Goal: Task Accomplishment & Management: Use online tool/utility

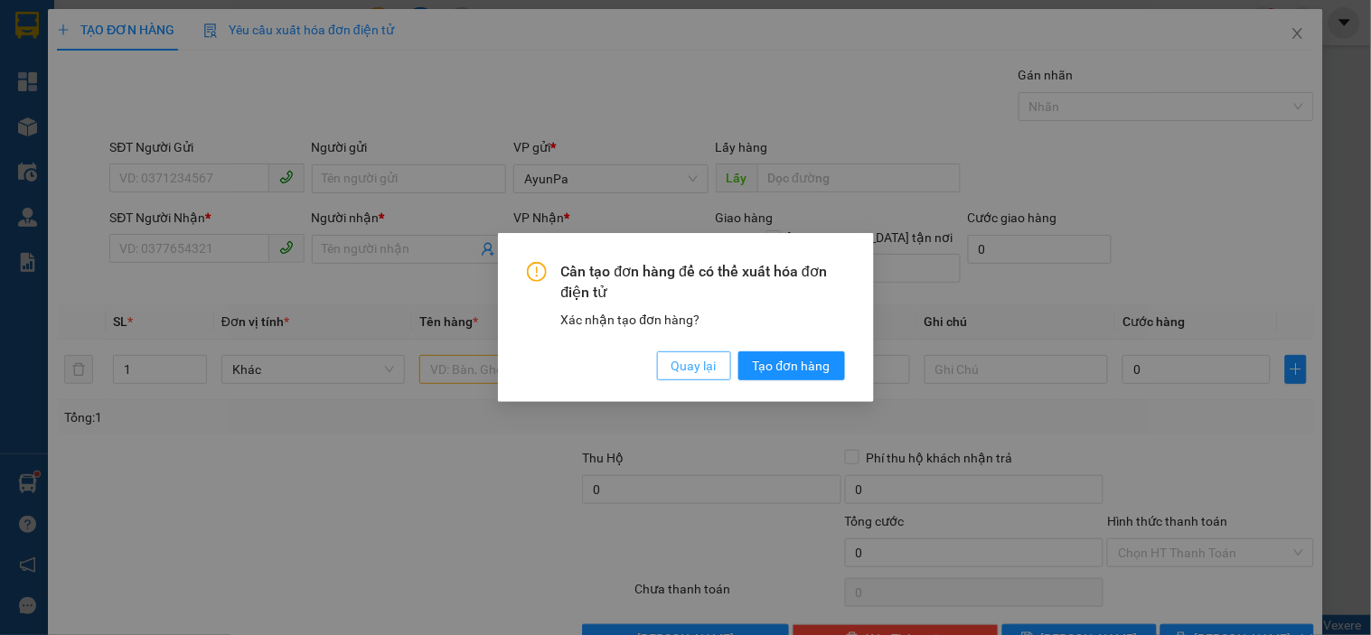
click at [689, 380] on button "Quay lại" at bounding box center [694, 366] width 74 height 29
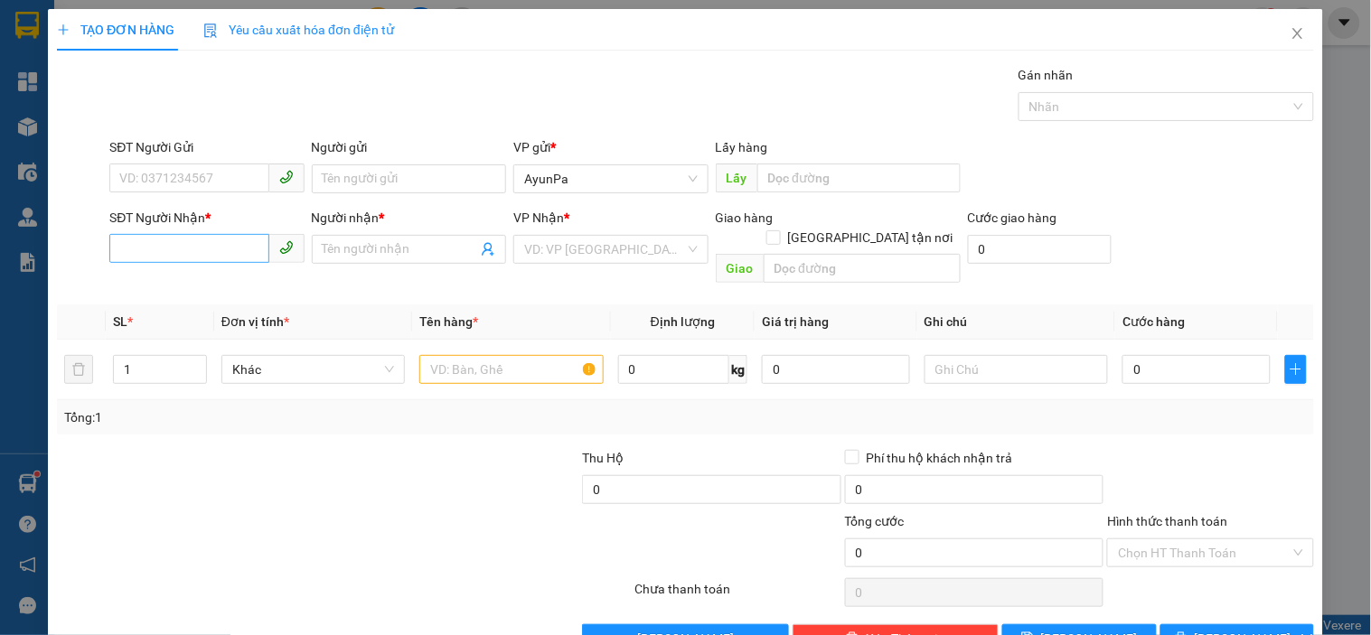
click at [247, 264] on div "SĐT Người Nhận * VD: 0377654321" at bounding box center [206, 239] width 194 height 63
click at [247, 246] on input "SĐT Người Nhận *" at bounding box center [188, 248] width 159 height 29
type input "0982820580"
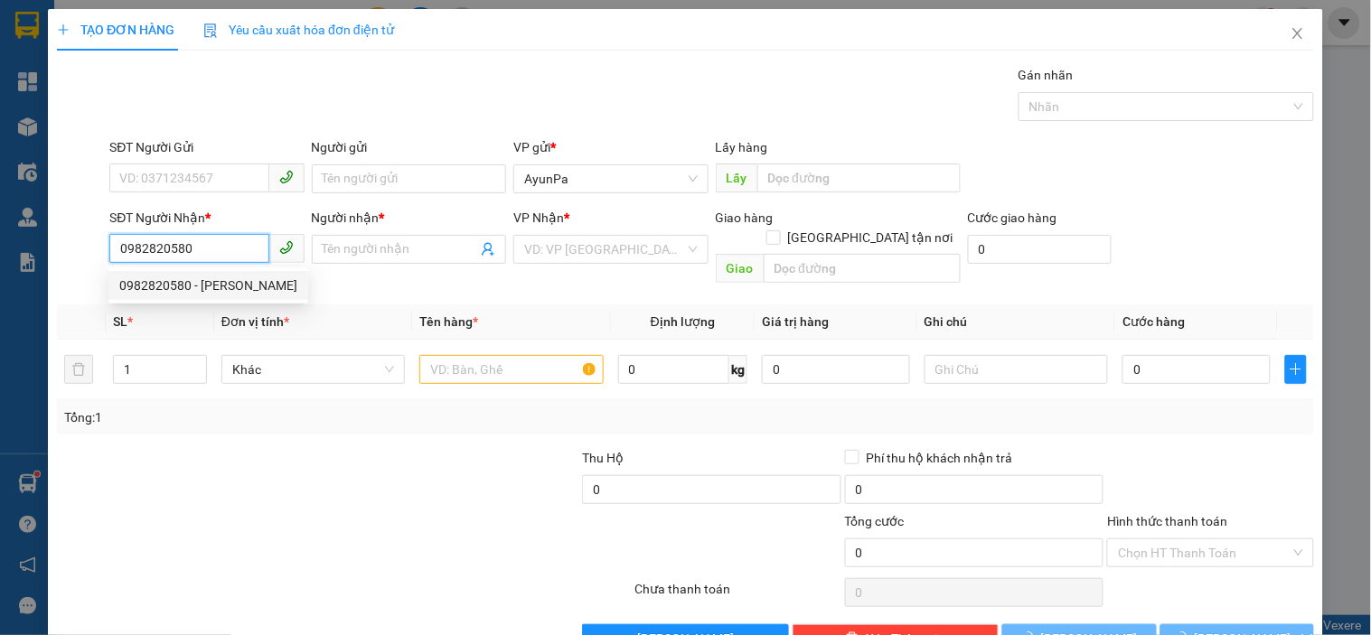
click at [240, 277] on div "0982820580 - Linh" at bounding box center [208, 285] width 200 height 29
type input "[PERSON_NAME]"
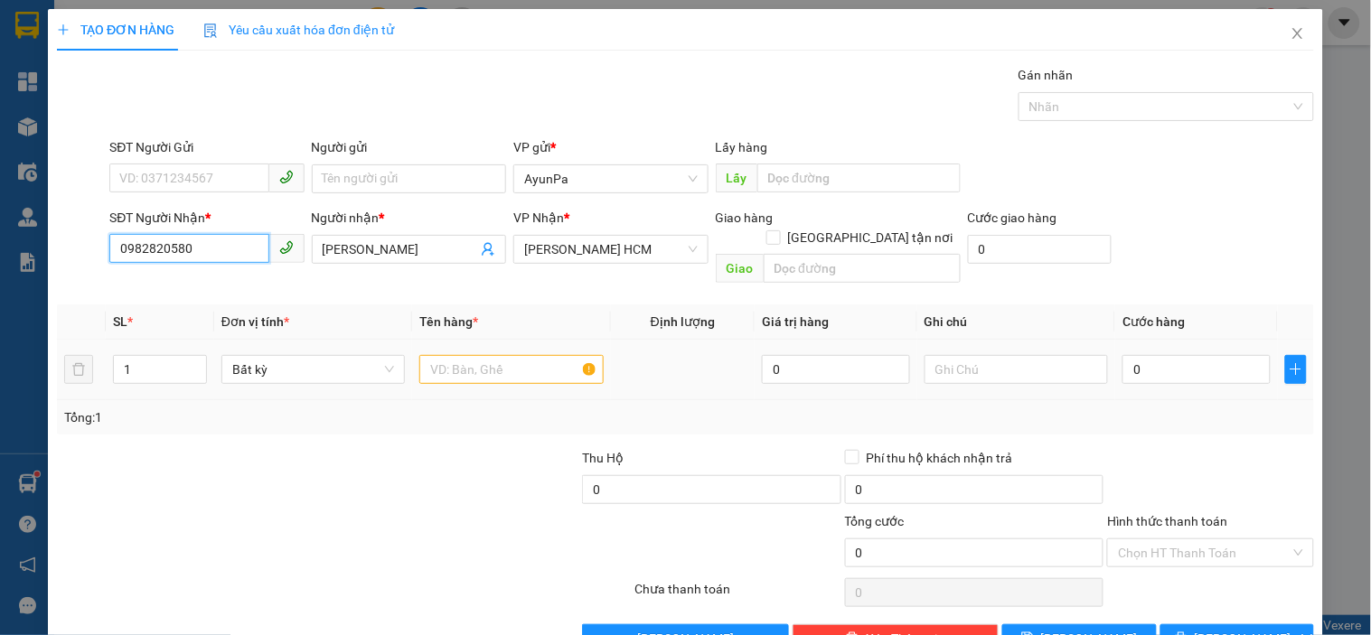
type input "0982820580"
click at [430, 355] on input "text" at bounding box center [510, 369] width 183 height 29
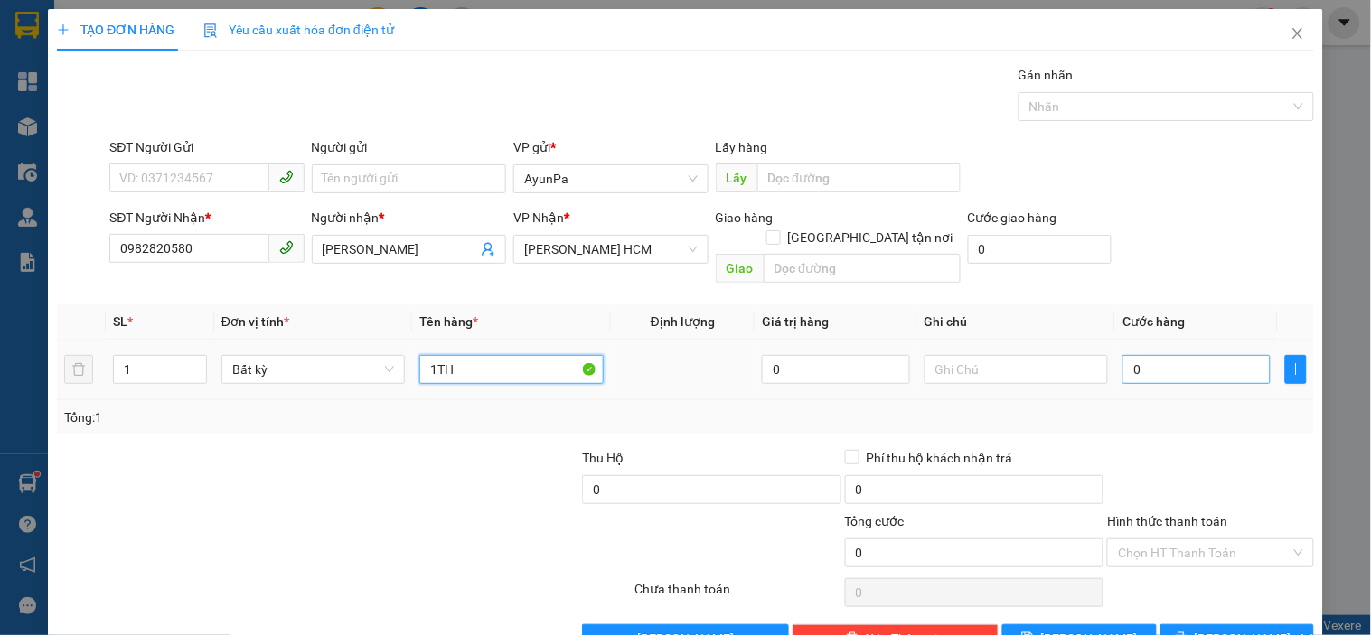
type input "1TH"
click at [1185, 355] on input "0" at bounding box center [1196, 369] width 148 height 29
type input "8"
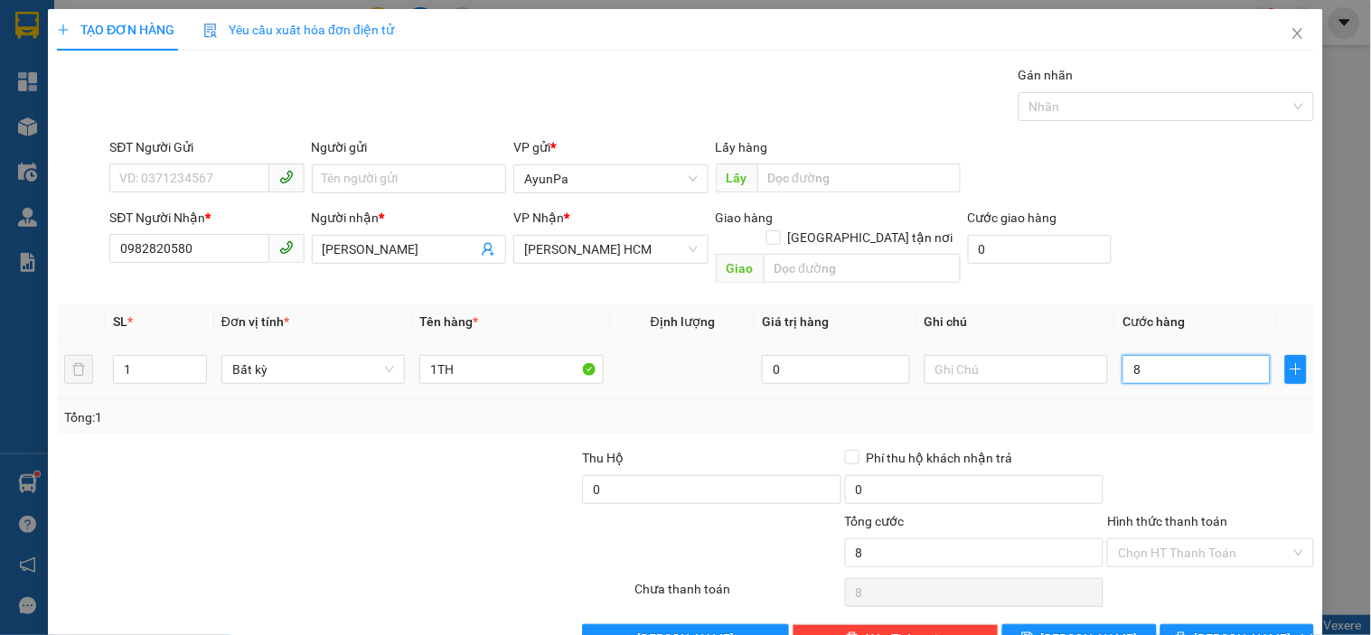
type input "80"
type input "8"
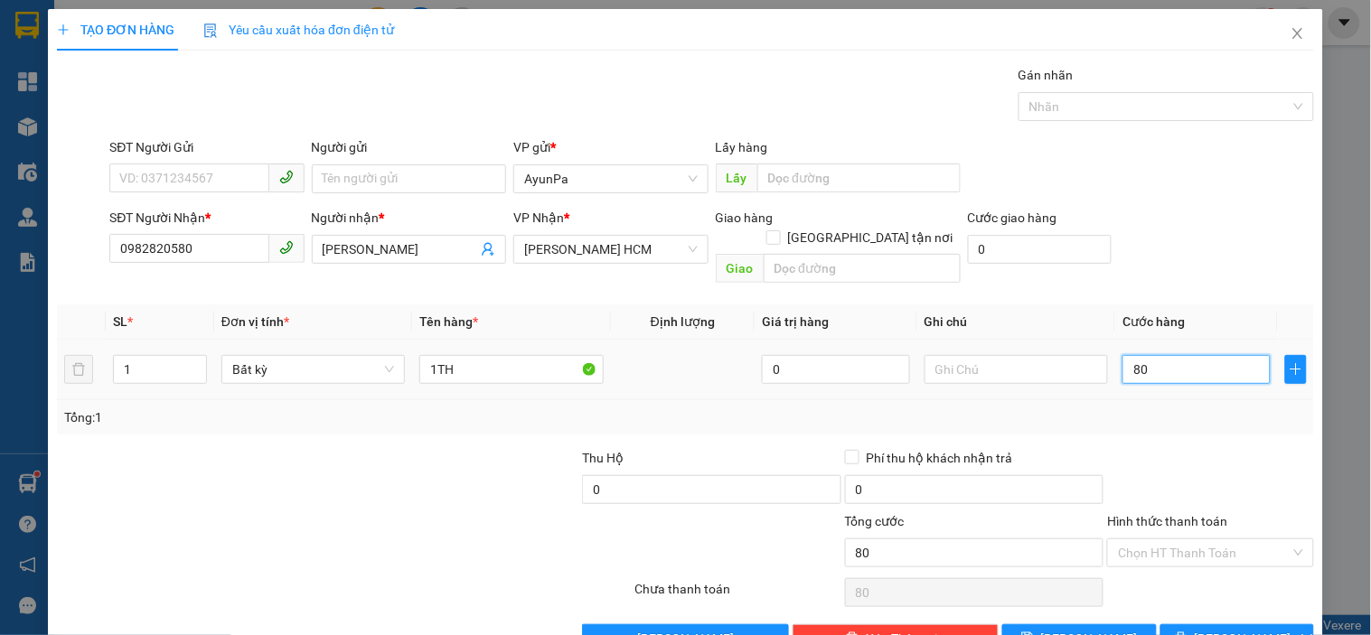
type input "8"
type input "0"
type input "06"
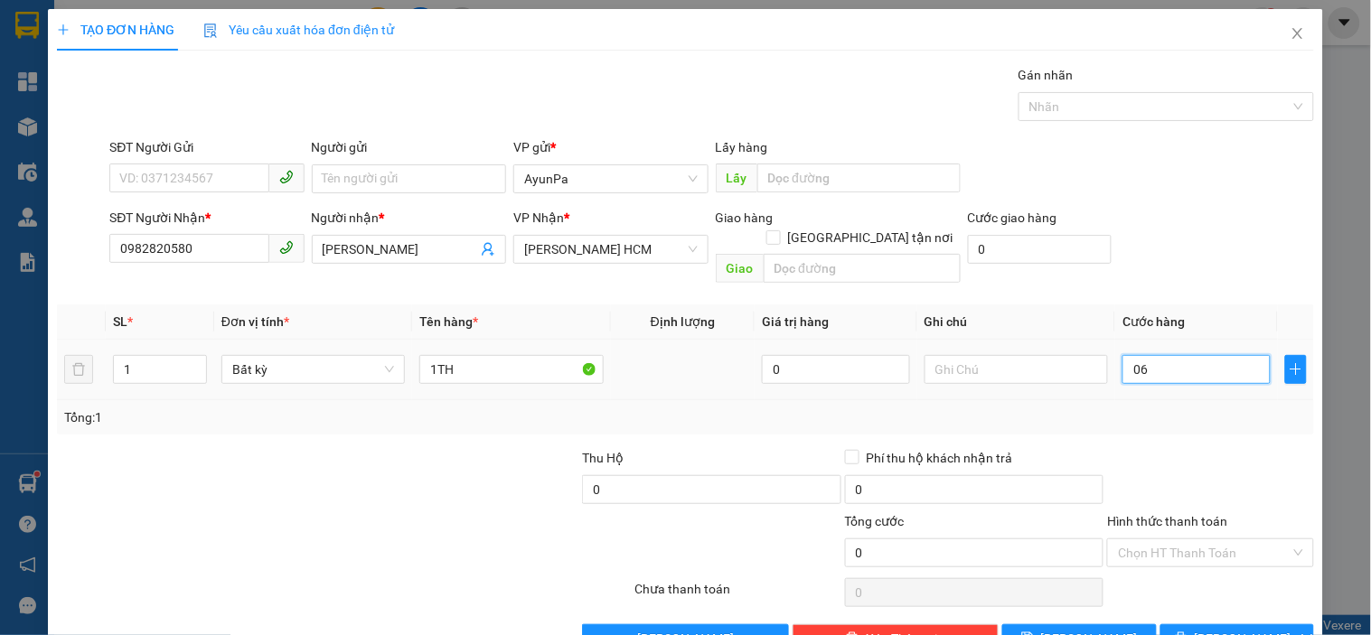
type input "6"
type input "06-"
type input "0"
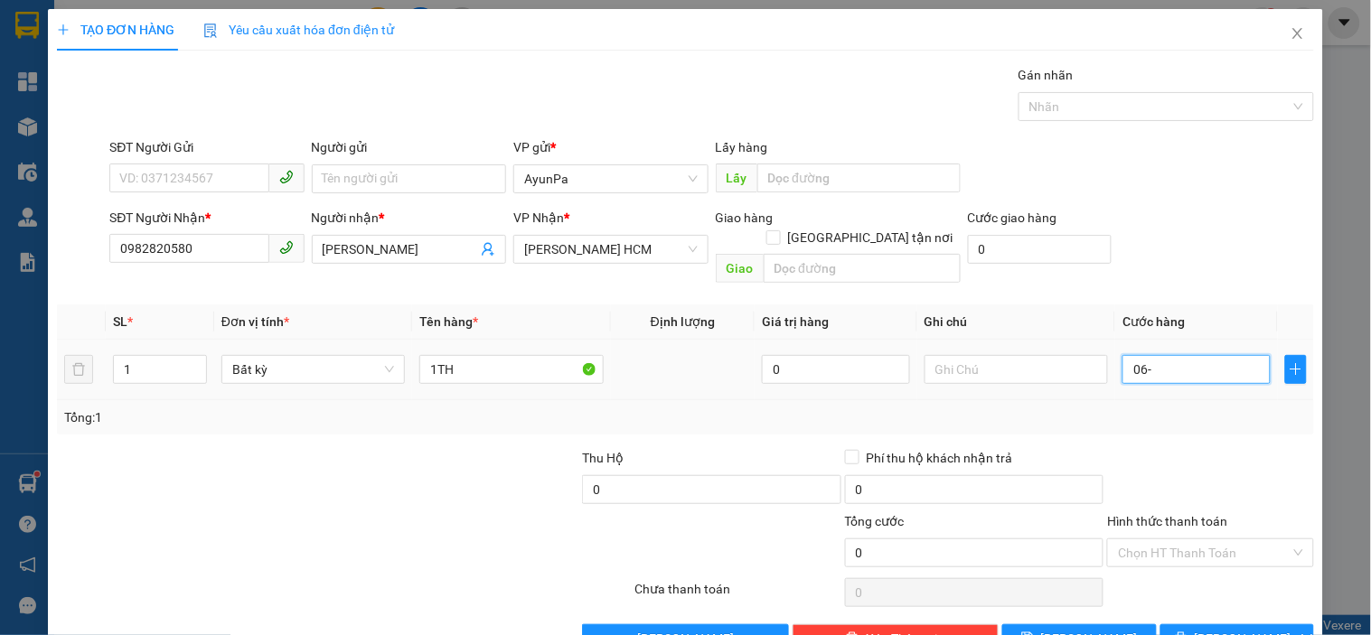
type input "06"
type input "6"
type input "060"
type input "60"
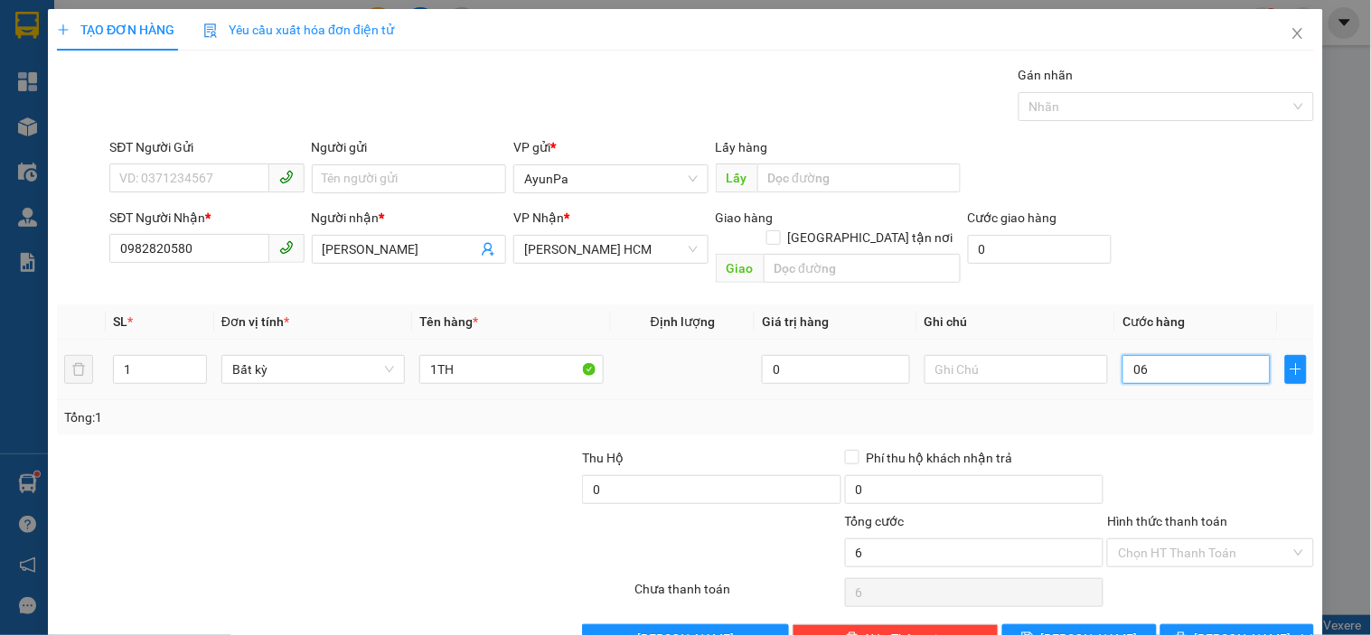
type input "60"
type input "60.000"
drag, startPoint x: 1160, startPoint y: 435, endPoint x: 1160, endPoint y: 489, distance: 54.2
click at [1160, 448] on div at bounding box center [1210, 479] width 210 height 63
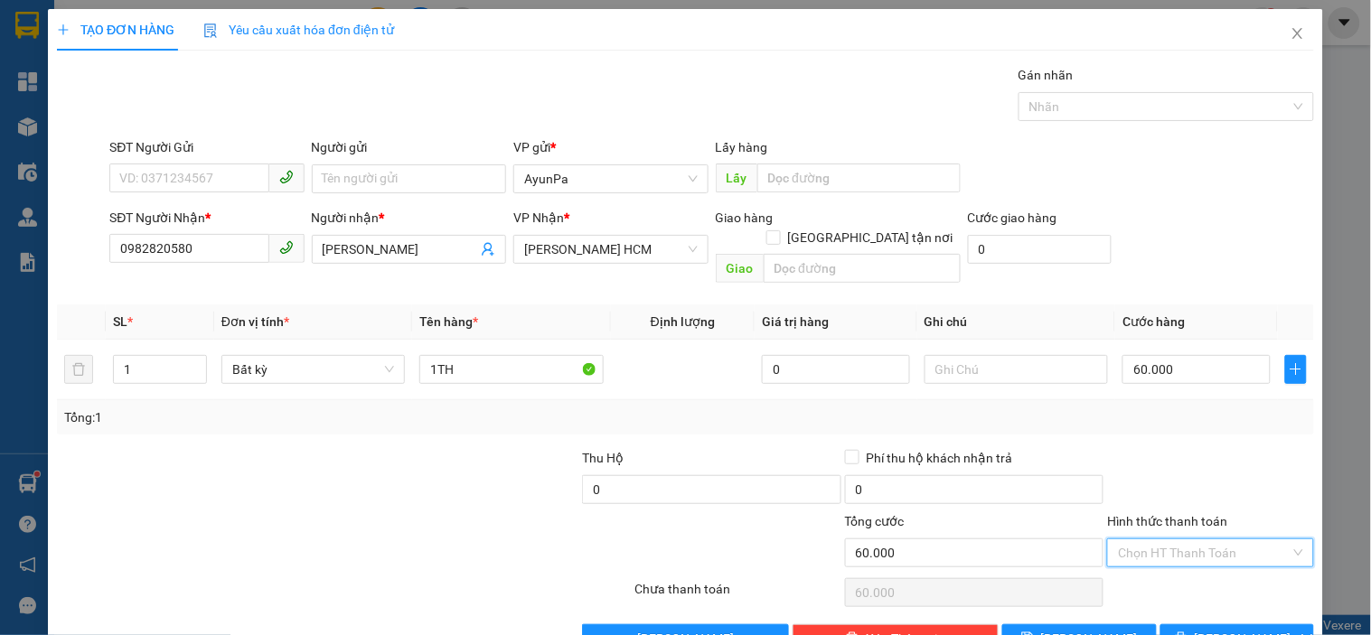
click at [1170, 540] on input "Hình thức thanh toán" at bounding box center [1204, 553] width 172 height 27
click at [1169, 566] on div "Tại văn phòng" at bounding box center [1199, 569] width 183 height 20
type input "0"
click at [1177, 625] on button "[PERSON_NAME] và In" at bounding box center [1237, 639] width 154 height 29
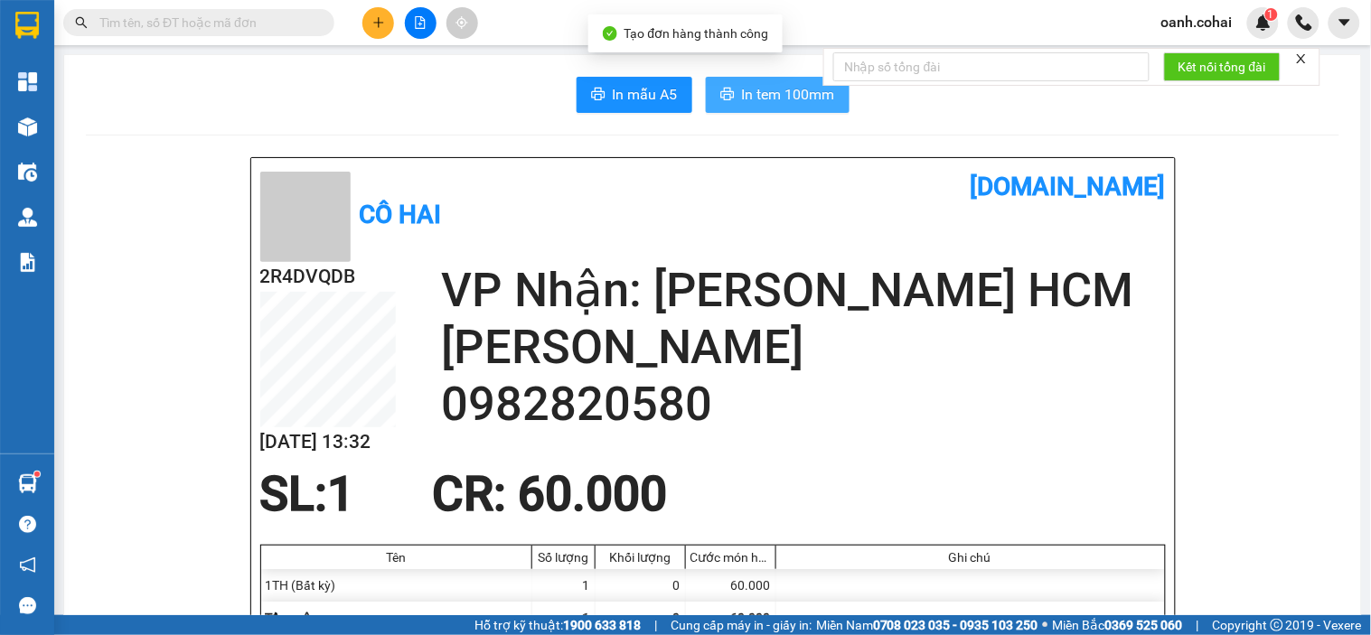
click at [765, 100] on span "In tem 100mm" at bounding box center [788, 94] width 93 height 23
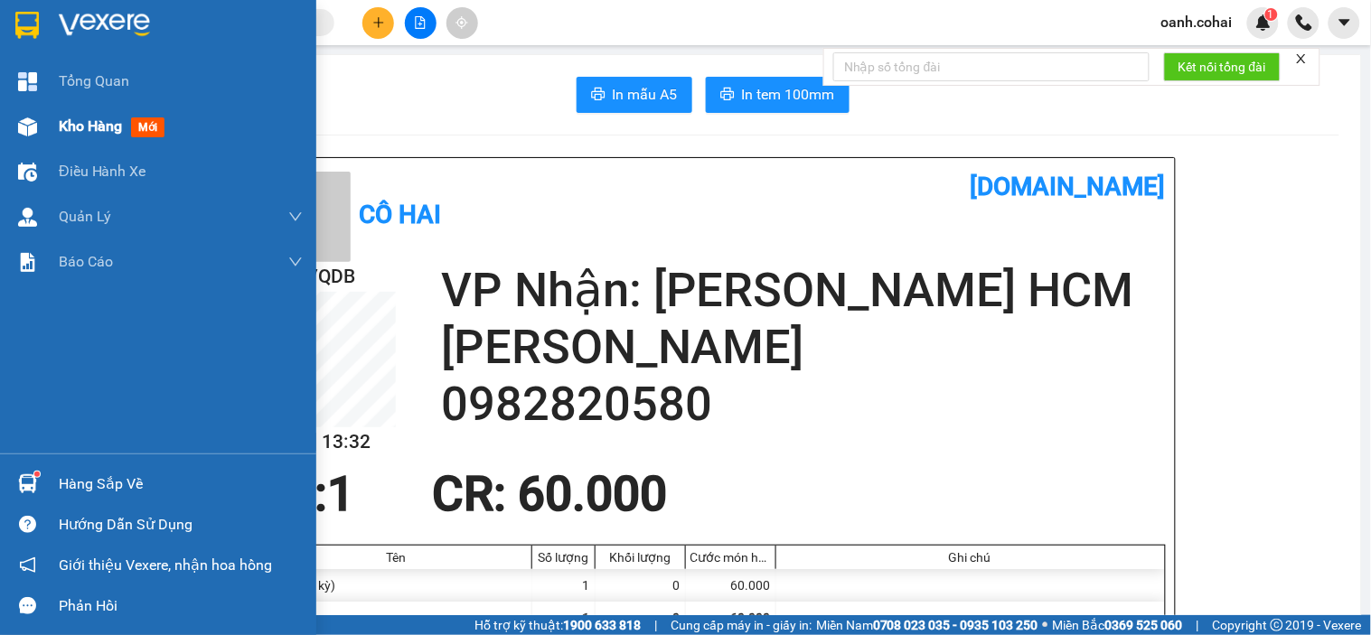
click at [95, 123] on span "Kho hàng" at bounding box center [90, 125] width 63 height 17
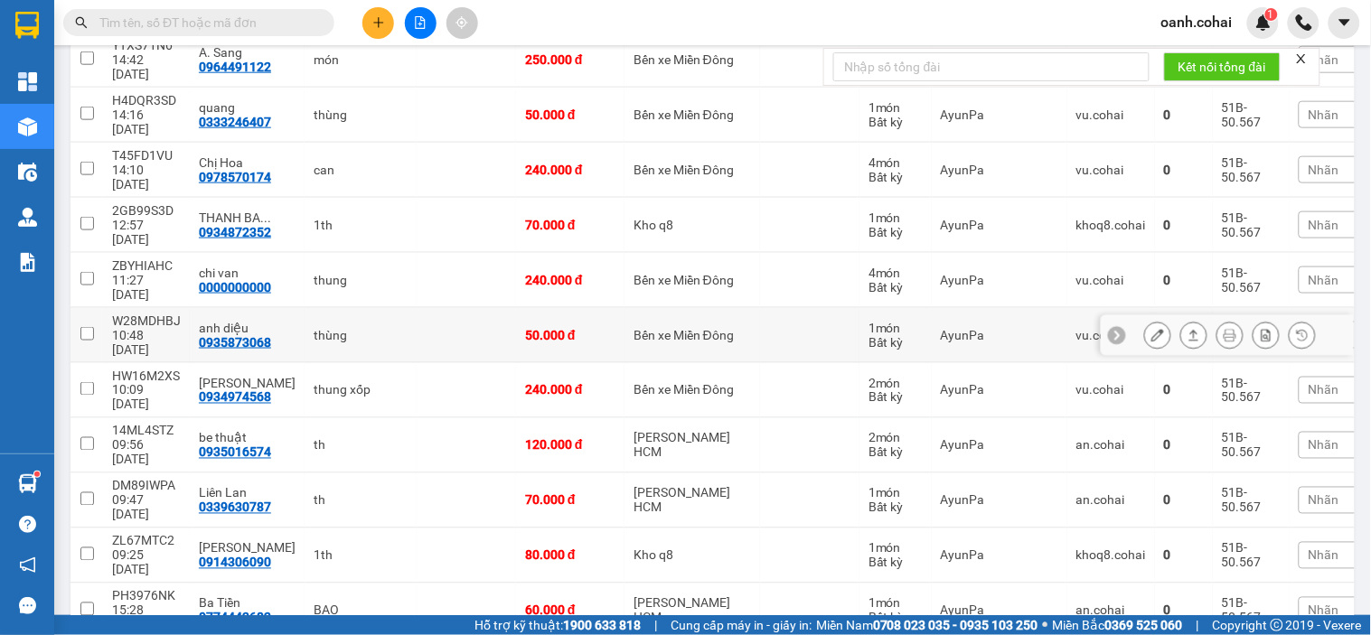
scroll to position [502, 0]
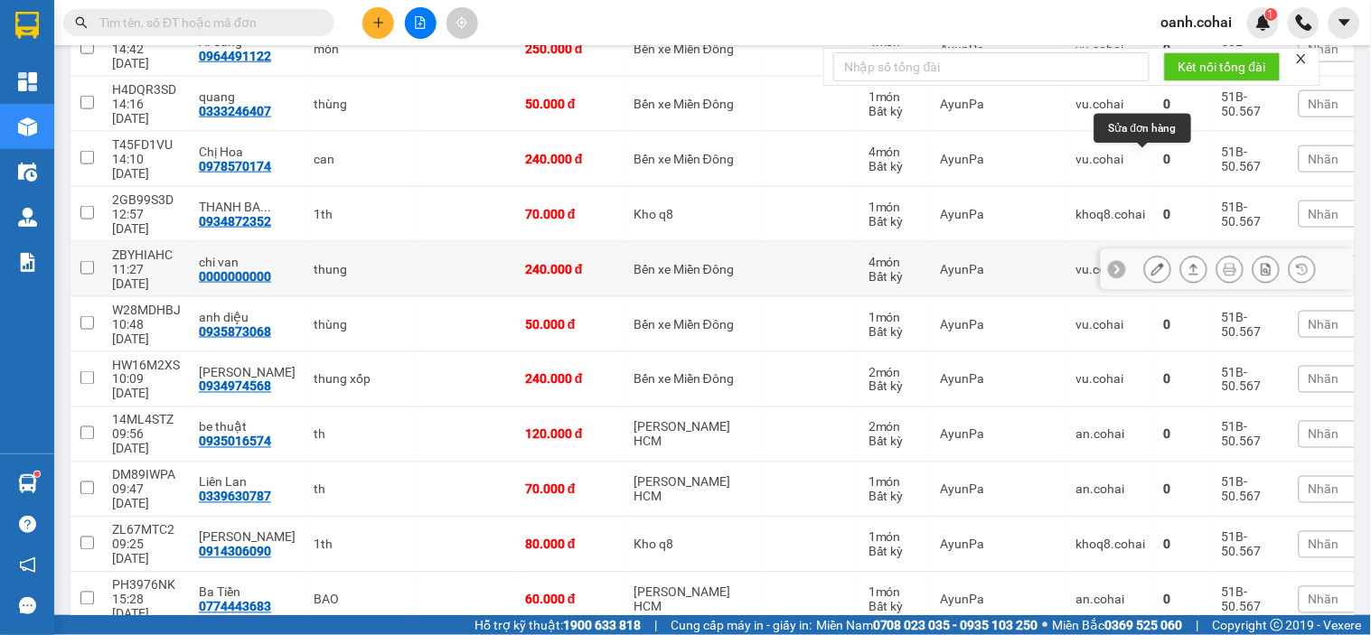
click at [1151, 263] on icon at bounding box center [1157, 269] width 13 height 13
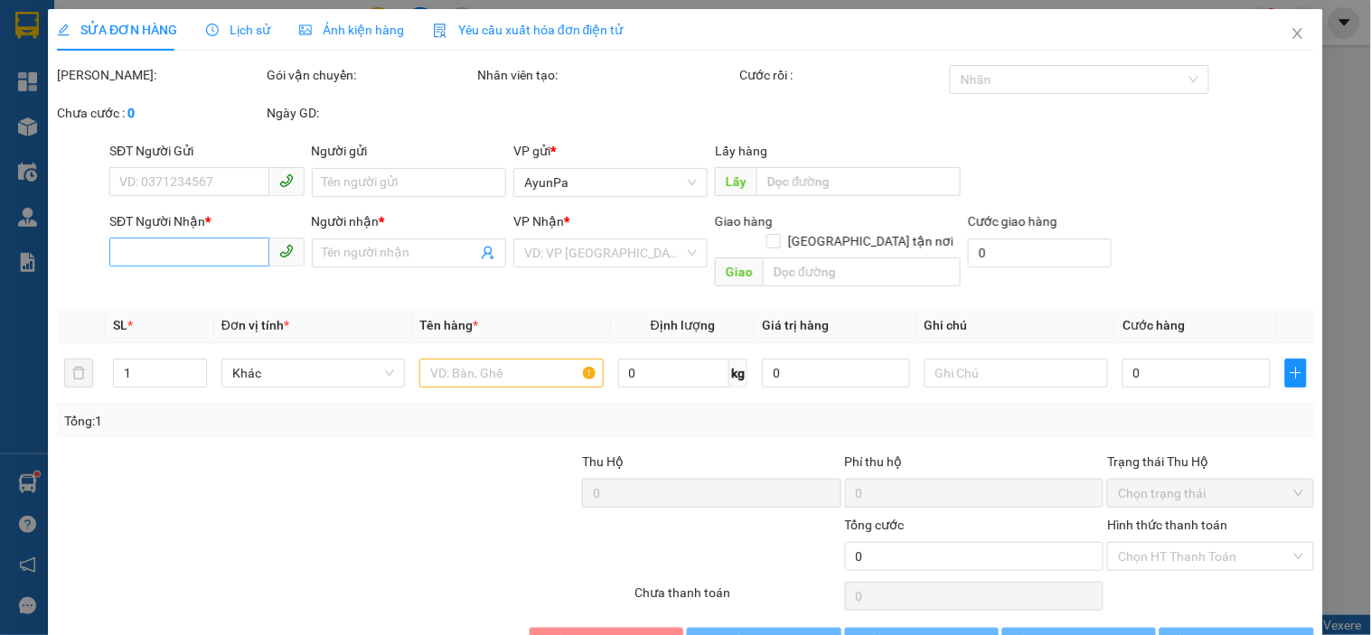
type input "0000000000"
type input "chi van"
type input "240.000"
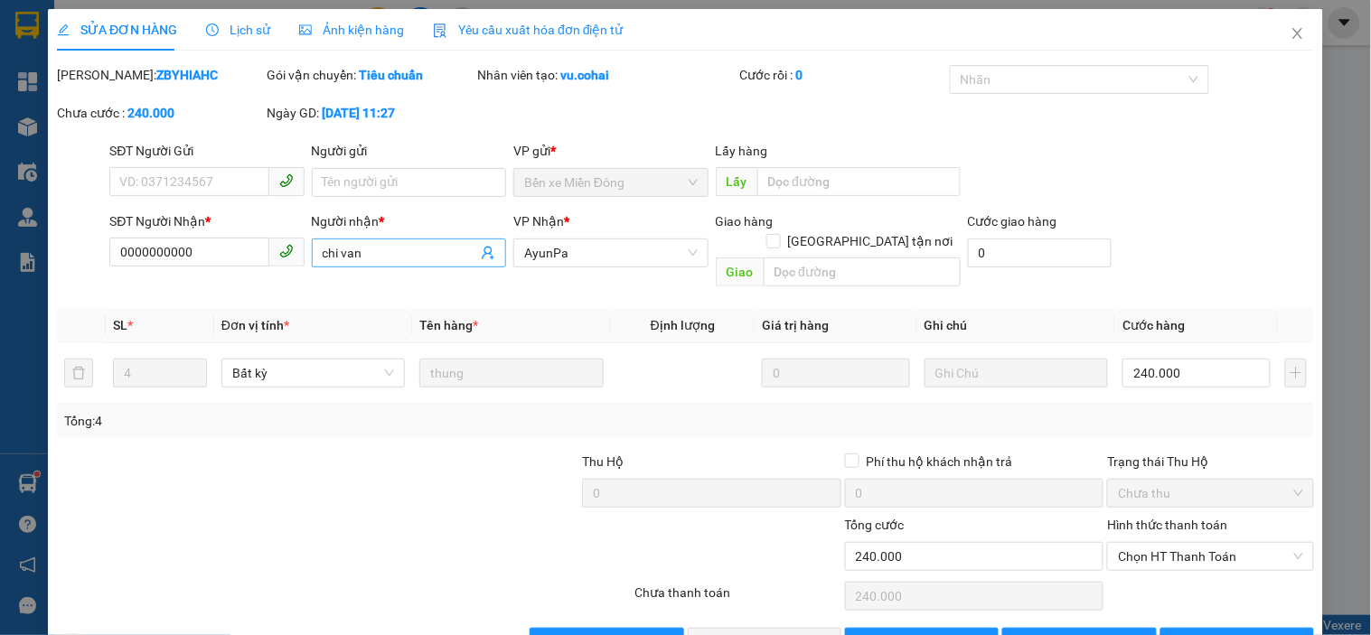
click at [384, 250] on input "chi van" at bounding box center [400, 253] width 155 height 20
type input "c"
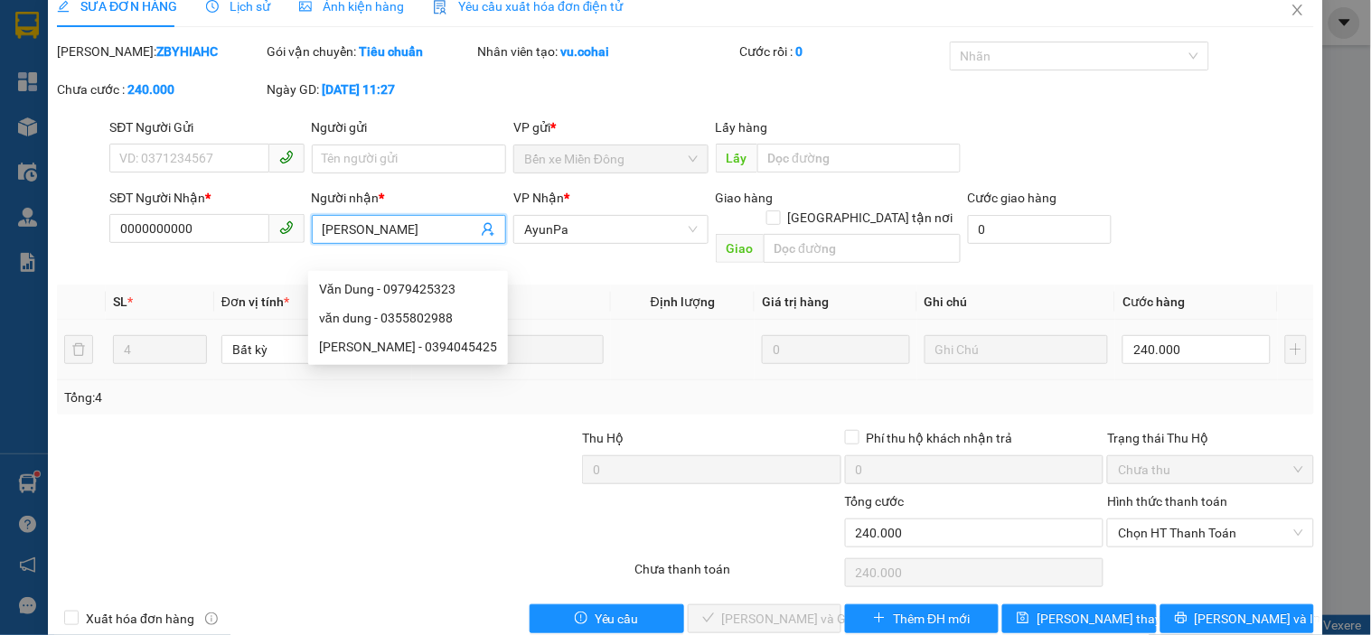
scroll to position [37, 0]
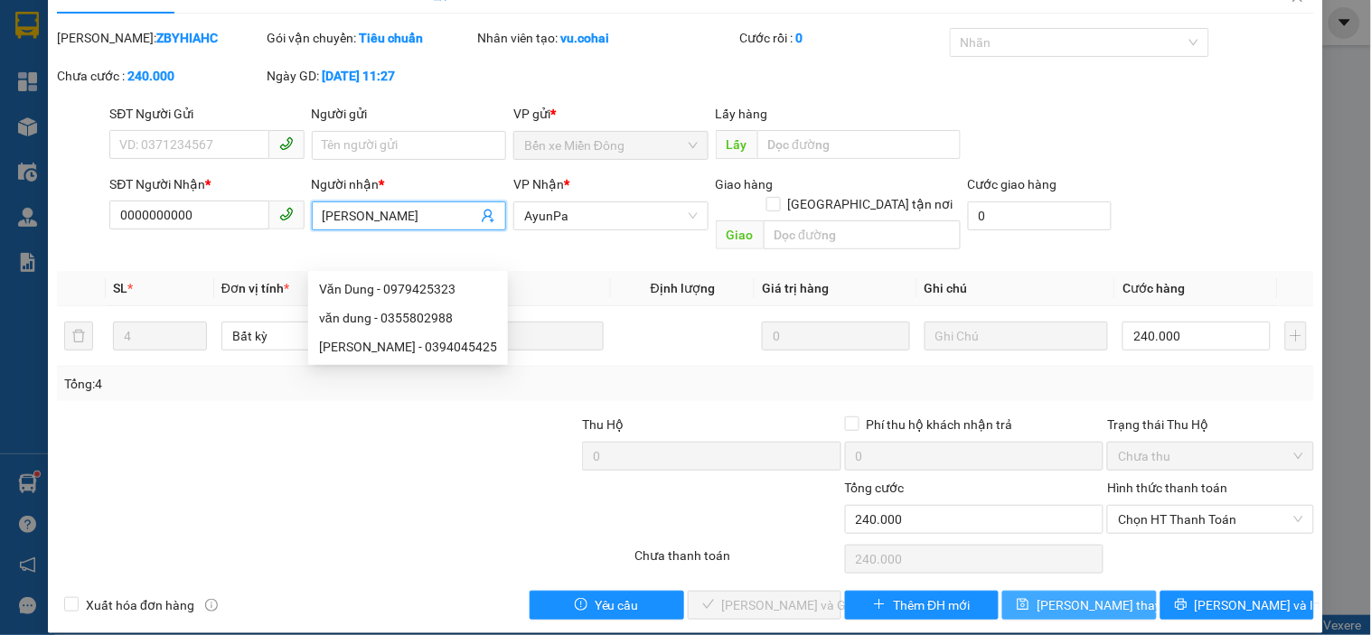
type input "Văn Dung"
click at [1009, 591] on button "Lưu thay đổi" at bounding box center [1079, 605] width 154 height 29
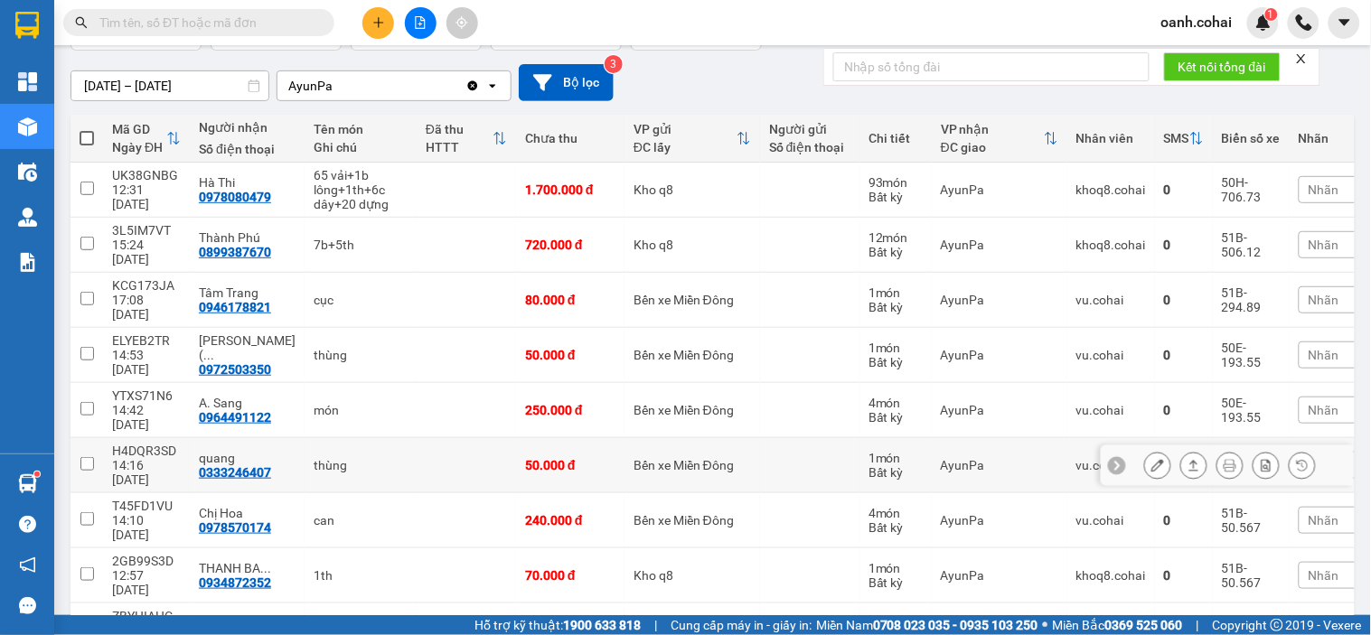
scroll to position [201, 0]
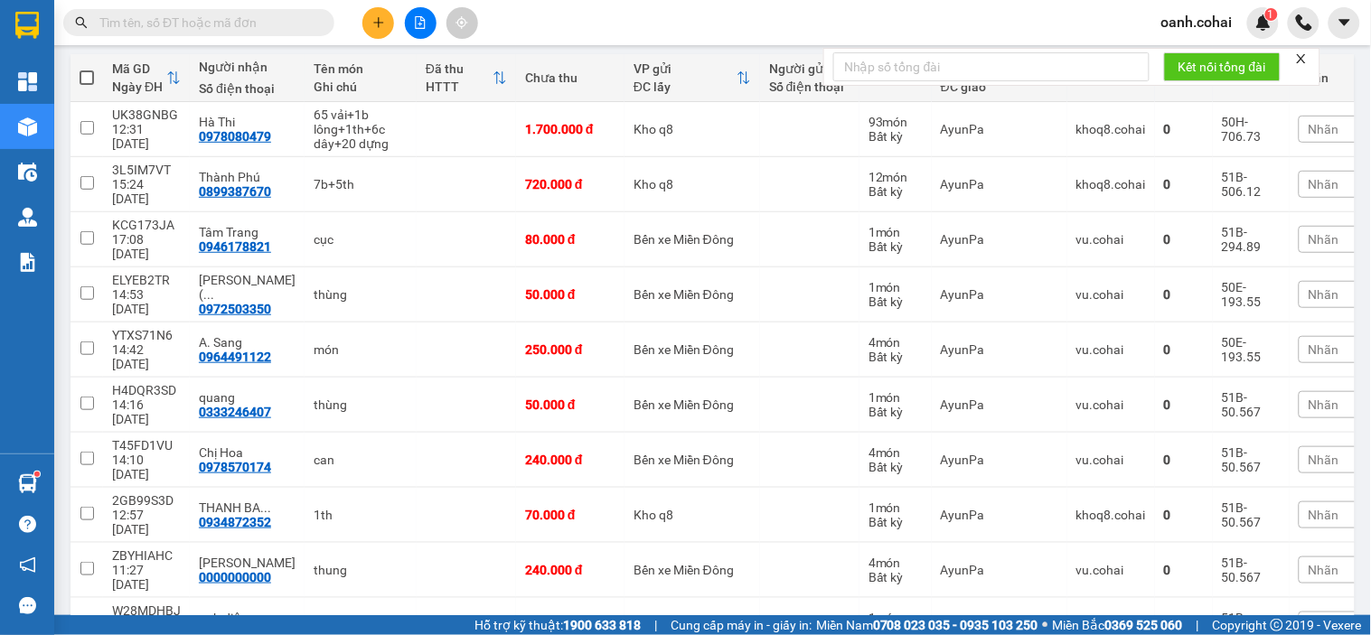
click at [1309, 563] on span "Nhãn" at bounding box center [1324, 570] width 31 height 14
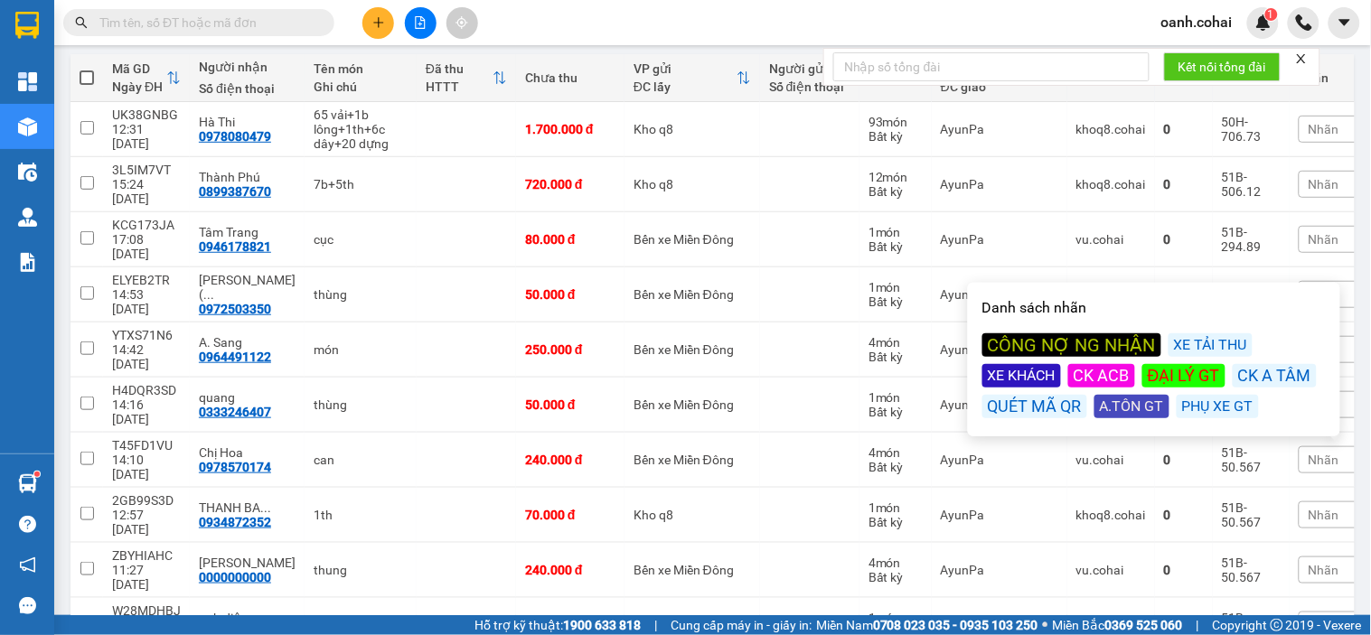
click at [1078, 343] on div "CÔNG NỢ NG NHẬN" at bounding box center [1071, 344] width 179 height 23
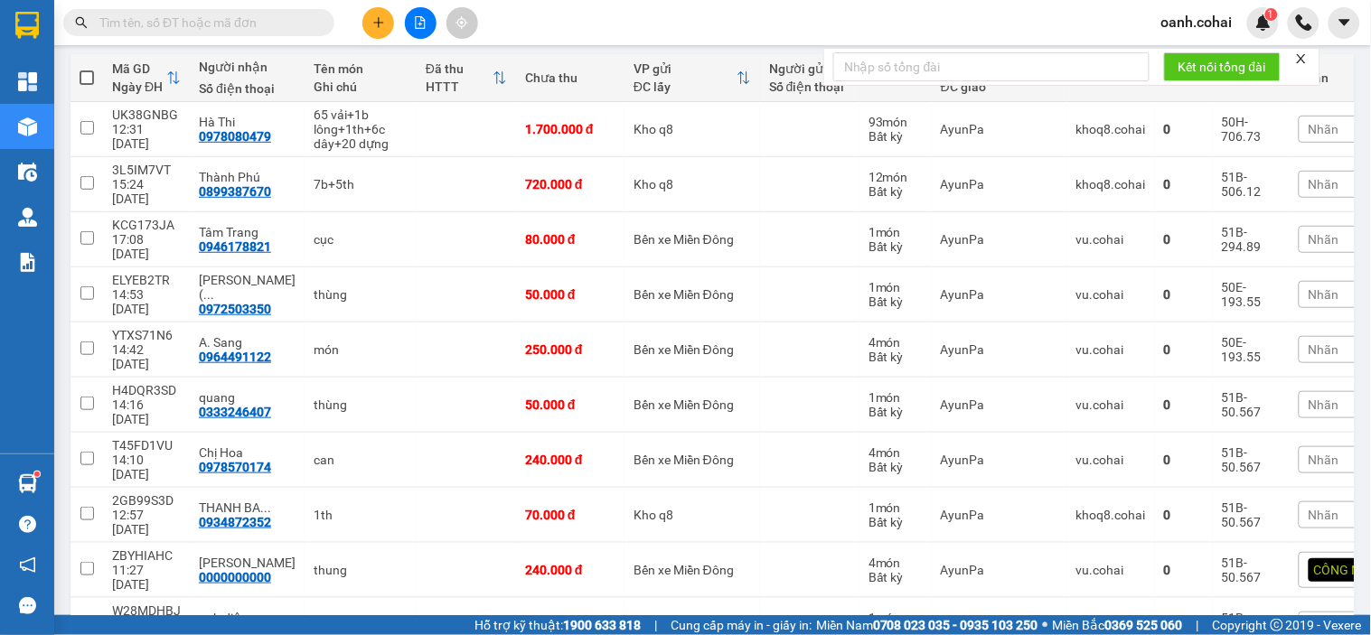
click at [728, 30] on div "Kết quả tìm kiếm ( 0 ) Bộ lọc No Data oanh.cohai 1" at bounding box center [685, 22] width 1371 height 45
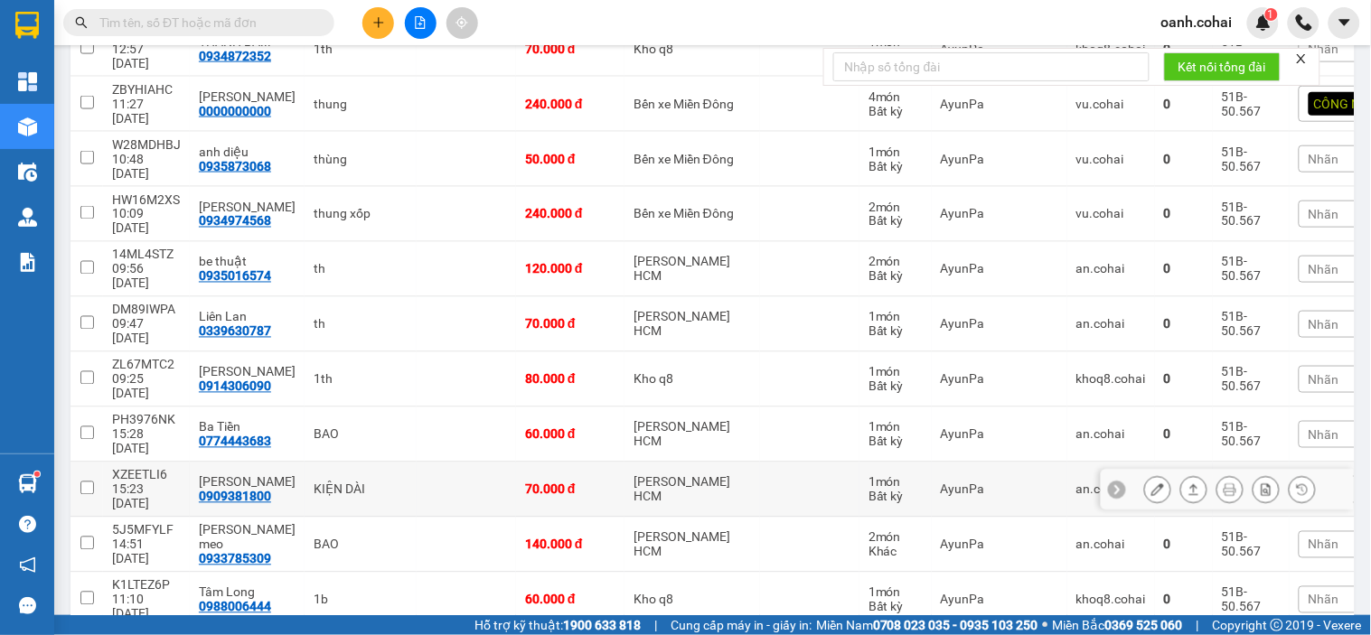
scroll to position [702, 0]
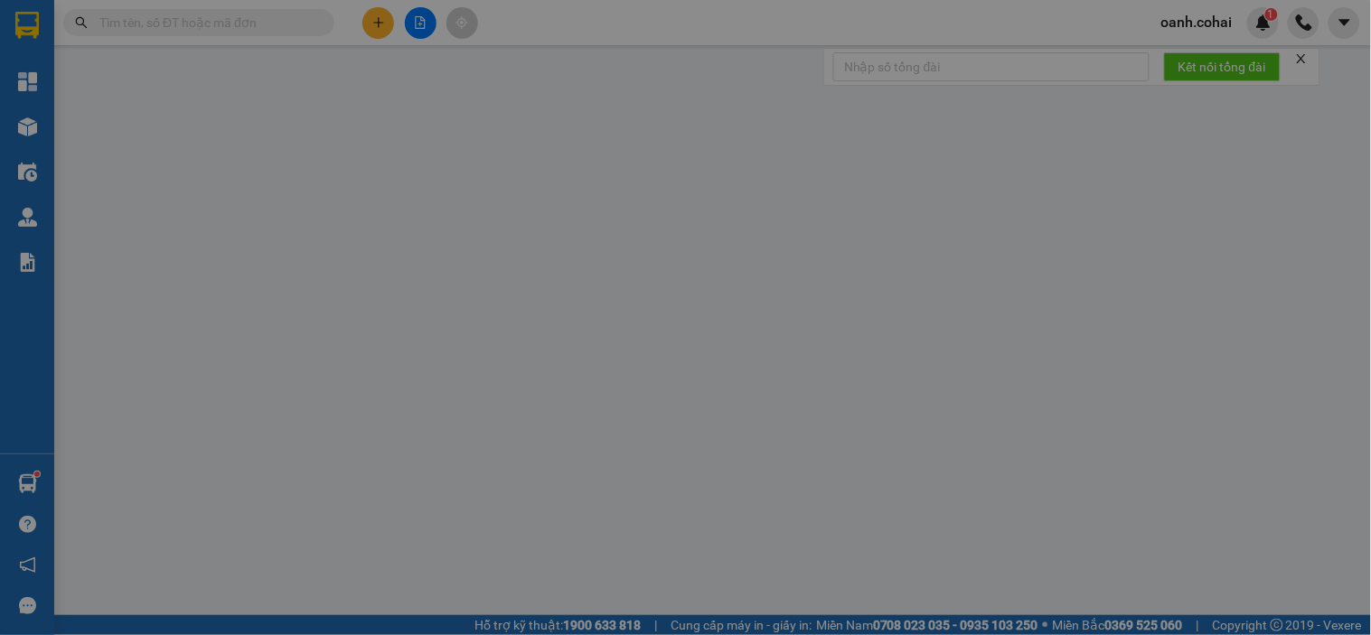
type input "0968408459"
type input "khanh"
type input "0914201755"
type input "TRỨ MAI"
type input "11.500.000"
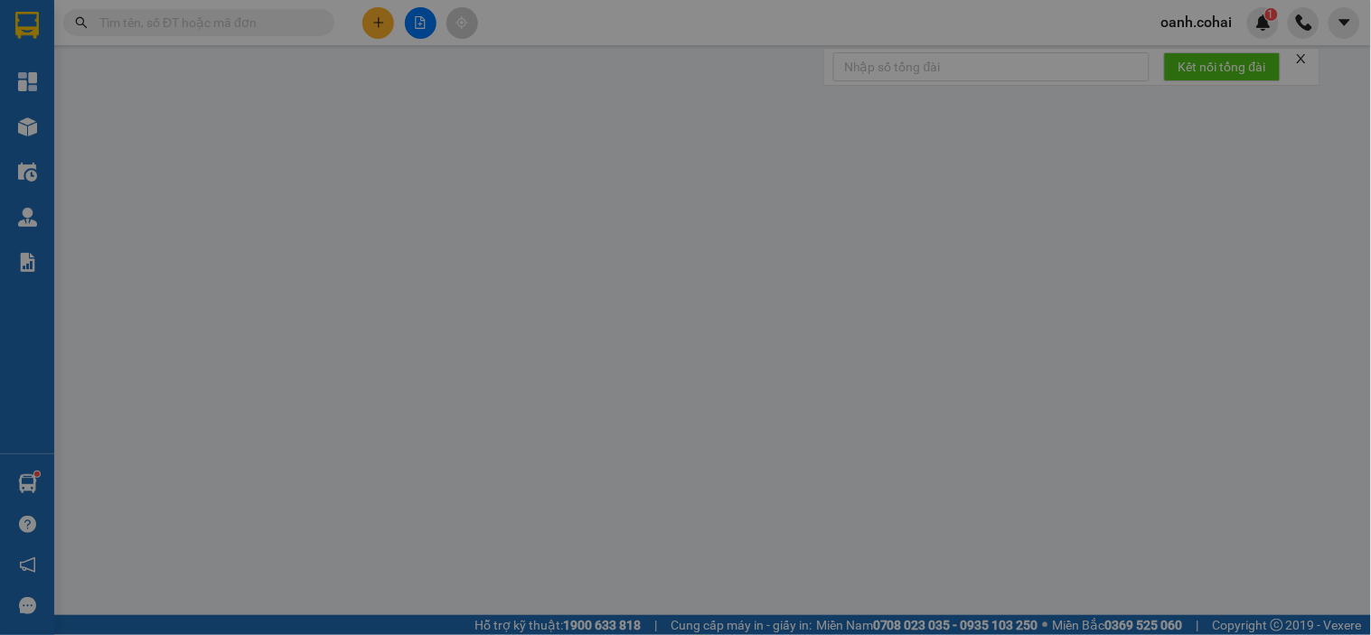
type input "150.000"
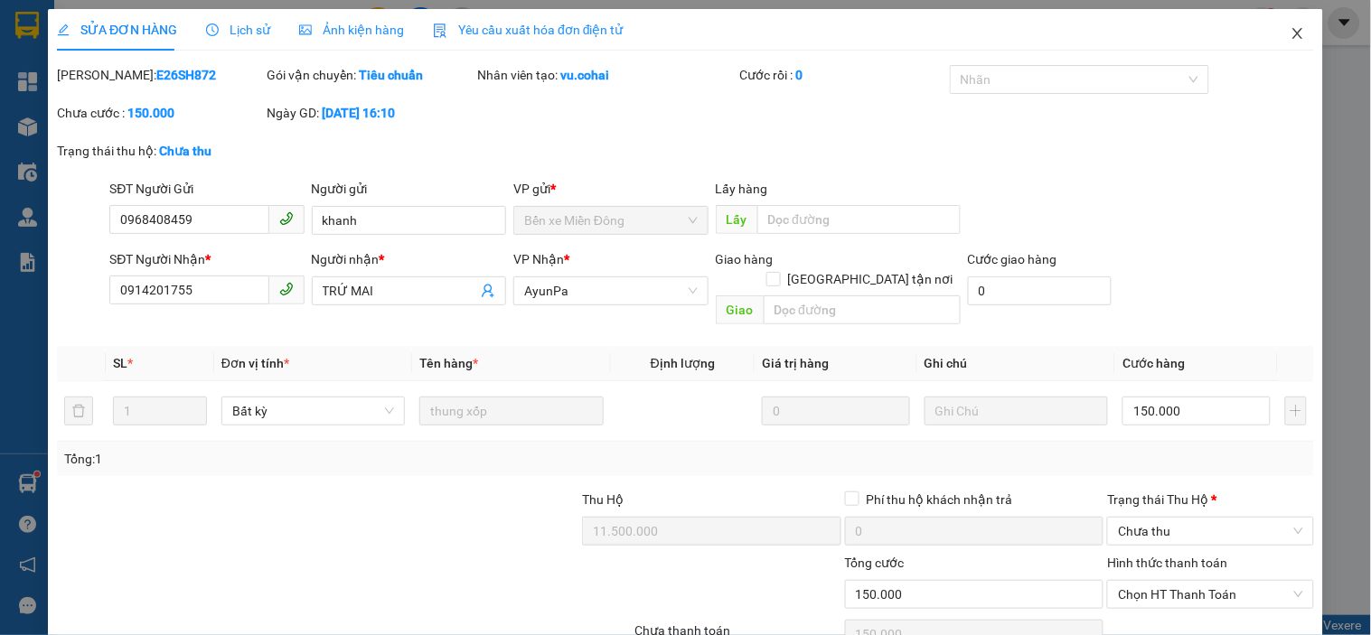
click at [1291, 27] on icon "close" at bounding box center [1298, 33] width 14 height 14
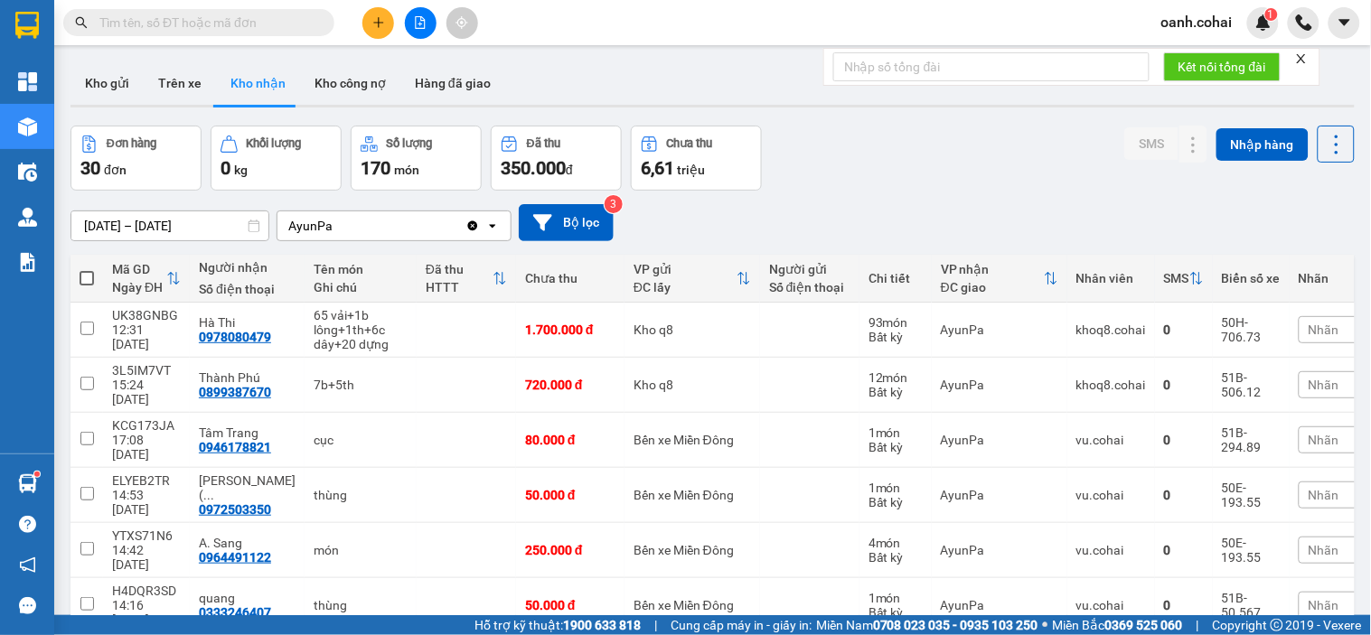
click at [405, 28] on button at bounding box center [421, 23] width 32 height 32
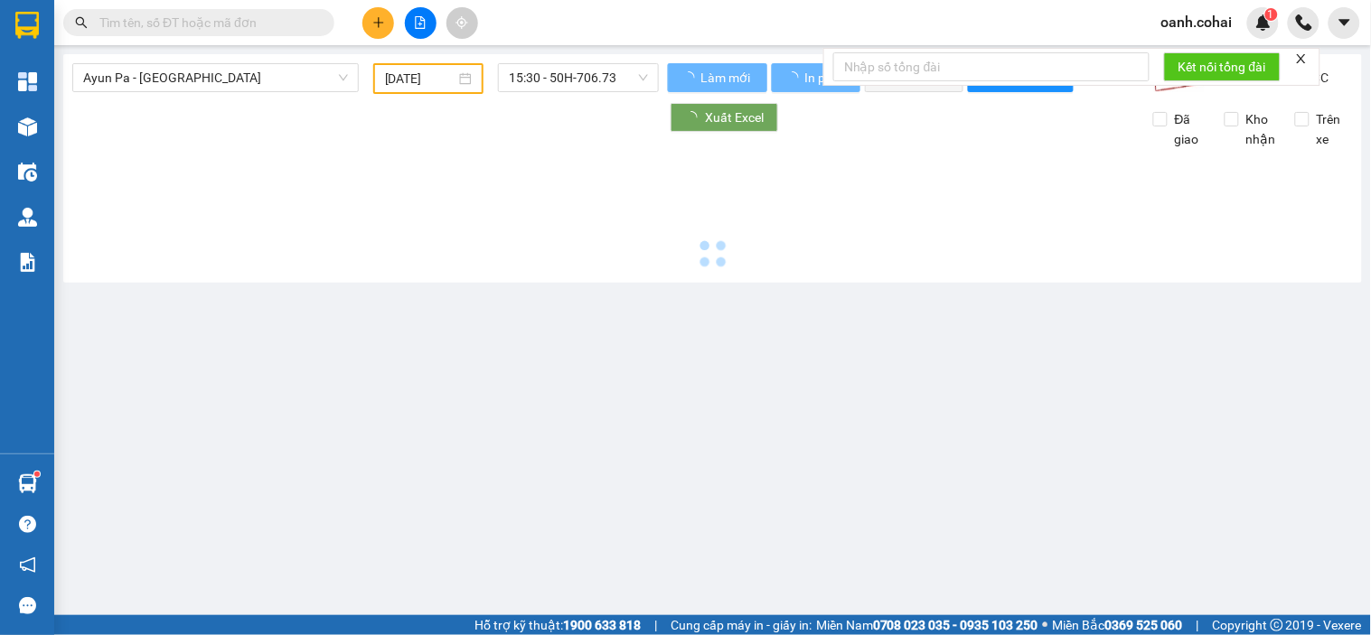
type input "[DATE]"
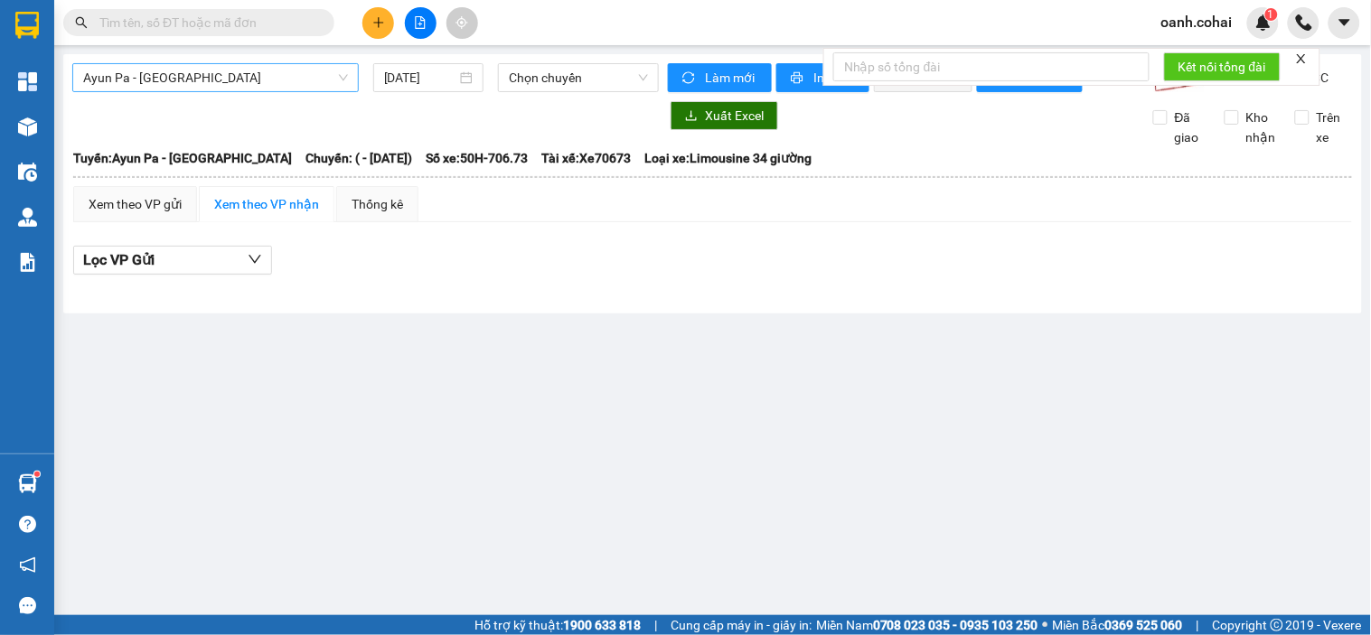
click at [294, 69] on span "Ayun Pa - [GEOGRAPHIC_DATA]" at bounding box center [215, 77] width 265 height 27
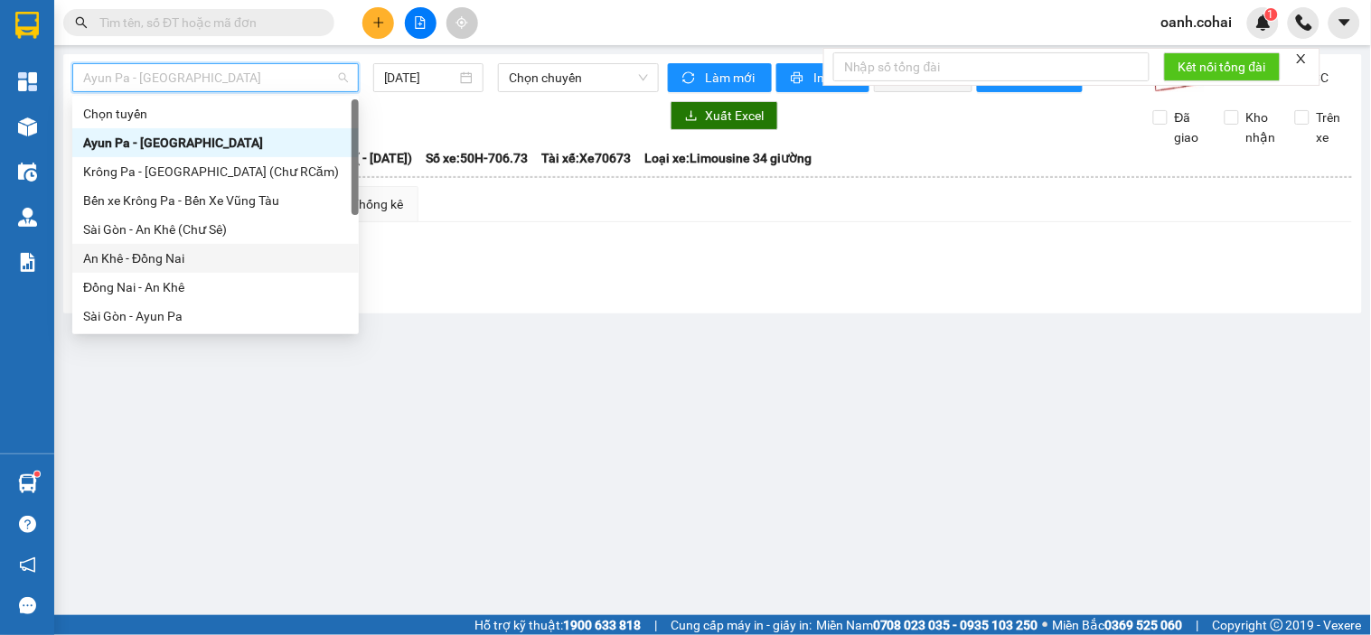
click at [139, 255] on div "An Khê - Đồng Nai" at bounding box center [215, 259] width 265 height 20
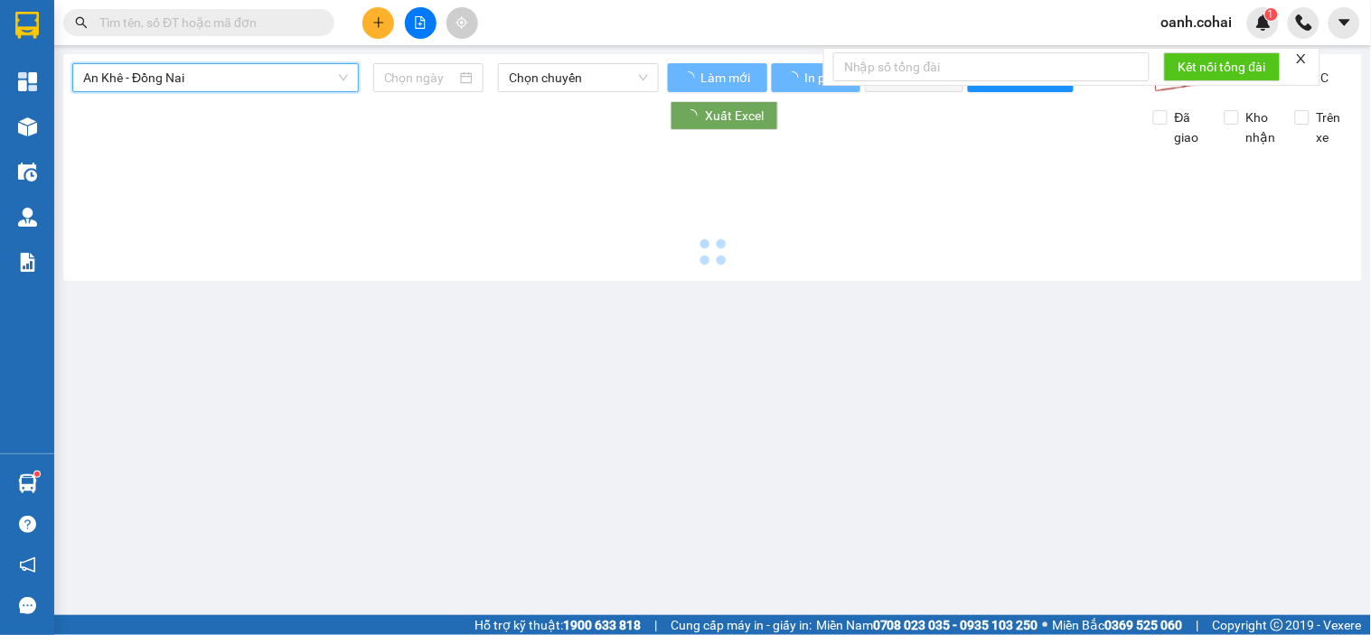
type input "[DATE]"
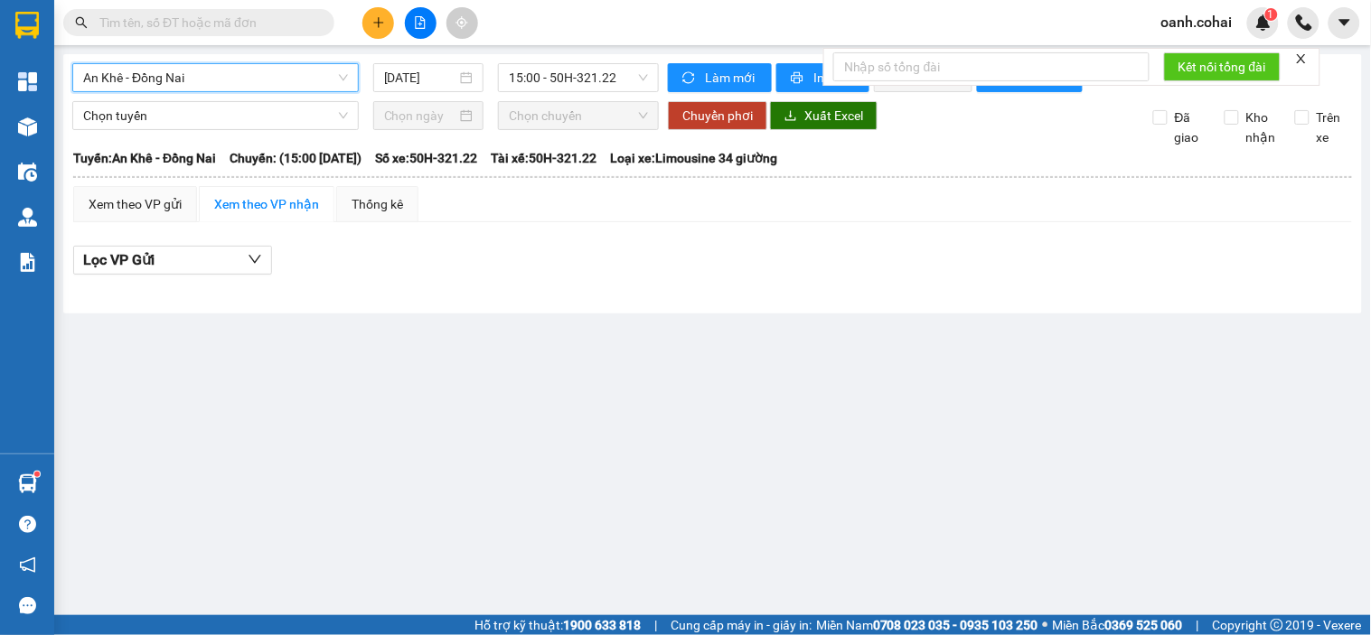
click at [383, 29] on button at bounding box center [378, 23] width 32 height 32
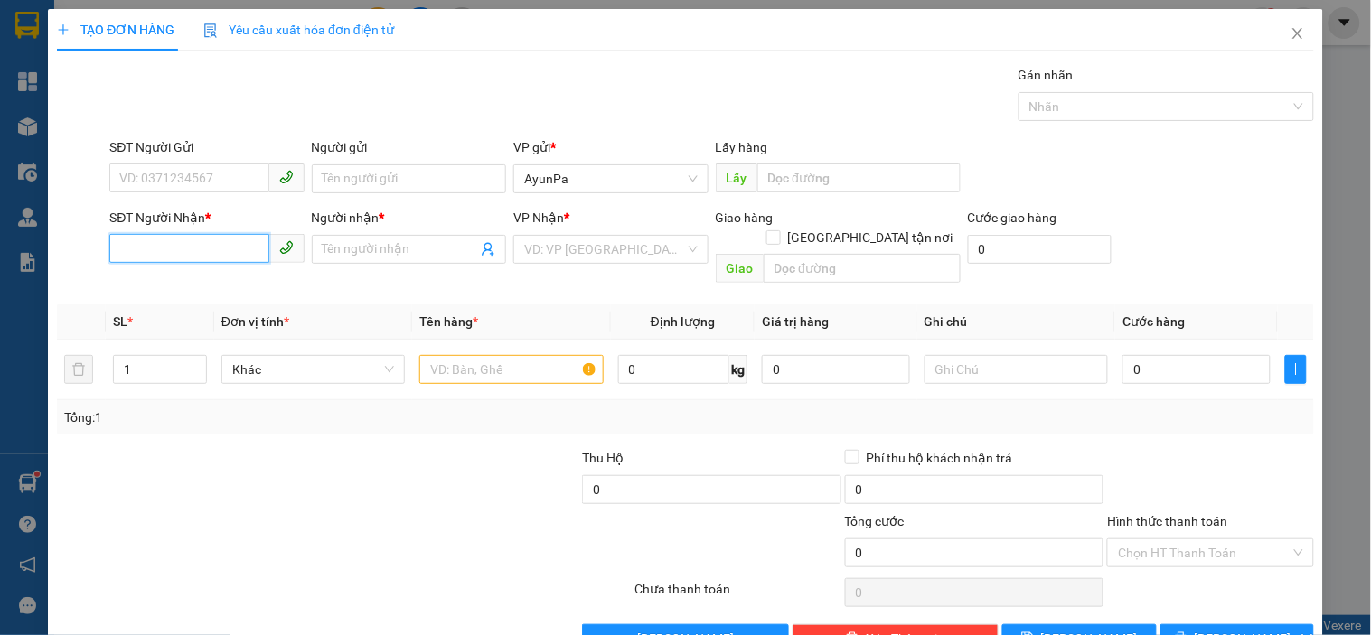
drag, startPoint x: 217, startPoint y: 247, endPoint x: 237, endPoint y: 244, distance: 20.1
click at [230, 247] on input "SĐT Người Nhận *" at bounding box center [188, 248] width 159 height 29
paste input "0398310773"
type input "0398310773"
click at [1291, 32] on icon "close" at bounding box center [1298, 33] width 14 height 14
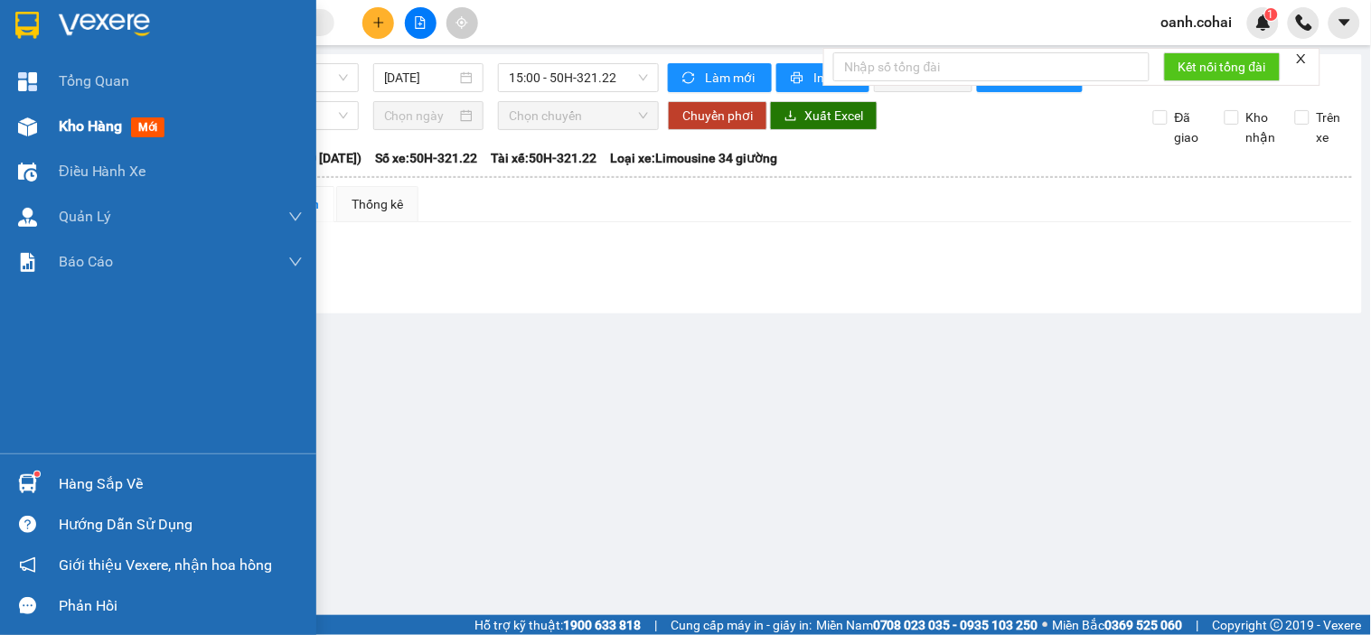
drag, startPoint x: 95, startPoint y: 115, endPoint x: 81, endPoint y: 125, distance: 16.8
click at [95, 117] on span "Kho hàng" at bounding box center [90, 125] width 63 height 17
click at [95, 120] on span "Kho hàng" at bounding box center [90, 125] width 63 height 17
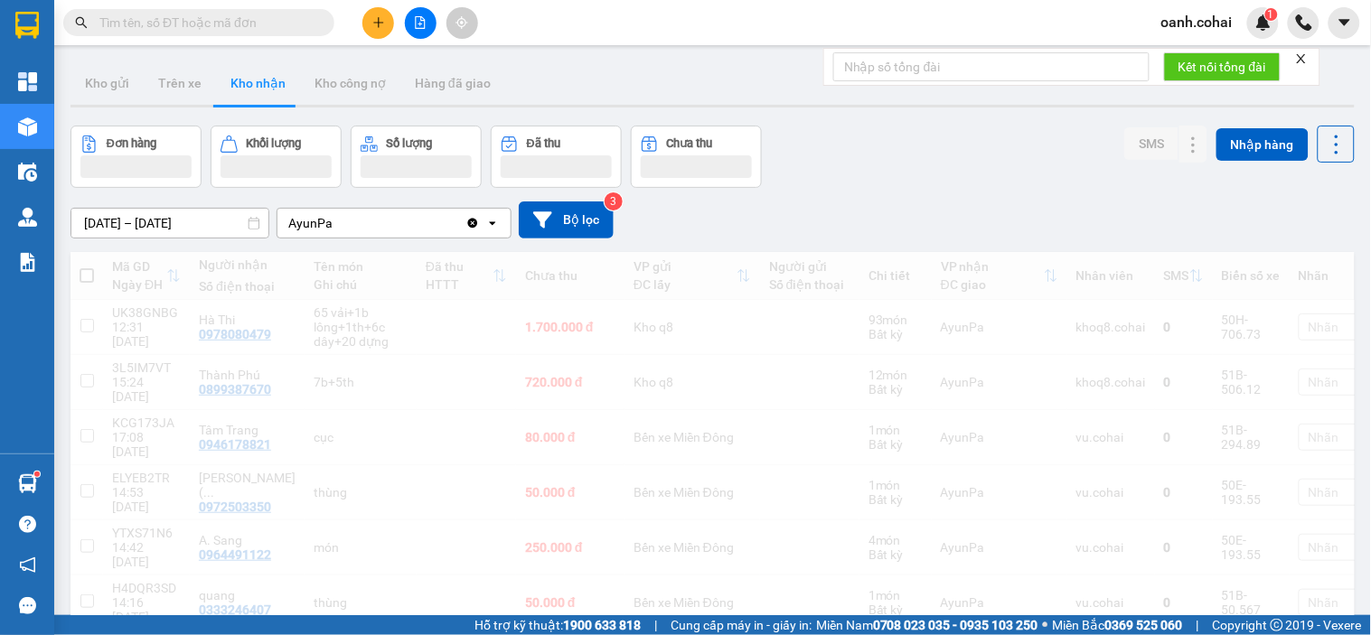
click at [81, 126] on button "Đơn hàng" at bounding box center [135, 157] width 131 height 62
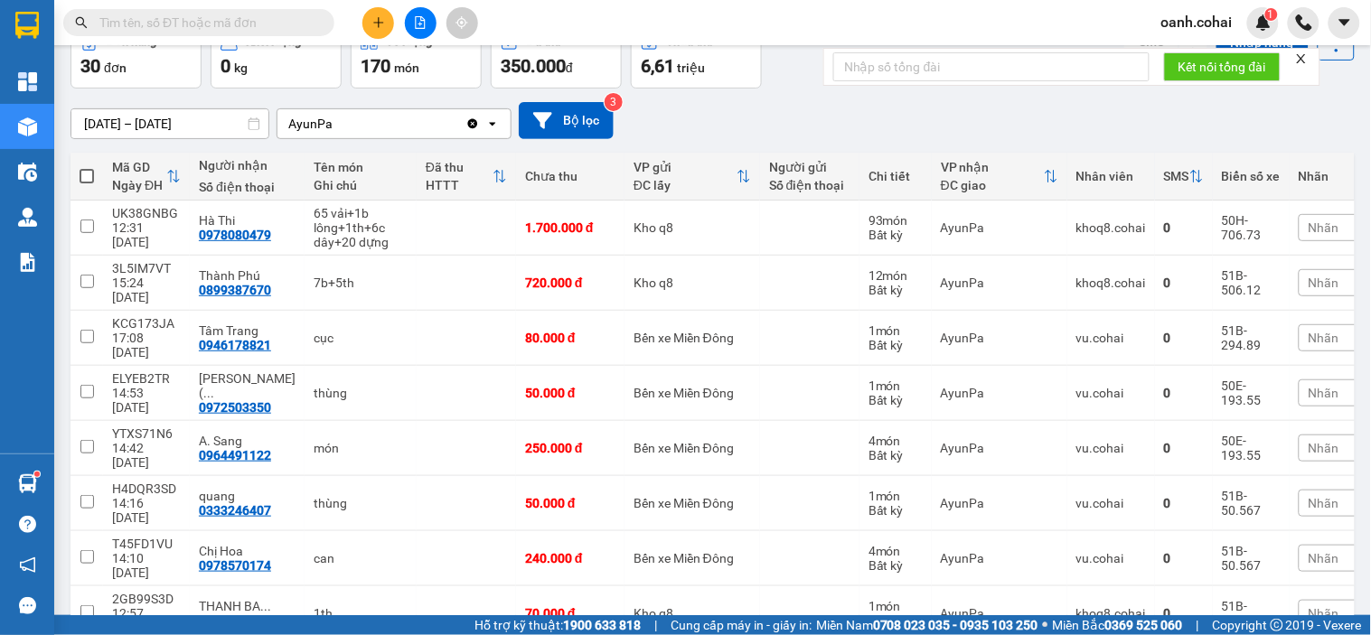
scroll to position [100, 0]
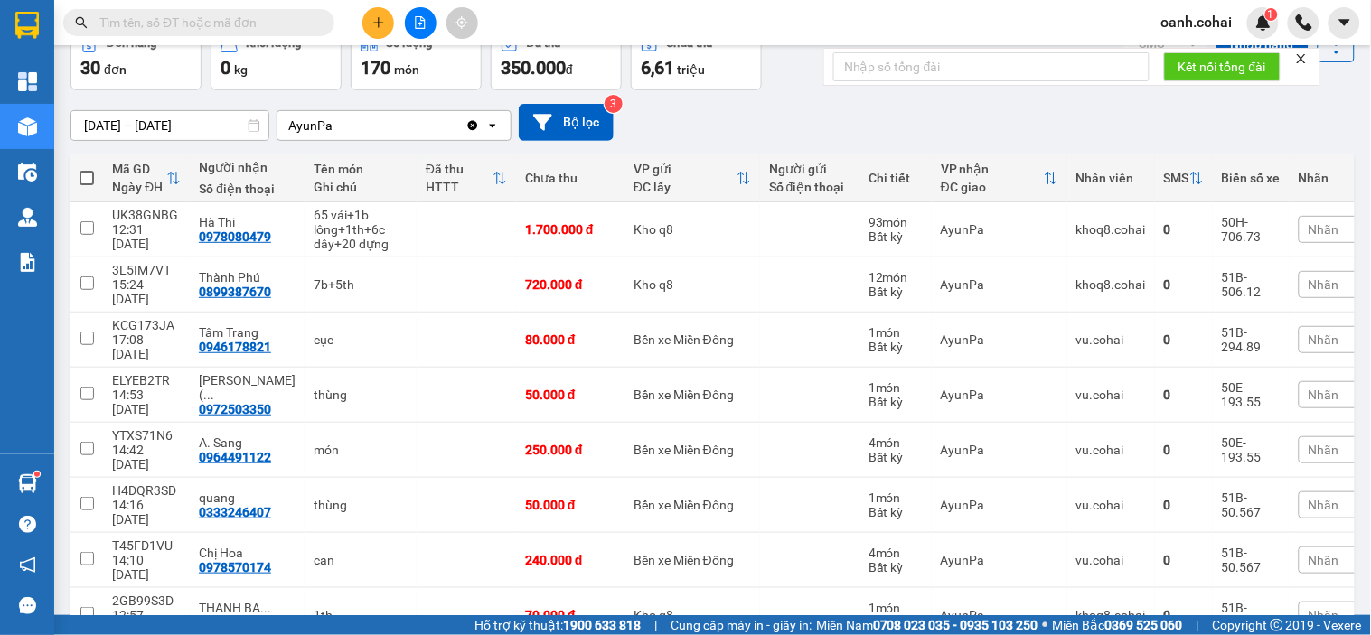
click at [365, 20] on button at bounding box center [378, 23] width 32 height 32
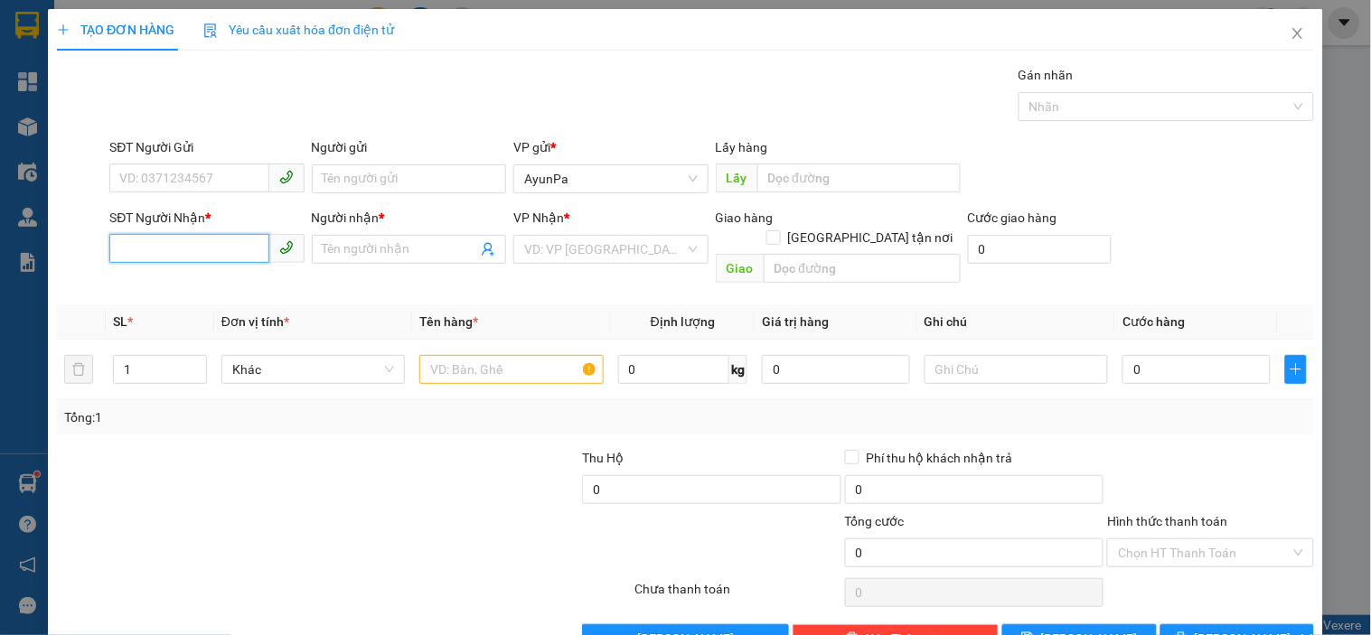
click at [177, 248] on input "SĐT Người Nhận *" at bounding box center [188, 248] width 159 height 29
type input "0"
type input "0385667480"
drag, startPoint x: 191, startPoint y: 292, endPoint x: 220, endPoint y: 268, distance: 37.3
click at [191, 282] on div "0385667480 - ĐĂNG" at bounding box center [204, 286] width 171 height 20
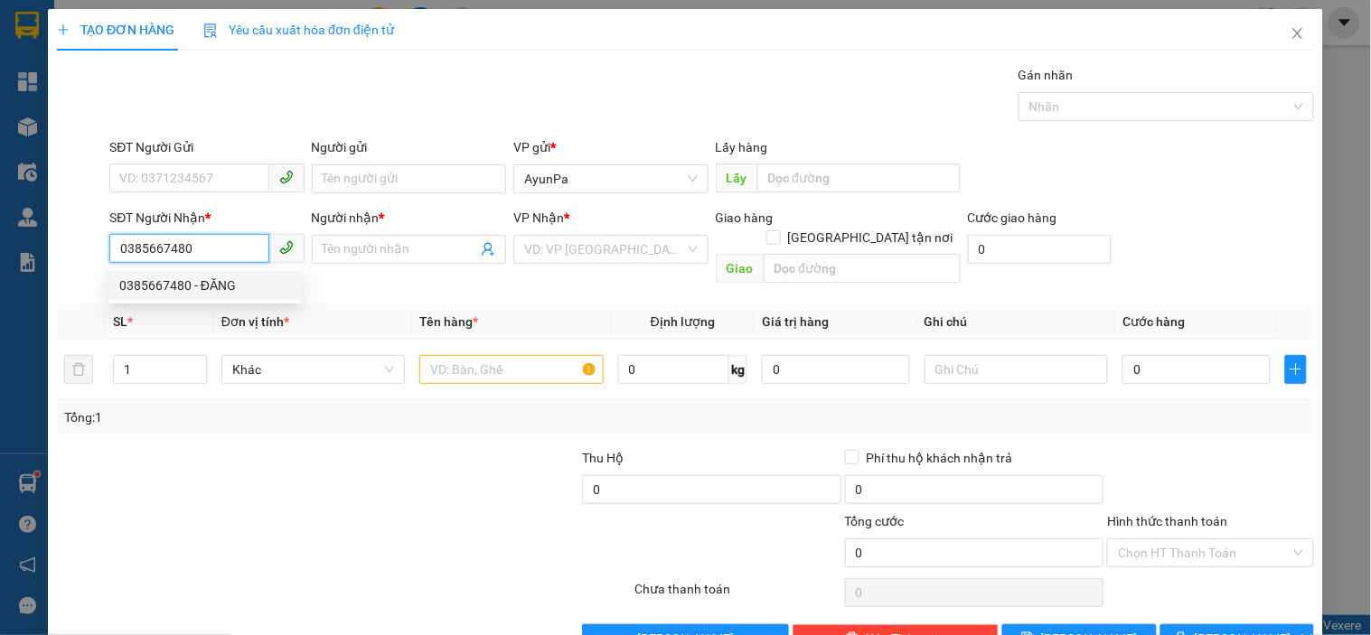
type input "ĐĂNG"
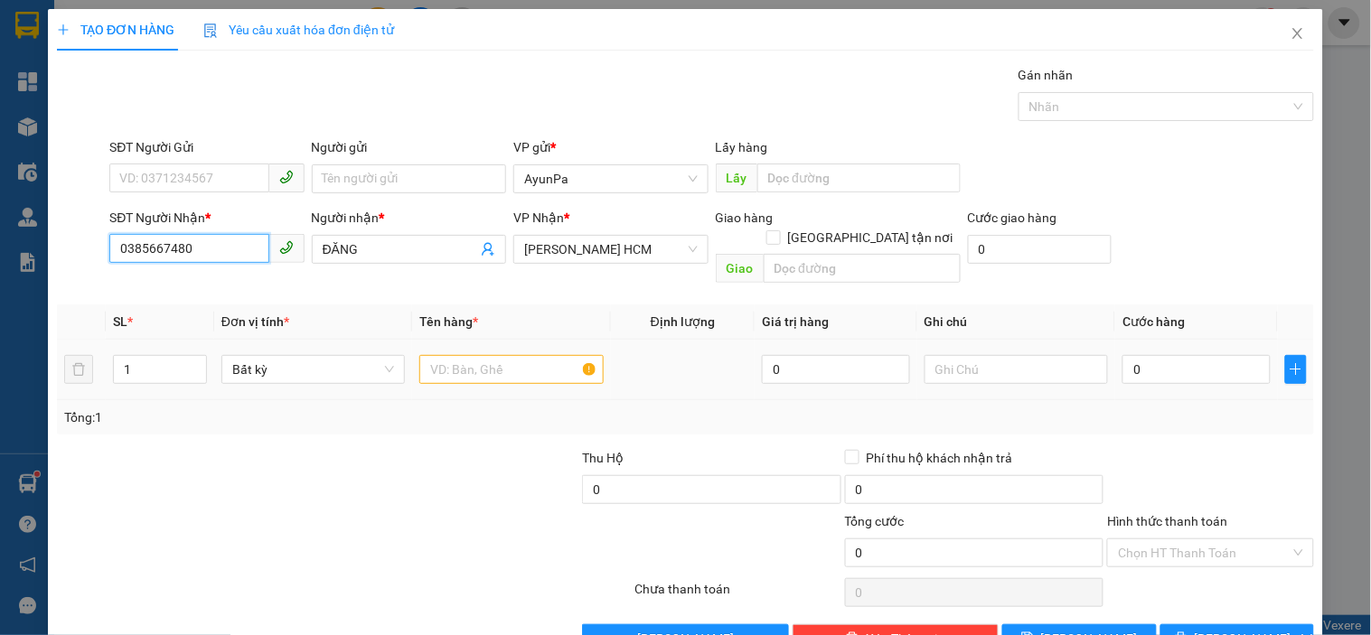
type input "0385667480"
click at [428, 355] on input "text" at bounding box center [510, 369] width 183 height 29
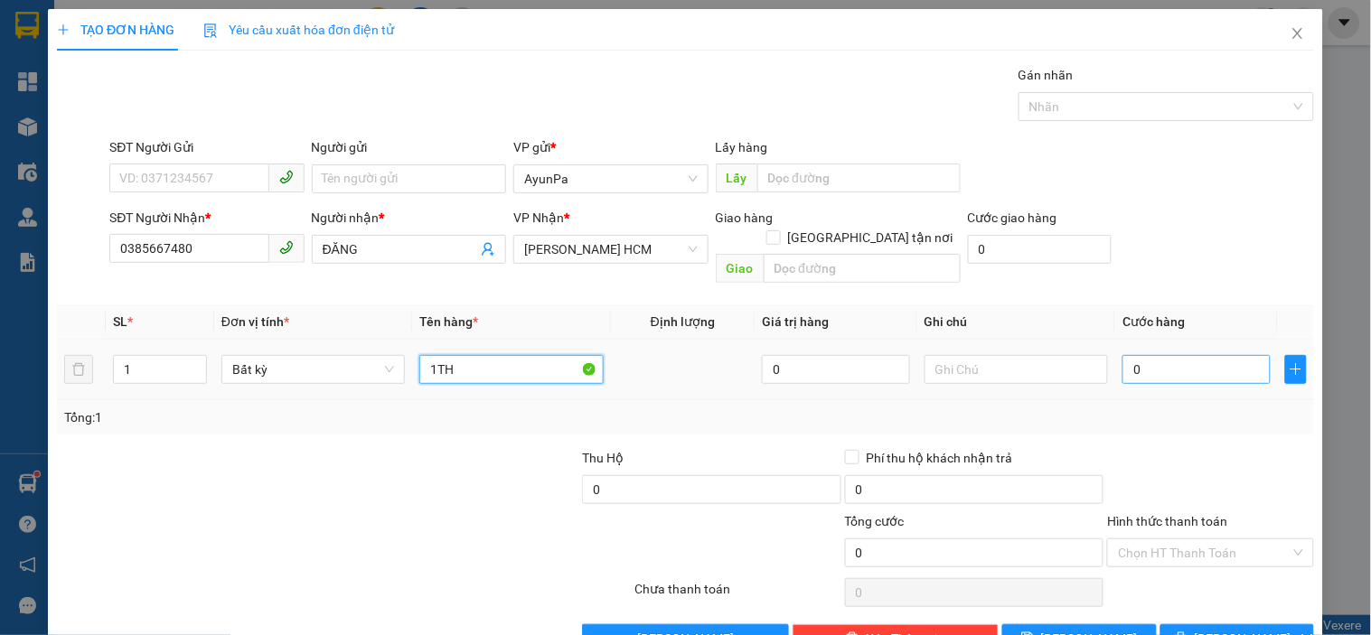
type input "1TH"
click at [1200, 355] on input "0" at bounding box center [1196, 369] width 148 height 29
type input "7"
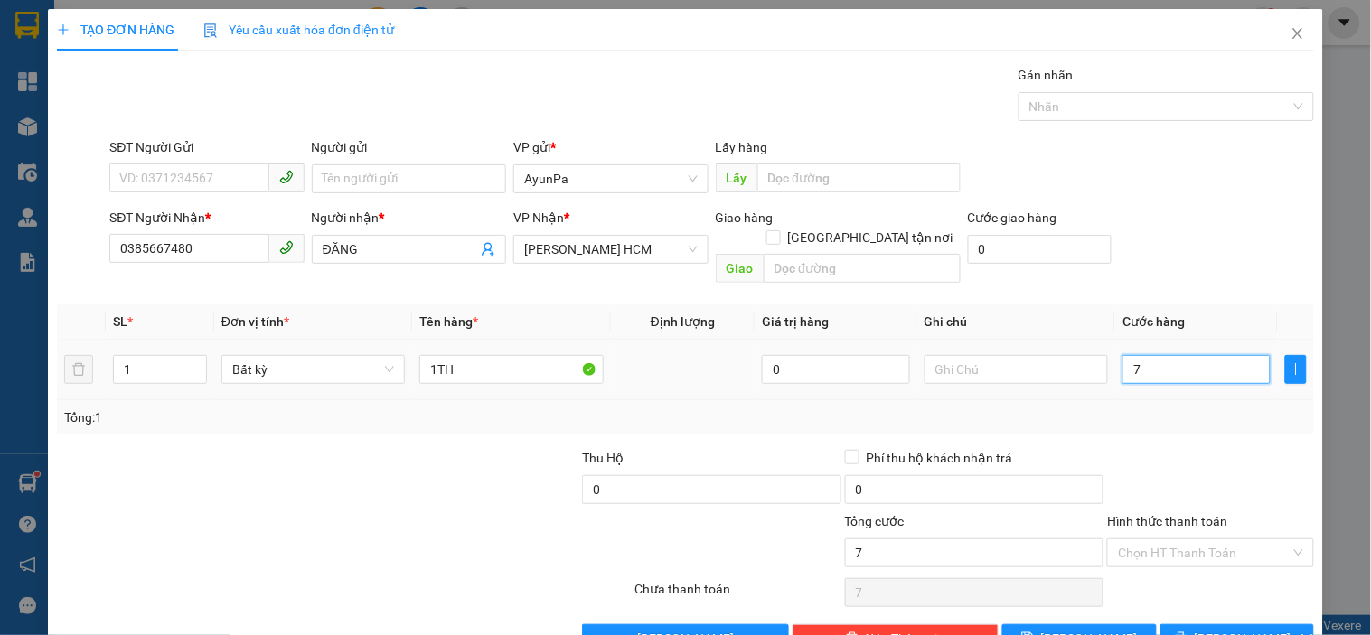
type input "0"
type input "07"
type input "7"
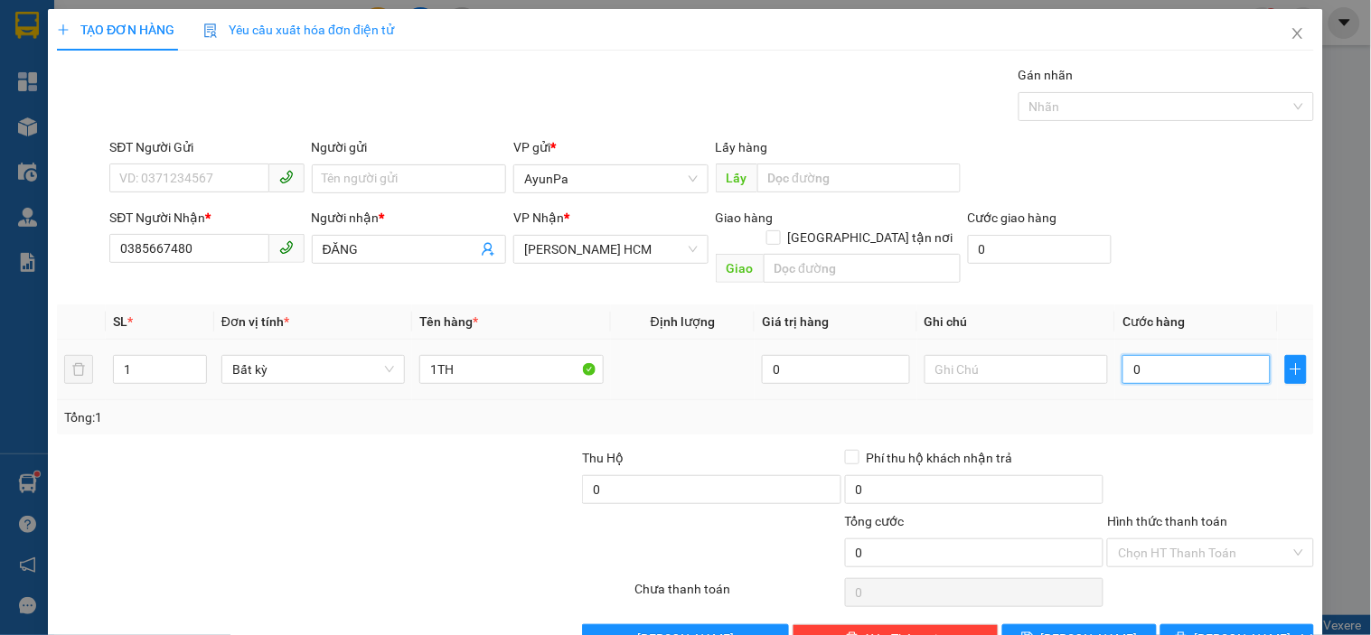
type input "7"
type input "070"
type input "70"
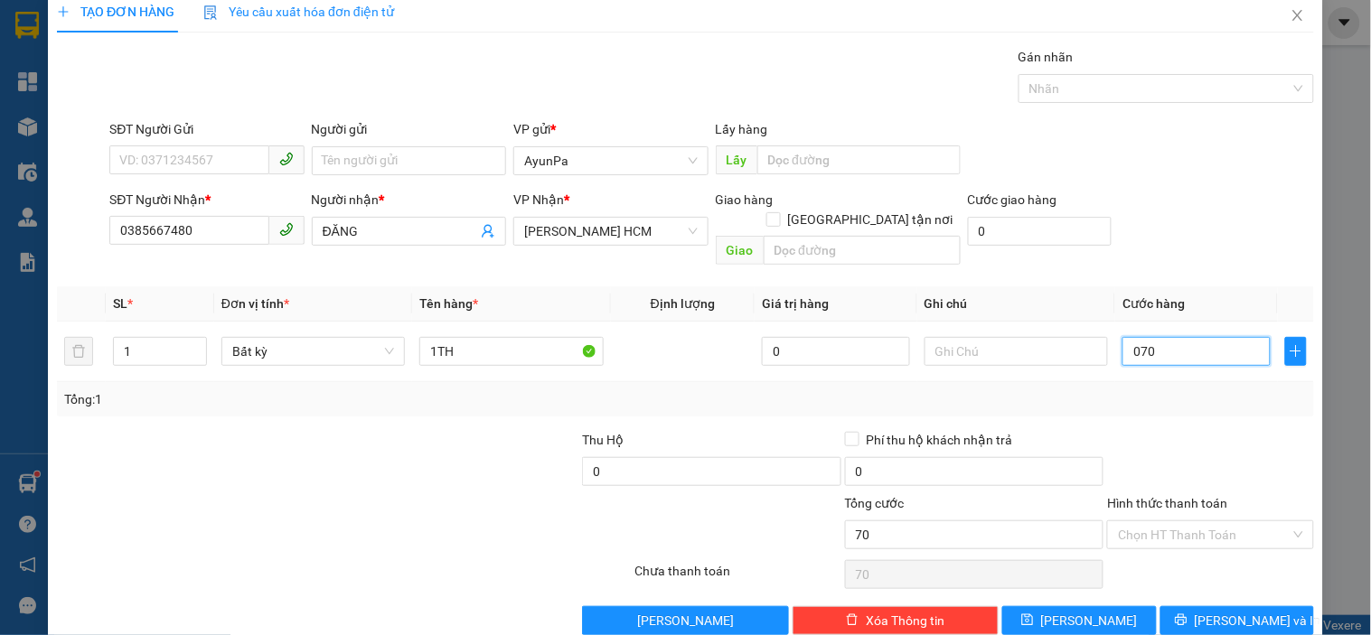
scroll to position [33, 0]
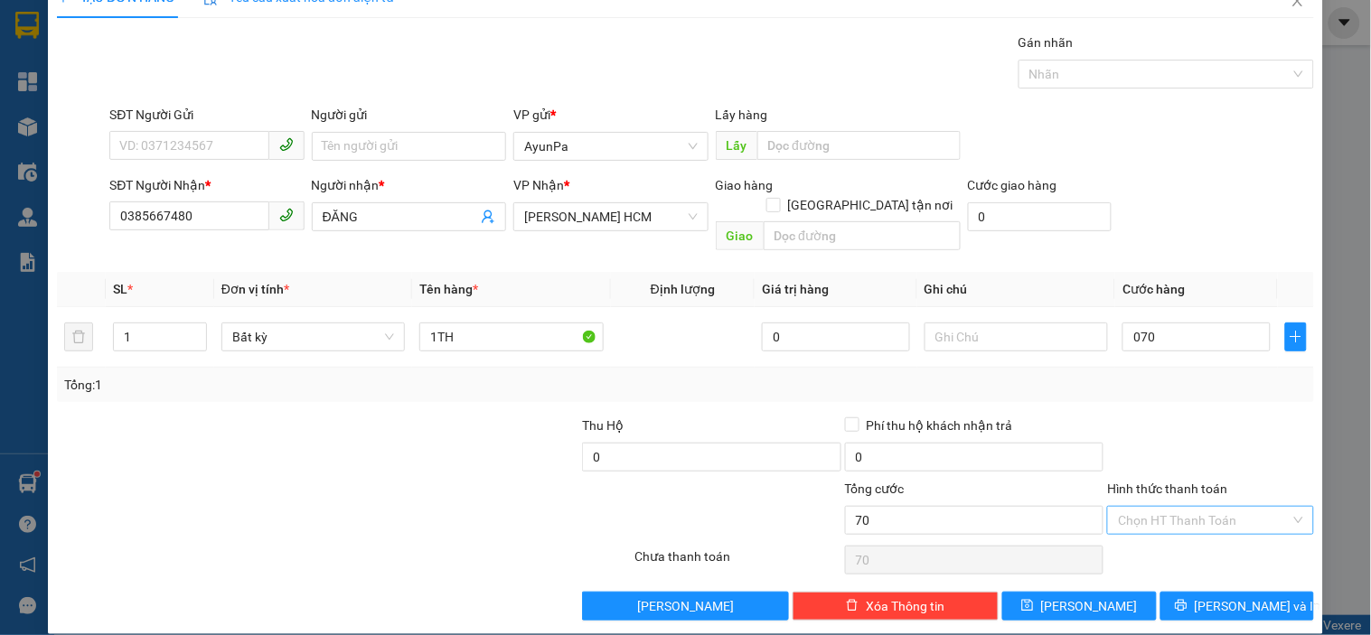
type input "70.000"
drag, startPoint x: 1215, startPoint y: 493, endPoint x: 1198, endPoint y: 513, distance: 26.4
click at [1211, 507] on input "Hình thức thanh toán" at bounding box center [1204, 520] width 172 height 27
click at [1182, 534] on div "Tại văn phòng" at bounding box center [1199, 537] width 183 height 20
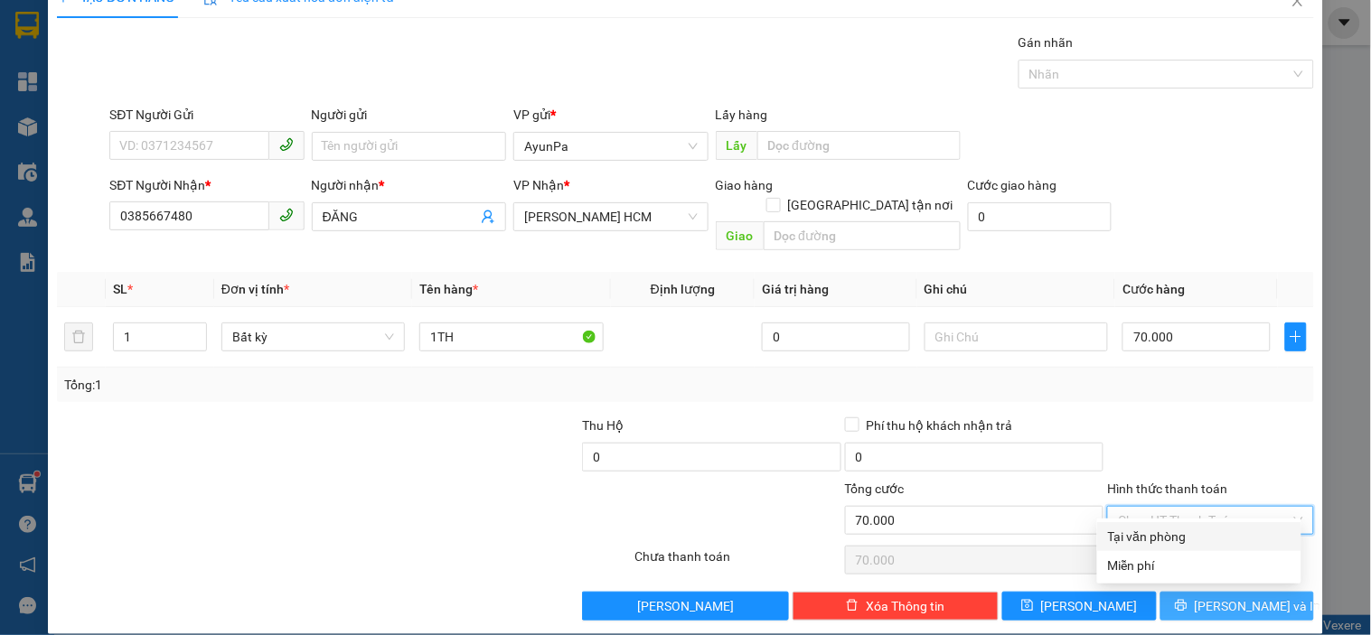
type input "0"
click at [1185, 593] on button "[PERSON_NAME] và In" at bounding box center [1237, 606] width 154 height 29
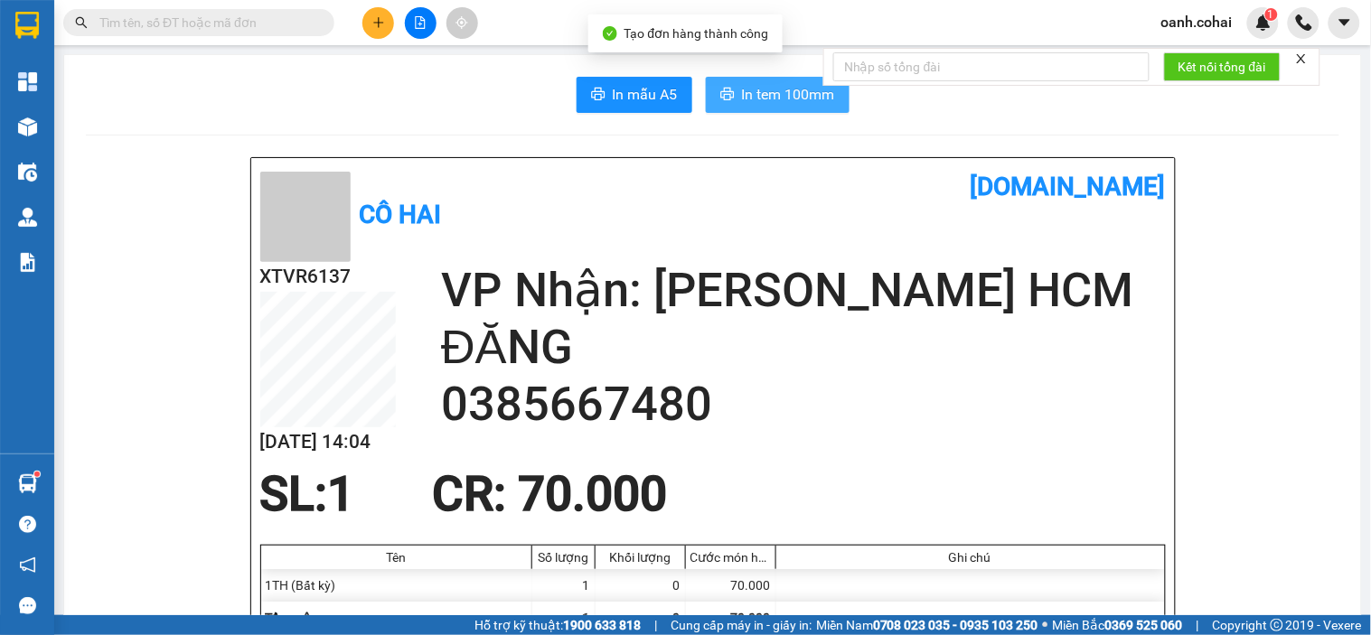
click at [799, 111] on button "In tem 100mm" at bounding box center [778, 95] width 144 height 36
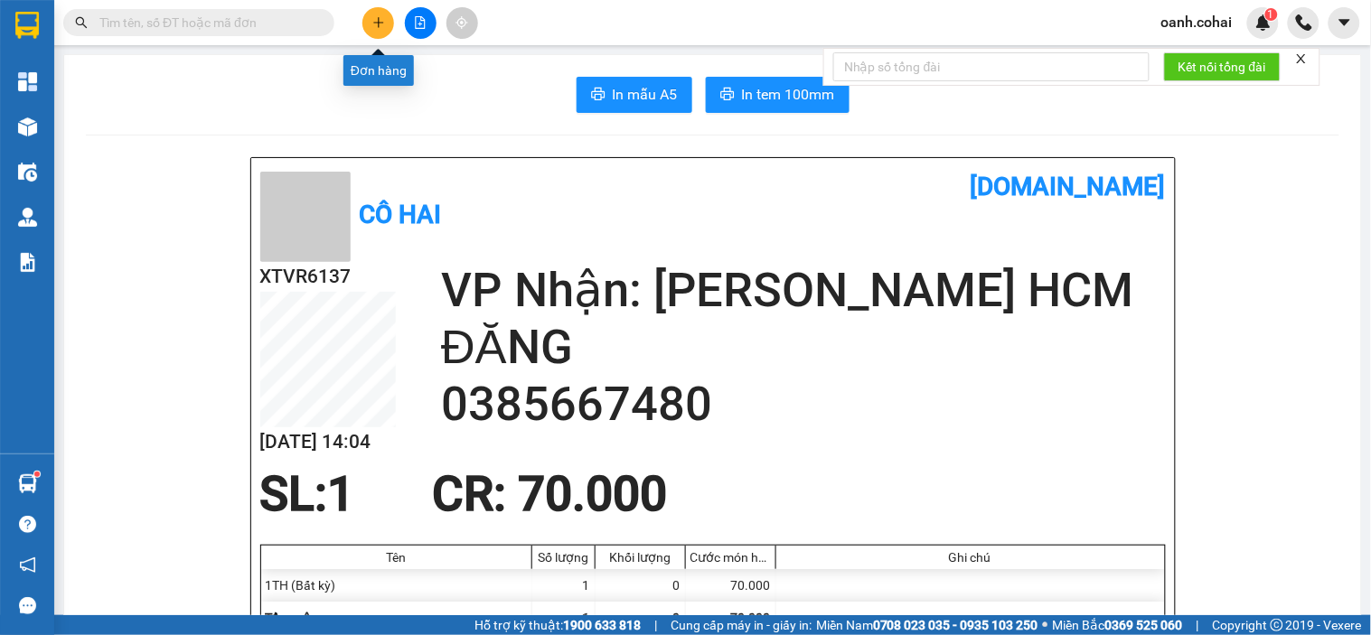
click at [385, 23] on button at bounding box center [378, 23] width 32 height 32
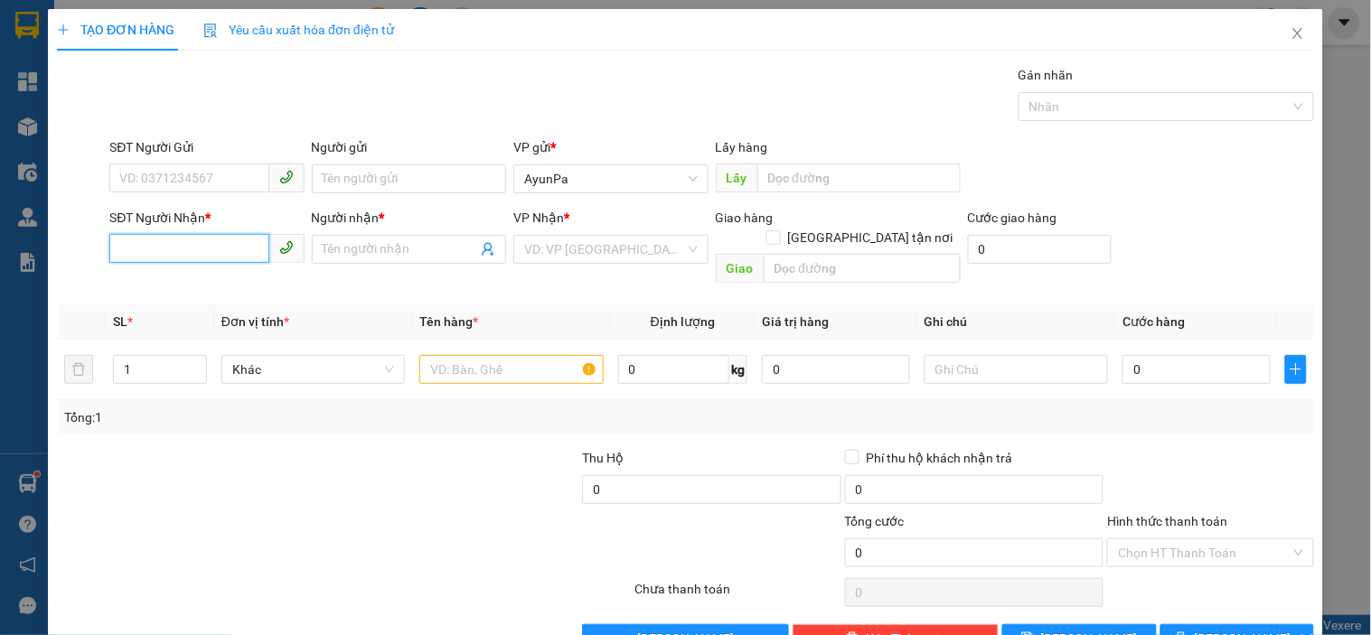
click at [196, 244] on input "SĐT Người Nhận *" at bounding box center [188, 248] width 159 height 29
type input "0949818479"
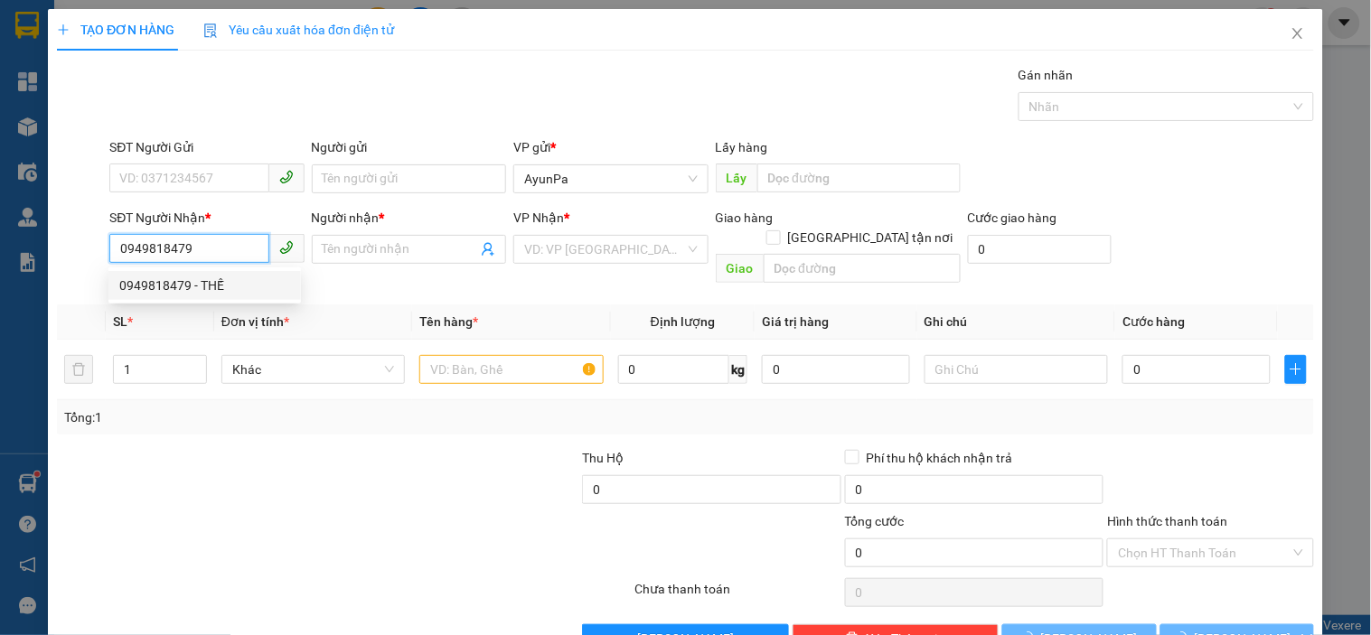
click at [175, 289] on div "0949818479 - THẾ" at bounding box center [204, 286] width 171 height 20
type input "THẾ"
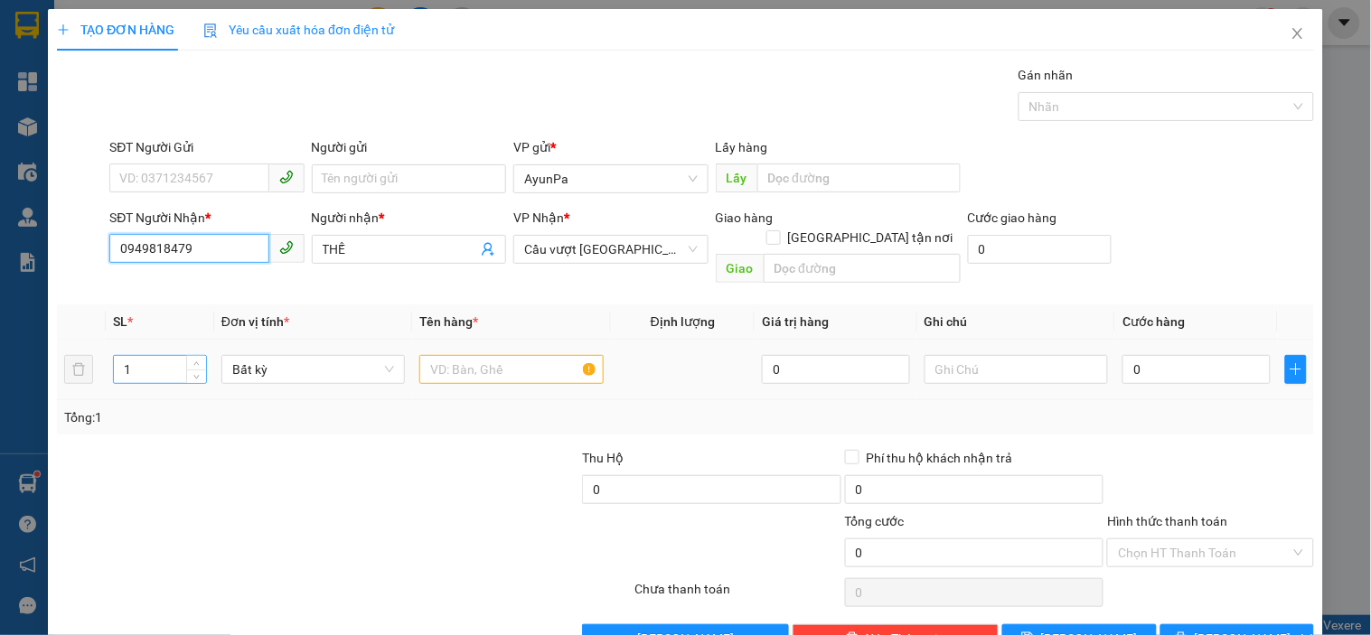
type input "0949818479"
click at [148, 356] on input "1" at bounding box center [160, 369] width 92 height 27
type input "2"
click at [440, 355] on input "text" at bounding box center [510, 369] width 183 height 29
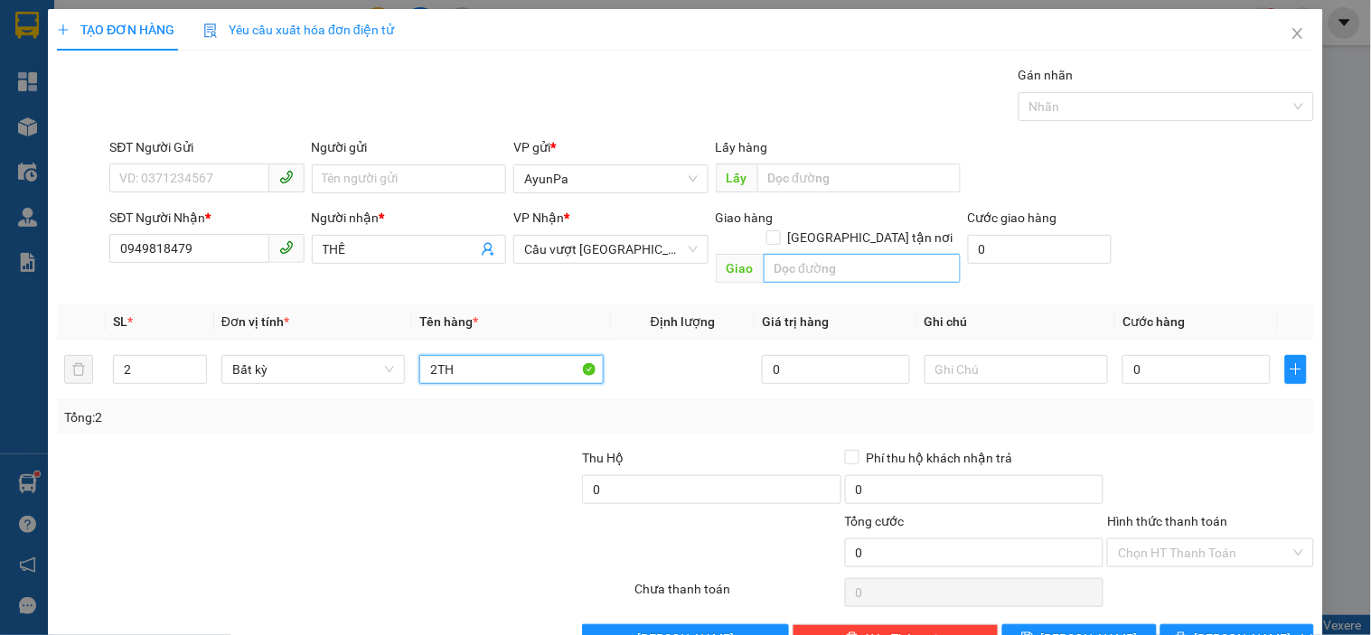
type input "2TH"
click at [841, 254] on input "text" at bounding box center [862, 268] width 197 height 29
type input "BX TAM HIỆP"
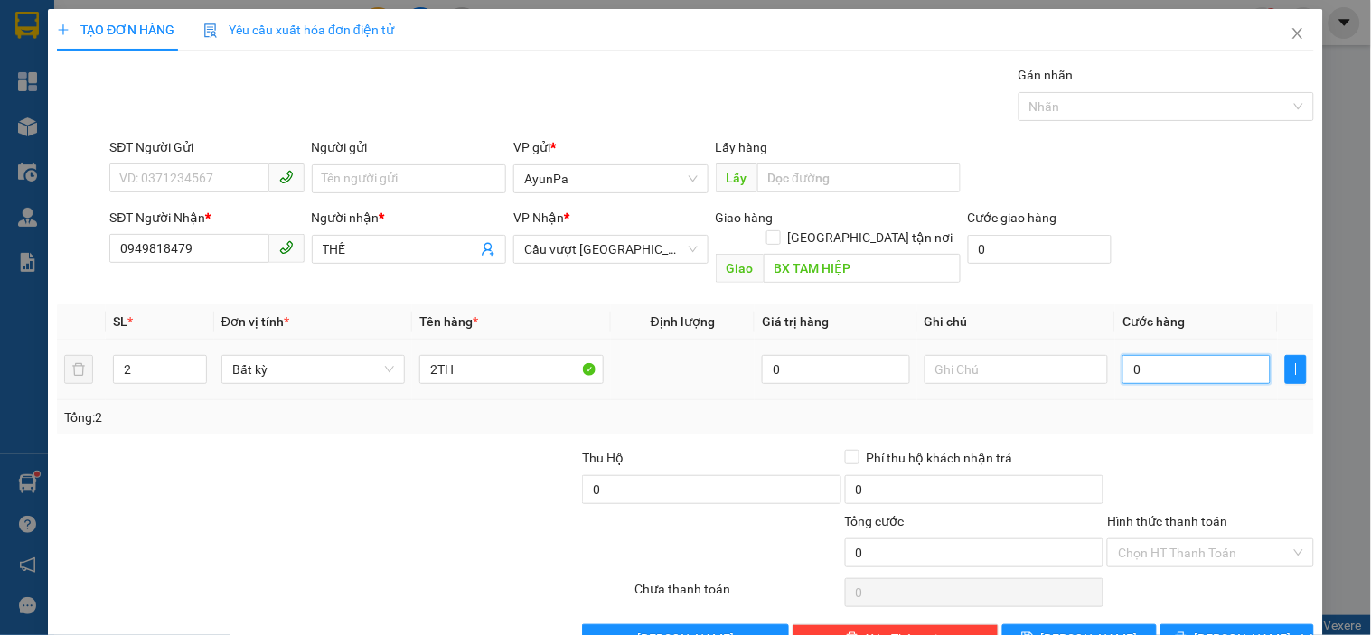
click at [1190, 358] on input "0" at bounding box center [1196, 369] width 148 height 29
type input "1"
type input "13"
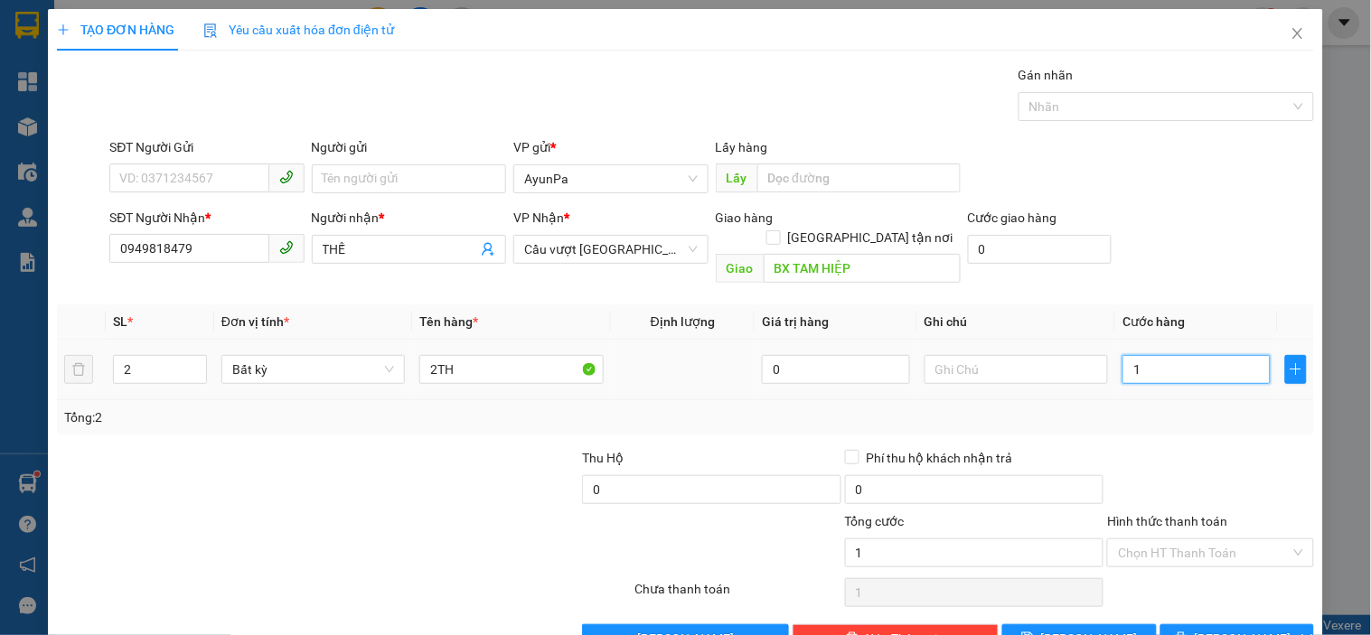
type input "13"
type input "130"
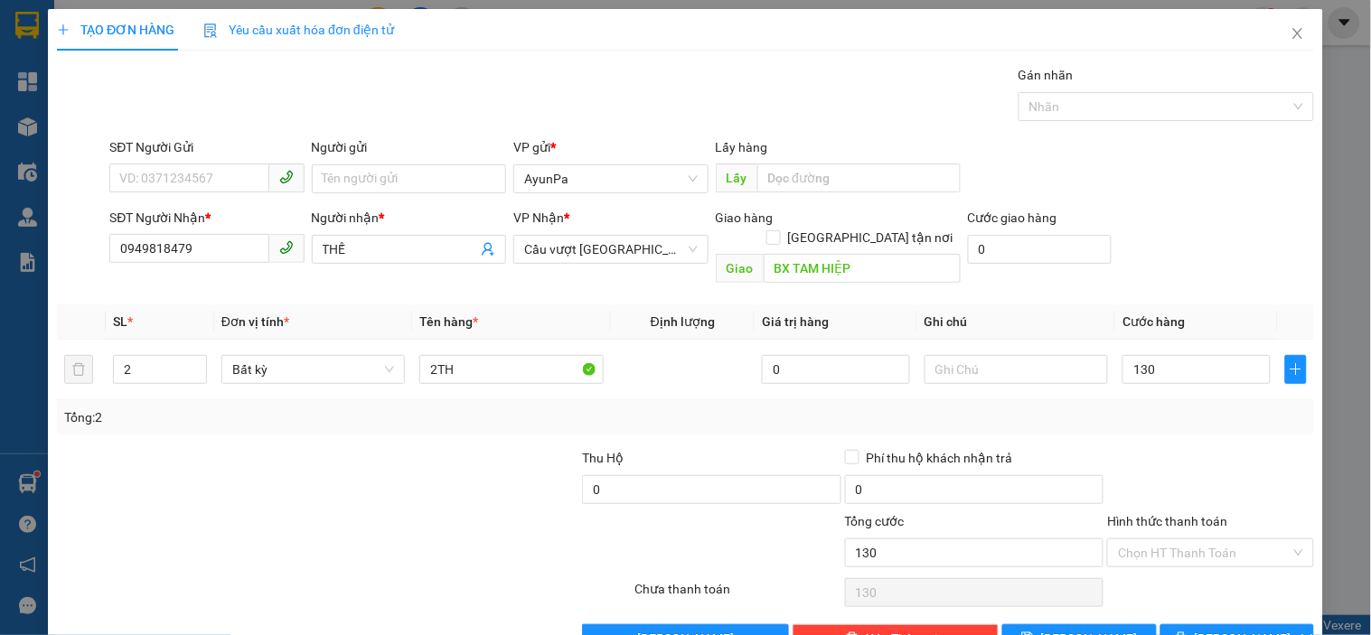
type input "130.000"
click at [1187, 417] on div "Transit Pickup Surcharge Ids Transit Deliver Surcharge Ids Transit Deliver Surc…" at bounding box center [685, 359] width 1257 height 588
click at [1168, 545] on input "Hình thức thanh toán" at bounding box center [1204, 553] width 172 height 27
click at [1171, 561] on div "Tại văn phòng" at bounding box center [1199, 569] width 183 height 20
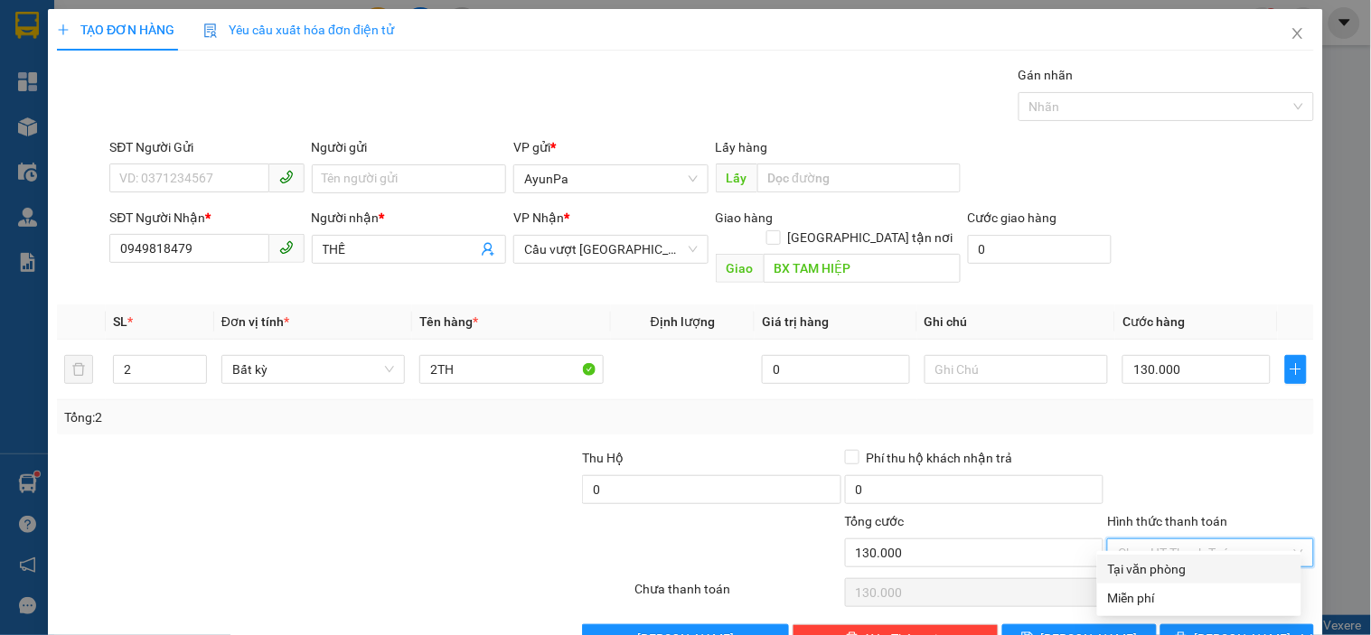
type input "0"
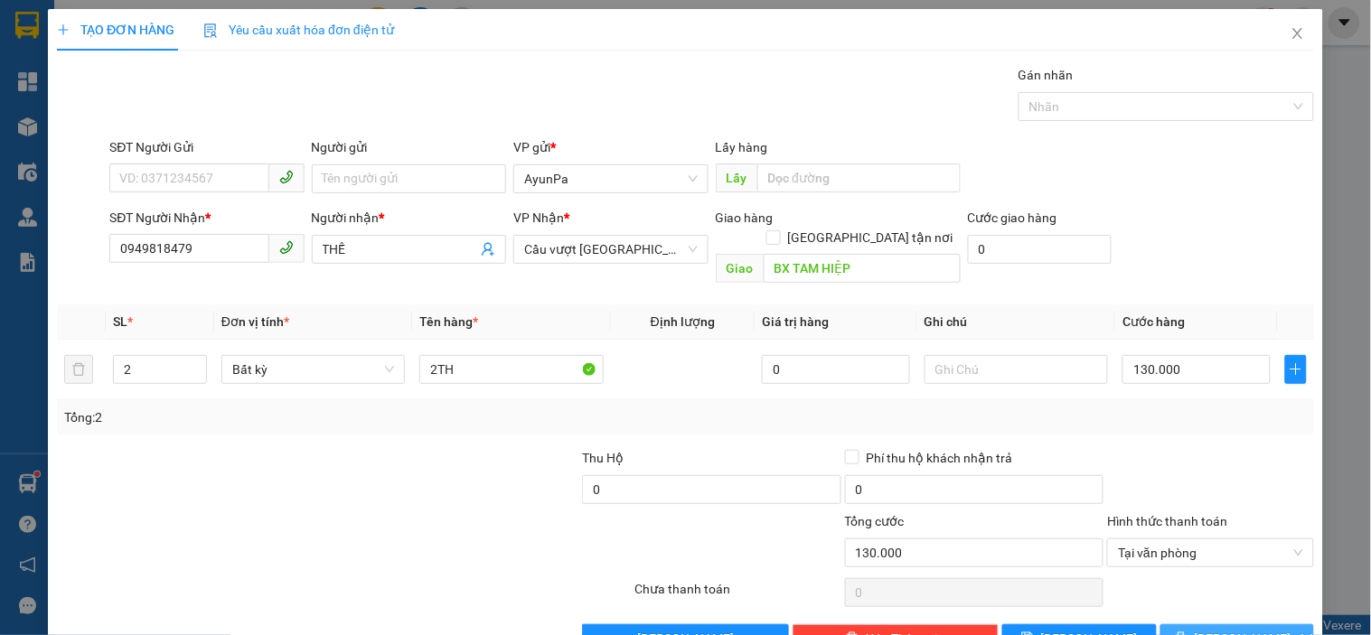
click at [1184, 625] on button "[PERSON_NAME] và In" at bounding box center [1237, 639] width 154 height 29
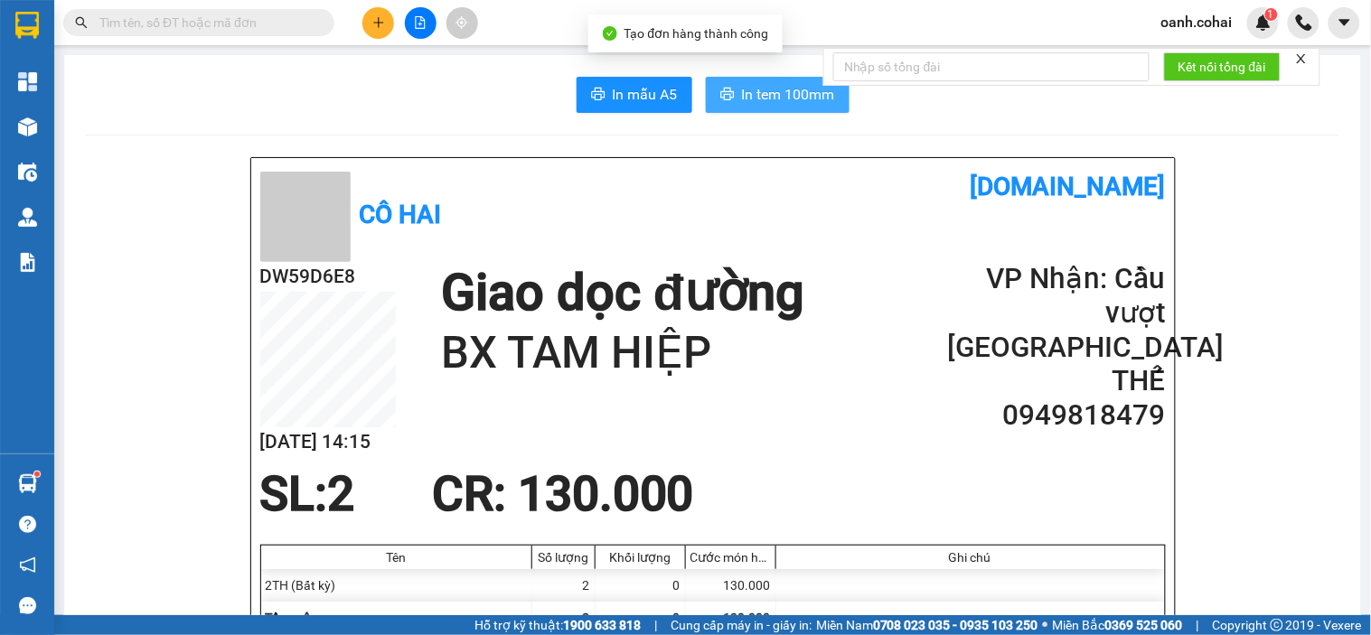
click at [817, 100] on span "In tem 100mm" at bounding box center [788, 94] width 93 height 23
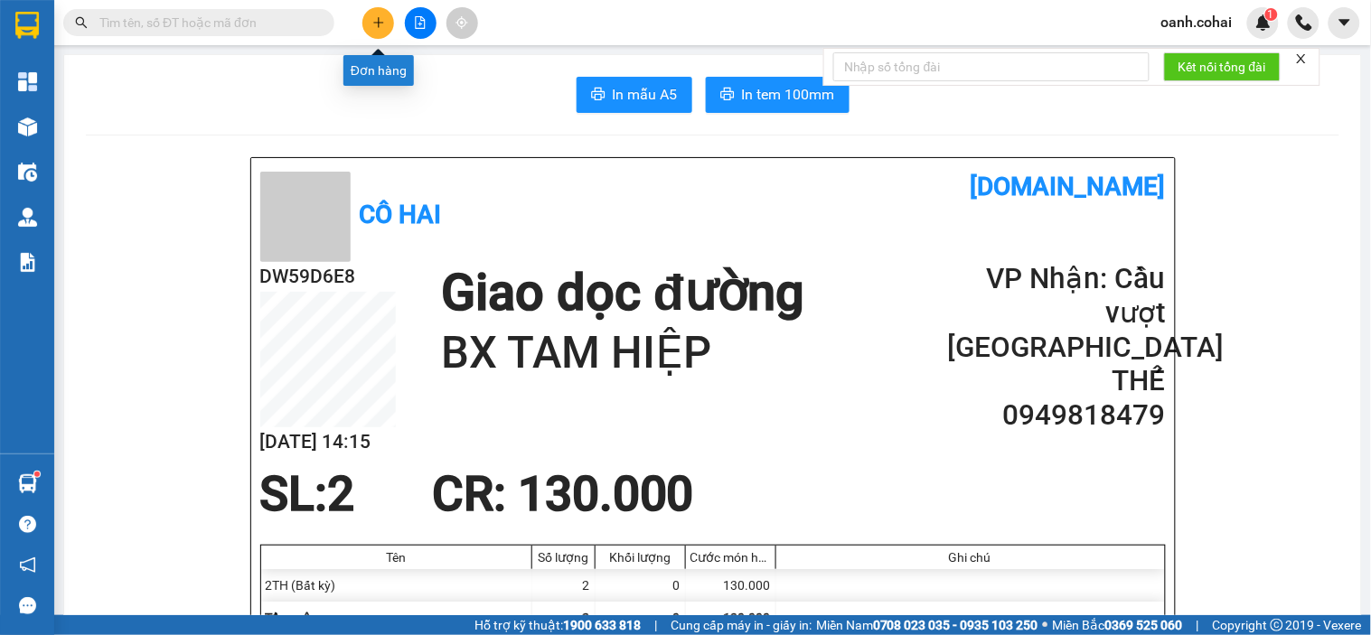
click at [381, 22] on icon "plus" at bounding box center [378, 22] width 13 height 13
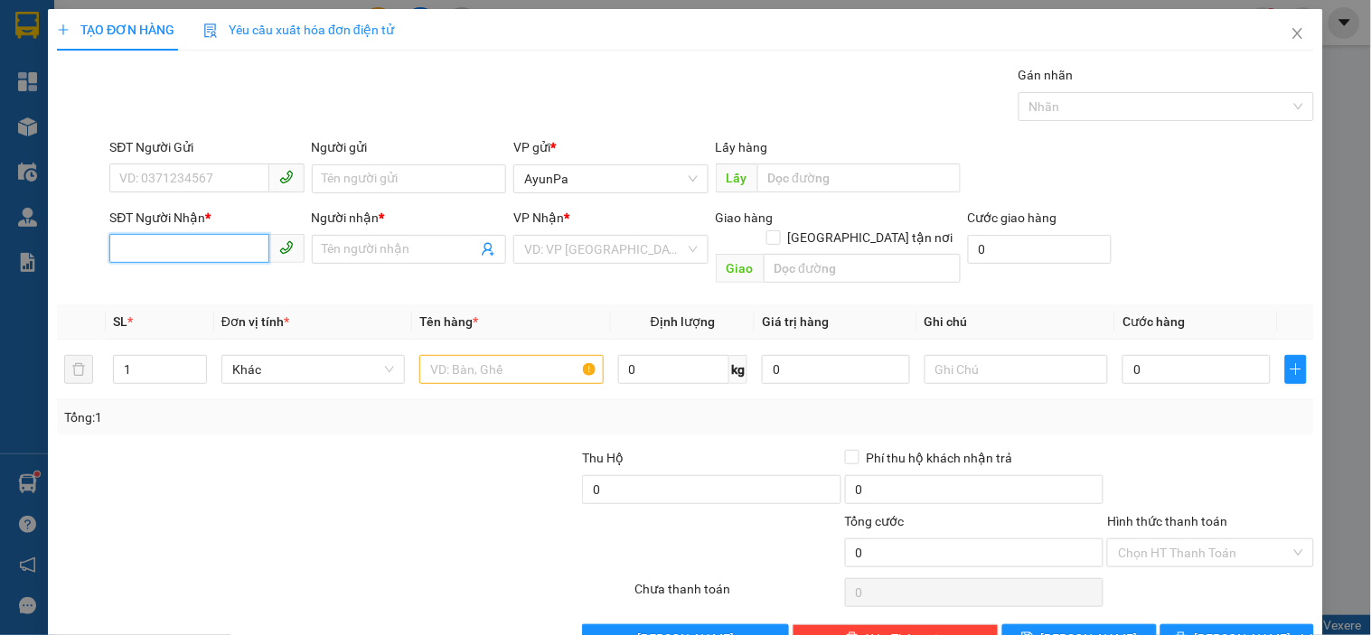
click at [224, 251] on input "SĐT Người Nhận *" at bounding box center [188, 248] width 159 height 29
type input "0348853456"
drag, startPoint x: 219, startPoint y: 293, endPoint x: 258, endPoint y: 286, distance: 40.3
click at [219, 292] on div "0348853456 - trường" at bounding box center [204, 286] width 171 height 20
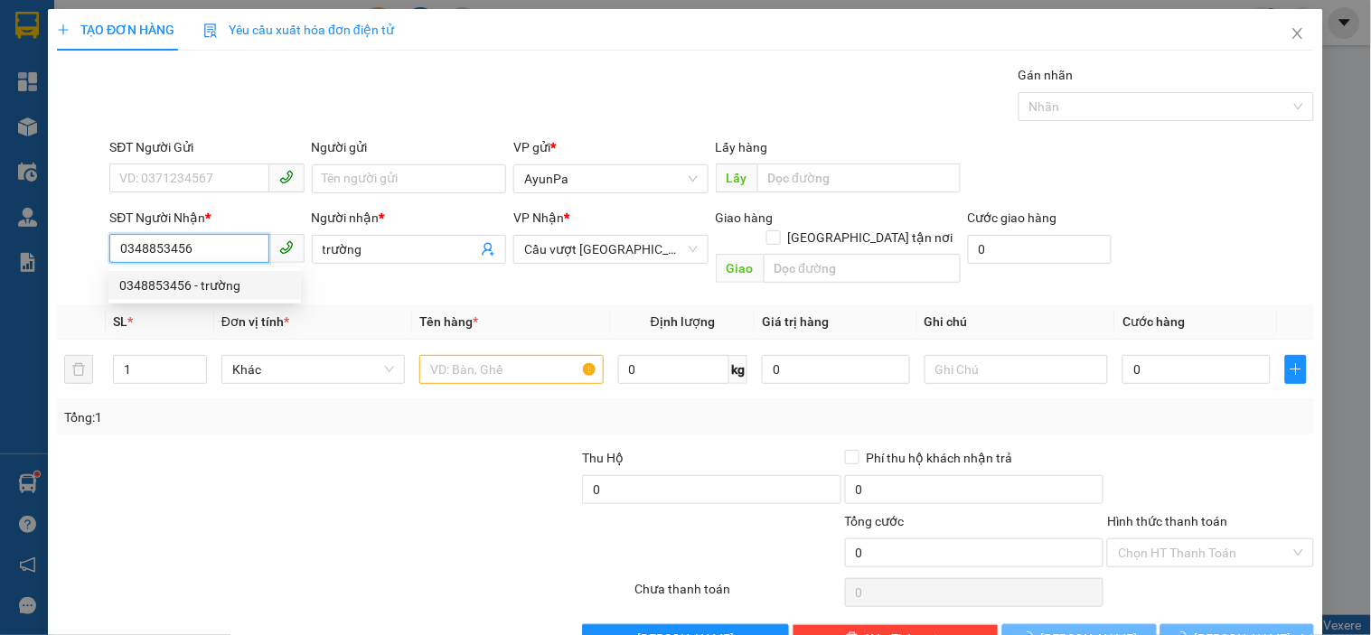
type input "trường"
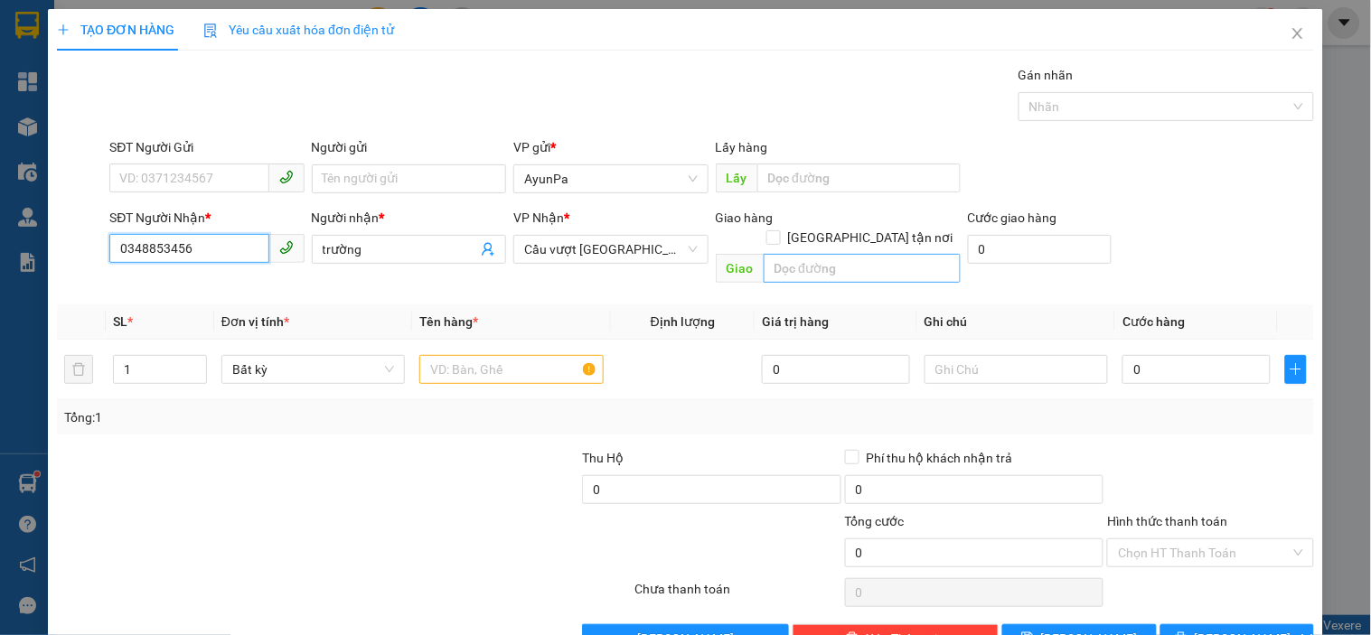
type input "0348853456"
click at [770, 254] on input "text" at bounding box center [862, 268] width 197 height 29
type input "K"
type input "k"
type input "Kcn Long Thành"
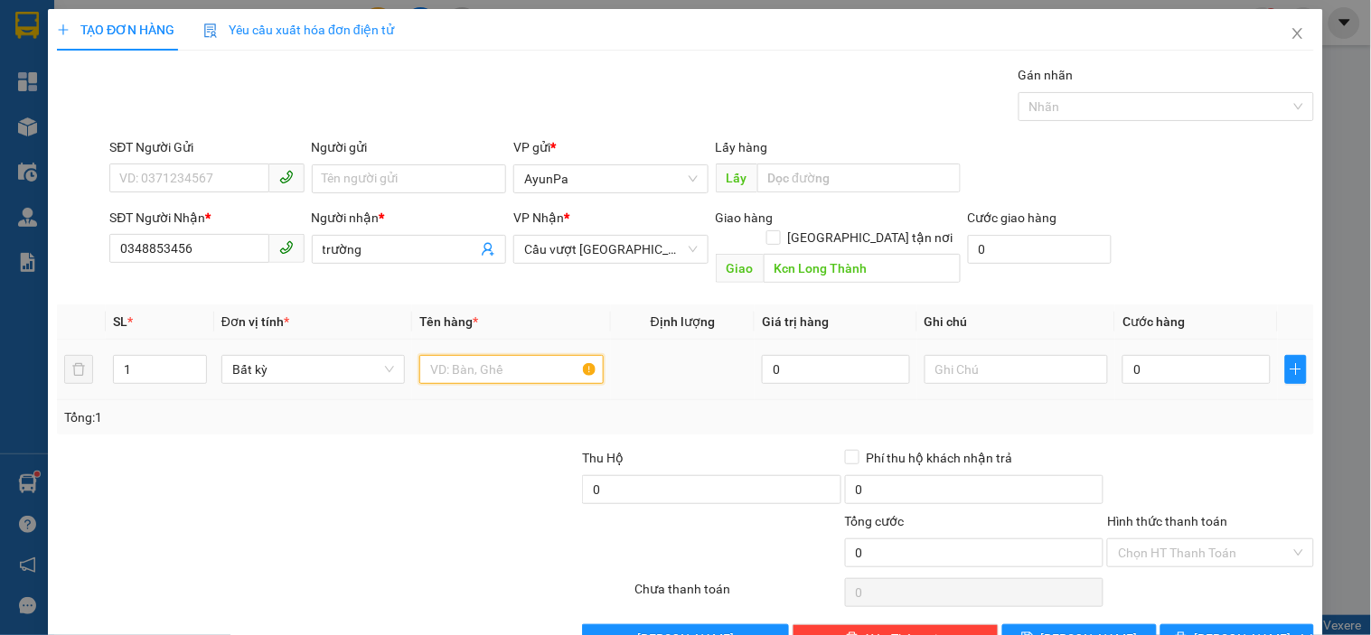
click at [573, 355] on input "text" at bounding box center [510, 369] width 183 height 29
type input "1th.1bao"
drag, startPoint x: 131, startPoint y: 332, endPoint x: 130, endPoint y: 341, distance: 9.1
click at [130, 352] on div "1" at bounding box center [160, 370] width 94 height 36
click at [136, 356] on input "1" at bounding box center [160, 369] width 92 height 27
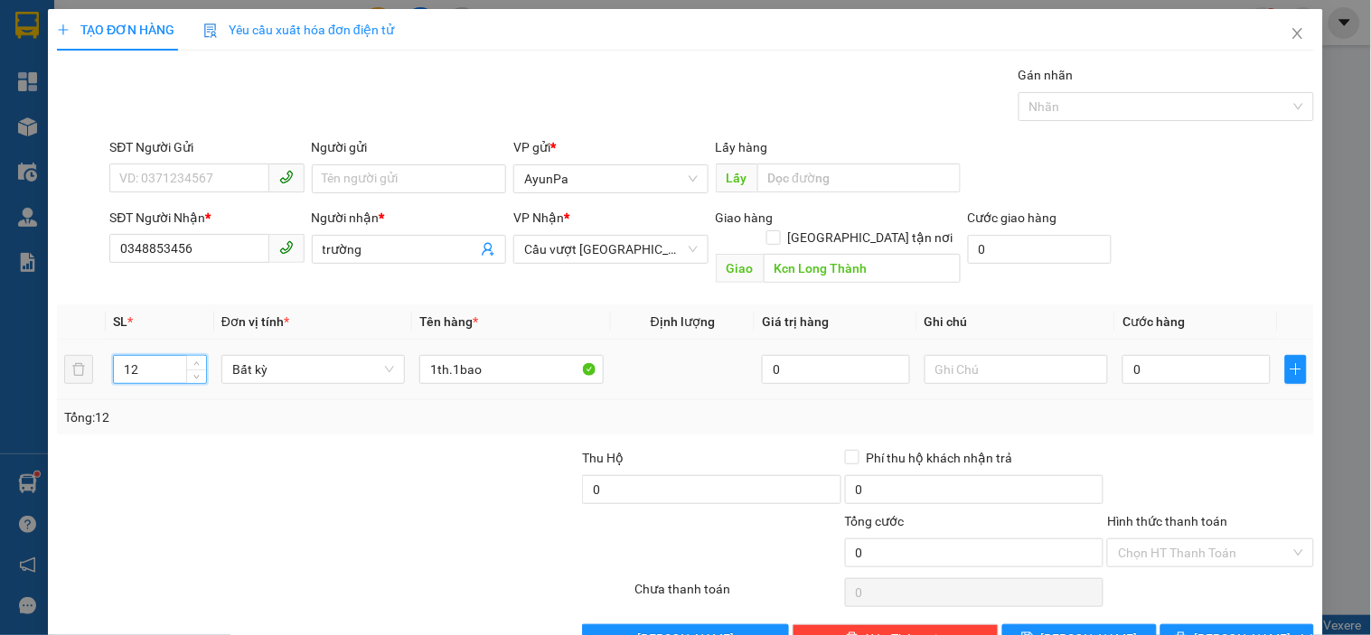
type input "1"
type input "2"
click at [1188, 355] on input "0" at bounding box center [1196, 369] width 148 height 29
type input "1"
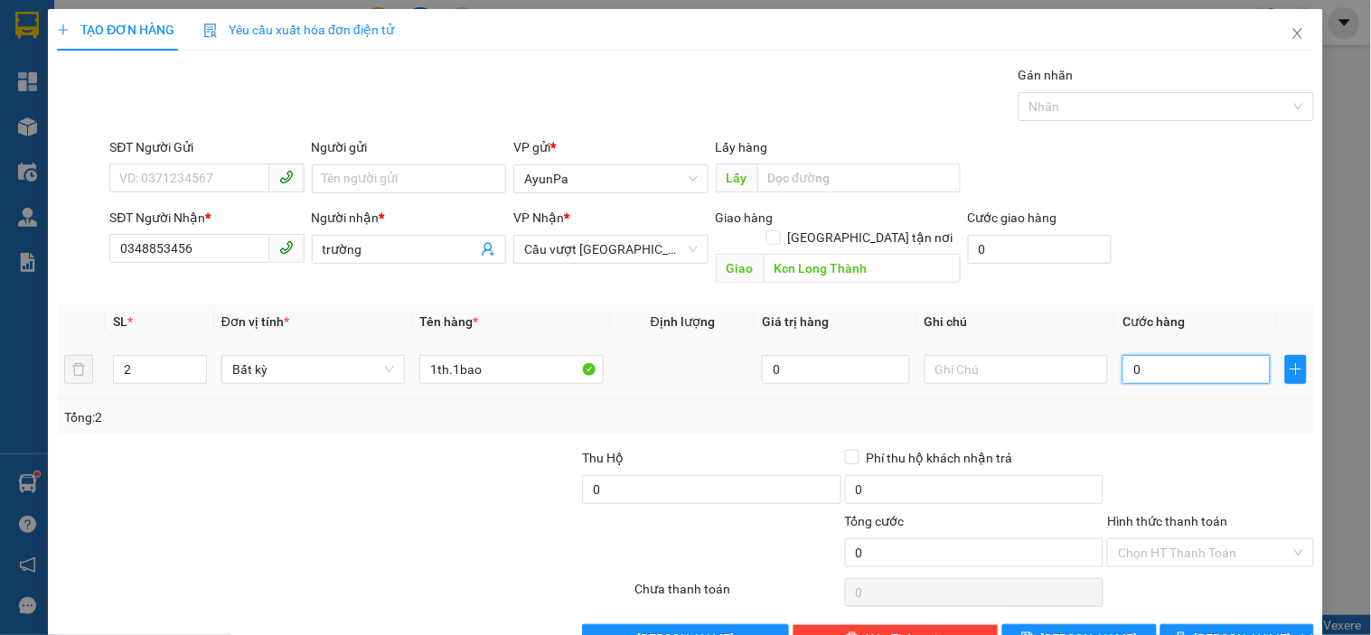
type input "1"
type input "14"
type input "140"
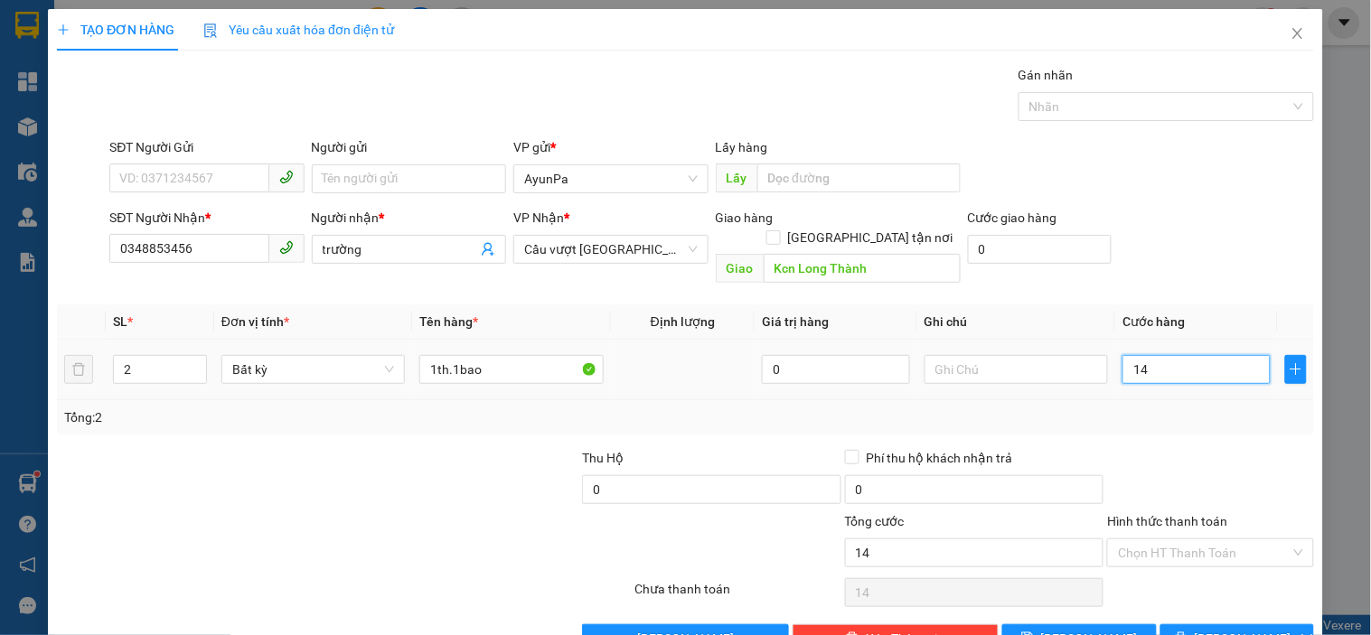
type input "140"
type input "140.000"
click at [1231, 540] on input "Hình thức thanh toán" at bounding box center [1204, 553] width 172 height 27
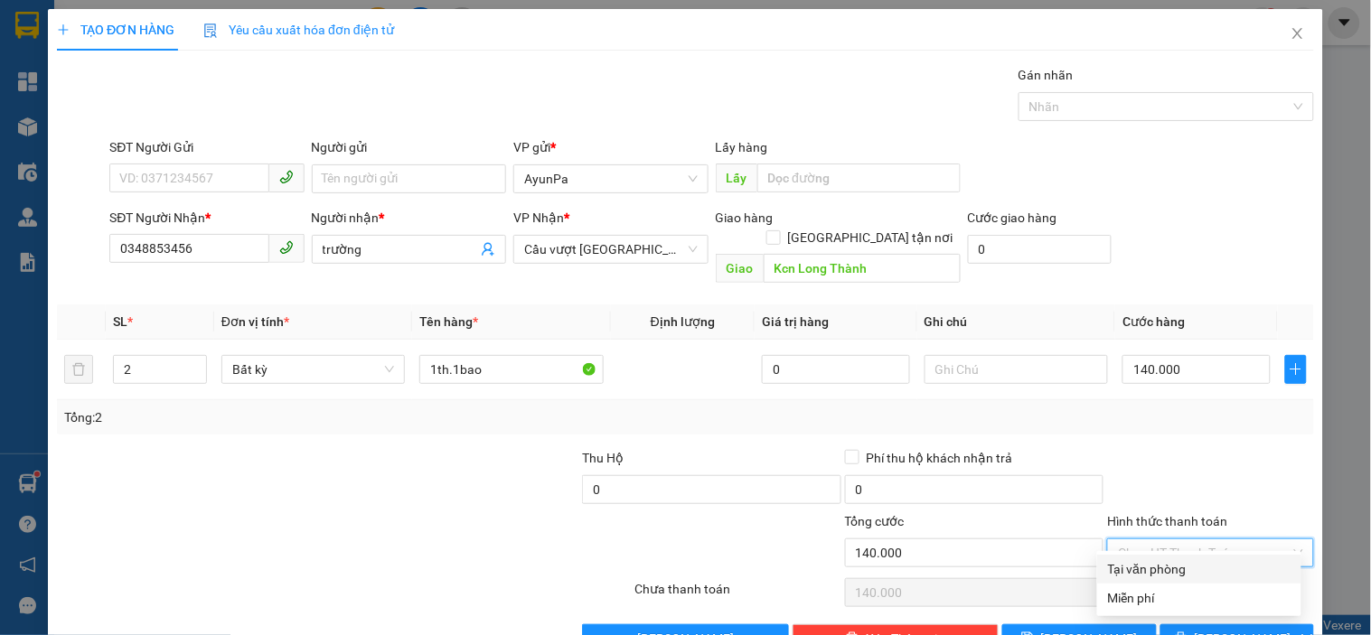
click at [1155, 559] on div "Tại văn phòng" at bounding box center [1199, 569] width 183 height 20
type input "0"
click at [1179, 625] on button "[PERSON_NAME] và In" at bounding box center [1237, 639] width 154 height 29
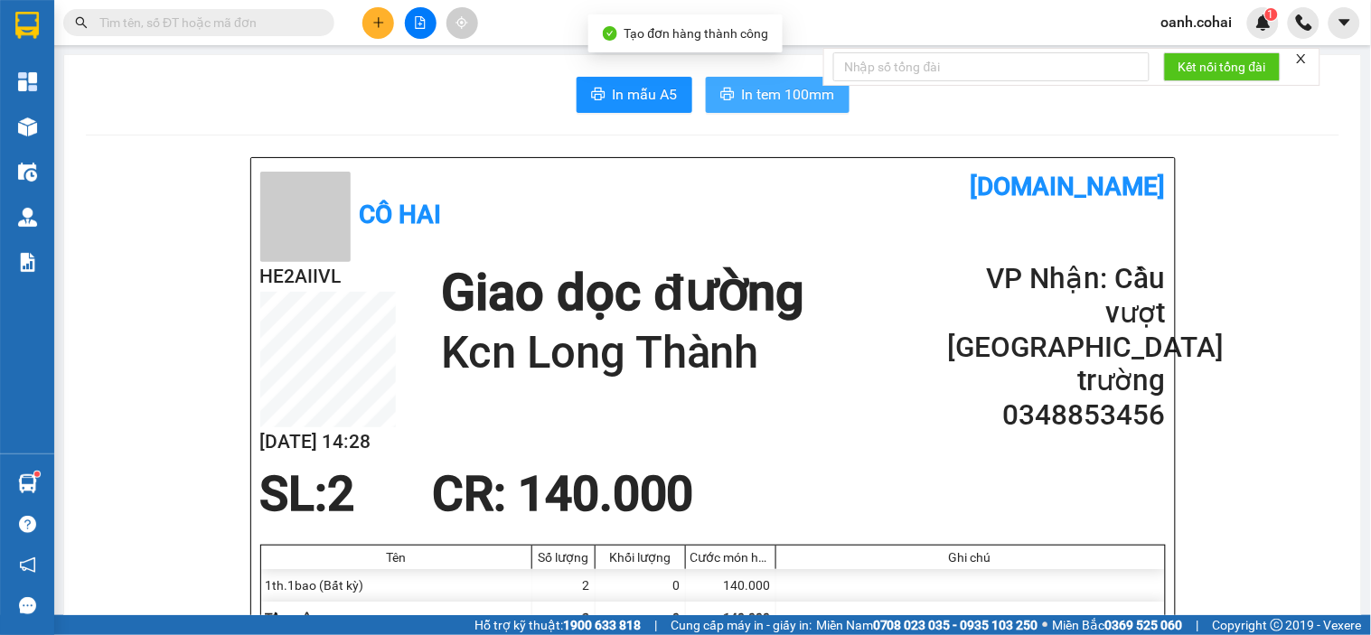
click at [788, 106] on button "In tem 100mm" at bounding box center [778, 95] width 144 height 36
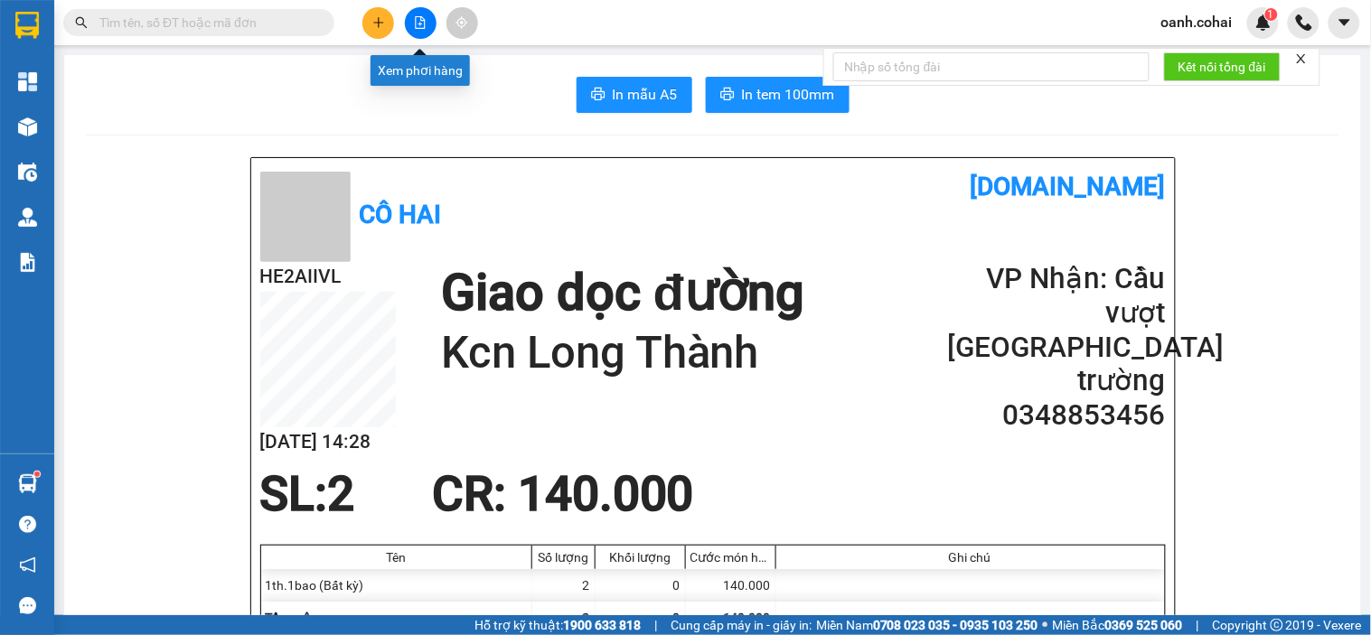
click at [419, 32] on button at bounding box center [421, 23] width 32 height 32
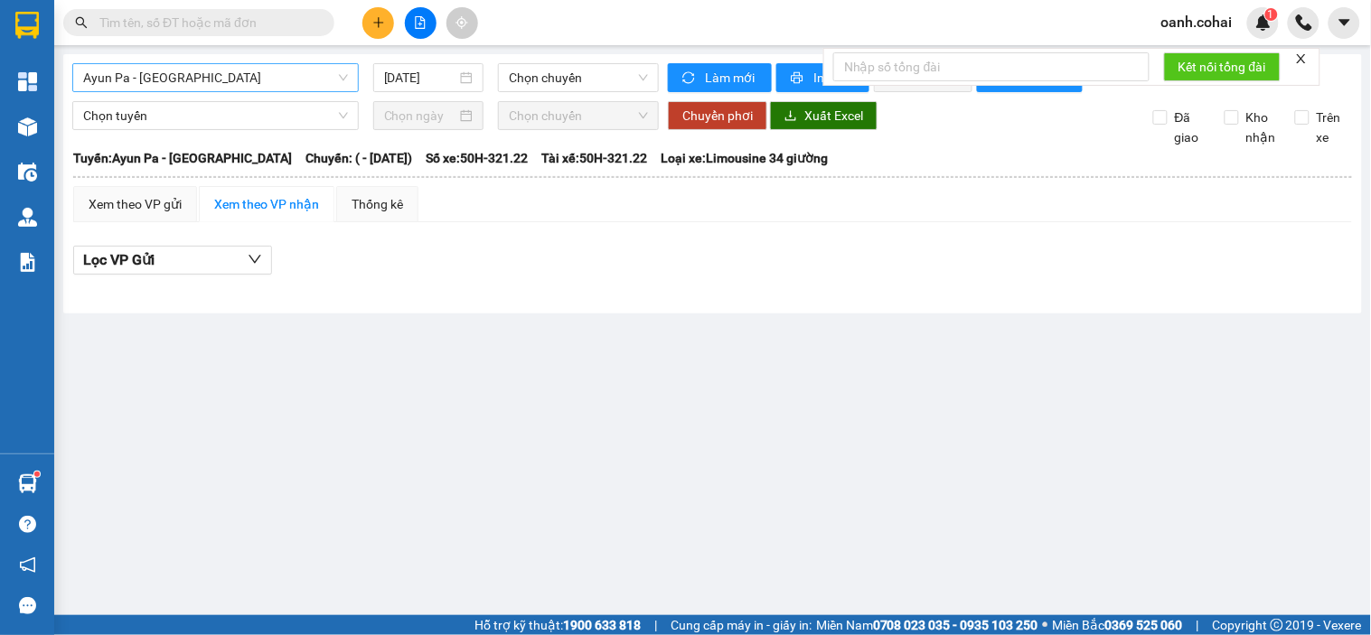
click at [308, 82] on span "Ayun Pa - [GEOGRAPHIC_DATA]" at bounding box center [215, 77] width 265 height 27
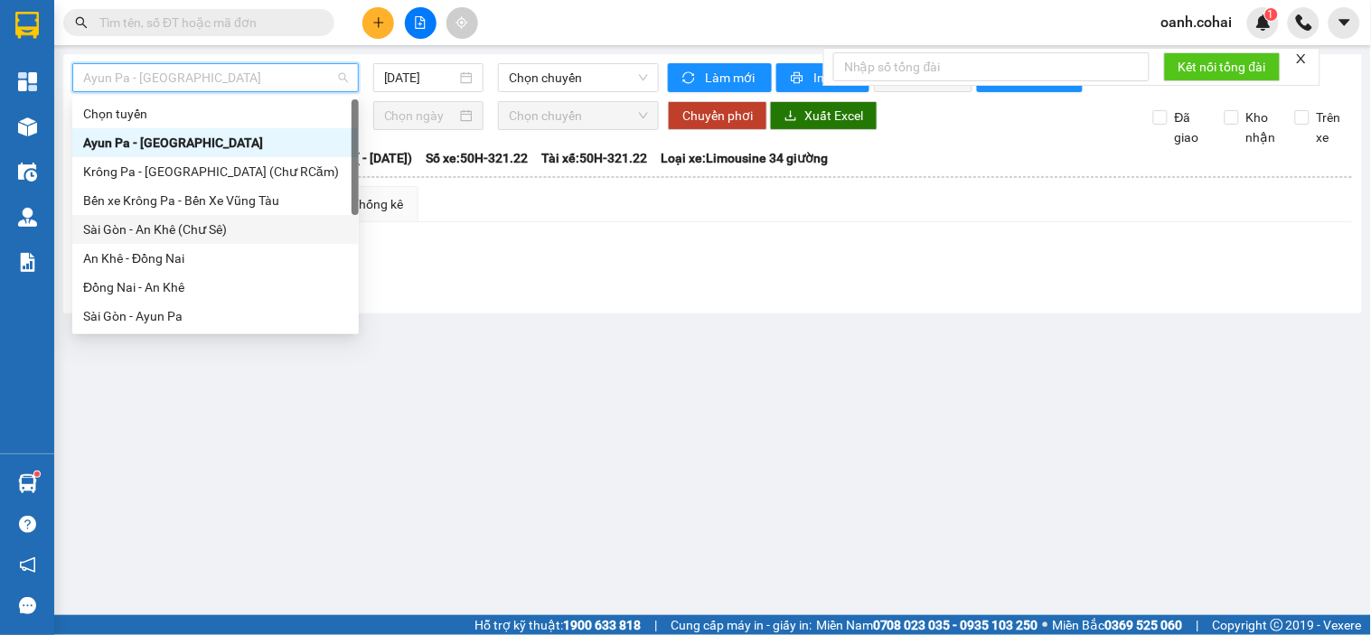
click at [192, 235] on div "Sài Gòn - An Khê (Chư Sê)" at bounding box center [215, 230] width 265 height 20
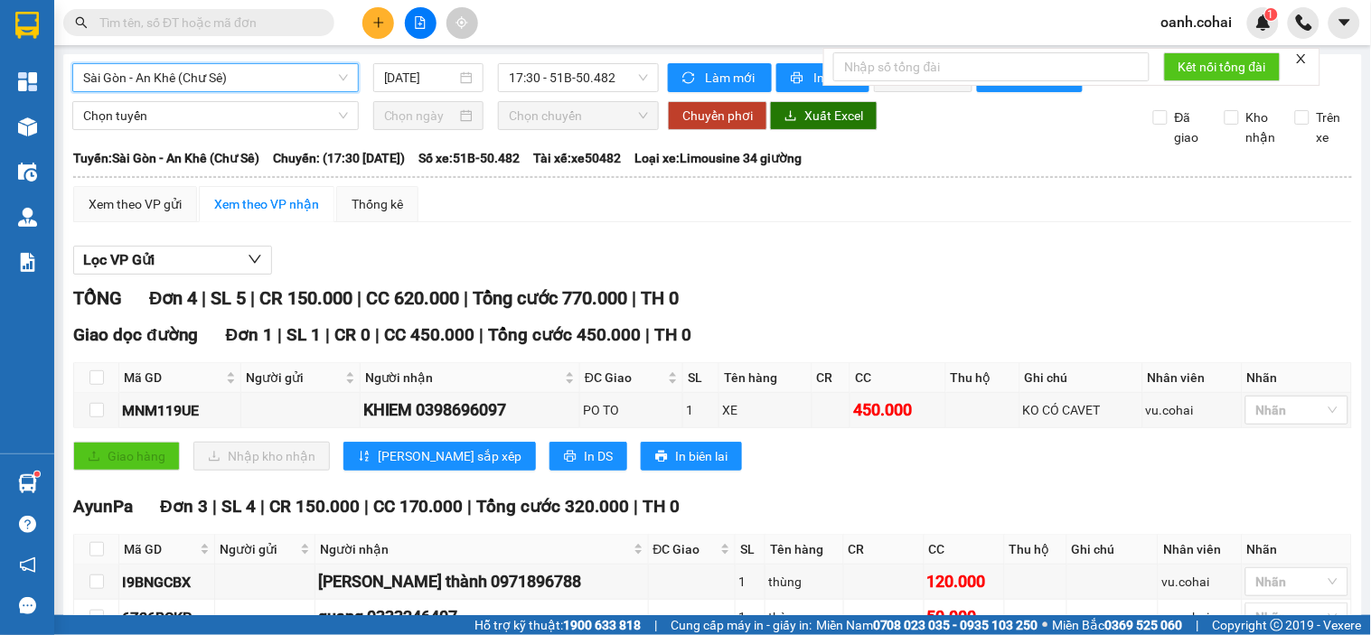
click at [423, 79] on input "[DATE]" at bounding box center [420, 78] width 73 height 20
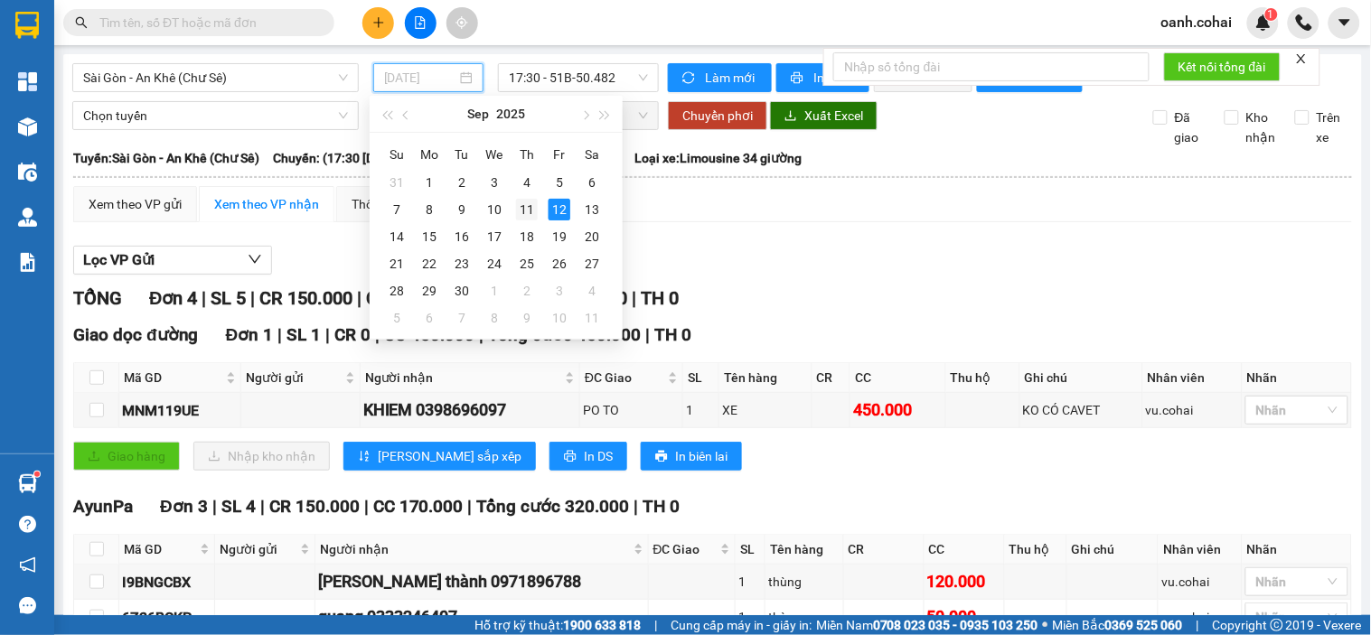
click at [526, 213] on div "11" at bounding box center [527, 210] width 22 height 22
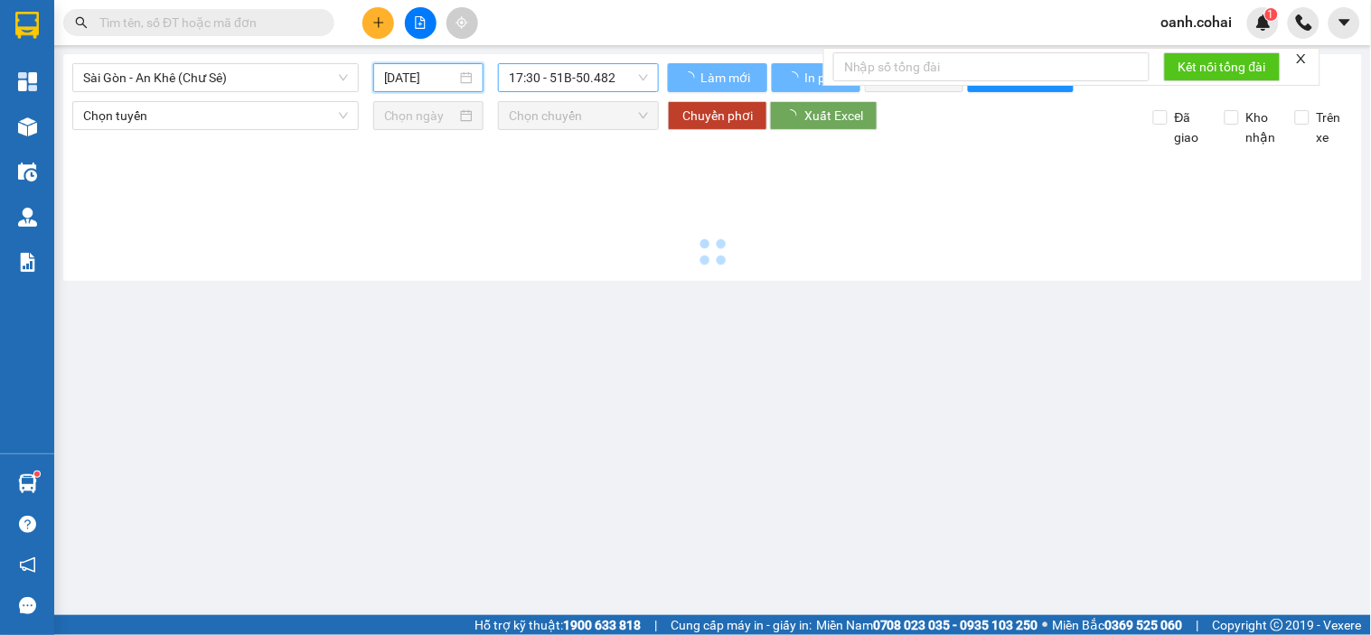
type input "[DATE]"
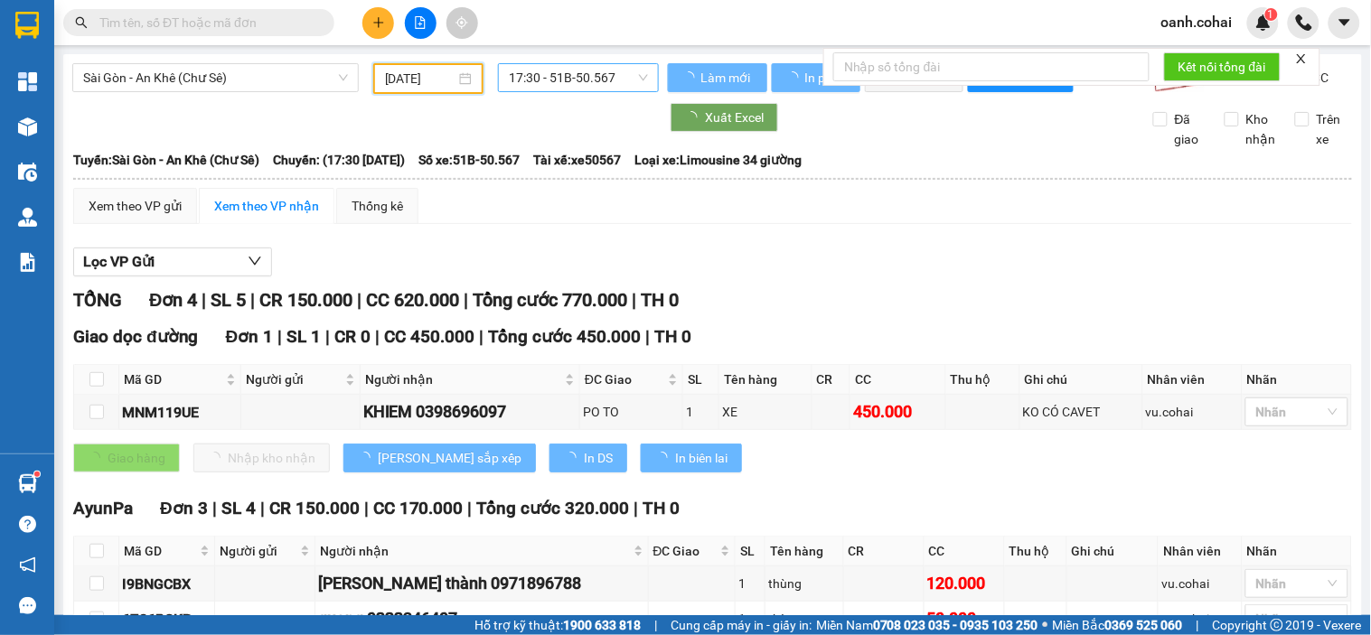
click at [573, 84] on span "17:30 - 51B-50.567" at bounding box center [578, 77] width 139 height 27
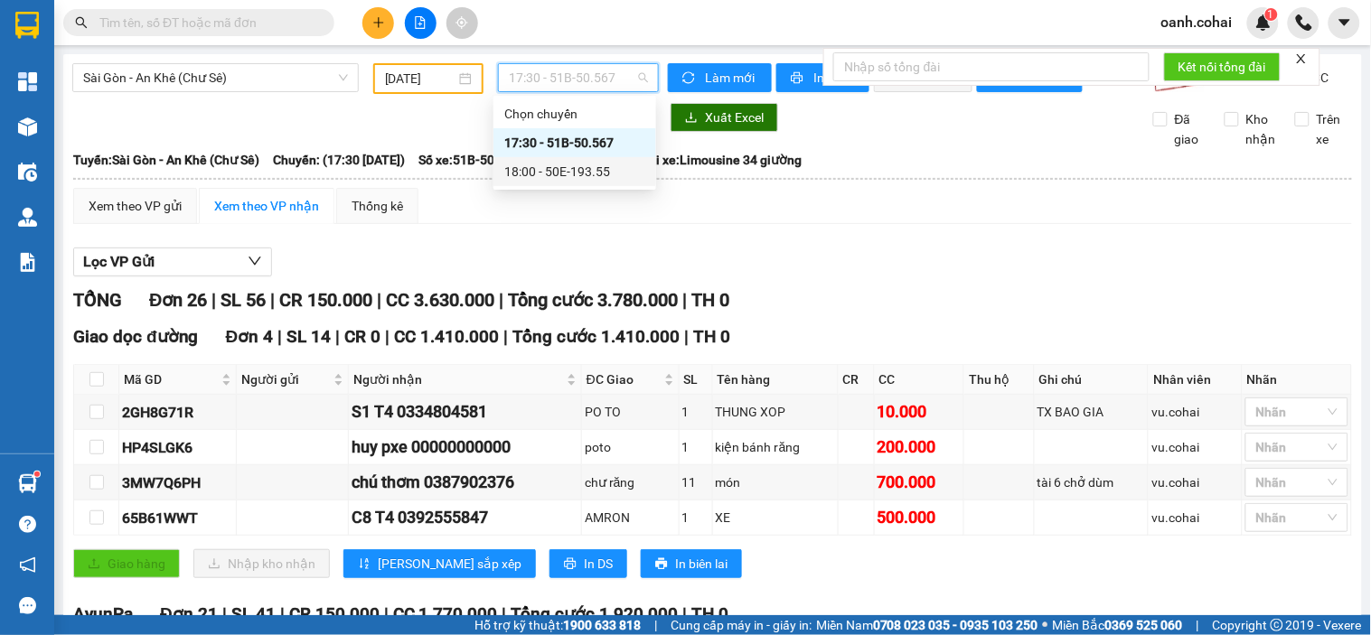
click at [563, 167] on div "18:00 - 50E-193.55" at bounding box center [574, 172] width 141 height 20
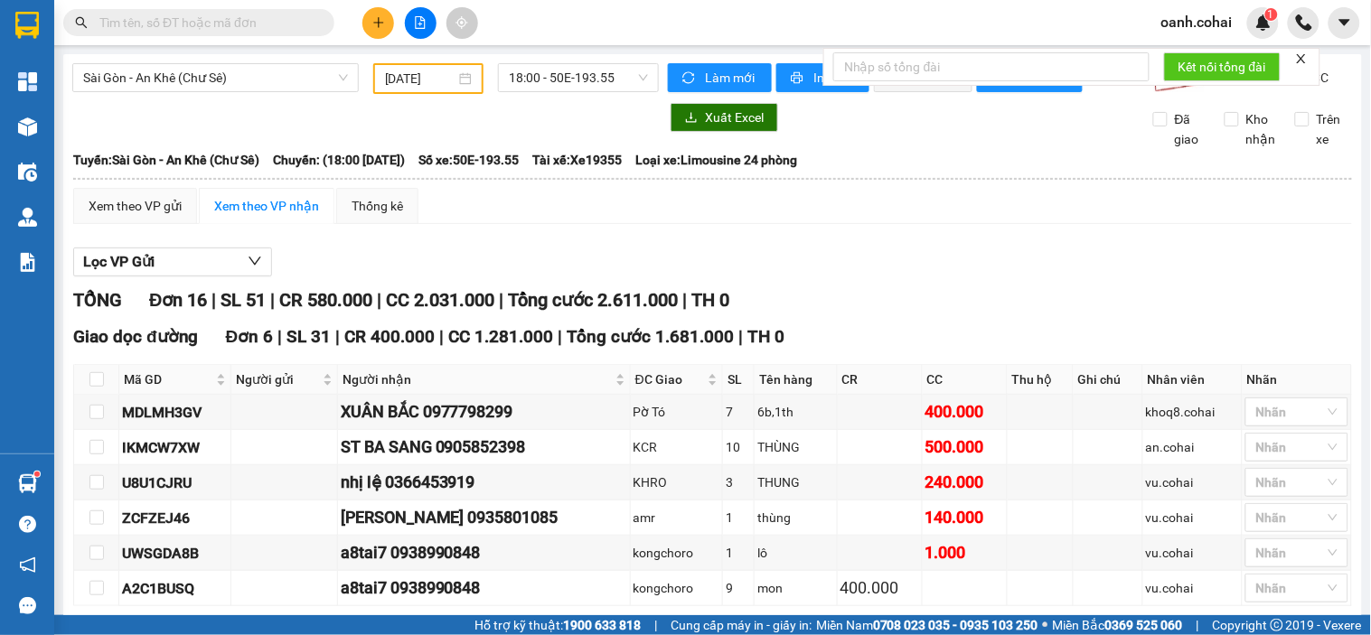
click at [358, 25] on div at bounding box center [420, 23] width 136 height 32
click at [367, 25] on button at bounding box center [378, 23] width 32 height 32
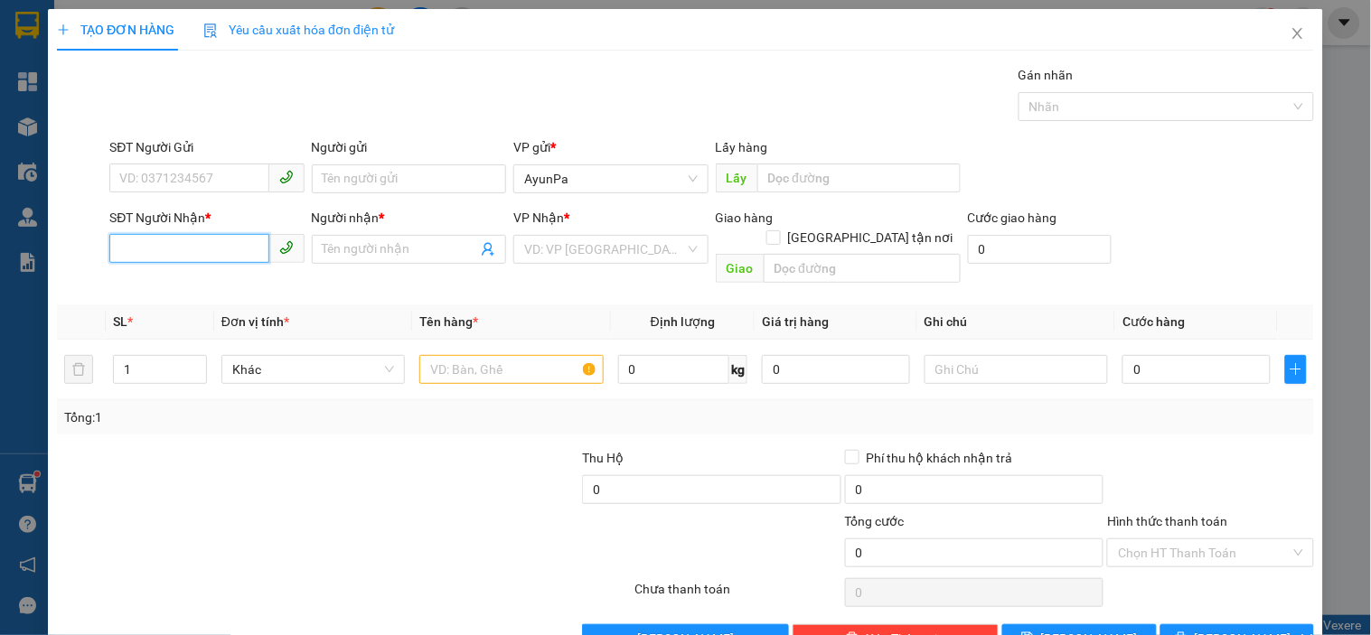
click at [203, 257] on input "SĐT Người Nhận *" at bounding box center [188, 248] width 159 height 29
type input "0961117255"
click at [197, 284] on div "0961117255 - TRANG" at bounding box center [204, 286] width 171 height 20
type input "TRANG"
type input "0"
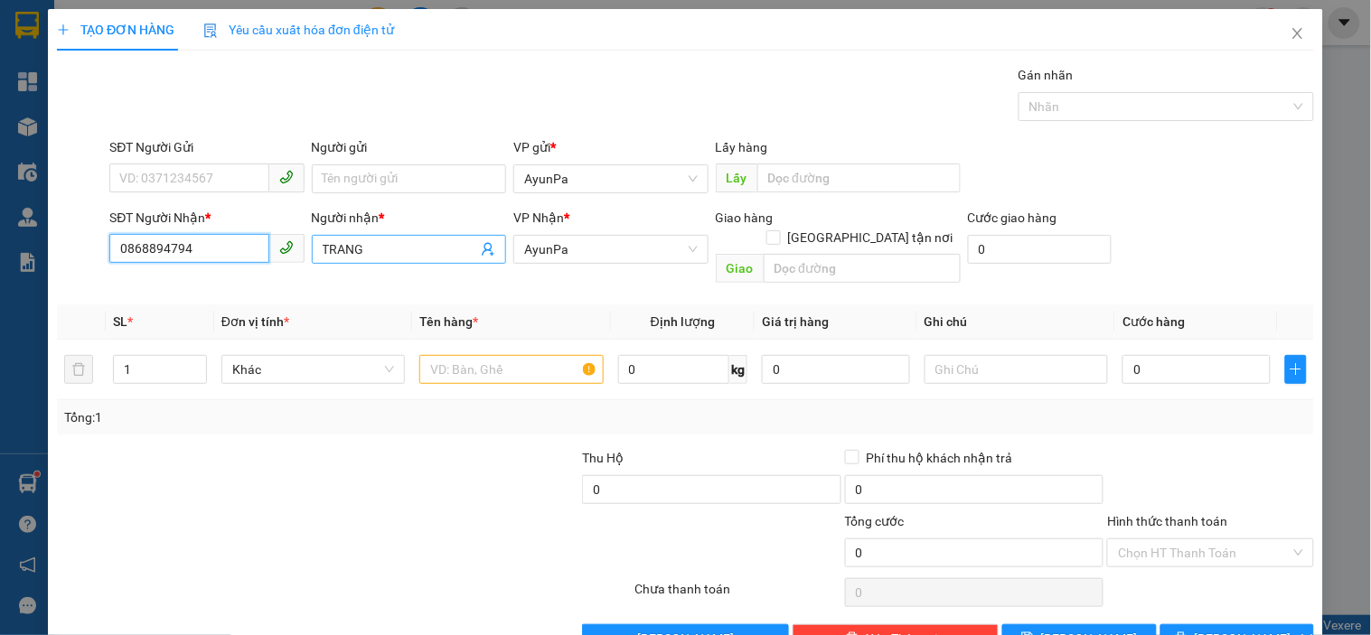
type input "0868894794"
click at [365, 248] on input "TRANG" at bounding box center [400, 250] width 155 height 20
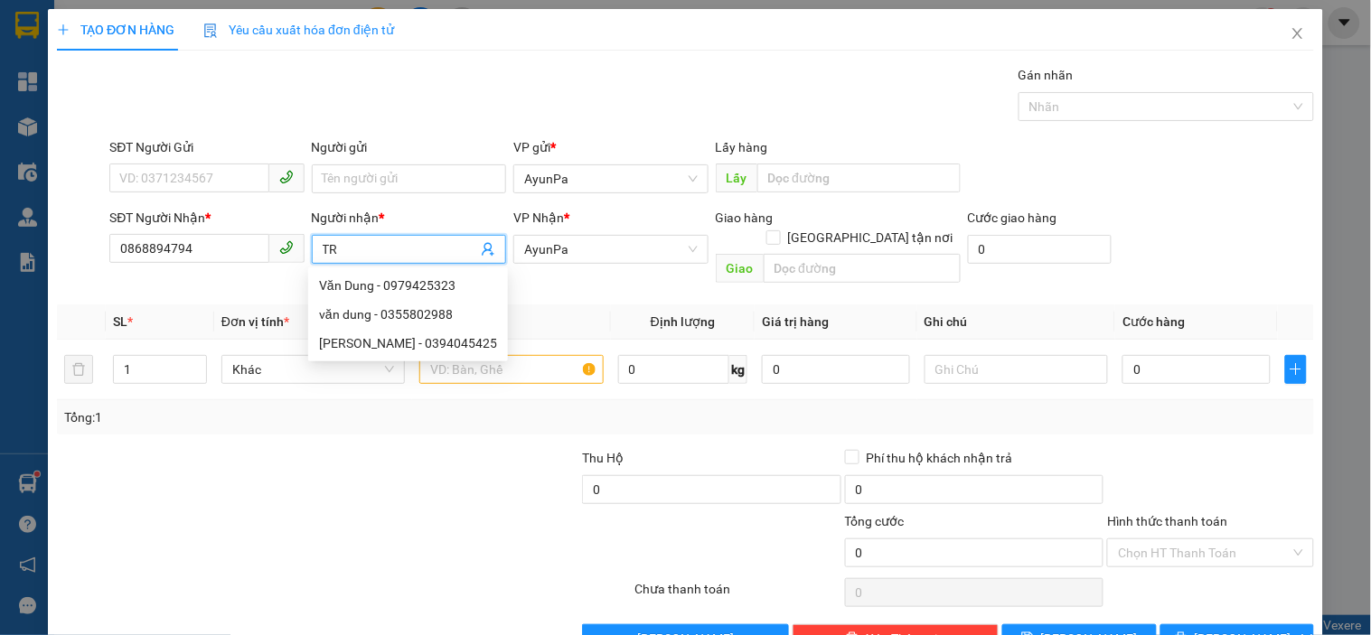
type input "T"
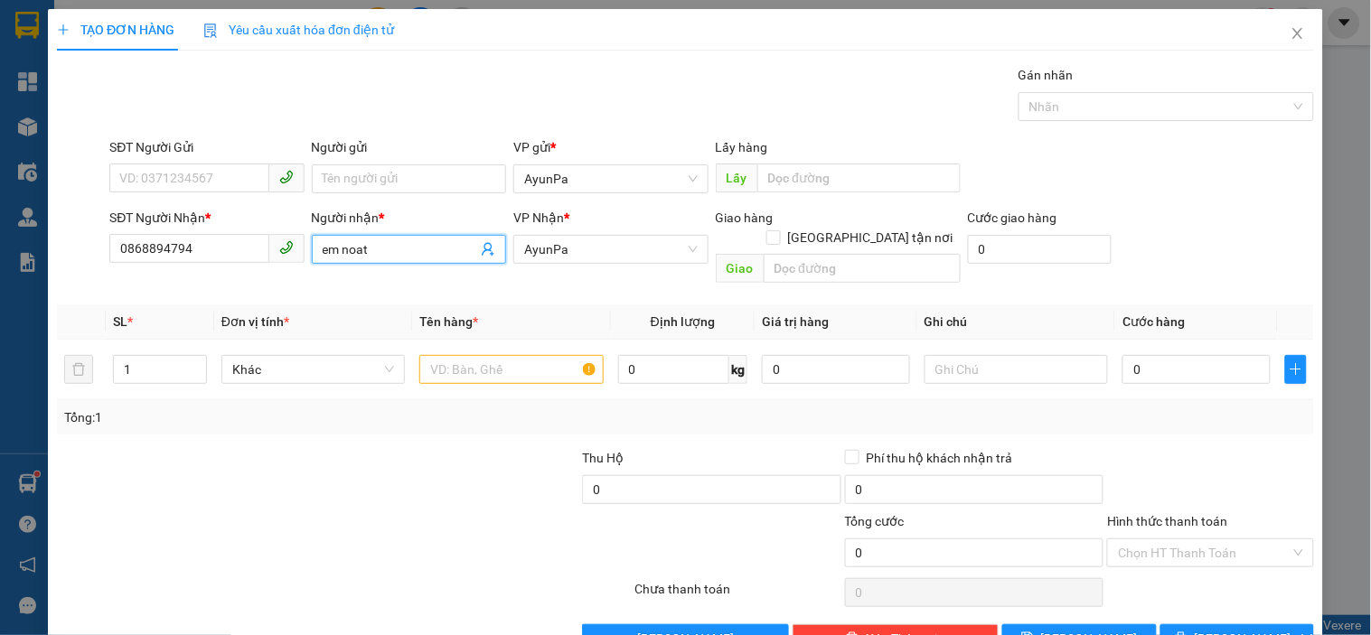
click at [324, 251] on input "em noat" at bounding box center [400, 250] width 155 height 20
click at [585, 250] on span "AyunPa" at bounding box center [610, 249] width 173 height 27
type input "Em noat"
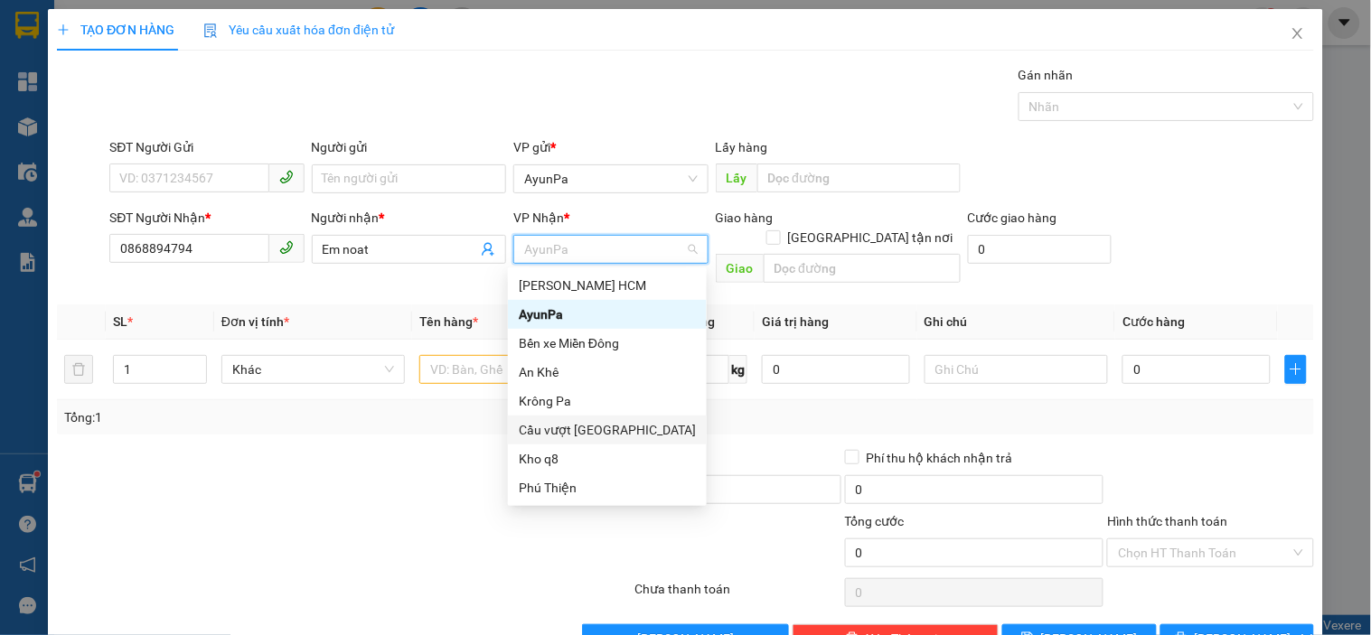
drag, startPoint x: 601, startPoint y: 432, endPoint x: 729, endPoint y: 323, distance: 168.6
click at [603, 432] on div "Cầu vượt [PERSON_NAME]" at bounding box center [607, 430] width 177 height 20
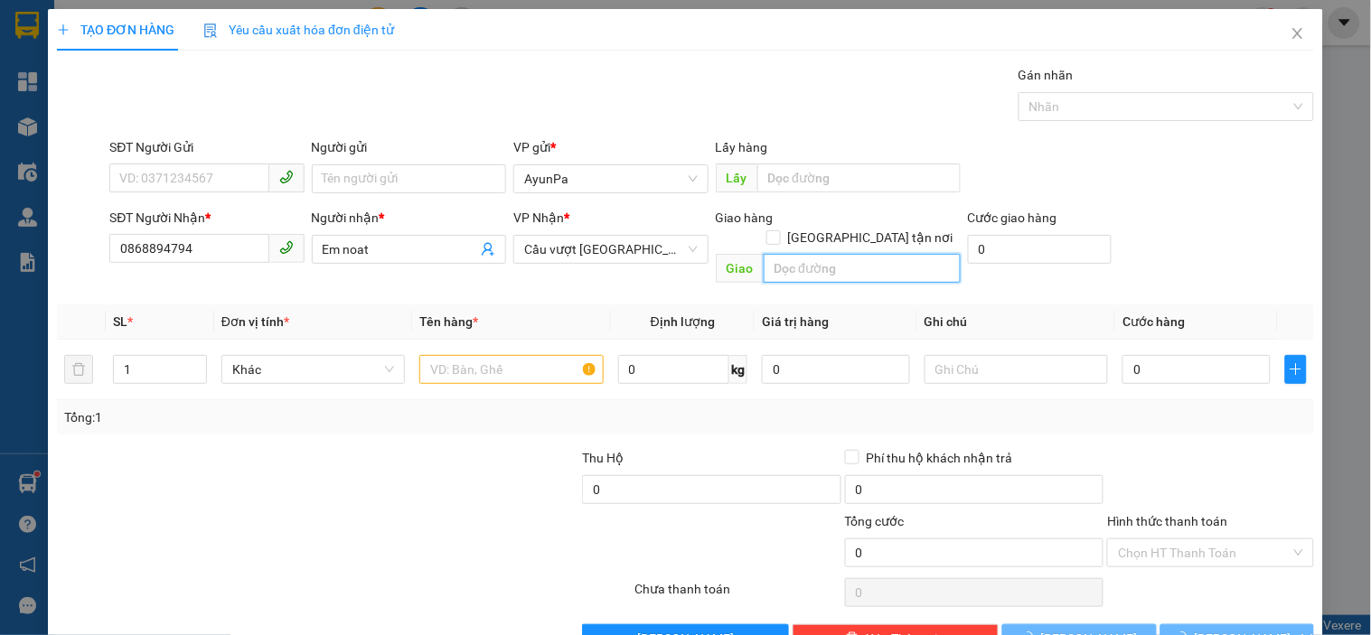
click at [792, 254] on input "text" at bounding box center [862, 268] width 197 height 29
type input "BẾN CAM"
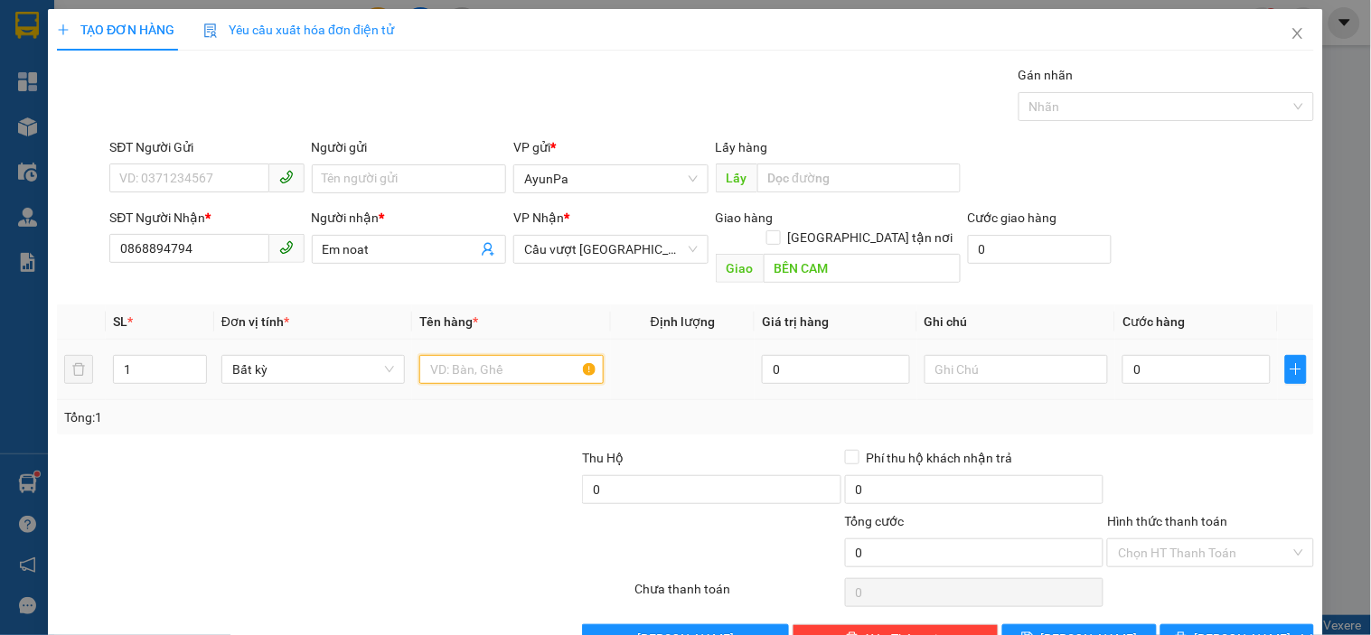
click at [431, 355] on input "text" at bounding box center [510, 369] width 183 height 29
type input "1TH"
type input "6"
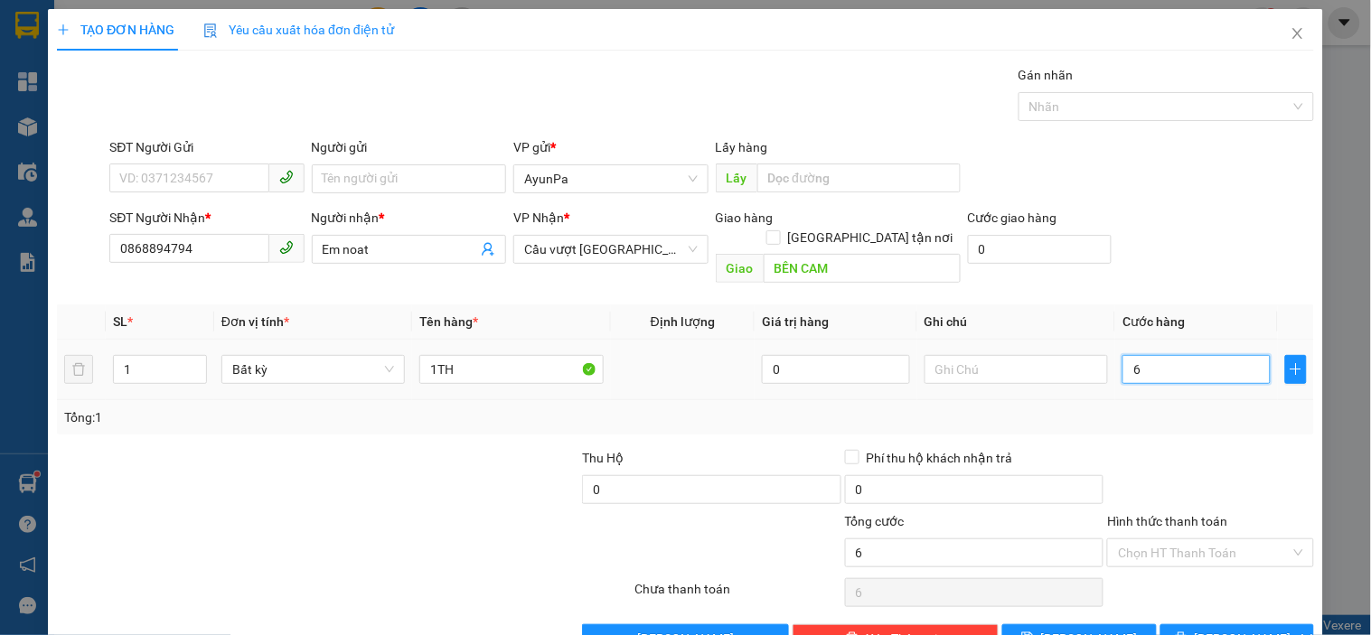
type input "60"
type input "60.000"
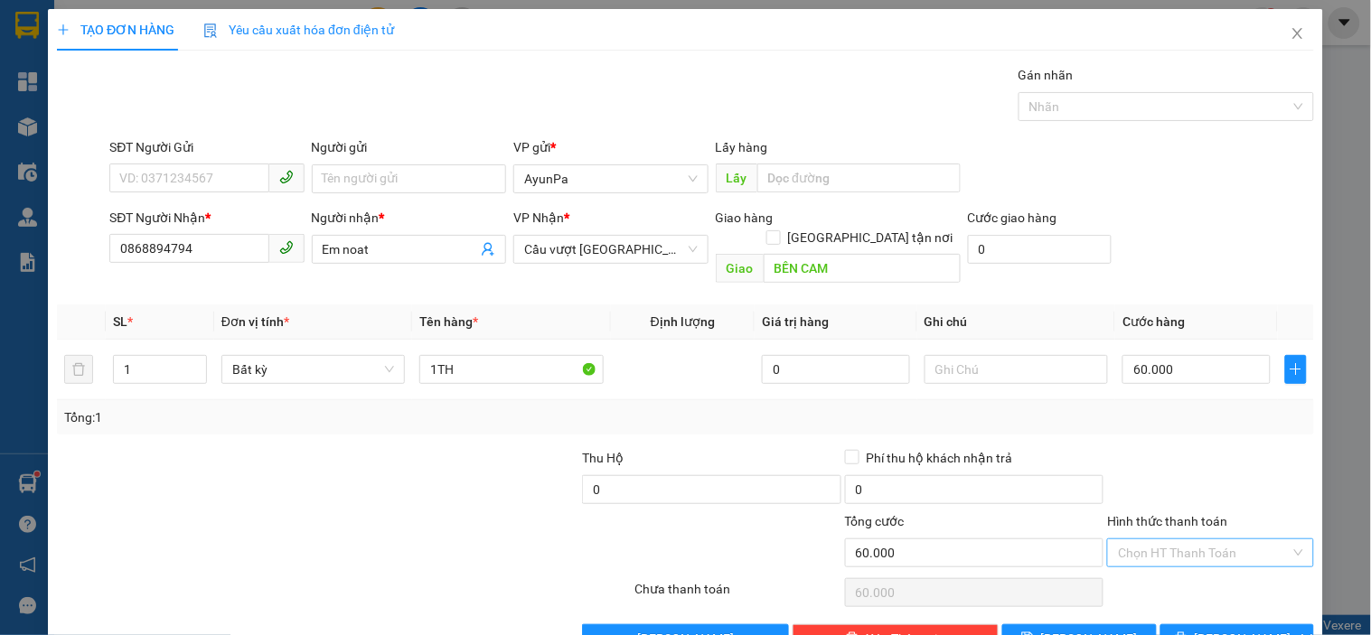
drag, startPoint x: 1249, startPoint y: 539, endPoint x: 1238, endPoint y: 547, distance: 13.6
click at [1238, 547] on div "Chọn HT Thanh Toán" at bounding box center [1210, 553] width 206 height 29
click at [1160, 565] on div "Tại văn phòng" at bounding box center [1199, 569] width 183 height 20
type input "0"
click at [1212, 629] on span "[PERSON_NAME] và In" at bounding box center [1258, 639] width 127 height 20
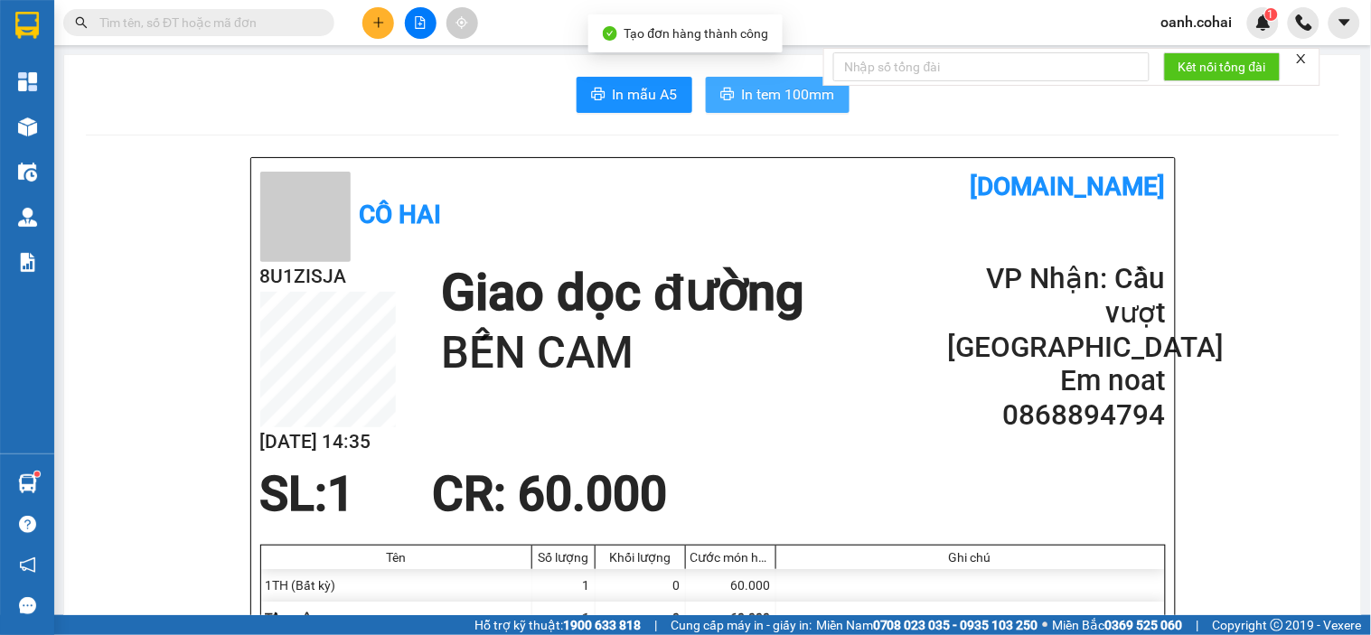
click at [793, 91] on span "In tem 100mm" at bounding box center [788, 94] width 93 height 23
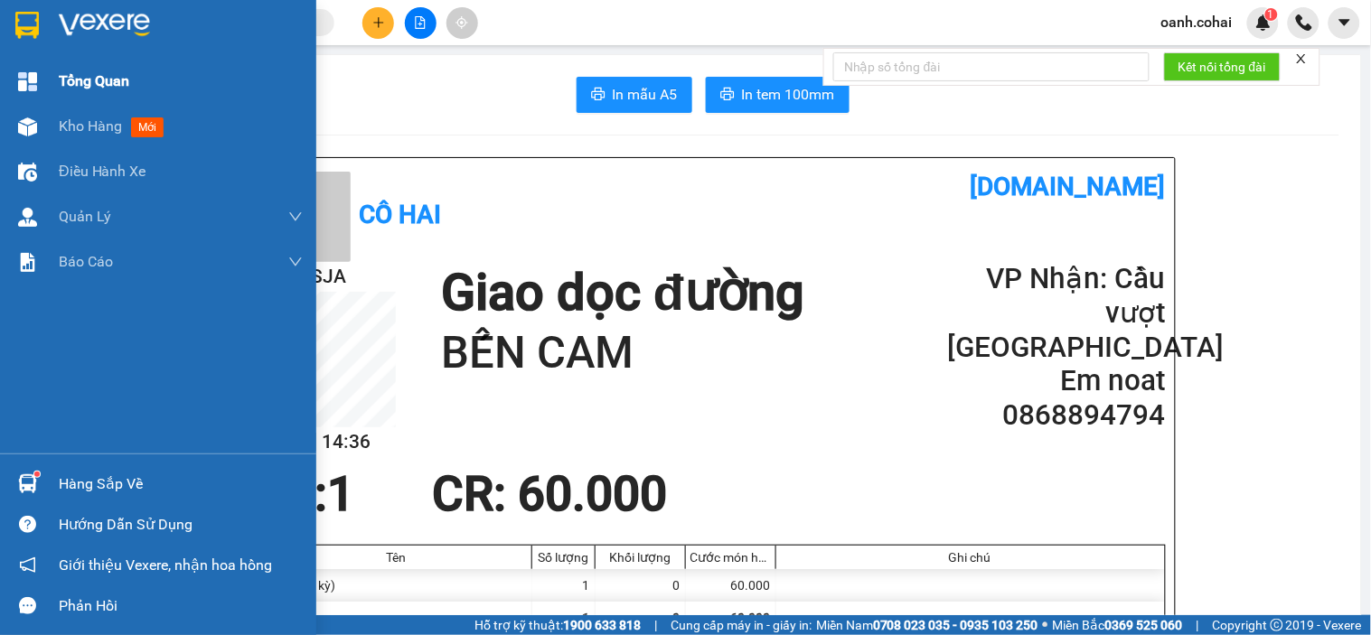
click at [51, 120] on div "Kho hàng mới" at bounding box center [158, 126] width 316 height 45
click at [70, 123] on span "Kho hàng" at bounding box center [90, 125] width 63 height 17
click at [72, 124] on span "Kho hàng" at bounding box center [90, 125] width 63 height 17
click at [74, 124] on span "Kho hàng" at bounding box center [90, 125] width 63 height 17
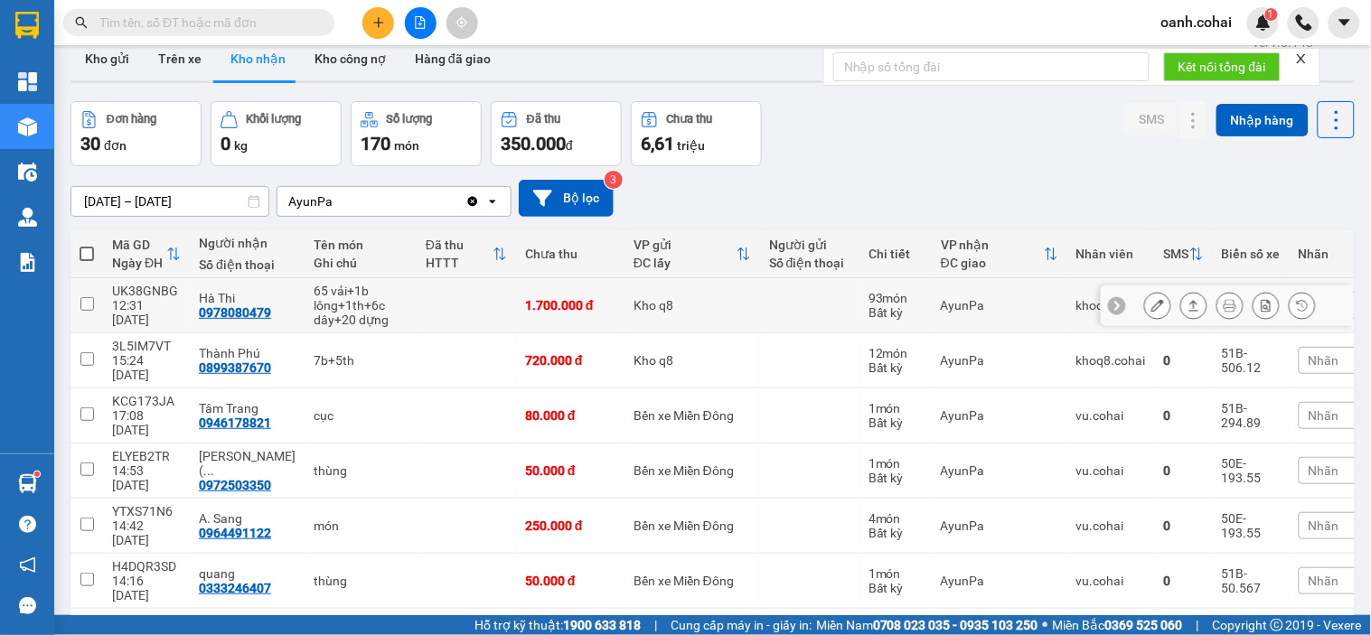
scroll to position [100, 0]
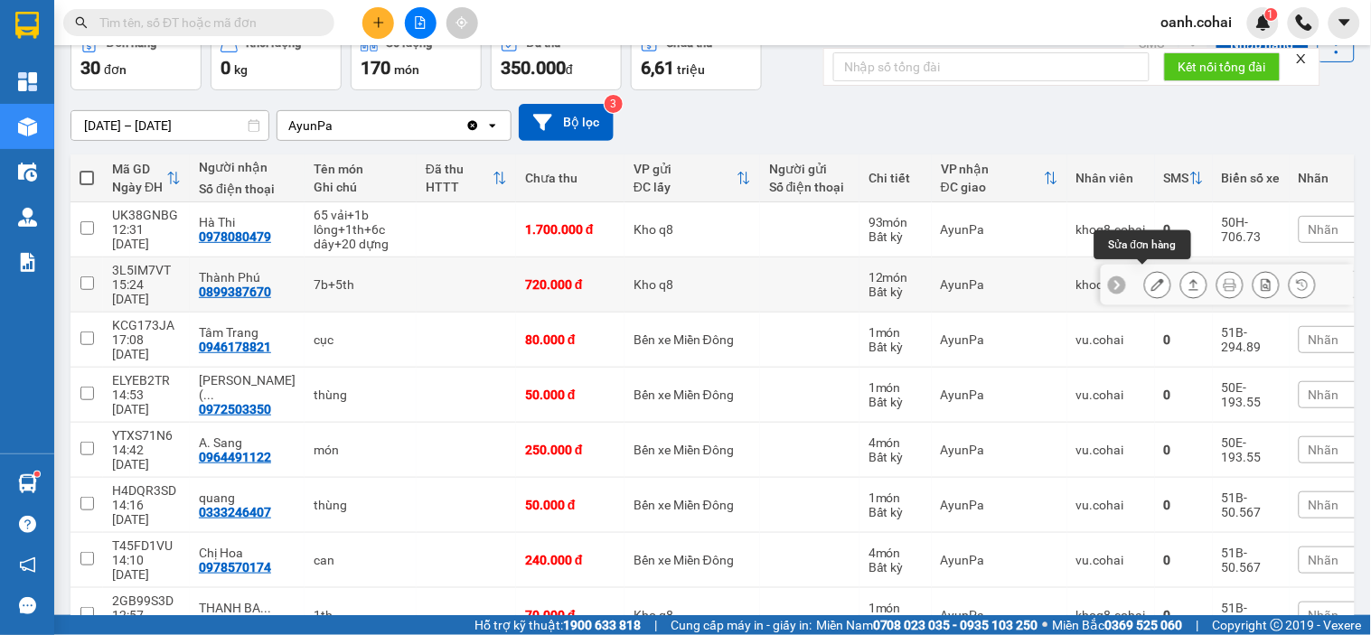
click at [1151, 278] on icon at bounding box center [1157, 284] width 13 height 13
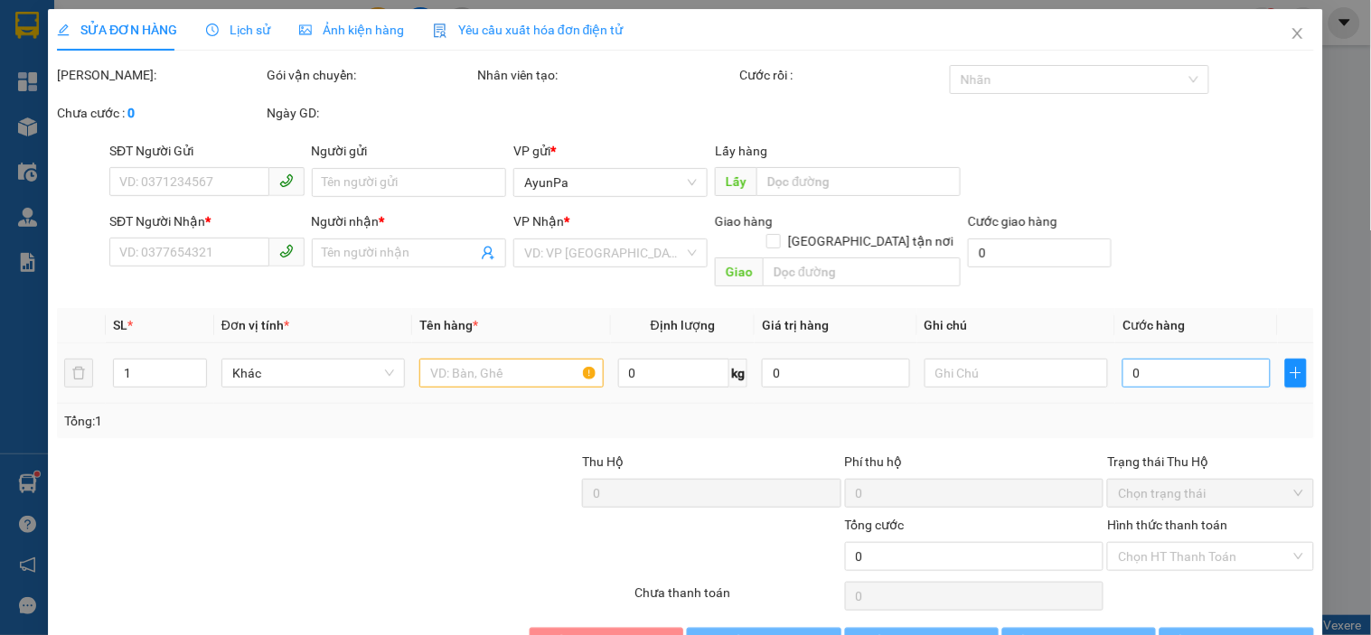
type input "0899387670"
type input "Thành Phú"
type input "720.000"
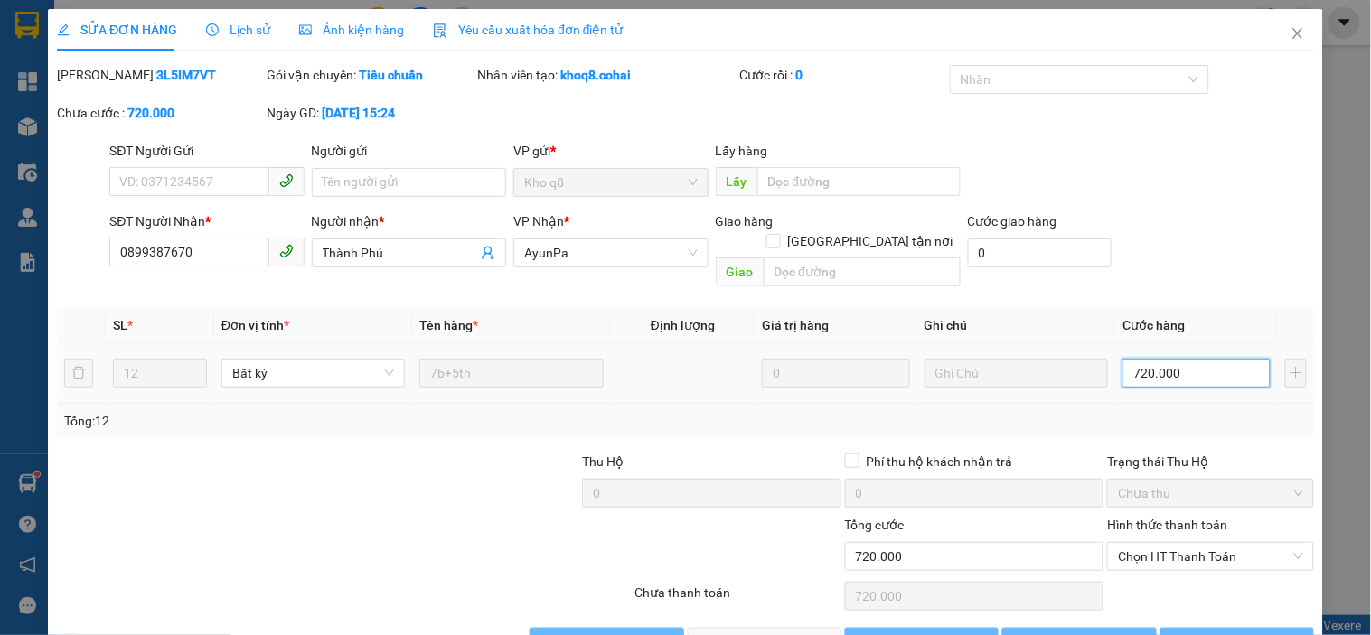
drag, startPoint x: 1152, startPoint y: 342, endPoint x: 1188, endPoint y: 356, distance: 38.1
click at [1188, 359] on input "720.000" at bounding box center [1196, 373] width 148 height 29
type input "0"
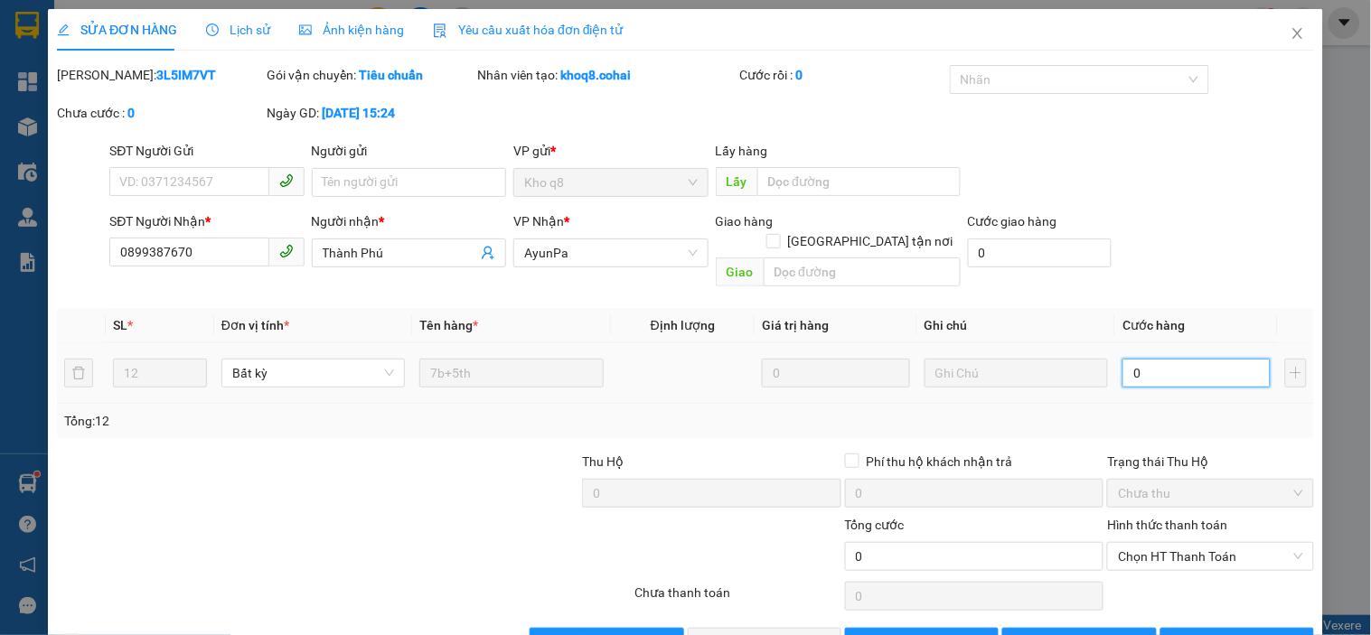
type input "7"
type input "07"
type input "70"
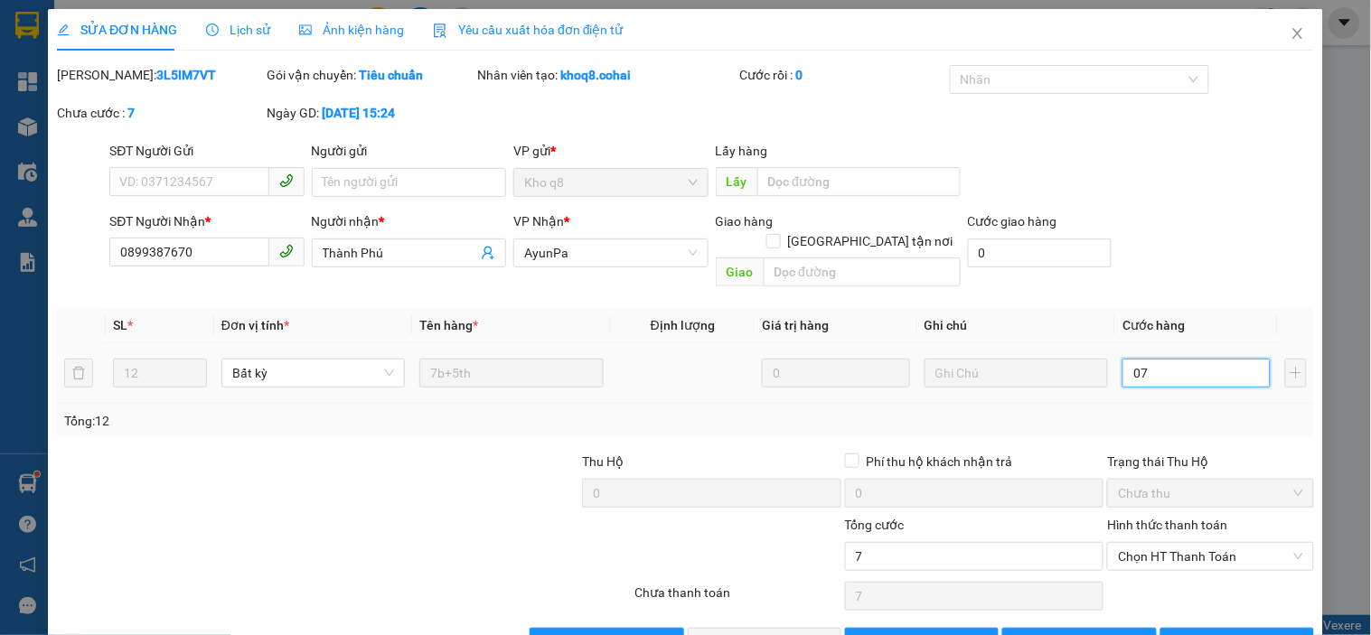
type input "070"
type input "700"
type input "0.700"
type input "700.000"
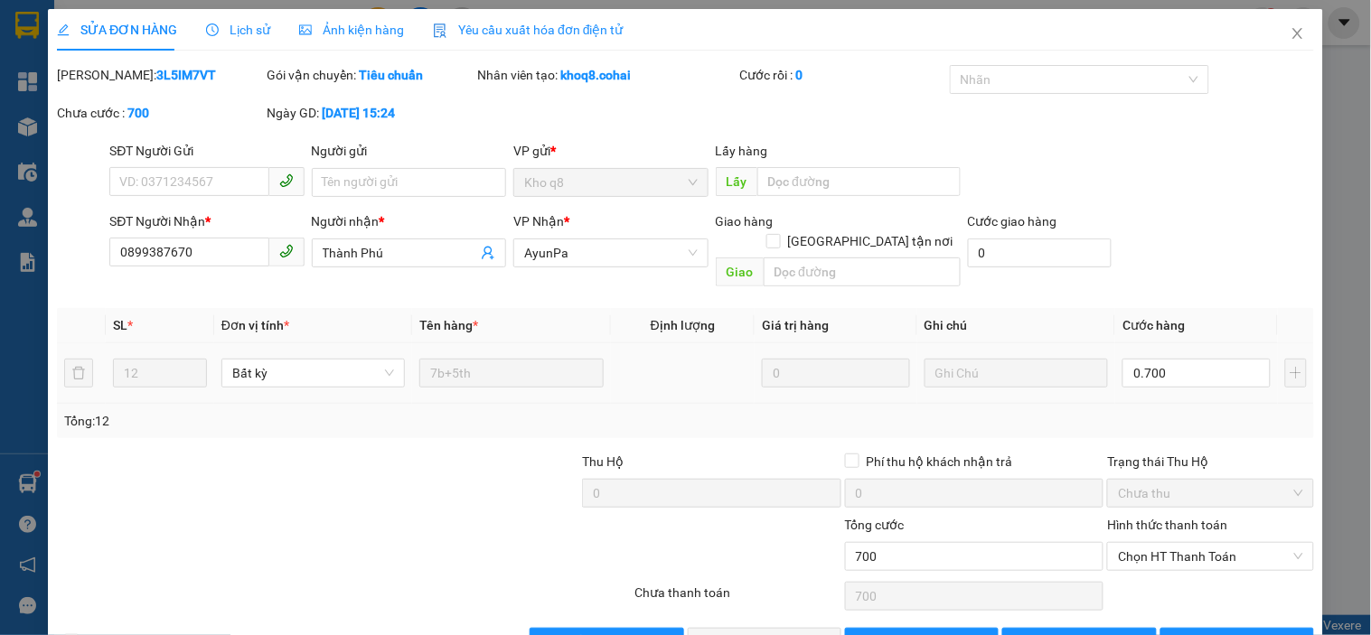
type input "700.000"
click at [1200, 411] on div "Tổng: 12" at bounding box center [685, 421] width 1243 height 20
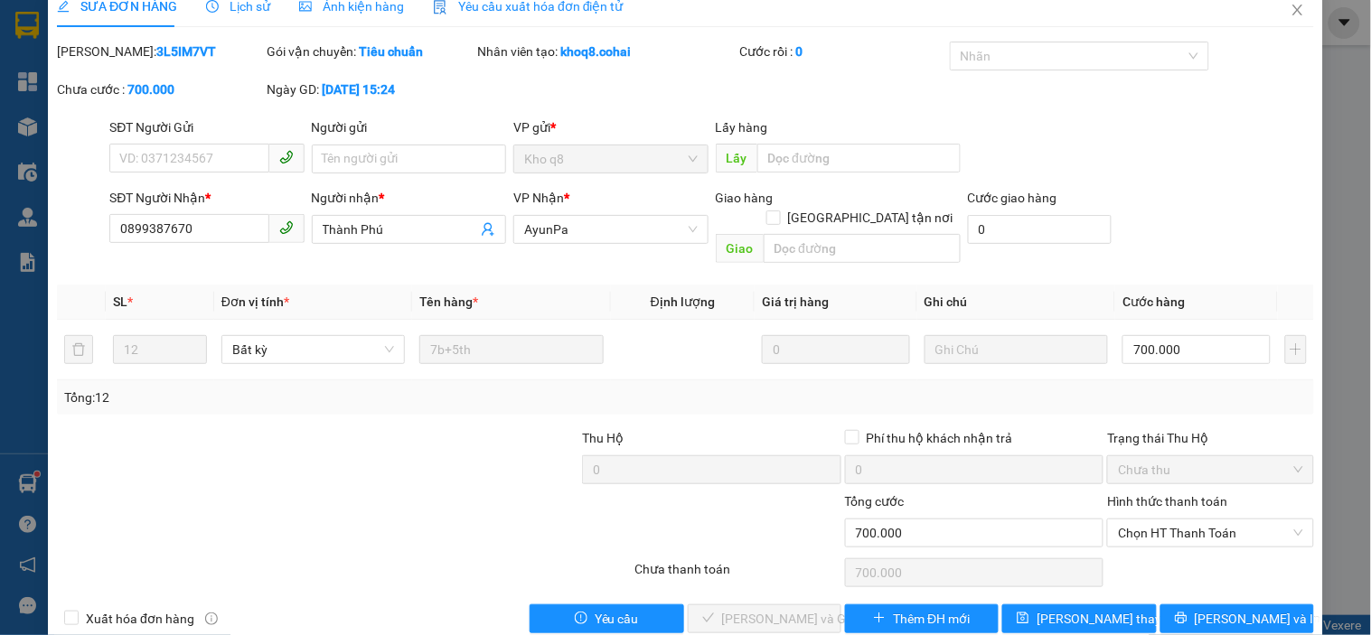
scroll to position [37, 0]
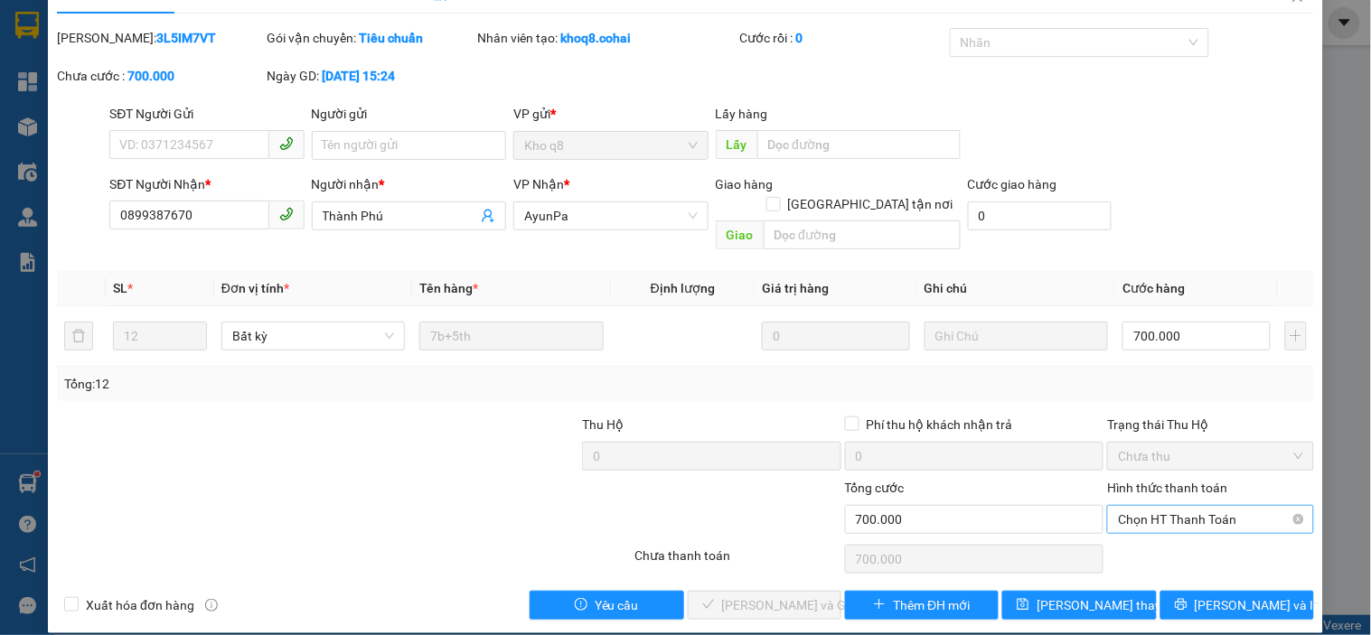
click at [1176, 506] on span "Chọn HT Thanh Toán" at bounding box center [1210, 519] width 184 height 27
click at [1157, 533] on div "Tại văn phòng" at bounding box center [1199, 536] width 183 height 20
type input "0"
click at [763, 596] on span "Lưu và Giao hàng" at bounding box center [809, 606] width 174 height 20
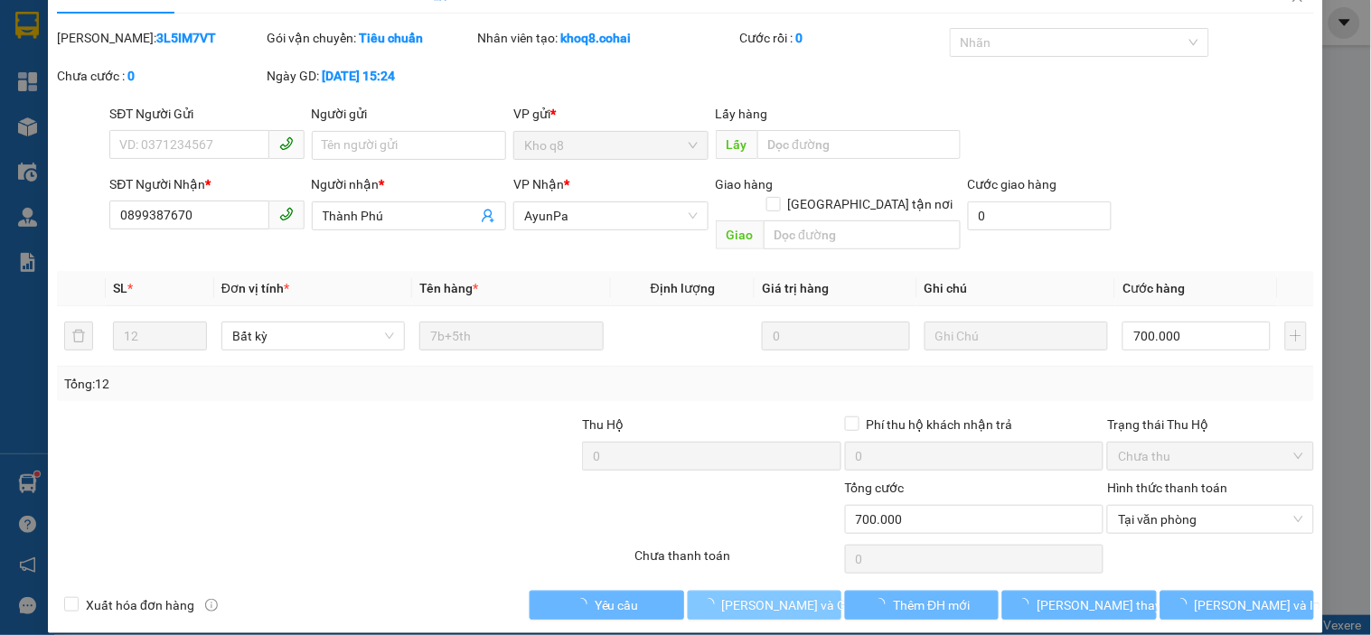
scroll to position [0, 0]
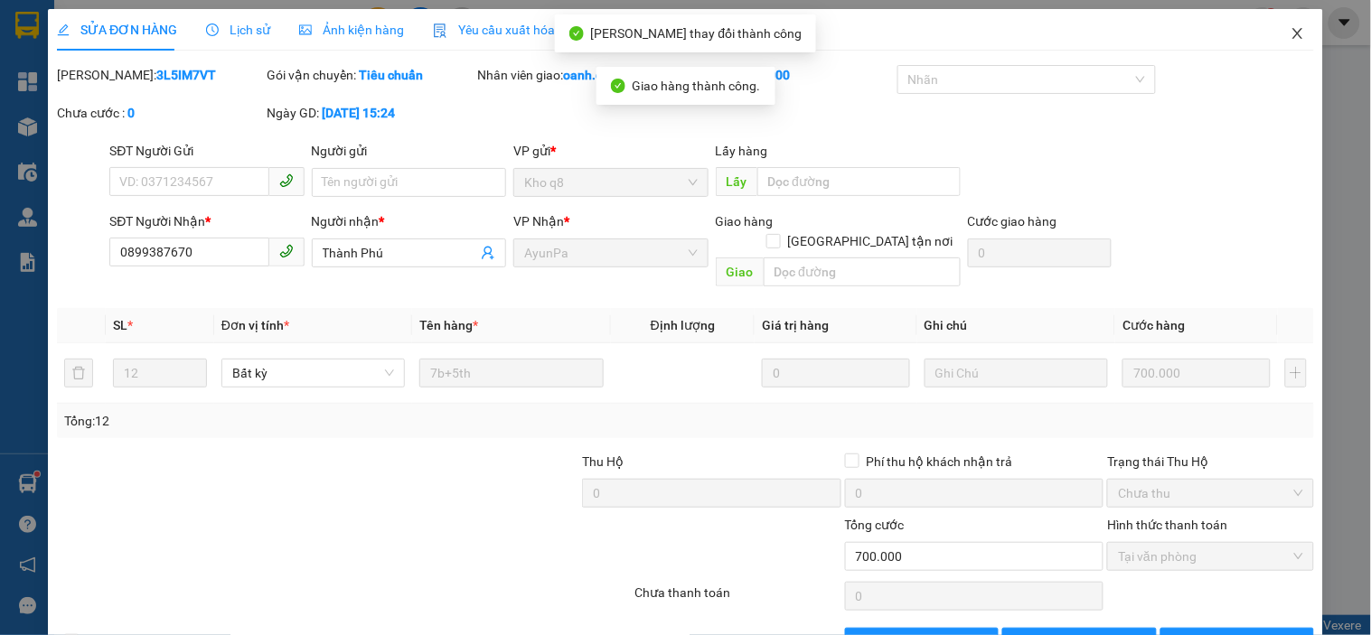
click at [1291, 36] on icon "close" at bounding box center [1298, 33] width 14 height 14
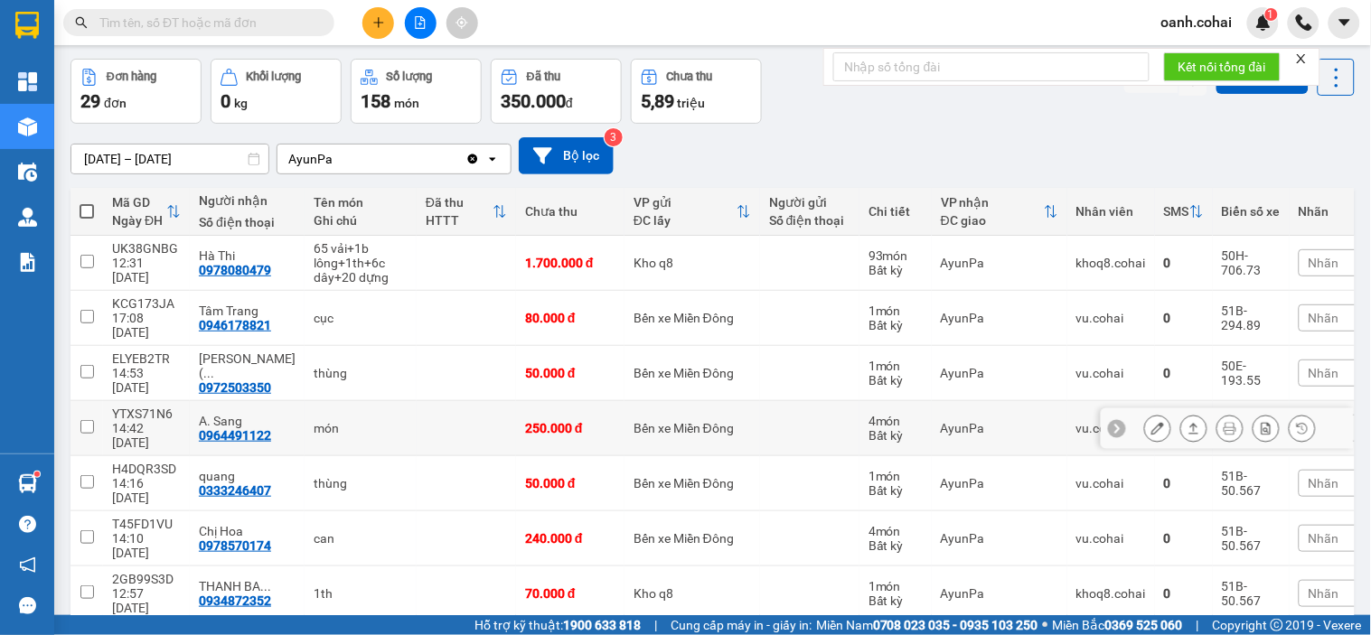
scroll to position [100, 0]
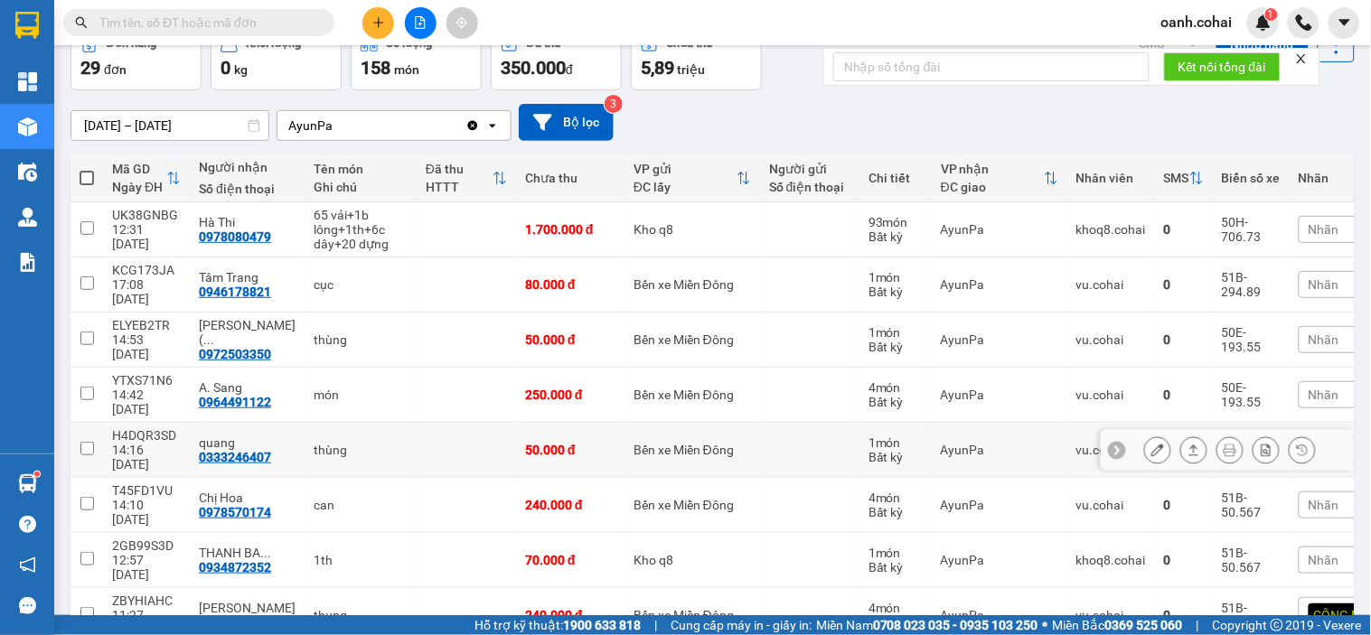
click at [1151, 444] on icon at bounding box center [1157, 450] width 13 height 13
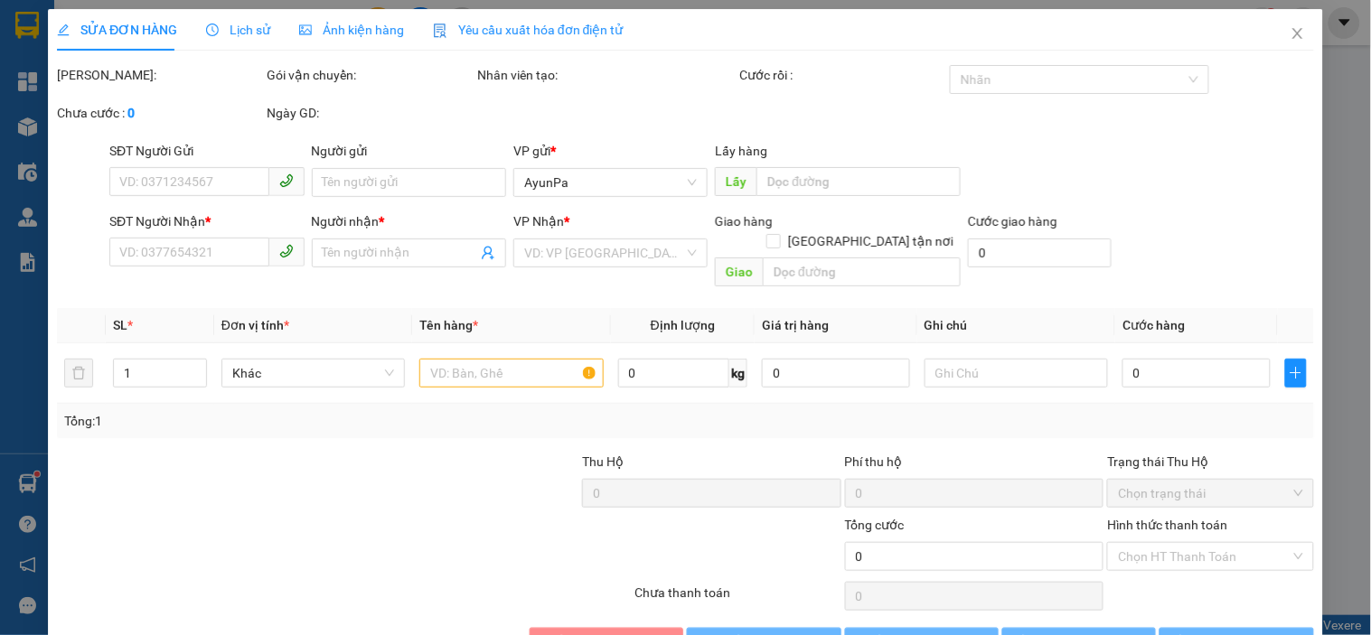
type input "0333246407"
type input "quang"
type input "50.000"
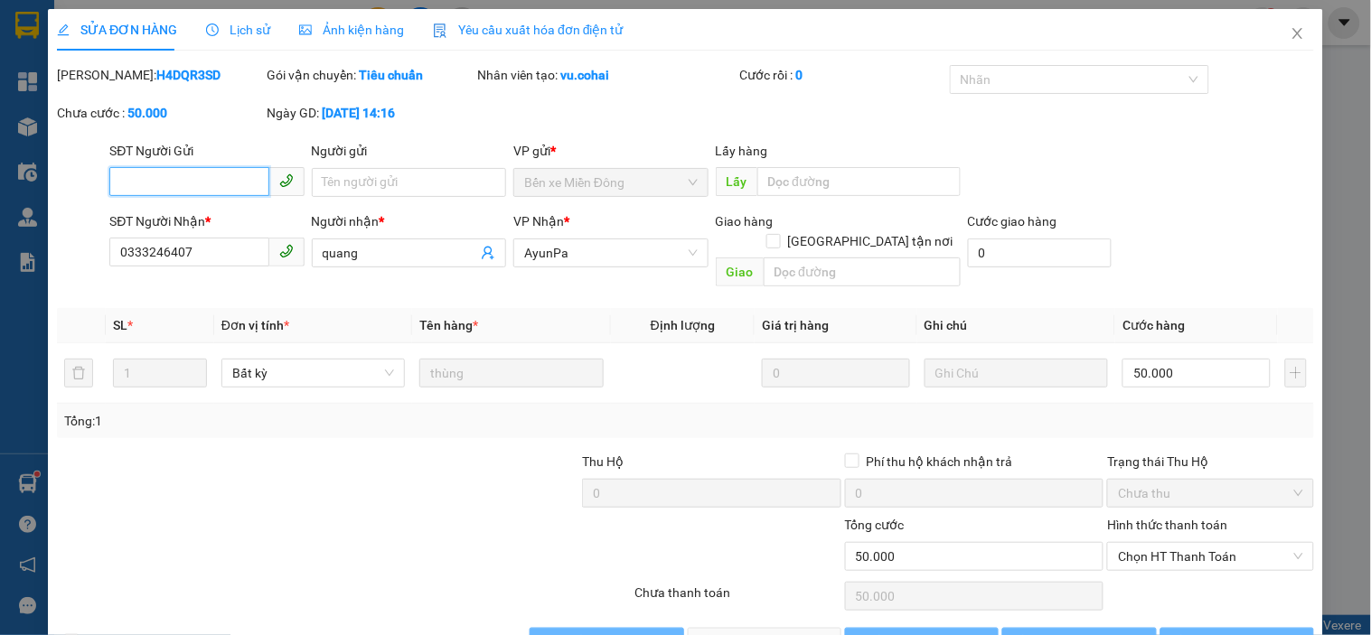
scroll to position [28, 0]
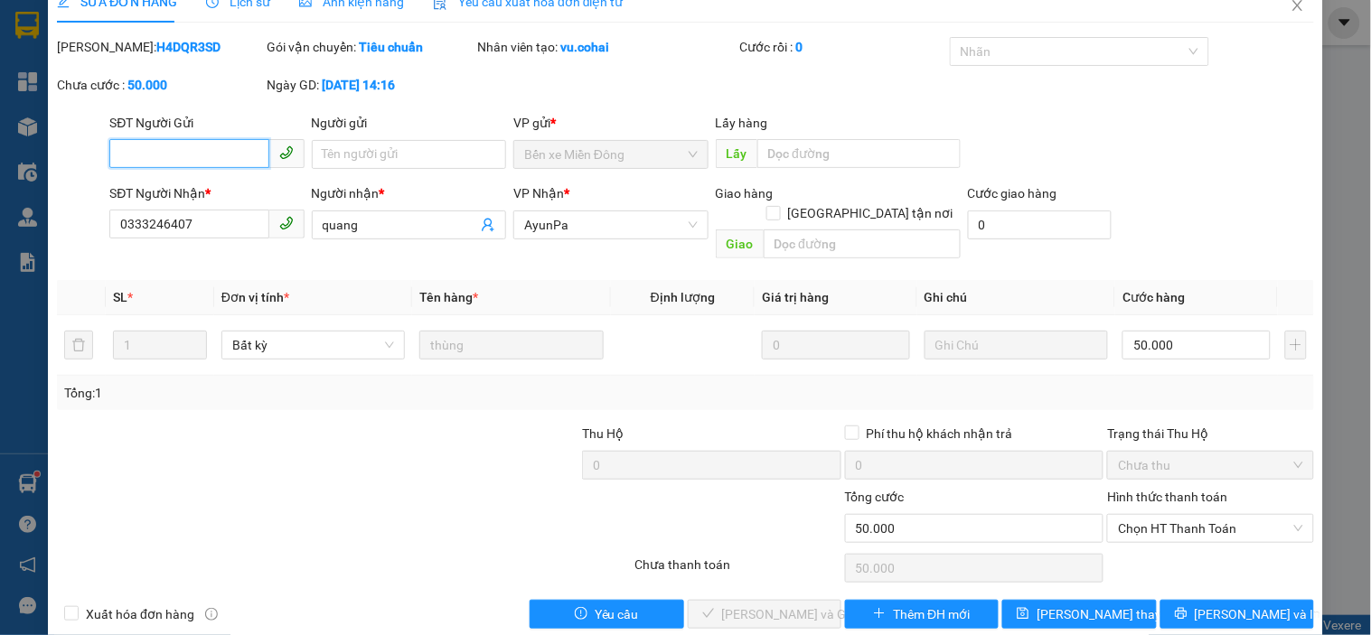
drag, startPoint x: 1211, startPoint y: 499, endPoint x: 1188, endPoint y: 526, distance: 35.9
click at [1209, 515] on span "Chọn HT Thanh Toán" at bounding box center [1210, 528] width 184 height 27
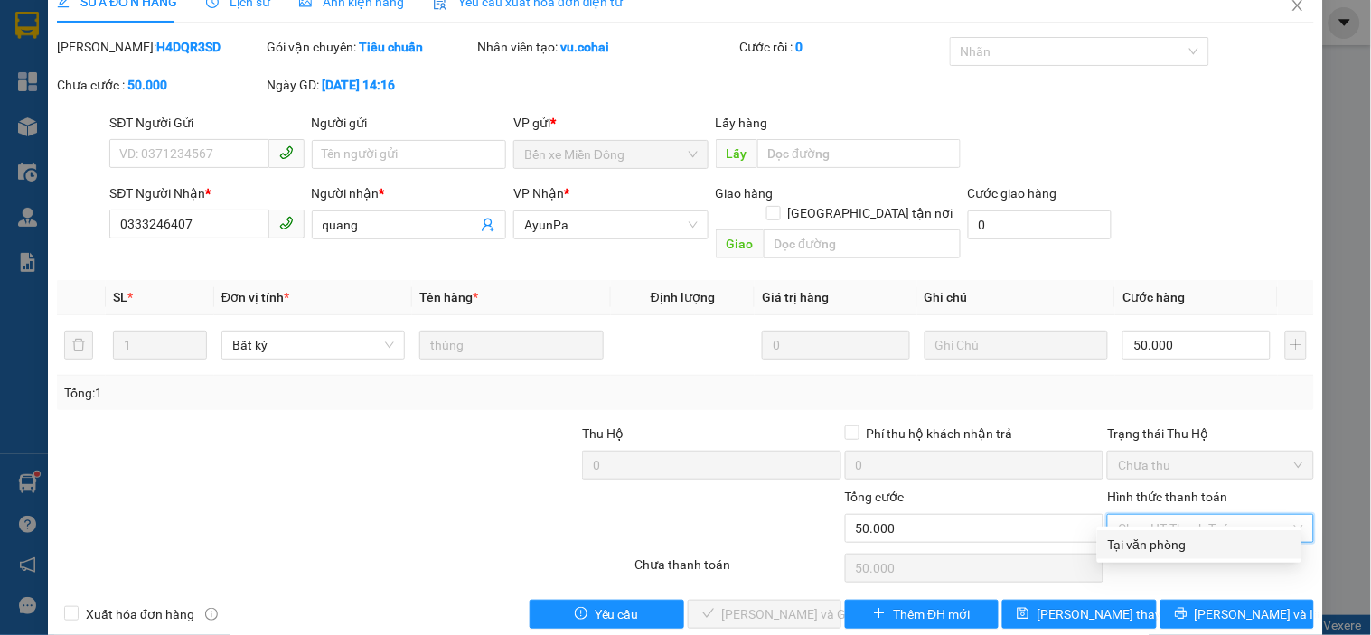
click at [1180, 534] on div "Tại văn phòng" at bounding box center [1199, 545] width 204 height 29
type input "0"
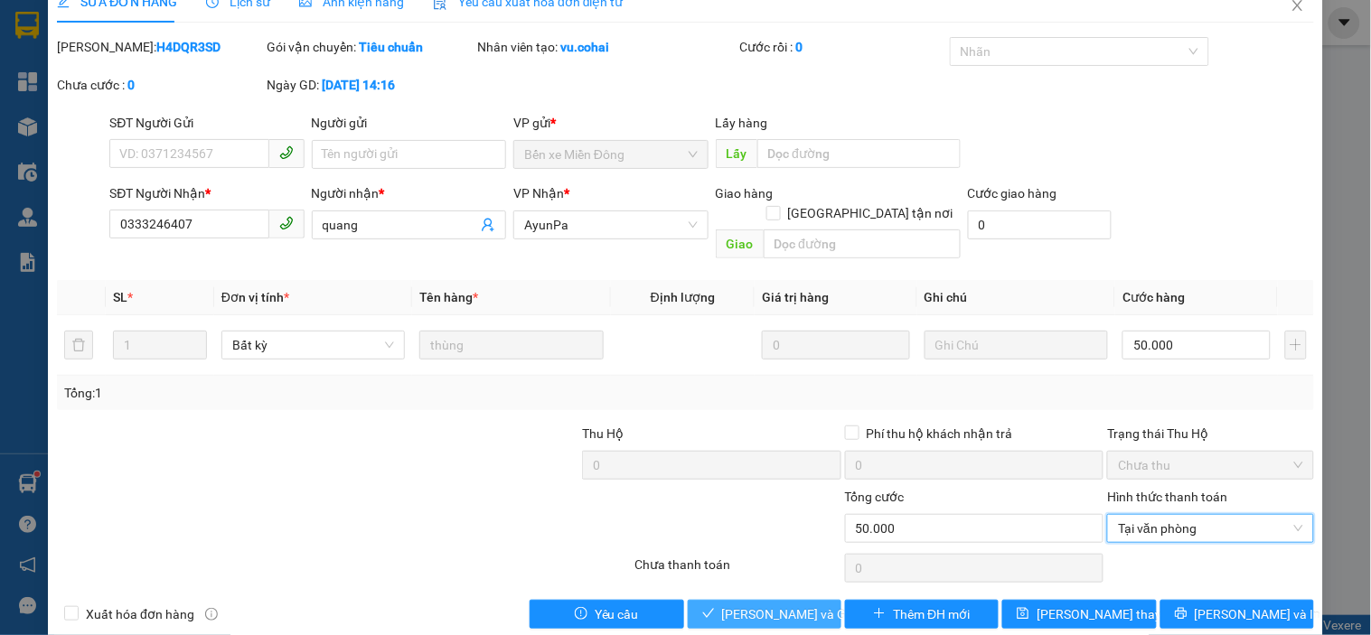
drag, startPoint x: 773, startPoint y: 585, endPoint x: 979, endPoint y: 482, distance: 230.4
click at [773, 605] on span "Lưu và Giao hàng" at bounding box center [809, 615] width 174 height 20
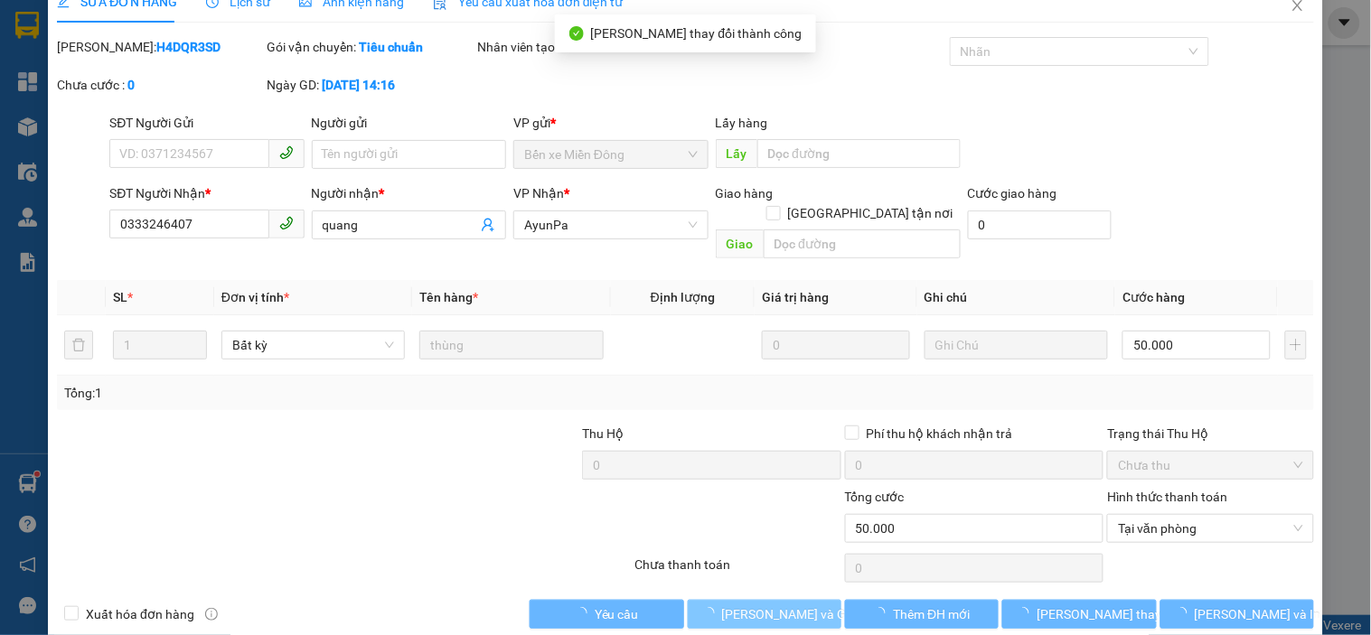
scroll to position [0, 0]
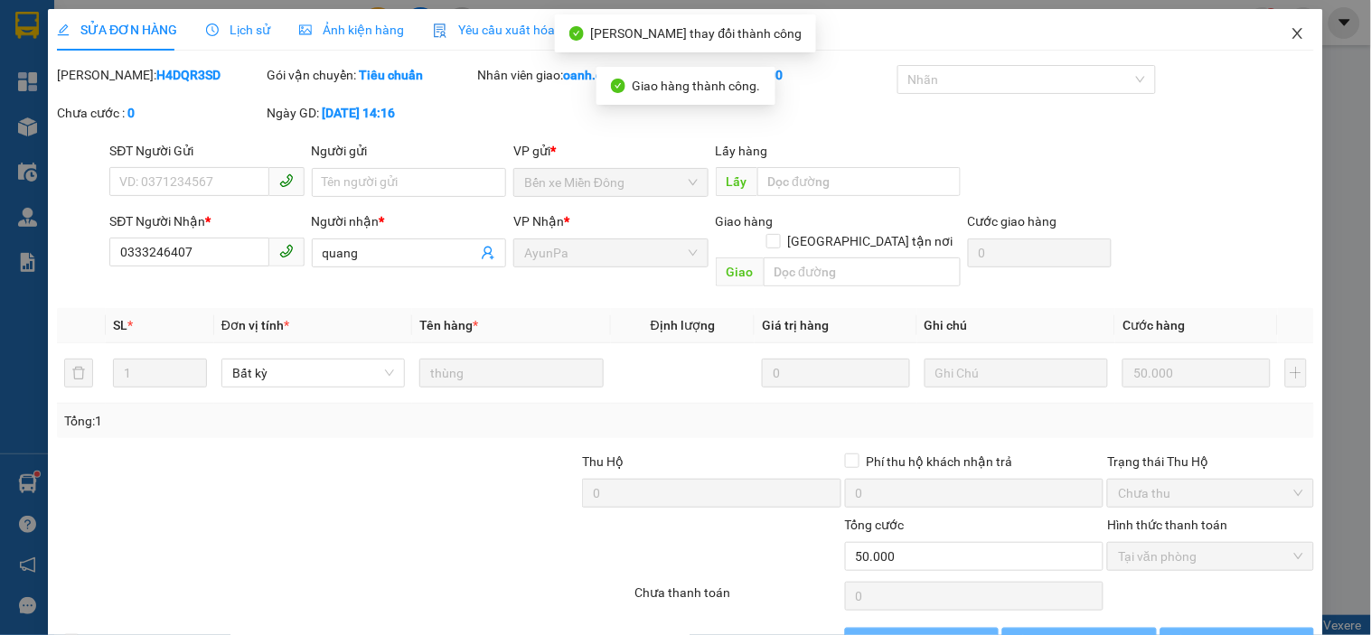
click at [1291, 33] on icon "close" at bounding box center [1298, 33] width 14 height 14
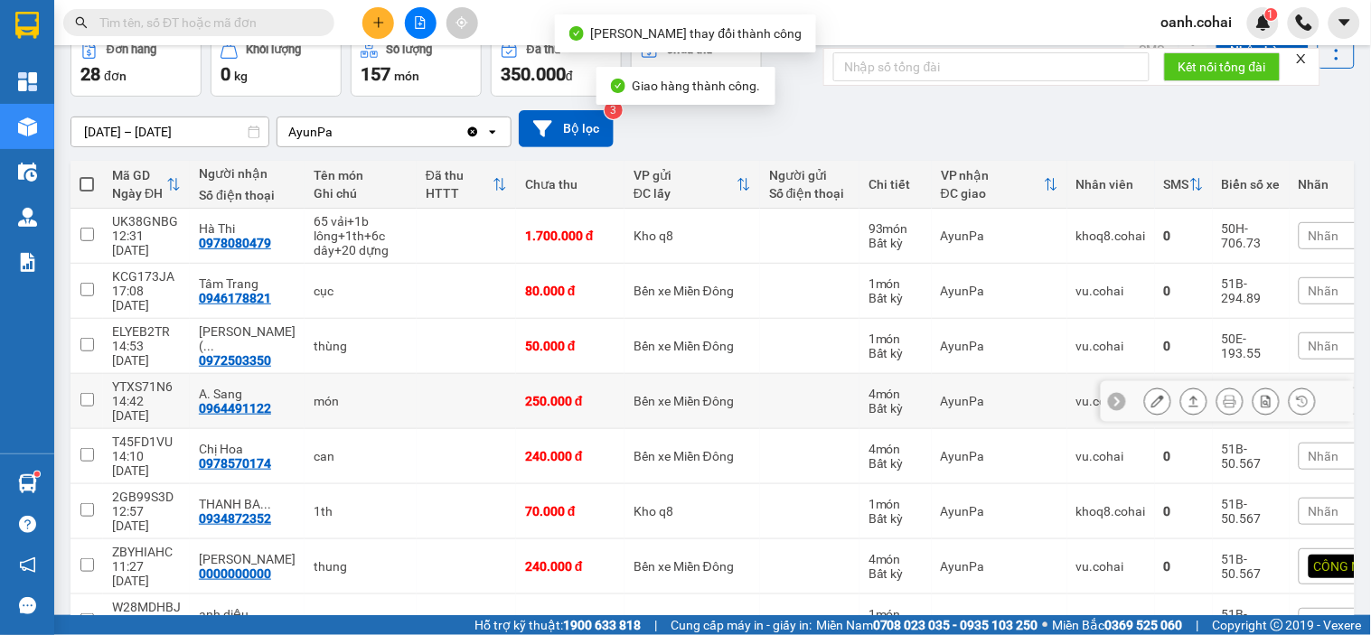
scroll to position [100, 0]
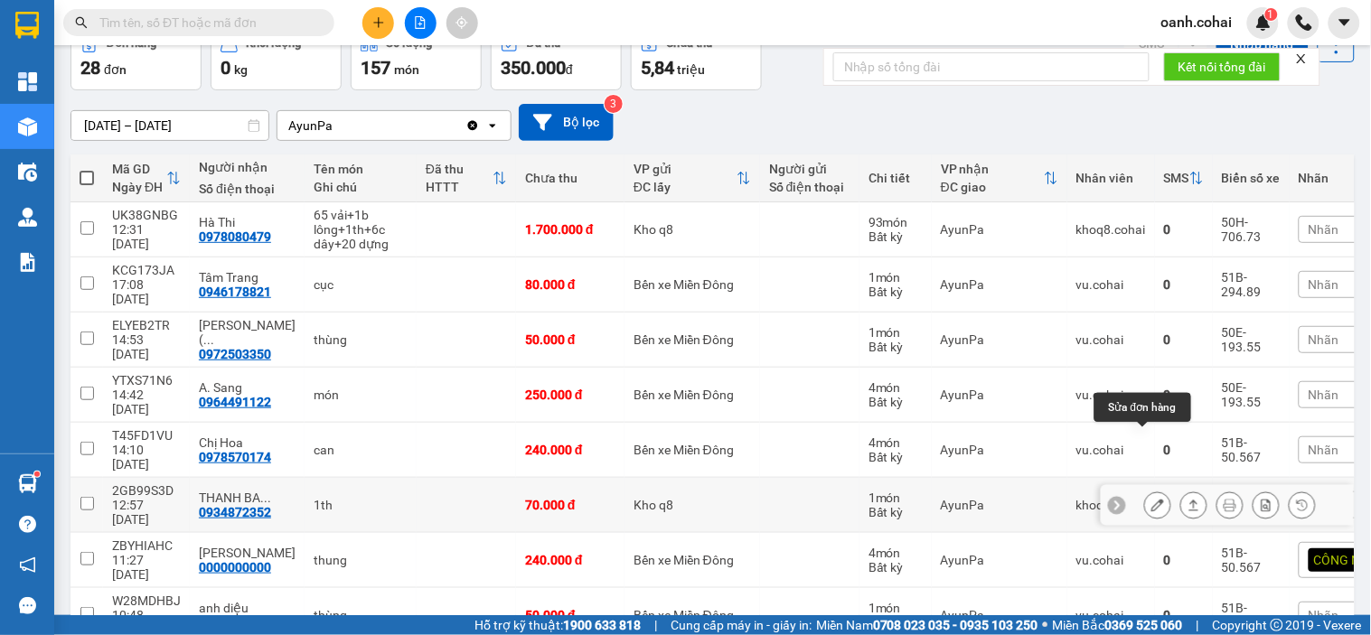
click at [1151, 499] on icon at bounding box center [1157, 505] width 13 height 13
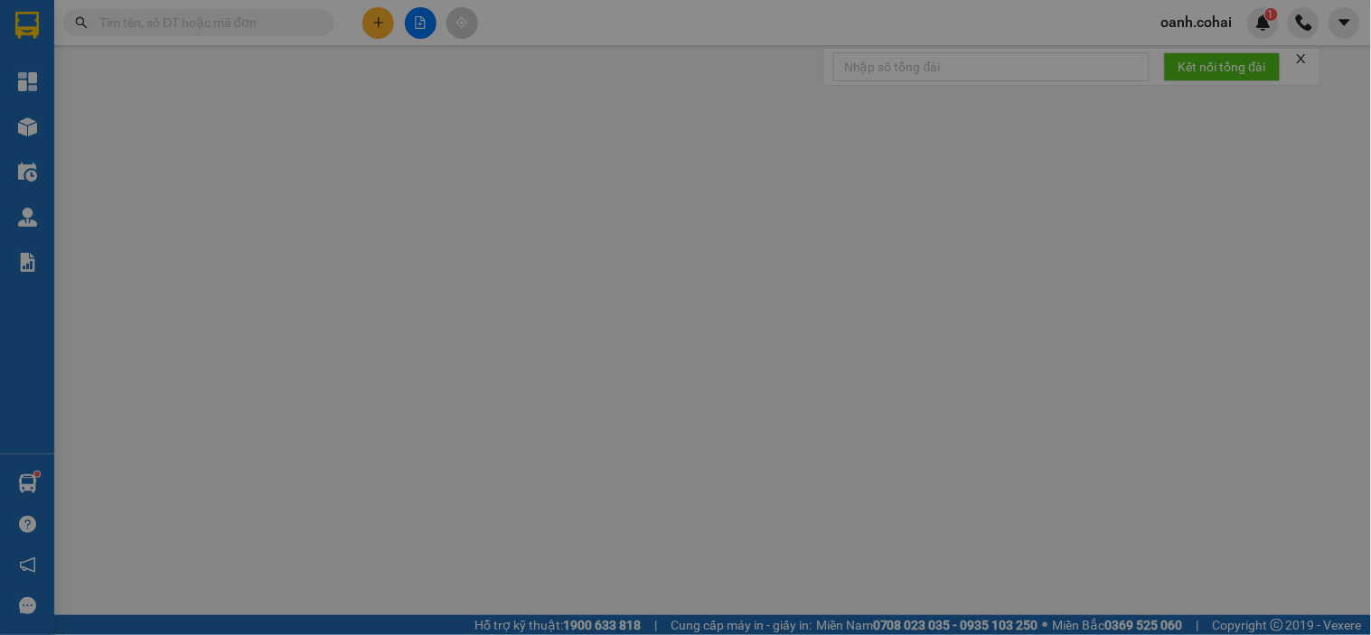
type input "0934872352"
type input "THANH BA TIỀN"
type input "70.000"
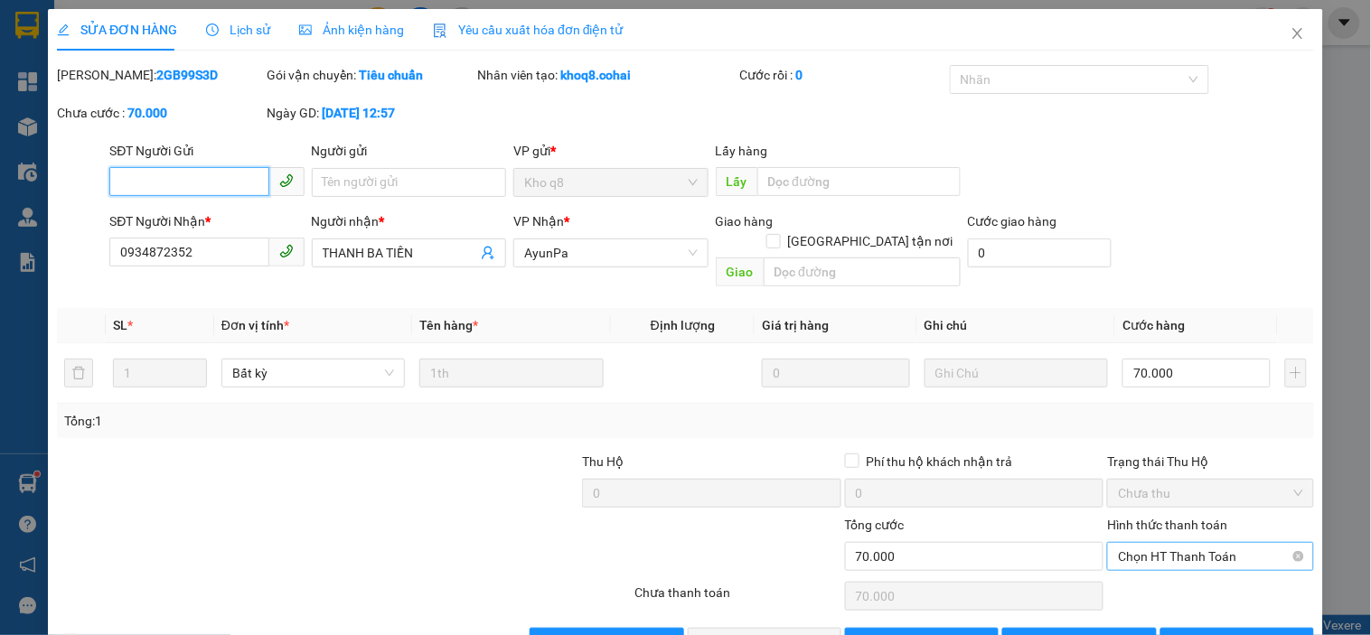
drag, startPoint x: 1199, startPoint y: 529, endPoint x: 1180, endPoint y: 553, distance: 30.9
click at [1199, 543] on span "Chọn HT Thanh Toán" at bounding box center [1210, 556] width 184 height 27
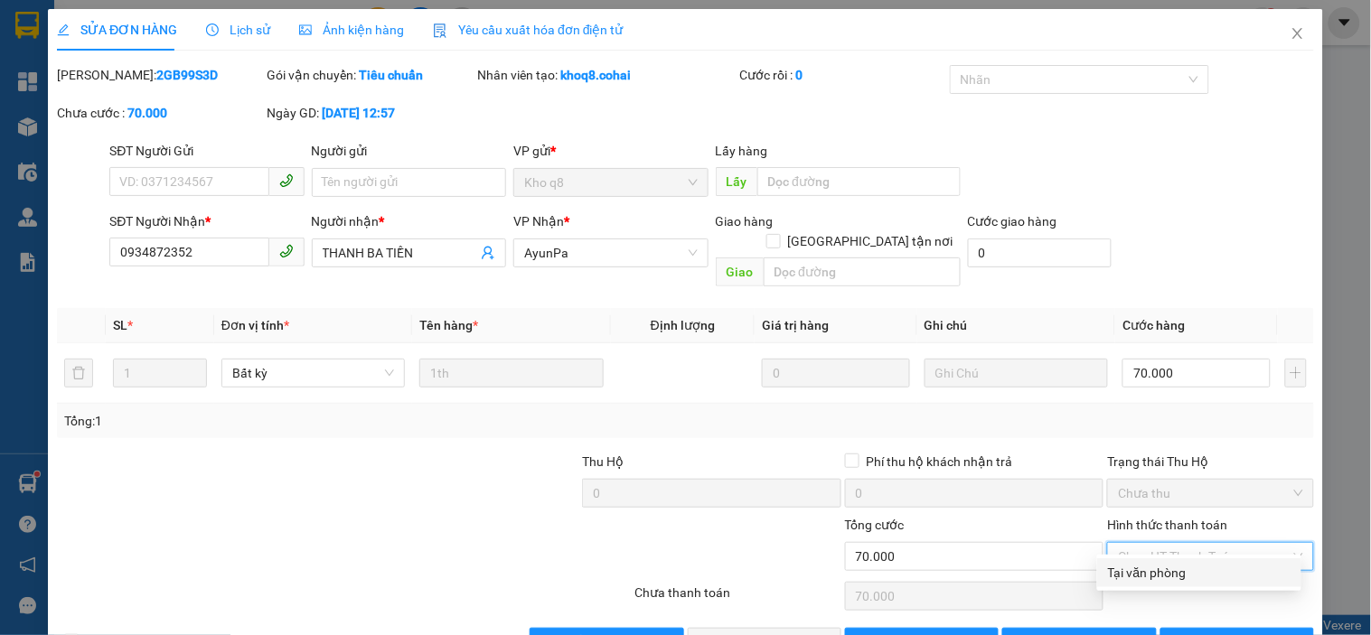
drag, startPoint x: 1173, startPoint y: 559, endPoint x: 1149, endPoint y: 573, distance: 28.4
click at [1166, 566] on div "Tại văn phòng" at bounding box center [1199, 573] width 204 height 29
type input "0"
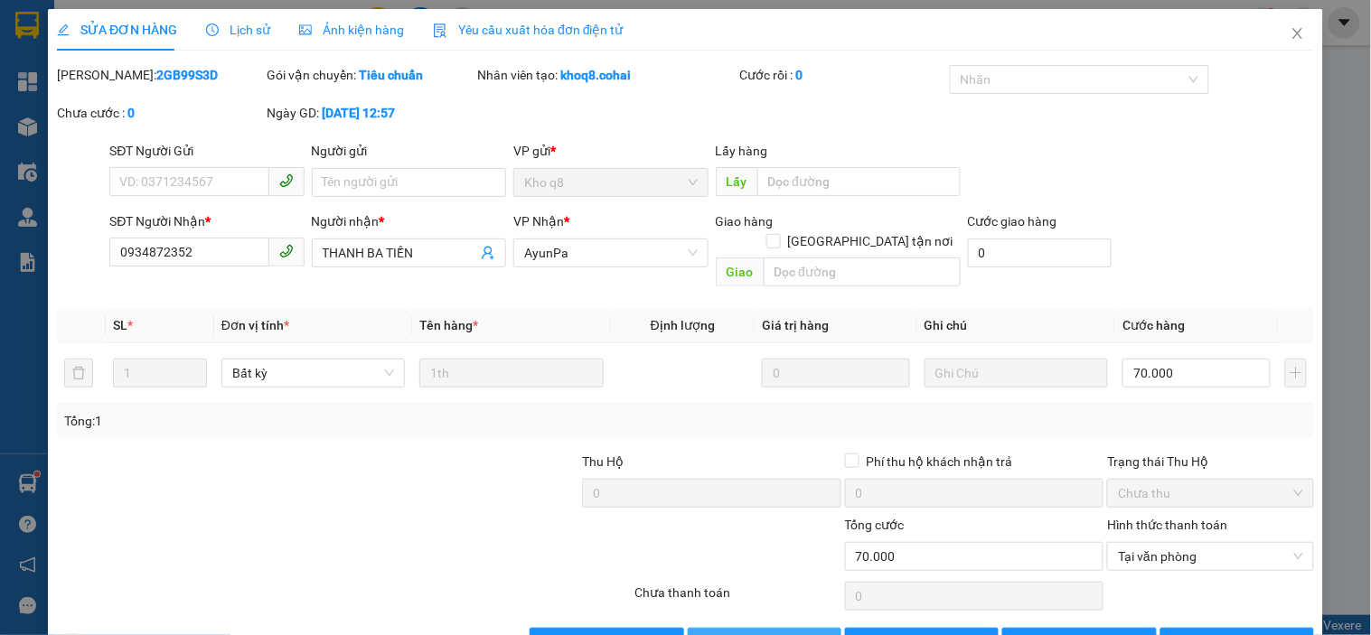
drag, startPoint x: 736, startPoint y: 613, endPoint x: 736, endPoint y: 627, distance: 14.5
click at [736, 627] on div "Total Paid Fee 0 Total UnPaid Fee 70.000 Cash Collection Total Fee Mã ĐH: 2GB99…" at bounding box center [685, 361] width 1257 height 592
click at [736, 633] on span "Lưu và Giao hàng" at bounding box center [809, 643] width 174 height 20
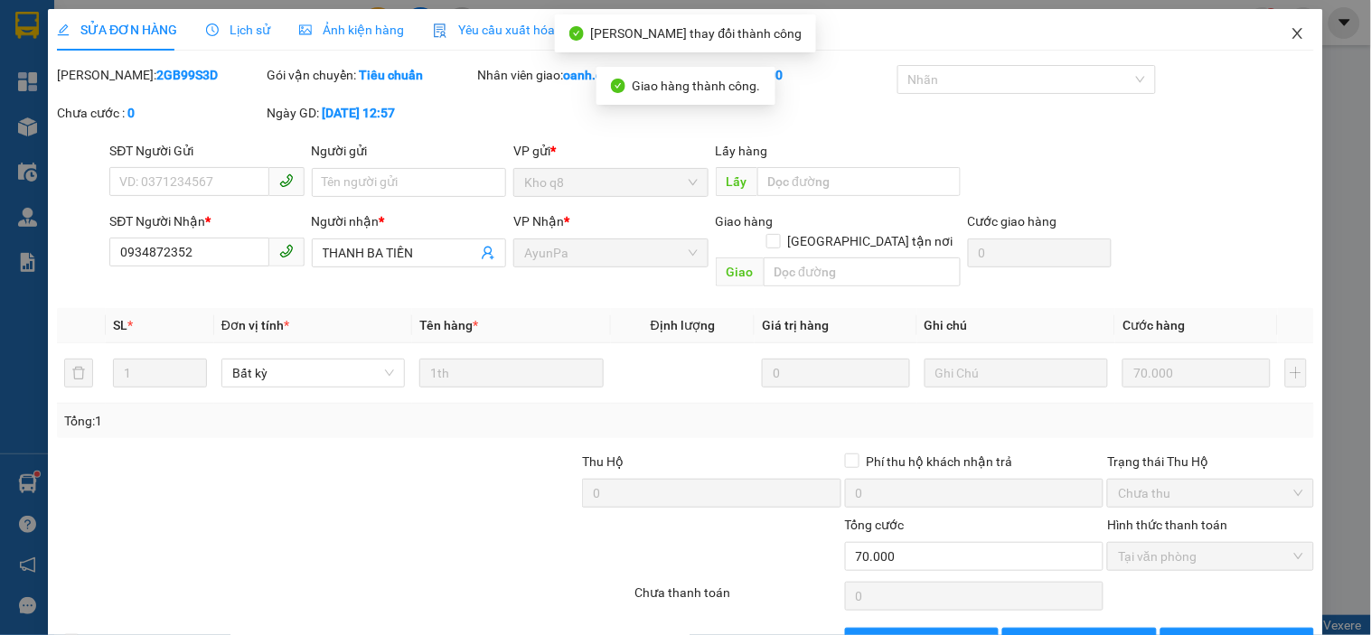
click at [1291, 33] on icon "close" at bounding box center [1298, 33] width 14 height 14
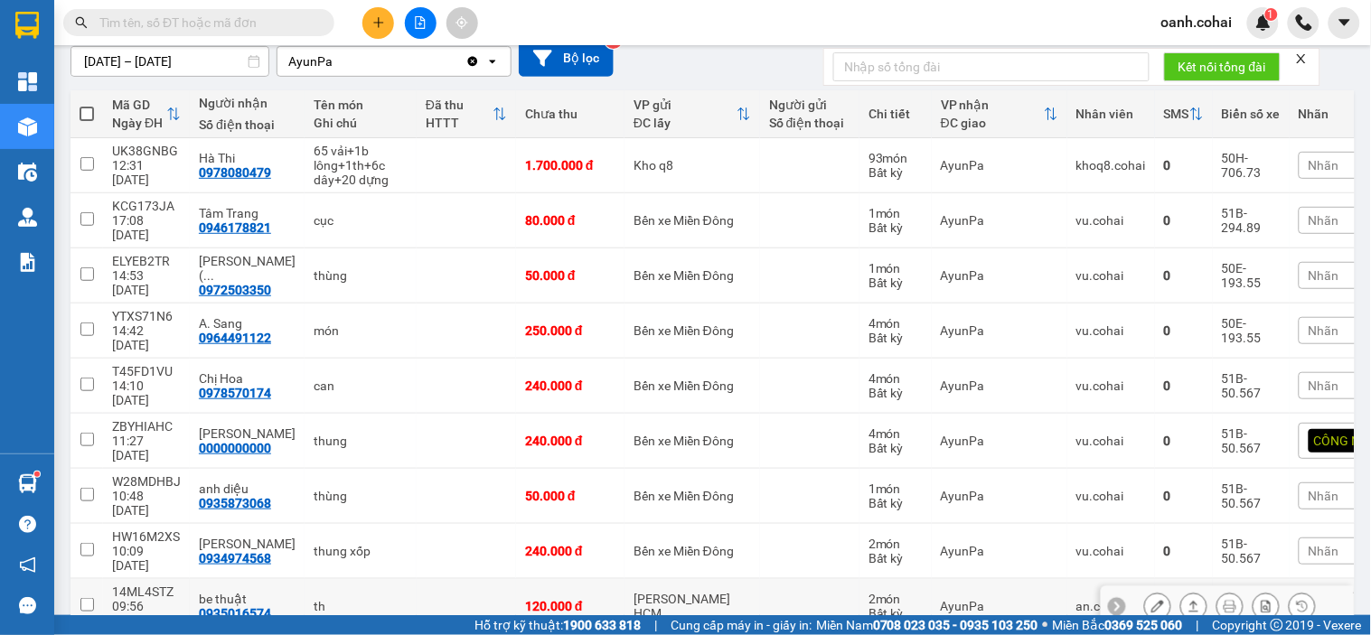
scroll to position [201, 0]
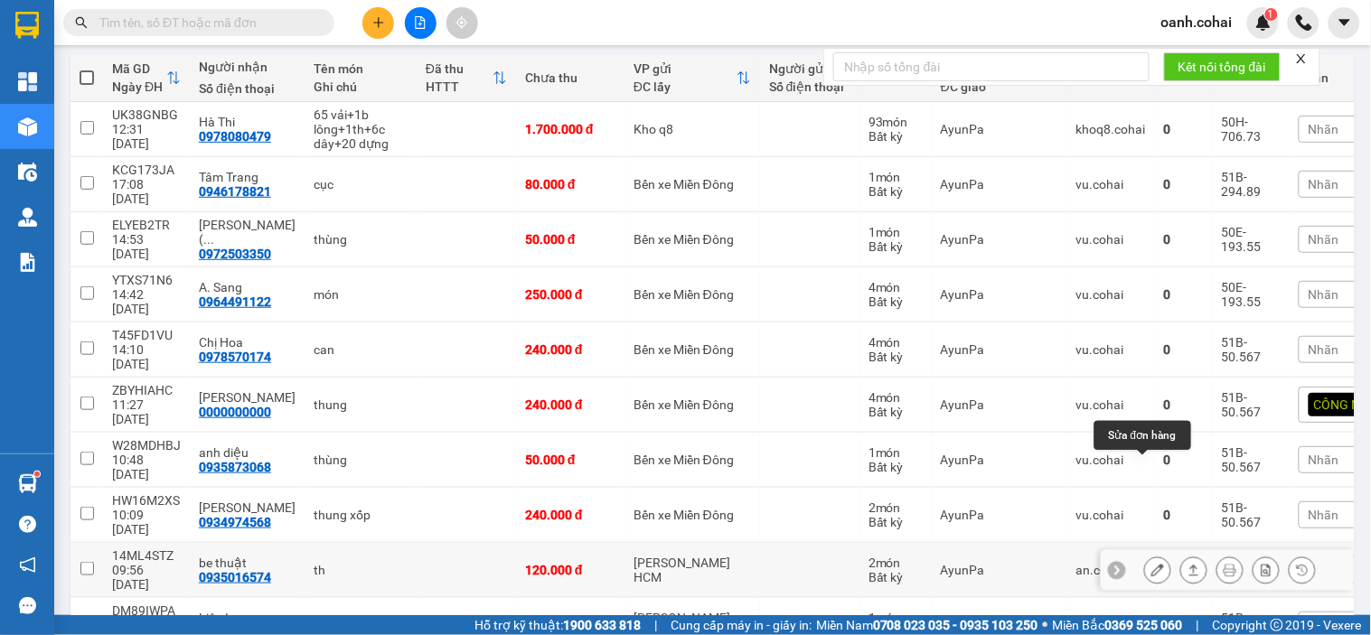
click at [1154, 555] on button at bounding box center [1157, 571] width 25 height 32
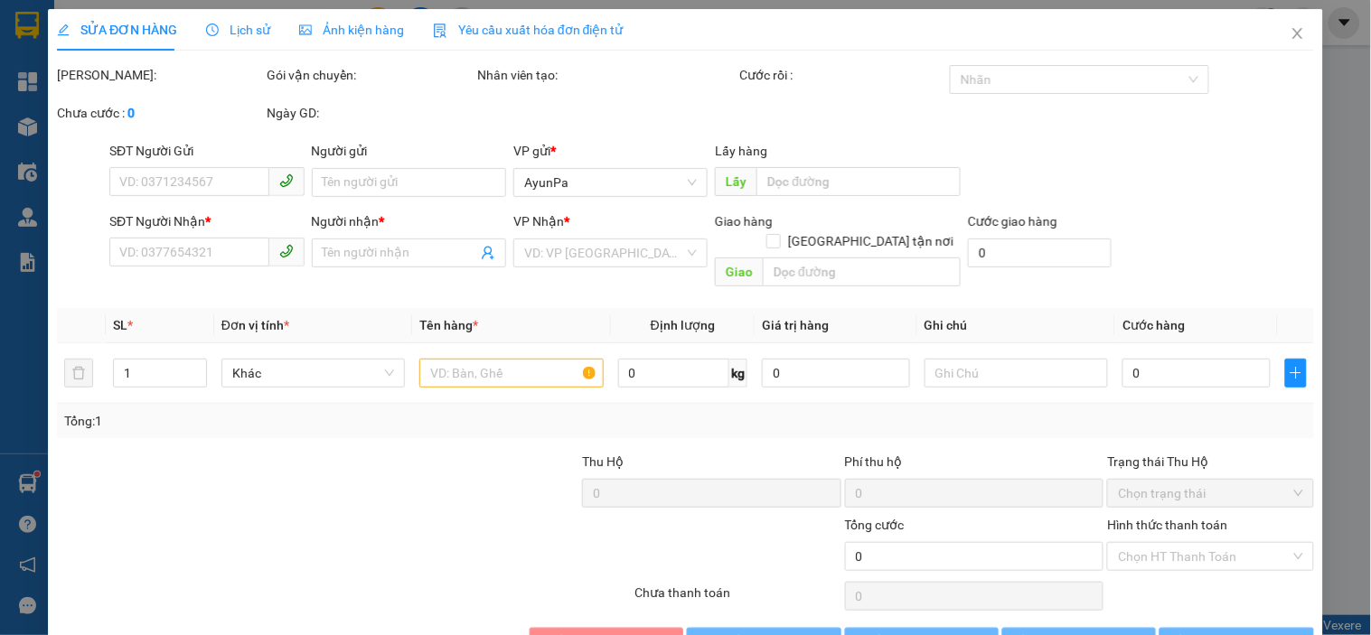
type input "0935016574"
type input "be thuật"
type input "120.000"
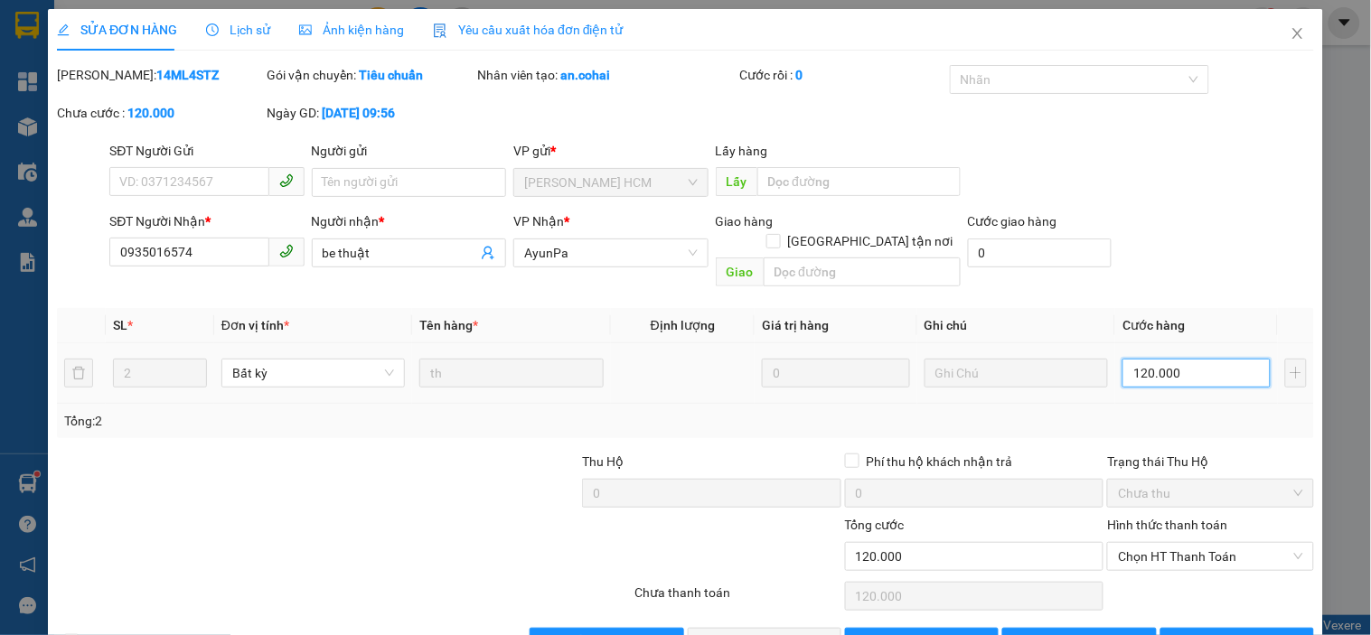
click at [1207, 359] on input "120.000" at bounding box center [1196, 373] width 148 height 29
type input "0"
type input "1"
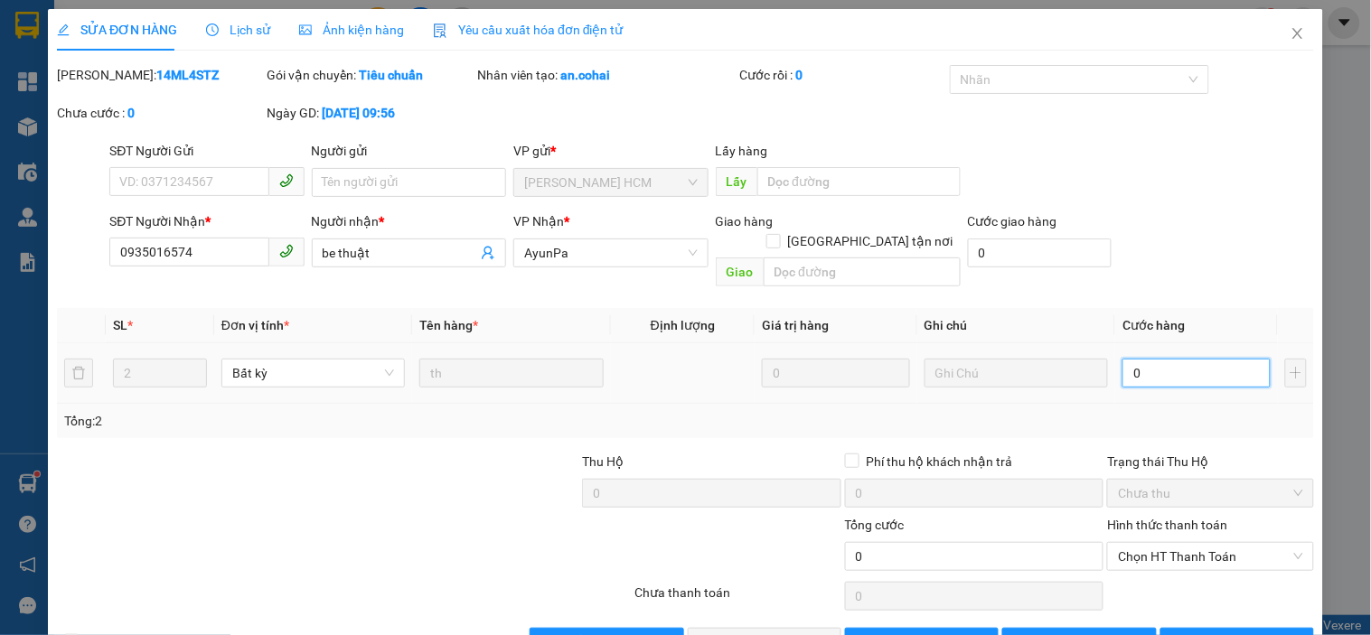
type input "1"
type input "01"
type input "10"
type input "010"
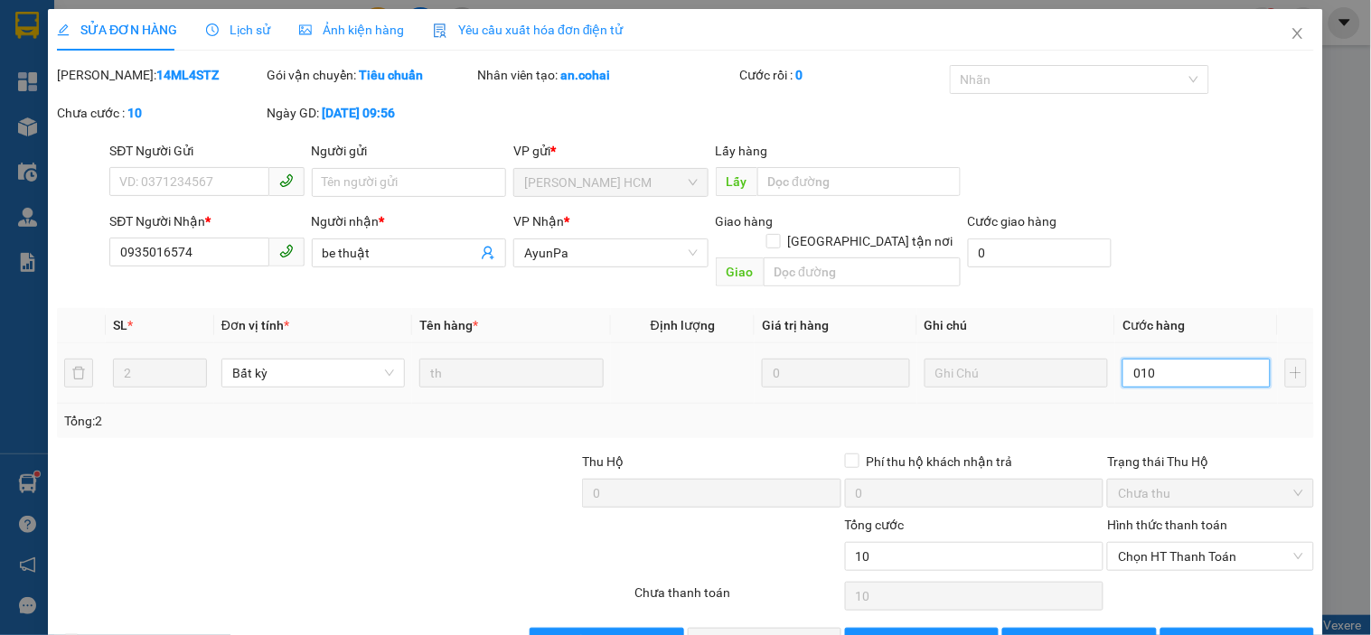
type input "100"
type input "0.100"
type input "100.000"
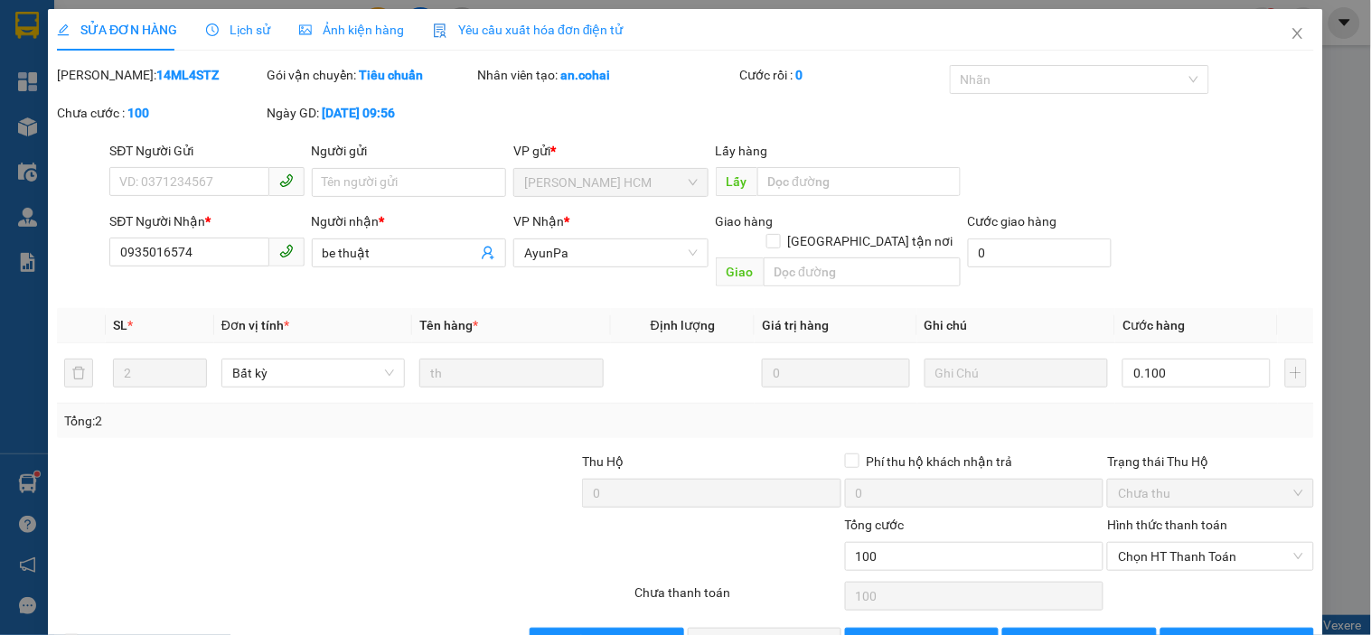
type input "100.000"
click at [1213, 411] on div "Tổng: 2" at bounding box center [685, 421] width 1243 height 20
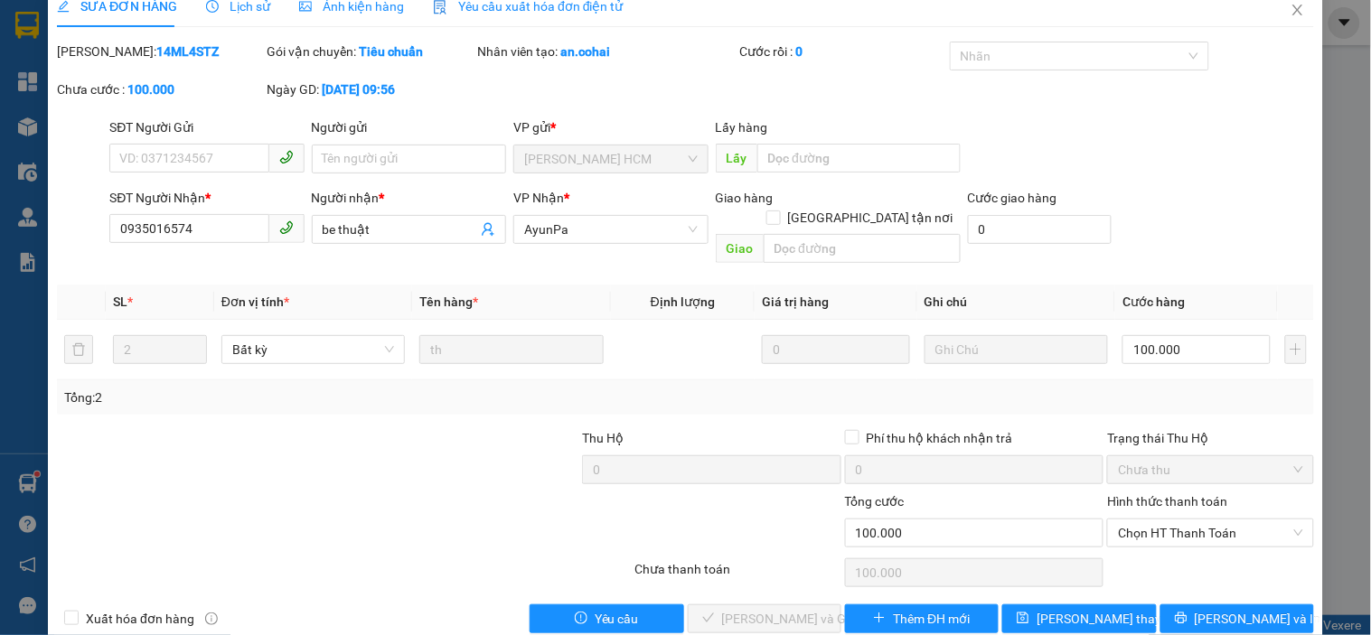
scroll to position [37, 0]
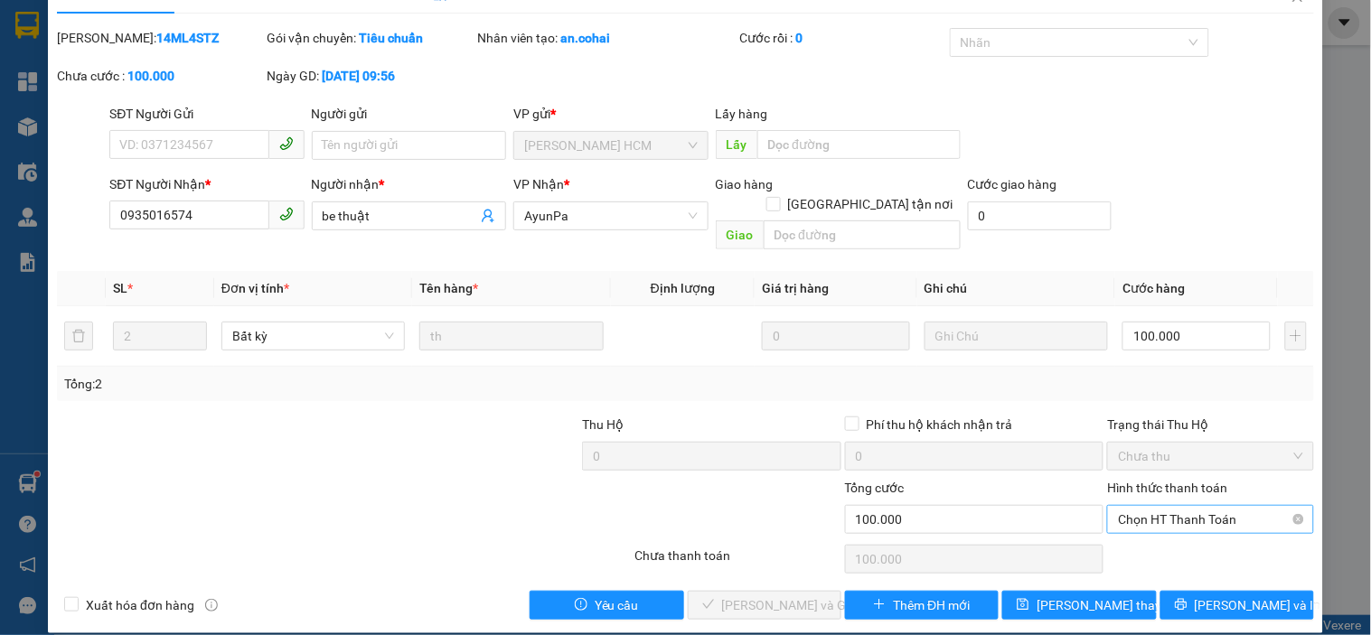
click at [1208, 506] on span "Chọn HT Thanh Toán" at bounding box center [1210, 519] width 184 height 27
click at [1162, 536] on div "Tại văn phòng" at bounding box center [1199, 536] width 183 height 20
type input "0"
click at [772, 596] on span "Lưu và Giao hàng" at bounding box center [809, 606] width 174 height 20
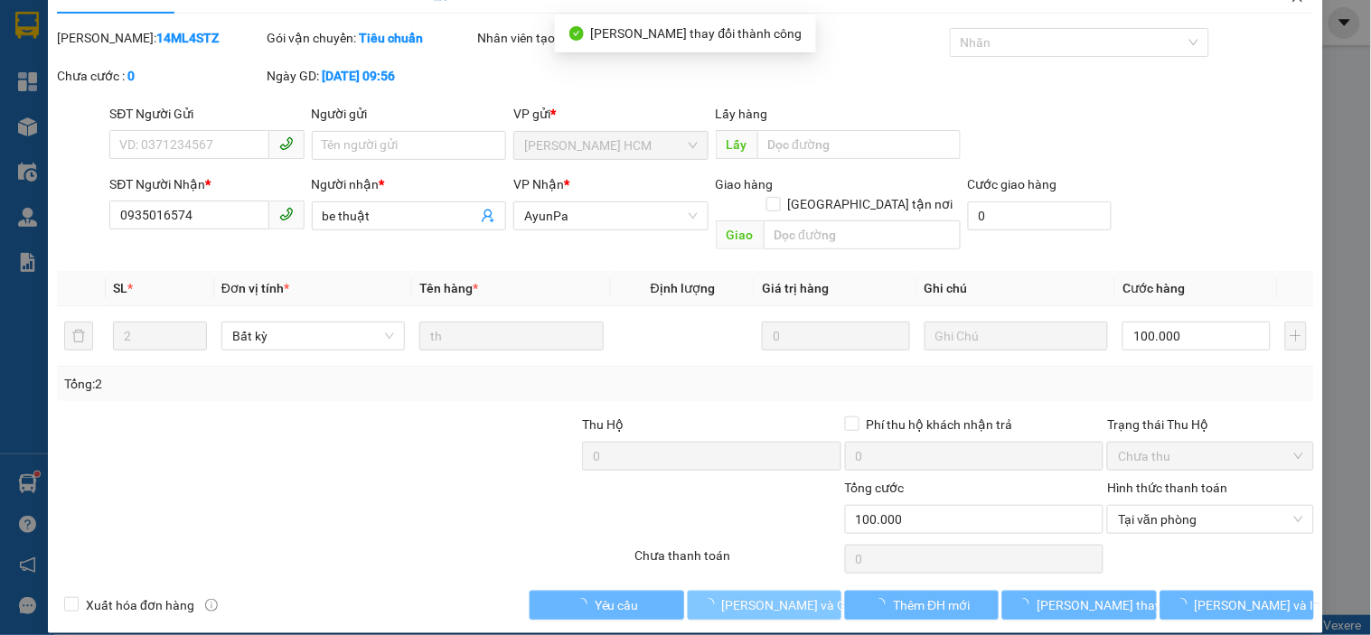
scroll to position [0, 0]
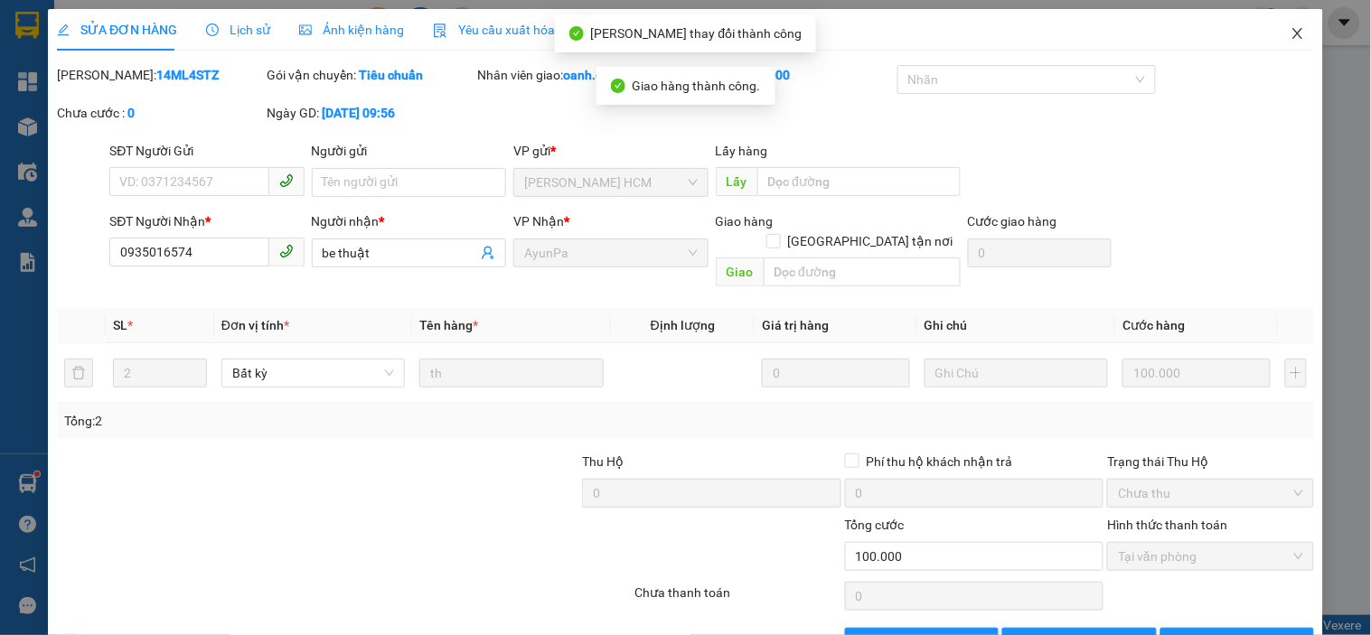
click at [1291, 33] on icon "close" at bounding box center [1298, 33] width 14 height 14
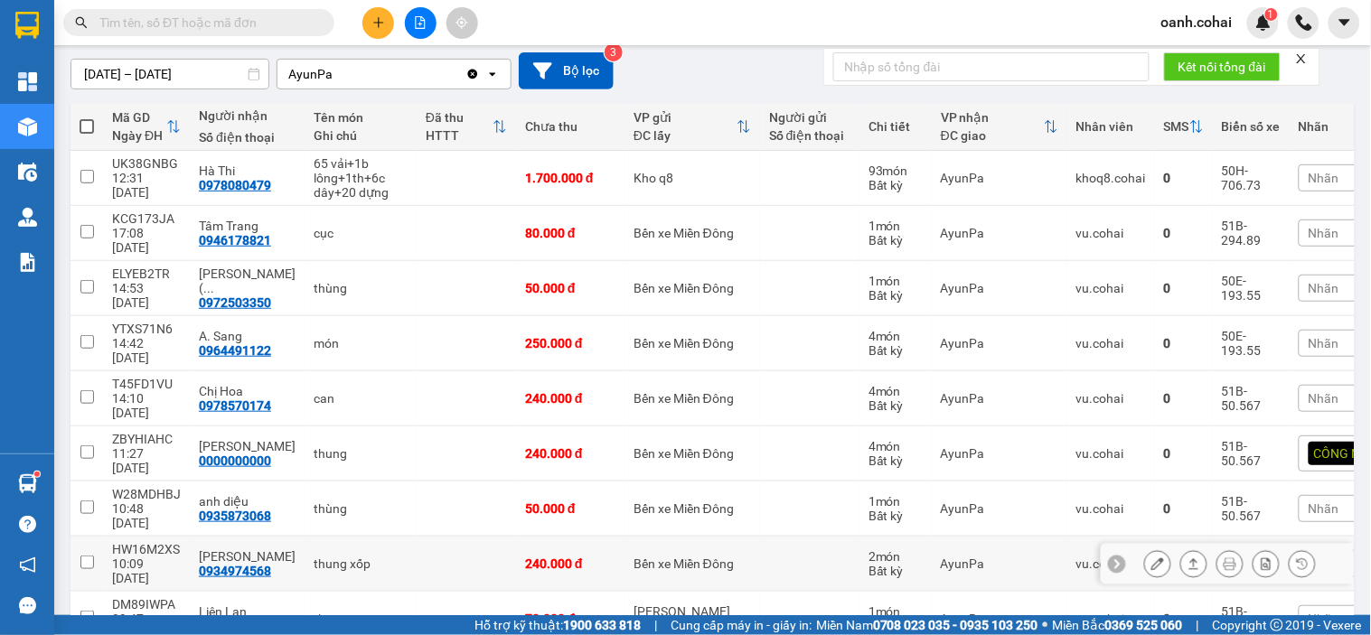
scroll to position [201, 0]
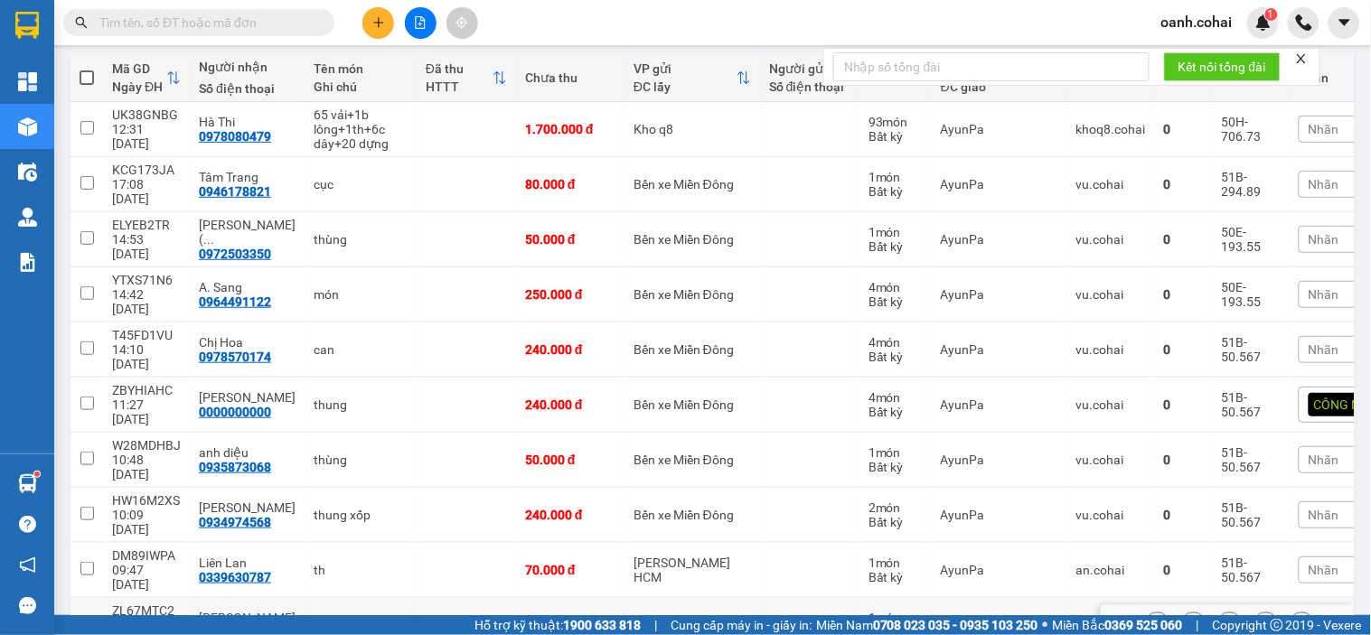
click at [1145, 610] on button at bounding box center [1157, 626] width 25 height 32
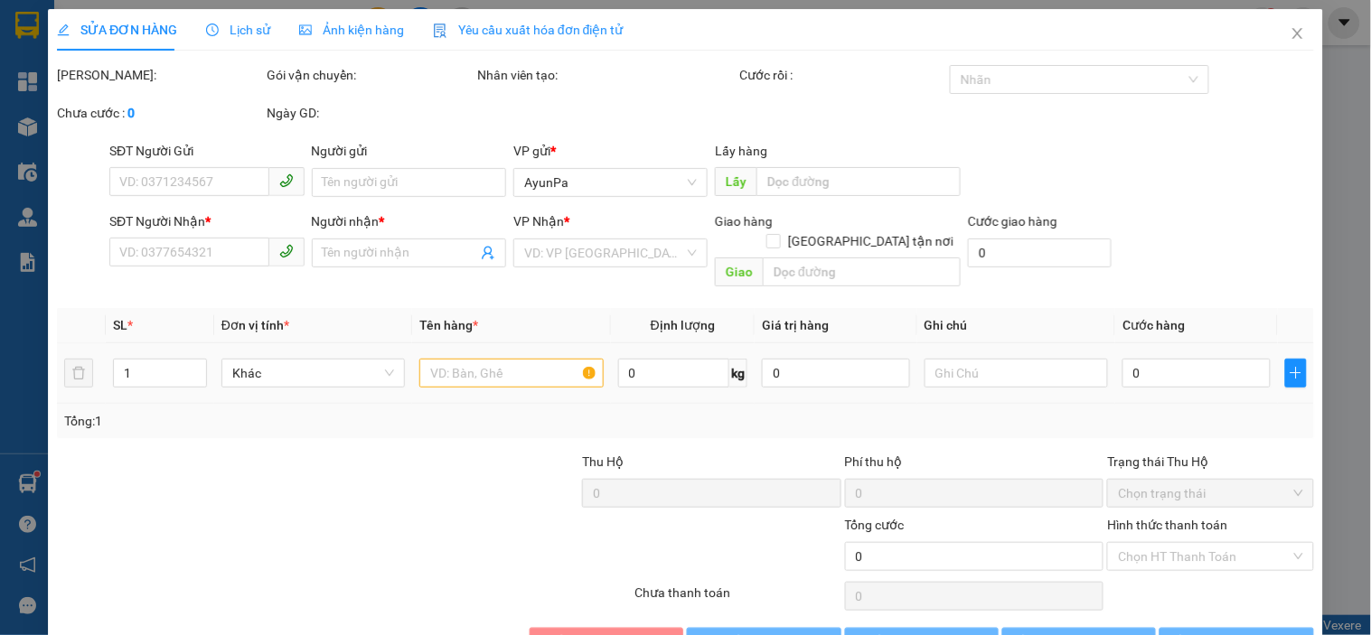
type input "0914306090"
type input "Thiên Hưng"
type input "80.000"
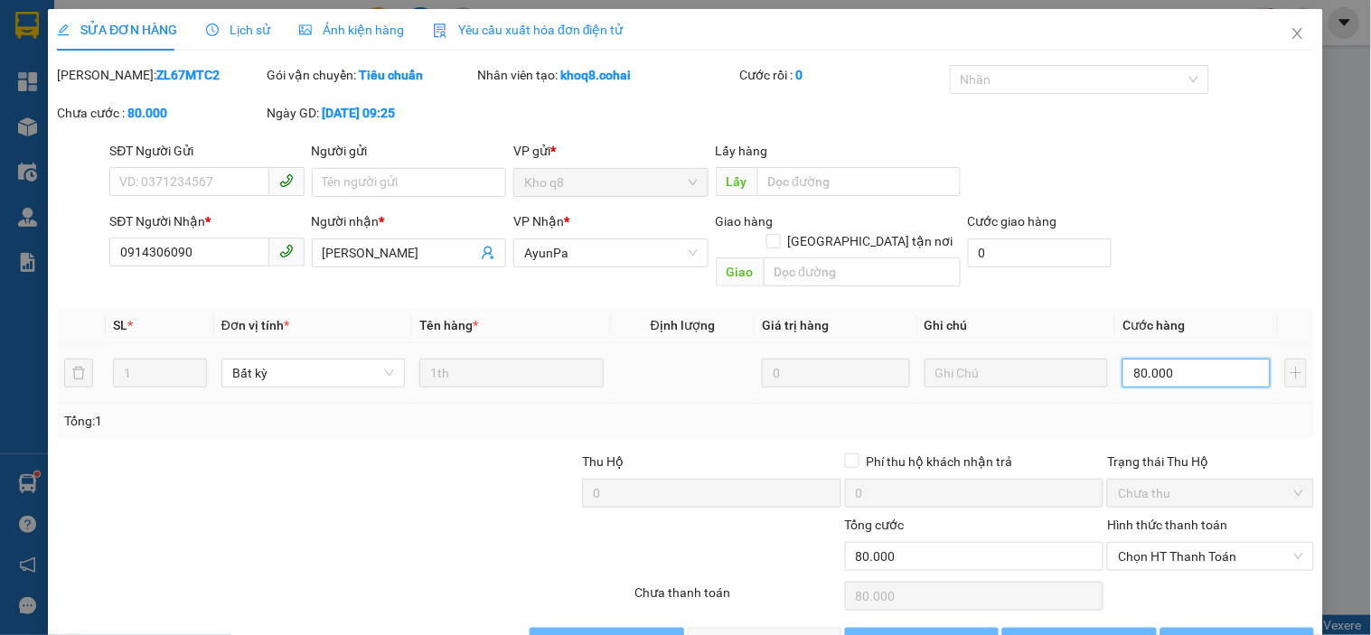
click at [1191, 359] on input "80.000" at bounding box center [1196, 373] width 148 height 29
type input "0"
type input "6"
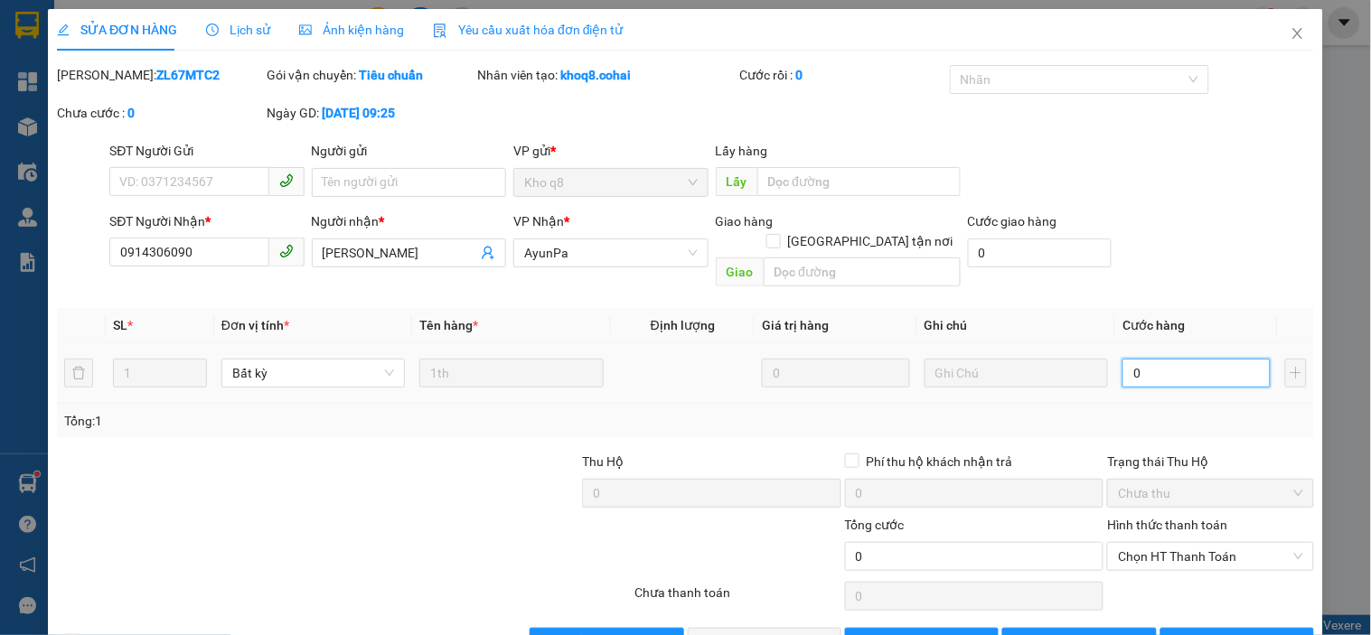
type input "6"
type input "06"
type input "60"
type input "060"
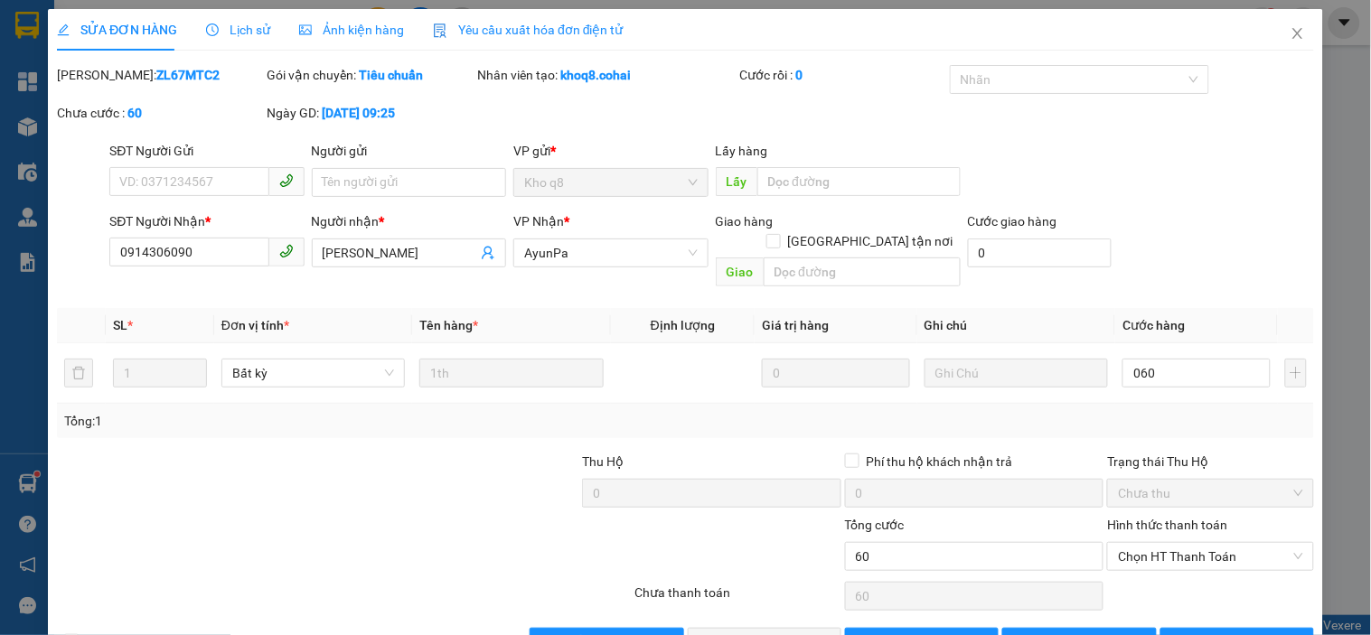
type input "60.000"
click at [1227, 452] on div "Trạng thái Thu Hộ" at bounding box center [1210, 462] width 206 height 20
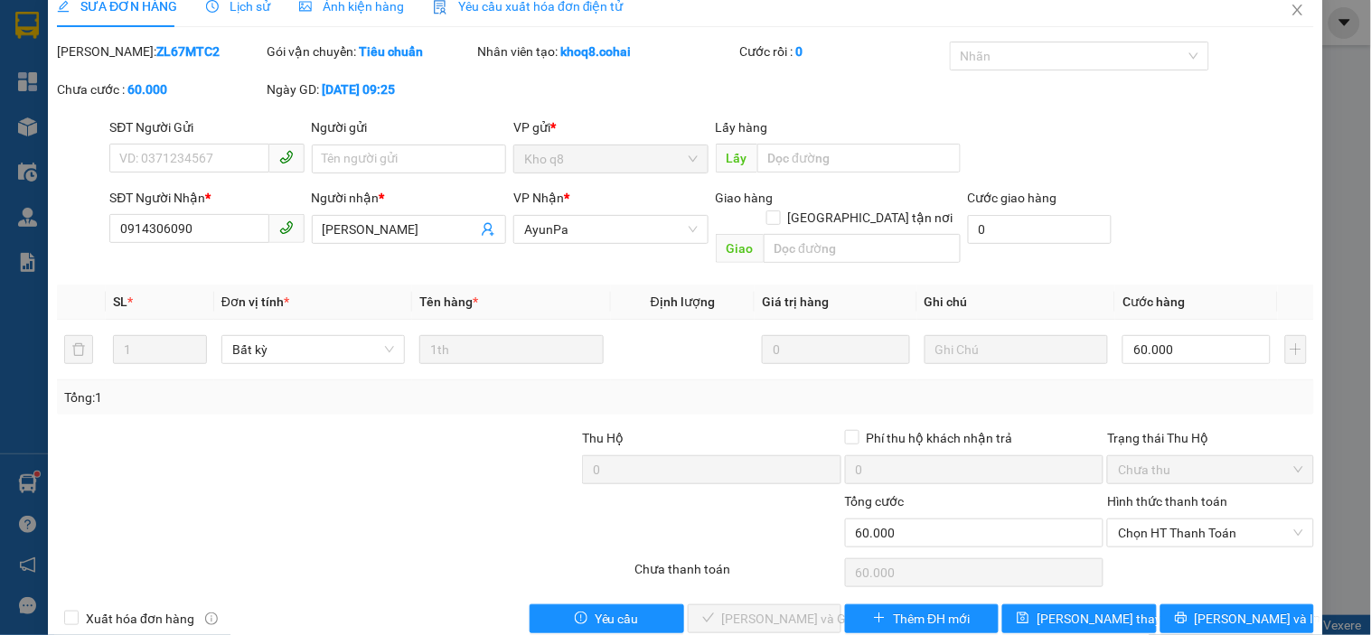
scroll to position [37, 0]
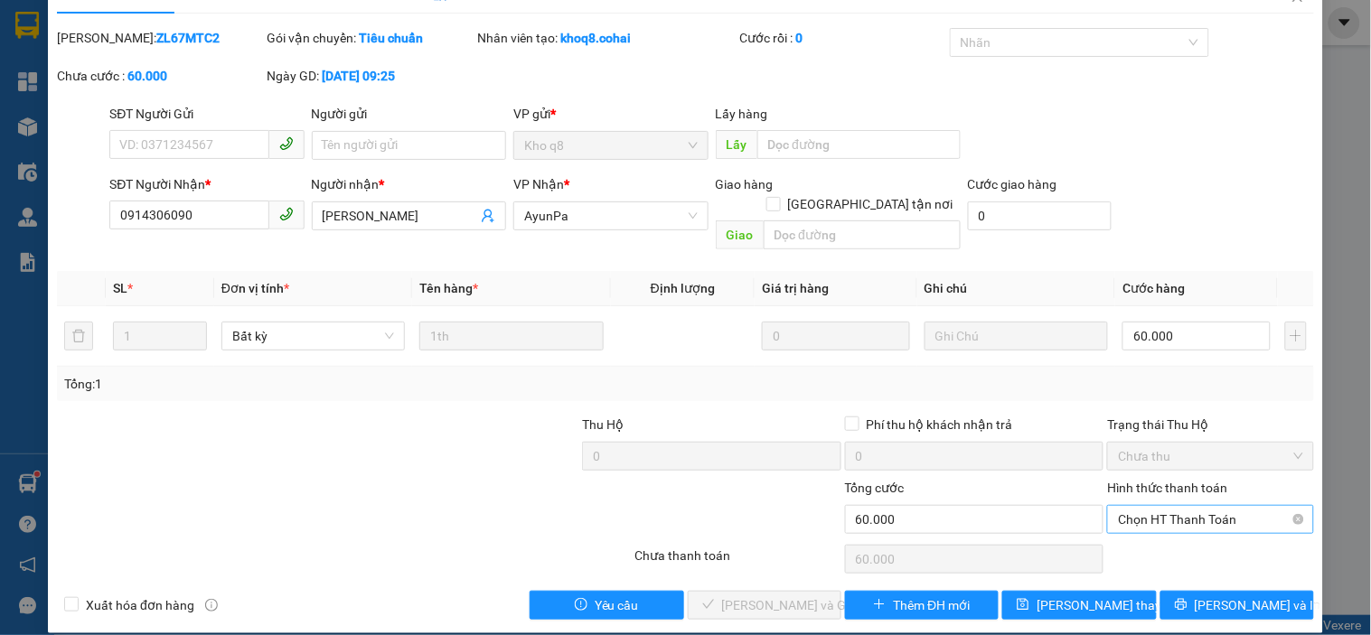
click at [1200, 506] on span "Chọn HT Thanh Toán" at bounding box center [1210, 519] width 184 height 27
drag, startPoint x: 1181, startPoint y: 538, endPoint x: 1064, endPoint y: 549, distance: 118.0
click at [1179, 540] on div "Tại văn phòng" at bounding box center [1199, 536] width 183 height 20
type input "0"
click at [764, 596] on span "Lưu và Giao hàng" at bounding box center [809, 606] width 174 height 20
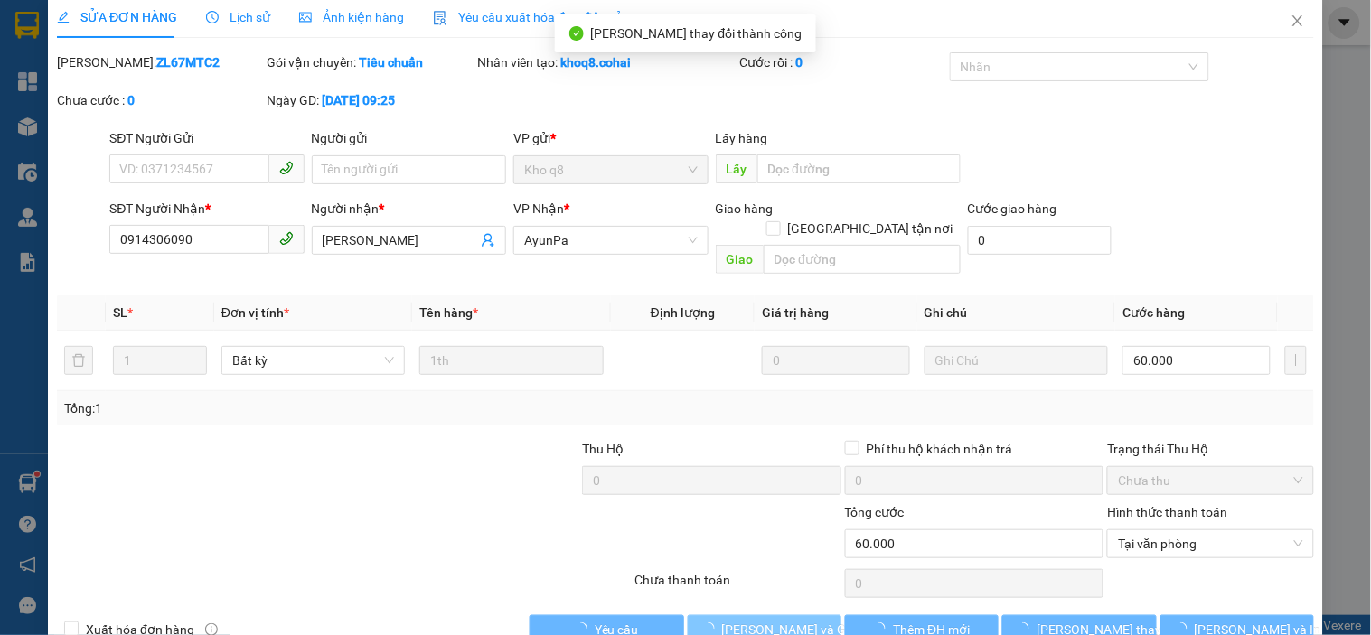
scroll to position [0, 0]
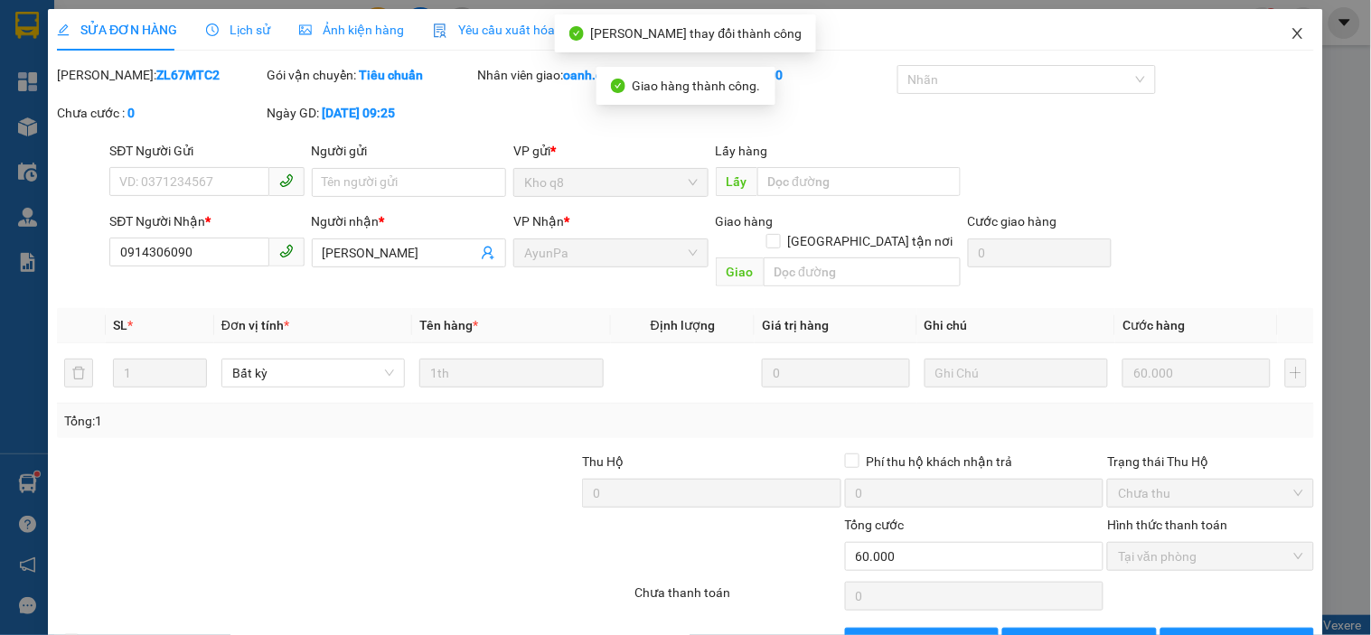
click at [1291, 30] on icon "close" at bounding box center [1298, 33] width 14 height 14
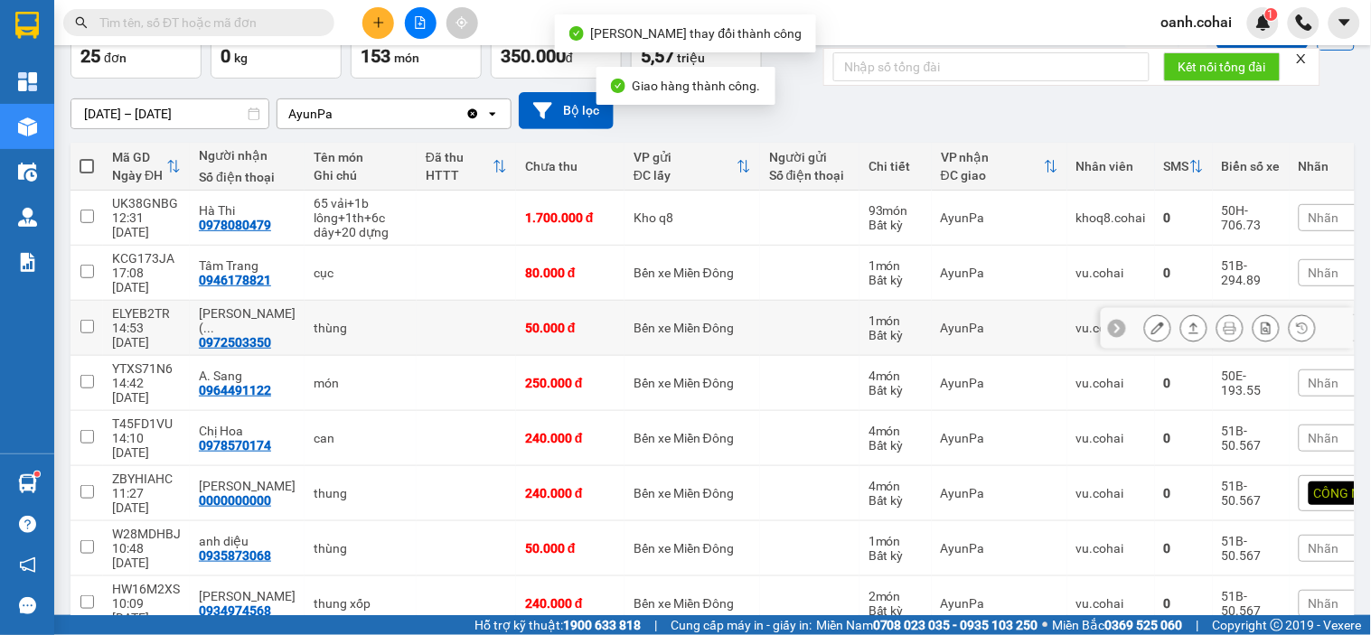
scroll to position [201, 0]
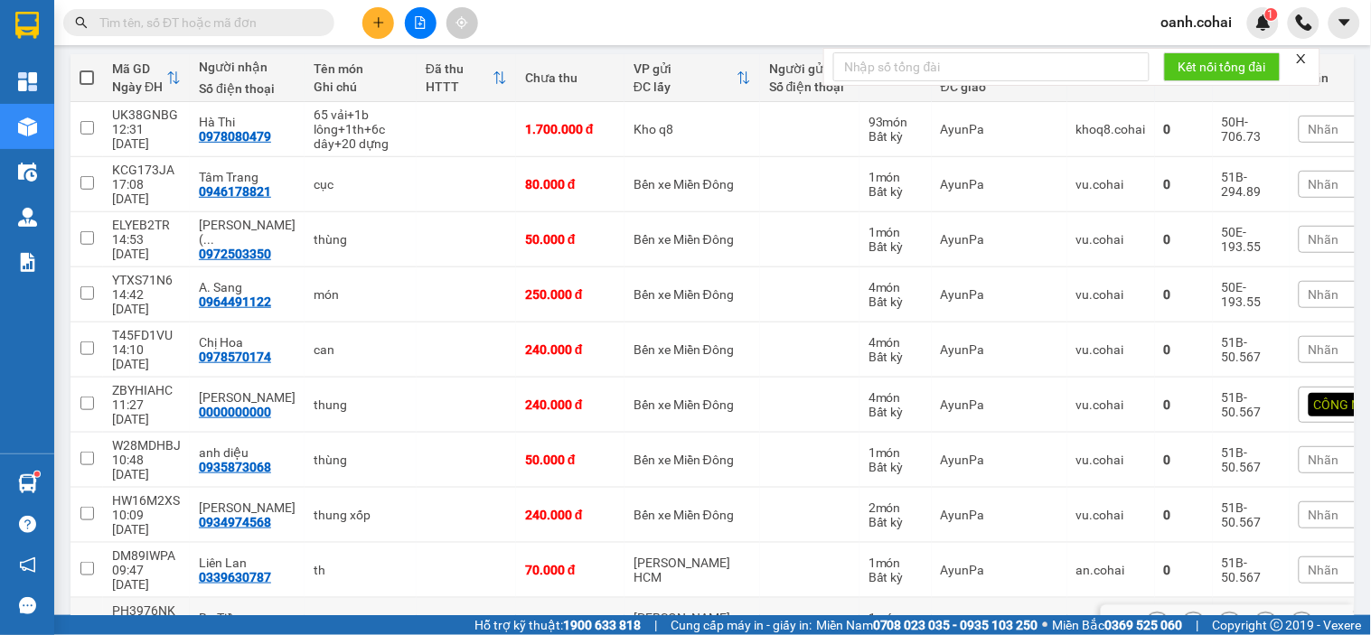
click at [1151, 619] on icon at bounding box center [1157, 625] width 13 height 13
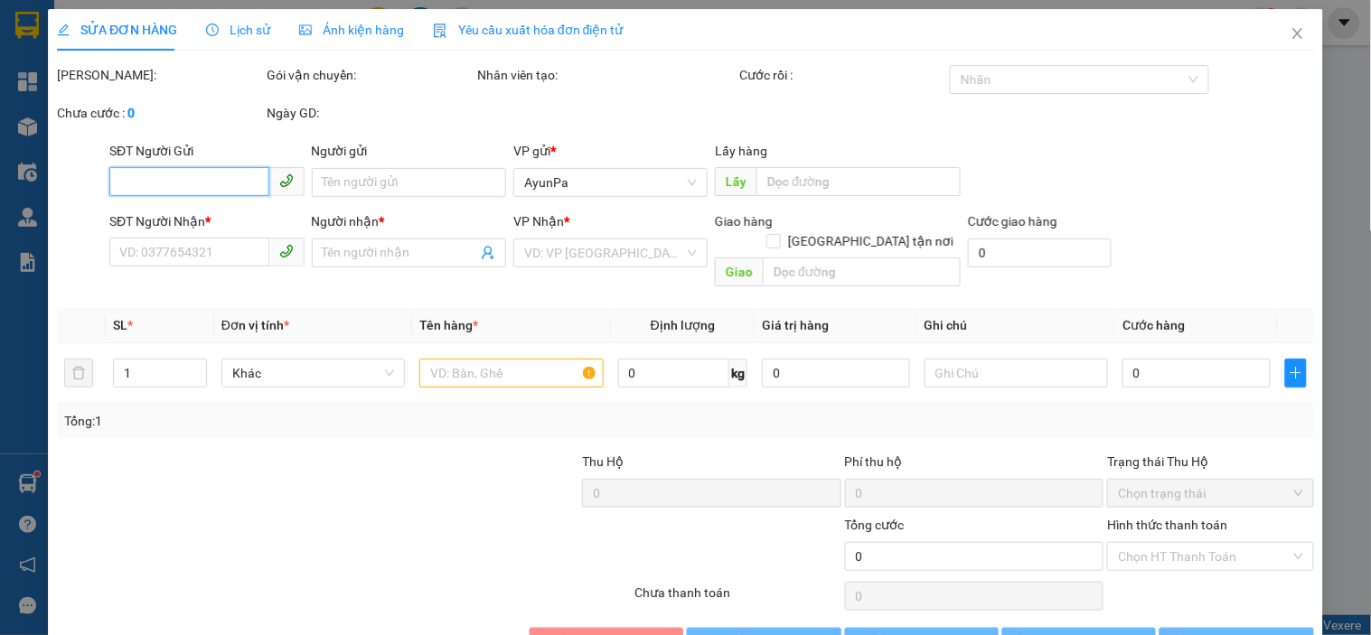
type input "0774443683"
type input "Ba Tiền"
type input "60.000"
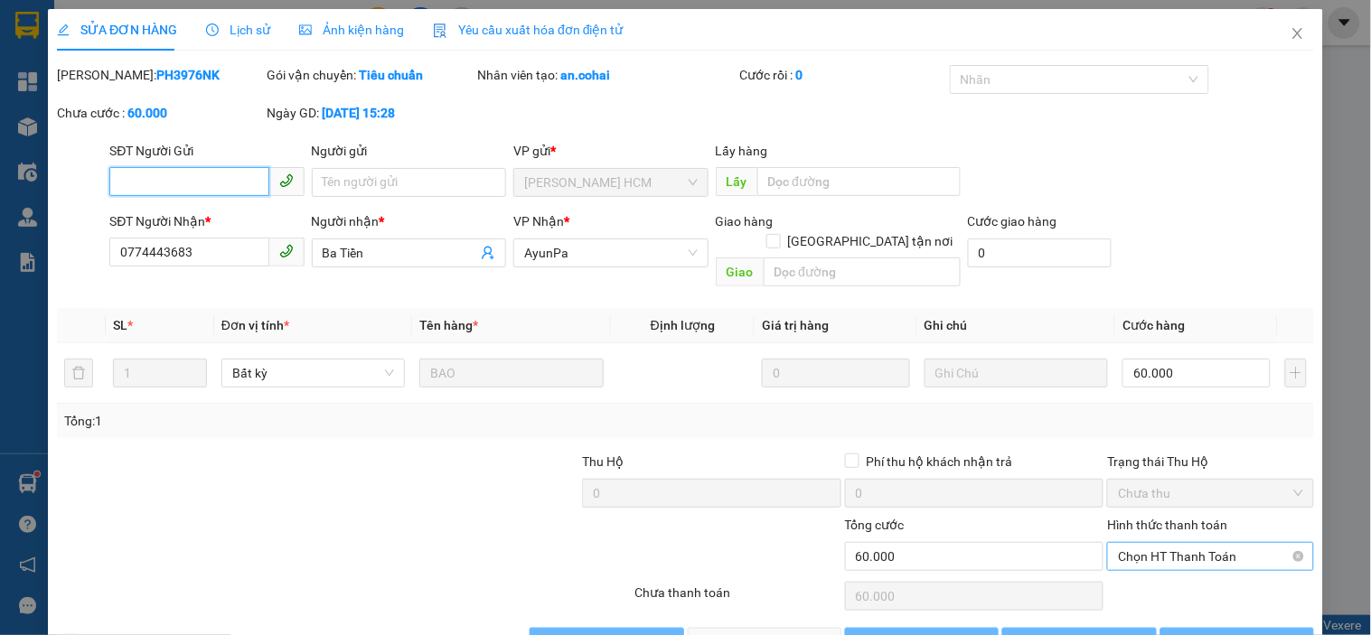
scroll to position [37, 0]
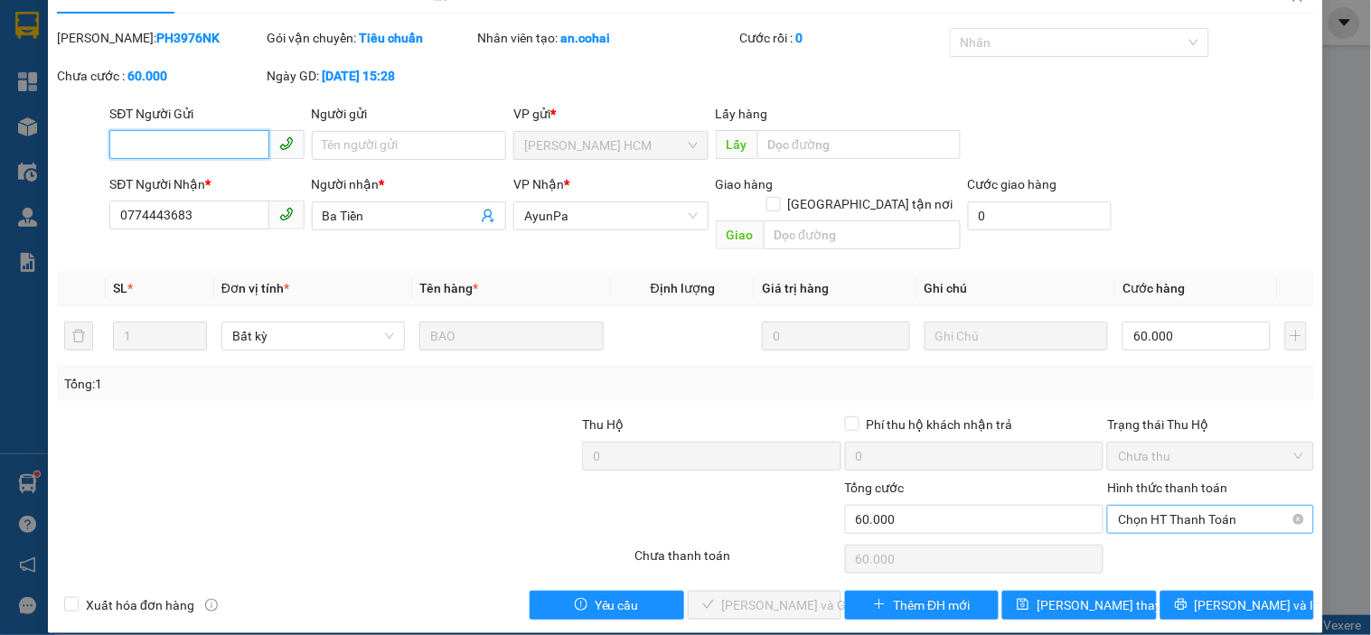
click at [1190, 510] on span "Chọn HT Thanh Toán" at bounding box center [1210, 519] width 184 height 27
drag, startPoint x: 1176, startPoint y: 529, endPoint x: 1162, endPoint y: 540, distance: 17.4
click at [1175, 531] on div "Tại văn phòng" at bounding box center [1199, 536] width 183 height 20
type input "0"
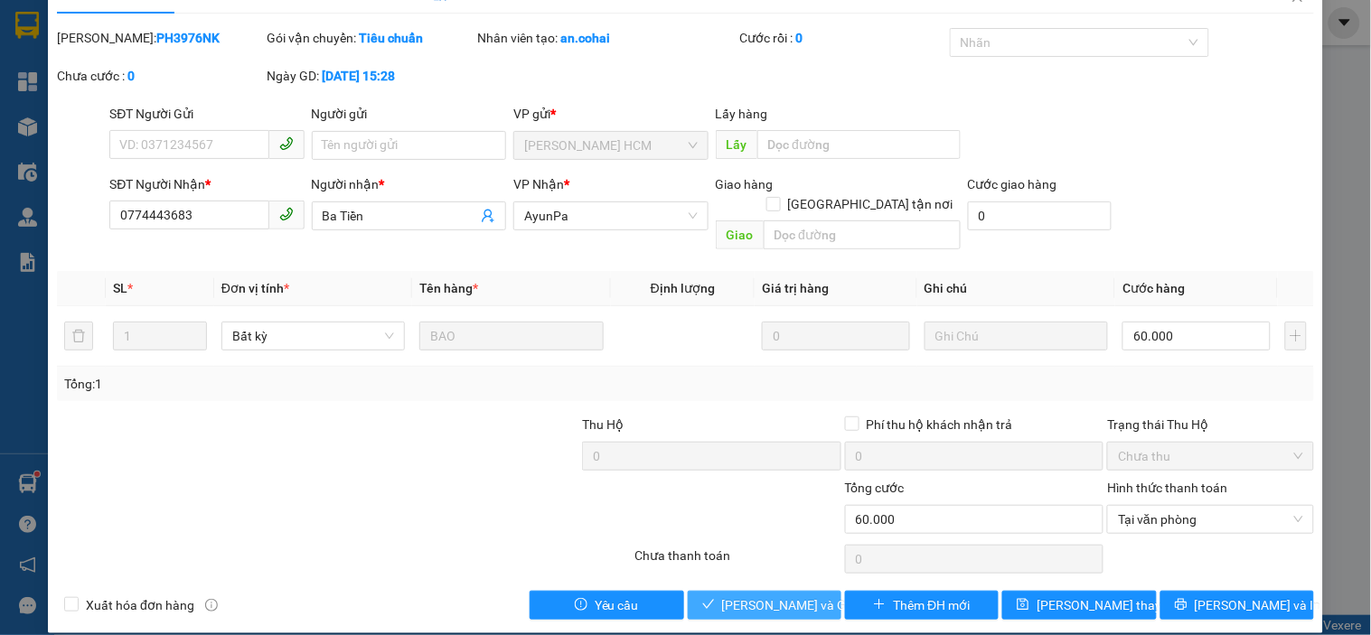
click at [792, 596] on span "Lưu và Giao hàng" at bounding box center [809, 606] width 174 height 20
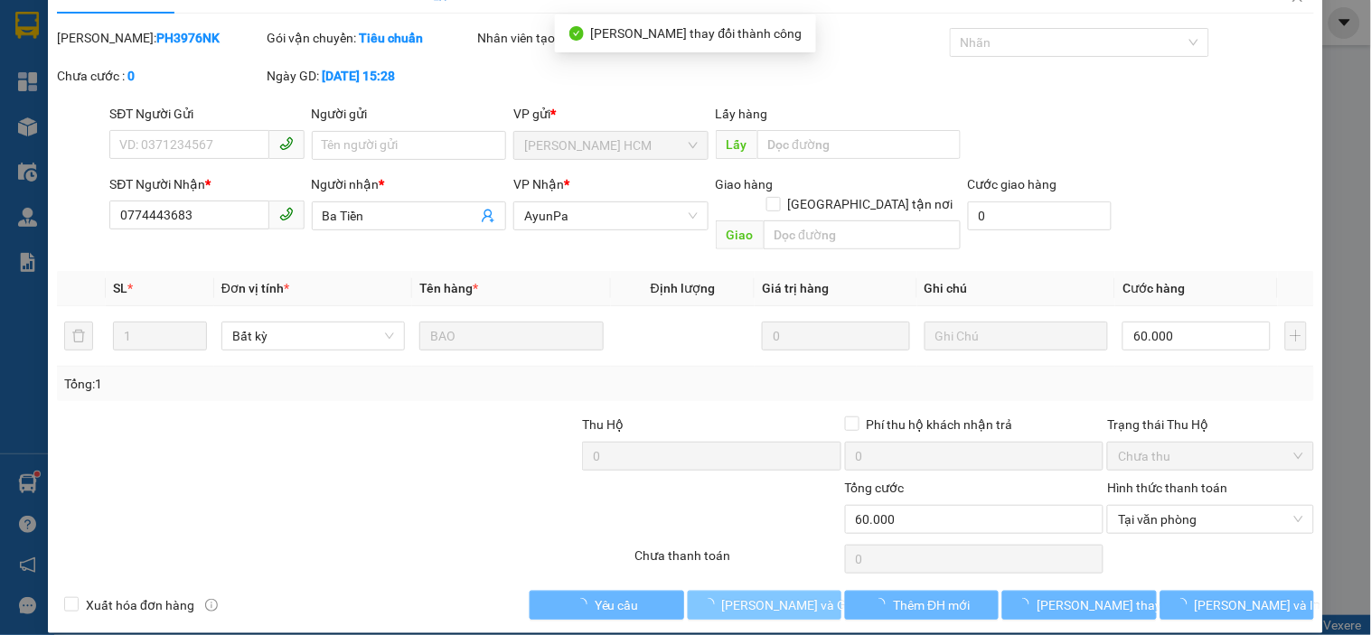
scroll to position [0, 0]
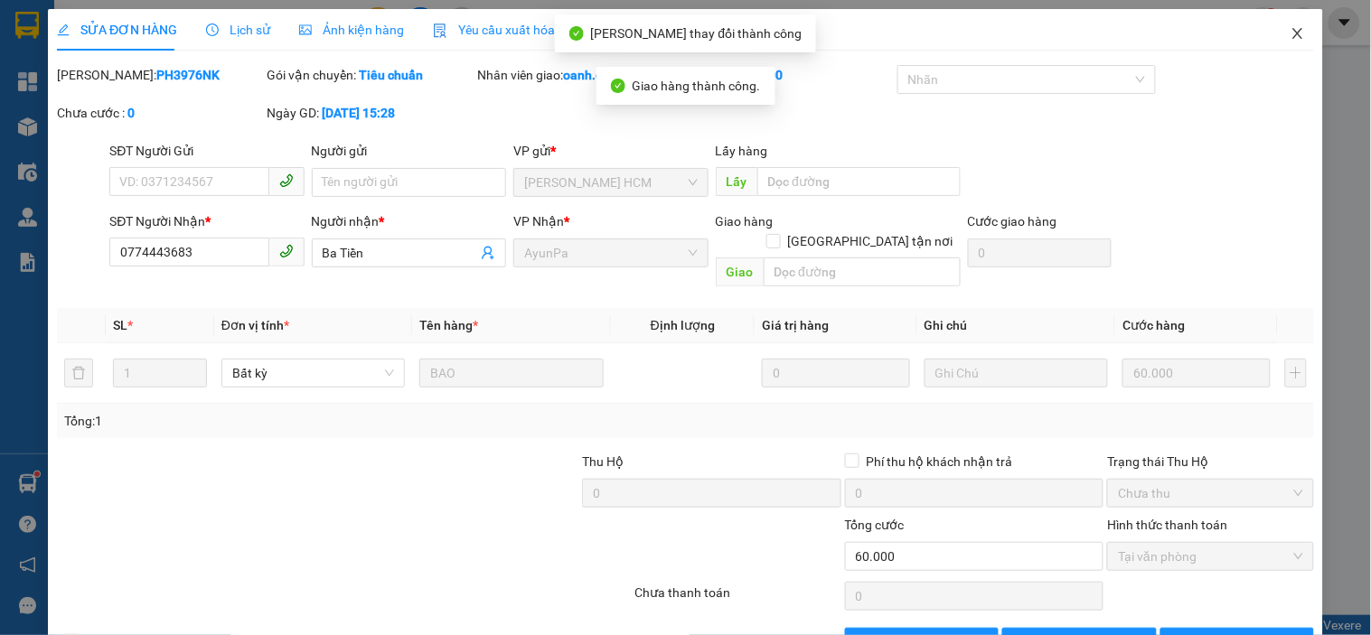
click at [1291, 32] on icon "close" at bounding box center [1298, 33] width 14 height 14
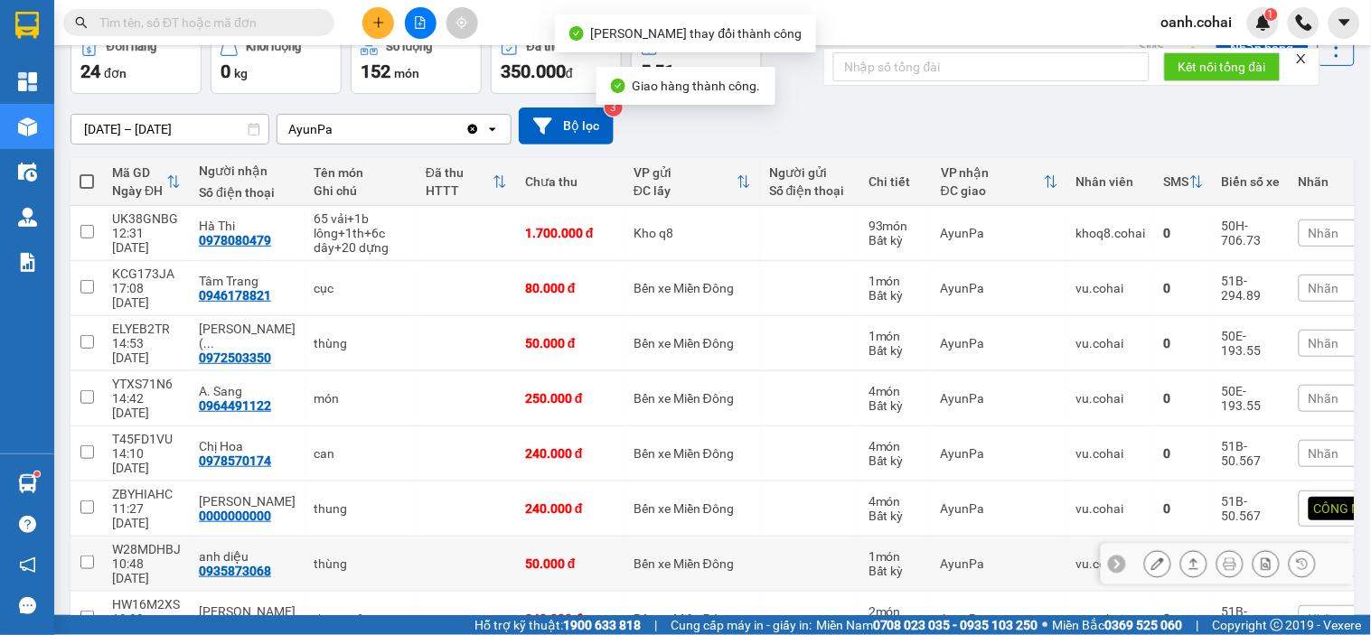
scroll to position [201, 0]
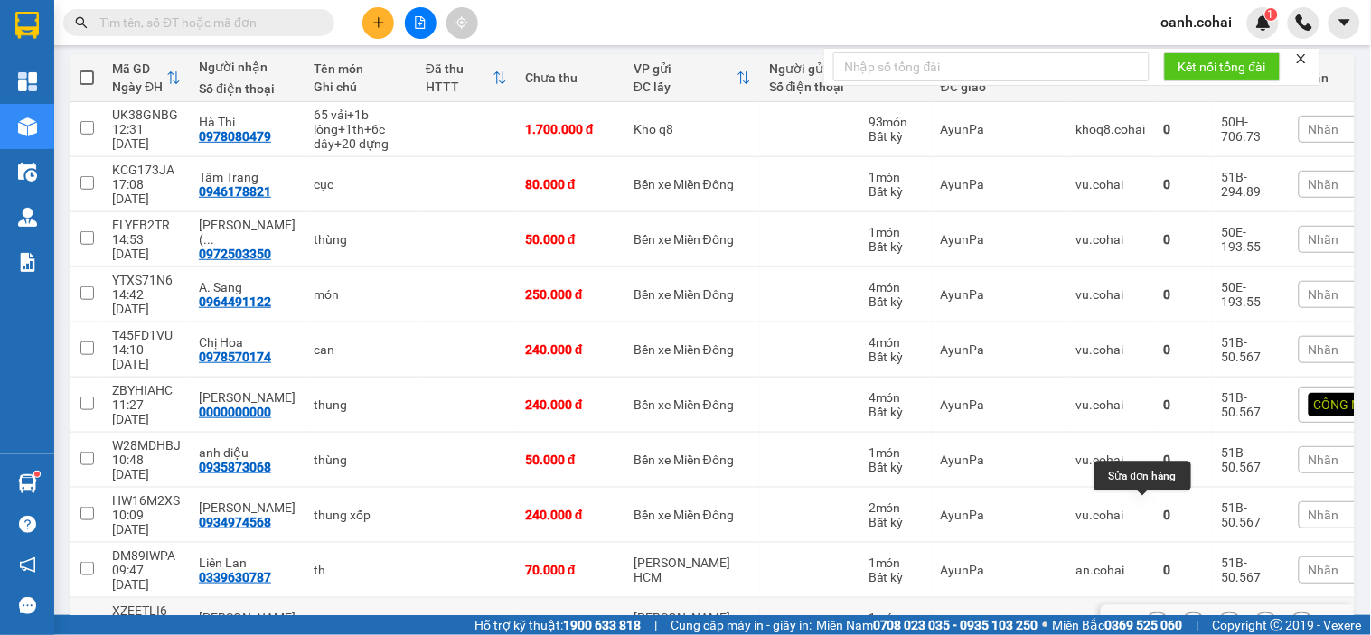
click at [1151, 619] on icon at bounding box center [1157, 625] width 13 height 13
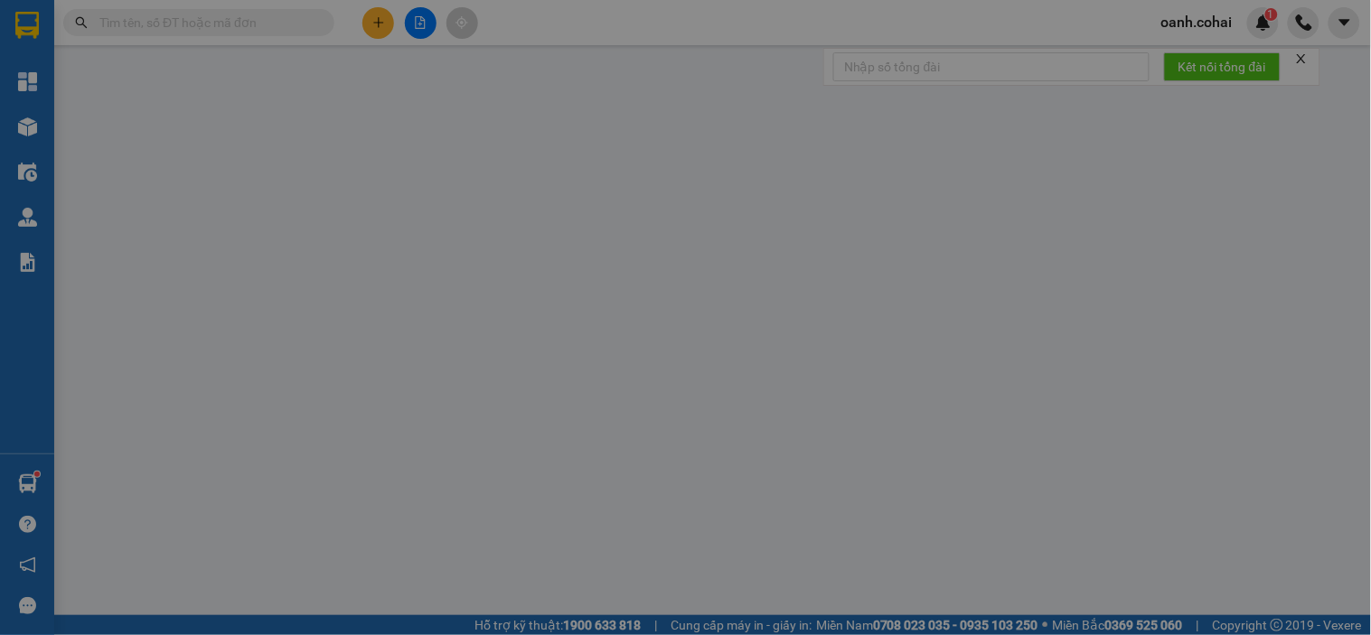
type input "0909381800"
type input "Gia Ninh"
type input "70.000"
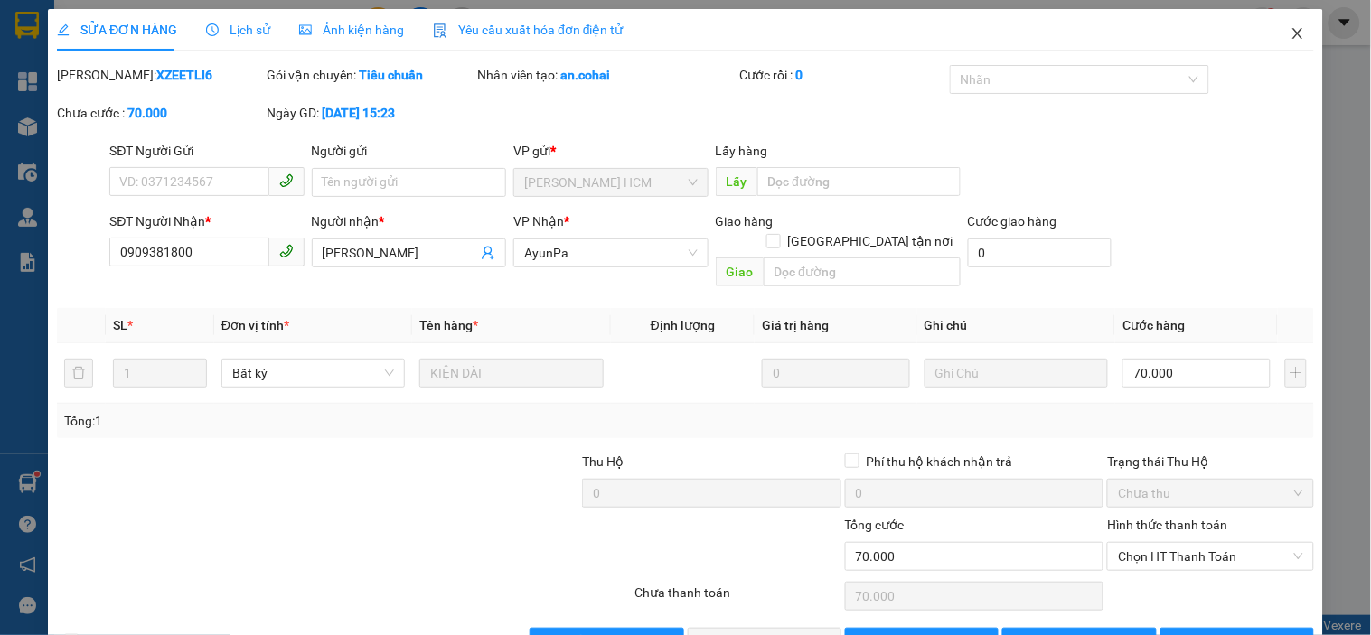
click at [1291, 29] on icon "close" at bounding box center [1298, 33] width 14 height 14
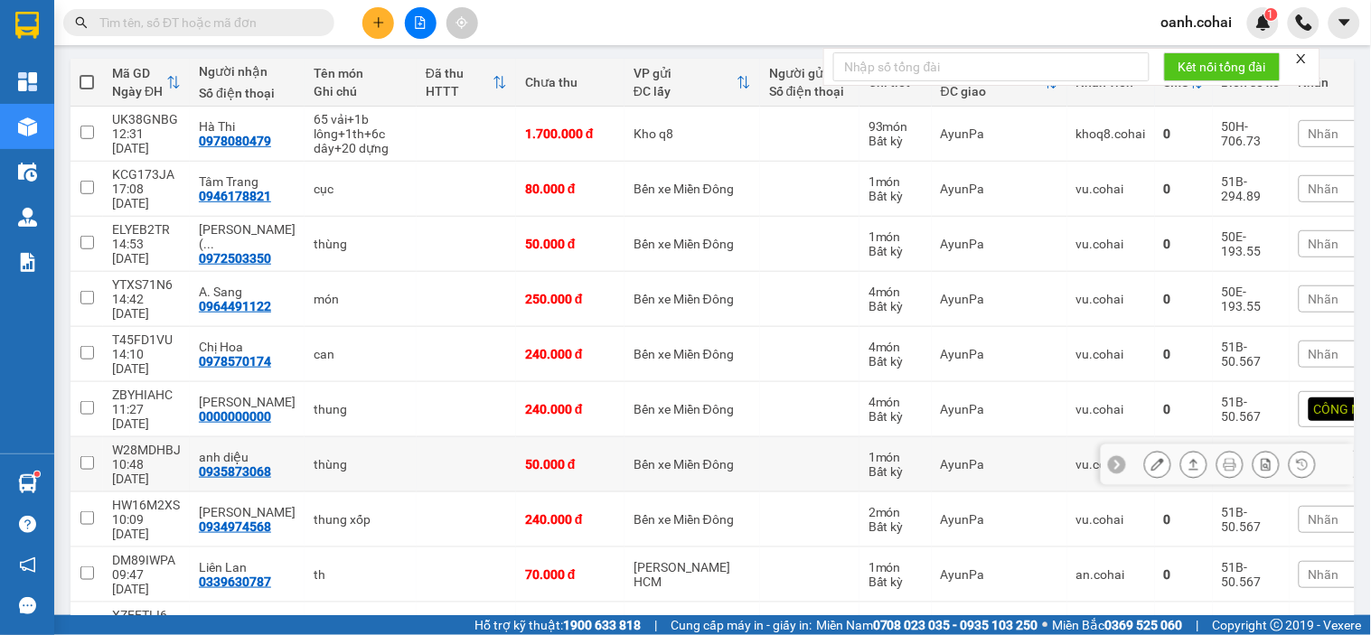
scroll to position [201, 0]
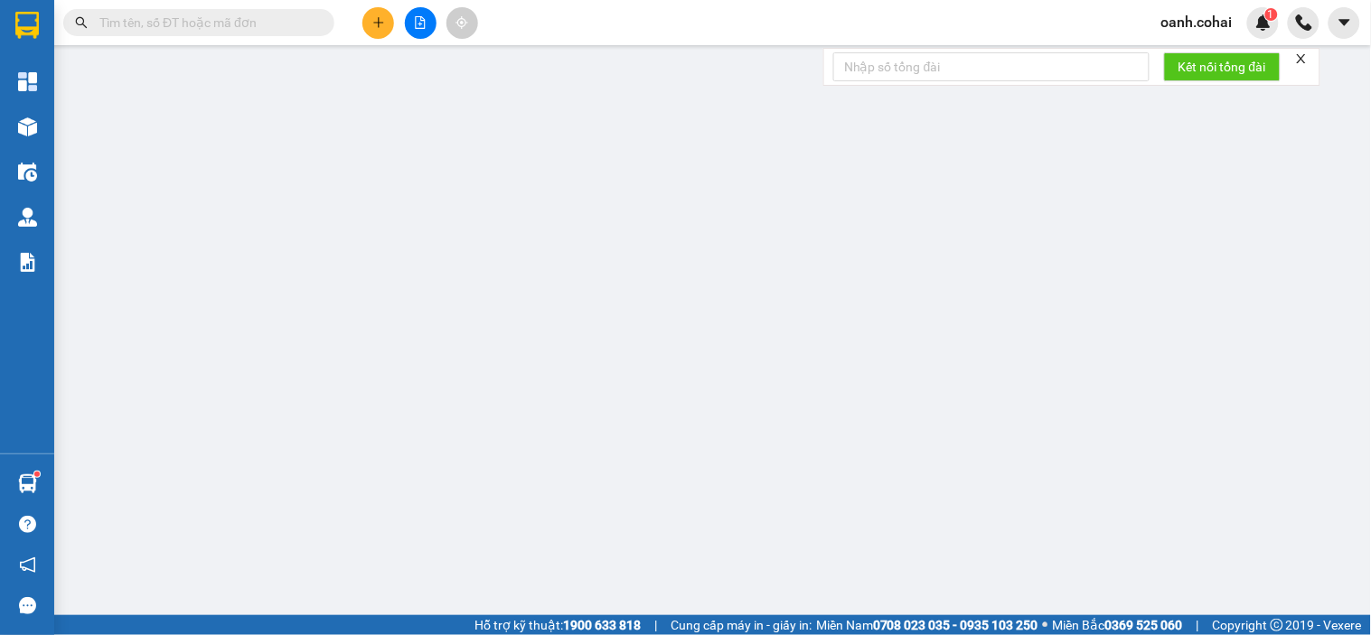
type input "0933785309"
type input "Minh Sen meo"
type input "140.000"
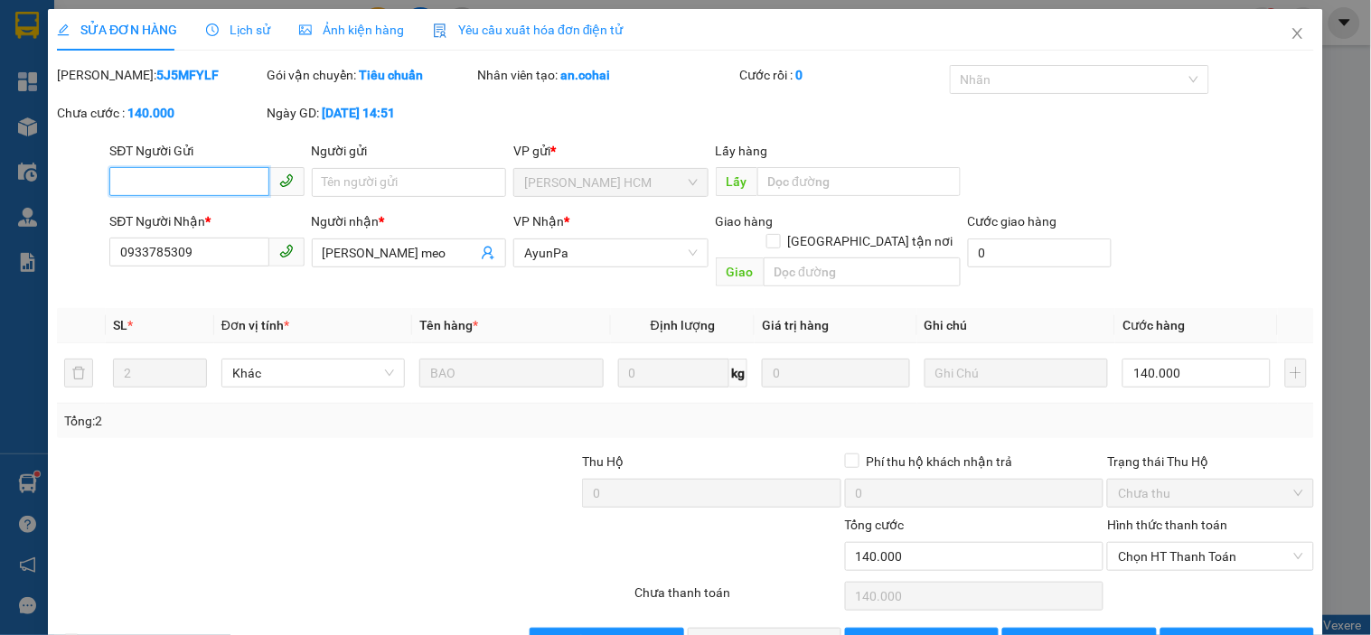
scroll to position [37, 0]
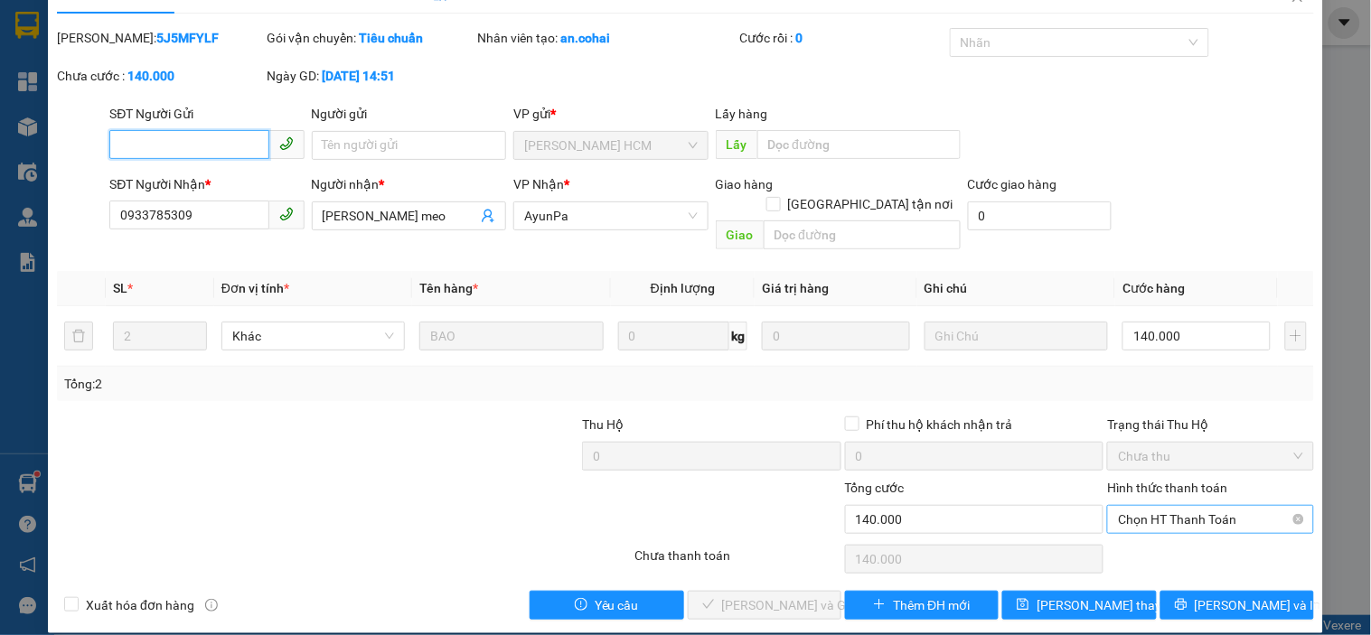
click at [1223, 506] on span "Chọn HT Thanh Toán" at bounding box center [1210, 519] width 184 height 27
click at [1169, 543] on div "Tại văn phòng" at bounding box center [1199, 536] width 183 height 20
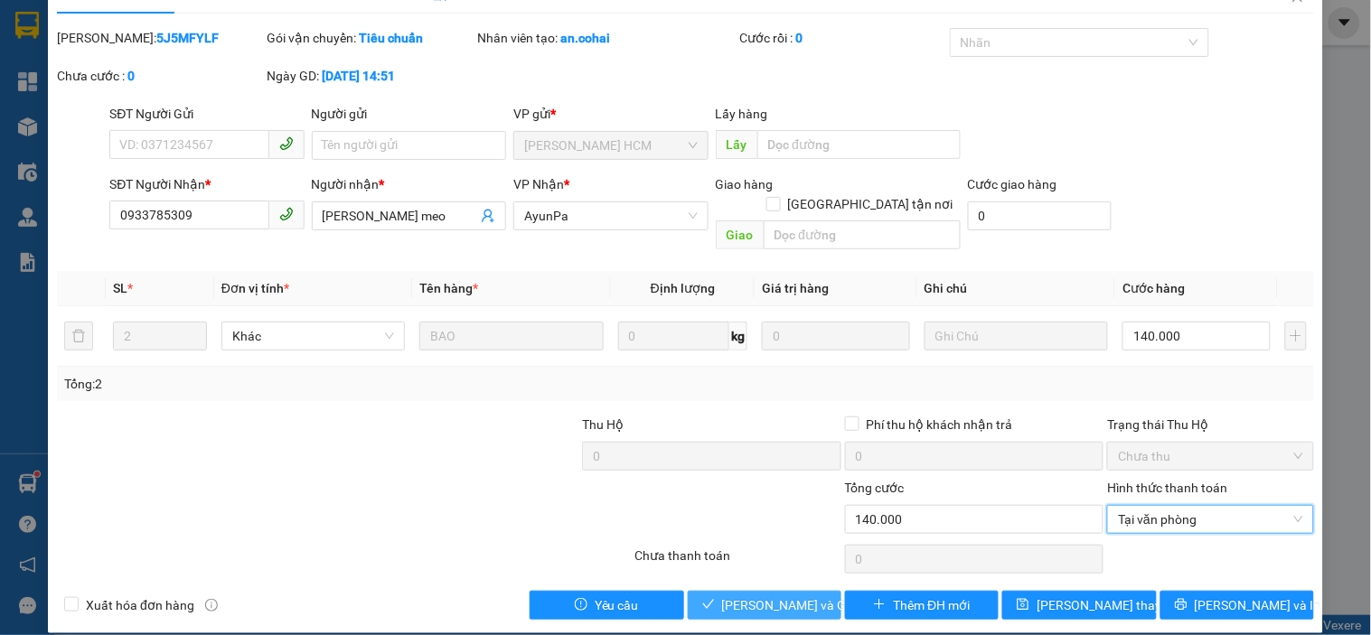
click at [775, 596] on span "Lưu và Giao hàng" at bounding box center [809, 606] width 174 height 20
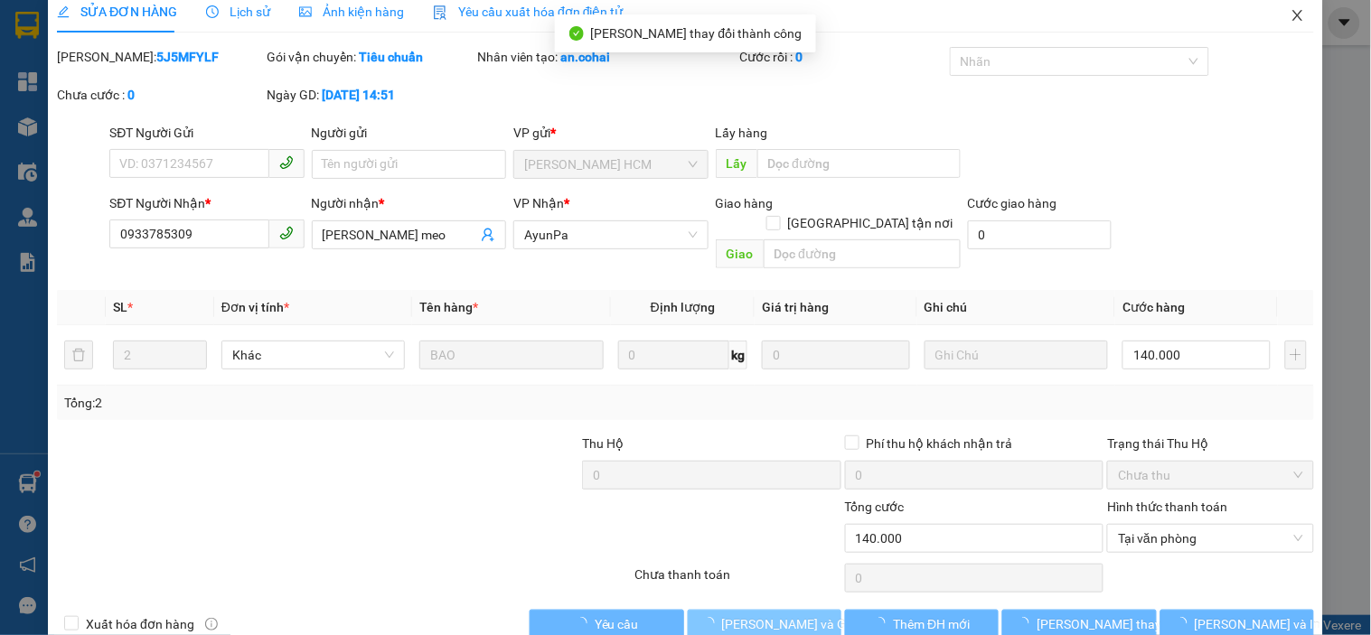
scroll to position [0, 0]
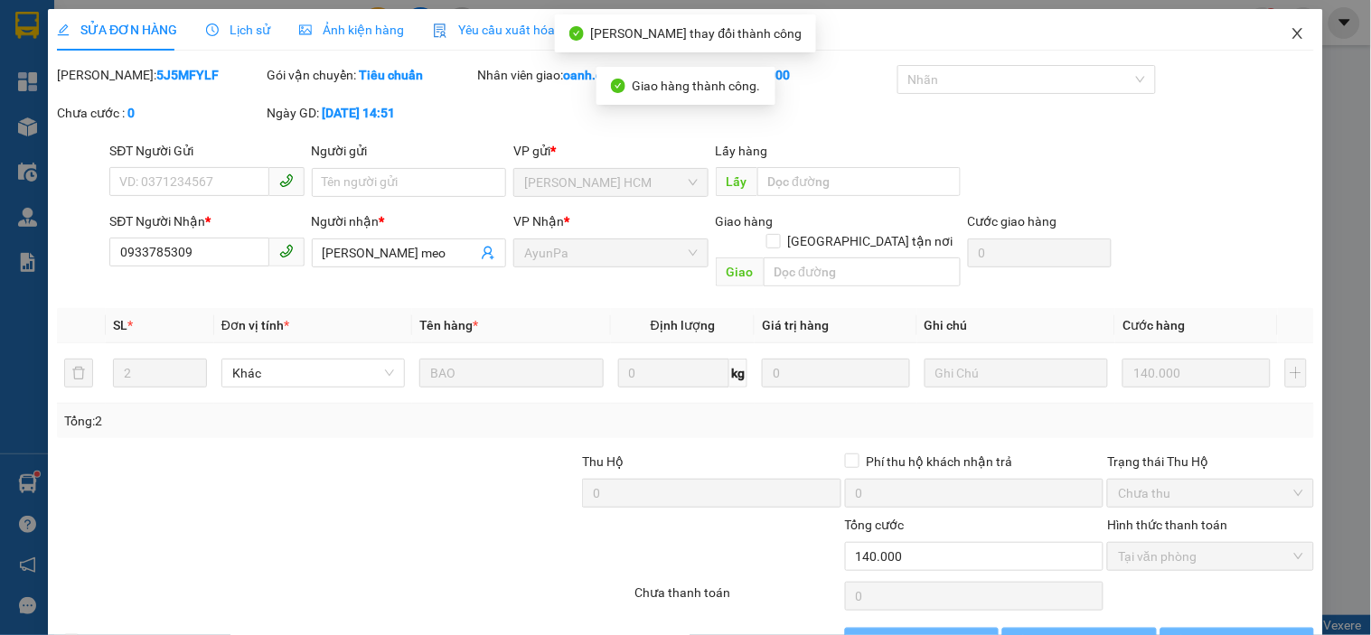
click at [1292, 33] on icon "close" at bounding box center [1297, 33] width 10 height 11
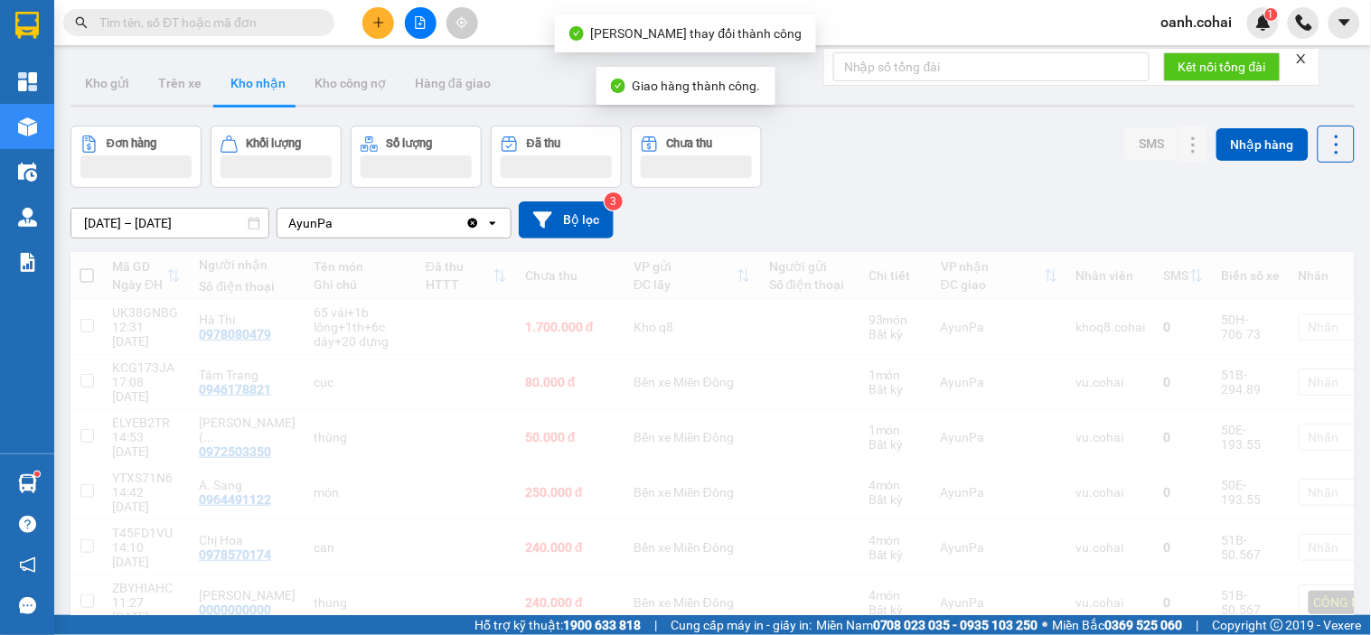
click at [1286, 33] on div "oanh.cohai 1" at bounding box center [1259, 23] width 224 height 32
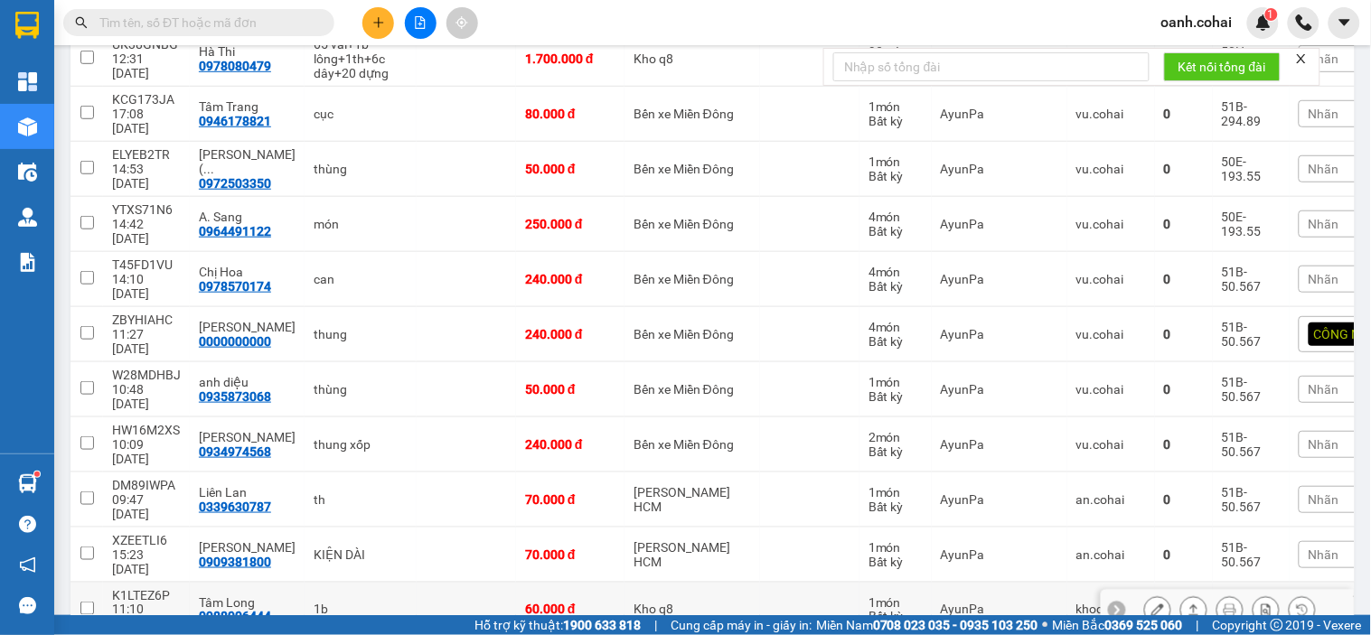
scroll to position [301, 0]
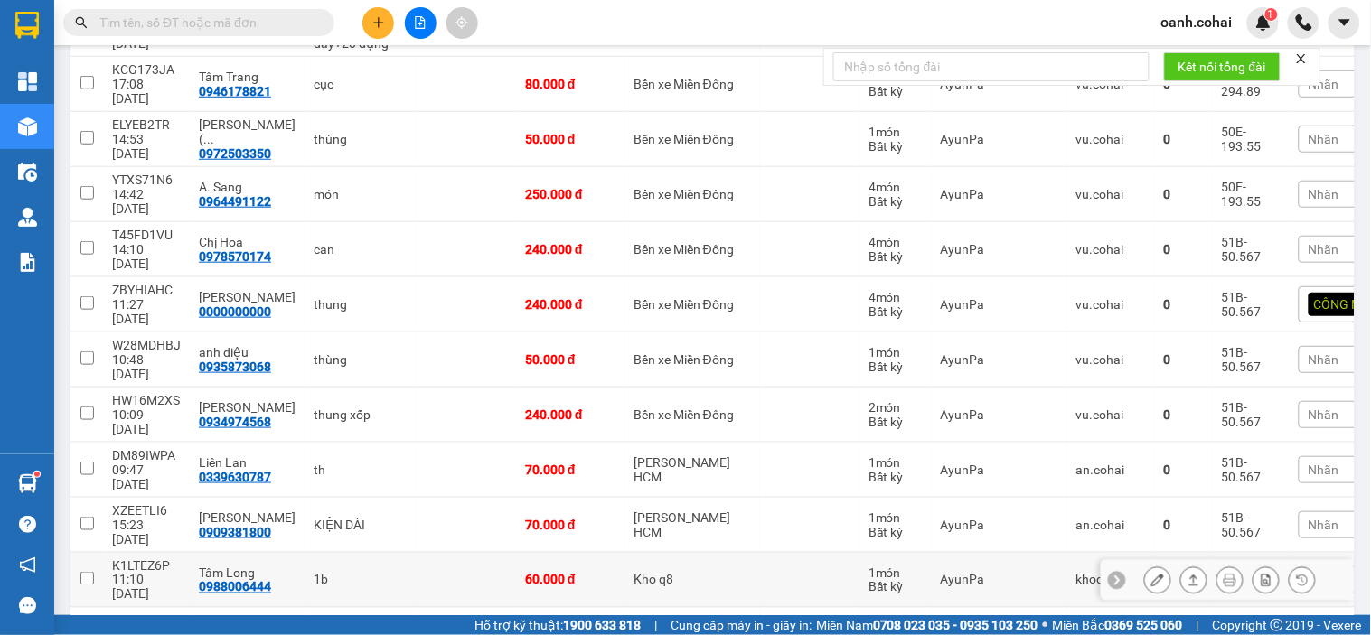
click at [1151, 574] on icon at bounding box center [1157, 580] width 13 height 13
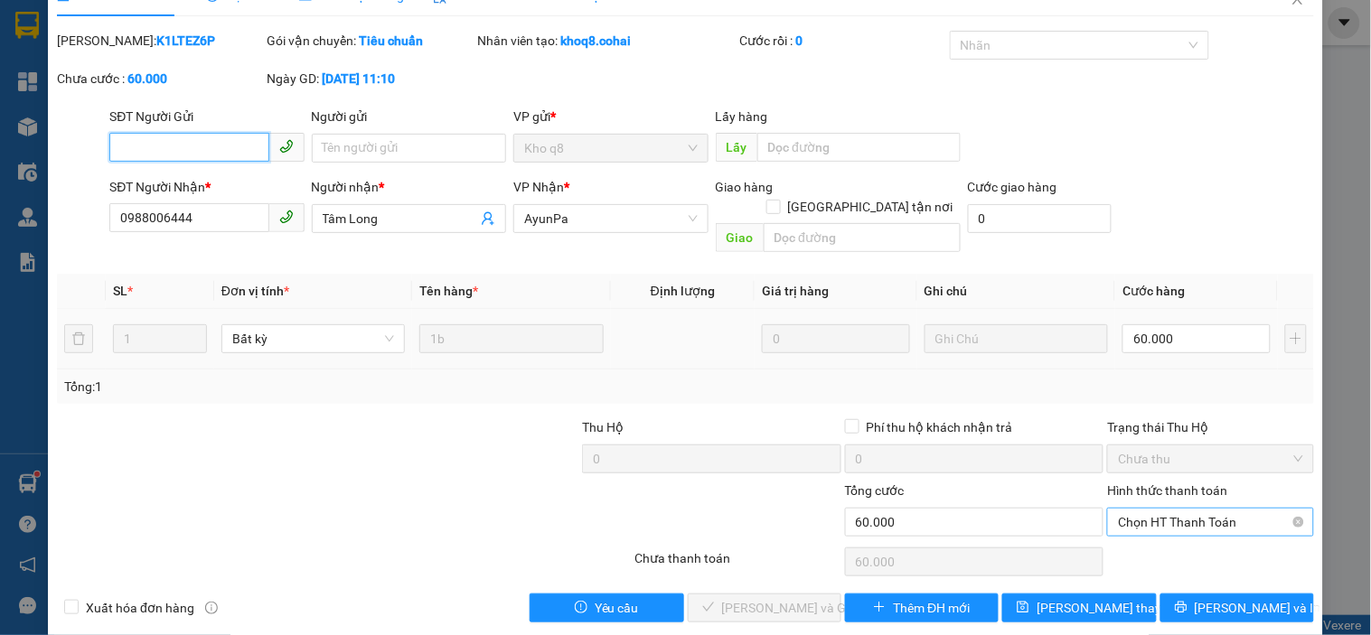
scroll to position [37, 0]
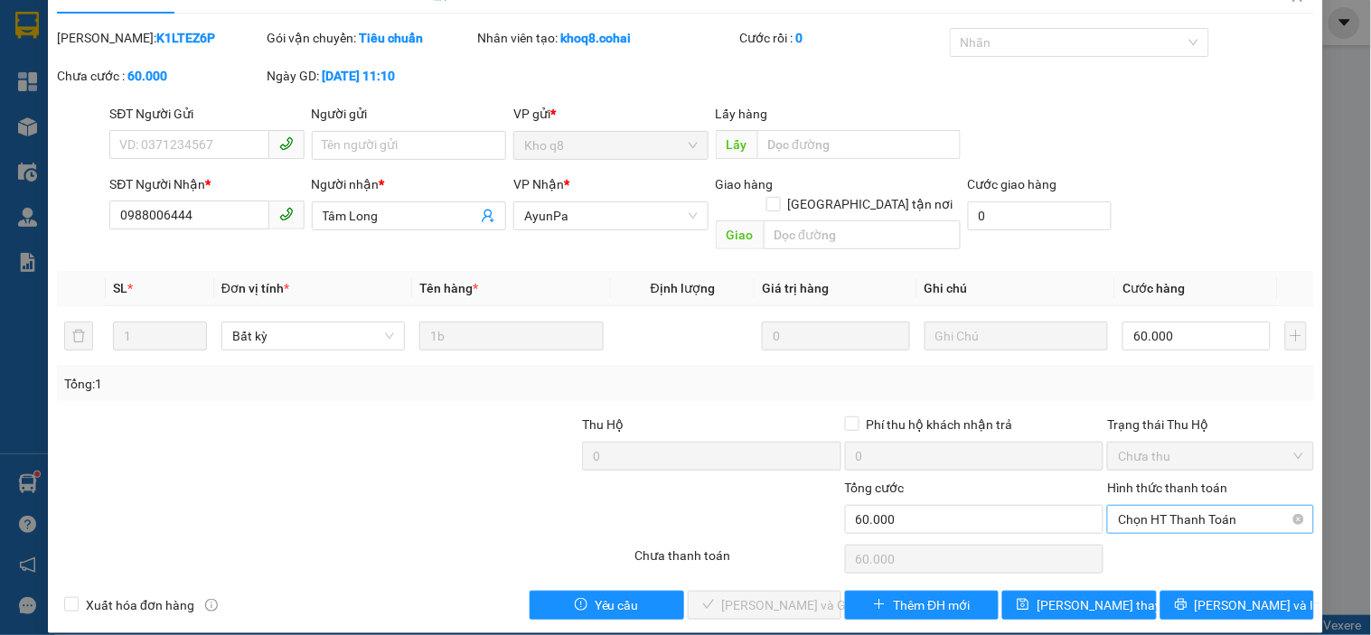
click at [1206, 512] on input "Hình thức thanh toán" at bounding box center [1204, 519] width 172 height 27
drag, startPoint x: 1196, startPoint y: 527, endPoint x: 1178, endPoint y: 528, distance: 18.1
click at [1195, 528] on div "Tại văn phòng" at bounding box center [1199, 536] width 183 height 20
click at [760, 596] on span "Lưu và Giao hàng" at bounding box center [809, 606] width 174 height 20
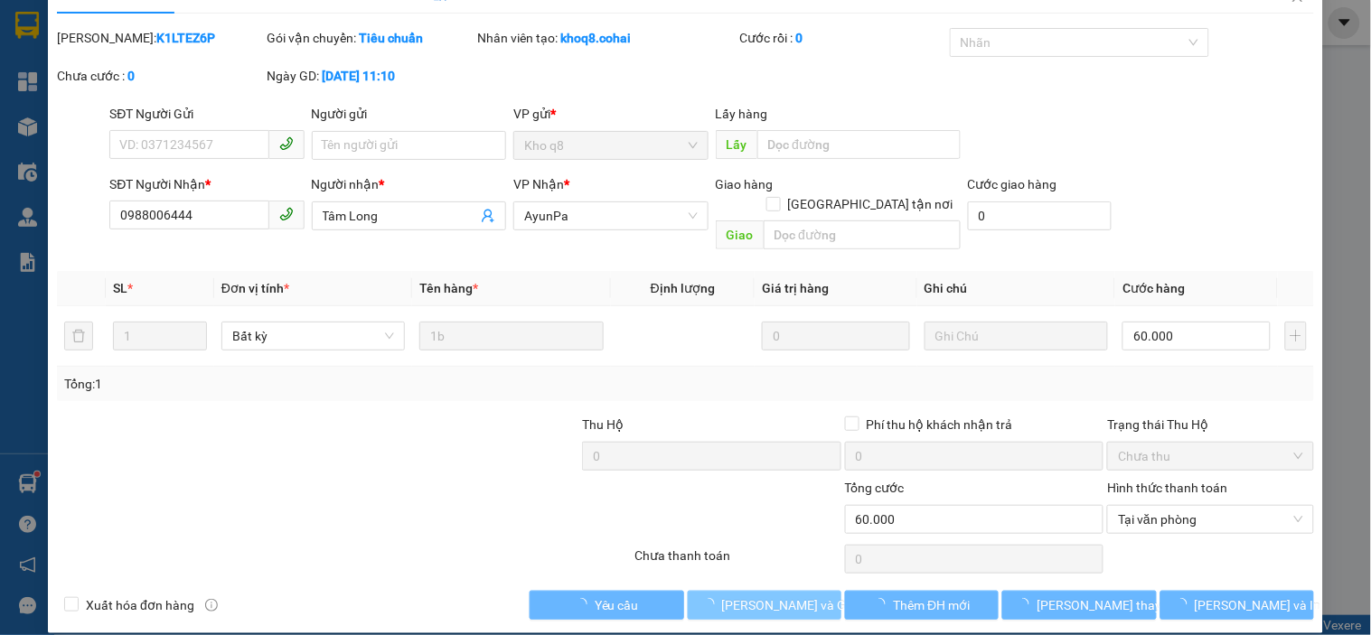
scroll to position [0, 0]
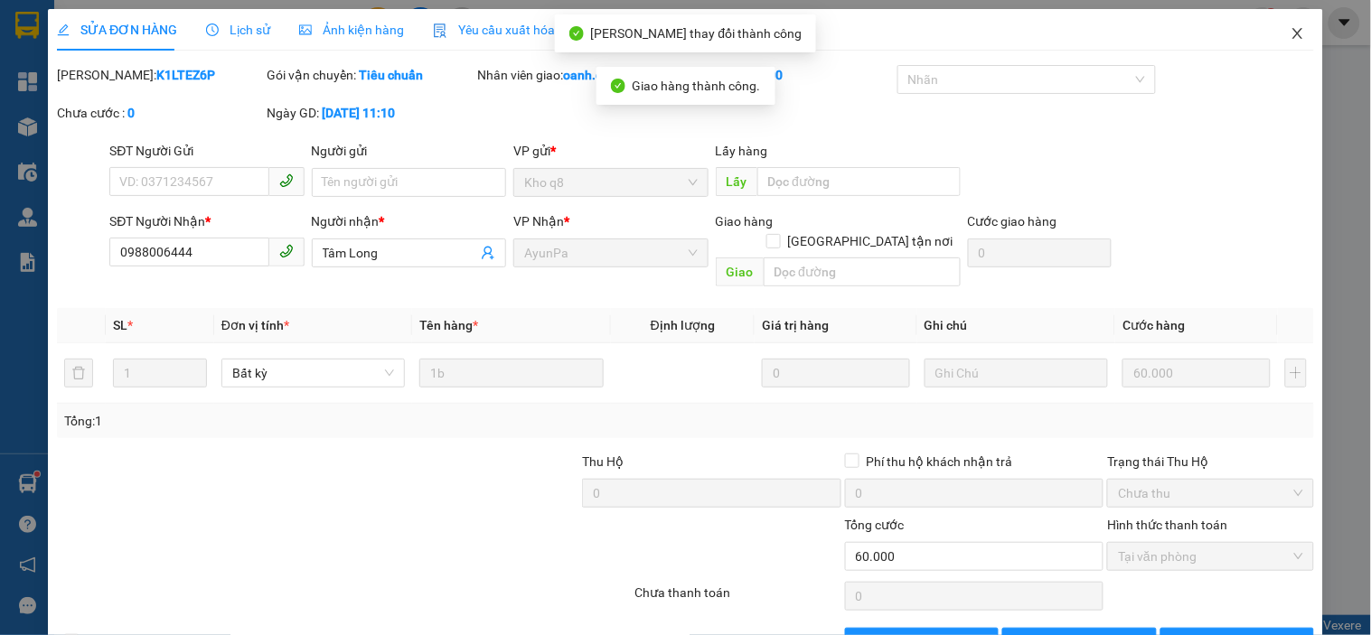
click at [1291, 29] on icon "close" at bounding box center [1298, 33] width 14 height 14
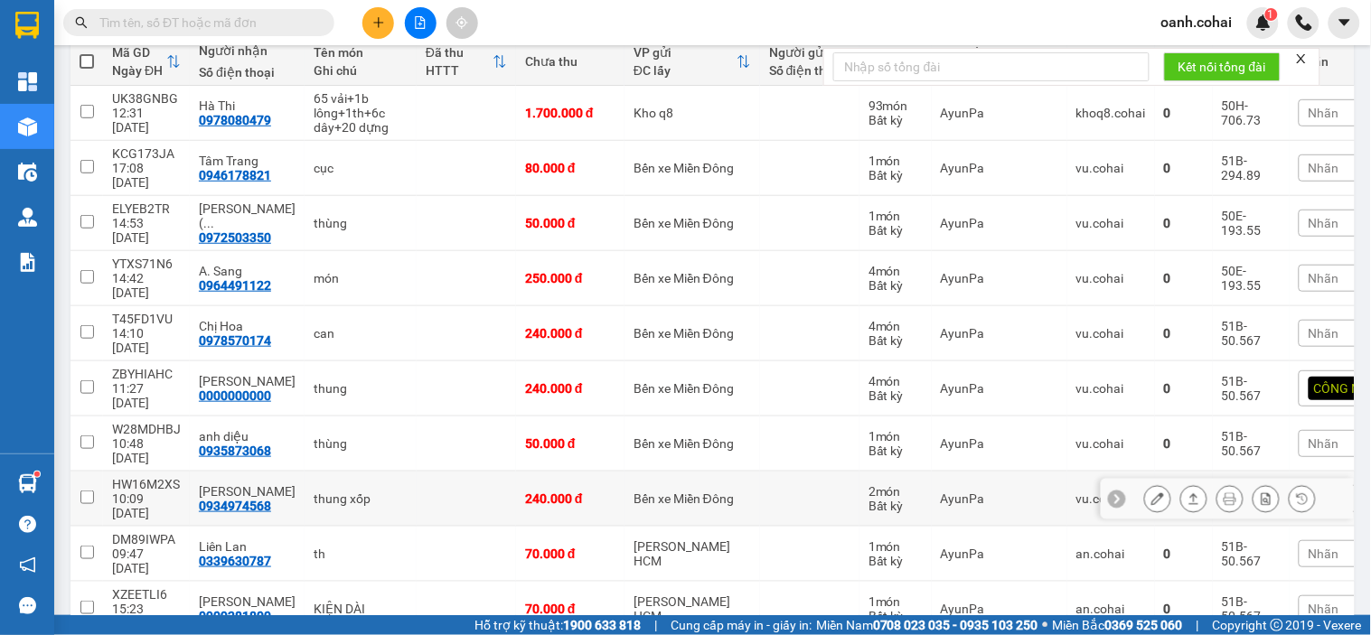
scroll to position [301, 0]
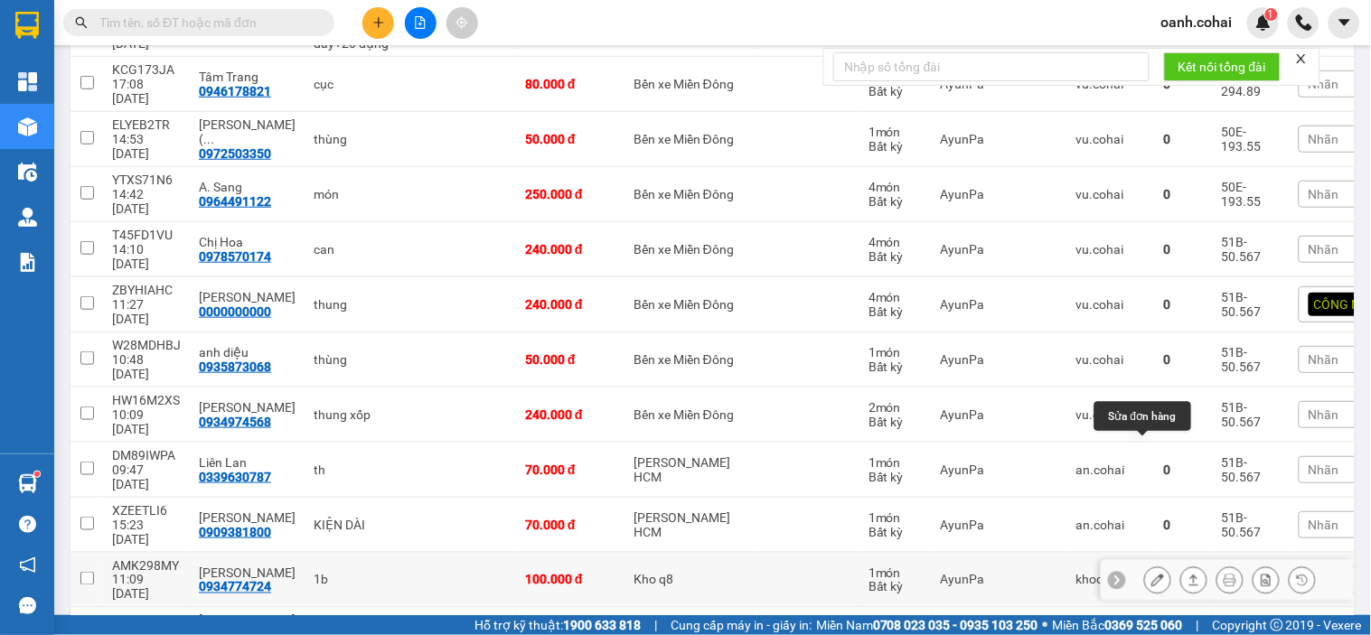
click at [1145, 565] on button at bounding box center [1157, 581] width 25 height 32
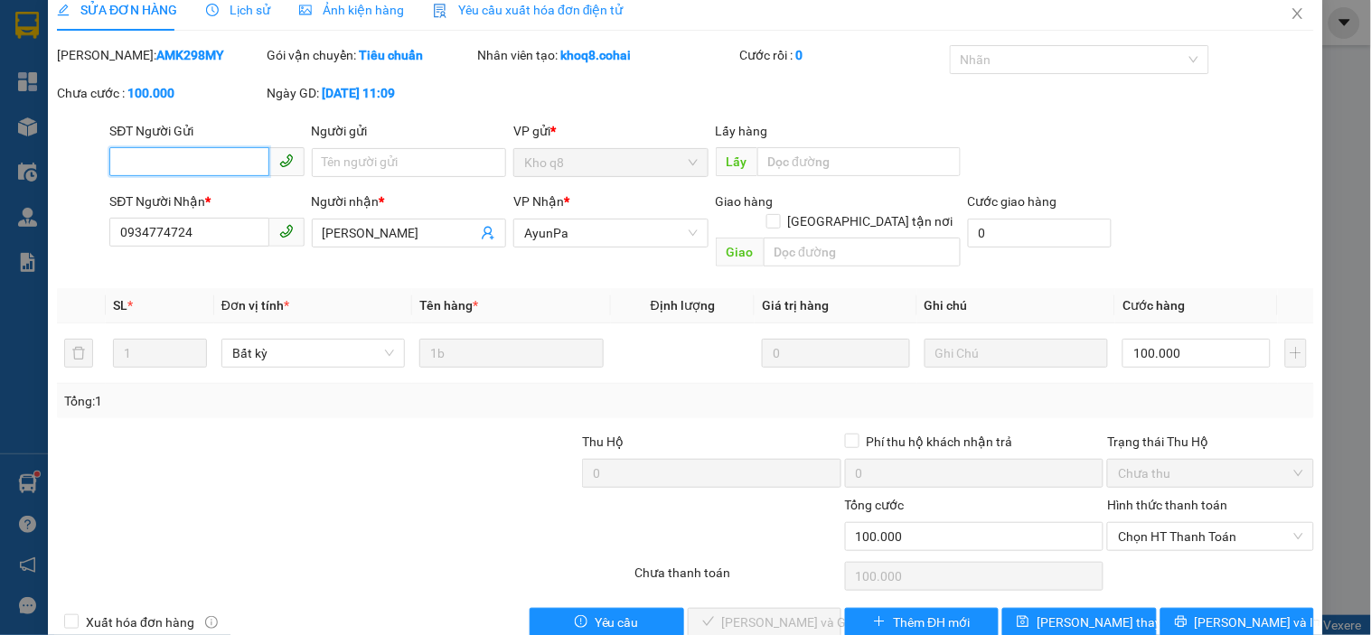
scroll to position [37, 0]
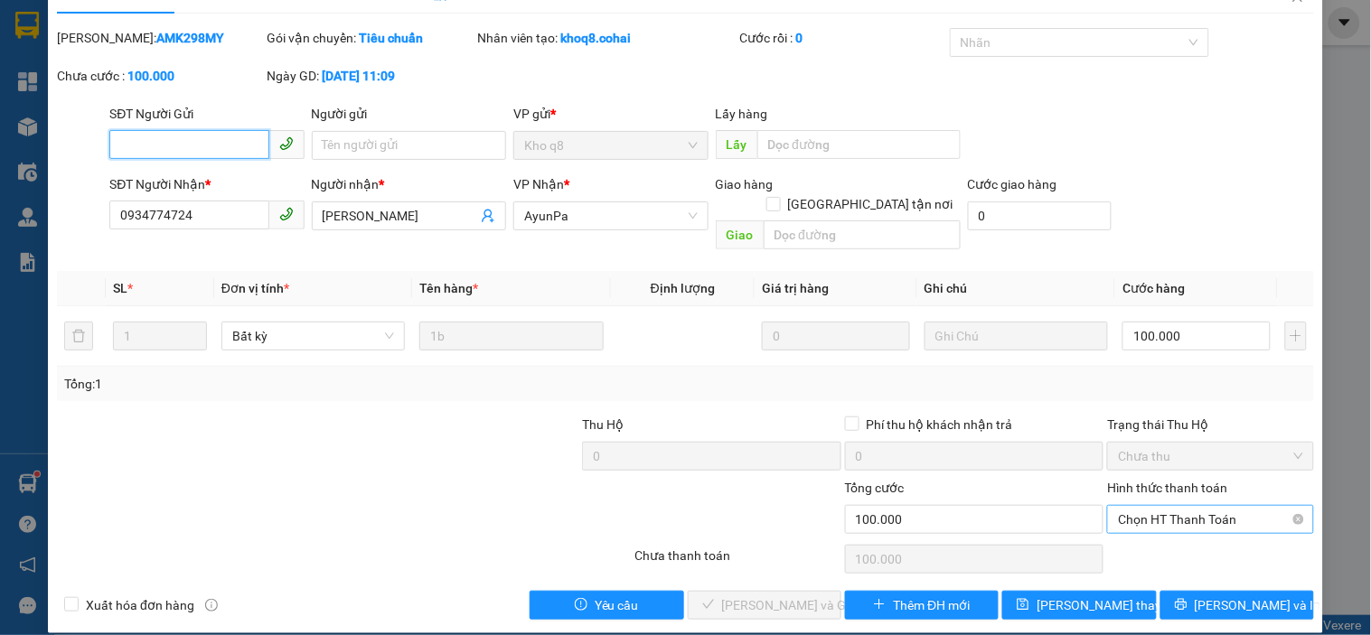
click at [1223, 506] on span "Chọn HT Thanh Toán" at bounding box center [1210, 519] width 184 height 27
drag, startPoint x: 1194, startPoint y: 534, endPoint x: 1117, endPoint y: 551, distance: 78.7
click at [1193, 535] on div "Tại văn phòng" at bounding box center [1199, 536] width 183 height 20
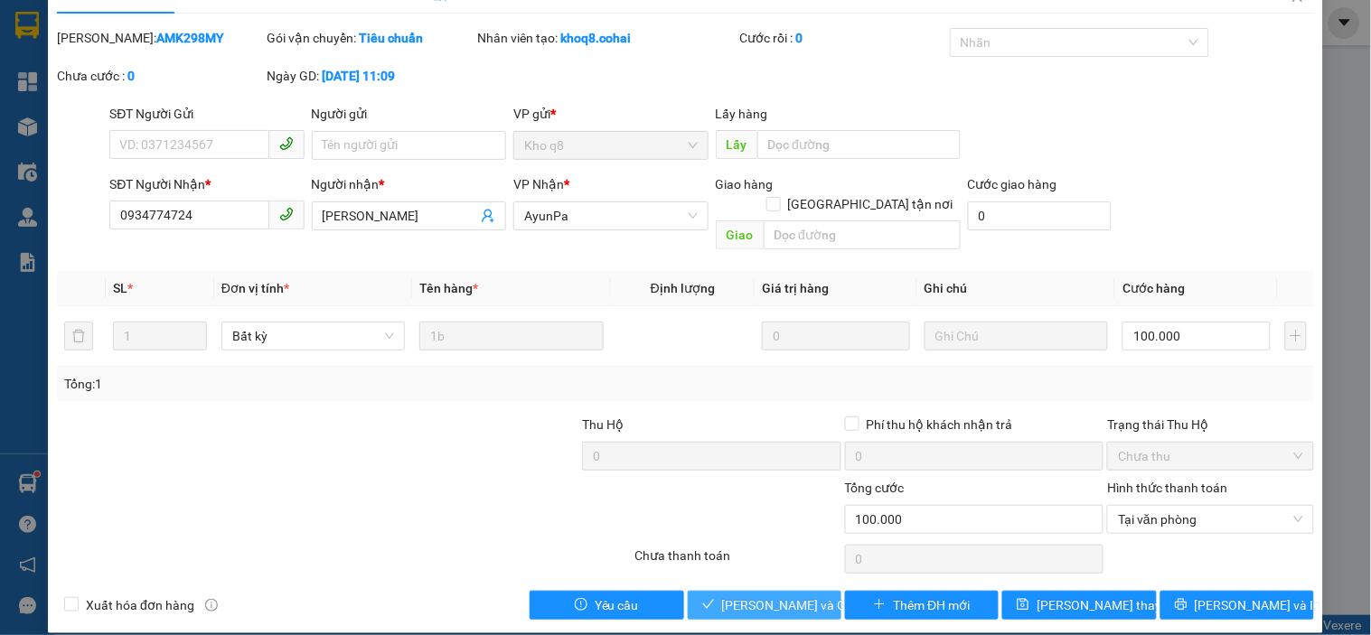
click at [746, 596] on span "Lưu và Giao hàng" at bounding box center [809, 606] width 174 height 20
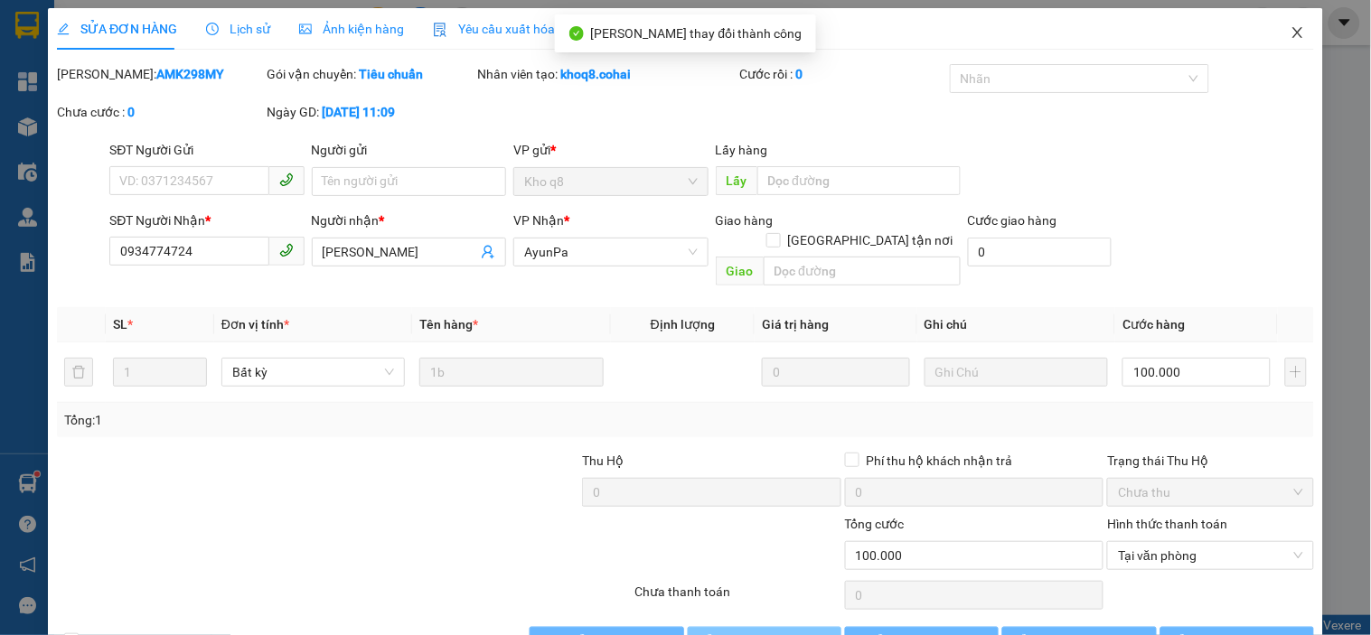
scroll to position [0, 0]
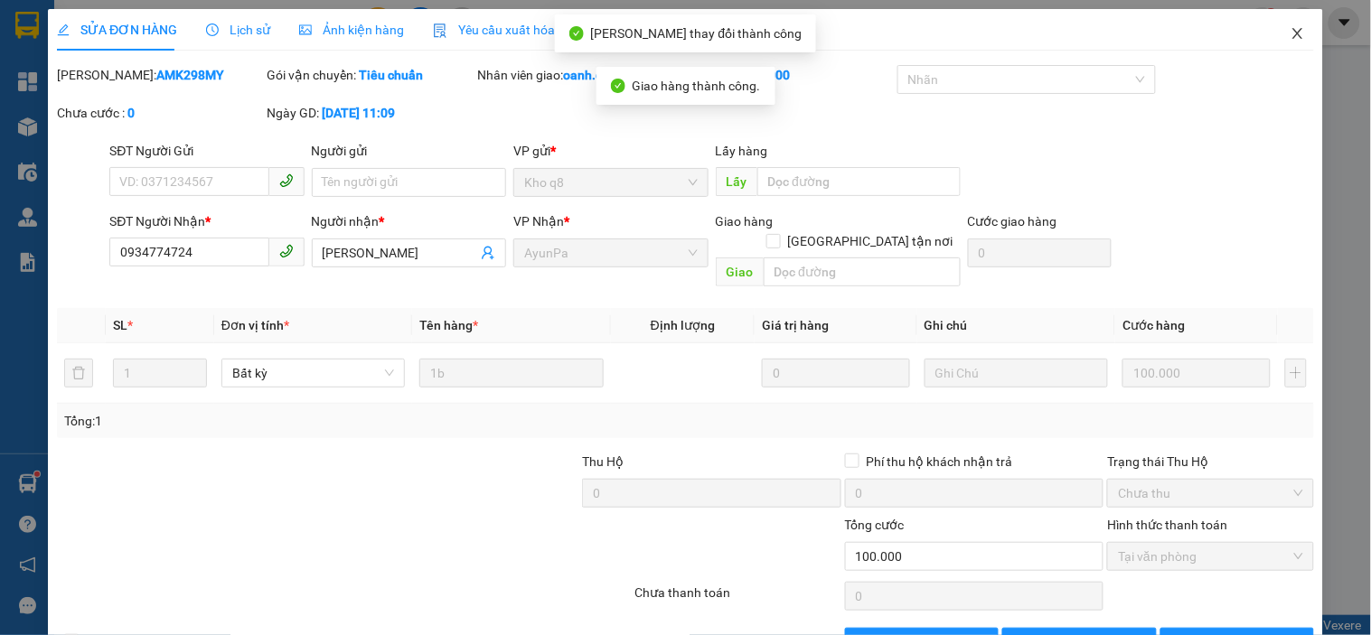
click at [1291, 29] on icon "close" at bounding box center [1298, 33] width 14 height 14
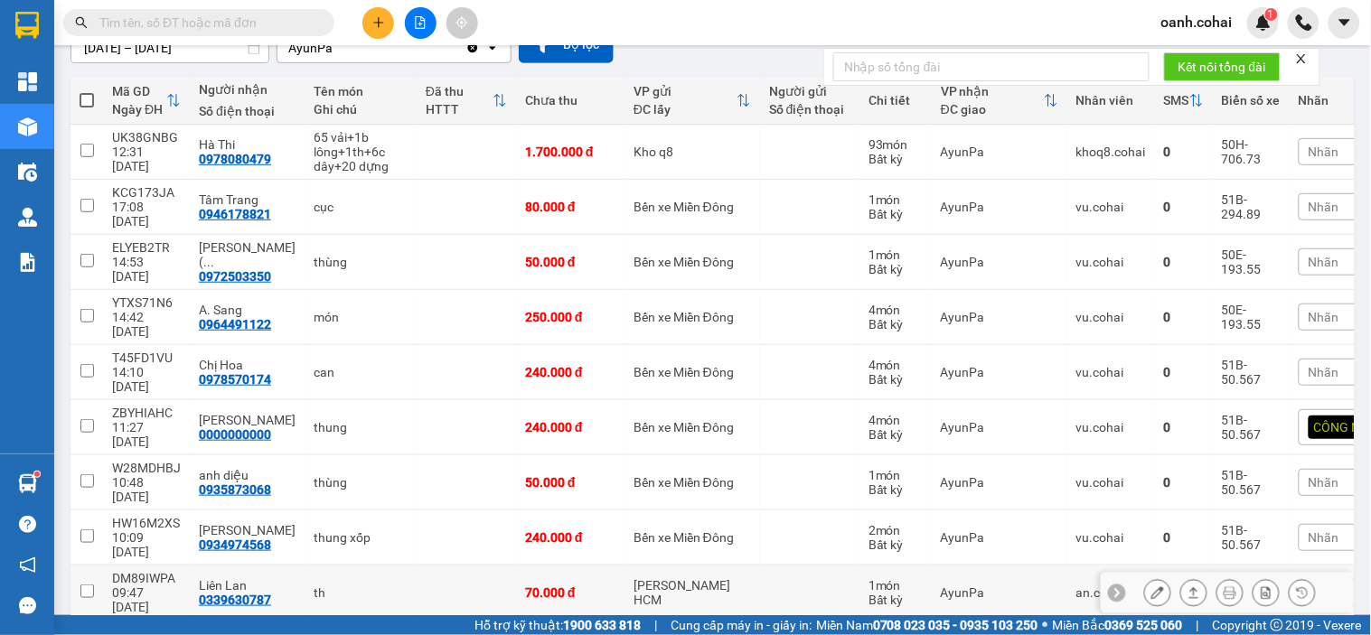
scroll to position [100, 0]
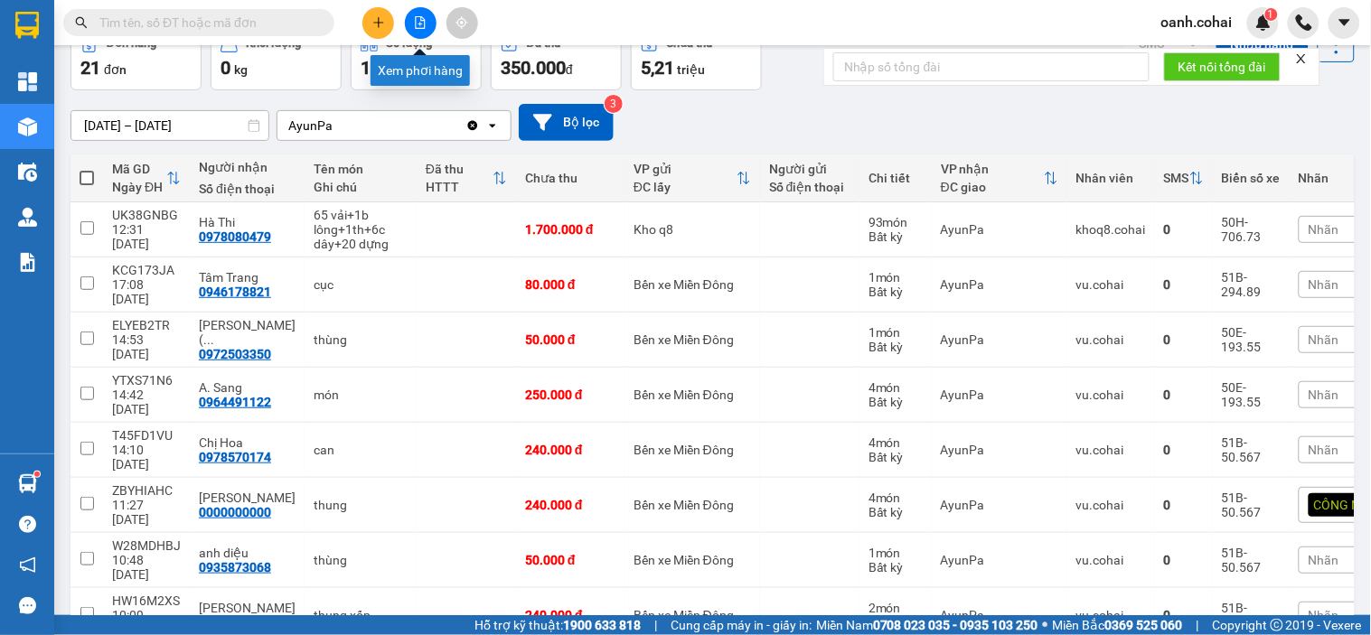
click at [413, 7] on button at bounding box center [421, 23] width 32 height 32
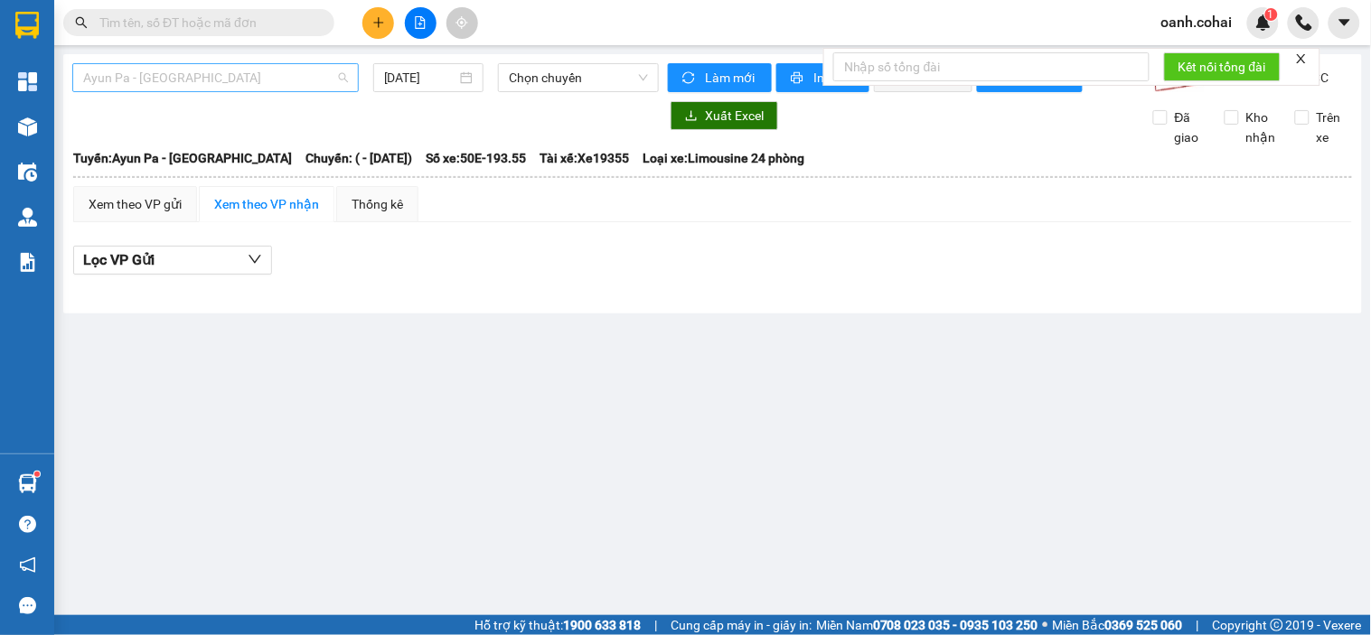
click at [312, 85] on span "Ayun Pa - [GEOGRAPHIC_DATA]" at bounding box center [215, 77] width 265 height 27
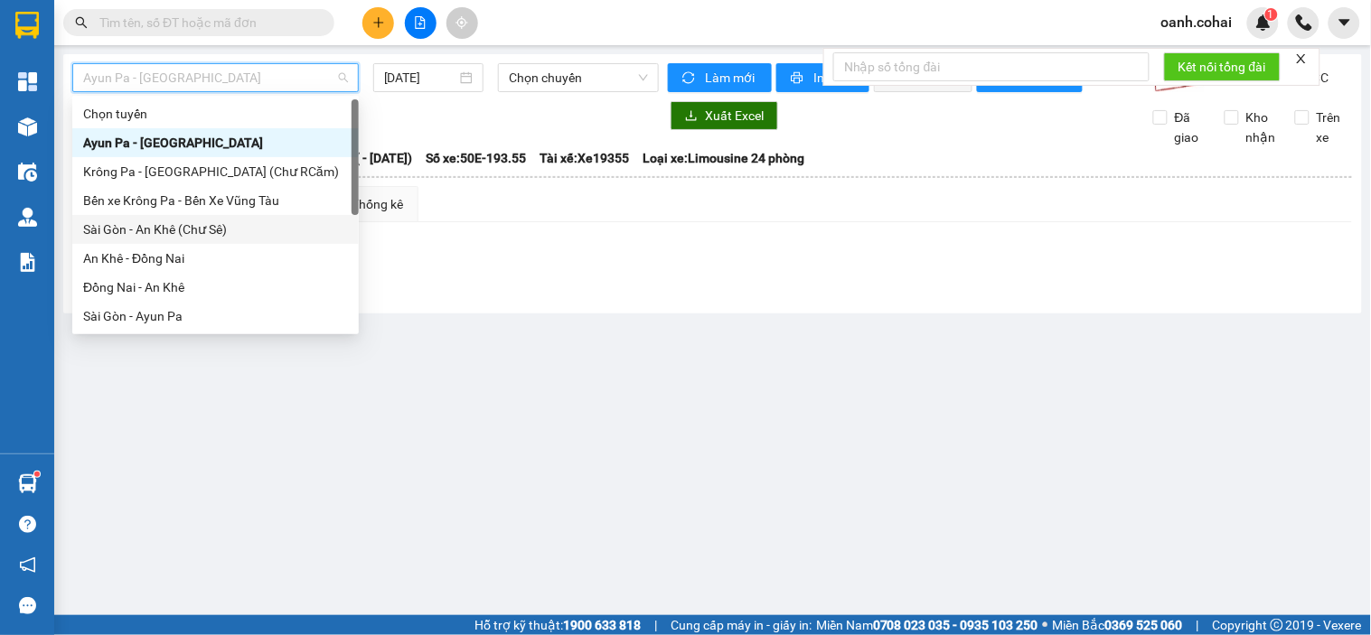
click at [169, 230] on div "Sài Gòn - An Khê (Chư Sê)" at bounding box center [215, 230] width 265 height 20
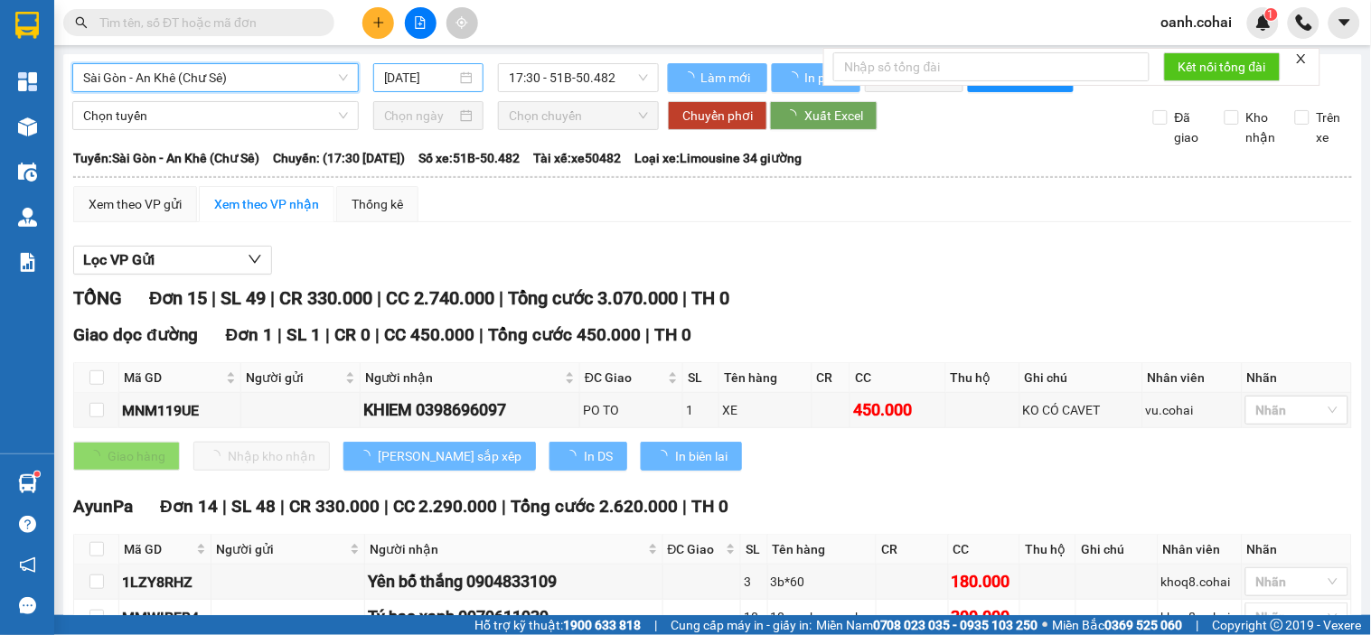
click at [417, 78] on input "[DATE]" at bounding box center [420, 78] width 73 height 20
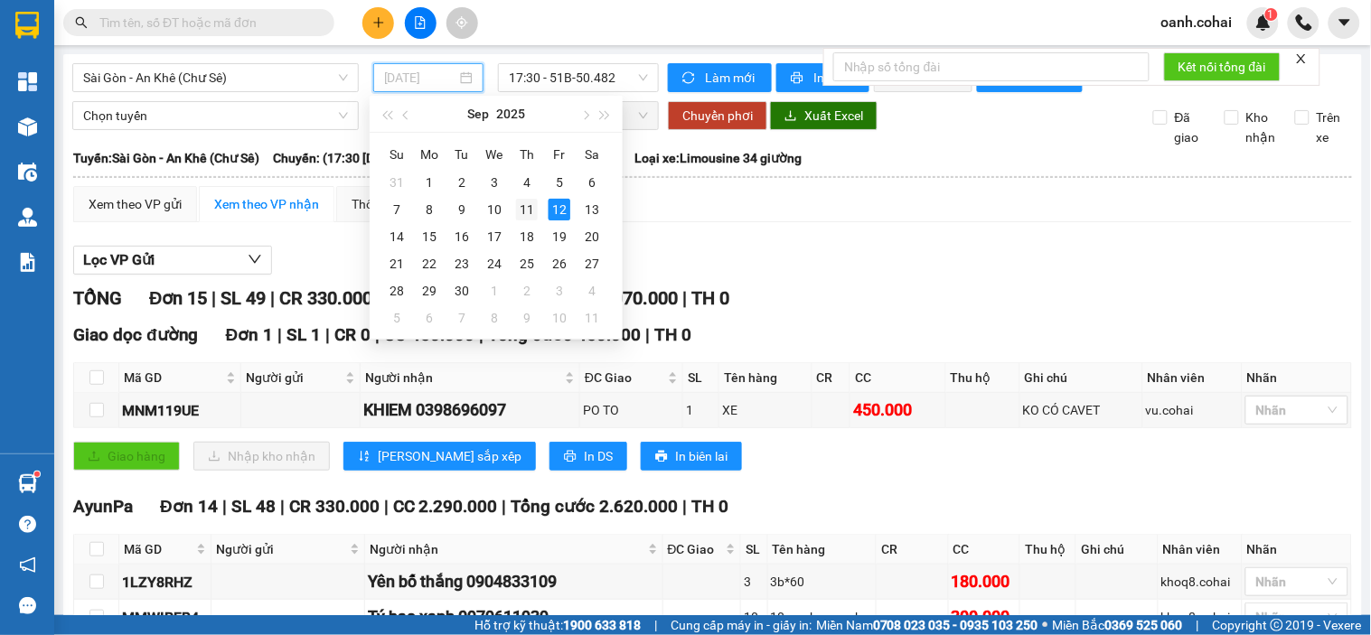
click at [530, 215] on div "11" at bounding box center [527, 210] width 22 height 22
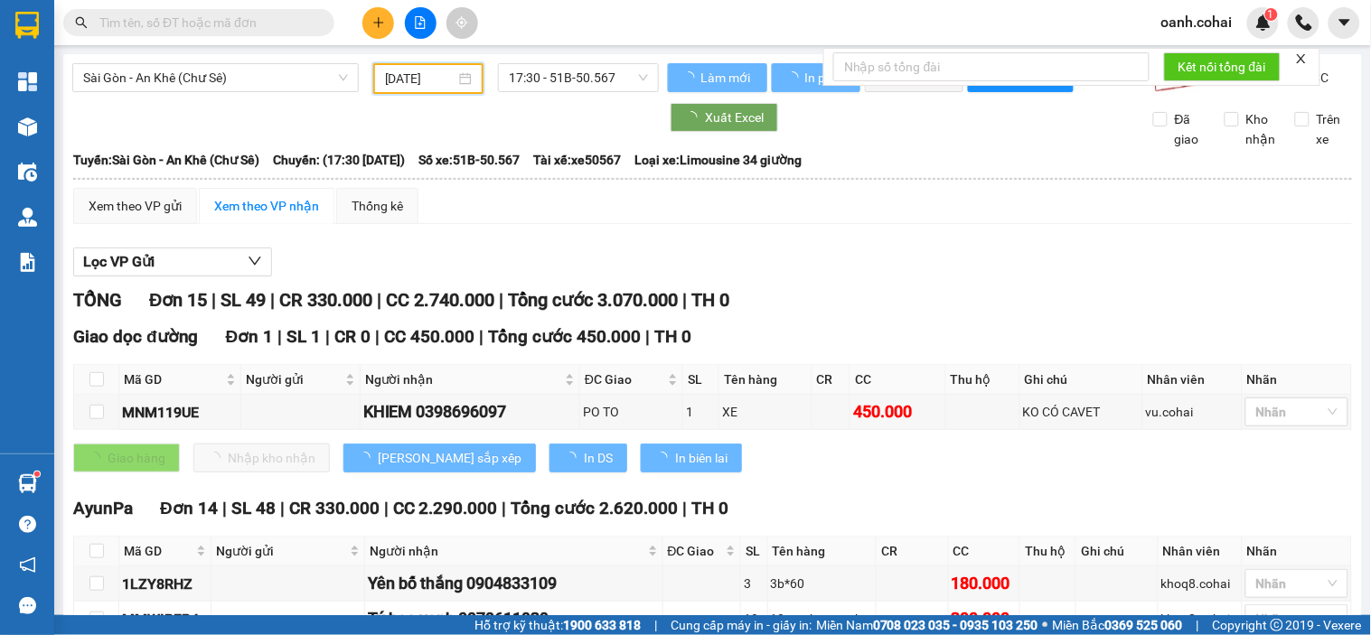
click at [597, 79] on span "17:30 - 51B-50.567" at bounding box center [578, 77] width 139 height 27
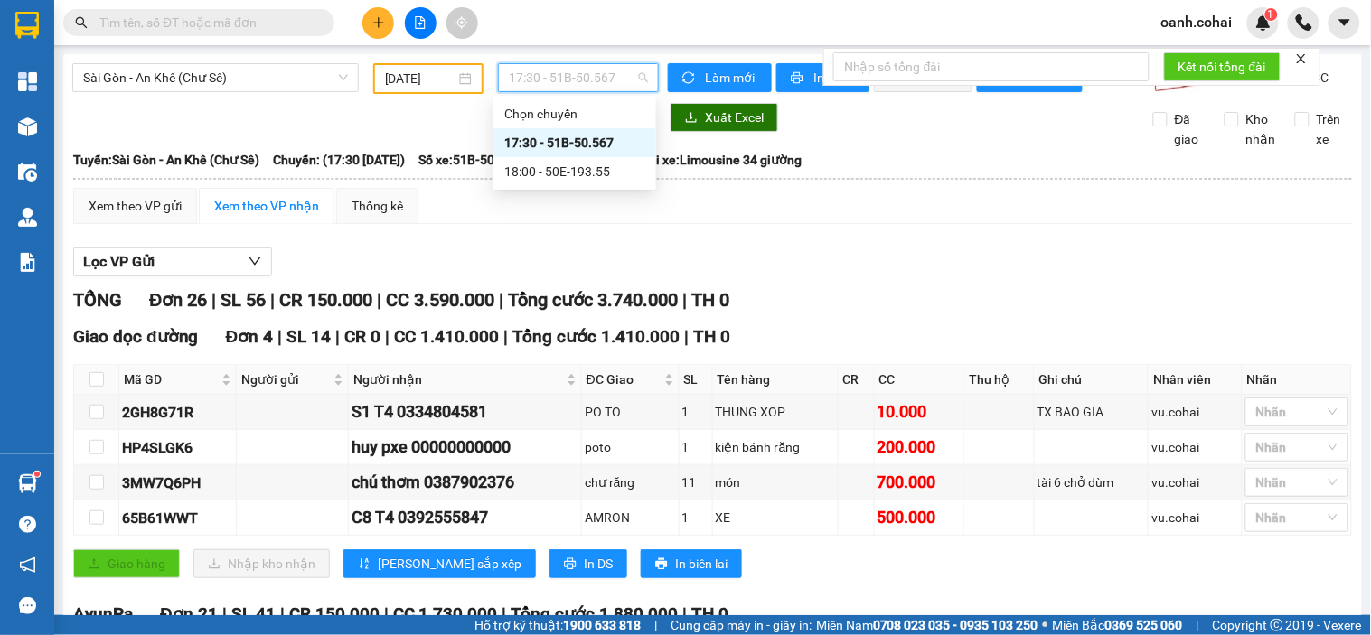
click at [560, 176] on div "18:00 - 50E-193.55" at bounding box center [574, 172] width 141 height 20
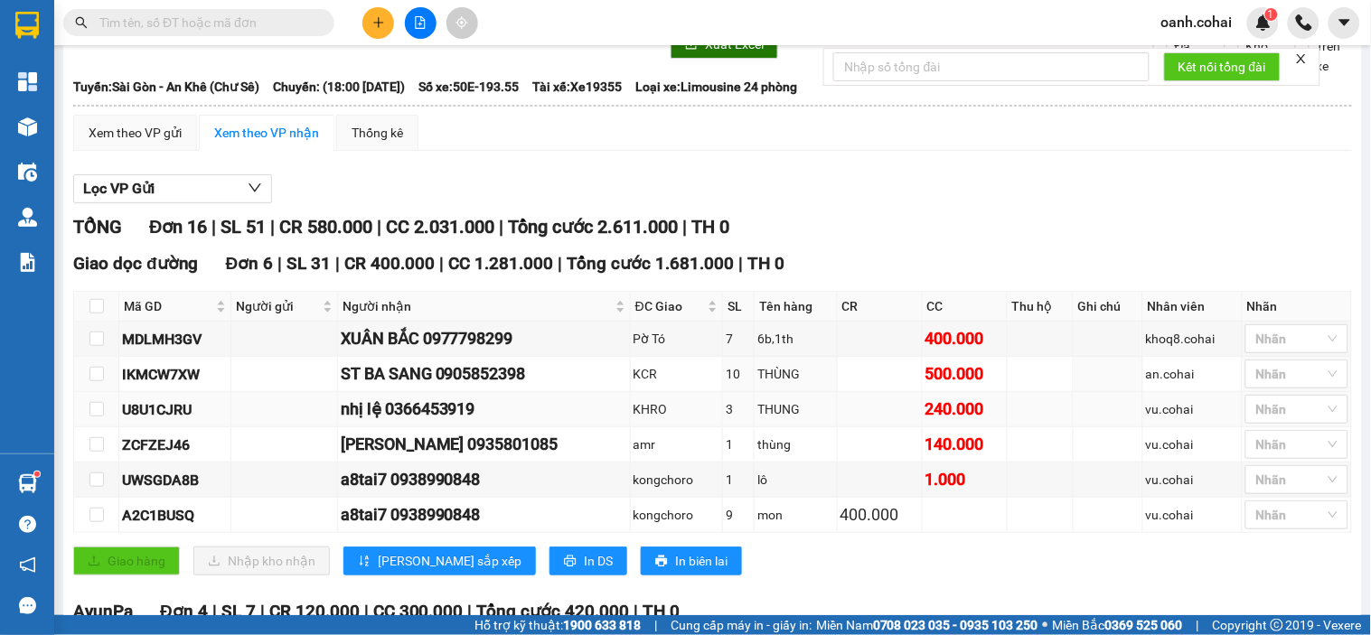
scroll to position [100, 0]
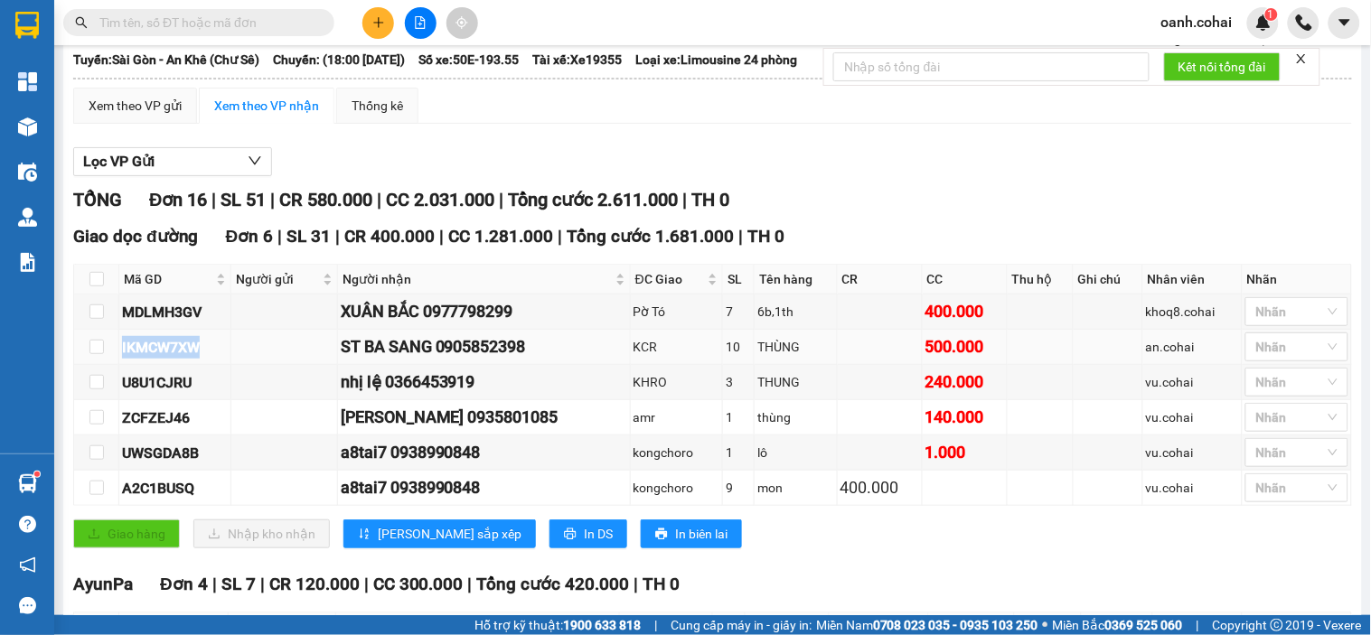
drag, startPoint x: 118, startPoint y: 358, endPoint x: 206, endPoint y: 372, distance: 88.9
click at [206, 365] on td "IKMCW7XW" at bounding box center [175, 347] width 112 height 35
copy div "IKMCW7XW"
click at [217, 23] on input "text" at bounding box center [205, 23] width 213 height 20
paste input "IKMCW7XW"
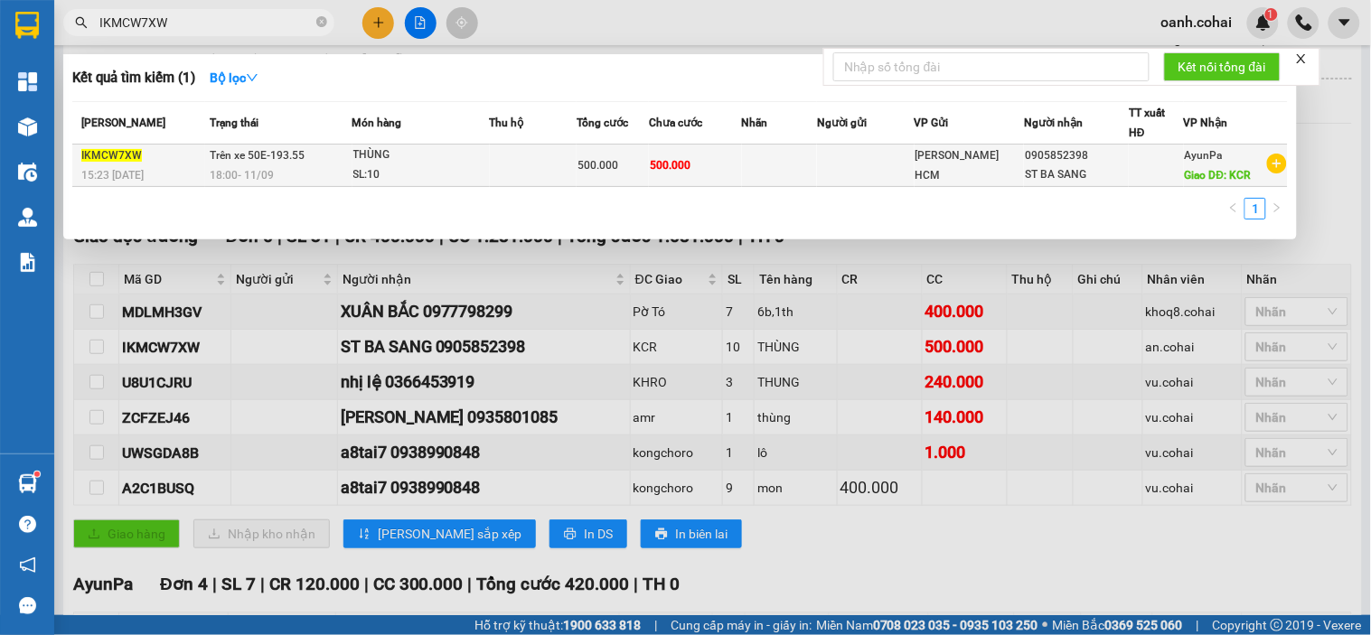
click at [943, 172] on span "[PERSON_NAME] HCM" at bounding box center [958, 165] width 84 height 33
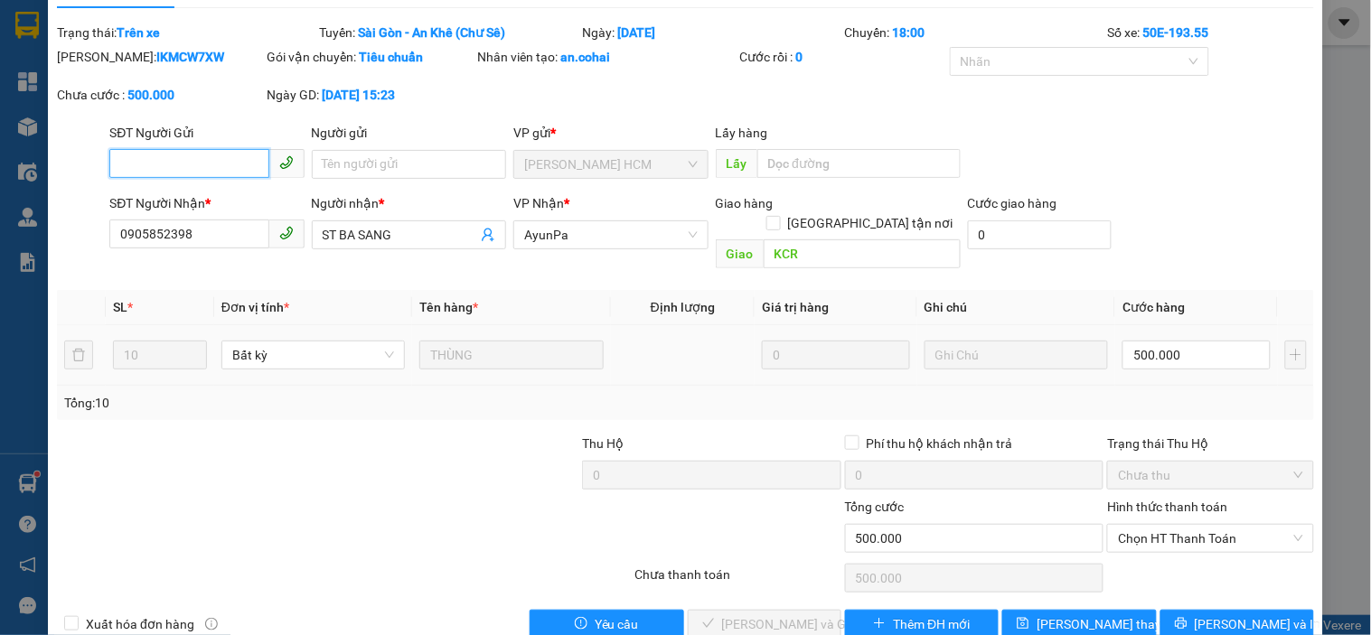
scroll to position [61, 0]
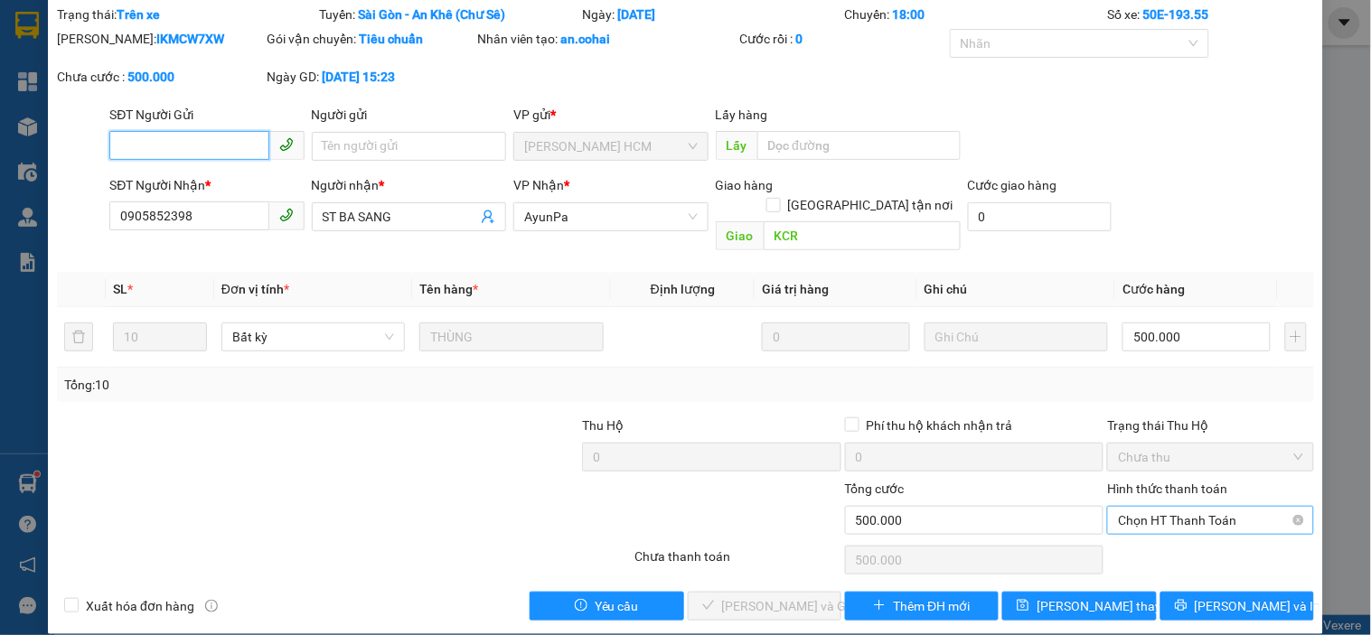
click at [1180, 507] on span "Chọn HT Thanh Toán" at bounding box center [1210, 520] width 184 height 27
click at [1171, 539] on div "Tại văn phòng" at bounding box center [1199, 537] width 183 height 20
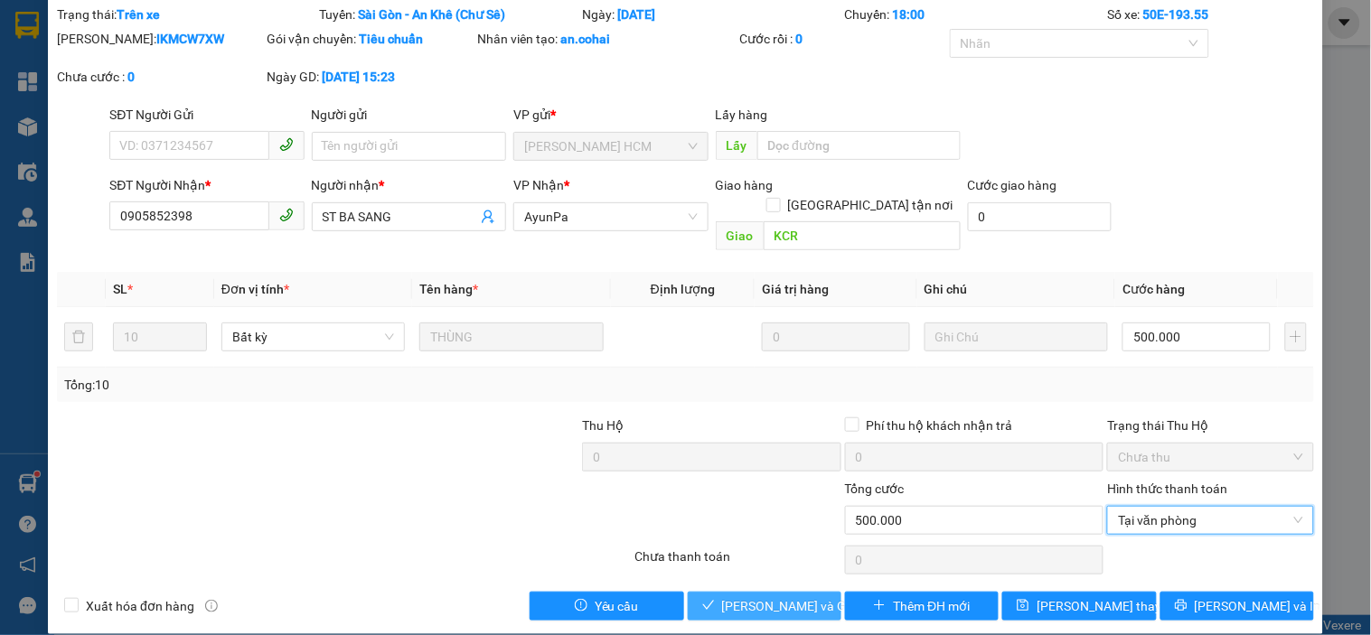
click at [747, 596] on span "Lưu và Giao hàng" at bounding box center [809, 606] width 174 height 20
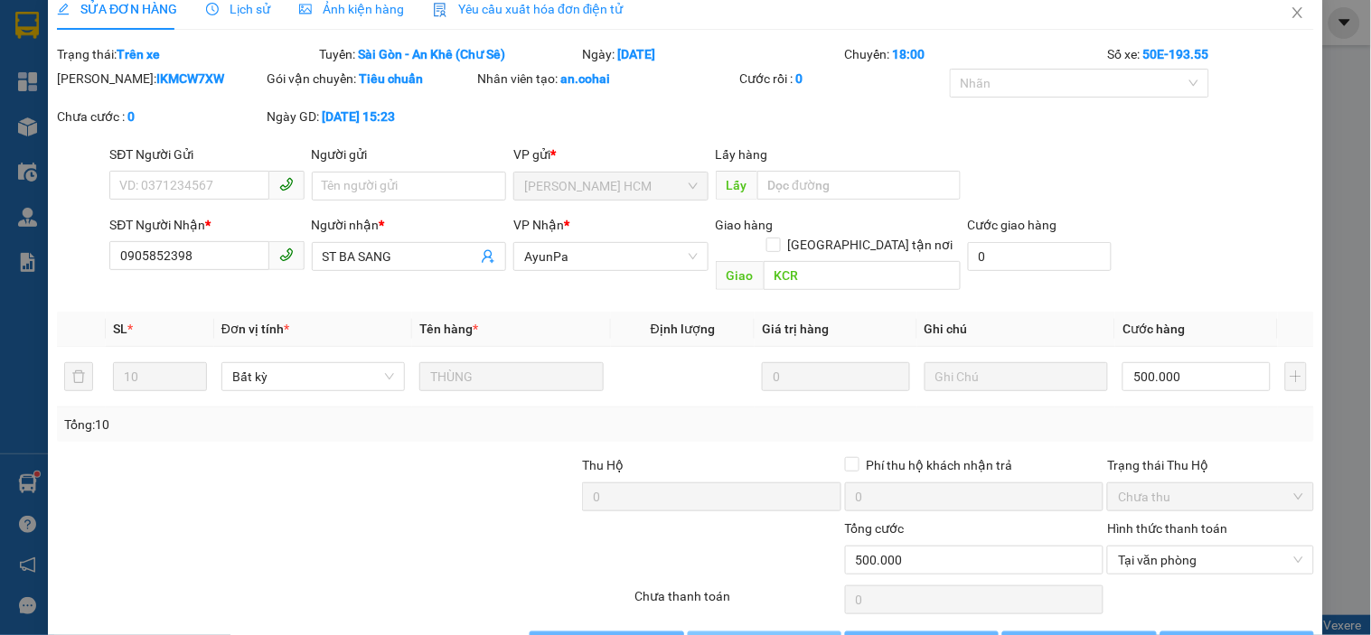
scroll to position [0, 0]
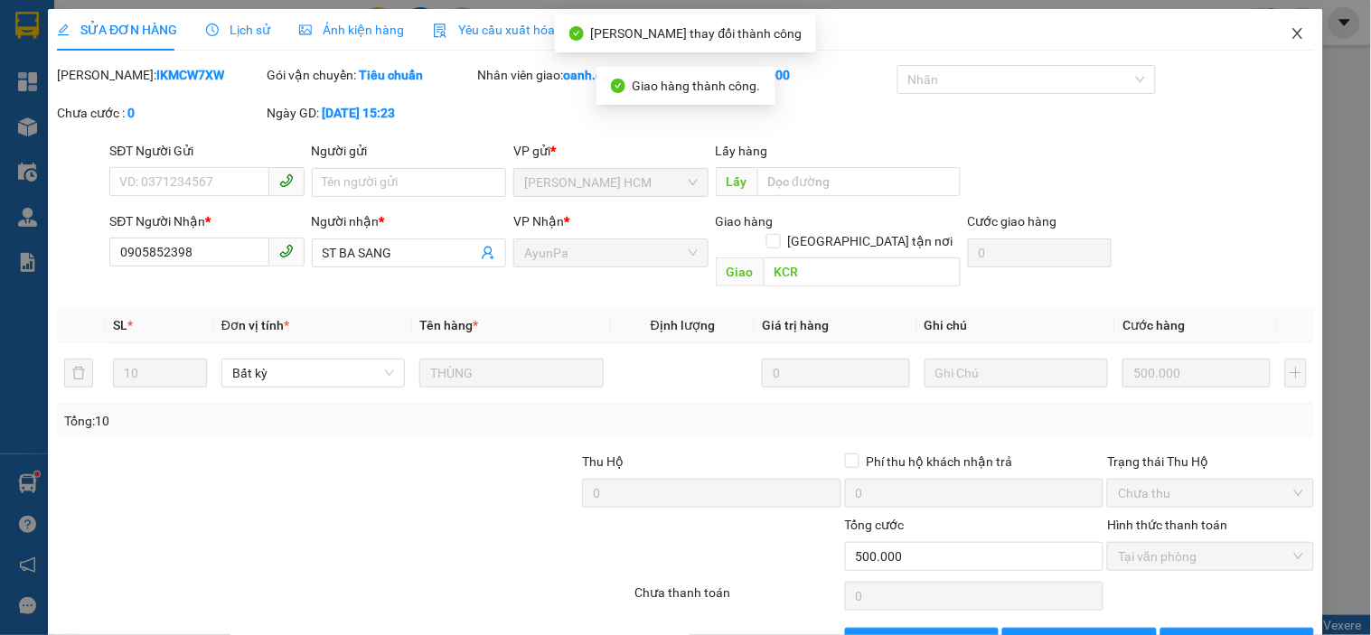
click at [1291, 33] on icon "close" at bounding box center [1298, 33] width 14 height 14
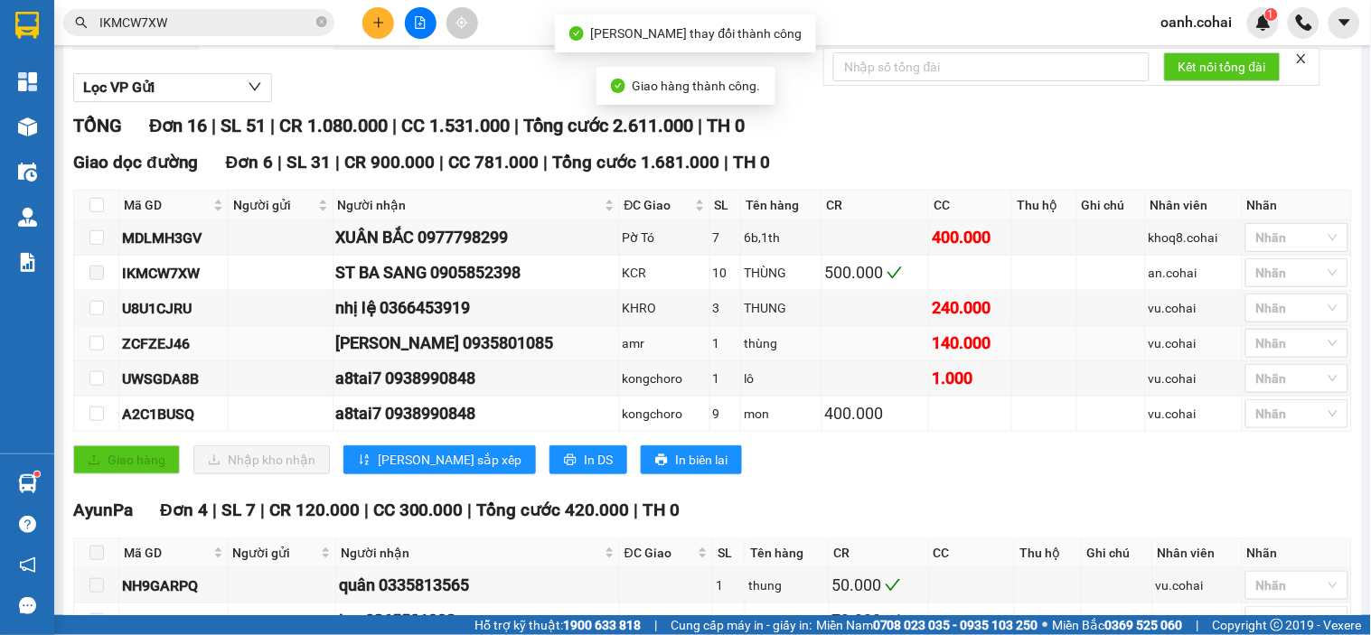
scroll to position [201, 0]
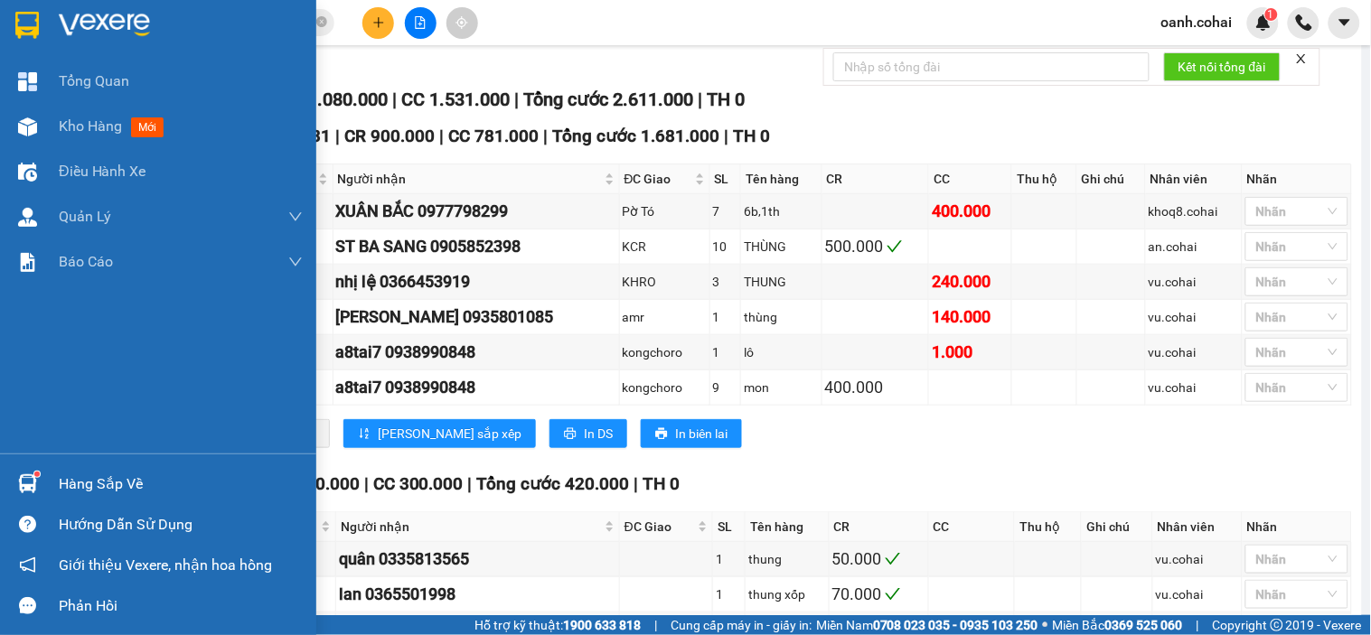
drag, startPoint x: 87, startPoint y: 122, endPoint x: 274, endPoint y: 302, distance: 259.5
click at [89, 124] on span "Kho hàng" at bounding box center [90, 125] width 63 height 17
click at [89, 125] on span "Kho hàng" at bounding box center [90, 125] width 63 height 17
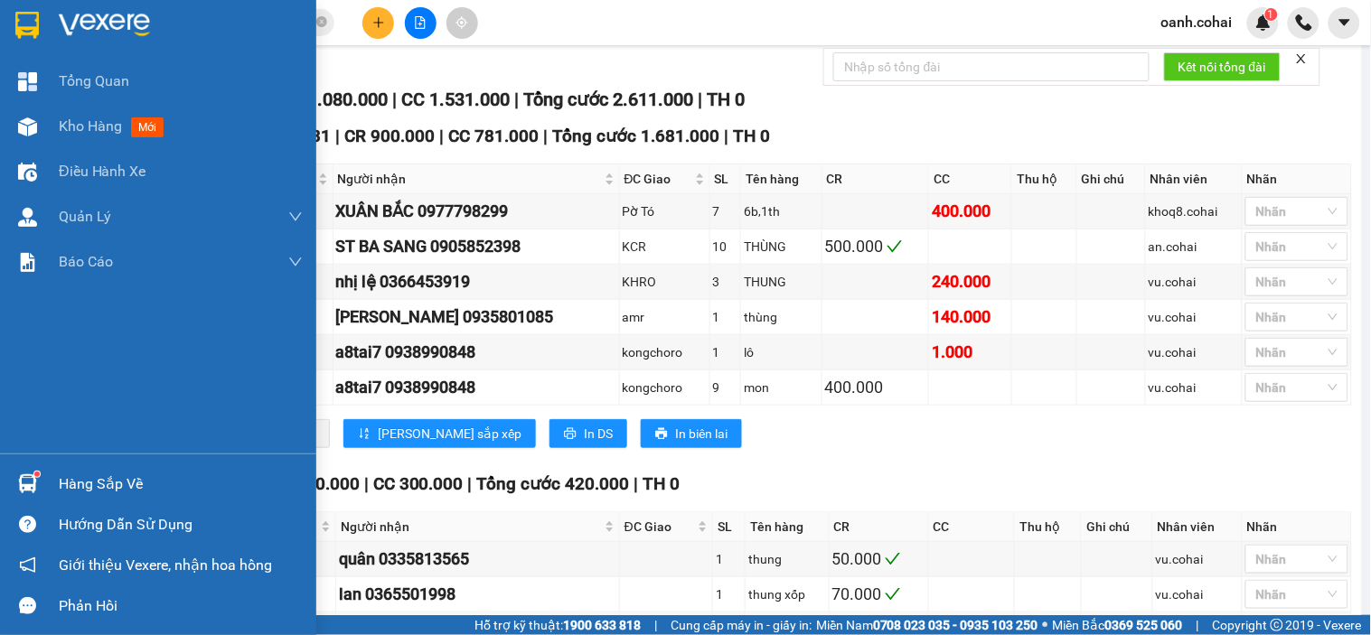
click at [89, 125] on span "Kho hàng" at bounding box center [90, 125] width 63 height 17
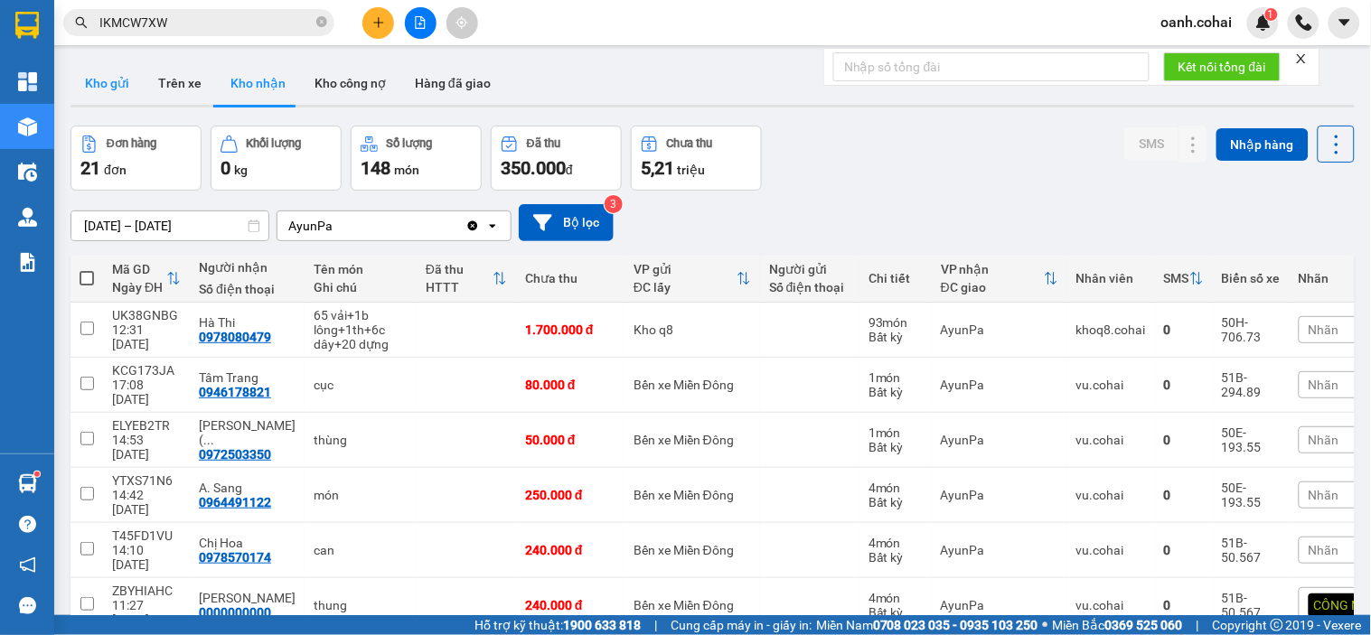
click at [119, 97] on button "Kho gửi" at bounding box center [106, 82] width 73 height 43
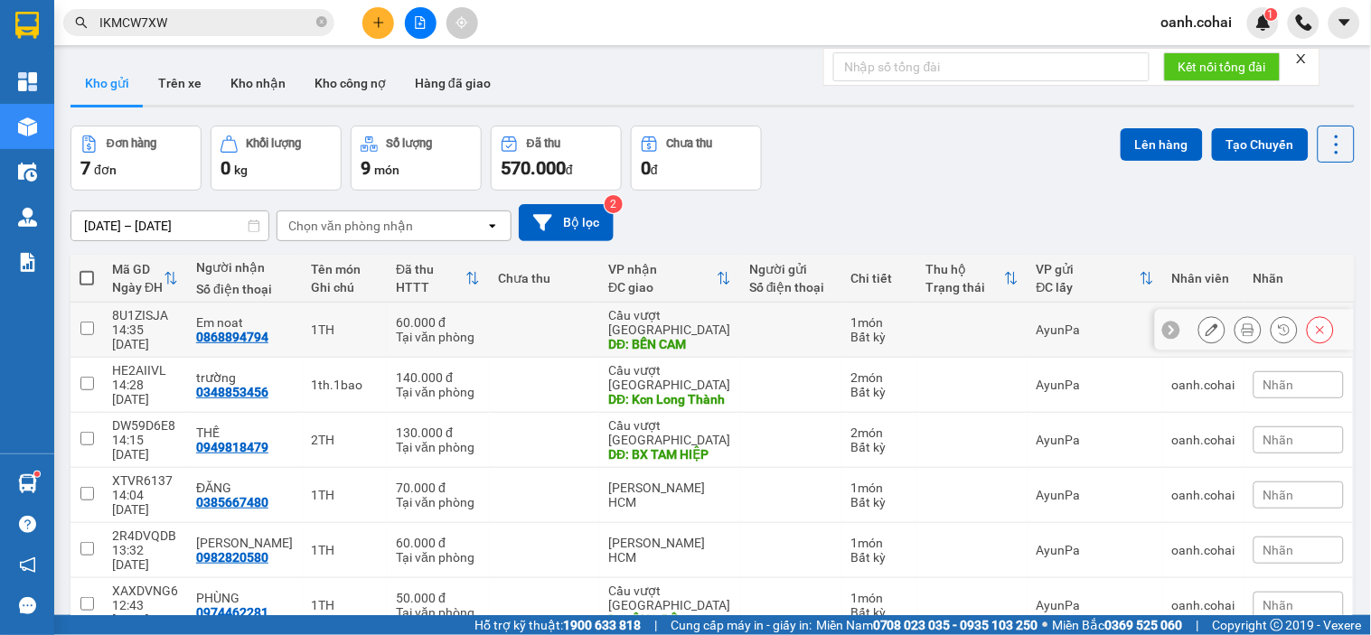
scroll to position [83, 0]
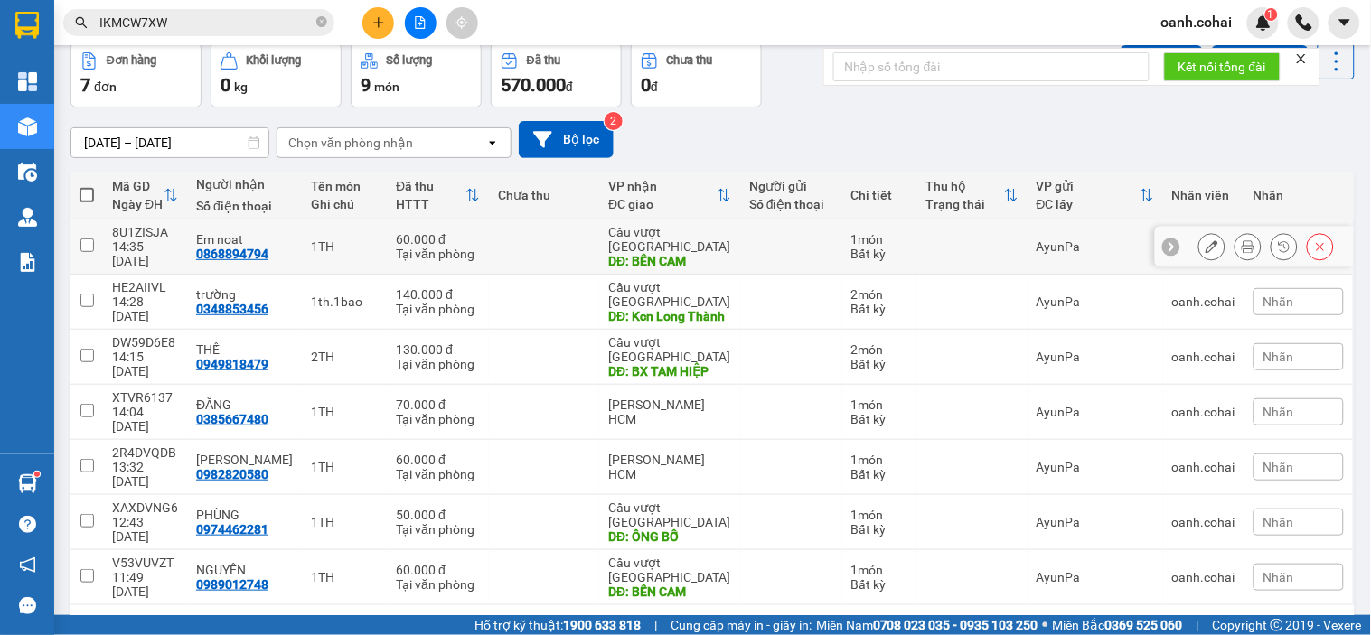
click at [656, 254] on div "DĐ: BẾN CAM" at bounding box center [669, 261] width 123 height 14
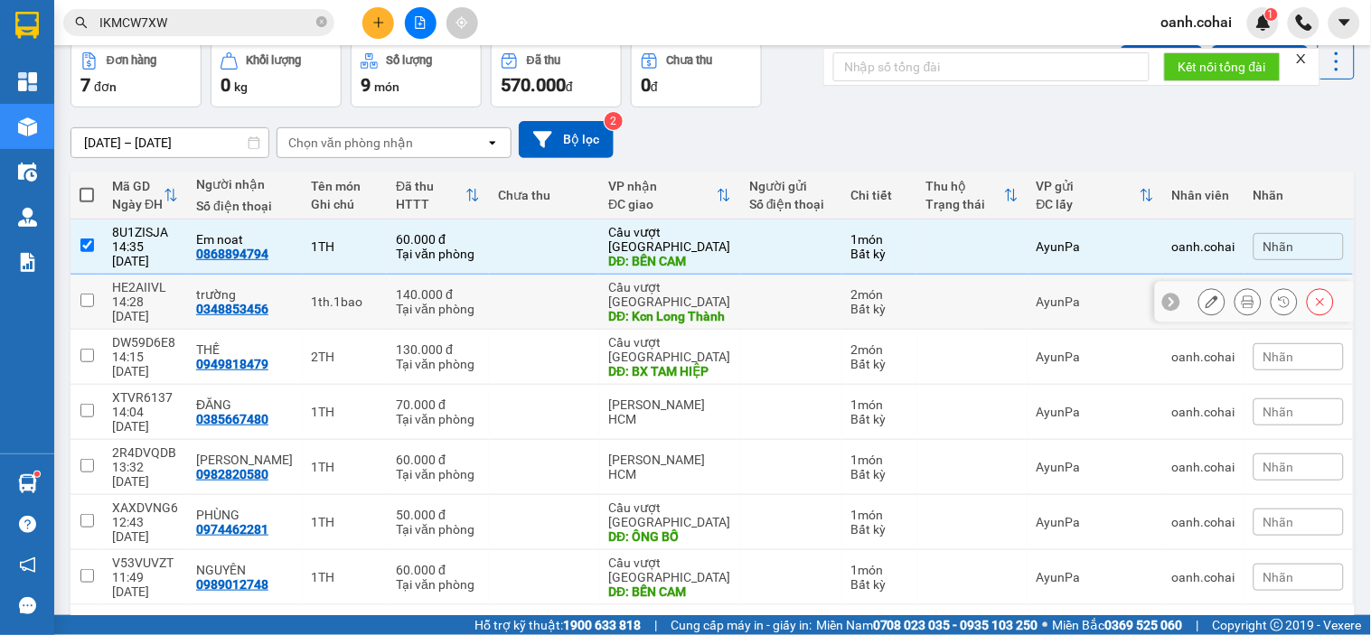
drag, startPoint x: 634, startPoint y: 287, endPoint x: 627, endPoint y: 312, distance: 25.5
click at [635, 309] on div "DĐ: Kcn Long Thành" at bounding box center [669, 316] width 123 height 14
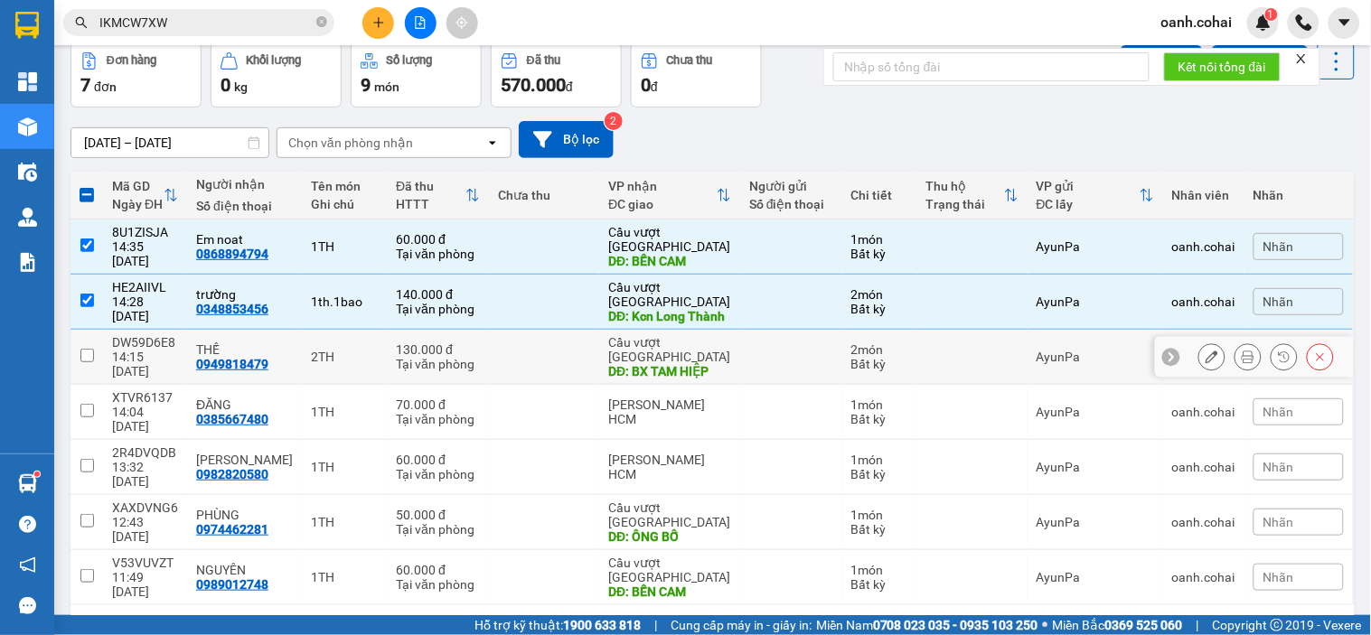
click at [616, 364] on div "DĐ: BX TAM HIỆP" at bounding box center [669, 371] width 123 height 14
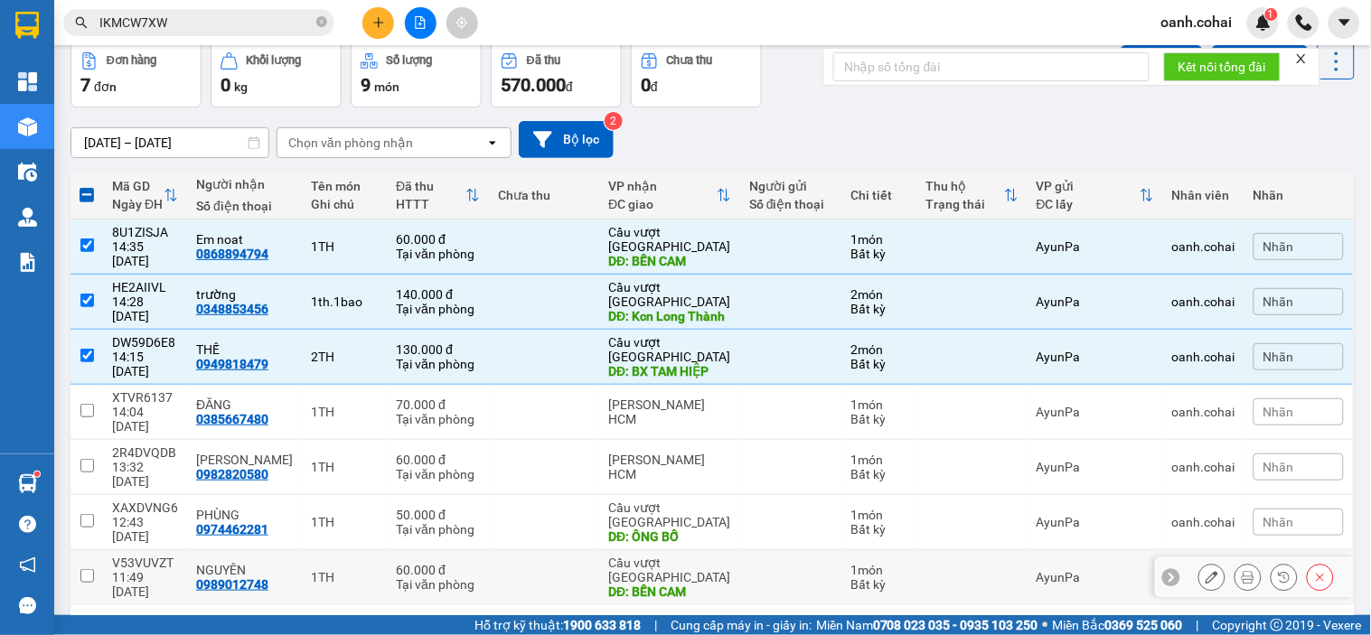
click at [610, 585] on div "DĐ: BẾN CAM" at bounding box center [669, 592] width 123 height 14
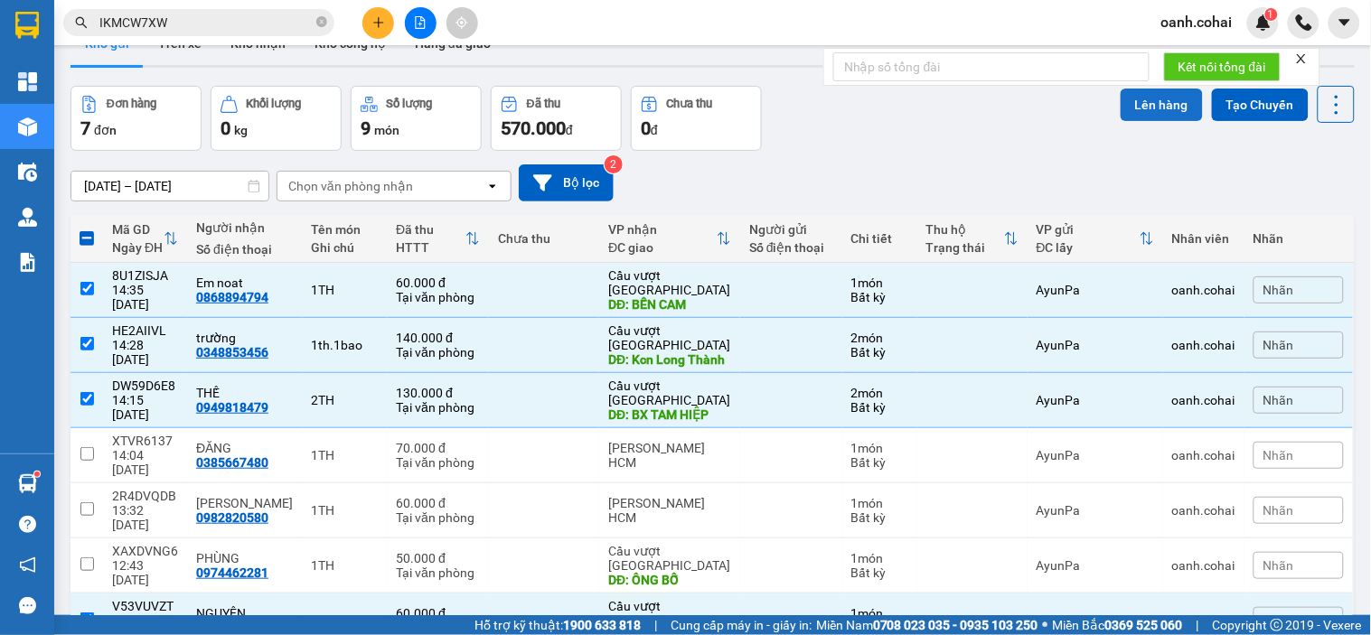
scroll to position [0, 0]
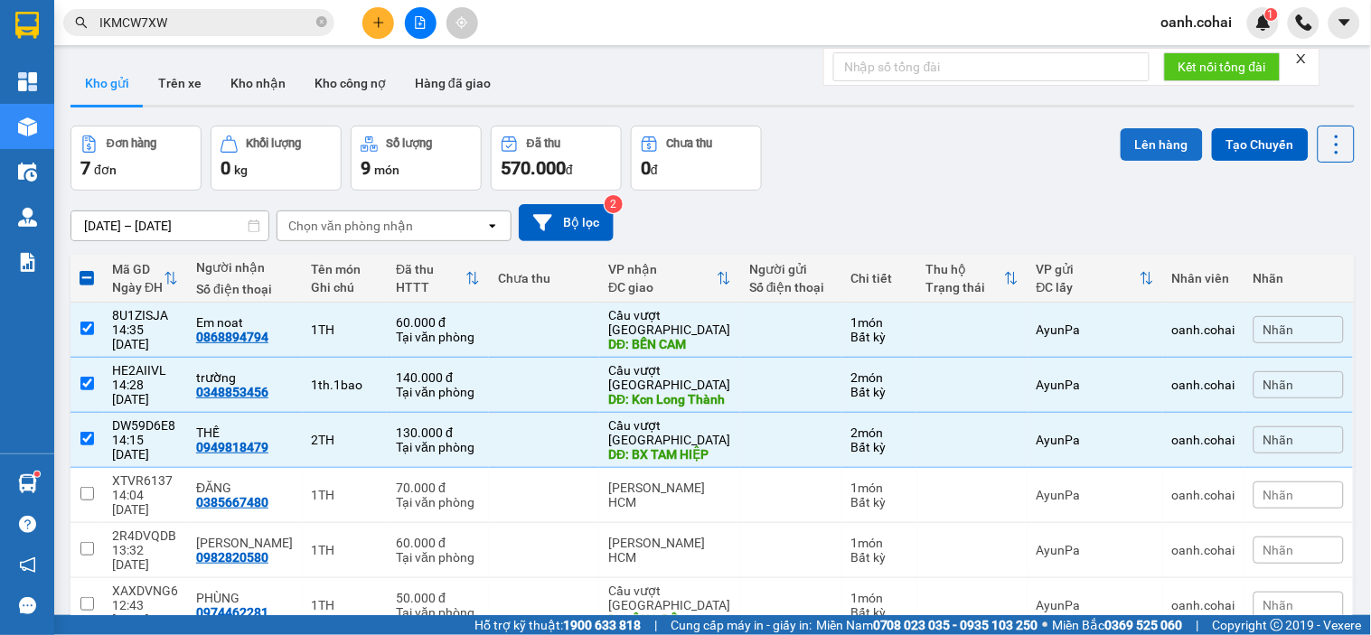
click at [1166, 140] on button "Lên hàng" at bounding box center [1162, 144] width 82 height 33
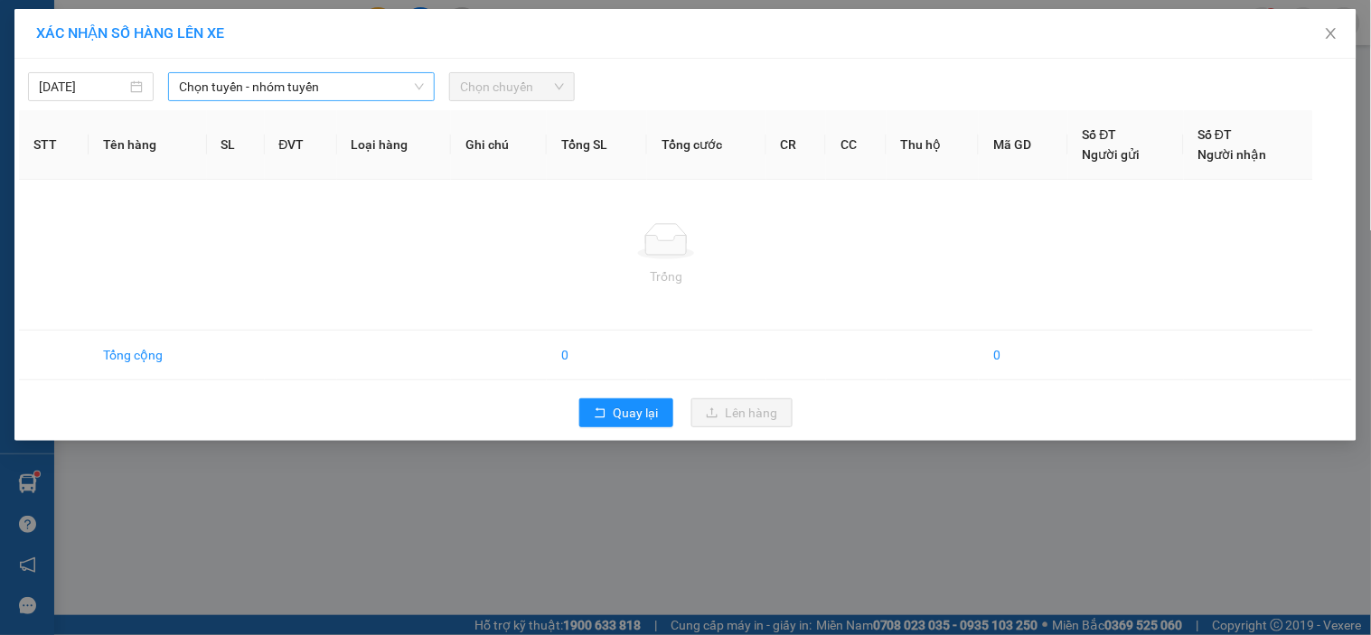
click at [365, 78] on span "Chọn tuyến - nhóm tuyến" at bounding box center [301, 86] width 245 height 27
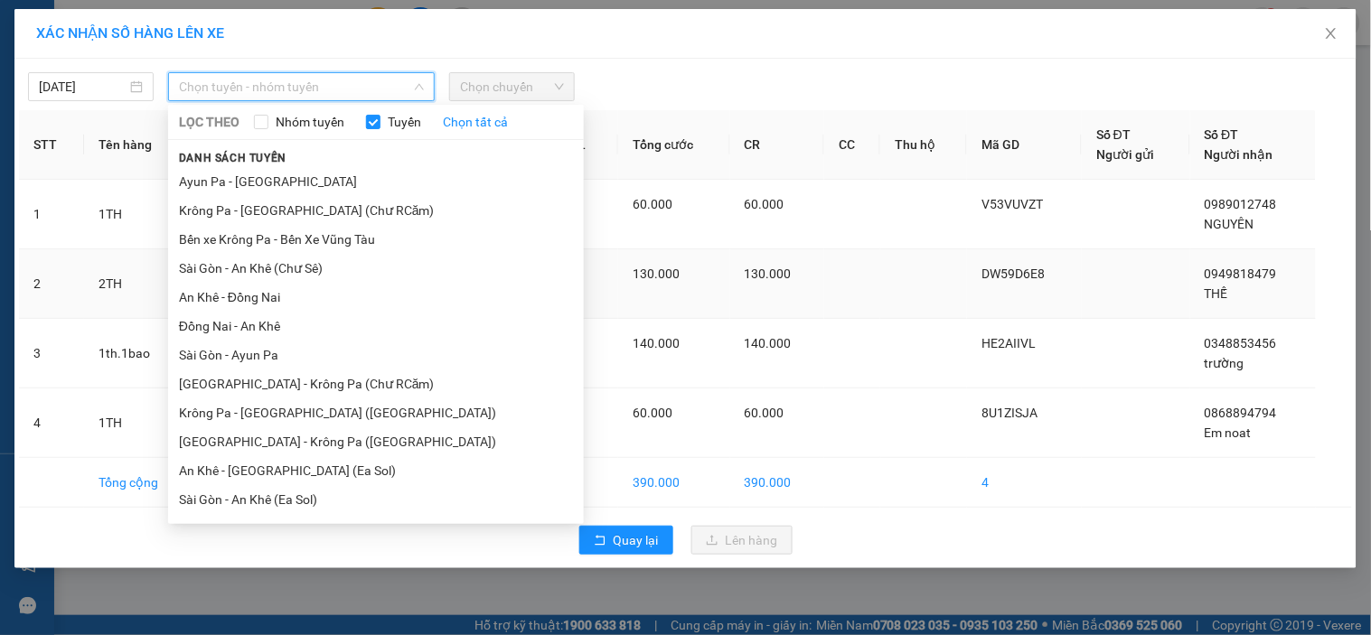
click at [265, 294] on li "An Khê - Đồng Nai" at bounding box center [376, 297] width 416 height 29
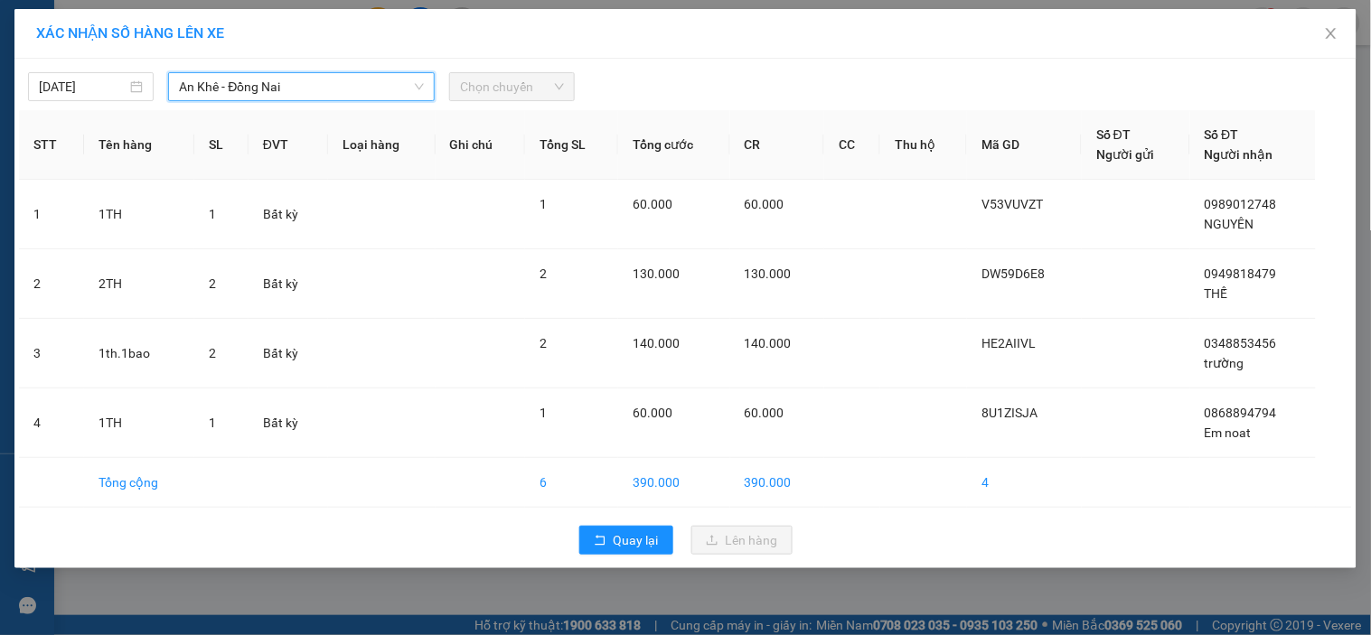
click at [521, 83] on span "Chọn chuyến" at bounding box center [512, 86] width 104 height 27
click at [547, 95] on span "Chọn chuyến" at bounding box center [512, 86] width 104 height 27
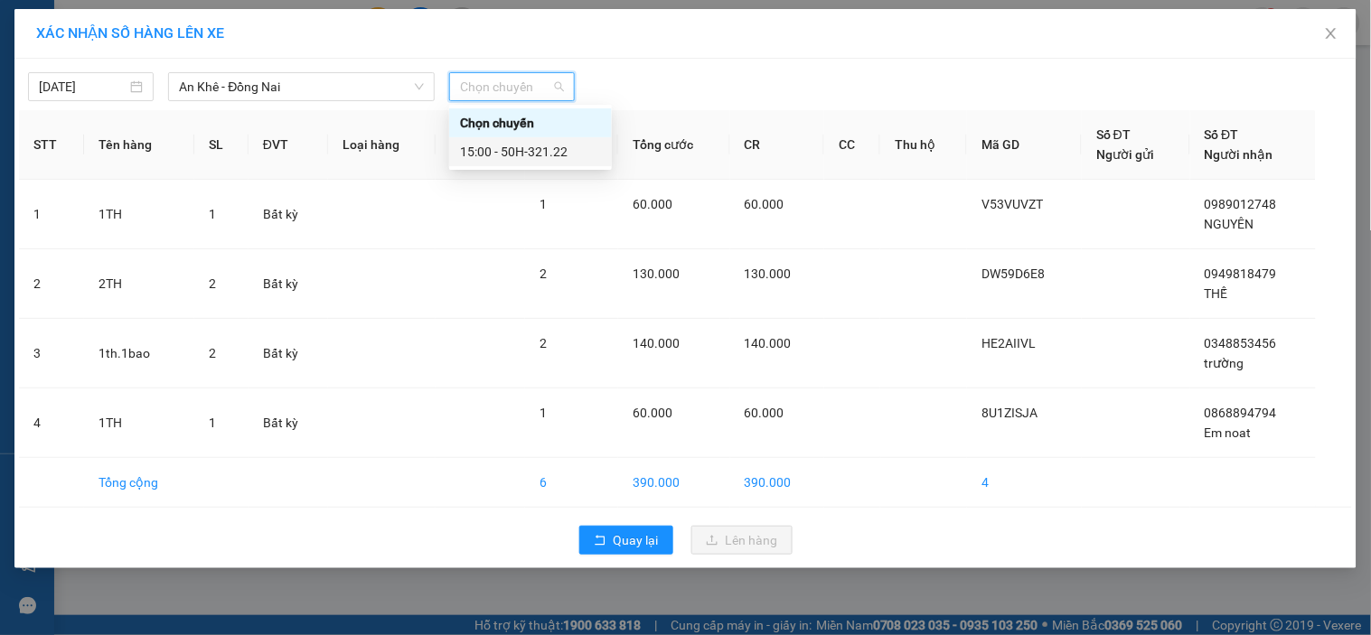
click at [529, 158] on div "15:00 - 50H-321.22" at bounding box center [530, 152] width 141 height 20
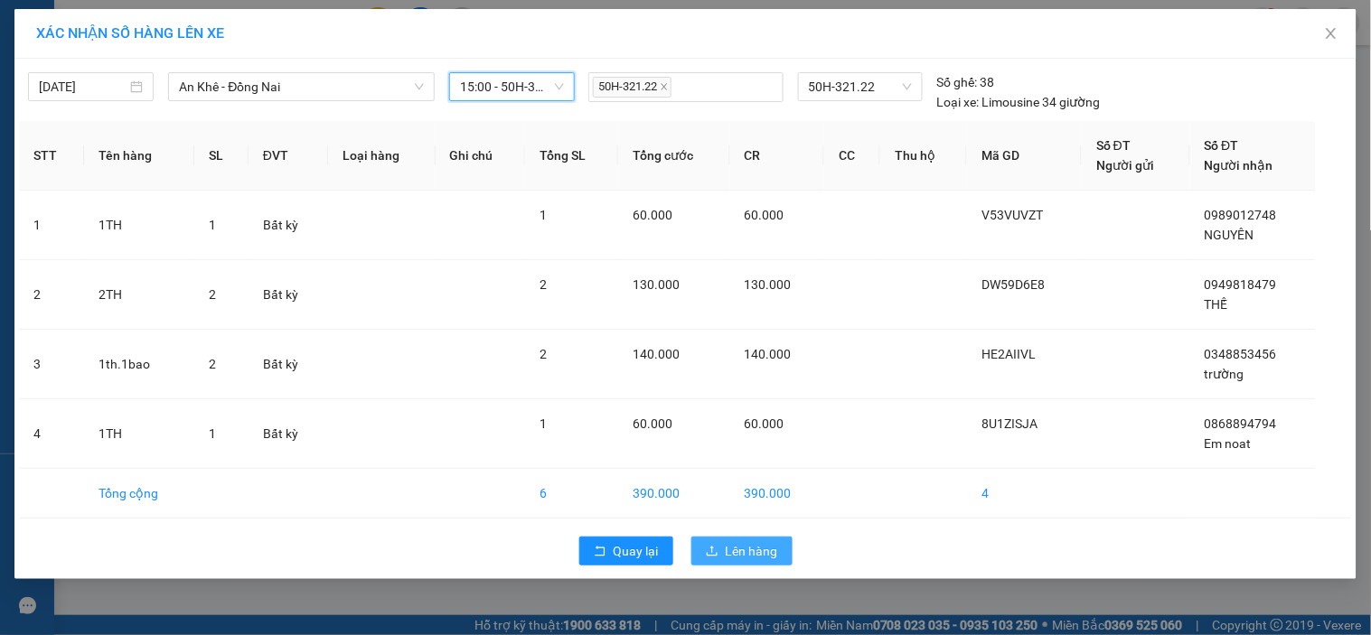
click at [729, 557] on span "Lên hàng" at bounding box center [752, 551] width 52 height 20
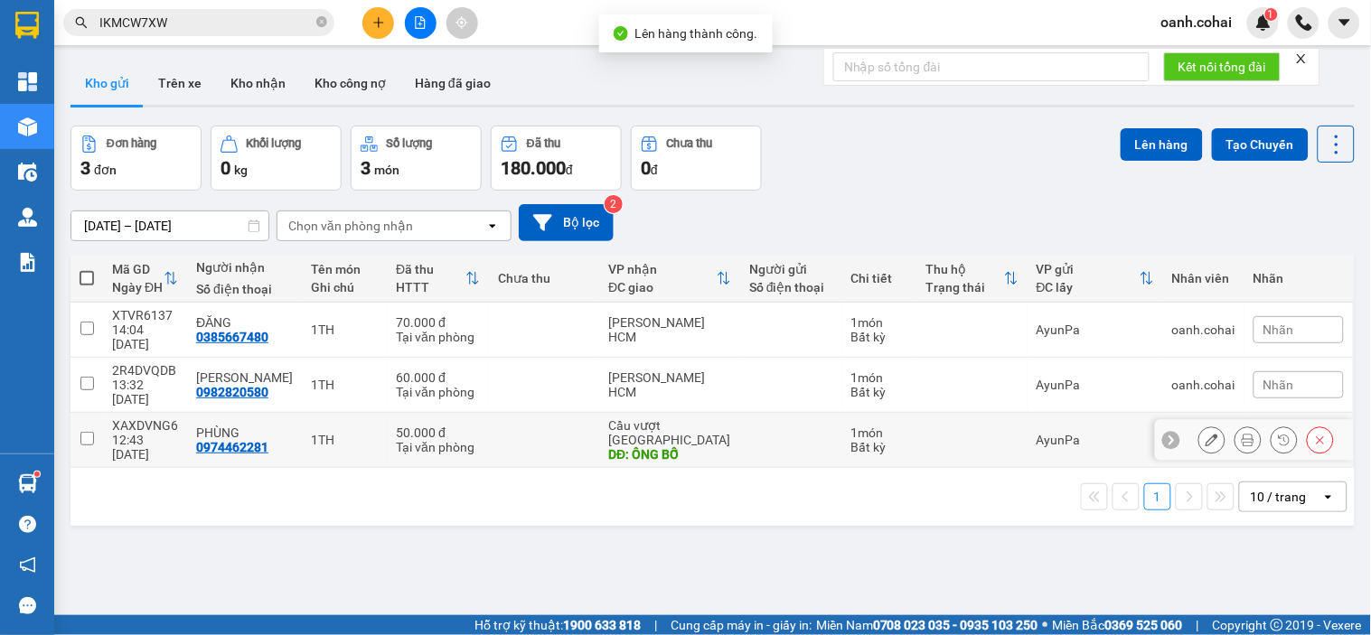
click at [531, 413] on td at bounding box center [544, 440] width 110 height 55
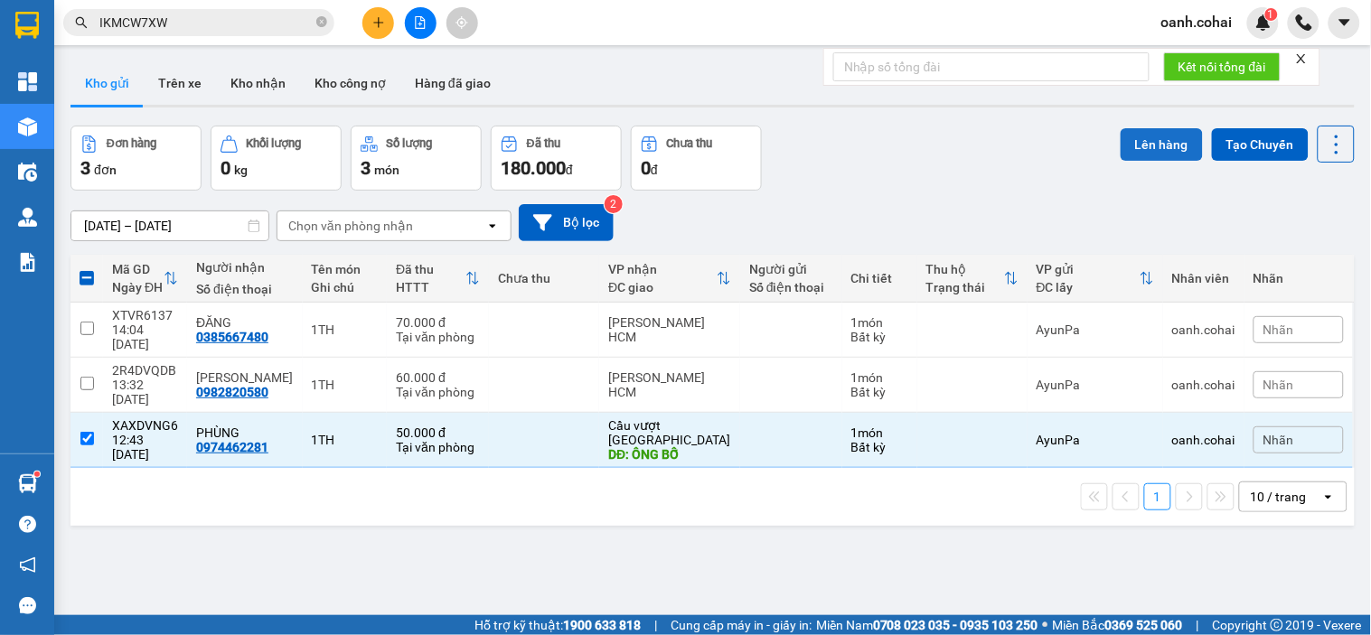
click at [1142, 146] on button "Lên hàng" at bounding box center [1162, 144] width 82 height 33
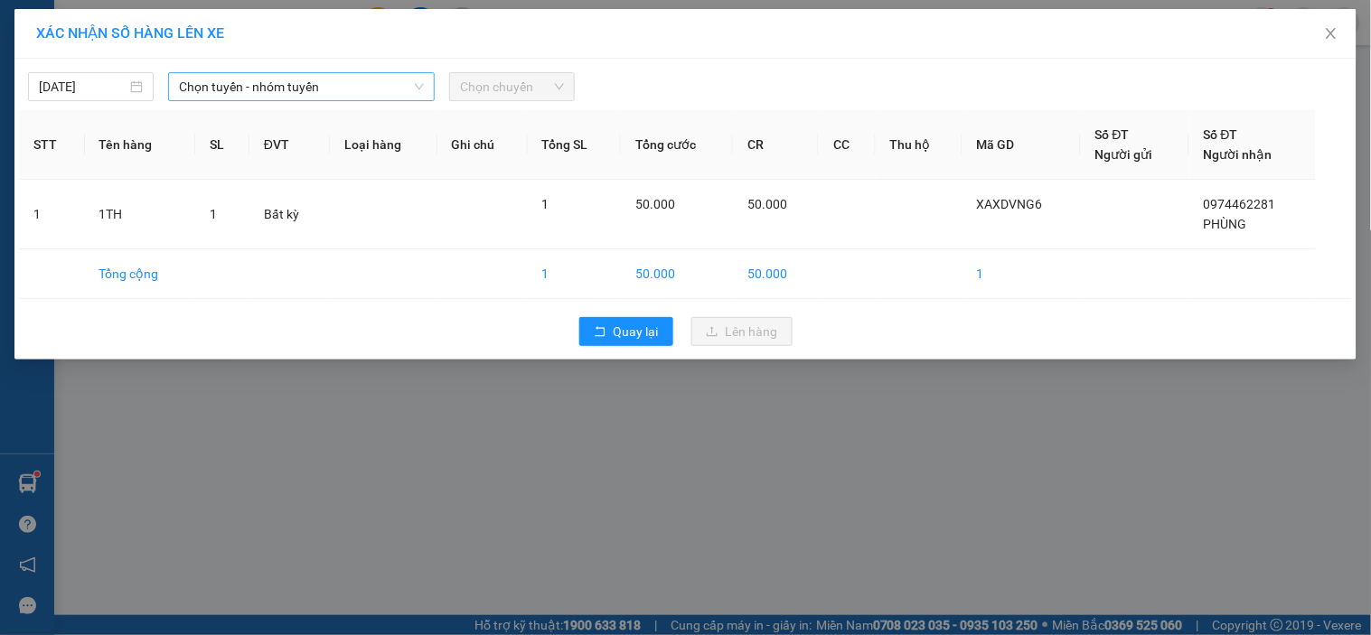
click at [345, 83] on span "Chọn tuyến - nhóm tuyến" at bounding box center [301, 86] width 245 height 27
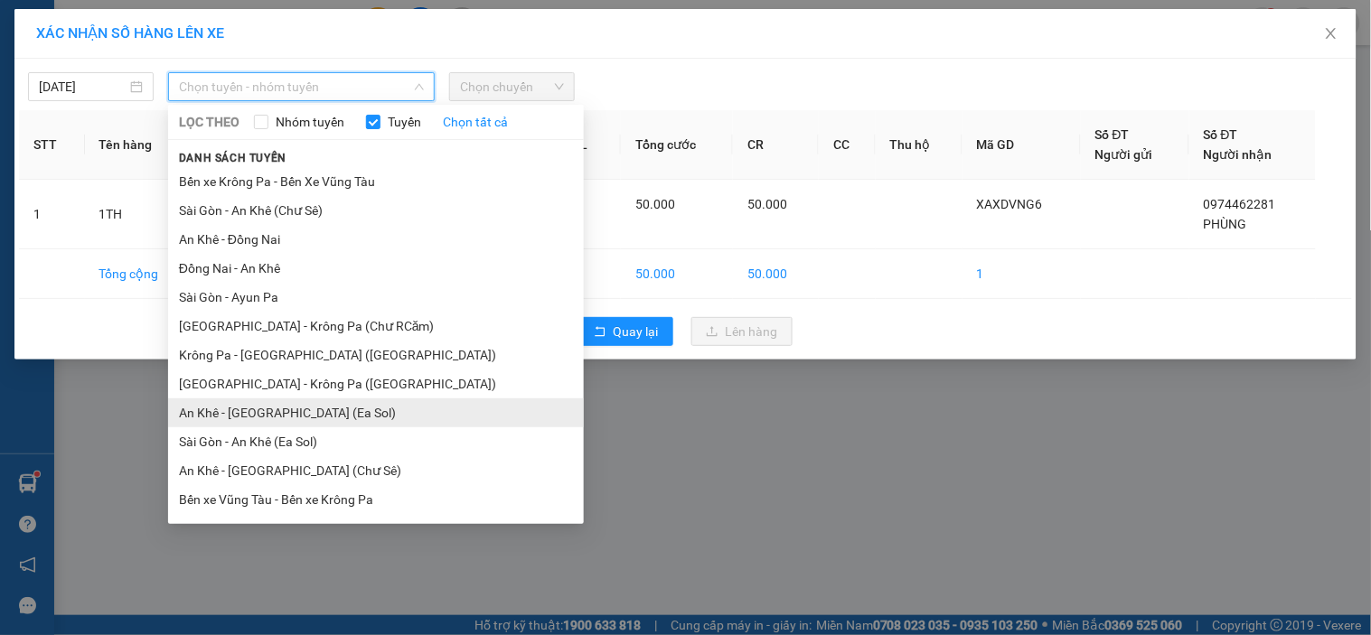
scroll to position [112, 0]
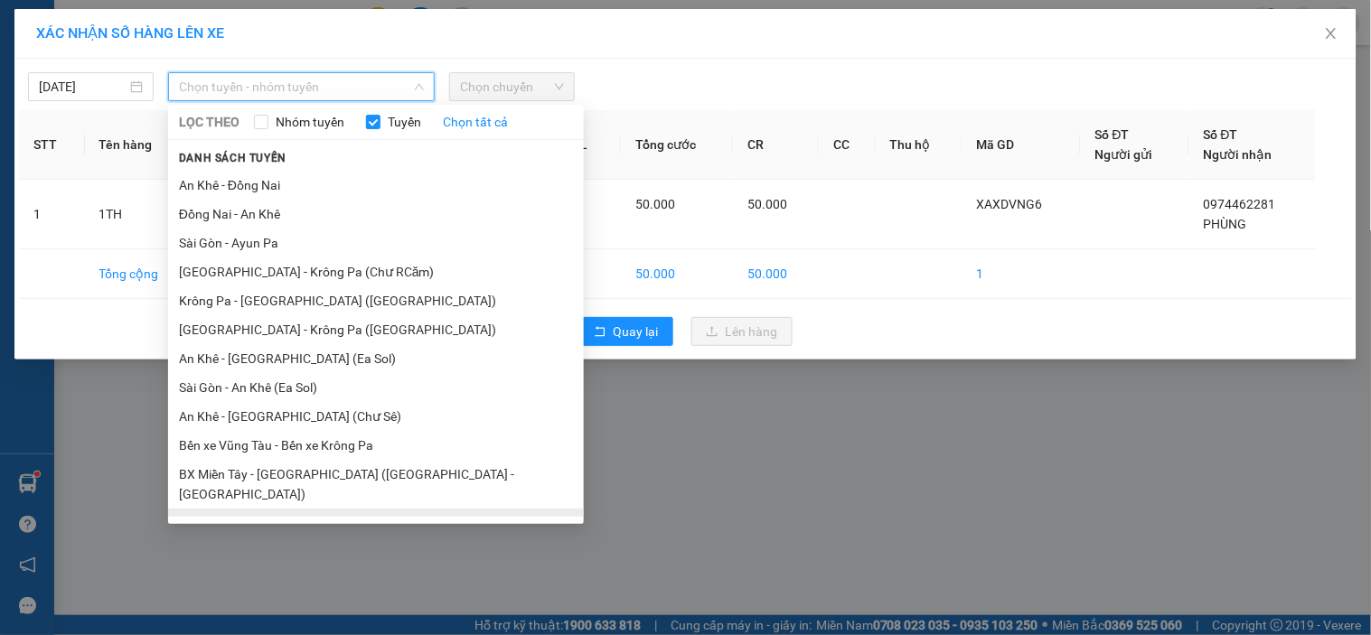
click at [265, 512] on li "BX Krông Pa - BX Miền Tây ([GEOGRAPHIC_DATA] - [GEOGRAPHIC_DATA])" at bounding box center [376, 533] width 416 height 49
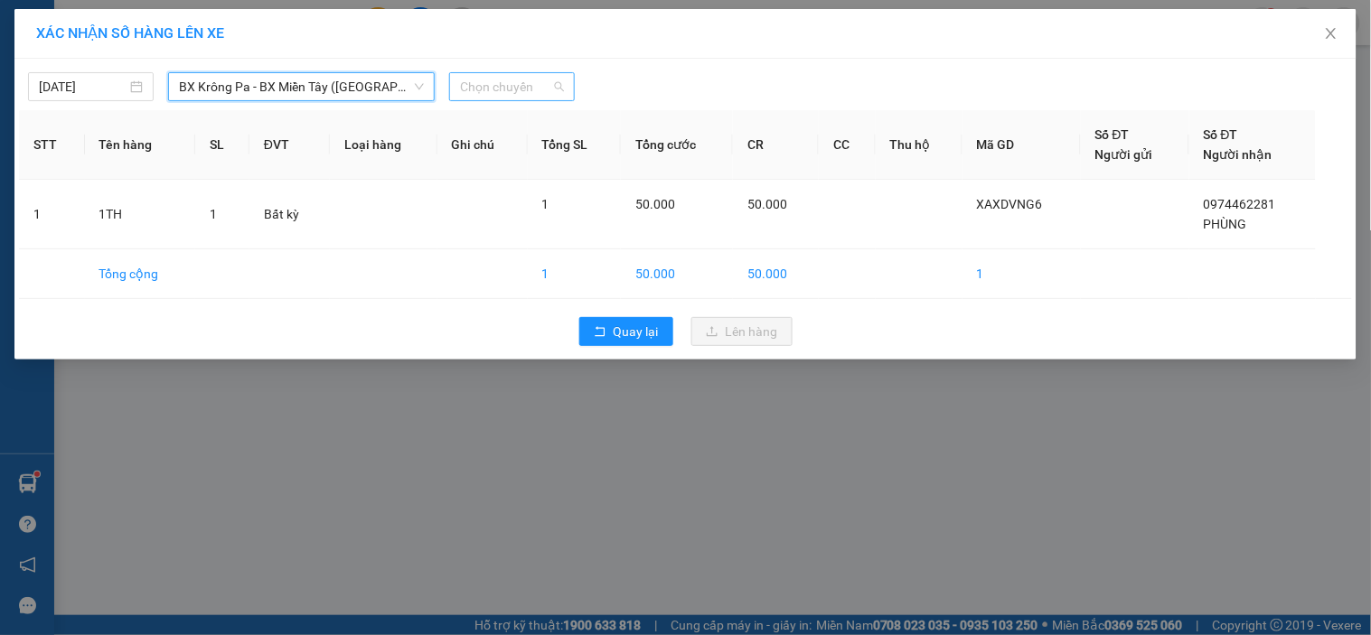
click at [503, 92] on span "Chọn chuyến" at bounding box center [512, 86] width 104 height 27
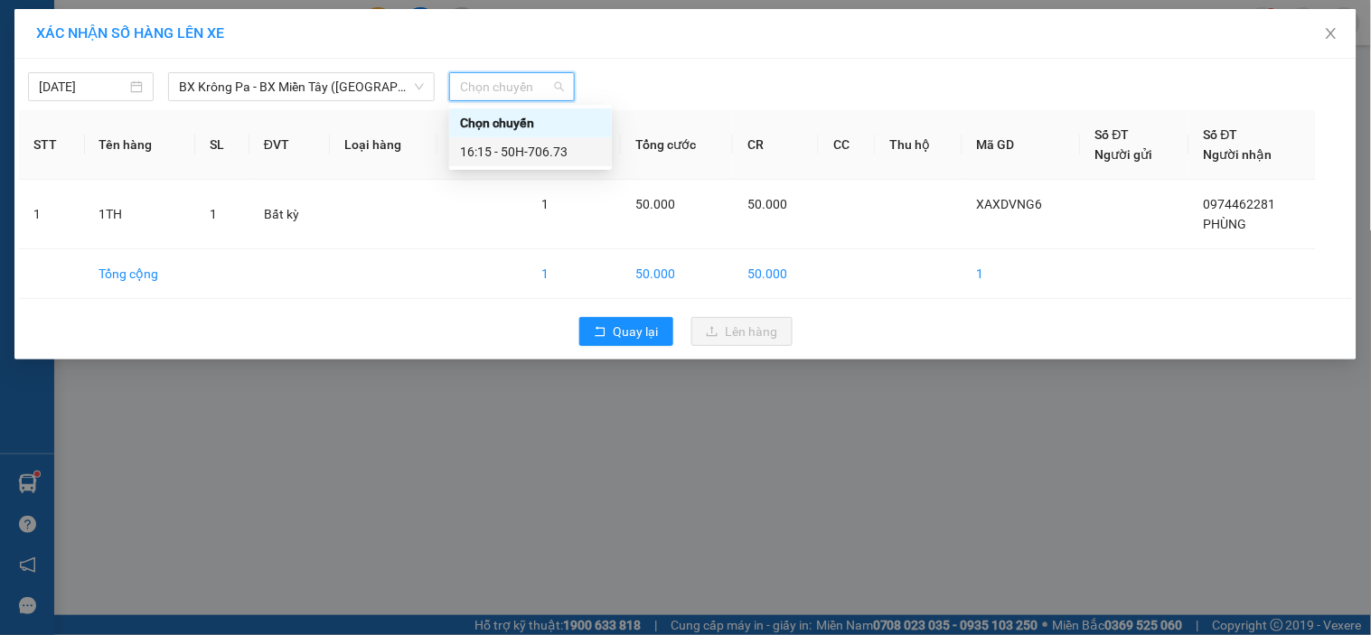
click at [540, 155] on div "16:15 - 50H-706.73" at bounding box center [530, 152] width 141 height 20
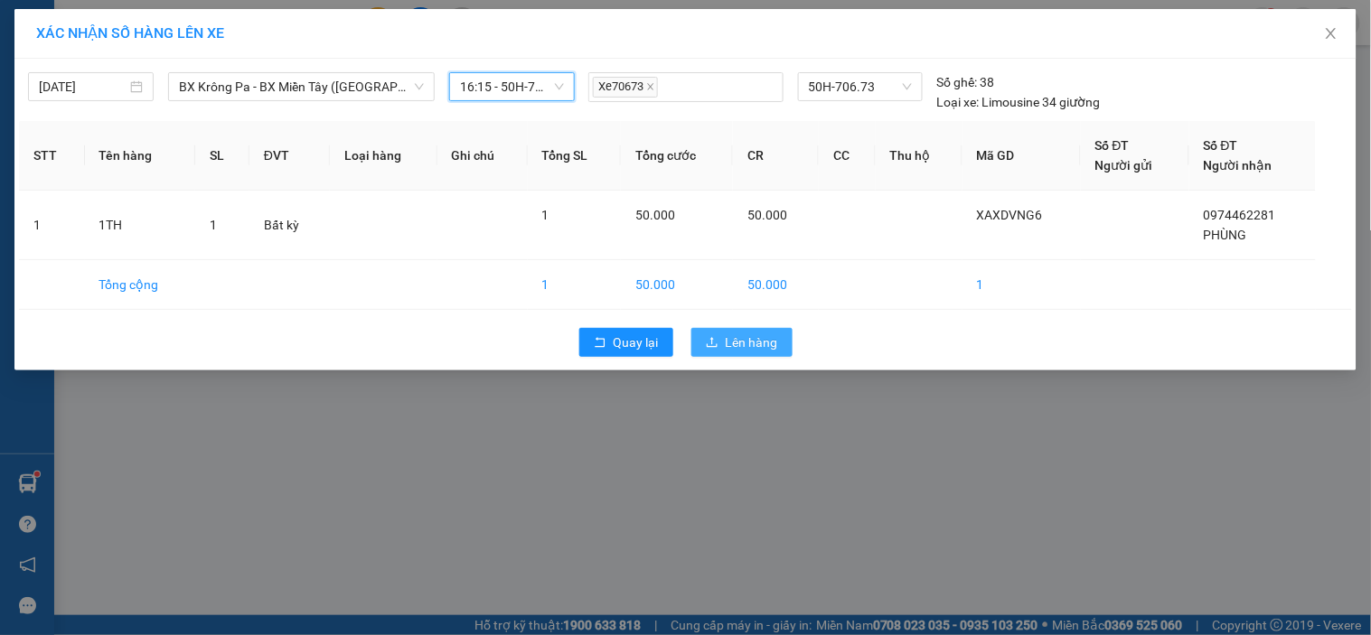
click at [765, 344] on span "Lên hàng" at bounding box center [752, 343] width 52 height 20
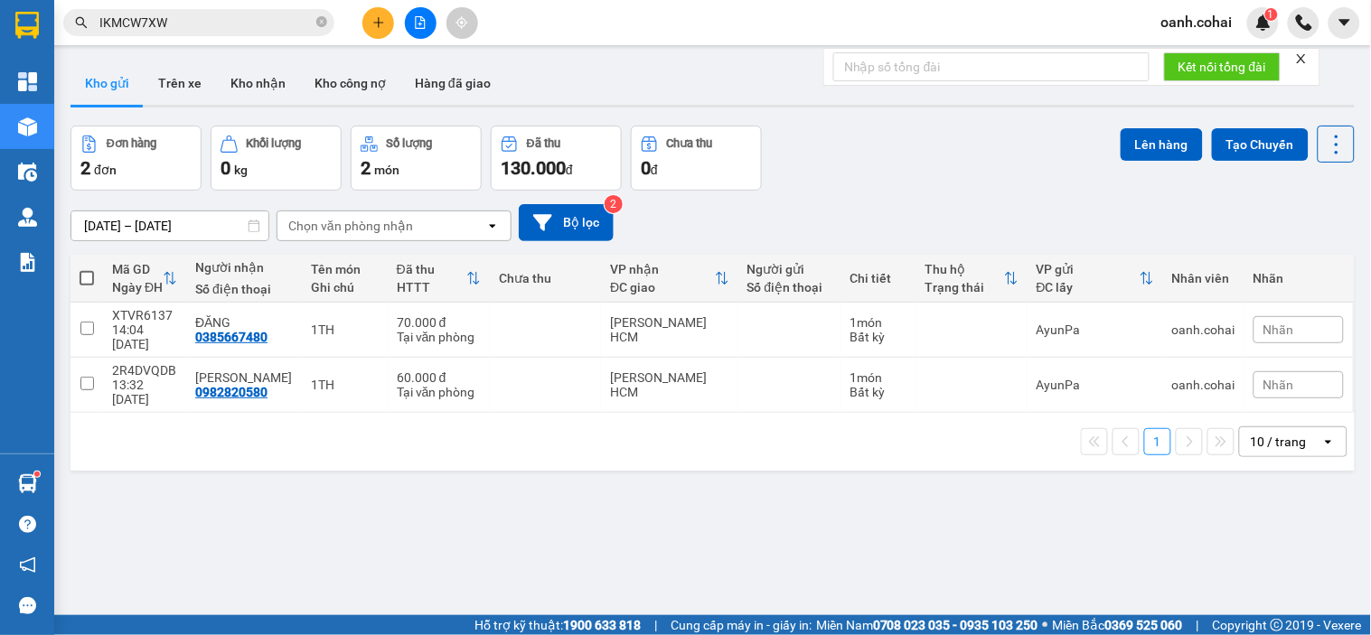
click at [411, 23] on button at bounding box center [421, 23] width 32 height 32
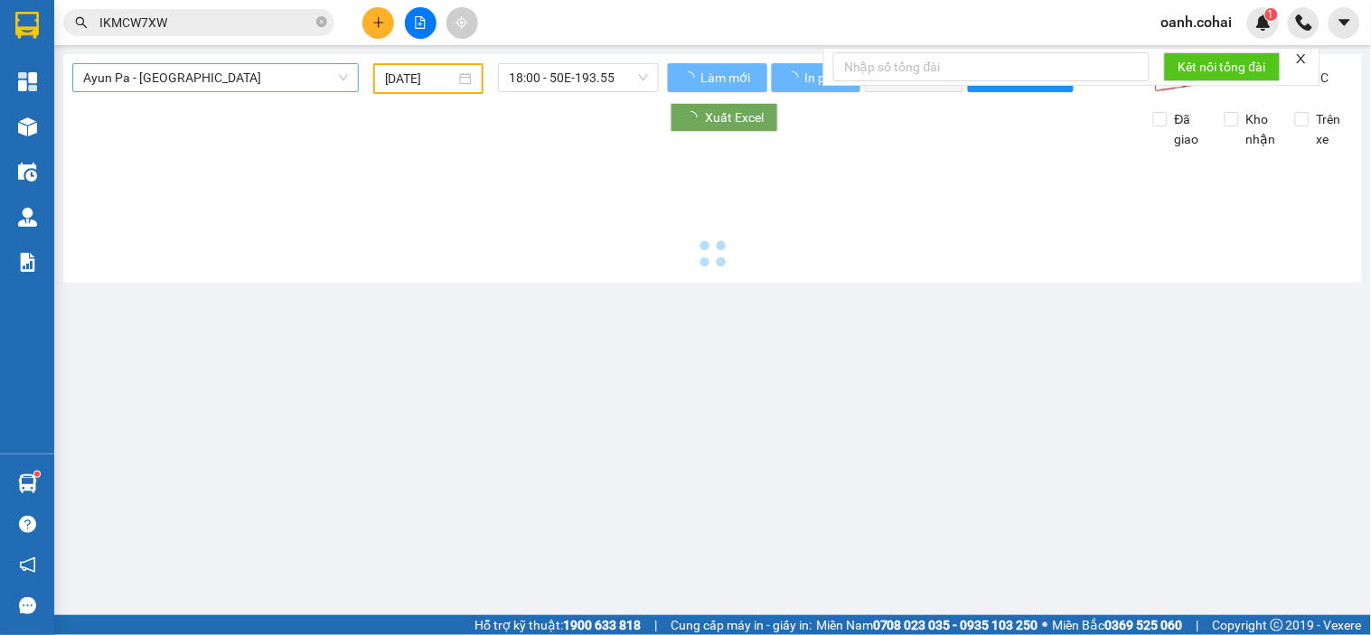
click at [284, 83] on span "Ayun Pa - [GEOGRAPHIC_DATA]" at bounding box center [215, 77] width 265 height 27
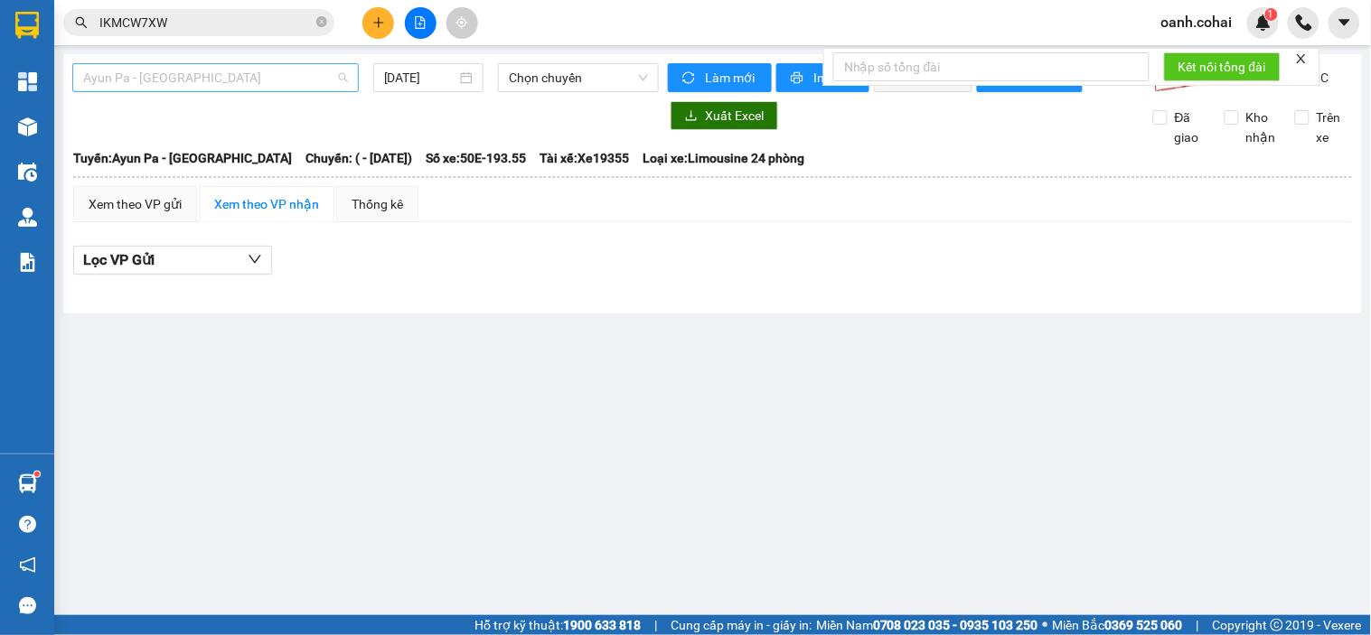
type input "[DATE]"
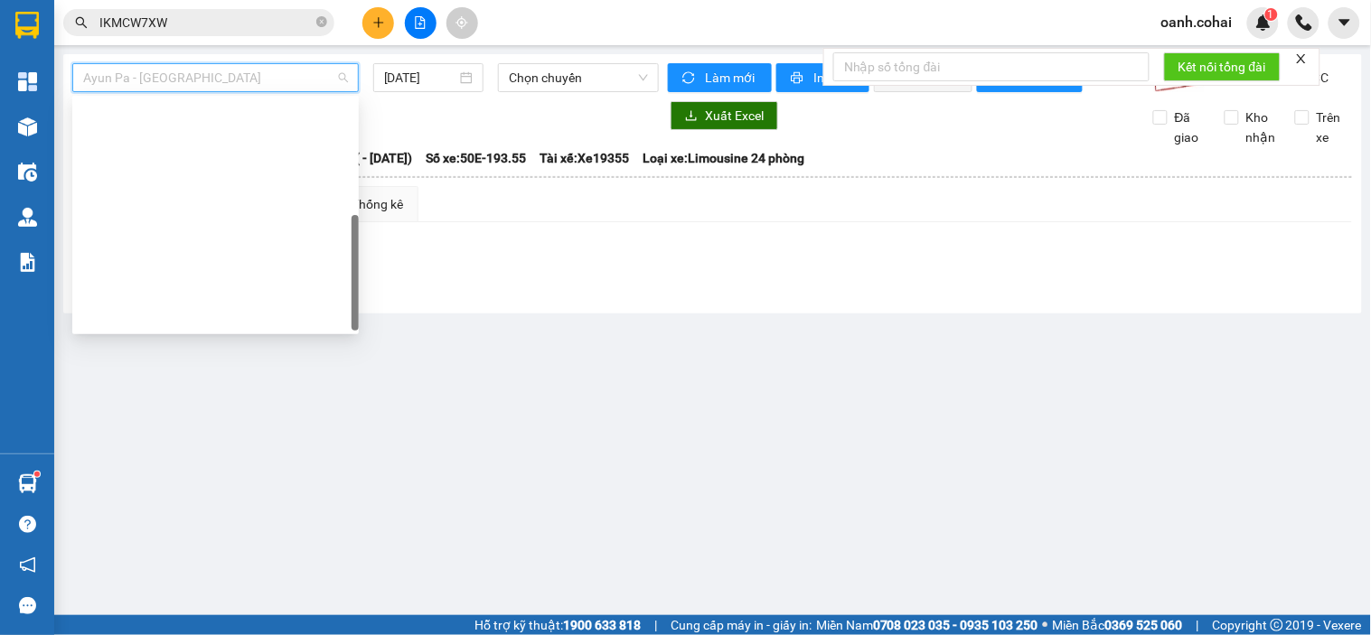
scroll to position [259, 0]
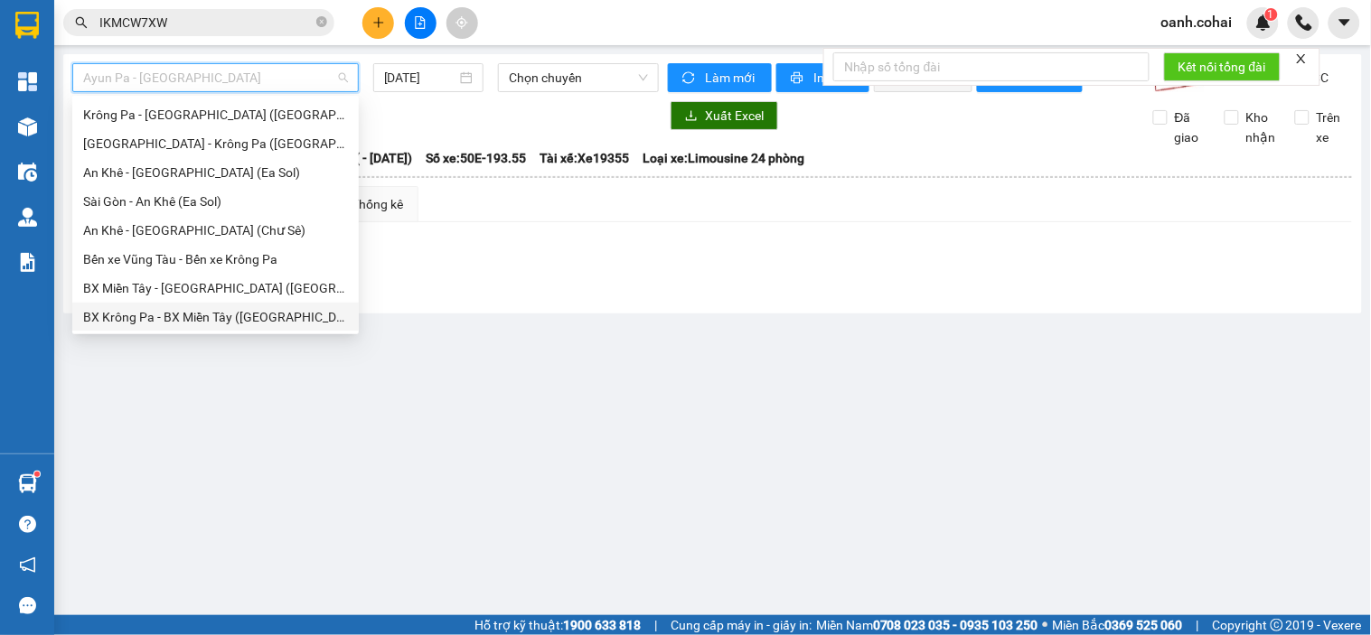
click at [522, 346] on main "Ayun Pa - Sài Gòn 12/09/2025 Chọn chuyến Làm mới In phơi In đơn chọn Thống kê L…" at bounding box center [685, 307] width 1371 height 615
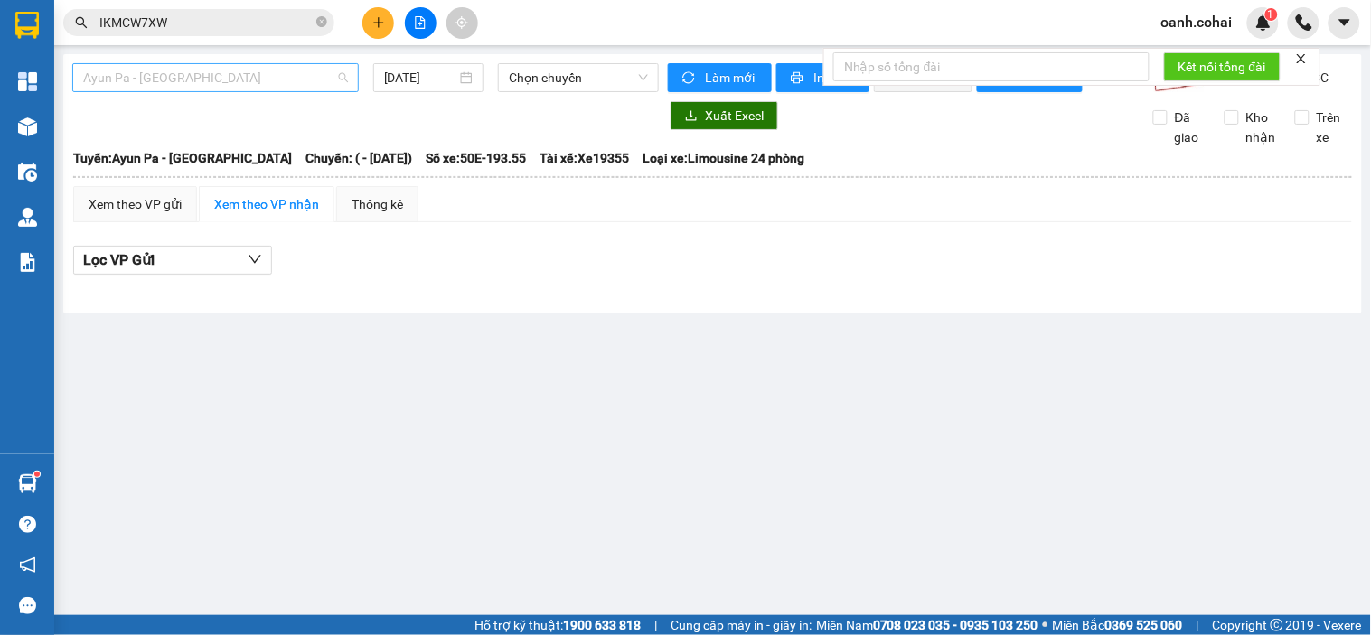
click at [211, 77] on span "Ayun Pa - [GEOGRAPHIC_DATA]" at bounding box center [215, 77] width 265 height 27
click at [214, 362] on main "Ayun Pa - Sài Gòn 12/09/2025 Chọn chuyến Làm mới In phơi In đơn chọn Thống kê L…" at bounding box center [685, 307] width 1371 height 615
click at [308, 82] on span "Ayun Pa - [GEOGRAPHIC_DATA]" at bounding box center [215, 77] width 265 height 27
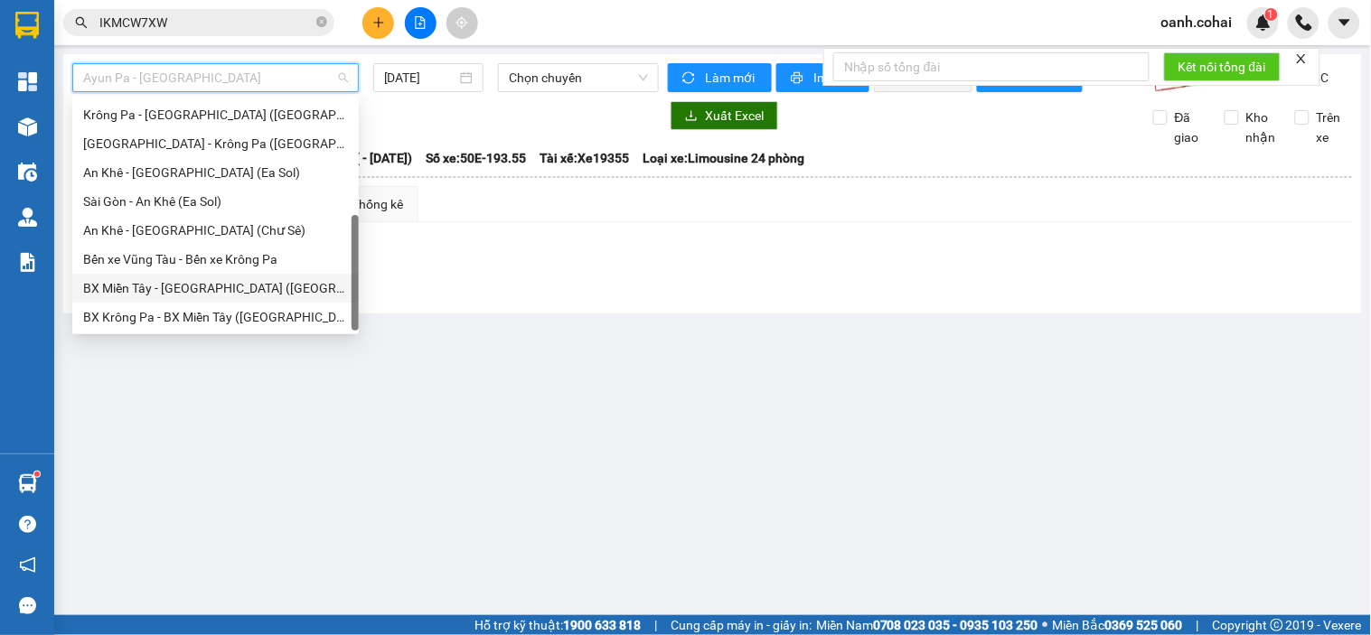
scroll to position [0, 0]
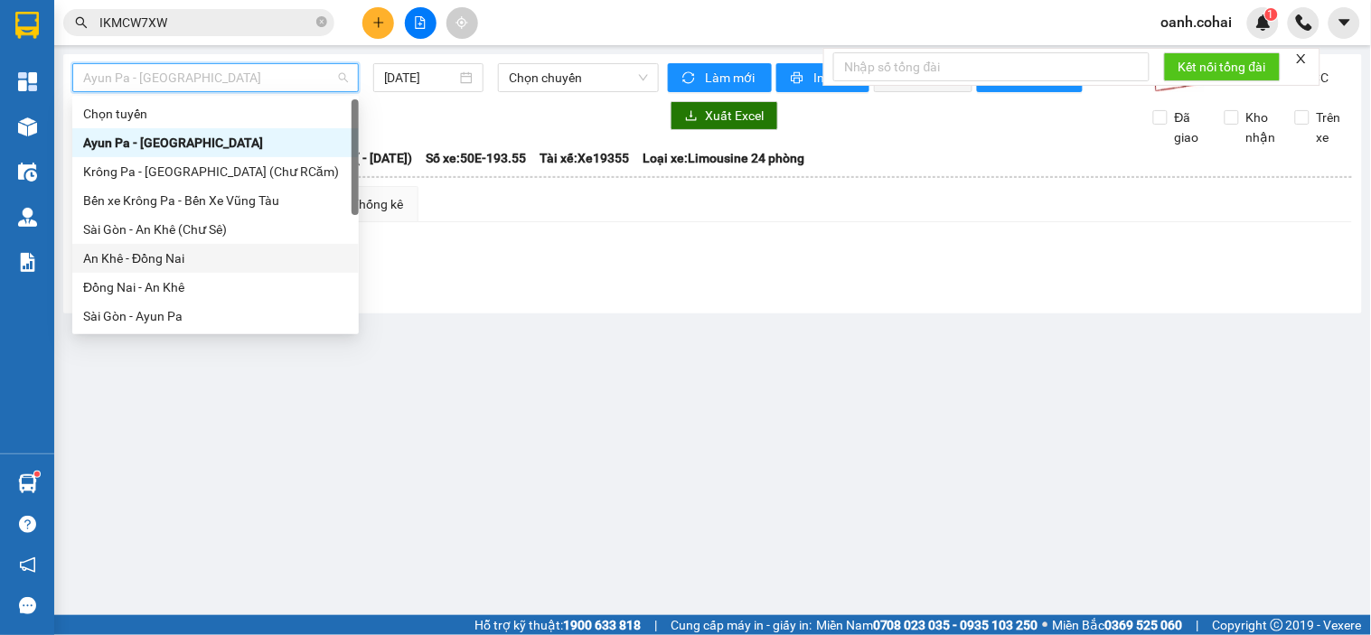
click at [170, 254] on div "An Khê - Đồng Nai" at bounding box center [215, 259] width 265 height 20
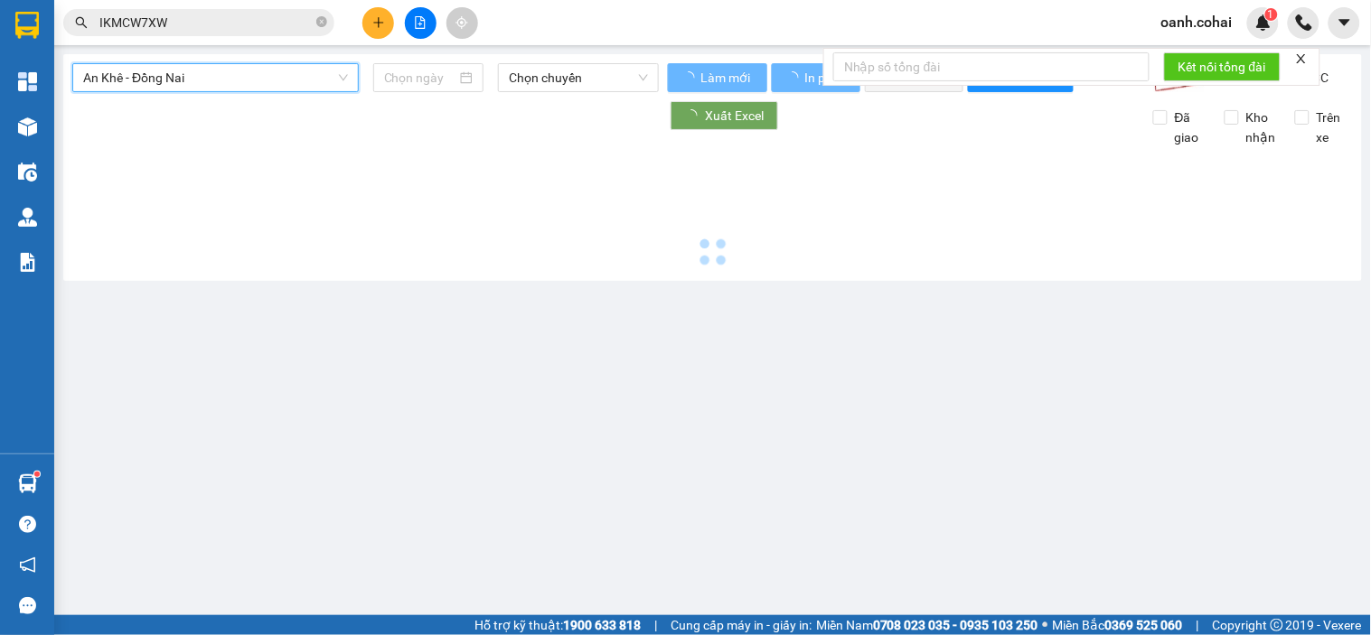
type input "[DATE]"
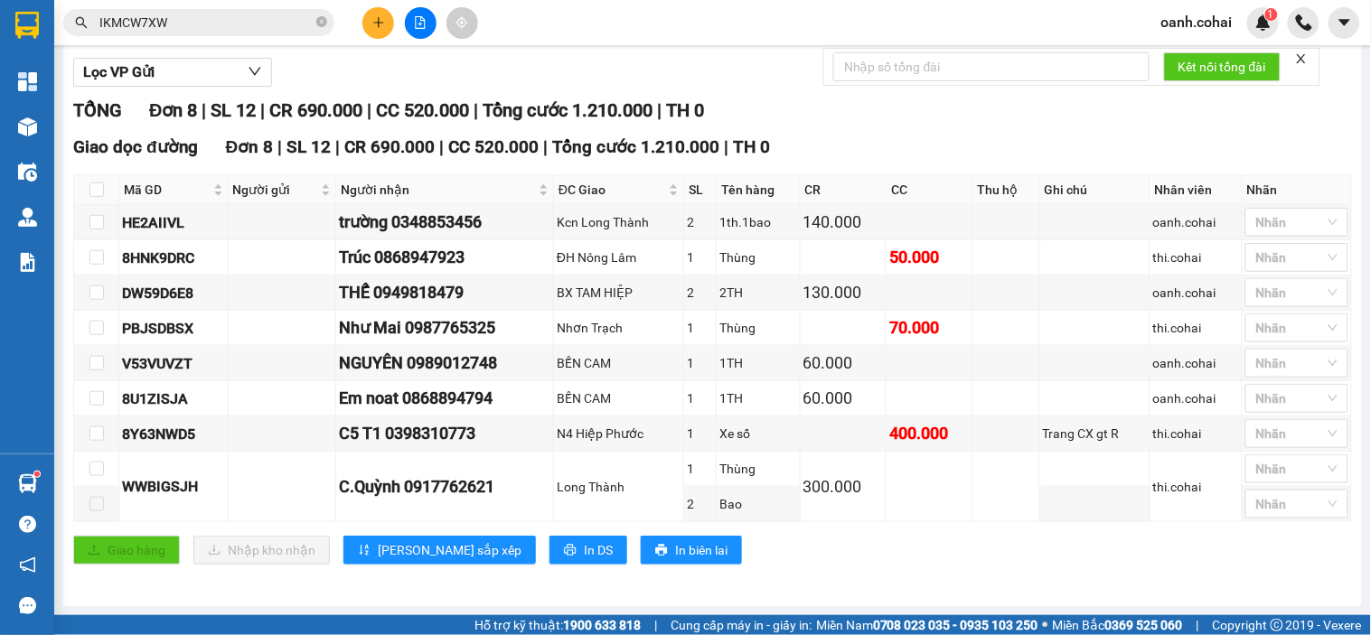
scroll to position [5, 0]
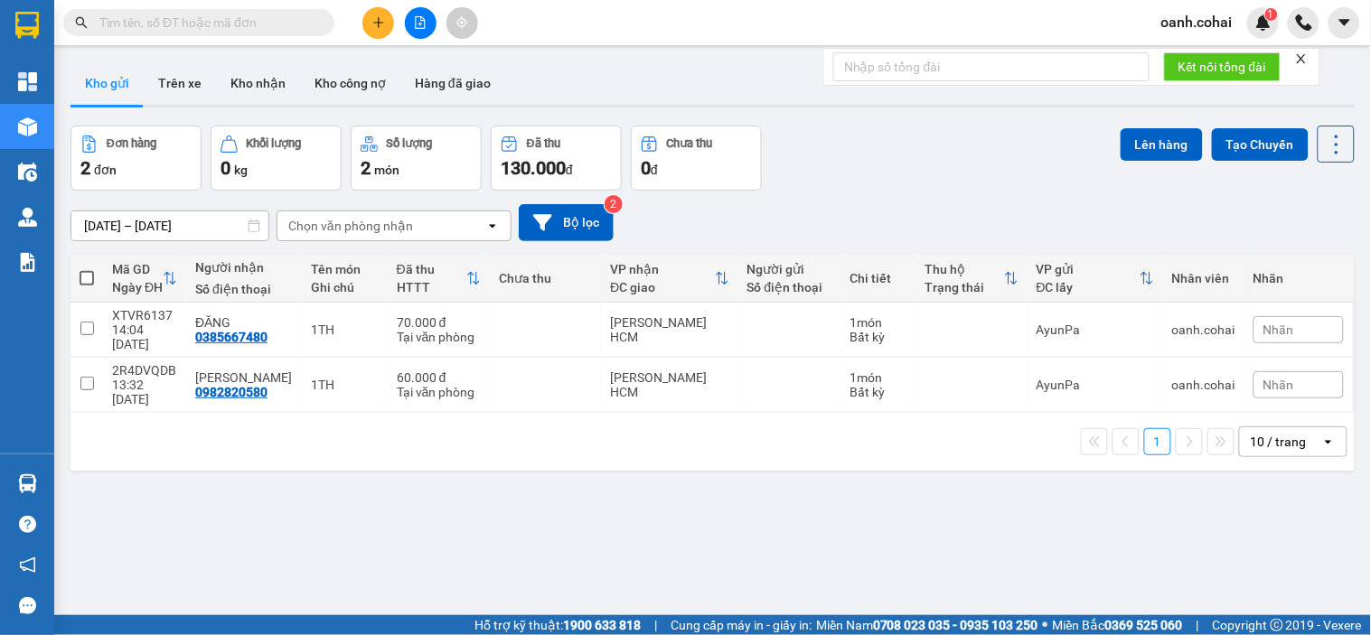
click at [371, 18] on button at bounding box center [378, 23] width 32 height 32
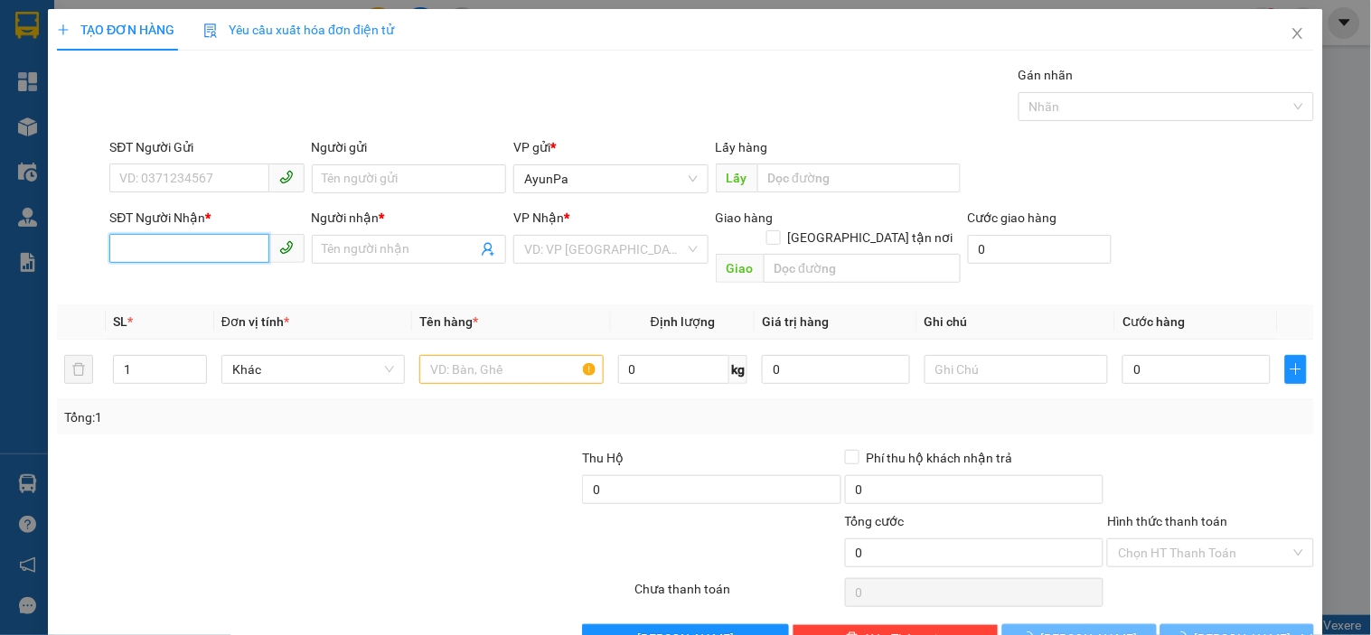
click at [209, 257] on input "SĐT Người Nhận *" at bounding box center [188, 248] width 159 height 29
type input "0978792208"
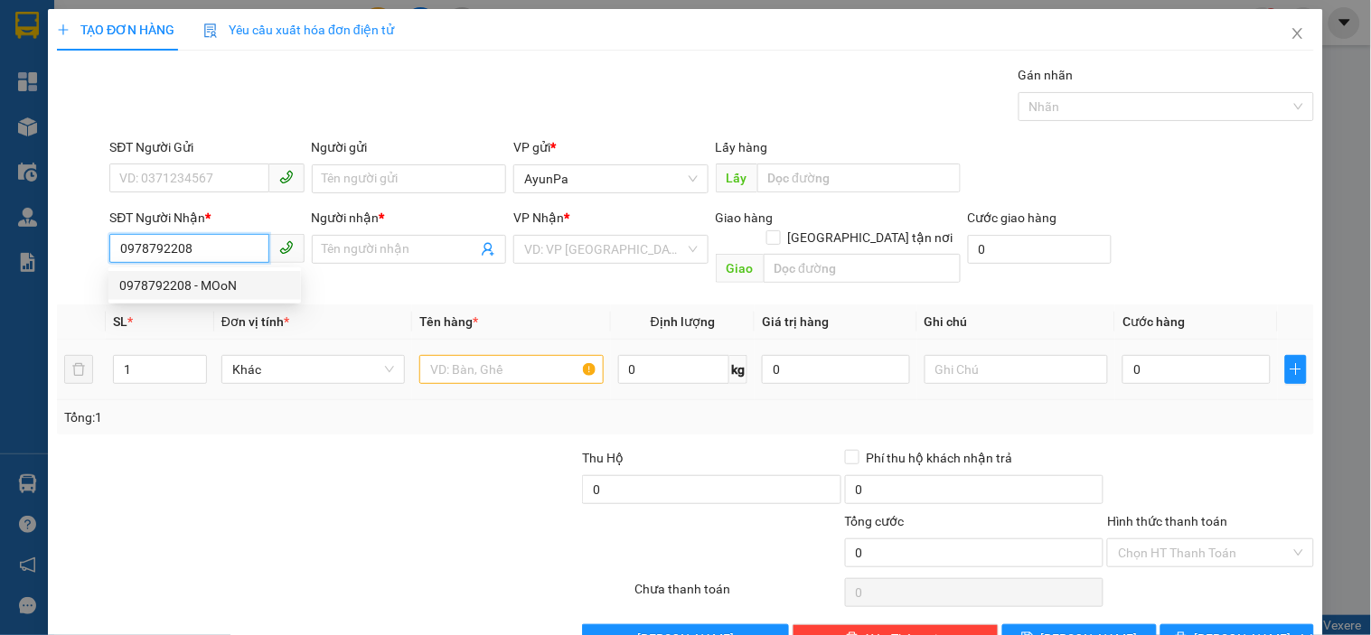
drag, startPoint x: 195, startPoint y: 276, endPoint x: 475, endPoint y: 320, distance: 283.6
click at [197, 277] on div "0978792208 - MOoN" at bounding box center [204, 286] width 171 height 20
type input "MOoN"
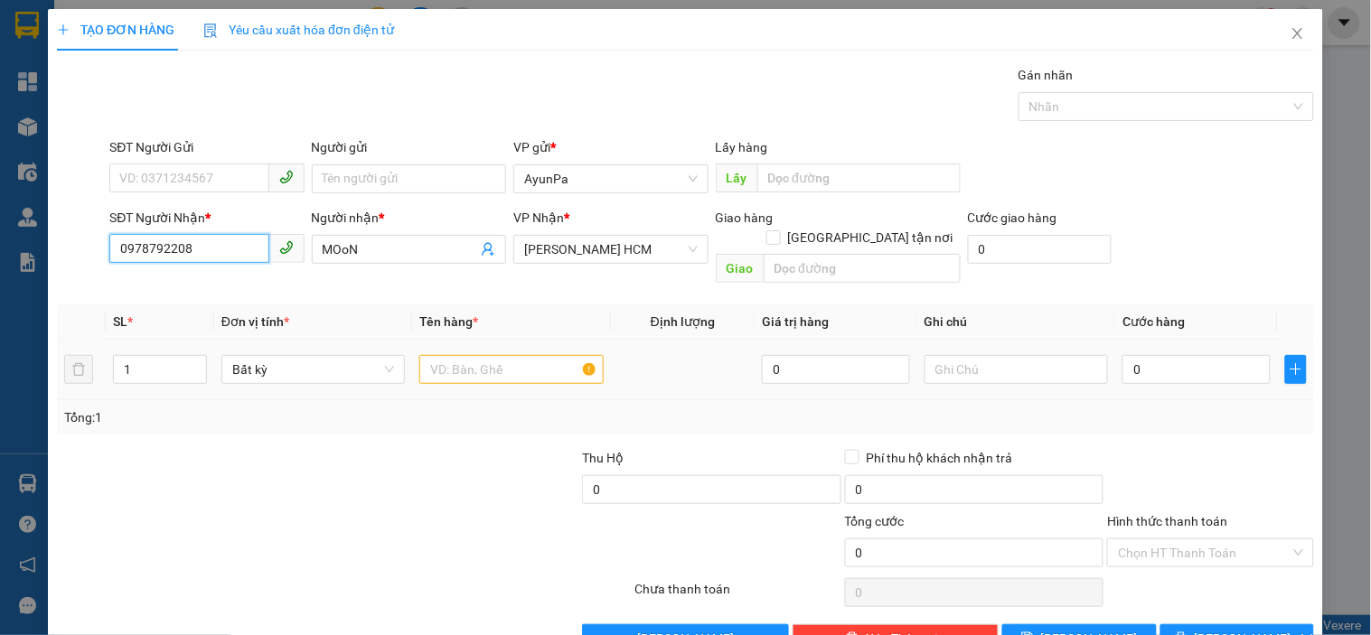
type input "0978792208"
click at [540, 355] on input "text" at bounding box center [510, 369] width 183 height 29
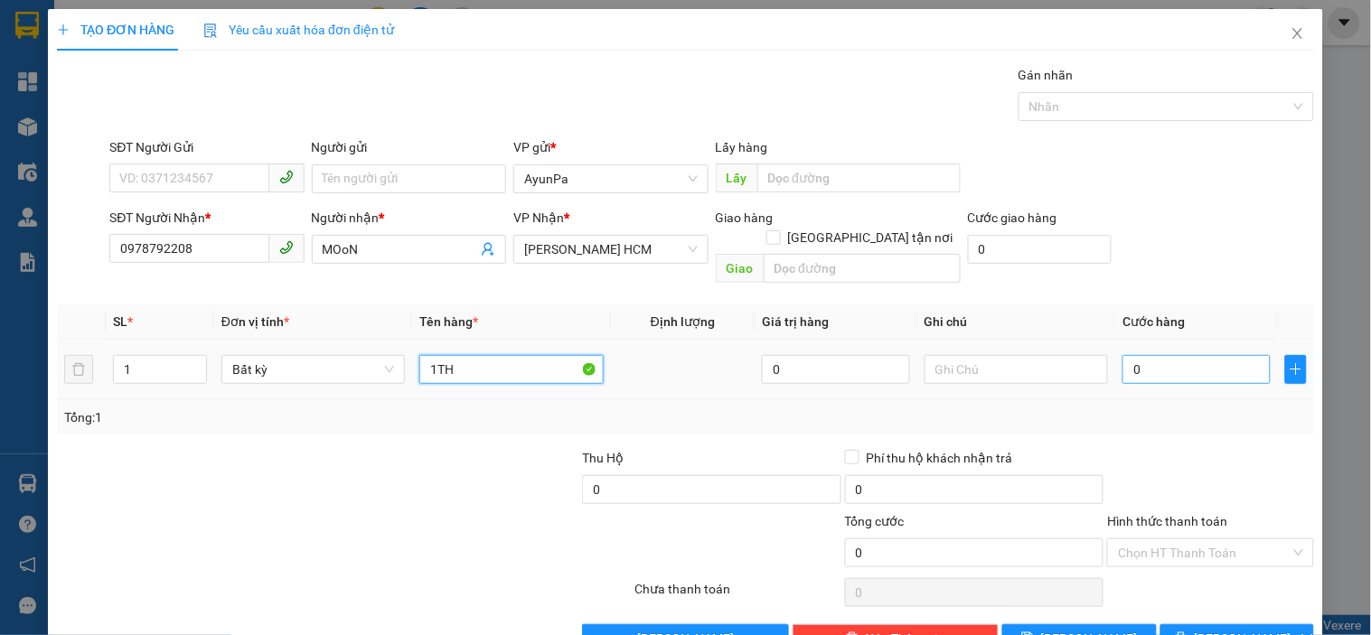
type input "1TH"
click at [1185, 355] on input "0" at bounding box center [1196, 369] width 148 height 29
type input "5"
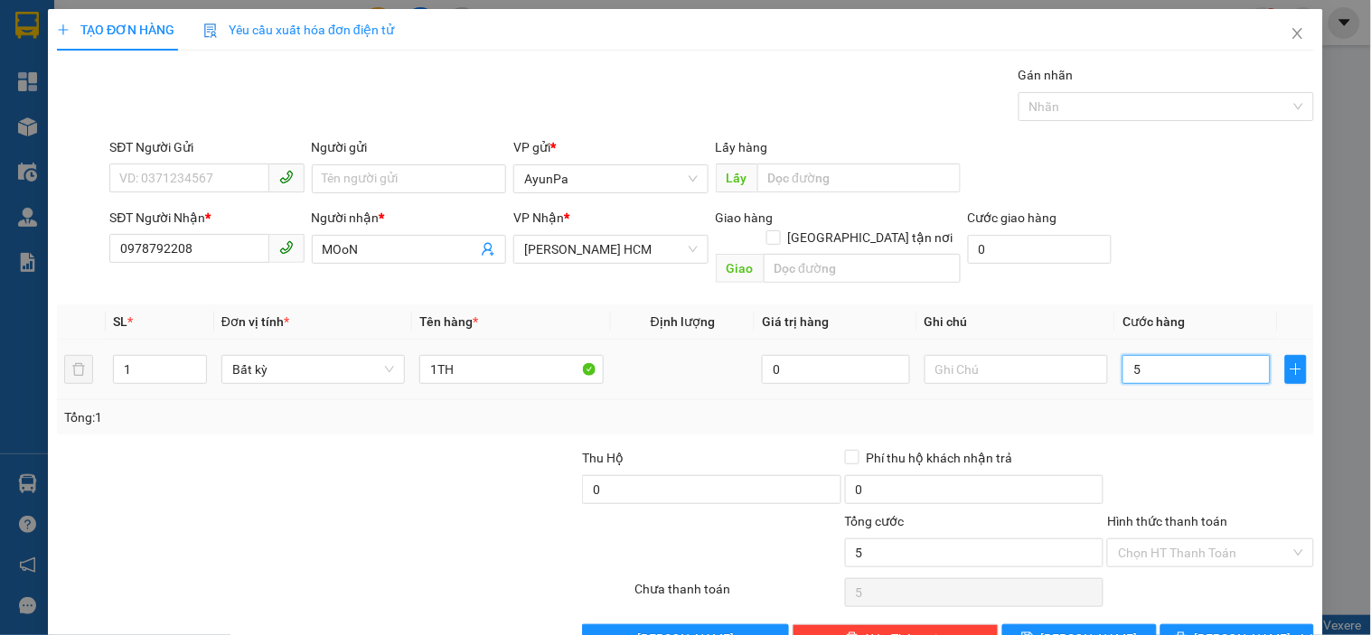
type input "50"
type input "50.000"
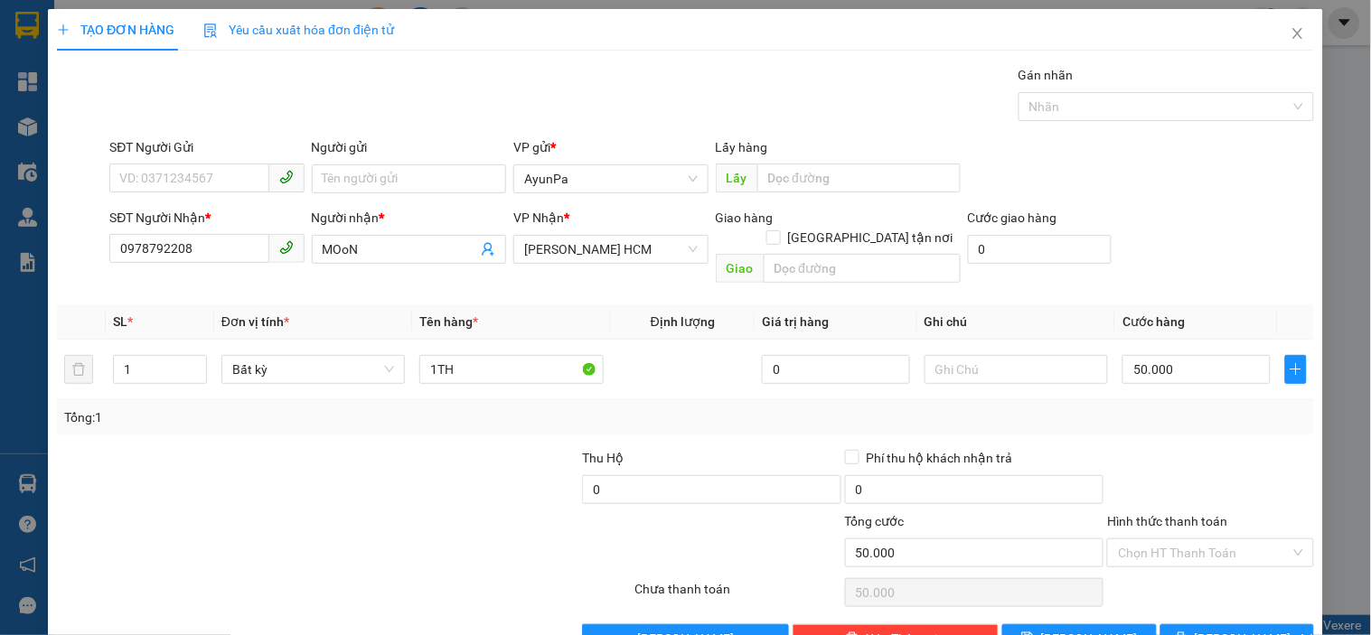
click at [1234, 422] on div "Transit Pickup Surcharge Ids Transit Deliver Surcharge Ids Transit Deliver Surc…" at bounding box center [685, 359] width 1257 height 588
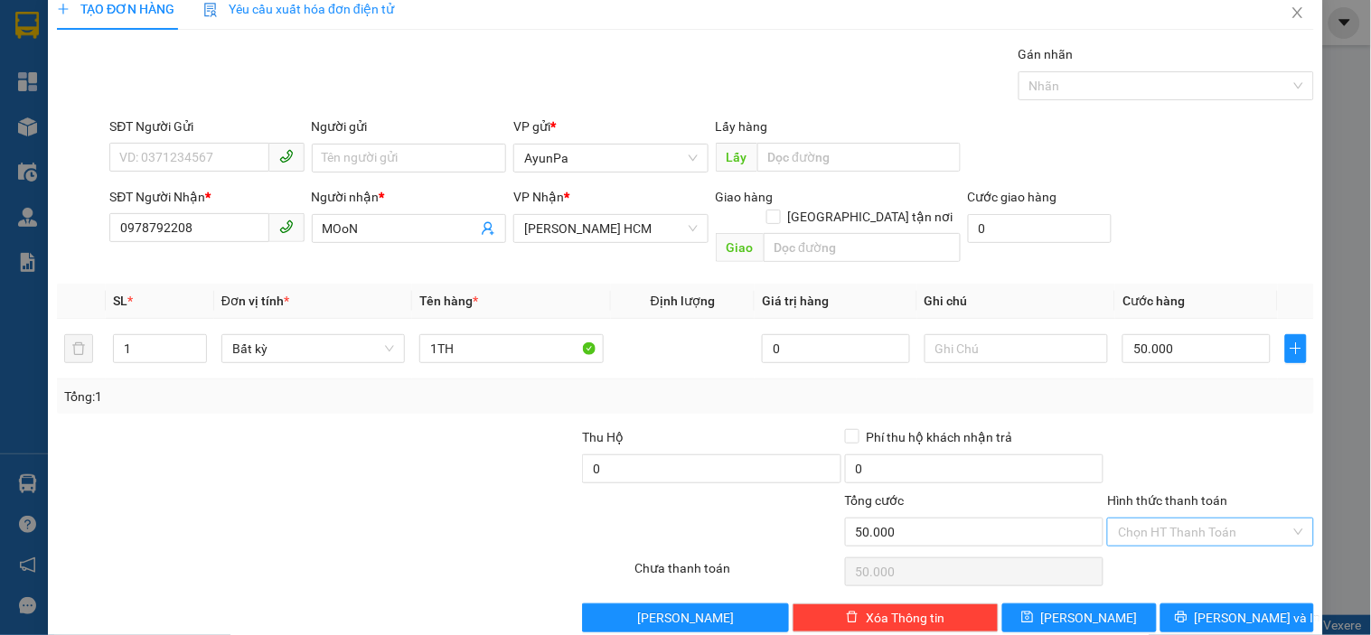
scroll to position [33, 0]
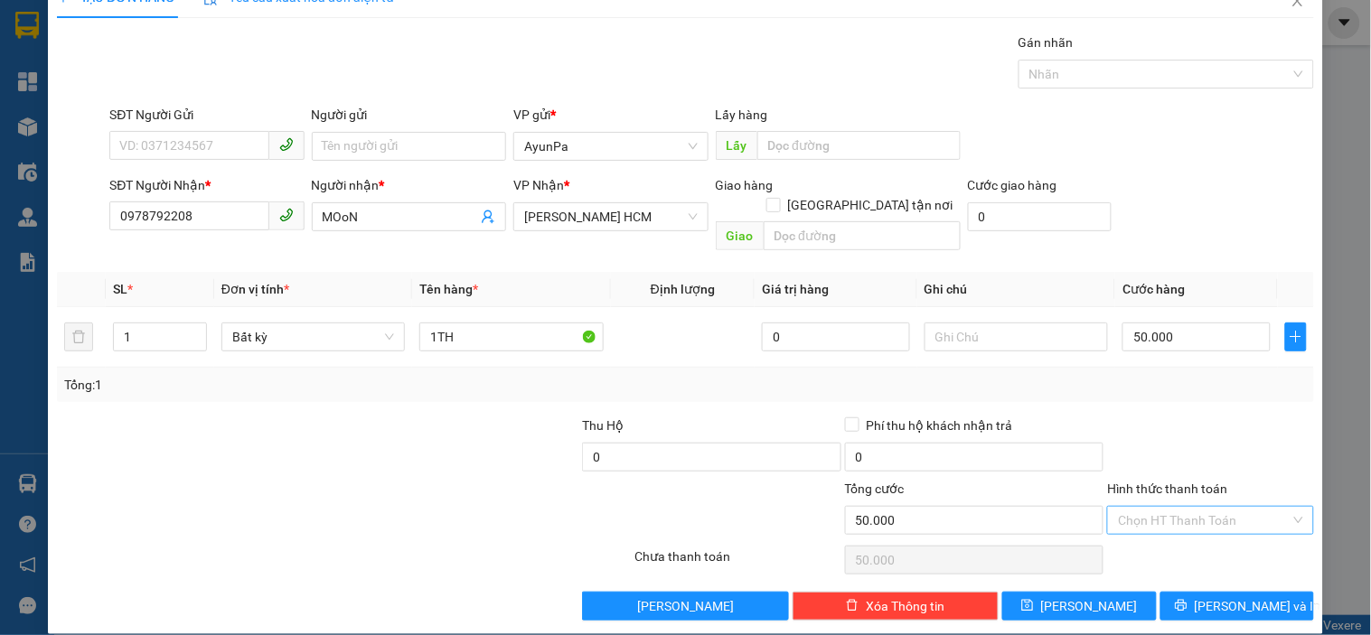
click at [1208, 507] on input "Hình thức thanh toán" at bounding box center [1204, 520] width 172 height 27
click at [1170, 540] on div "Tại văn phòng" at bounding box center [1199, 537] width 183 height 20
type input "0"
drag, startPoint x: 1207, startPoint y: 586, endPoint x: 1218, endPoint y: 517, distance: 69.5
click at [1208, 540] on span "[PERSON_NAME] và In" at bounding box center [1258, 606] width 127 height 20
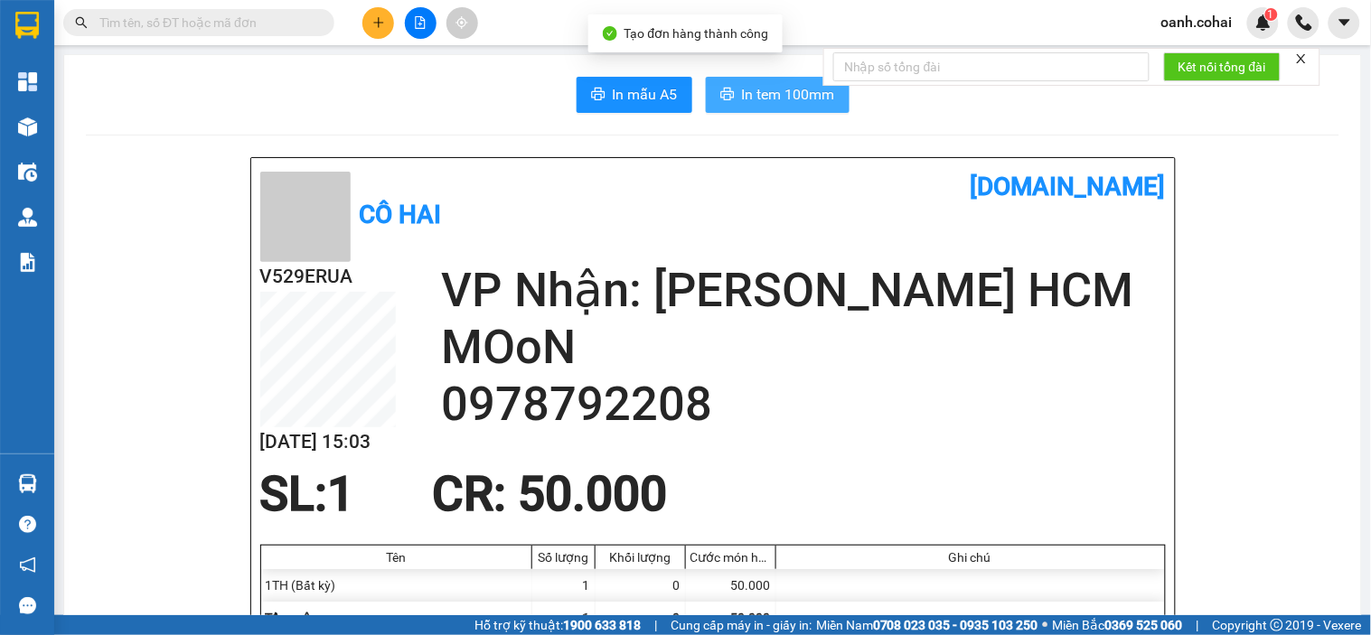
click at [775, 87] on span "In tem 100mm" at bounding box center [788, 94] width 93 height 23
click at [1097, 540] on span "Miền Bắc 0369 525 060" at bounding box center [1118, 625] width 130 height 20
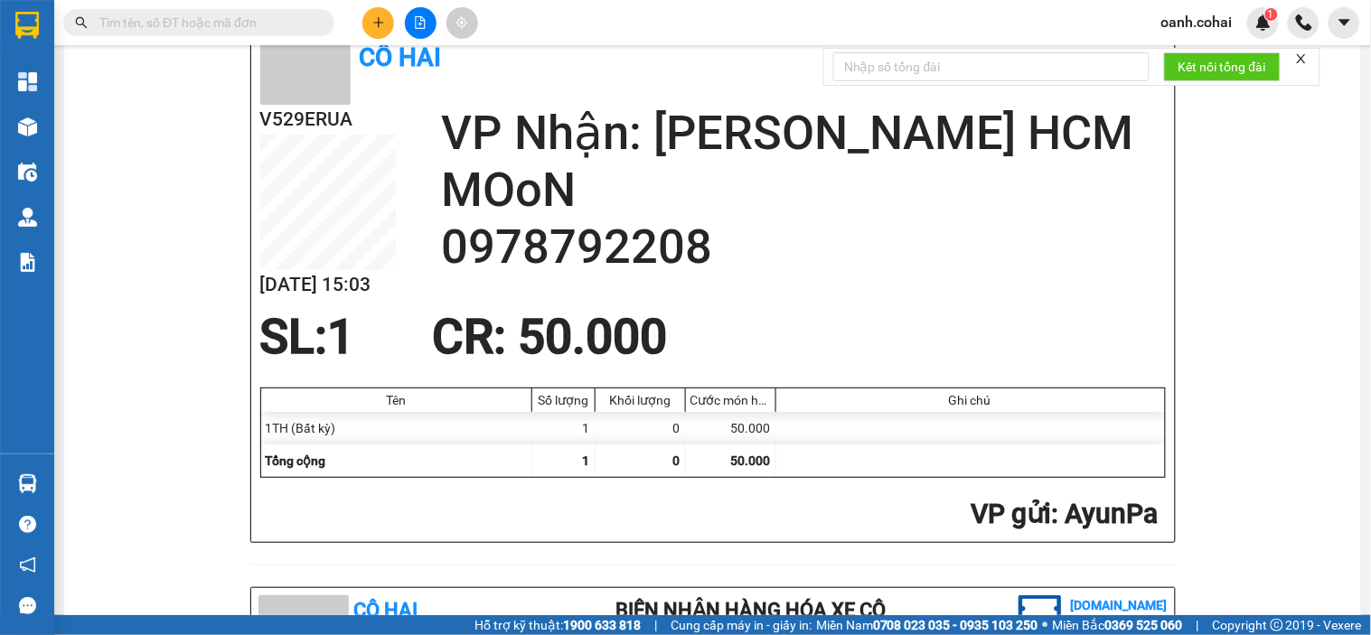
scroll to position [23, 0]
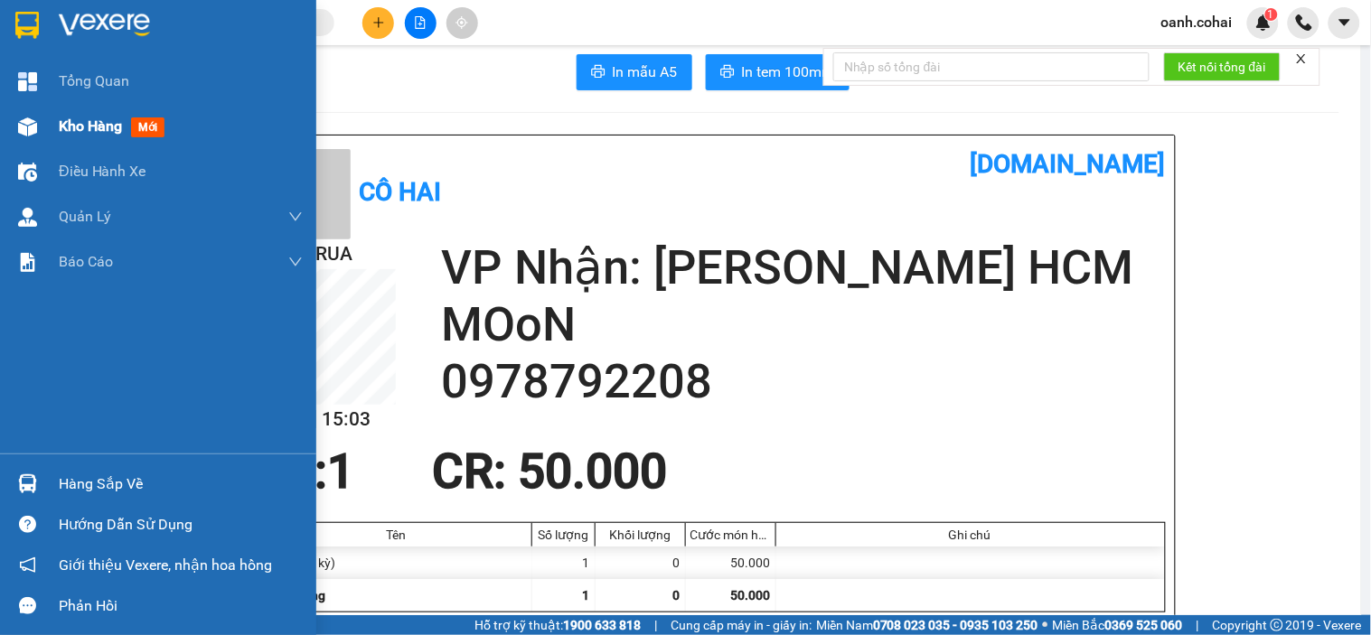
click at [76, 121] on span "Kho hàng" at bounding box center [90, 125] width 63 height 17
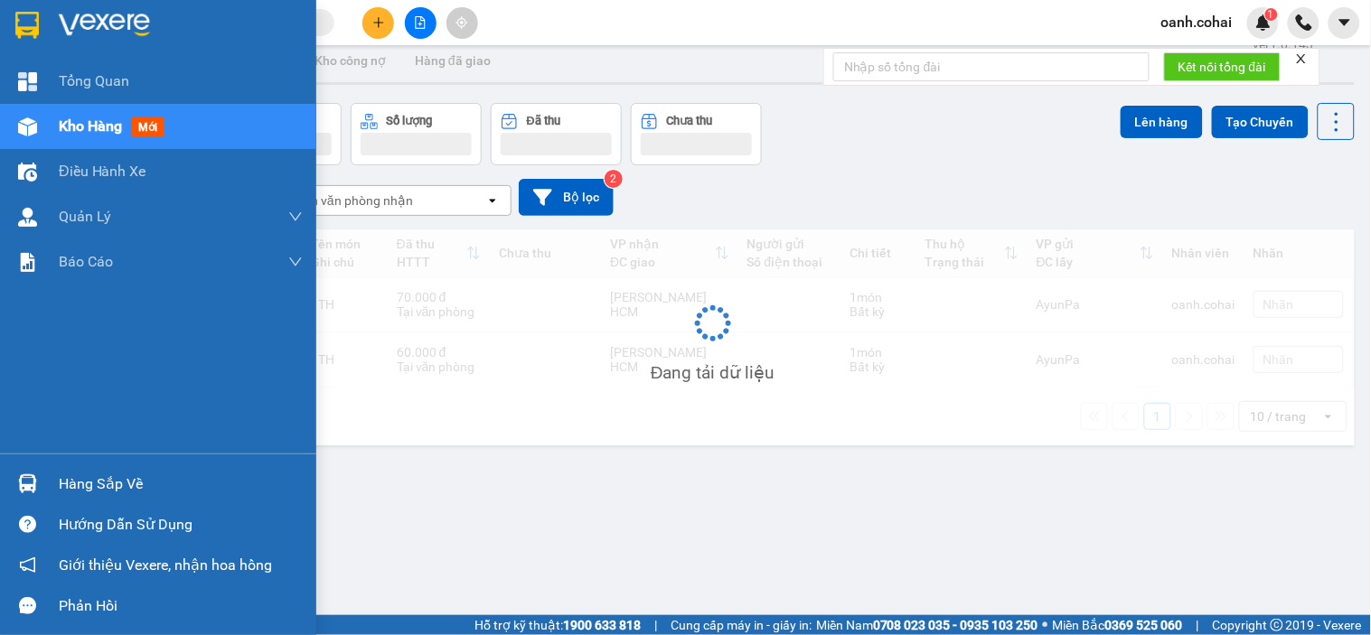
click at [76, 121] on span "Kho hàng" at bounding box center [90, 125] width 63 height 17
click at [75, 121] on span "Kho hàng" at bounding box center [90, 125] width 63 height 17
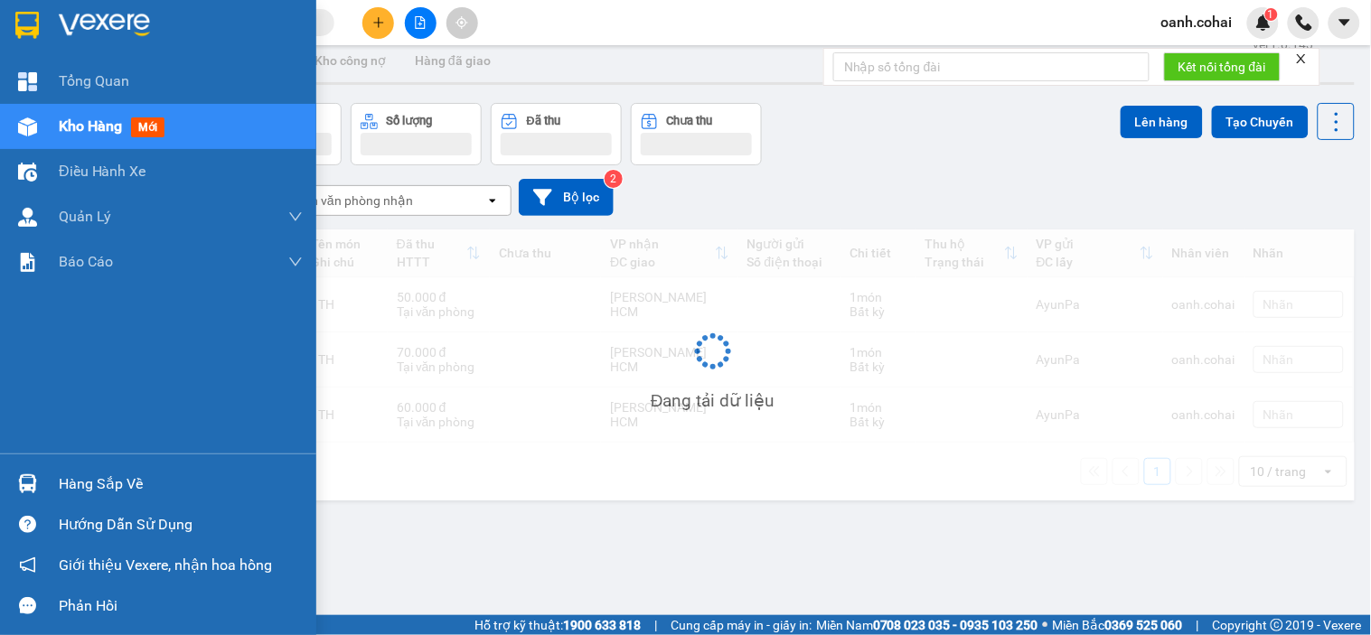
click at [75, 121] on span "Kho hàng" at bounding box center [90, 125] width 63 height 17
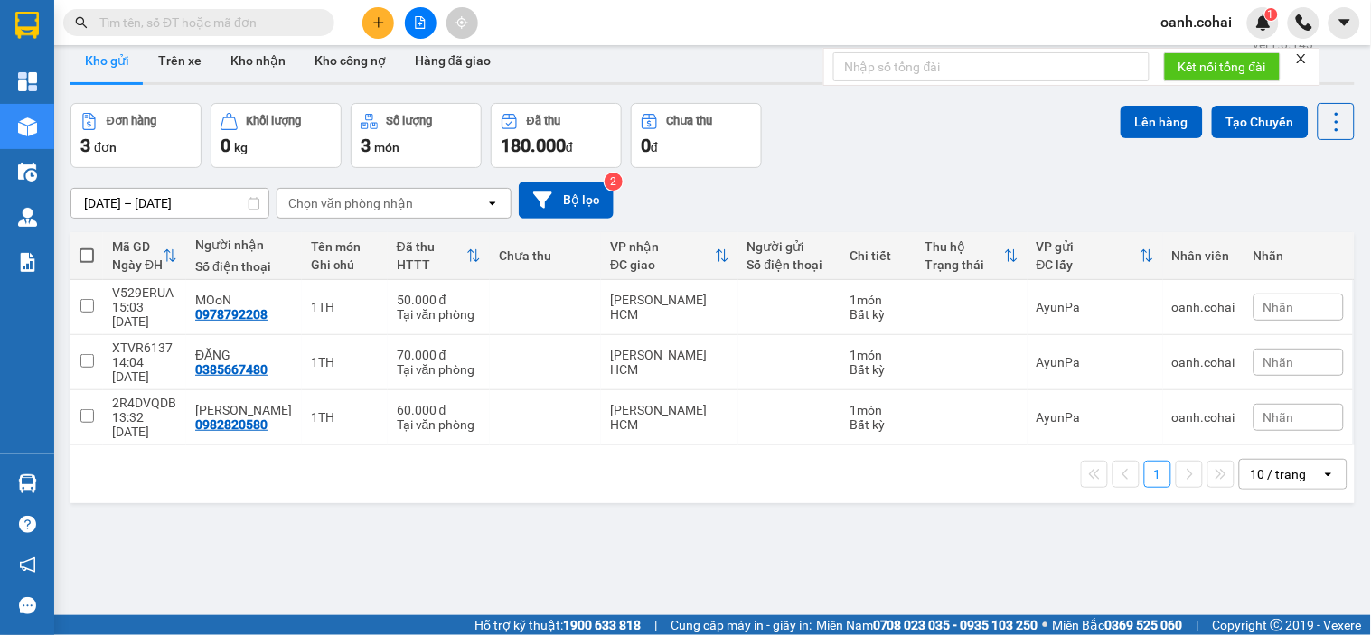
click at [1234, 460] on div "10 / trang" at bounding box center [1280, 474] width 81 height 29
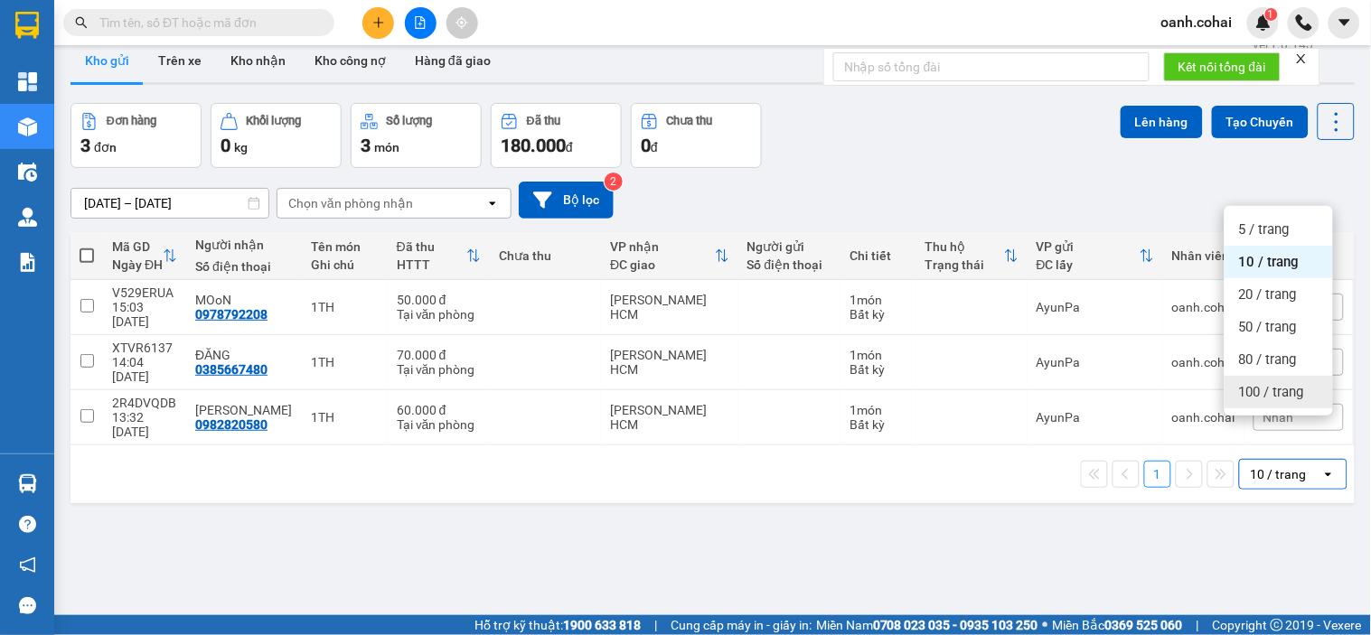
click at [1234, 402] on div "100 / trang" at bounding box center [1279, 392] width 108 height 33
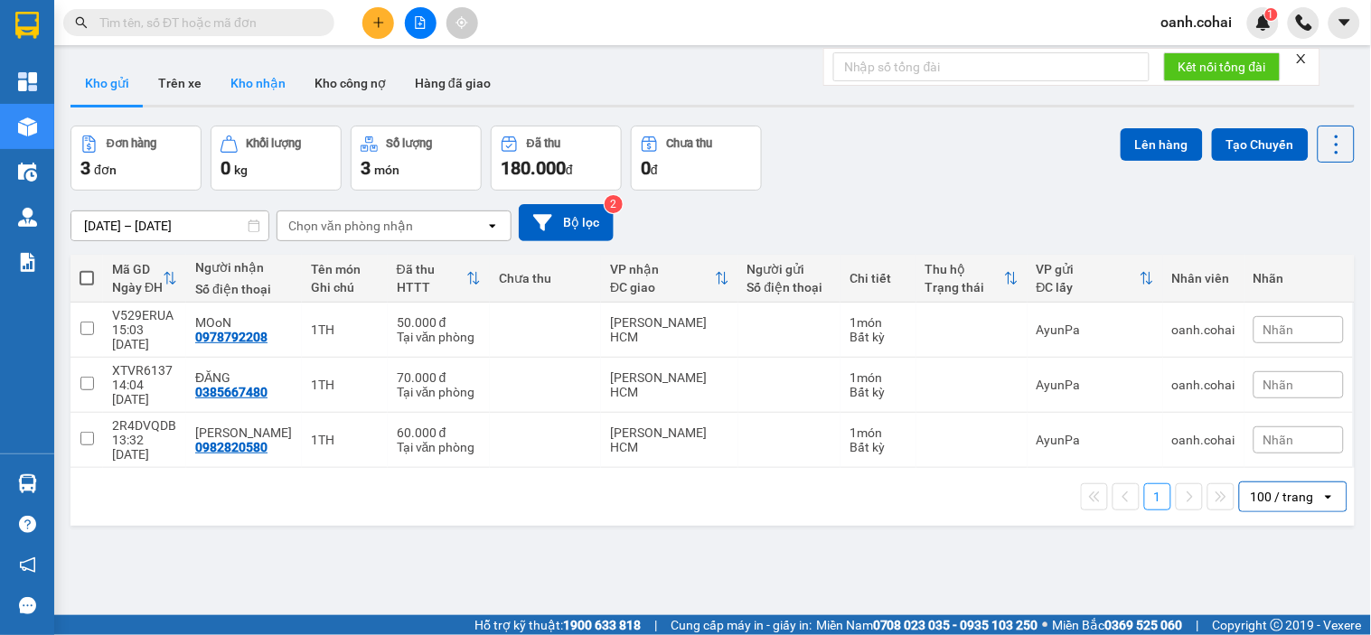
click at [276, 89] on button "Kho nhận" at bounding box center [258, 82] width 84 height 43
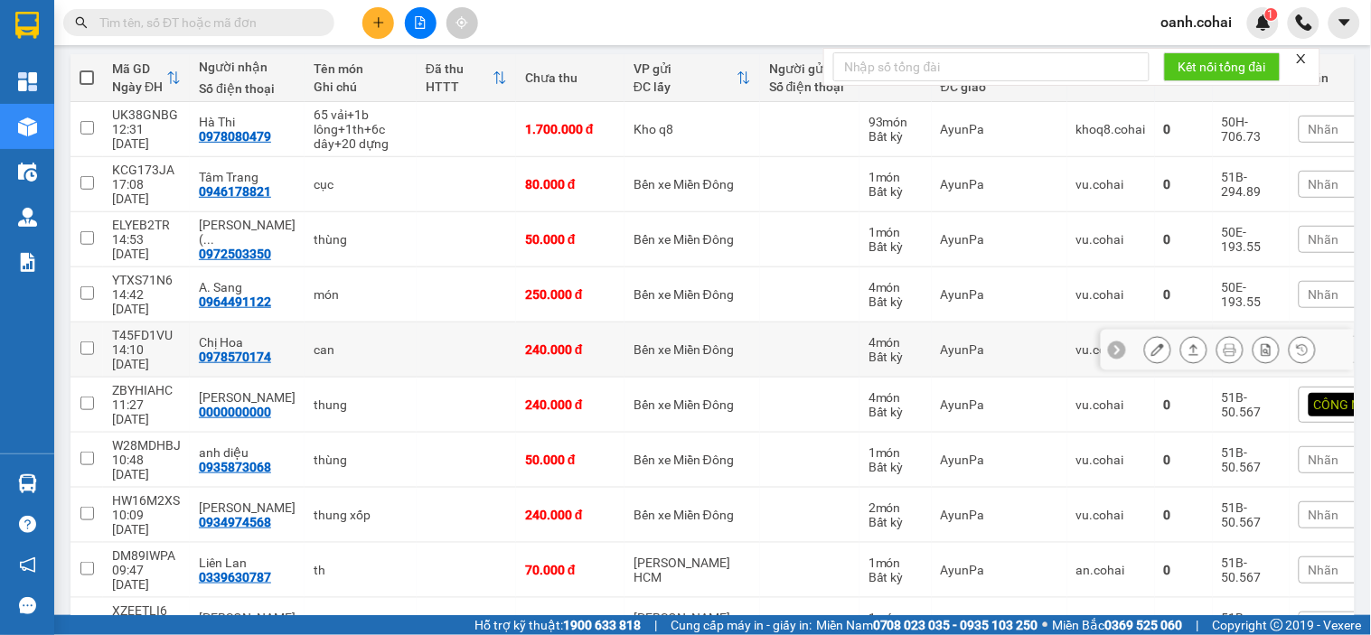
scroll to position [301, 0]
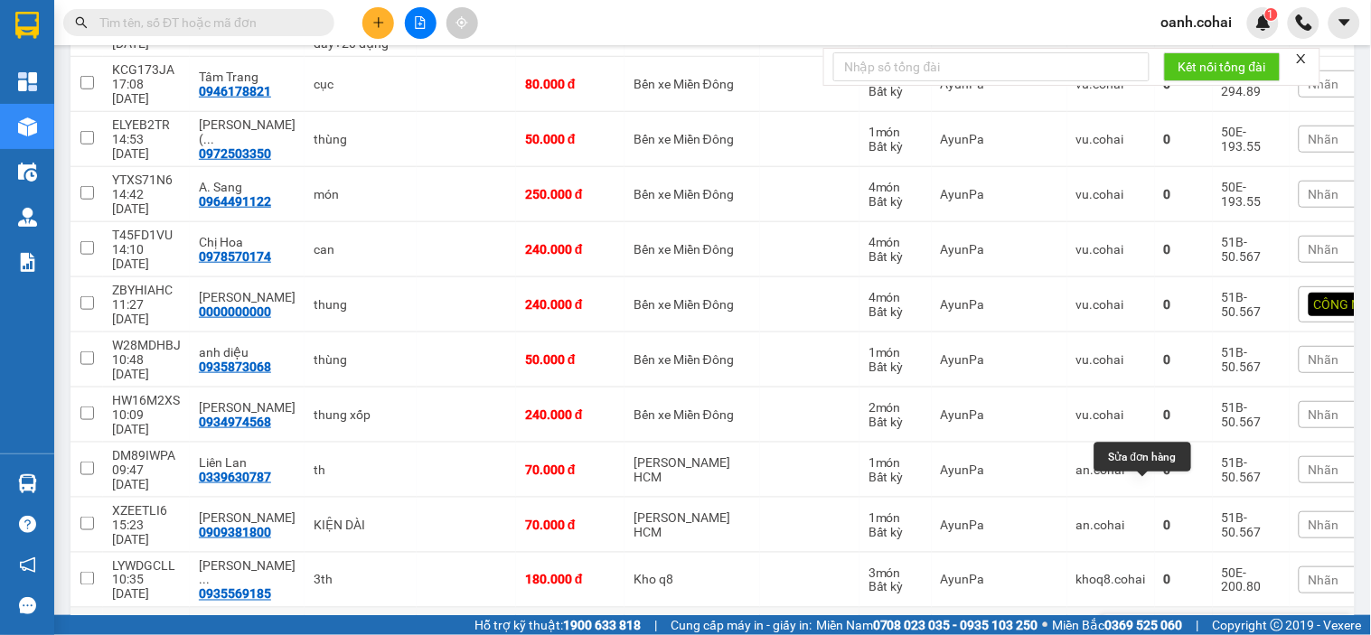
click at [1151, 540] on button at bounding box center [1157, 636] width 25 height 32
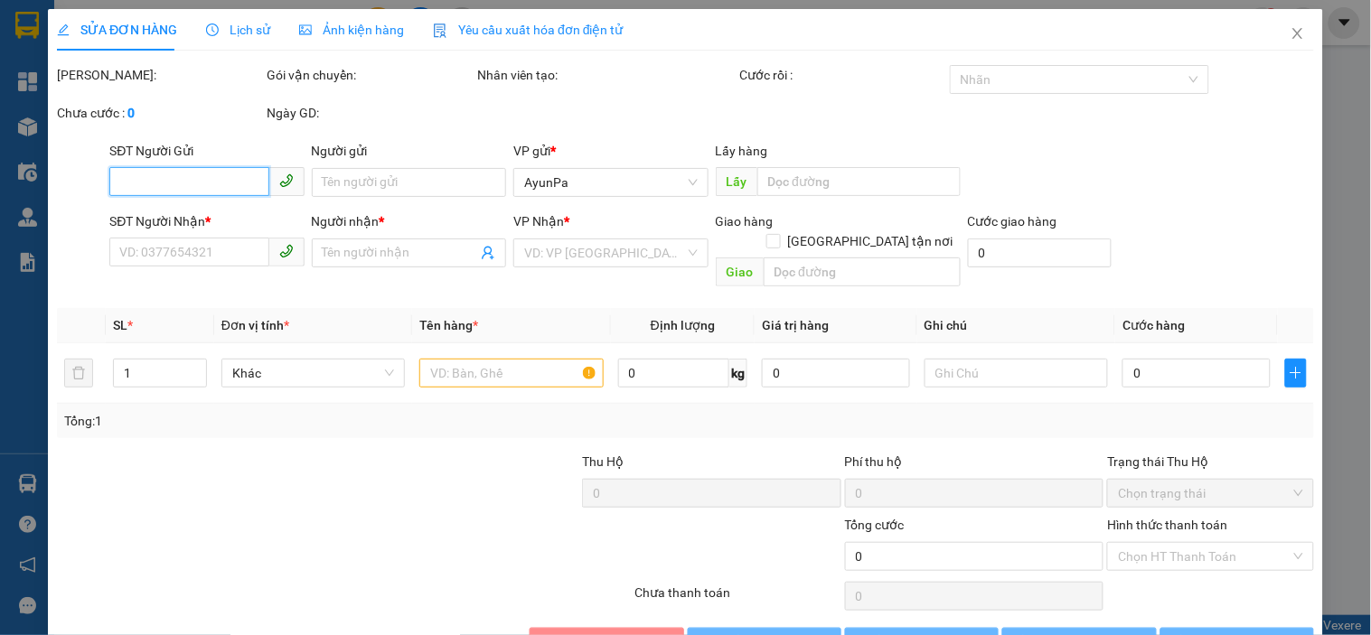
type input "0968408459"
type input "khanh"
type input "0914201755"
type input "TRỨ MAI"
type input "11.500.000"
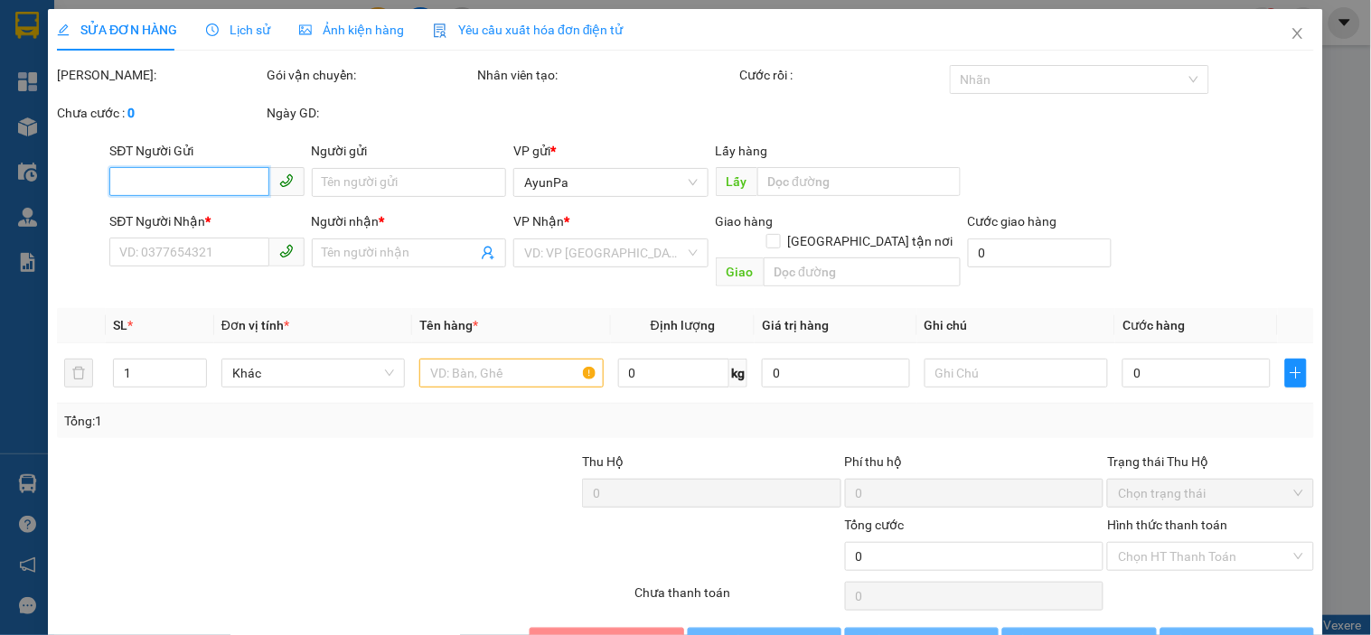
type input "150.000"
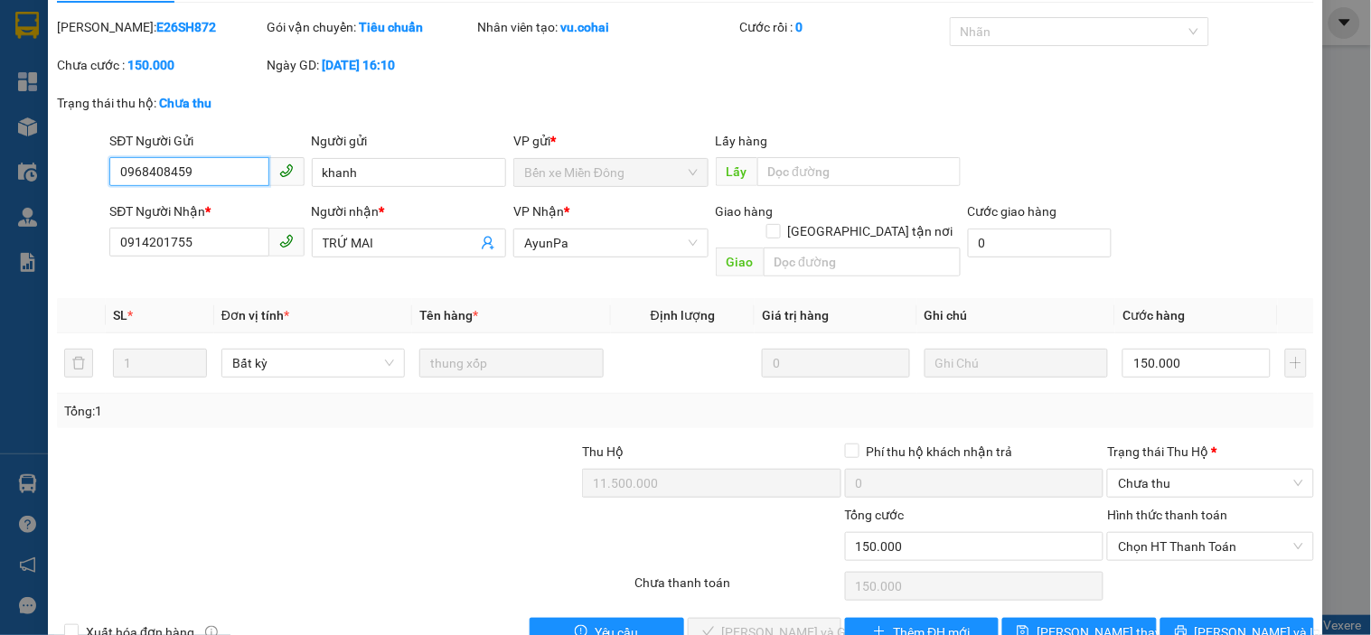
scroll to position [74, 0]
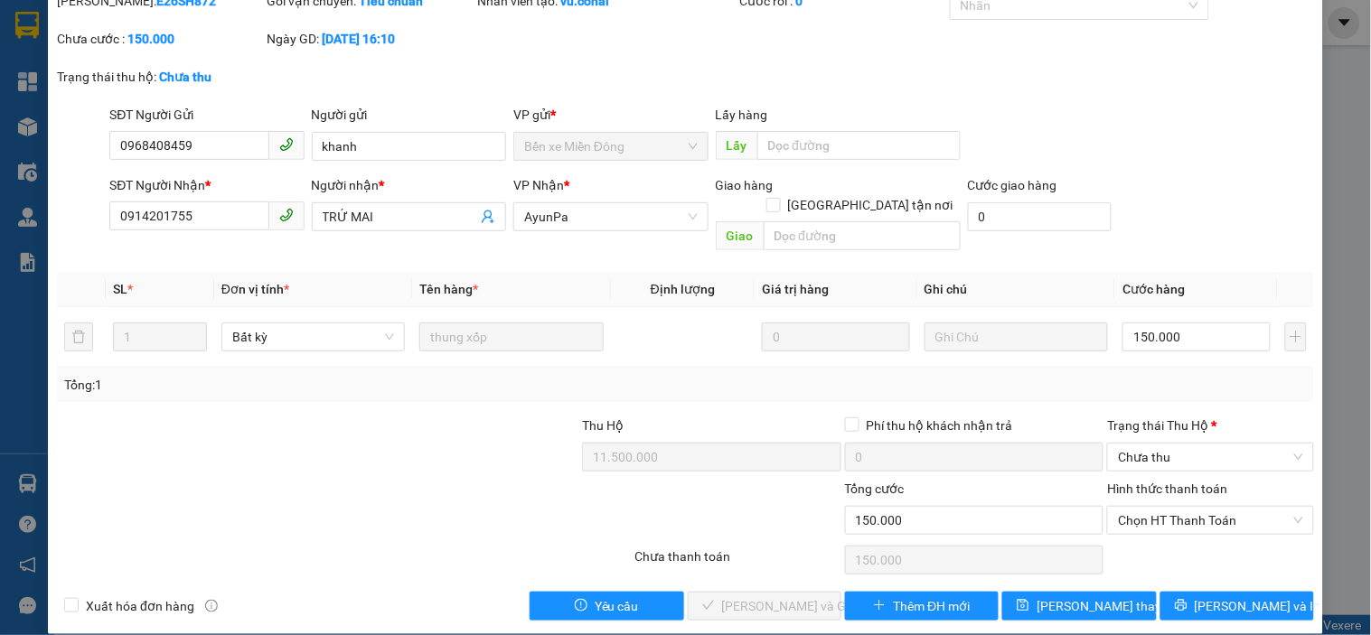
click at [1199, 375] on div "Tổng: 1" at bounding box center [685, 385] width 1243 height 20
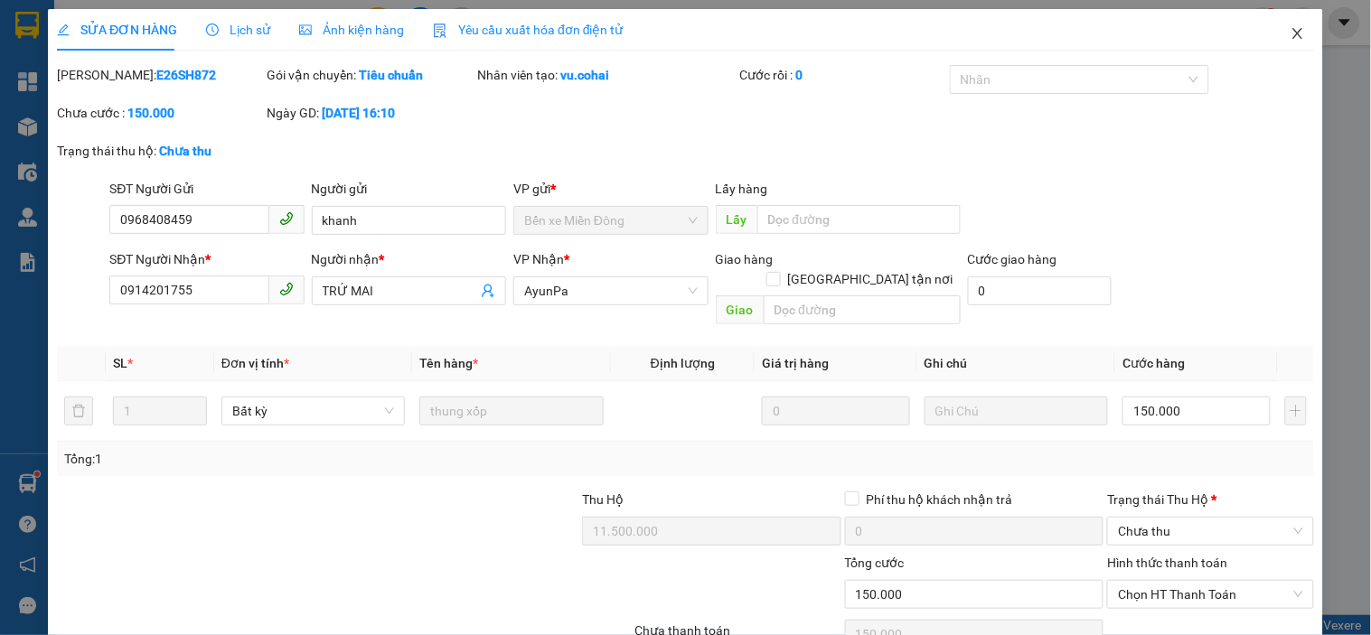
drag, startPoint x: 1279, startPoint y: 29, endPoint x: 1224, endPoint y: 83, distance: 77.3
click at [1234, 29] on icon "close" at bounding box center [1298, 33] width 14 height 14
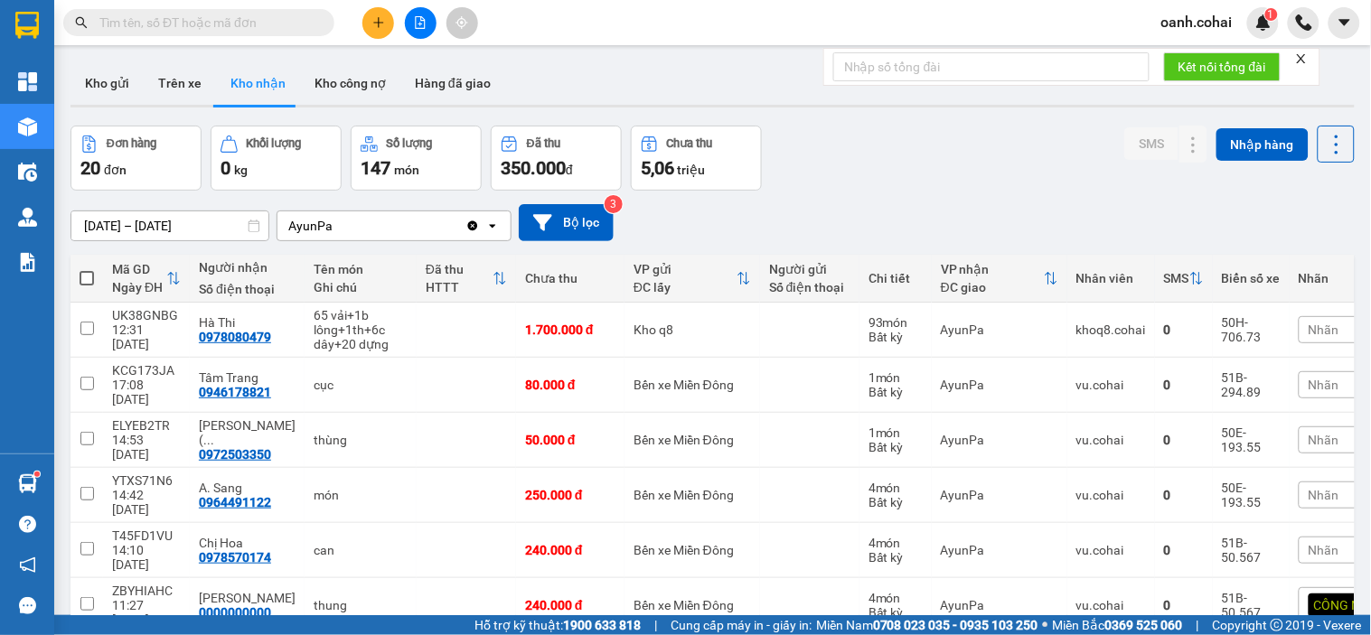
click at [418, 11] on button at bounding box center [421, 23] width 32 height 32
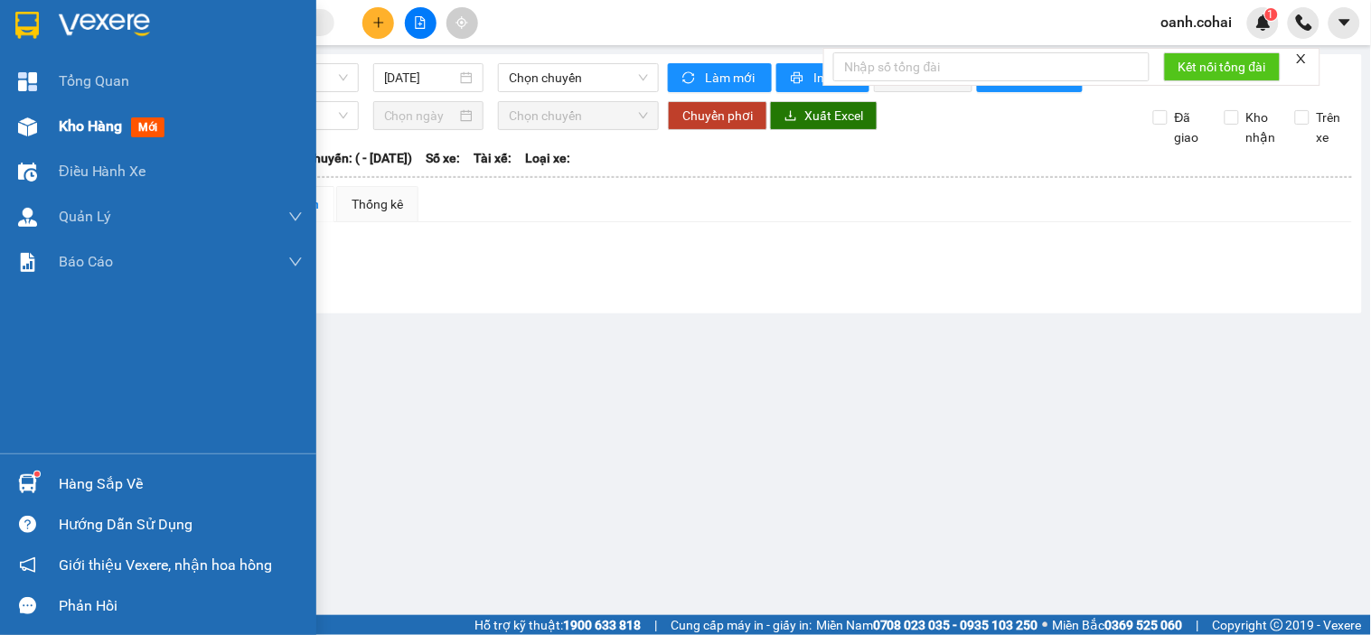
click at [90, 129] on span "Kho hàng" at bounding box center [90, 125] width 63 height 17
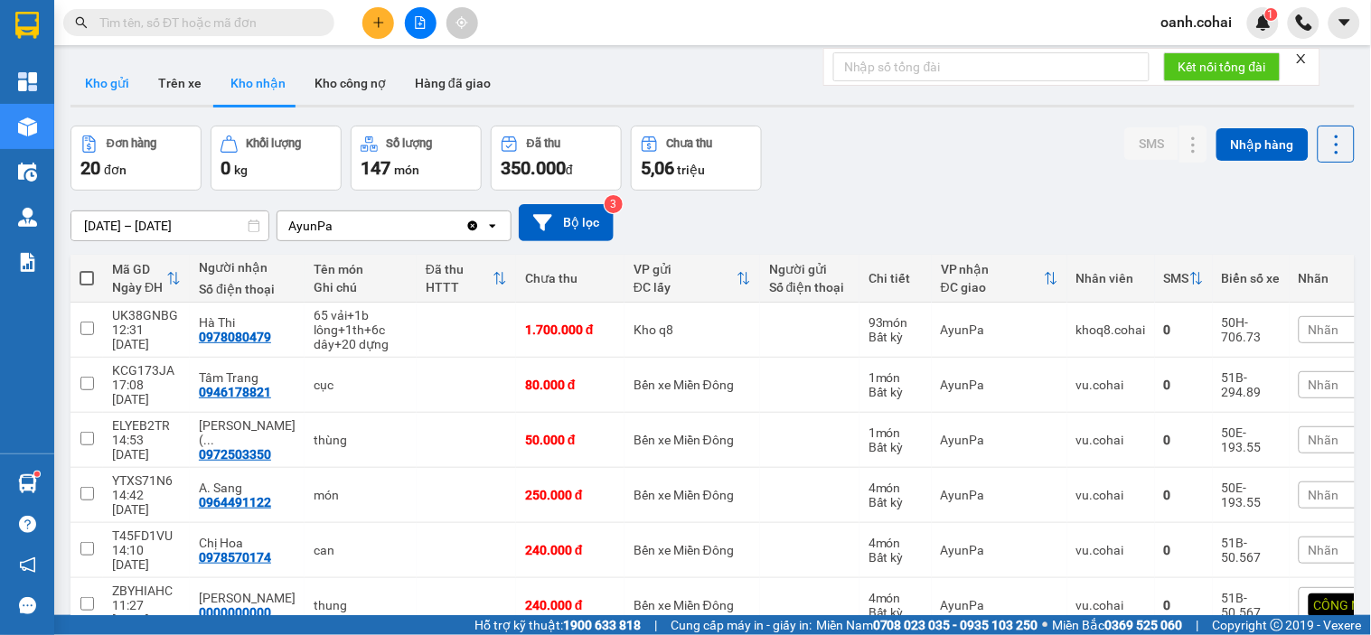
click at [123, 78] on button "Kho gửi" at bounding box center [106, 82] width 73 height 43
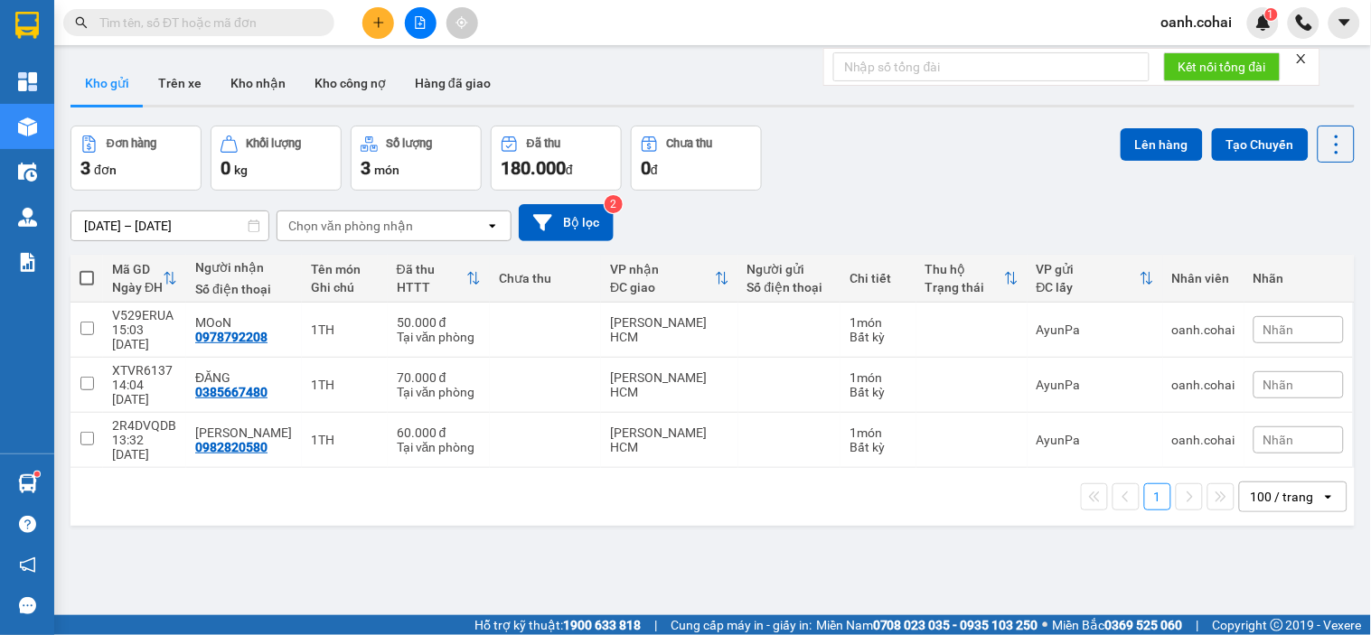
click at [409, 19] on button at bounding box center [421, 23] width 32 height 32
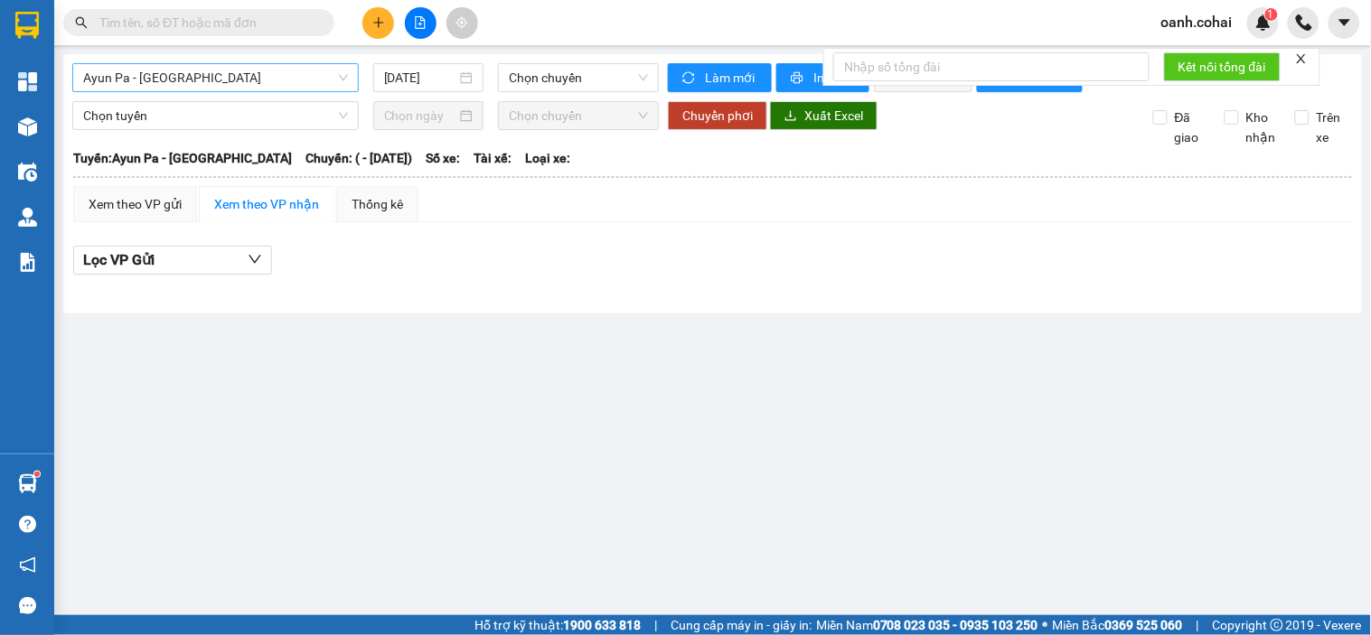
click at [258, 74] on span "Ayun Pa - [GEOGRAPHIC_DATA]" at bounding box center [215, 77] width 265 height 27
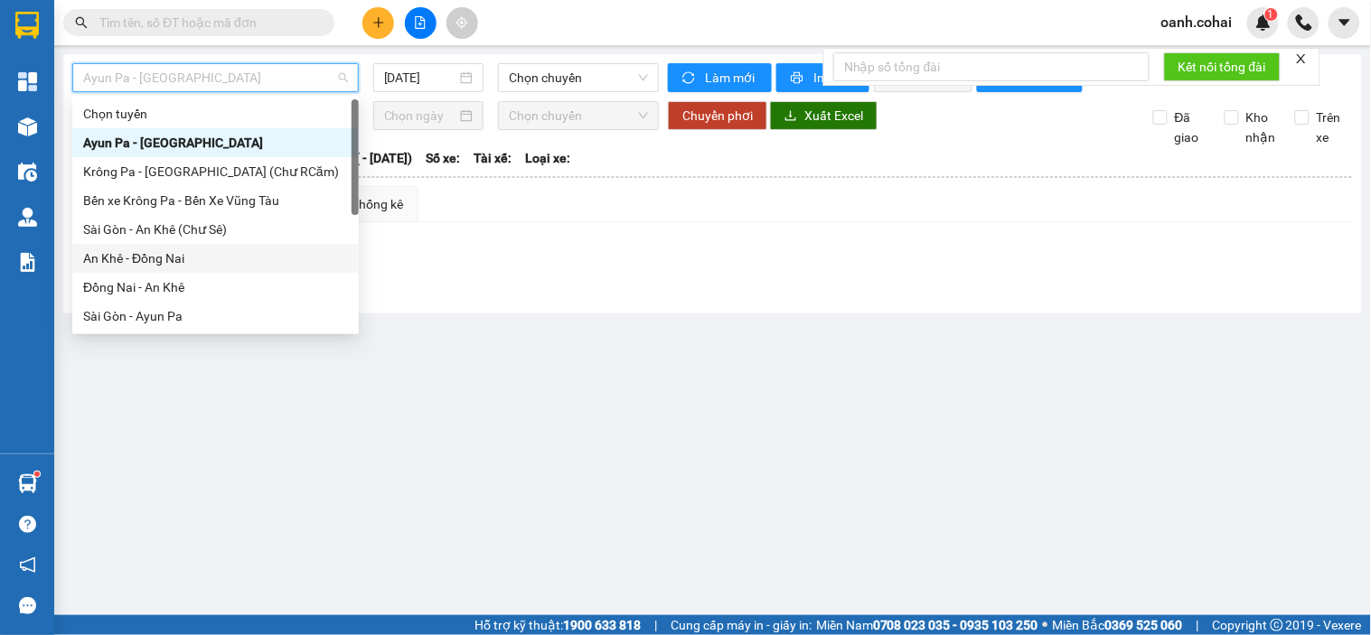
click at [211, 256] on div "An Khê - Đồng Nai" at bounding box center [215, 259] width 265 height 20
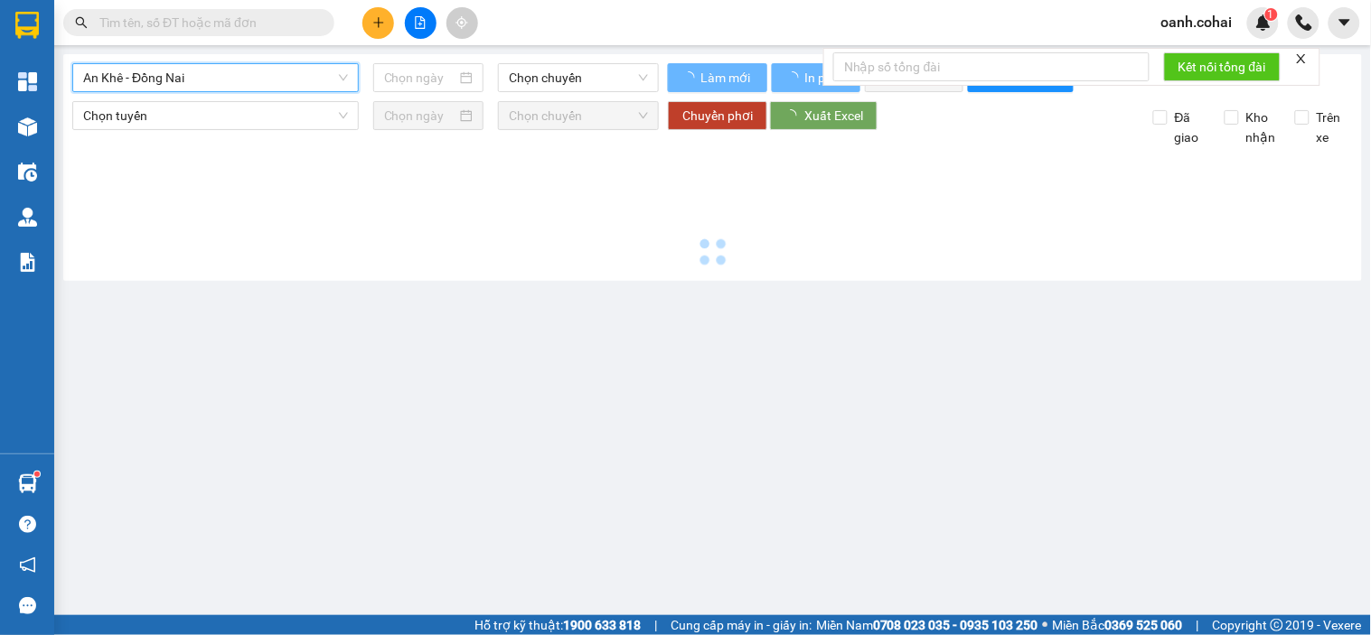
type input "[DATE]"
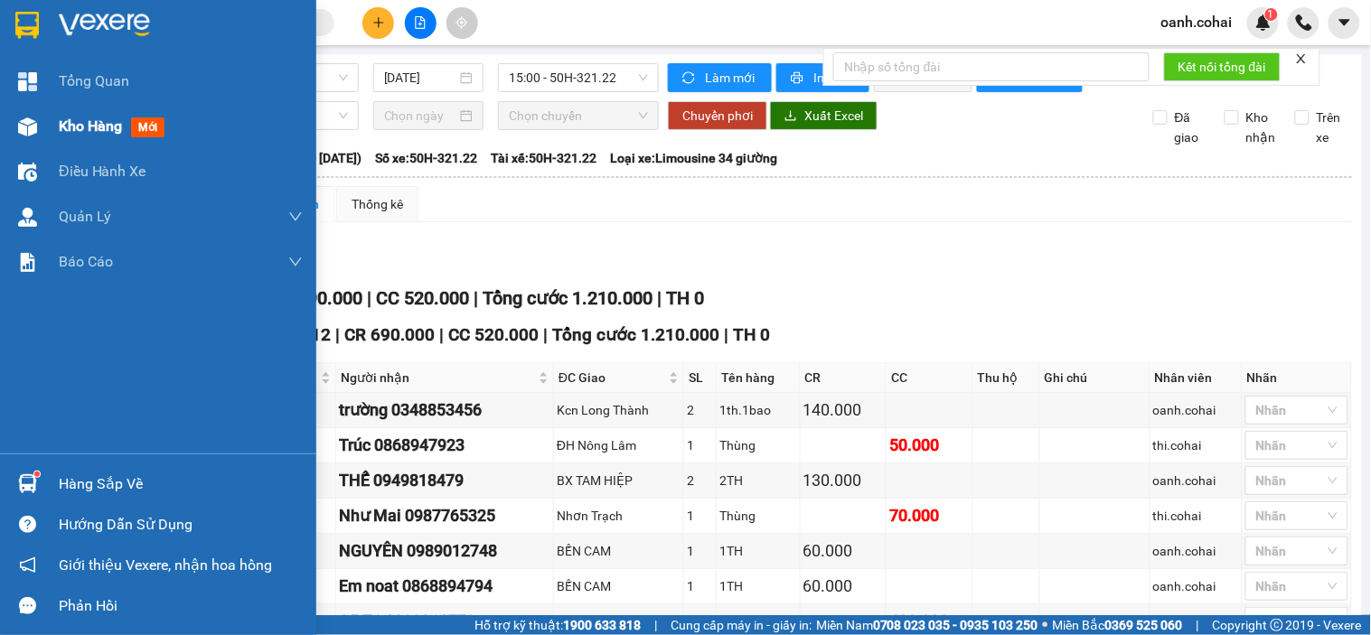
click at [81, 136] on div "Kho hàng mới" at bounding box center [115, 126] width 113 height 23
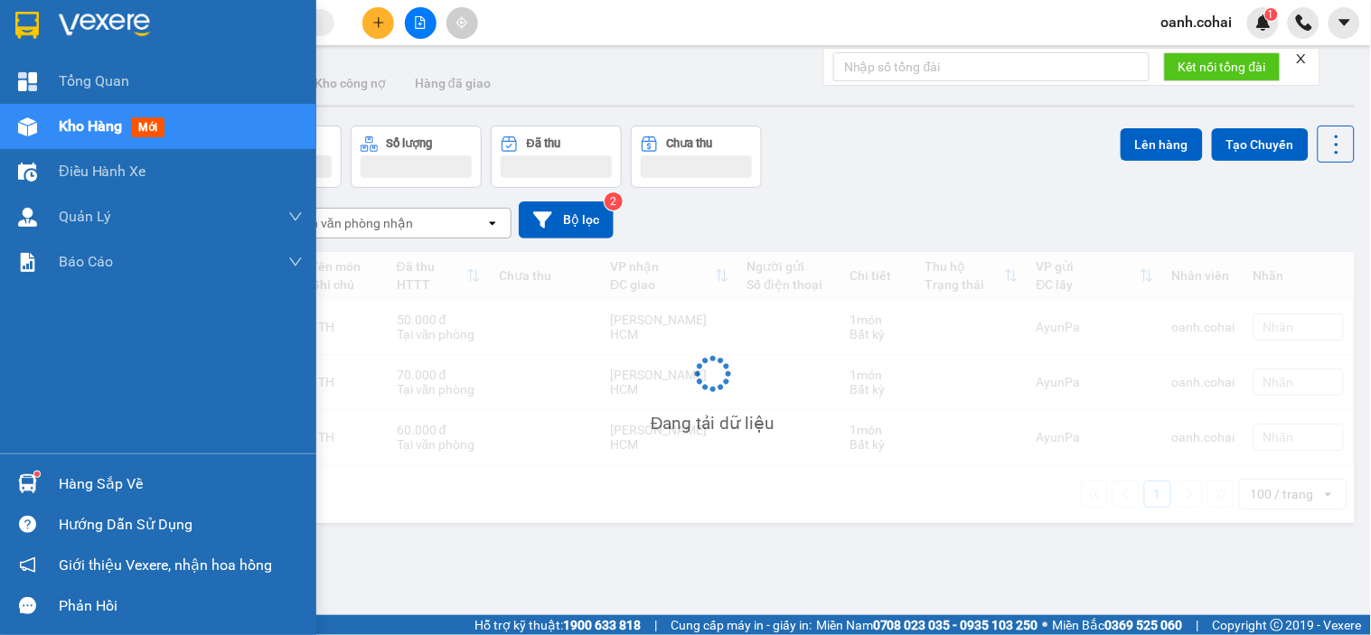
click at [83, 129] on span "Kho hàng" at bounding box center [90, 125] width 63 height 17
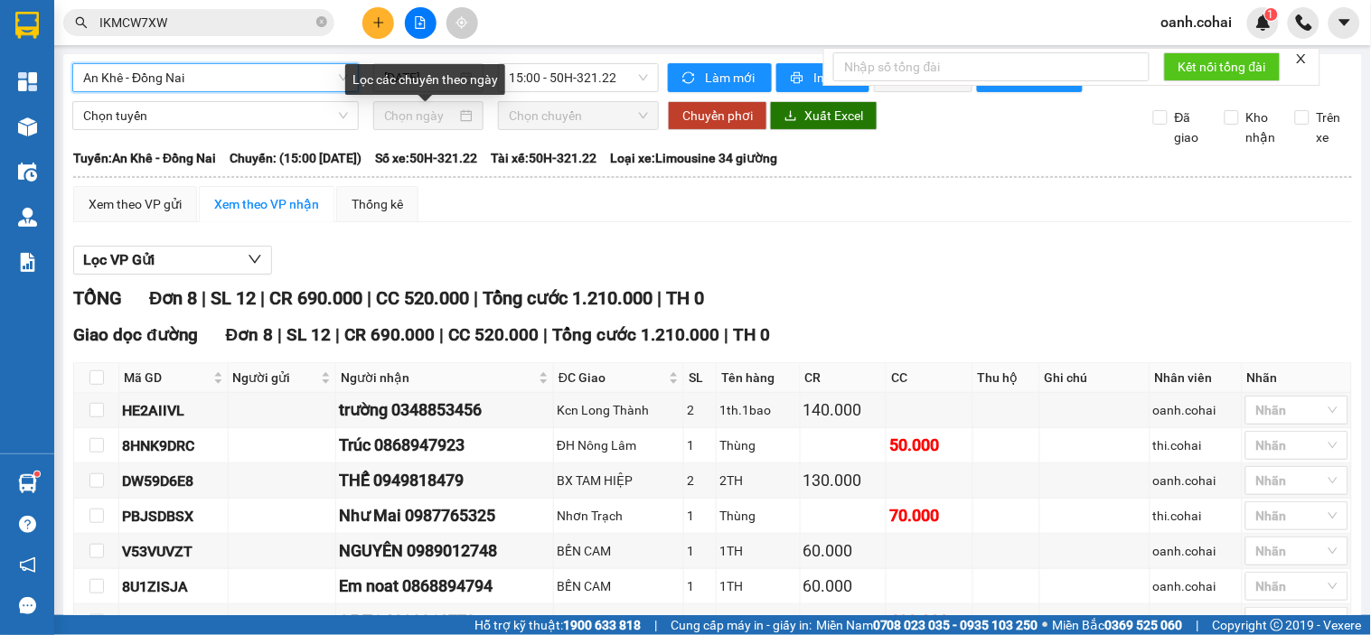
scroll to position [5, 0]
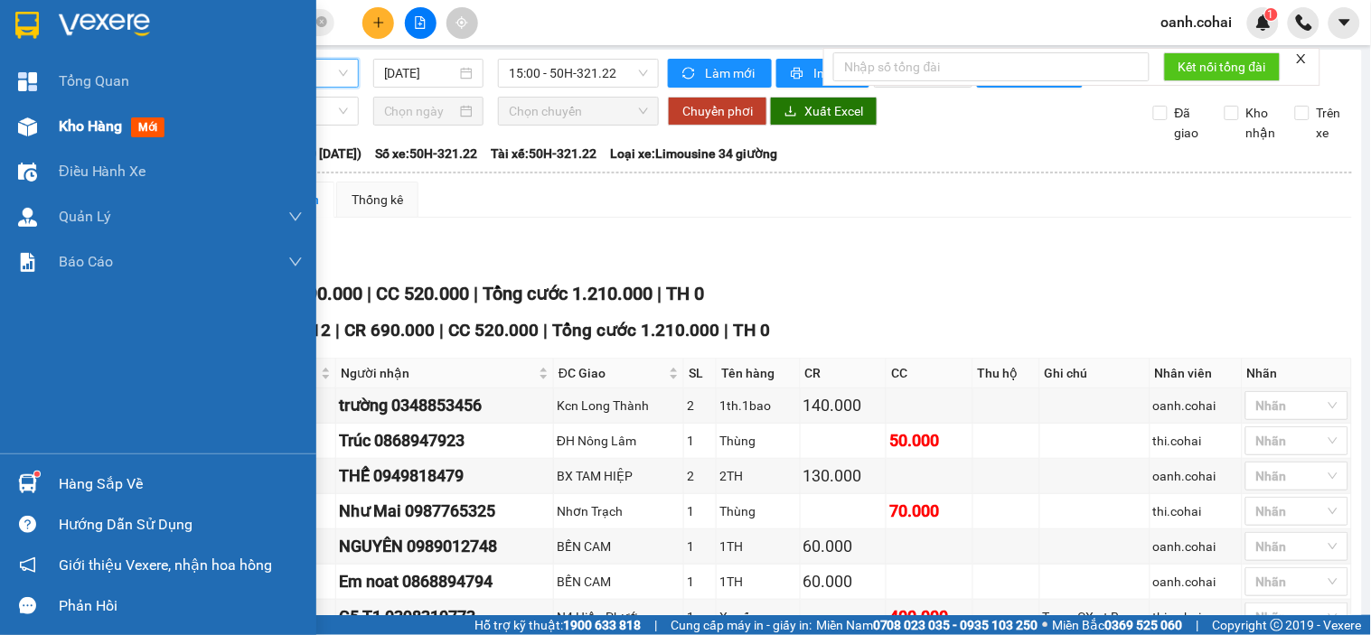
click at [84, 129] on span "Kho hàng" at bounding box center [90, 125] width 63 height 17
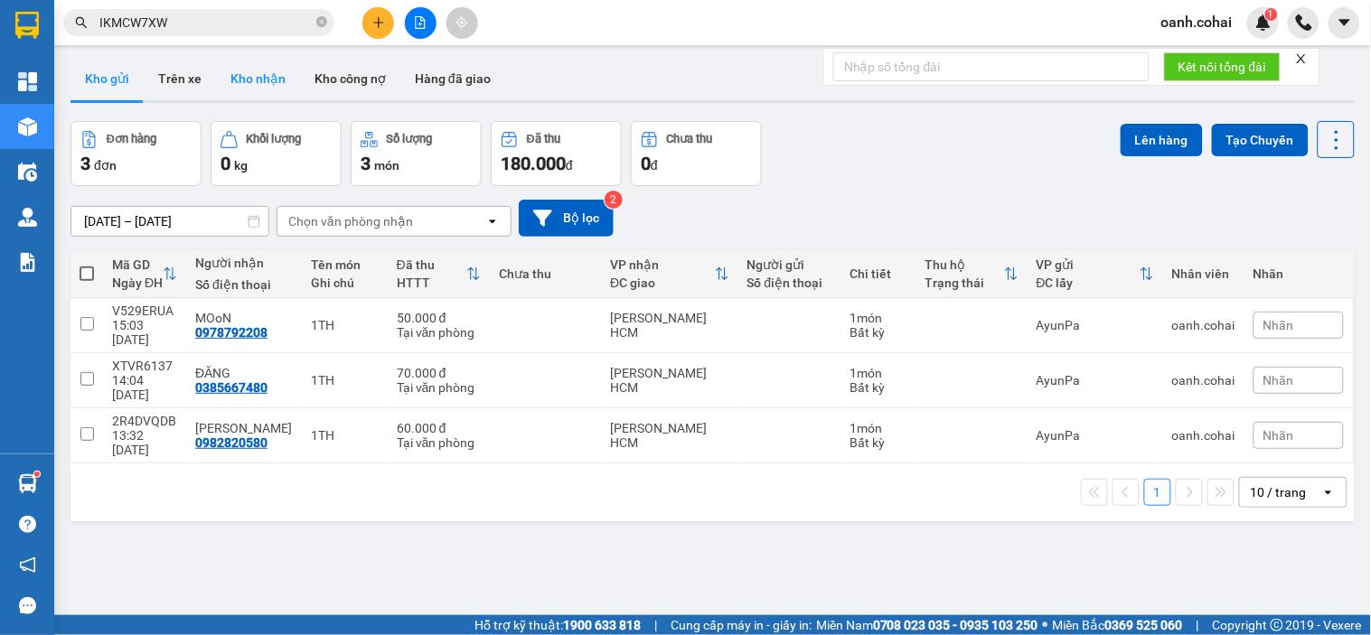
click at [254, 79] on button "Kho nhận" at bounding box center [258, 78] width 84 height 43
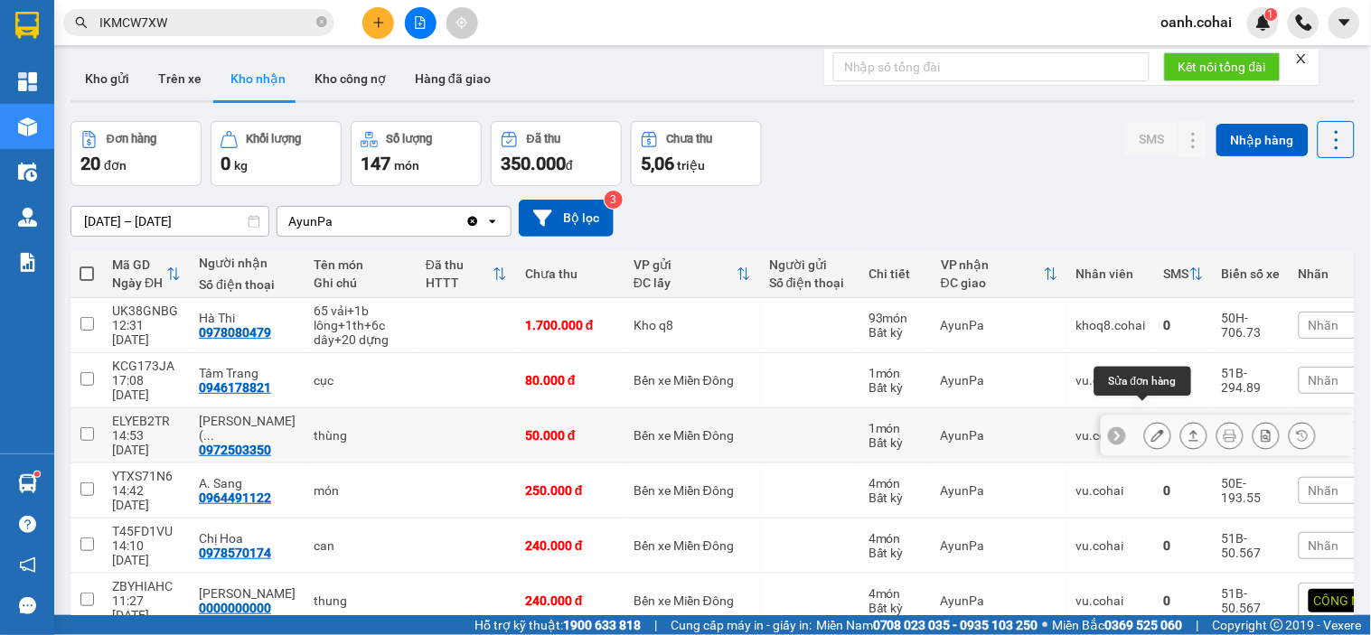
click at [1151, 429] on icon at bounding box center [1157, 435] width 13 height 13
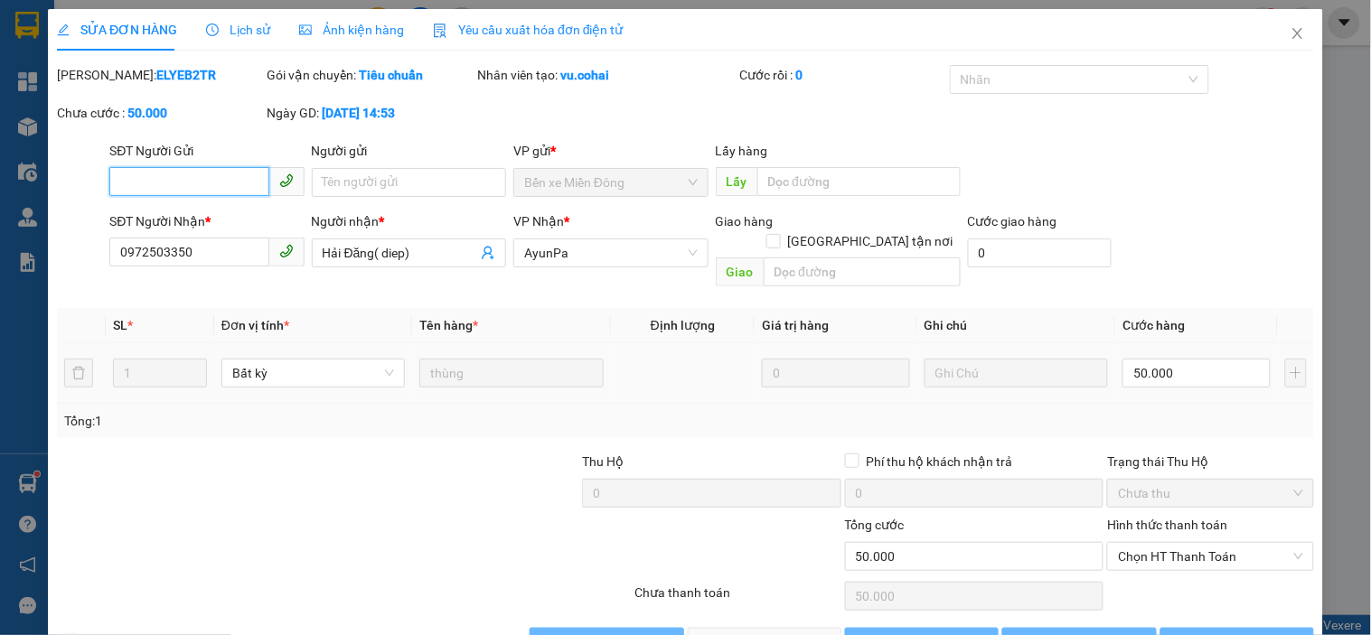
type input "0972503350"
type input "Hải Đăng( diep)"
type input "50.000"
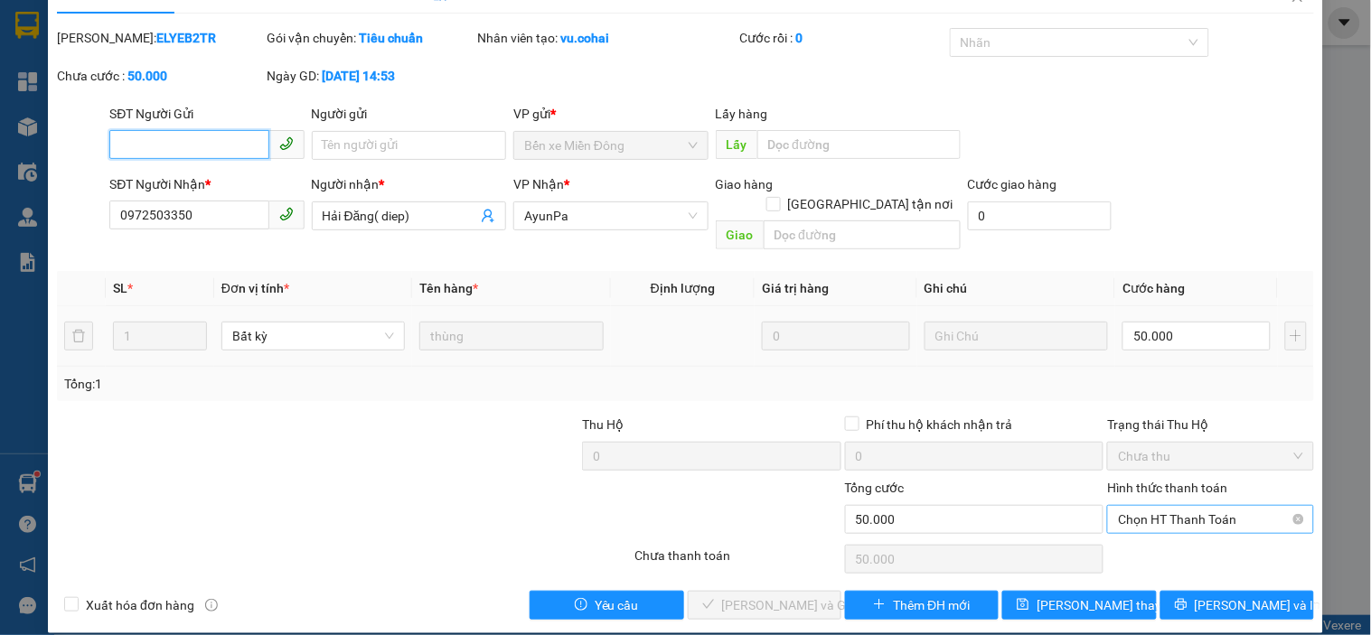
drag, startPoint x: 1272, startPoint y: 500, endPoint x: 1240, endPoint y: 512, distance: 34.1
click at [1270, 506] on span "Chọn HT Thanh Toán" at bounding box center [1210, 519] width 184 height 27
click at [1159, 536] on div "Tại văn phòng" at bounding box center [1199, 536] width 183 height 20
type input "0"
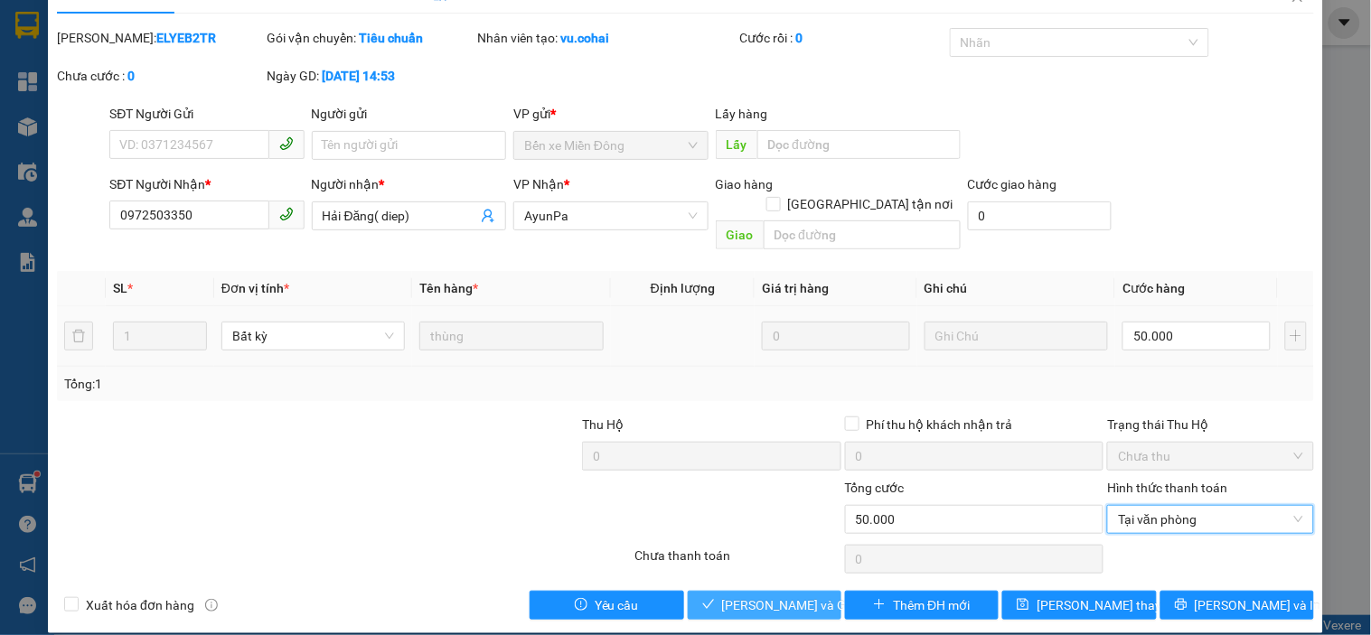
click at [746, 596] on span "[PERSON_NAME] và Giao hàng" at bounding box center [809, 606] width 174 height 20
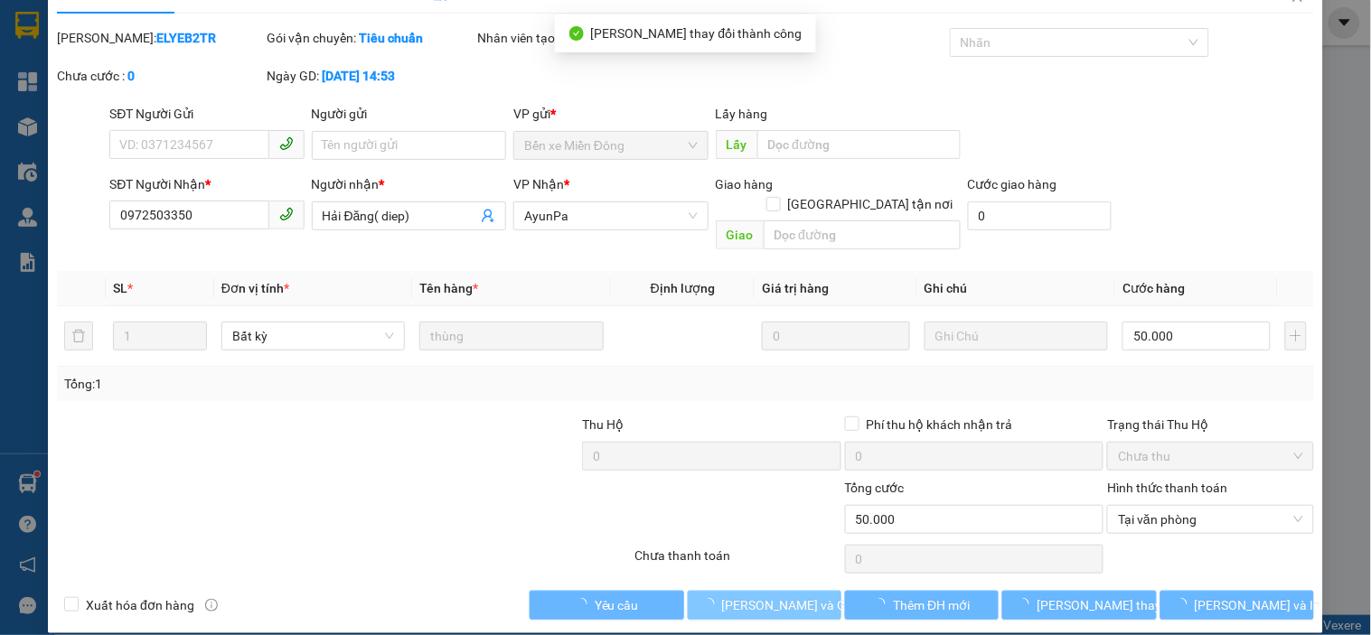
scroll to position [0, 0]
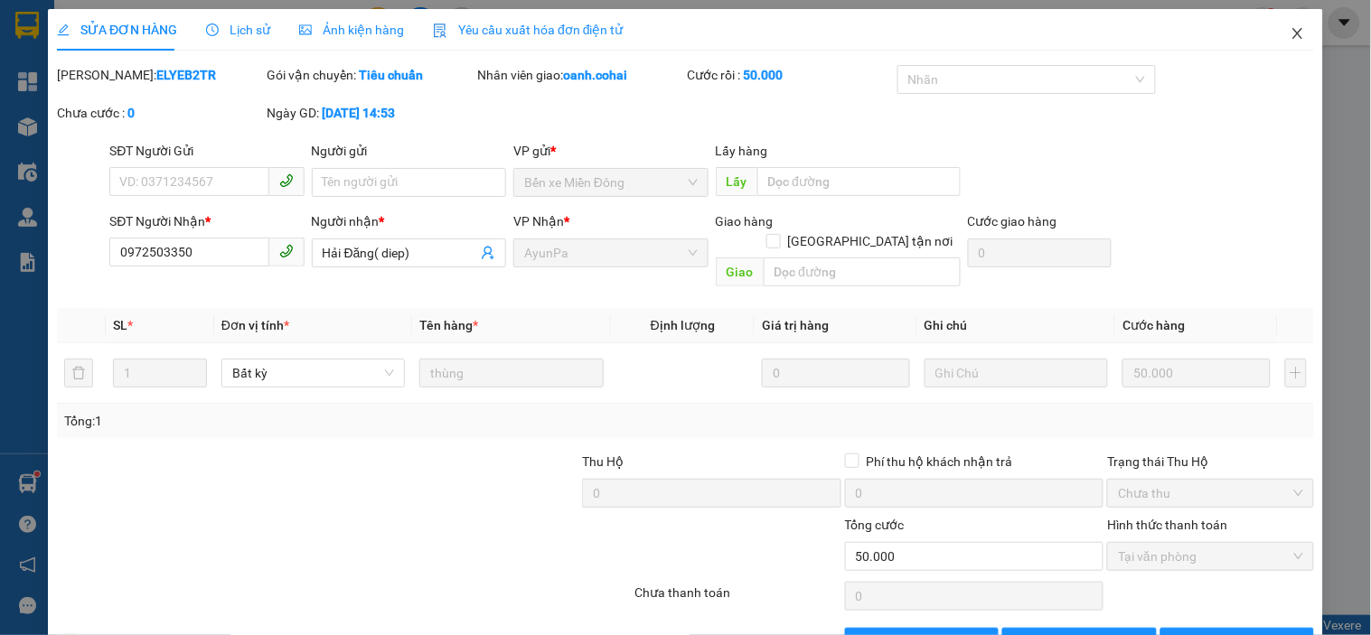
click at [1274, 37] on span "Close" at bounding box center [1298, 34] width 51 height 51
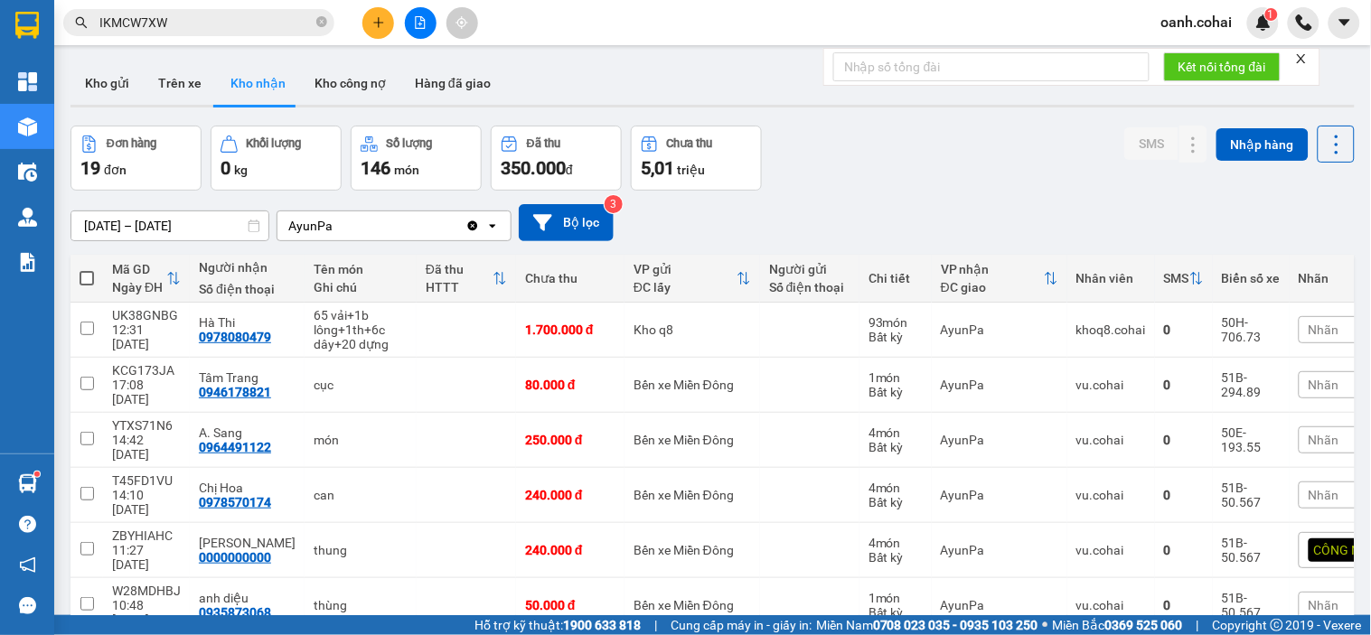
click at [380, 11] on button at bounding box center [378, 23] width 32 height 32
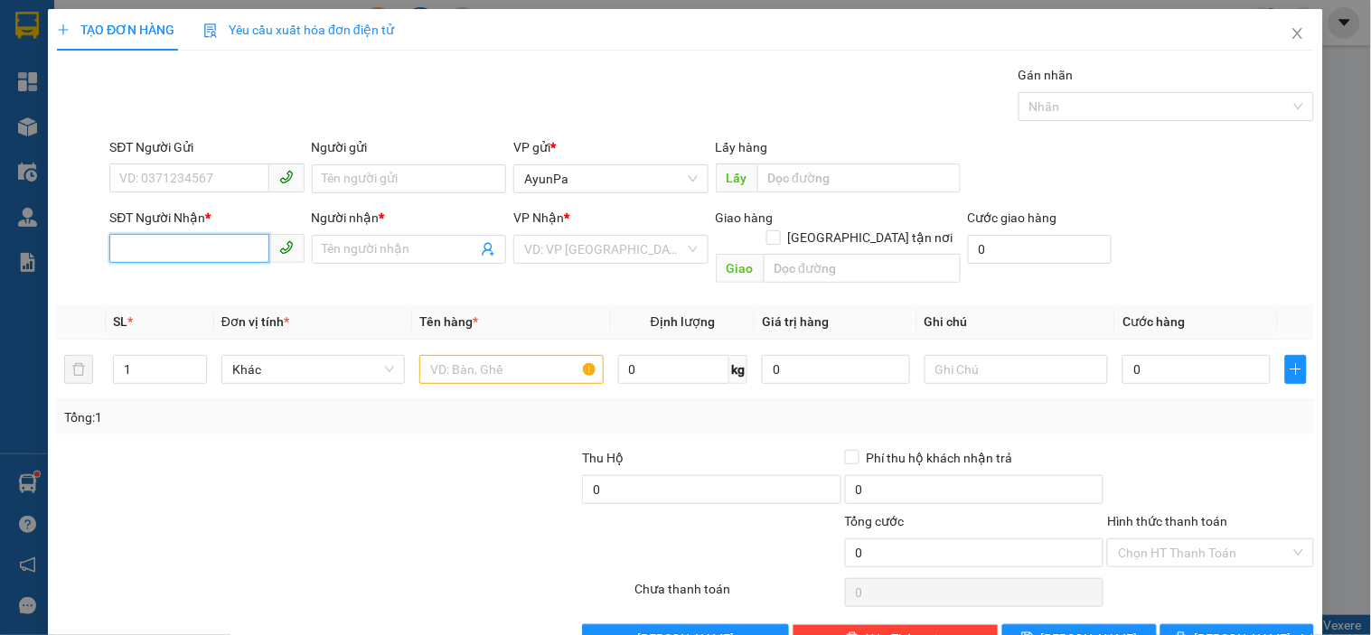
click at [206, 257] on input "SĐT Người Nhận *" at bounding box center [188, 248] width 159 height 29
type input "0902425745"
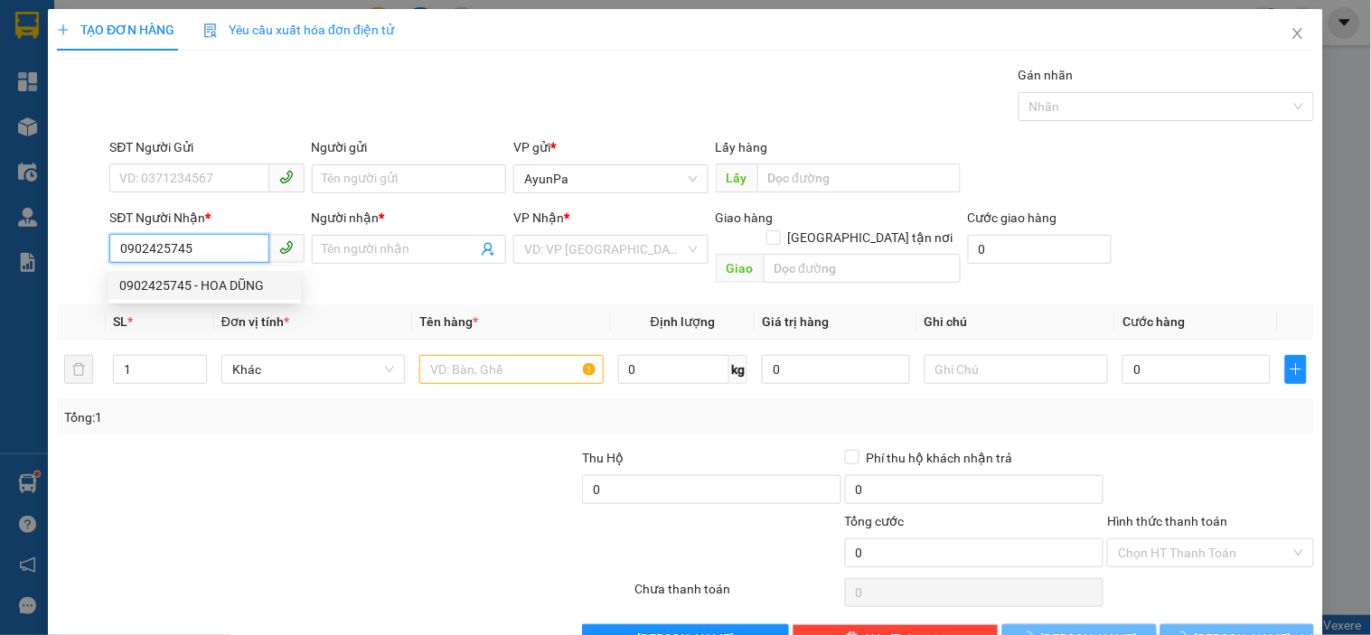
click at [173, 276] on div "0902425745 - HOA DŨNG" at bounding box center [204, 286] width 171 height 20
type input "HOA DŨNG"
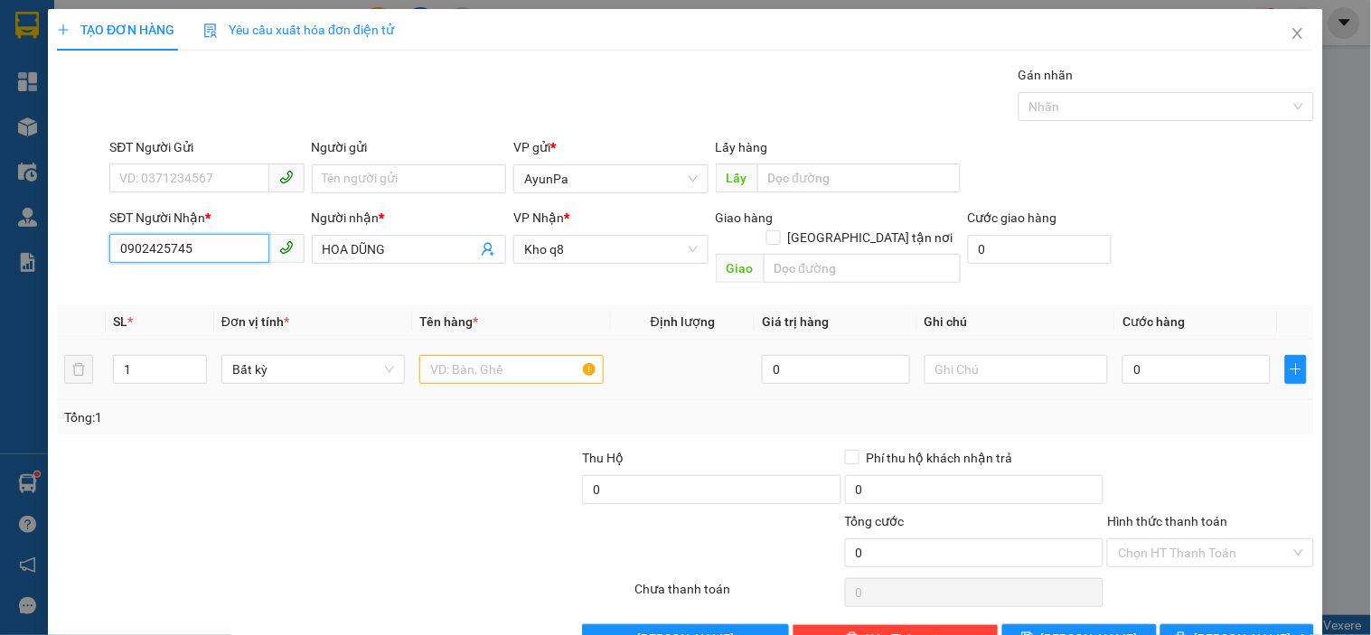
type input "0902425745"
drag, startPoint x: 531, startPoint y: 330, endPoint x: 526, endPoint y: 339, distance: 10.5
click at [529, 340] on td at bounding box center [511, 370] width 198 height 61
click at [518, 355] on input "text" at bounding box center [510, 369] width 183 height 29
type input "1B VẢI"
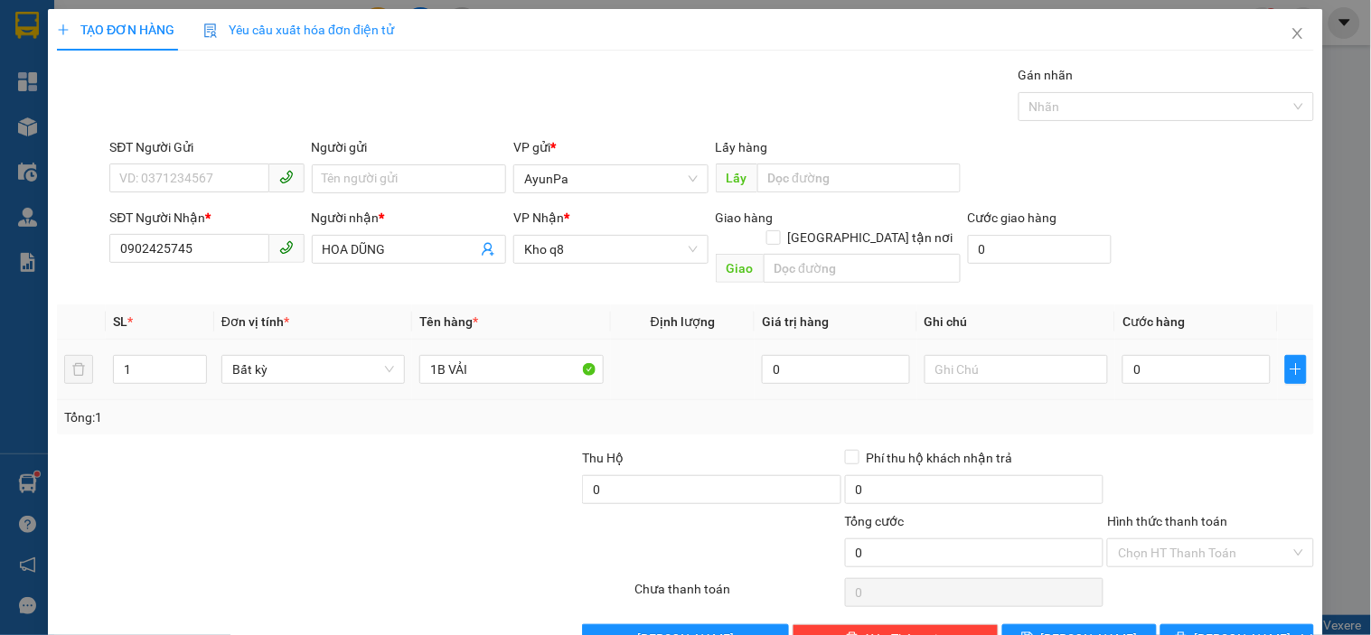
click at [1115, 349] on td "0" at bounding box center [1196, 370] width 163 height 61
click at [1122, 355] on input "0" at bounding box center [1196, 369] width 148 height 29
type input "7"
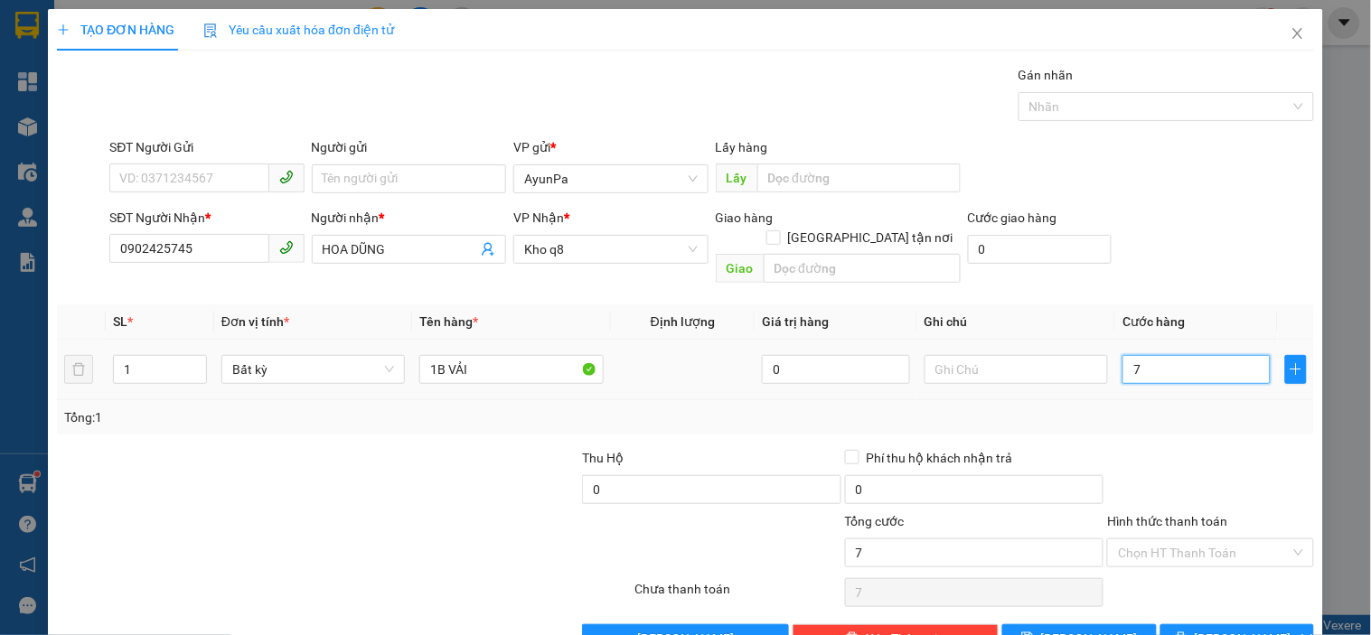
type input "70"
type input "70.000"
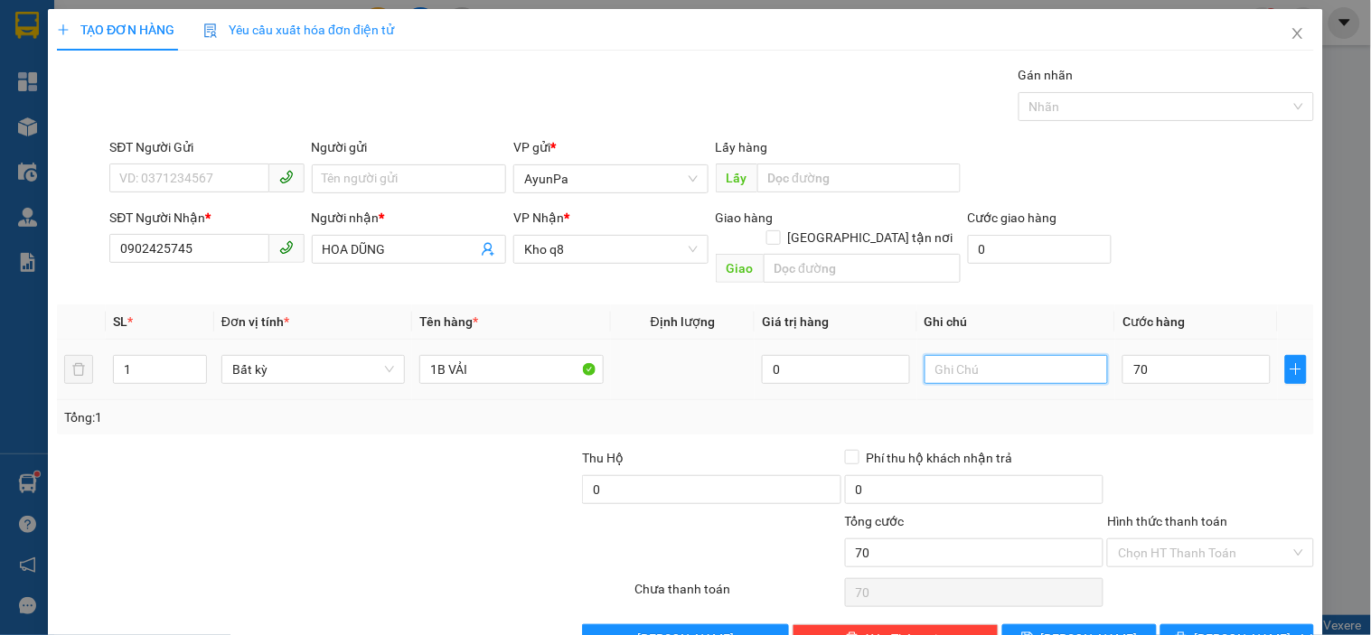
type input "70.000"
click at [947, 355] on input "text" at bounding box center [1016, 369] width 183 height 29
type input "HÀNG TRẢ"
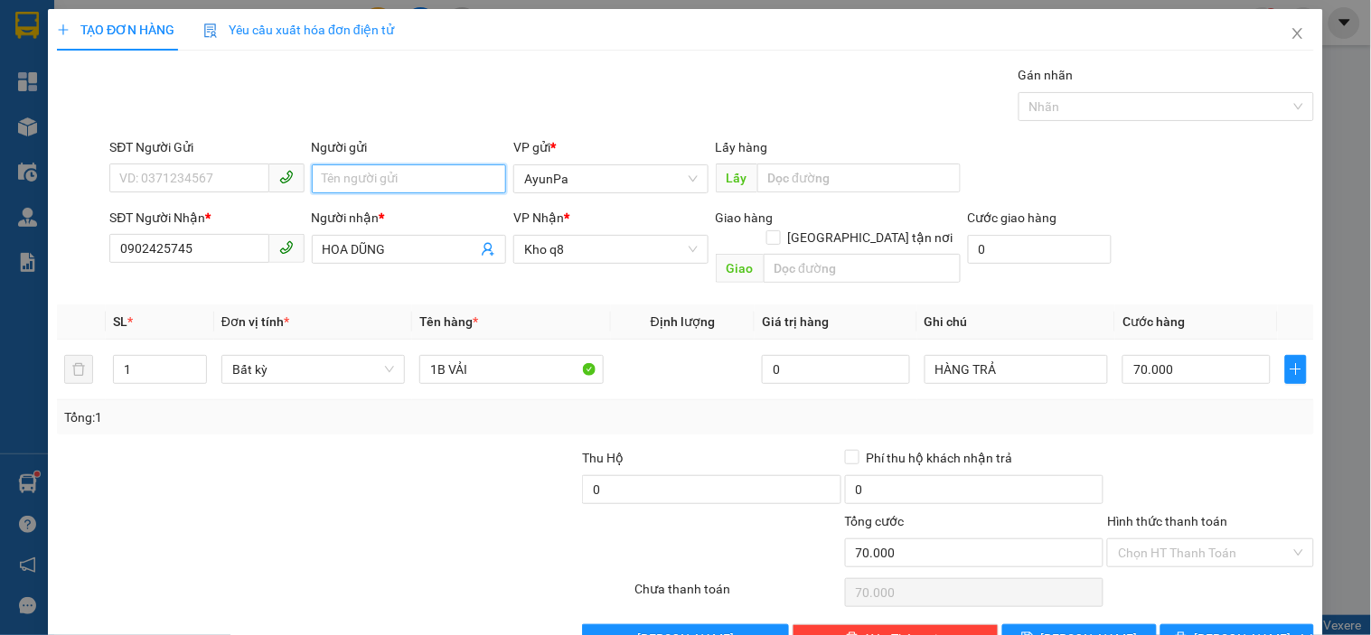
click at [378, 186] on input "Người gửi" at bounding box center [409, 178] width 194 height 29
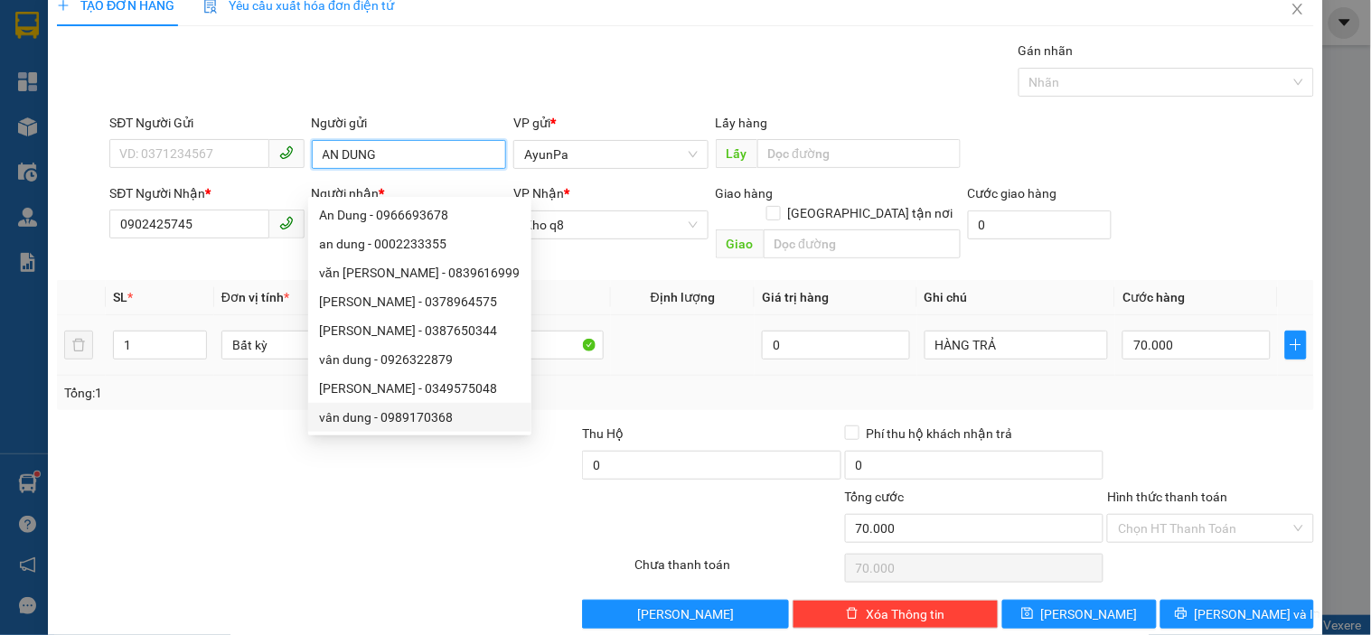
scroll to position [33, 0]
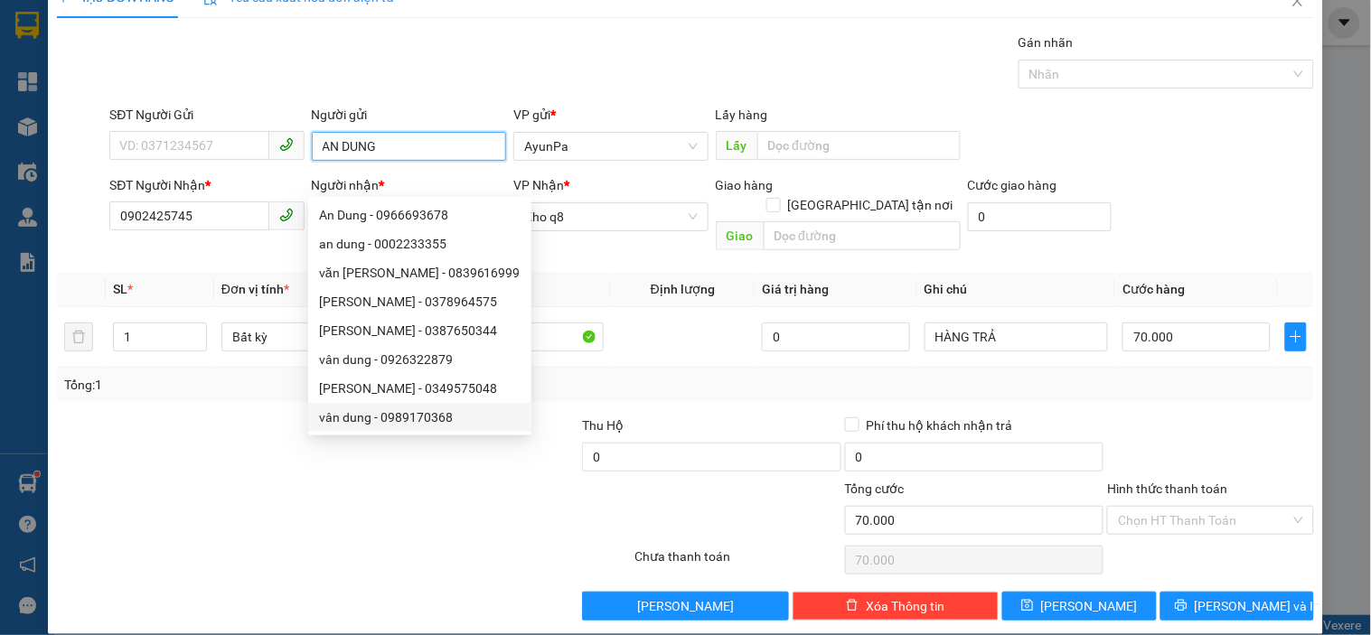
type input "AN DUNG"
click at [429, 542] on div at bounding box center [344, 560] width 578 height 36
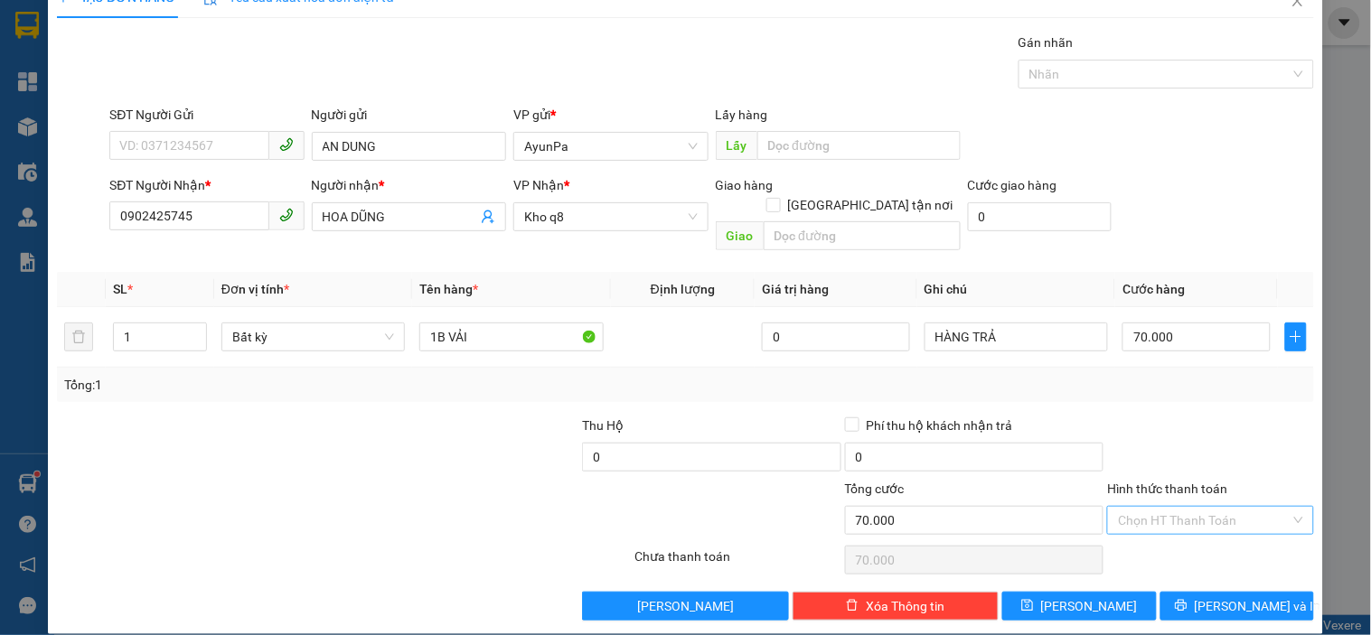
click at [1177, 511] on input "Hình thức thanh toán" at bounding box center [1204, 520] width 172 height 27
click at [1169, 542] on div "Tại văn phòng" at bounding box center [1199, 537] width 183 height 20
type input "0"
click at [1181, 592] on button "[PERSON_NAME] và In" at bounding box center [1237, 606] width 154 height 29
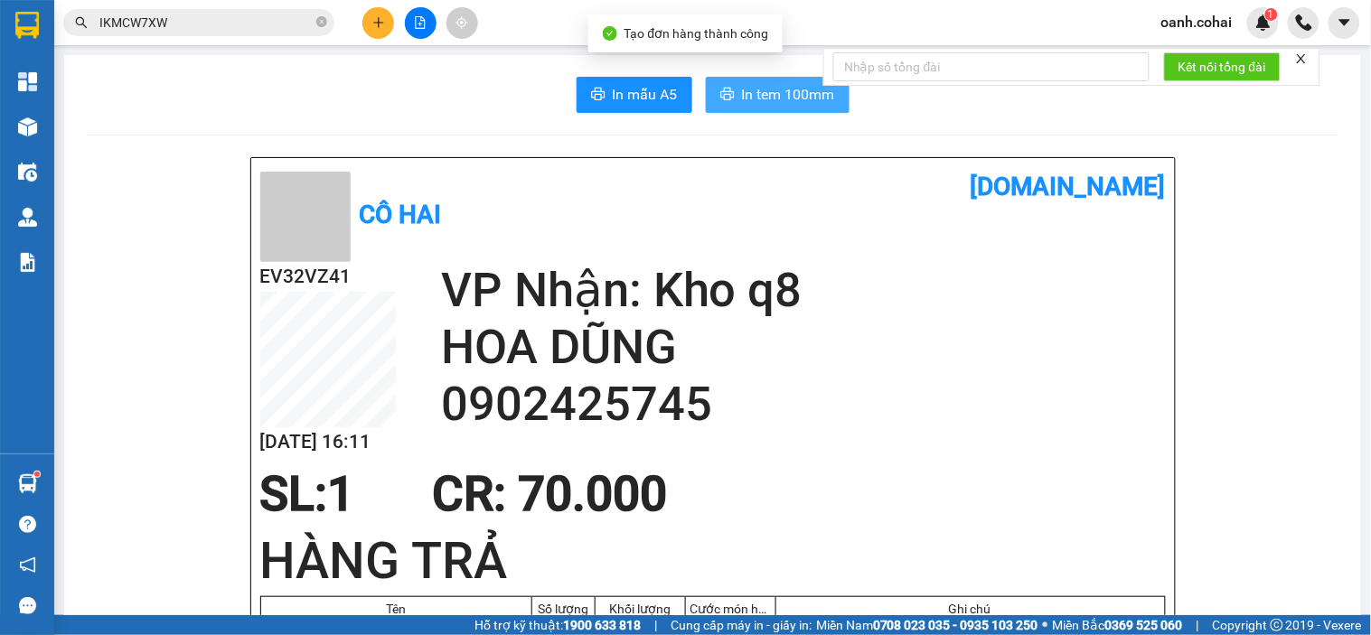
click at [792, 95] on span "In tem 100mm" at bounding box center [788, 94] width 93 height 23
click at [376, 33] on button at bounding box center [378, 23] width 32 height 32
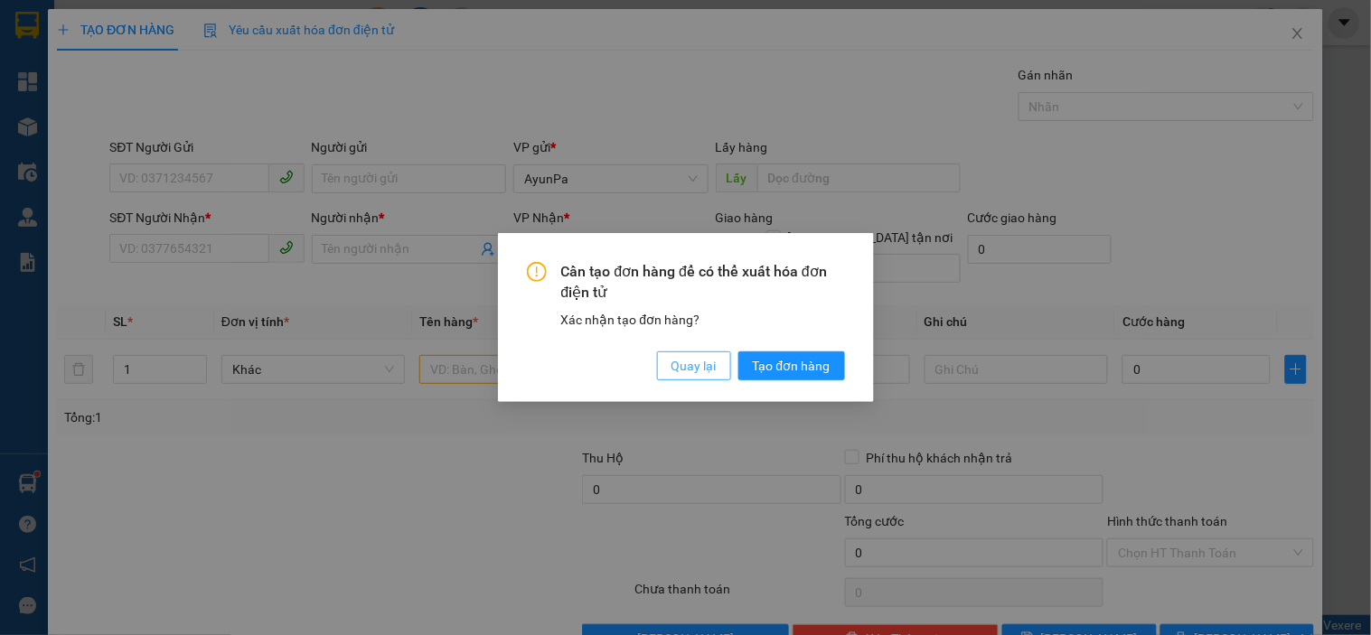
click at [676, 357] on span "Quay lại" at bounding box center [694, 366] width 45 height 20
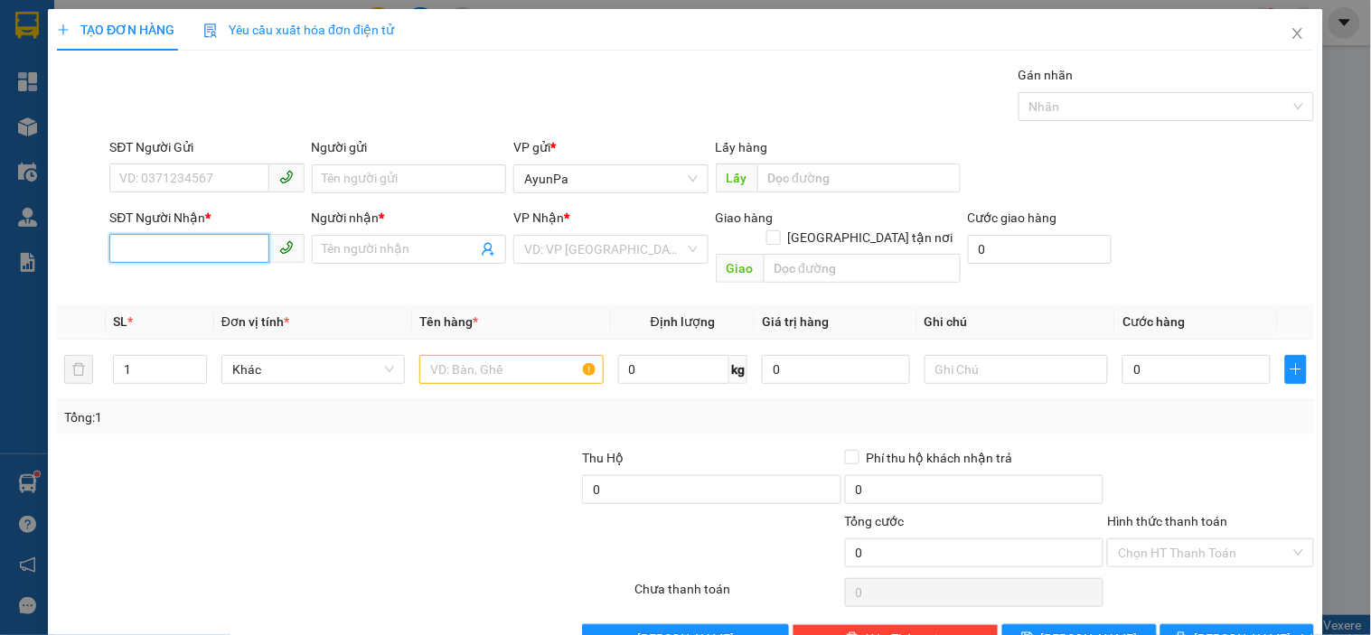
click at [134, 246] on input "SĐT Người Nhận *" at bounding box center [188, 248] width 159 height 29
type input "0911015171"
click at [221, 289] on div "0911015171 - TÂN" at bounding box center [204, 286] width 171 height 20
type input "TÂN"
type input "0911015171"
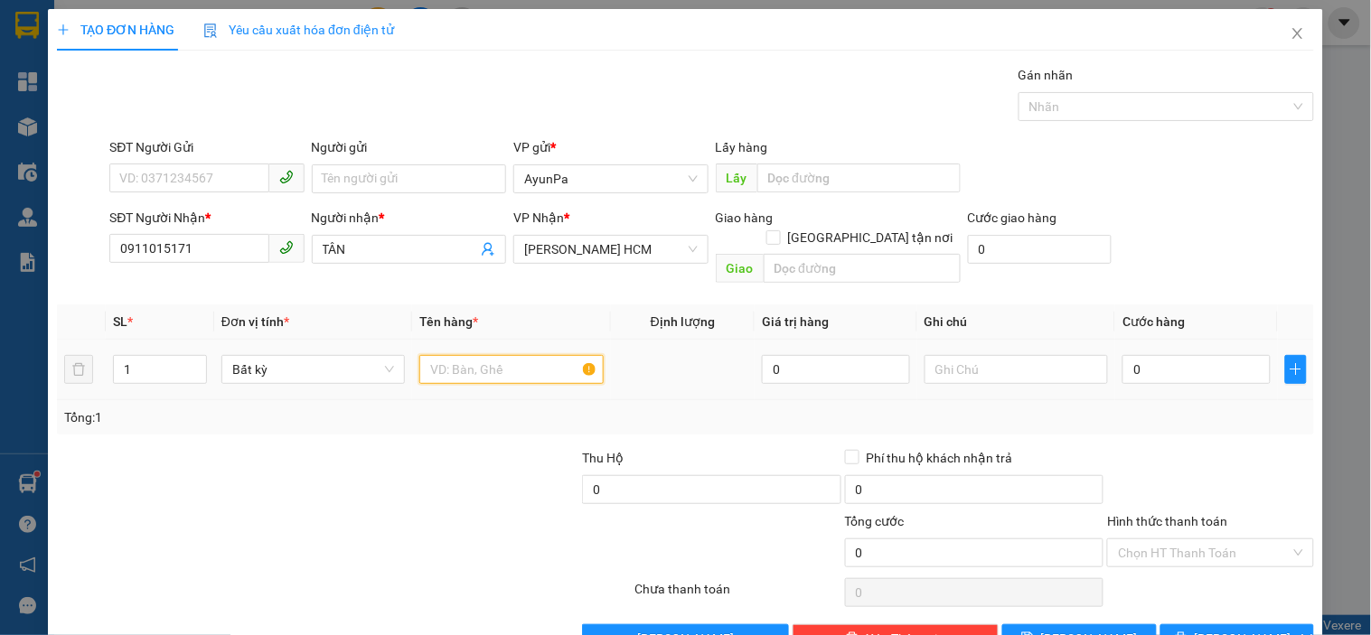
click at [504, 355] on input "text" at bounding box center [510, 369] width 183 height 29
type input "4TH"
click at [157, 358] on input "1" at bounding box center [160, 369] width 92 height 27
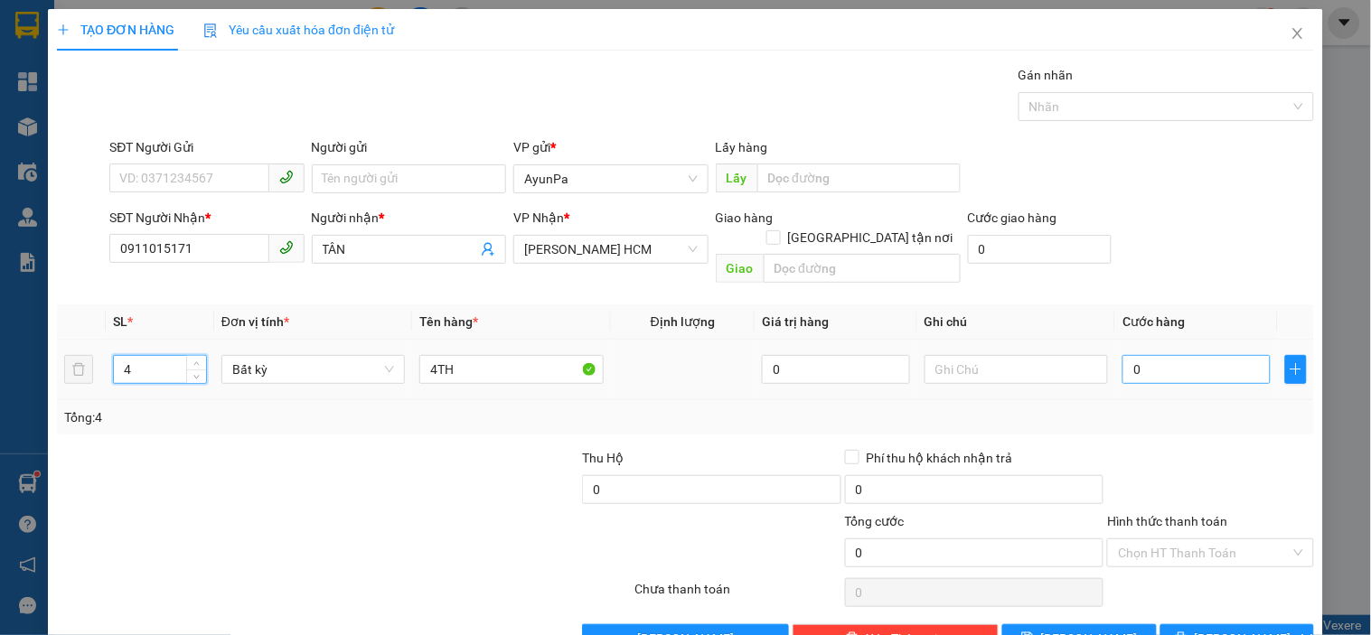
type input "4"
click at [1161, 355] on input "0" at bounding box center [1196, 369] width 148 height 29
type input "2"
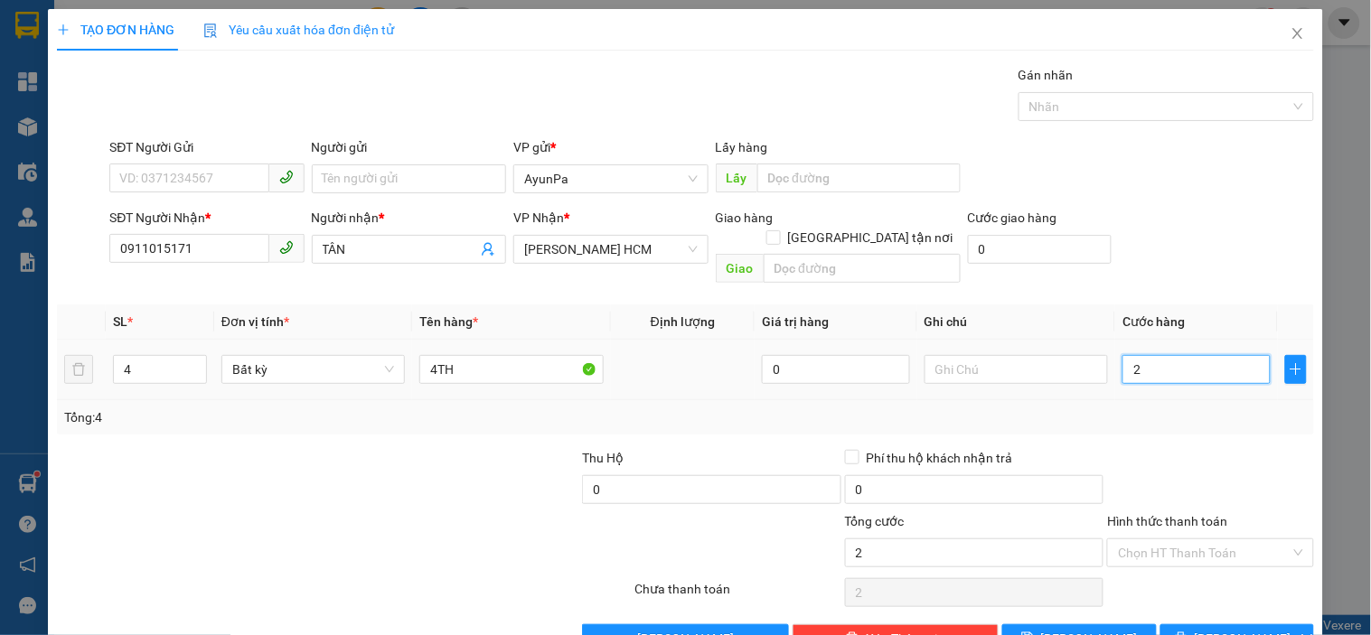
type input "20"
type input "200"
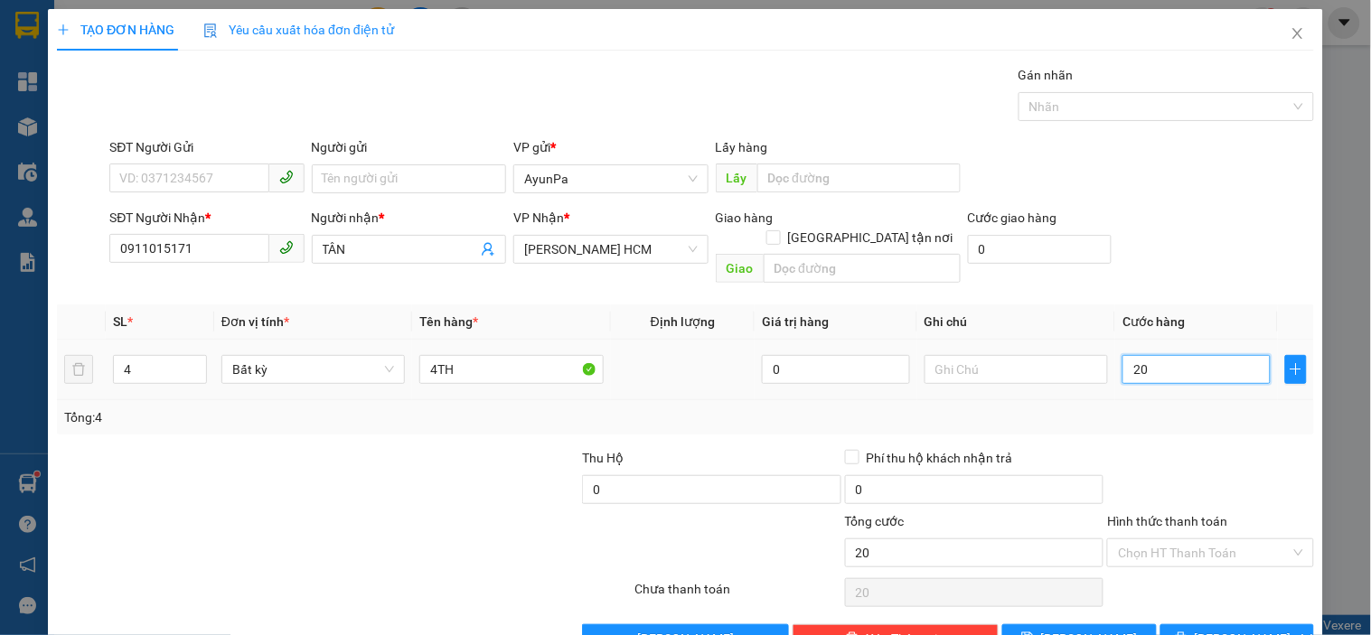
type input "200"
type input "200.000"
drag, startPoint x: 1162, startPoint y: 443, endPoint x: 1171, endPoint y: 495, distance: 53.2
click at [1161, 448] on div at bounding box center [1210, 479] width 210 height 63
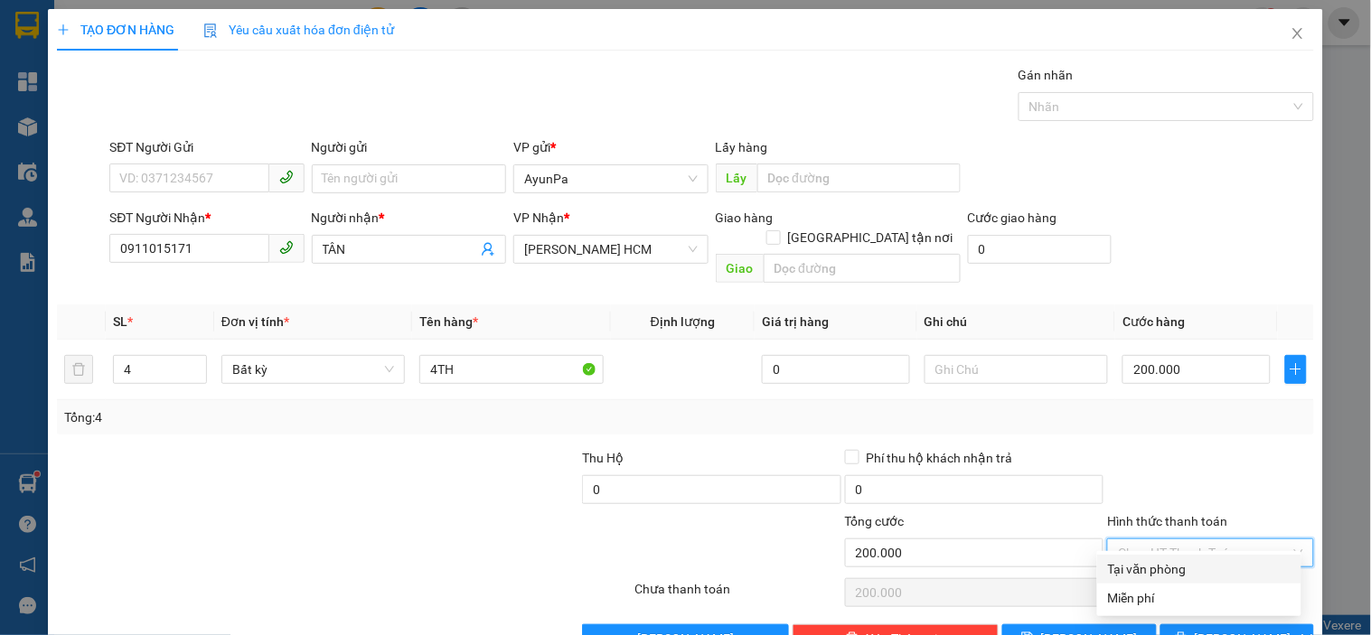
click at [1184, 542] on input "Hình thức thanh toán" at bounding box center [1204, 553] width 172 height 27
click at [1180, 566] on div "Tại văn phòng" at bounding box center [1199, 569] width 183 height 20
type input "0"
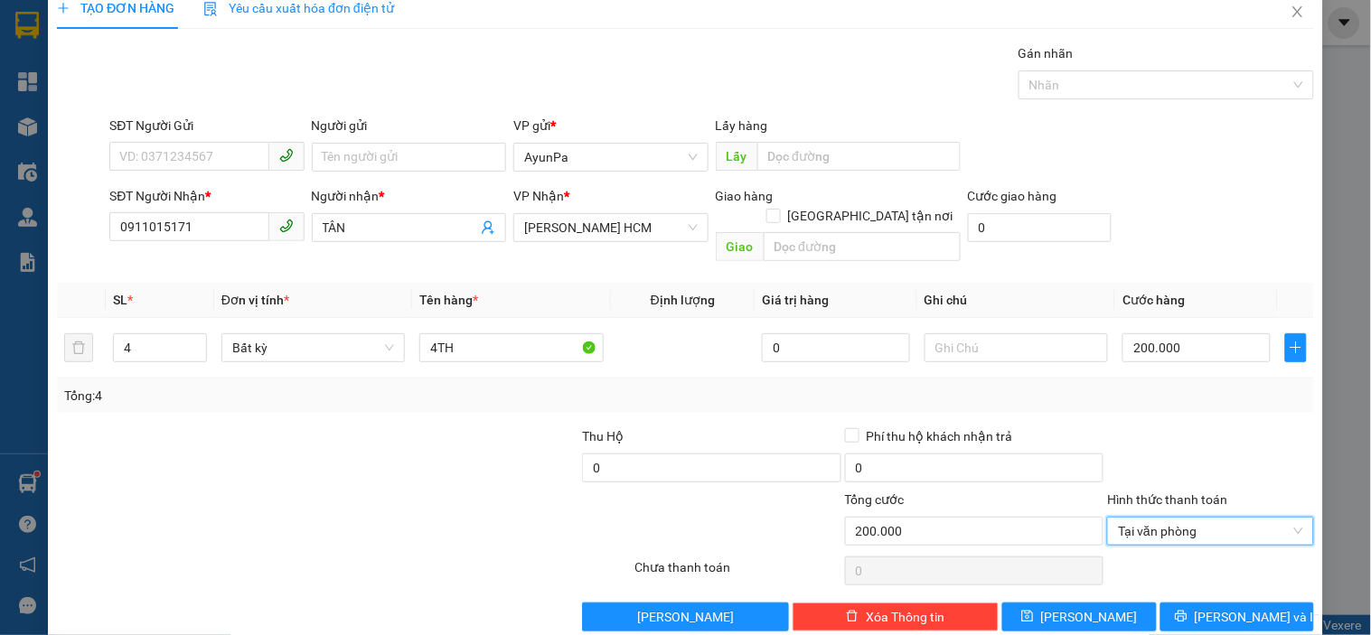
scroll to position [33, 0]
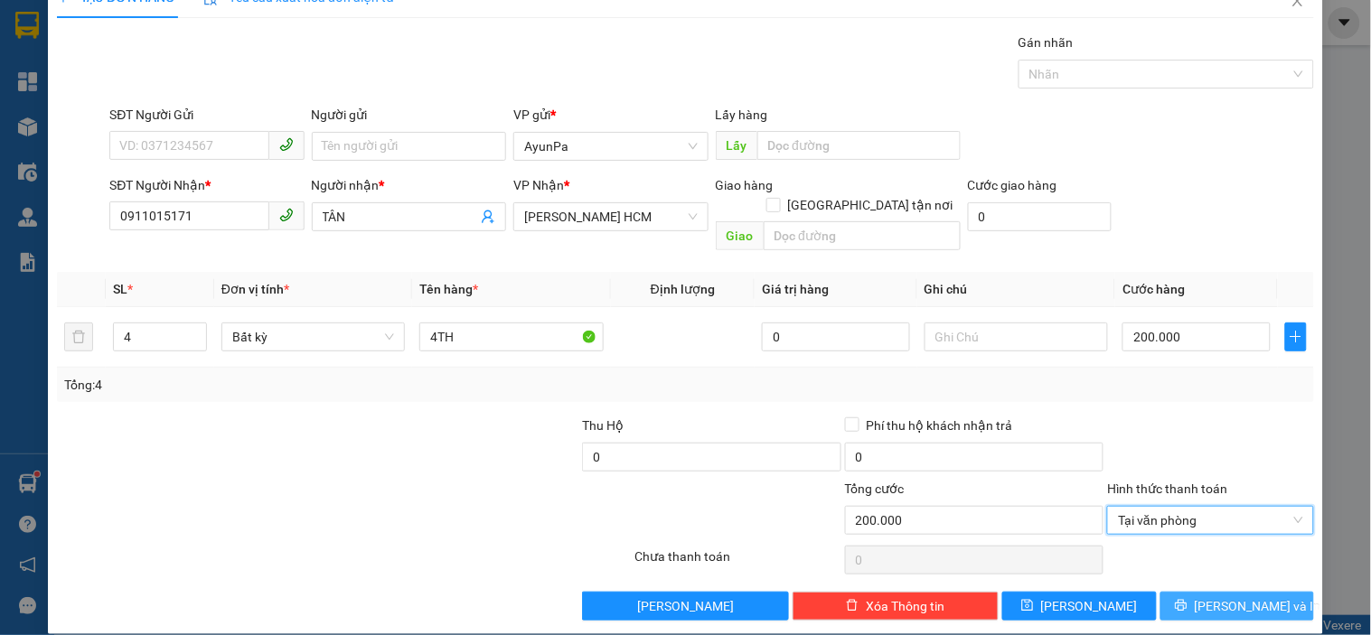
click at [1188, 599] on icon "printer" at bounding box center [1181, 605] width 13 height 13
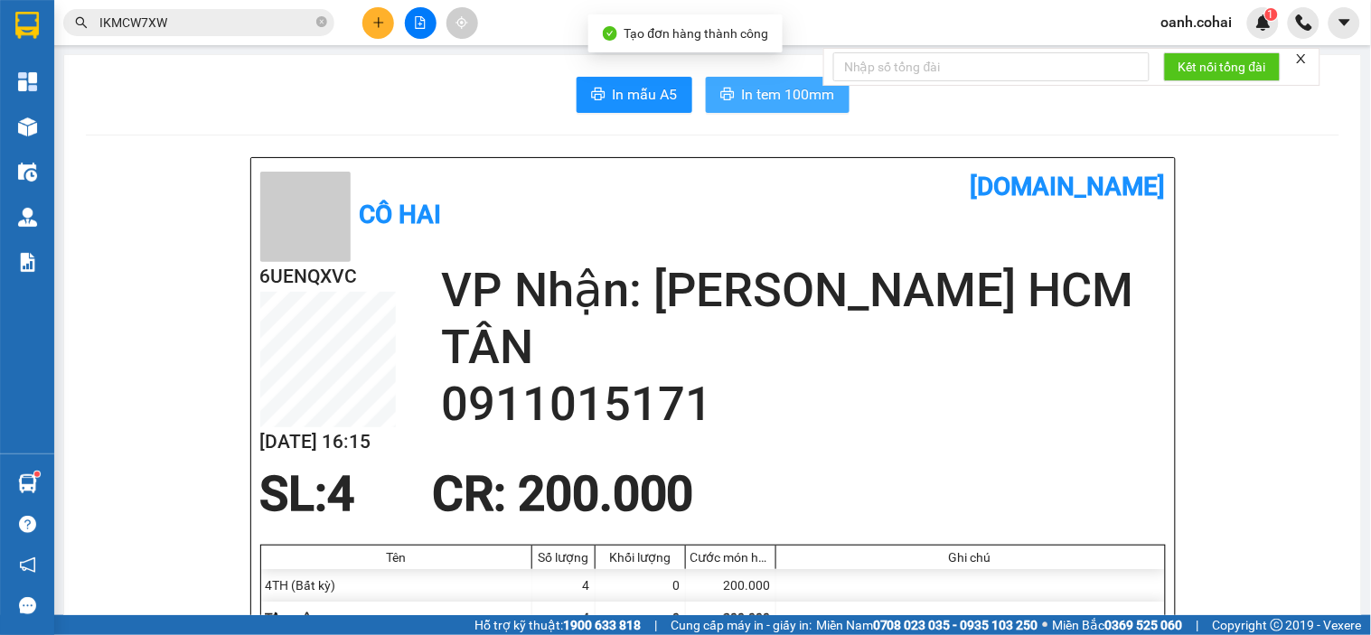
click at [768, 97] on span "In tem 100mm" at bounding box center [788, 94] width 93 height 23
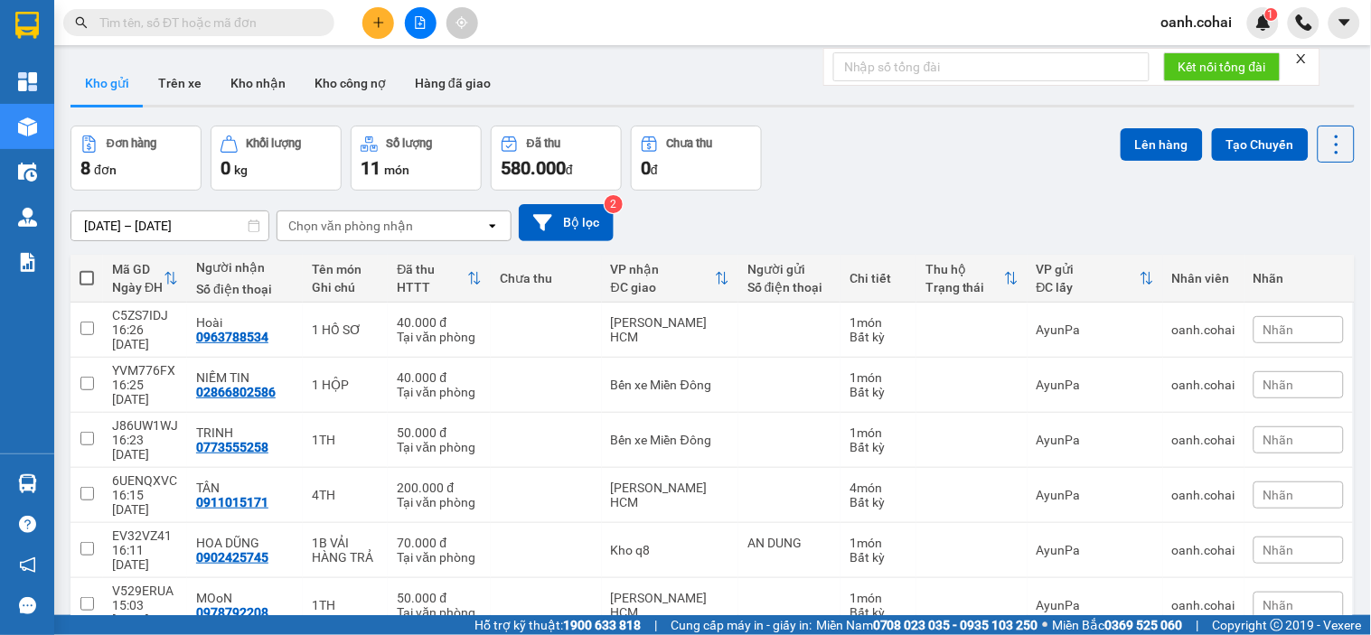
click at [398, 23] on div at bounding box center [420, 23] width 136 height 32
click at [376, 28] on icon "plus" at bounding box center [378, 22] width 13 height 13
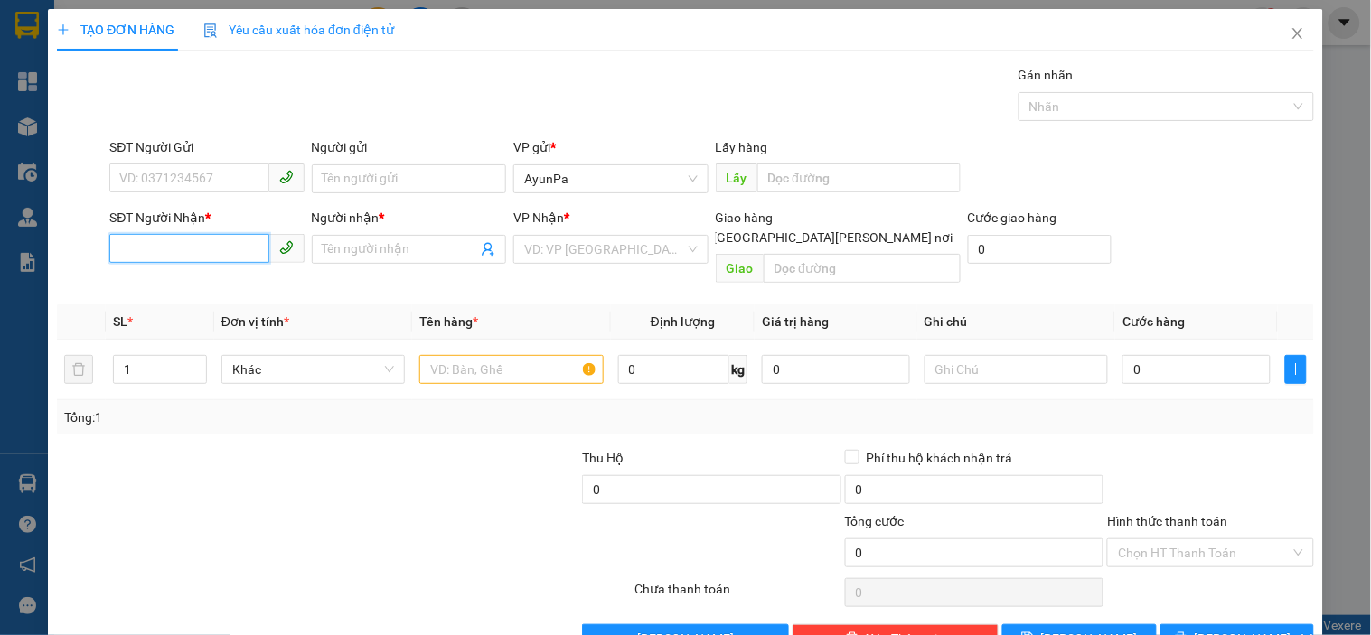
click at [203, 249] on input "SĐT Người Nhận *" at bounding box center [188, 248] width 159 height 29
click at [208, 290] on div "0379084443 - Khánh" at bounding box center [204, 286] width 171 height 20
type input "0379084443"
type input "Khánh"
type input "0379084443"
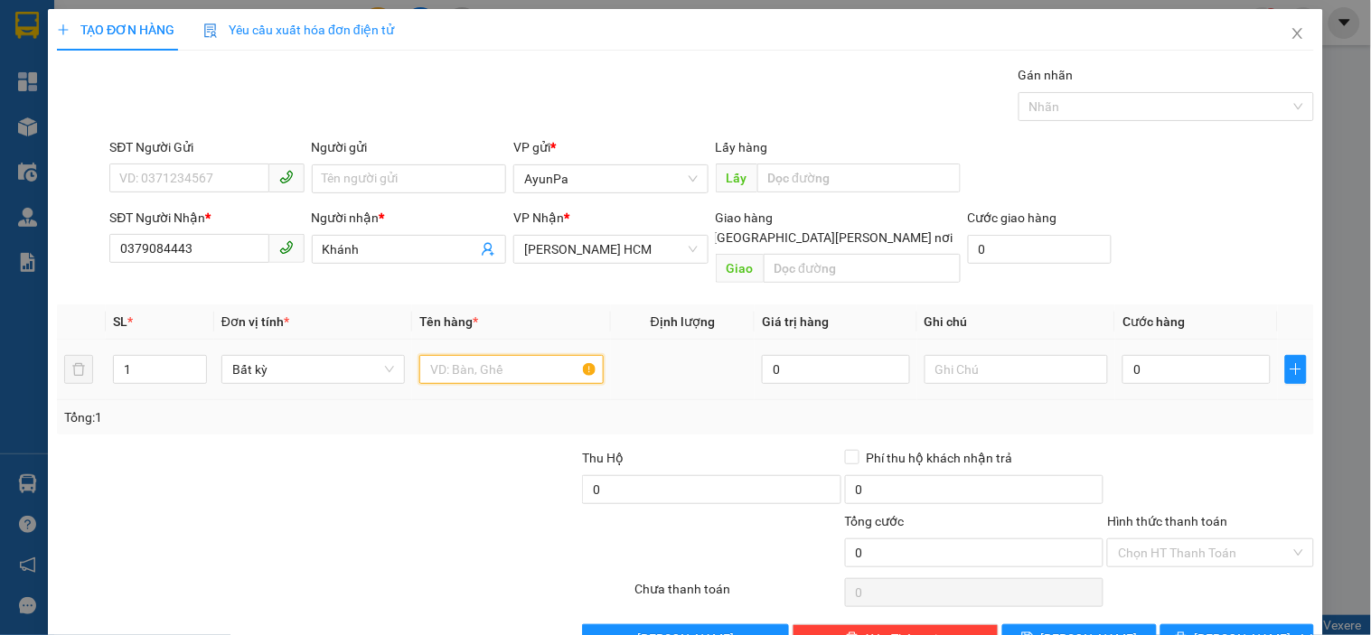
click at [522, 355] on input "text" at bounding box center [510, 369] width 183 height 29
type input "1th.1bao"
click at [143, 363] on div "1" at bounding box center [160, 369] width 94 height 29
click at [143, 356] on input "1" at bounding box center [160, 369] width 92 height 27
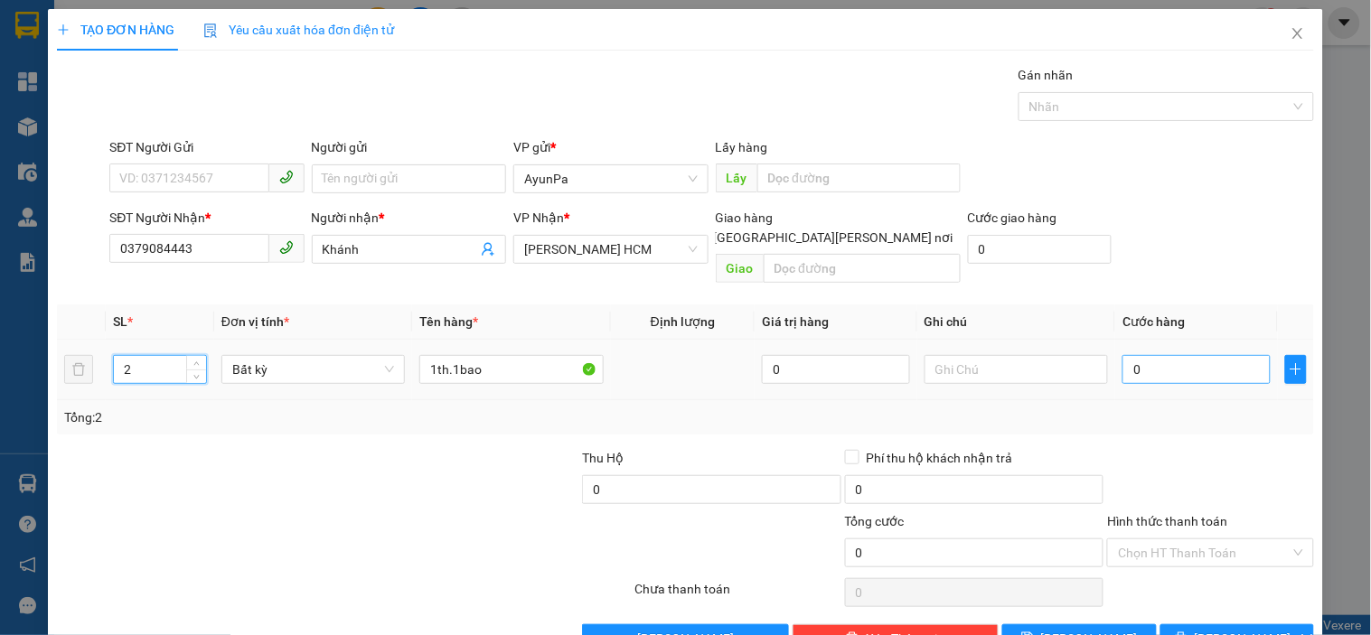
type input "2"
click at [1135, 355] on input "0" at bounding box center [1196, 369] width 148 height 29
type input "1"
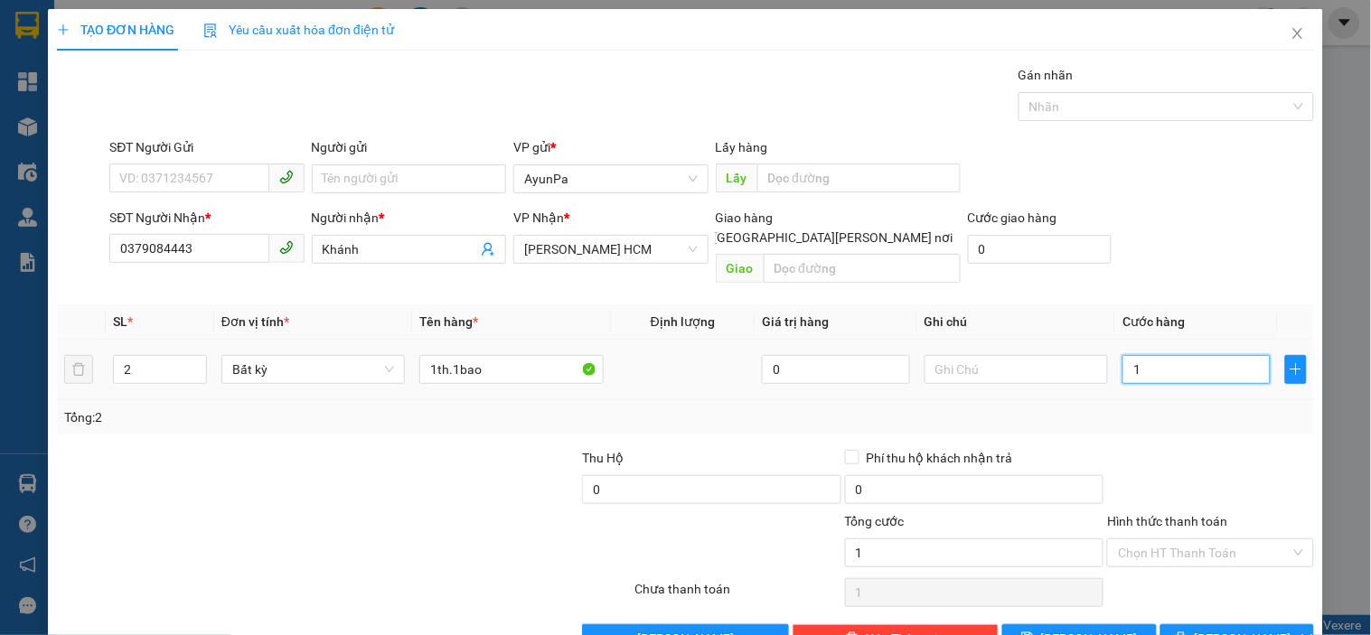
type input "10"
type input "100"
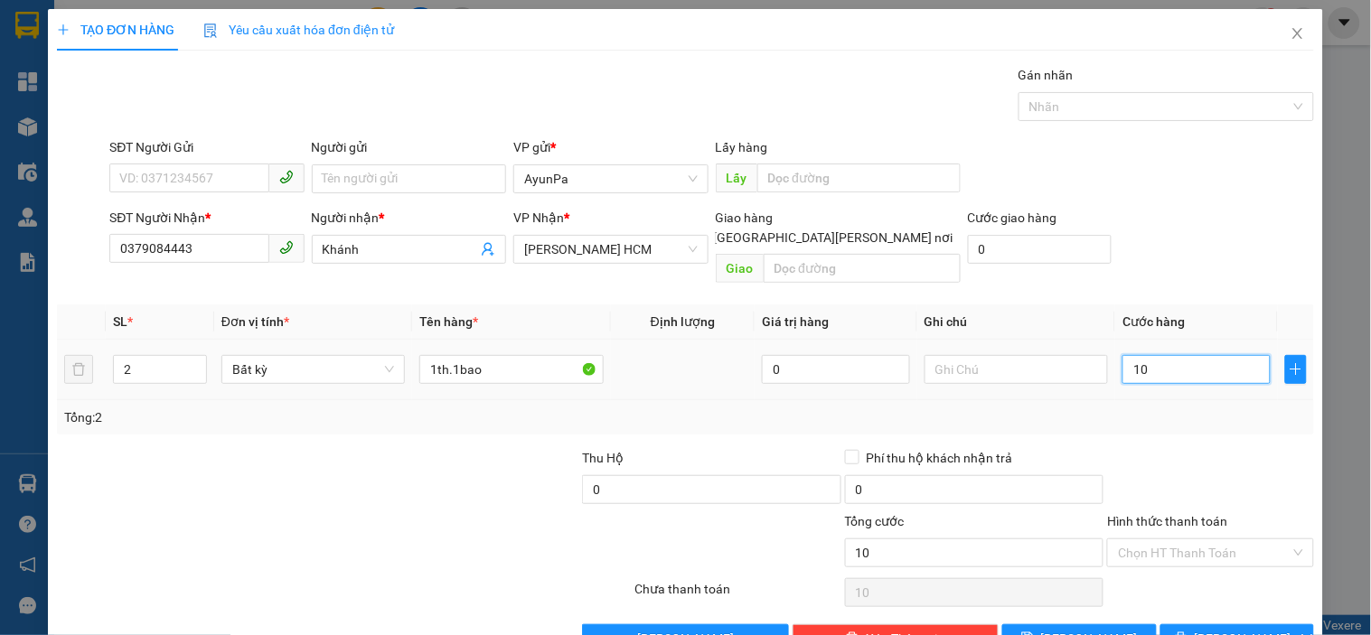
type input "100"
type input "100.000"
click at [1153, 473] on div at bounding box center [1210, 479] width 210 height 63
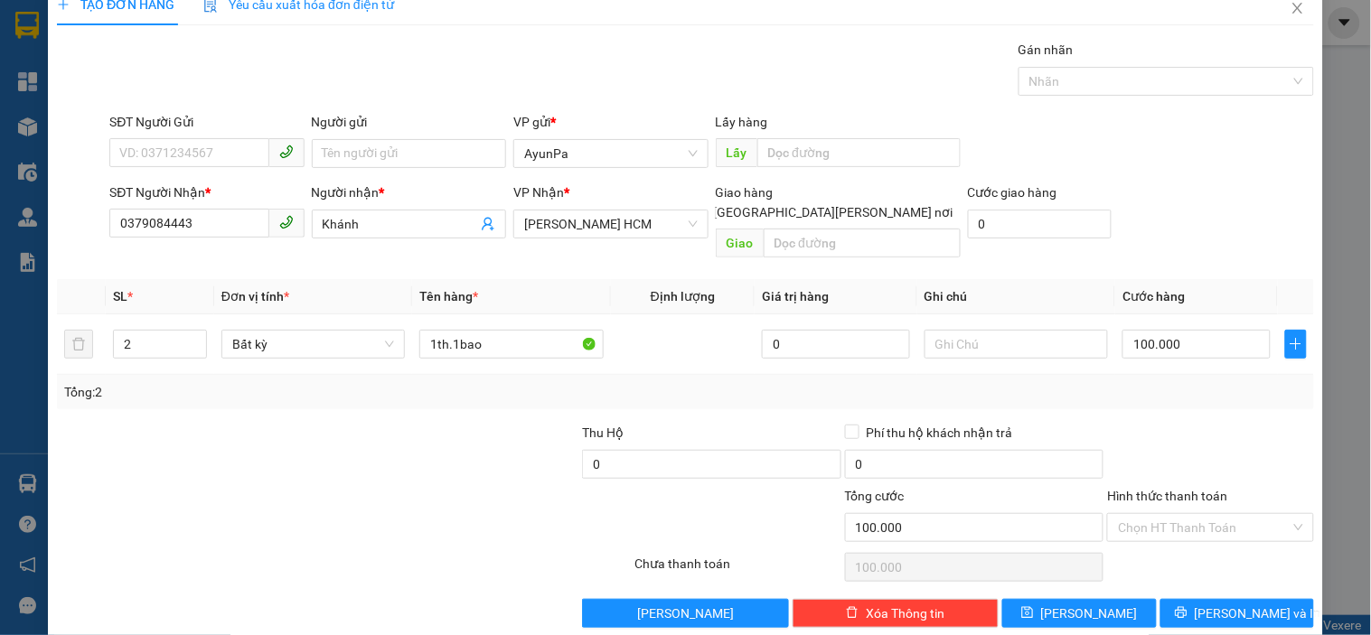
scroll to position [33, 0]
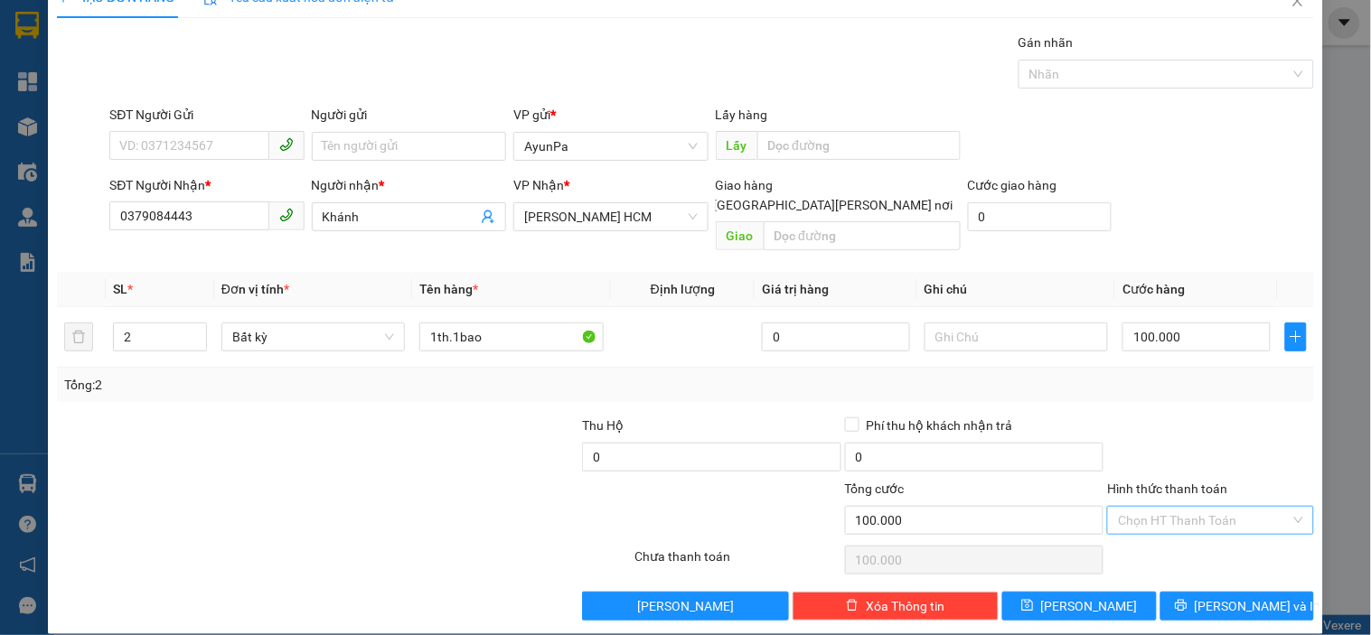
click at [1161, 506] on div "Chọn HT Thanh Toán" at bounding box center [1210, 520] width 206 height 29
drag, startPoint x: 1161, startPoint y: 498, endPoint x: 1163, endPoint y: 510, distance: 11.9
click at [1163, 510] on input "Hình thức thanh toán" at bounding box center [1204, 520] width 172 height 27
click at [1170, 535] on div "Tại văn phòng" at bounding box center [1199, 537] width 183 height 20
type input "0"
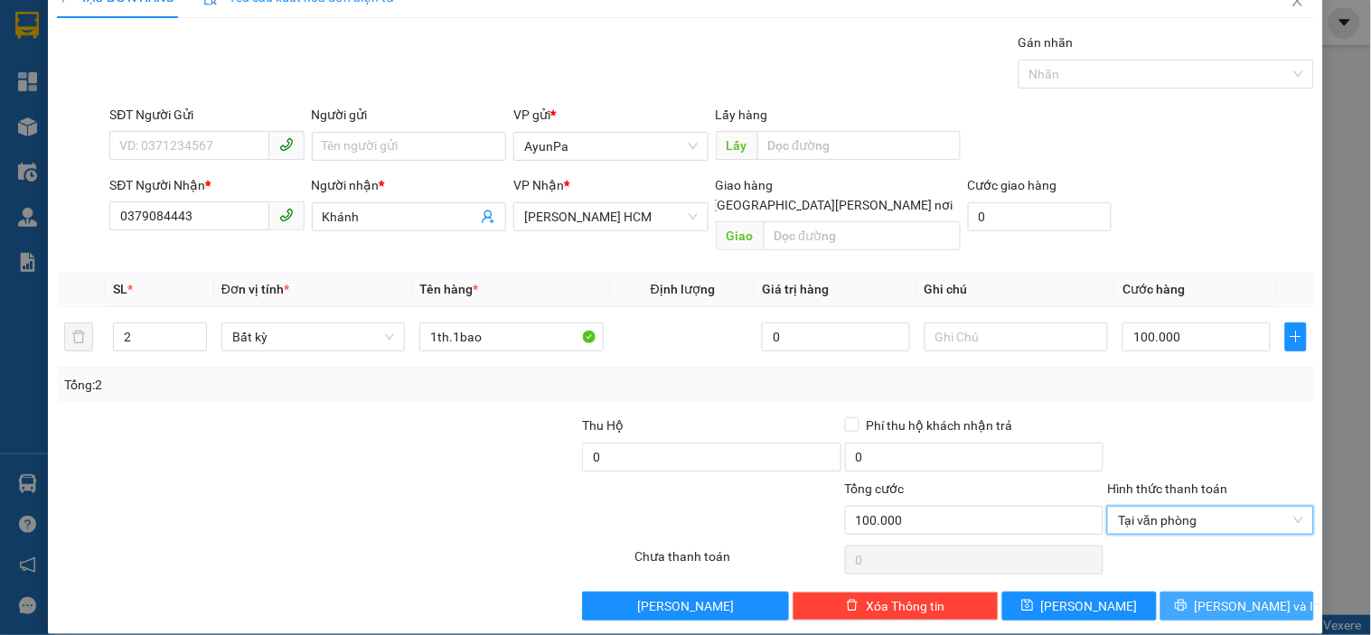
click at [1181, 592] on button "[PERSON_NAME] và In" at bounding box center [1237, 606] width 154 height 29
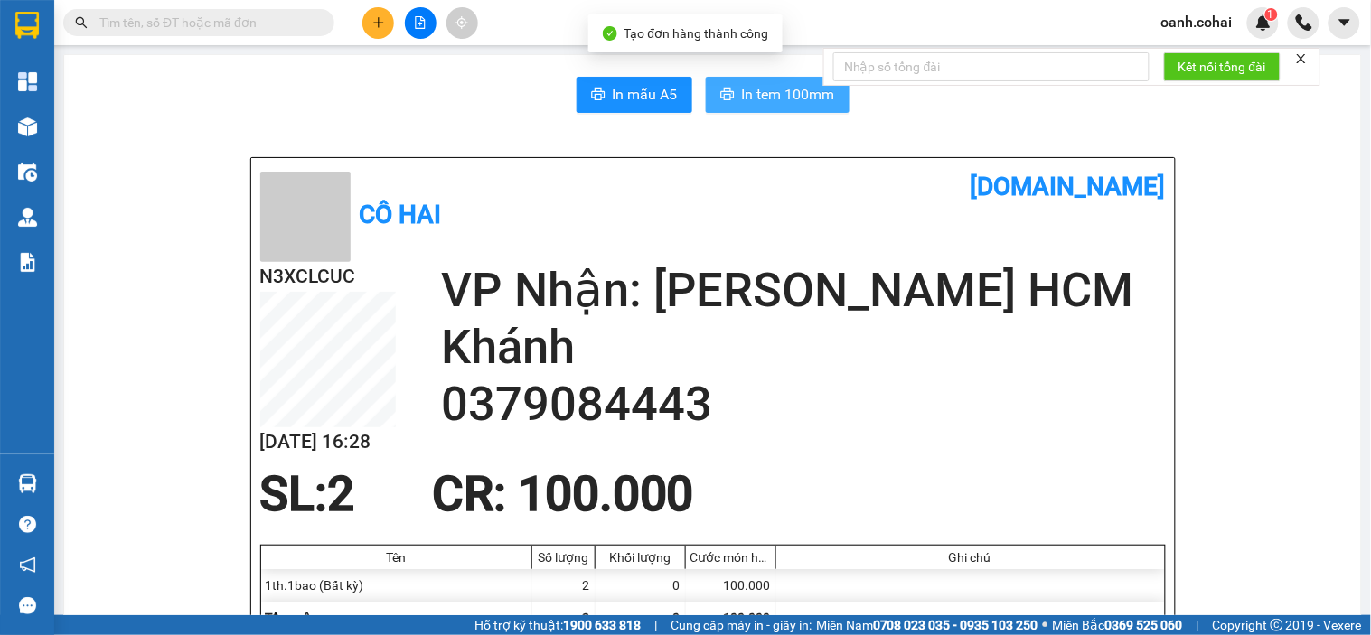
click at [769, 104] on span "In tem 100mm" at bounding box center [788, 94] width 93 height 23
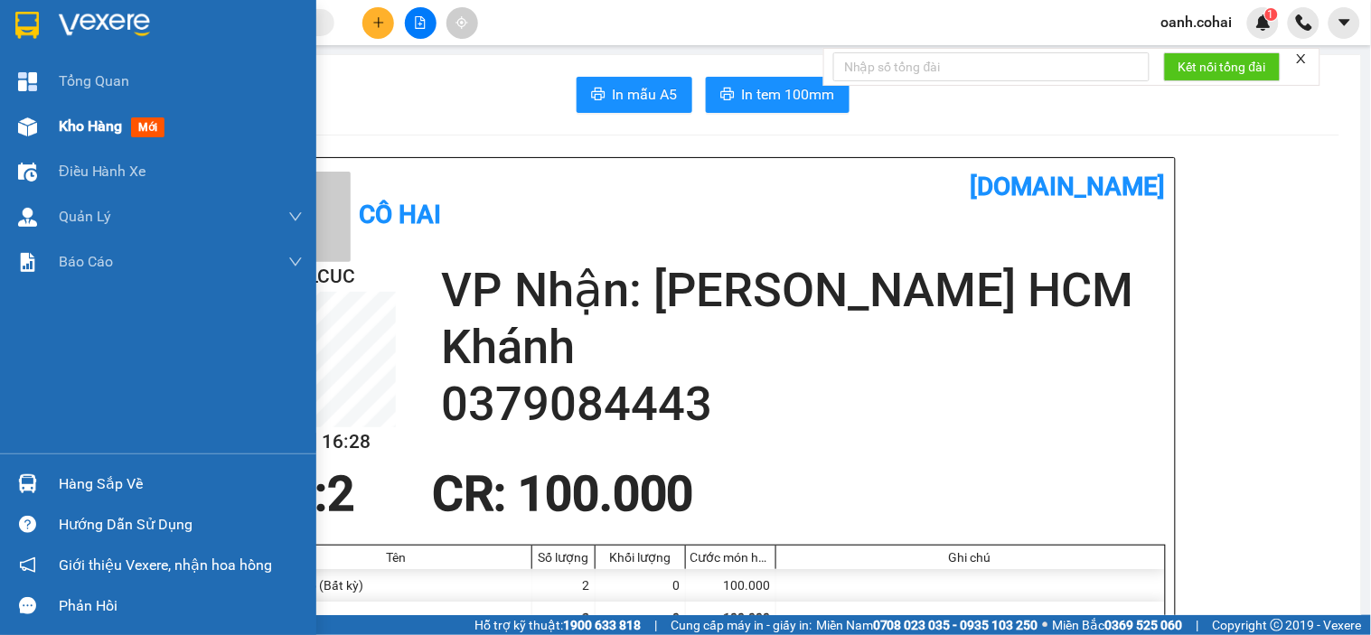
click at [66, 125] on span "Kho hàng" at bounding box center [90, 125] width 63 height 17
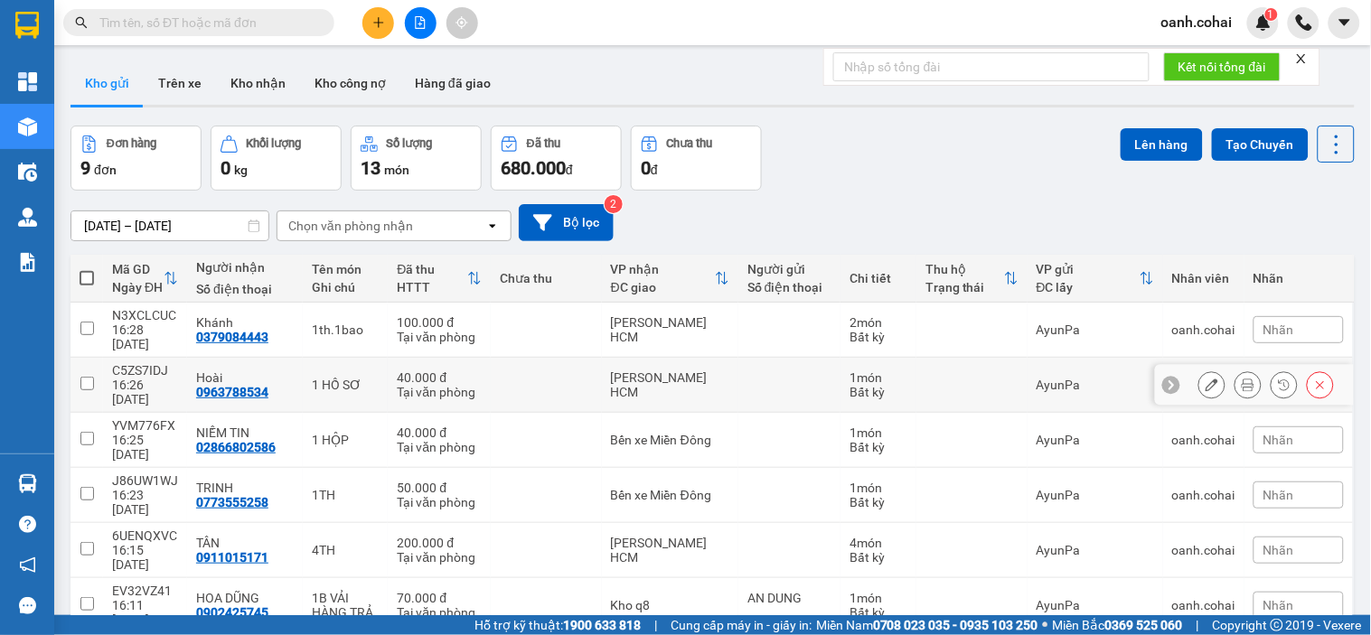
click at [560, 362] on td at bounding box center [546, 385] width 111 height 55
checkbox input "true"
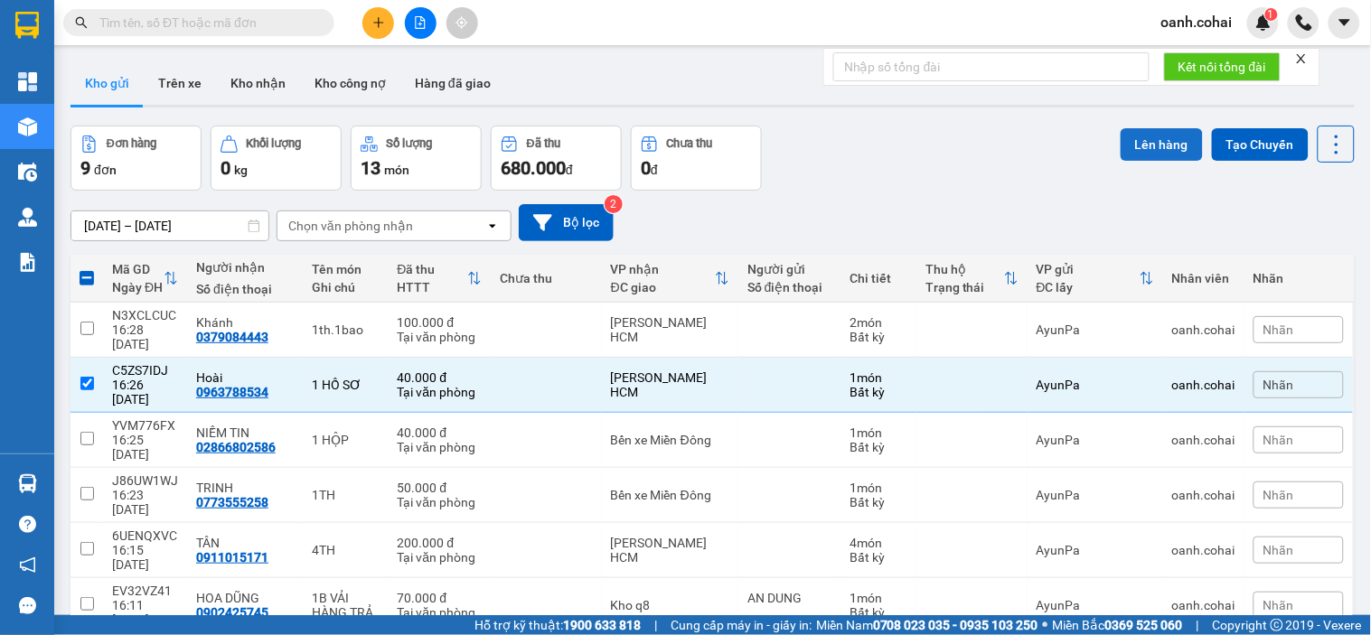
click at [1155, 142] on button "Lên hàng" at bounding box center [1162, 144] width 82 height 33
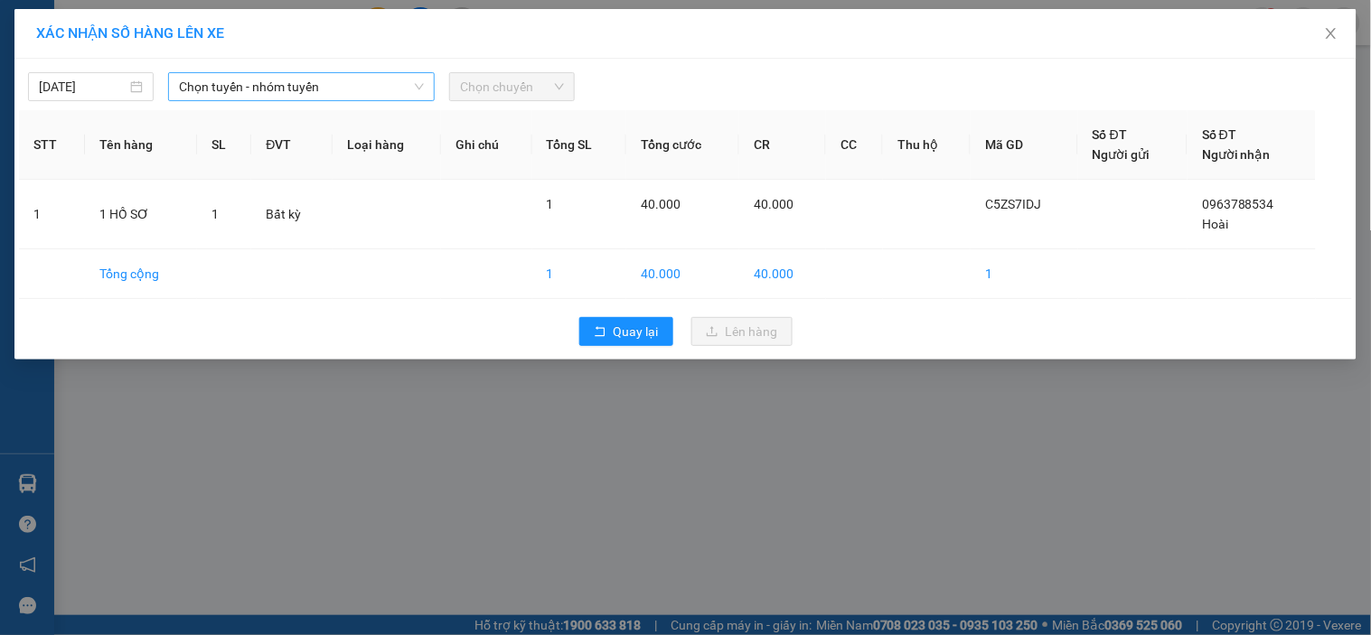
click at [384, 87] on span "Chọn tuyến - nhóm tuyến" at bounding box center [301, 86] width 245 height 27
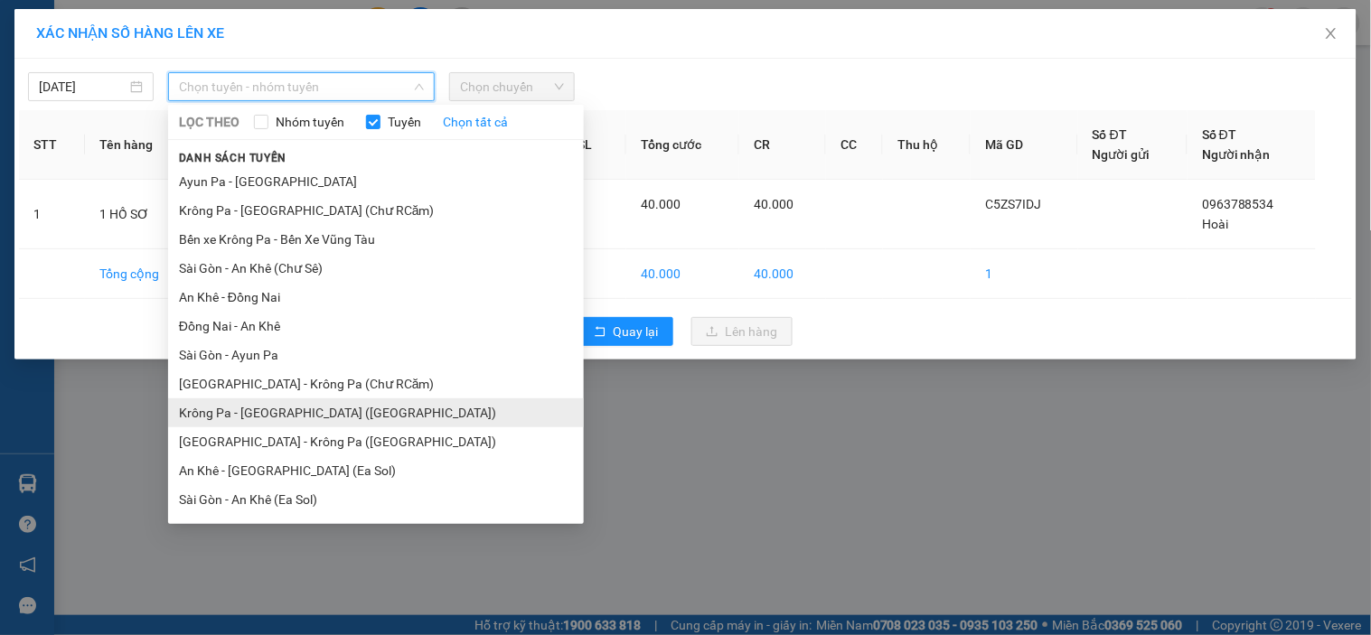
click at [263, 407] on li "Krông Pa - [GEOGRAPHIC_DATA] ([GEOGRAPHIC_DATA])" at bounding box center [376, 413] width 416 height 29
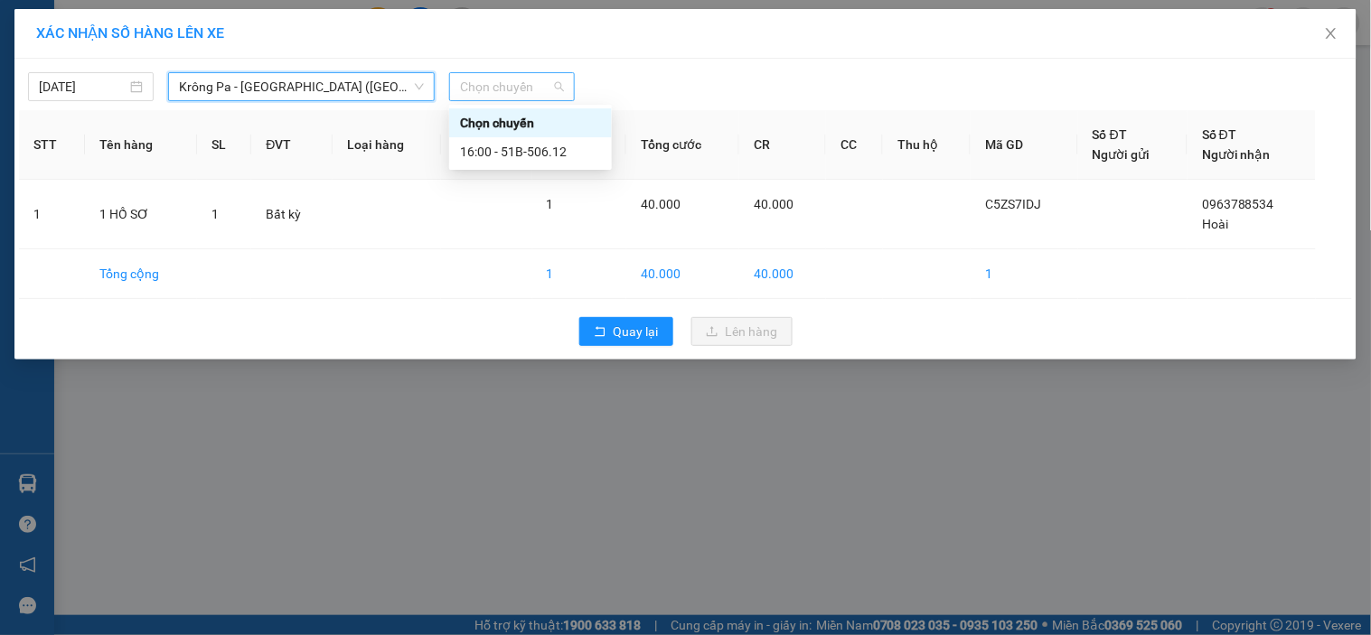
click at [511, 87] on span "Chọn chuyến" at bounding box center [512, 86] width 104 height 27
click at [500, 120] on div "Chọn chuyến" at bounding box center [530, 123] width 141 height 20
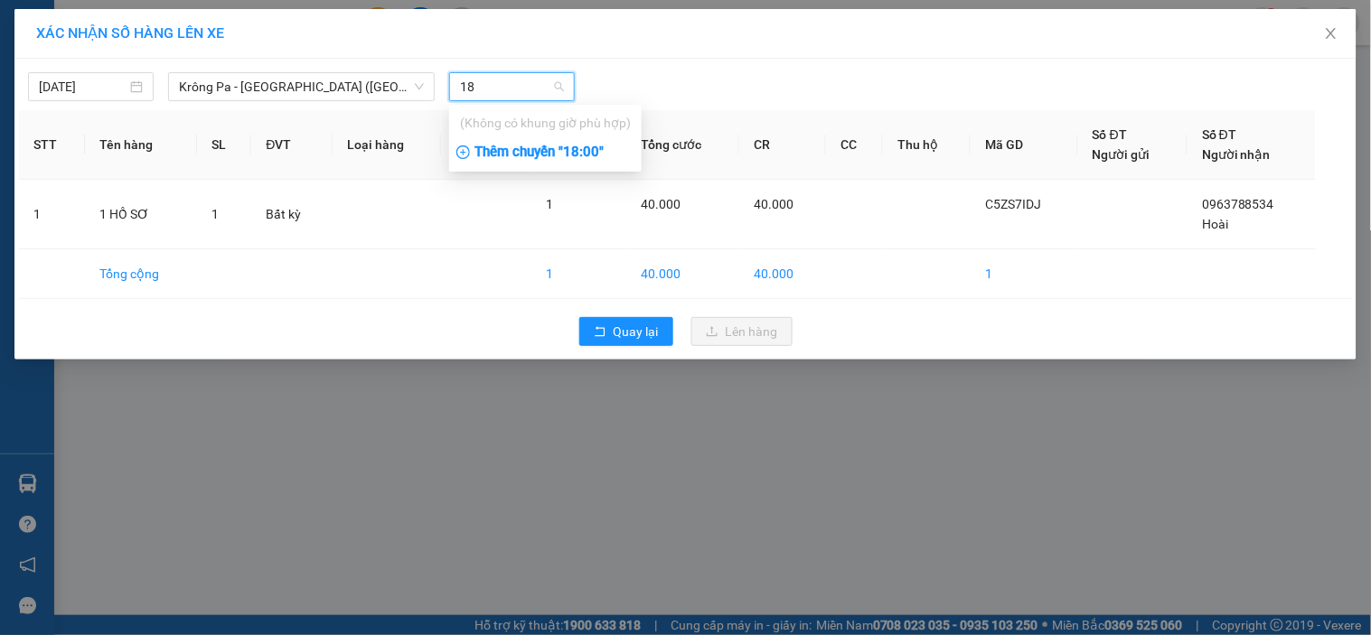
type input "18"
click at [499, 155] on div "Thêm chuyến " 18:00 "" at bounding box center [545, 152] width 193 height 31
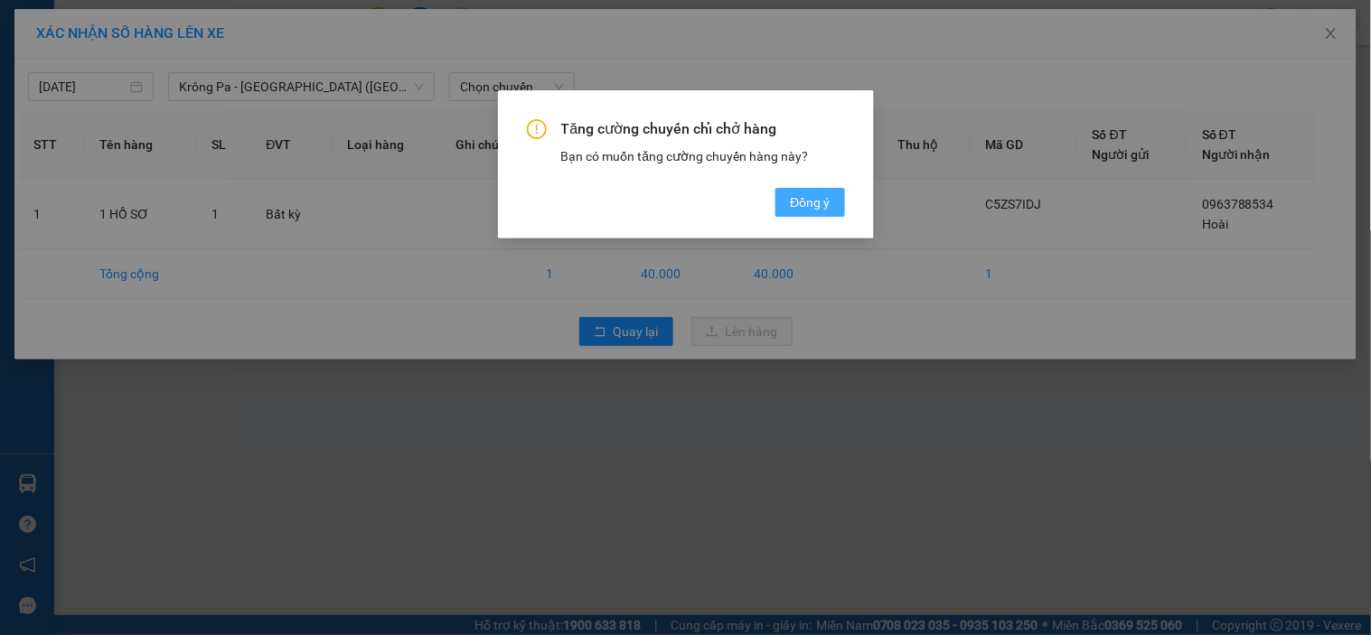
click at [822, 211] on span "Đồng ý" at bounding box center [810, 203] width 40 height 20
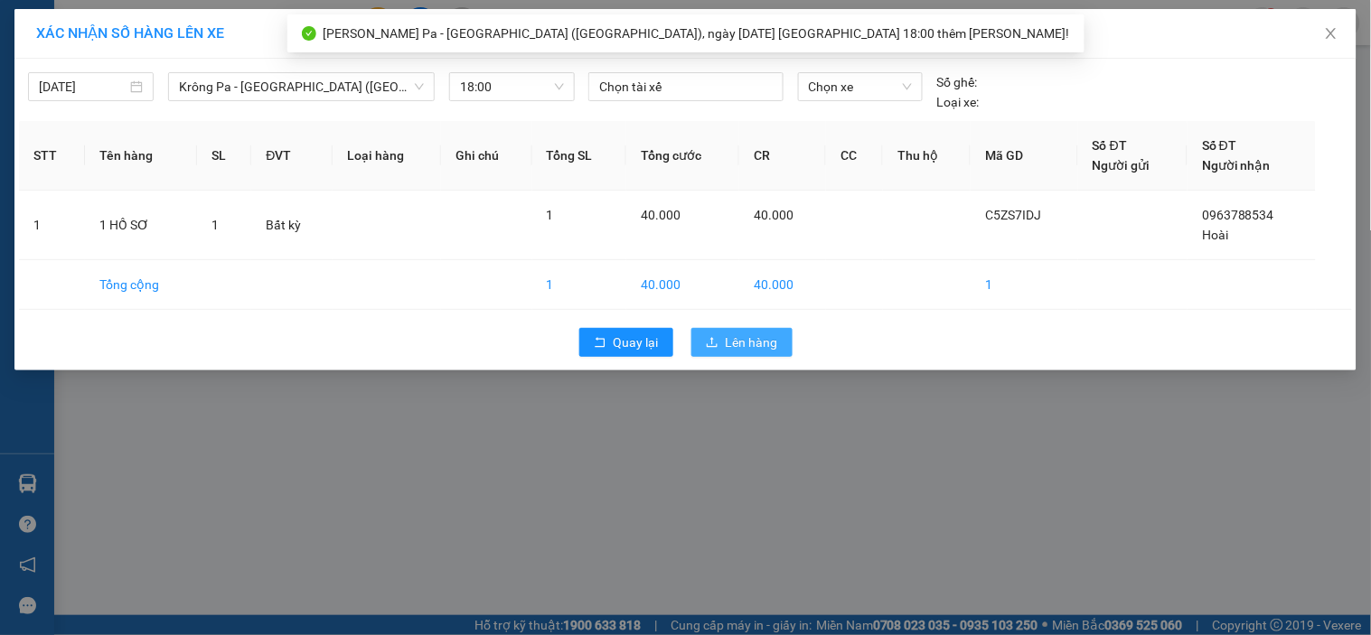
click at [752, 344] on span "Lên hàng" at bounding box center [752, 343] width 52 height 20
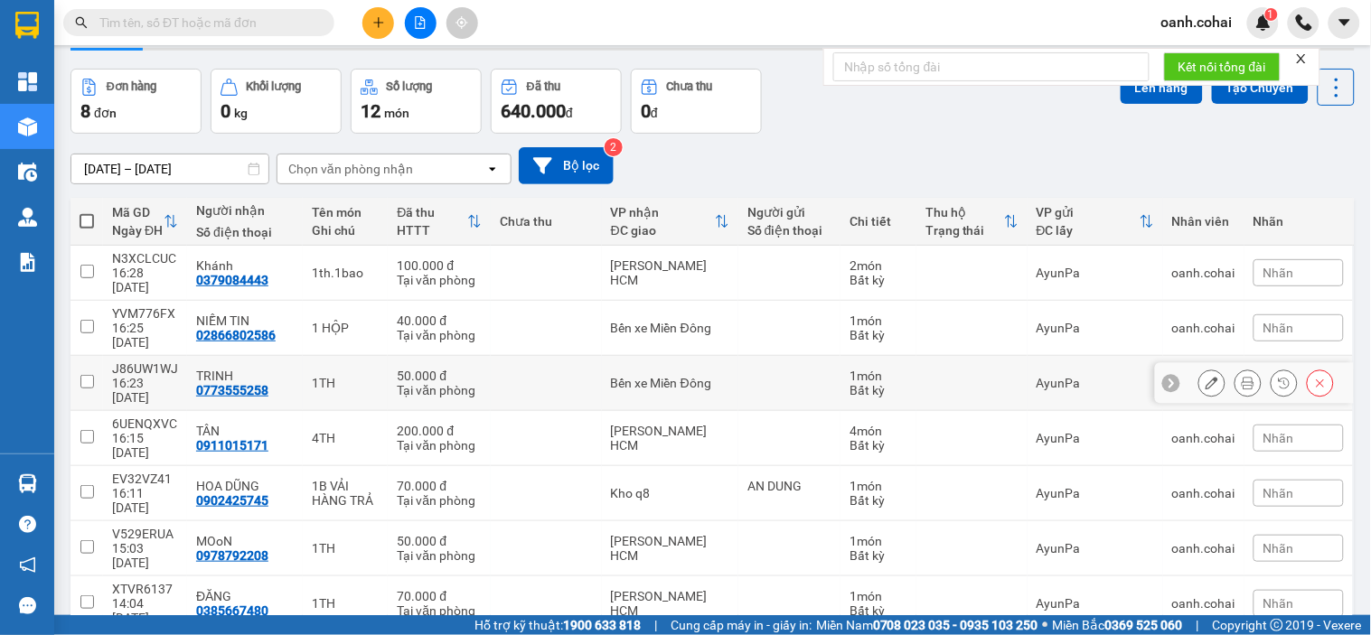
scroll to position [88, 0]
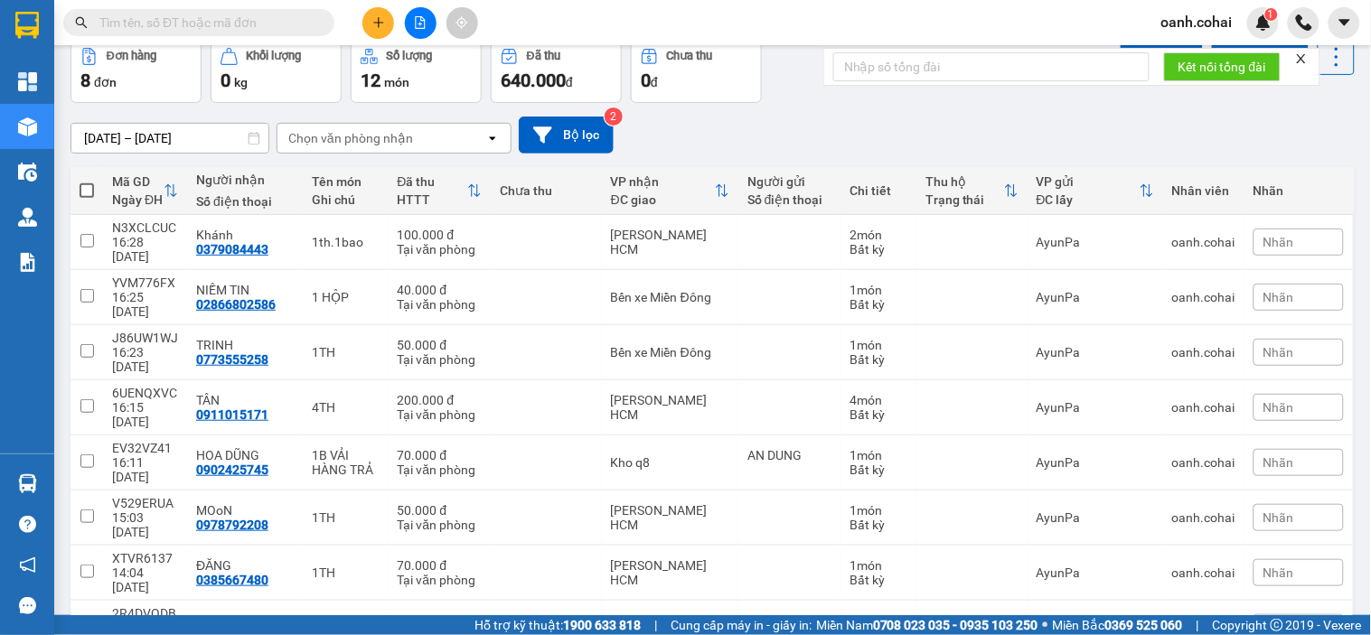
click at [378, 20] on icon "plus" at bounding box center [378, 22] width 13 height 13
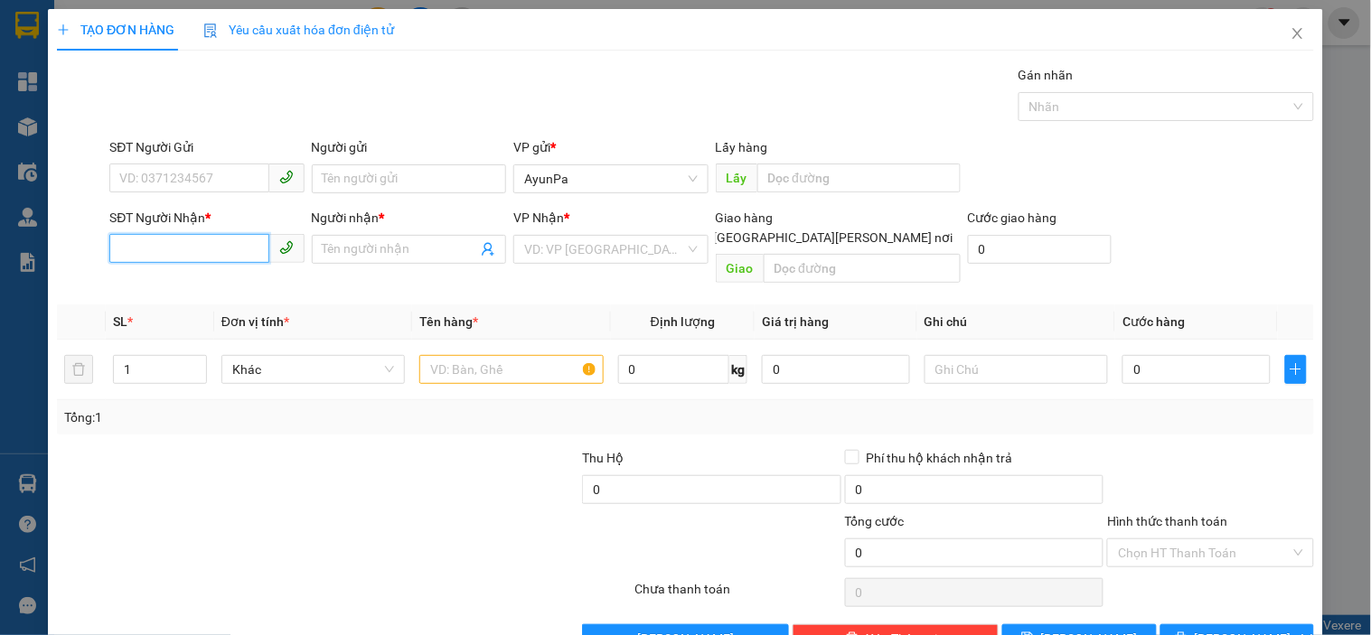
click at [199, 257] on input "SĐT Người Nhận *" at bounding box center [188, 248] width 159 height 29
type input "0364919745"
click at [196, 276] on div "0364919745 - [PERSON_NAME]" at bounding box center [208, 286] width 178 height 20
type input "KHANG"
type input "0364919745"
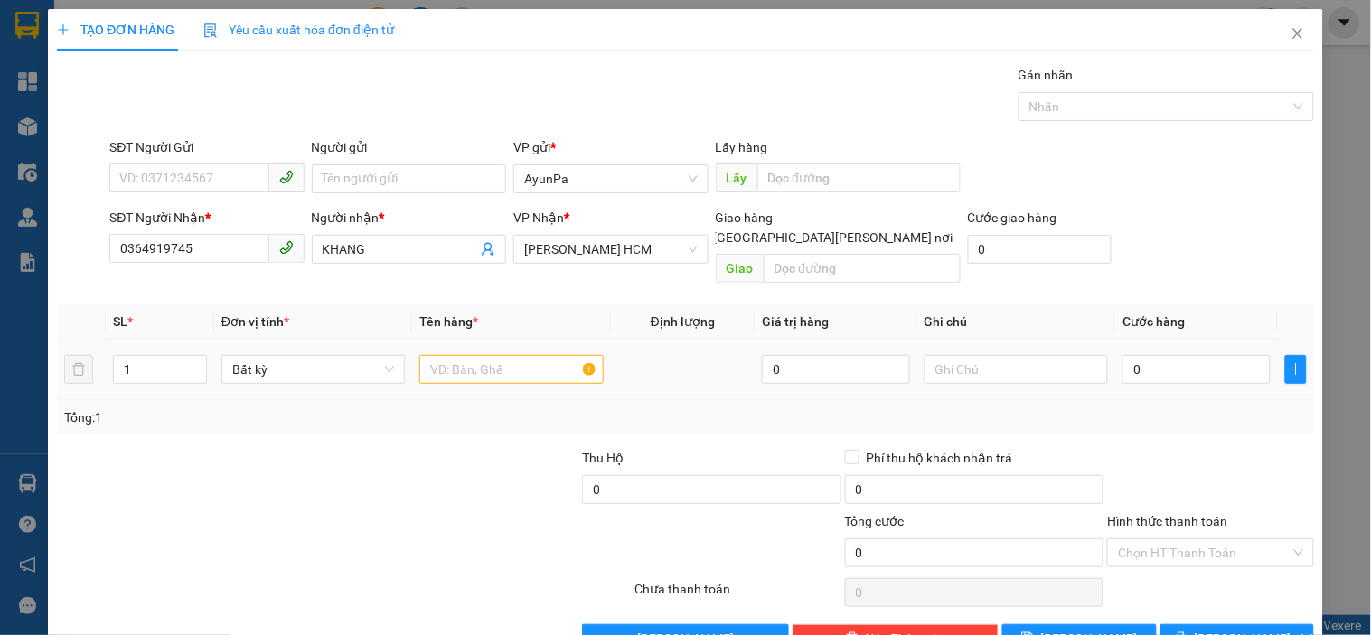
drag, startPoint x: 456, startPoint y: 368, endPoint x: 459, endPoint y: 357, distance: 11.4
click at [457, 365] on td at bounding box center [511, 370] width 198 height 61
click at [459, 357] on input "text" at bounding box center [510, 369] width 183 height 29
type input "1TH"
click at [1128, 363] on input "0" at bounding box center [1196, 369] width 148 height 29
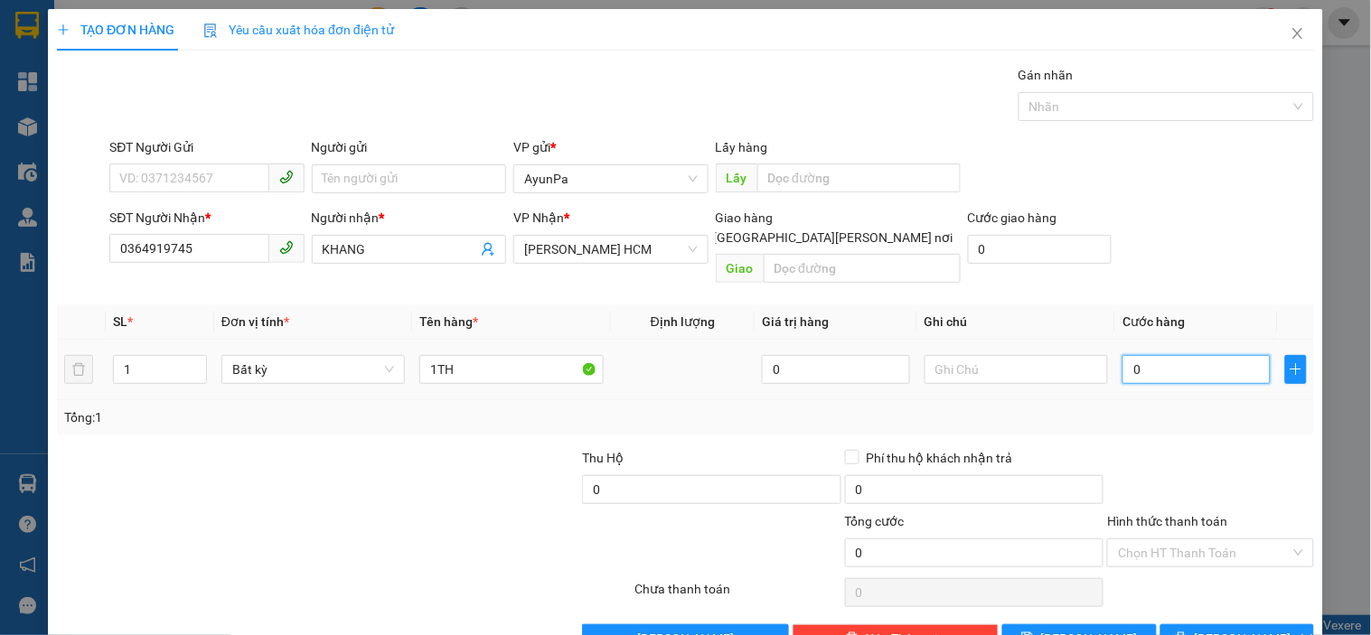
type input "5"
type input "50"
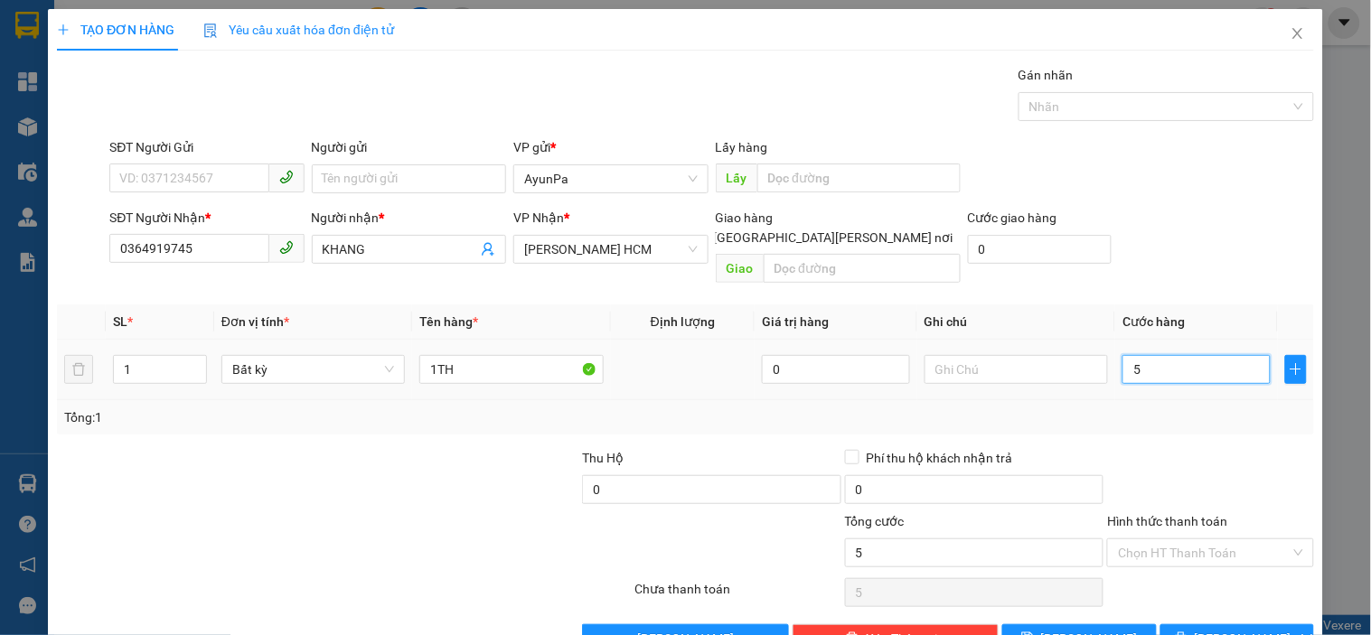
type input "50"
type input "50.000"
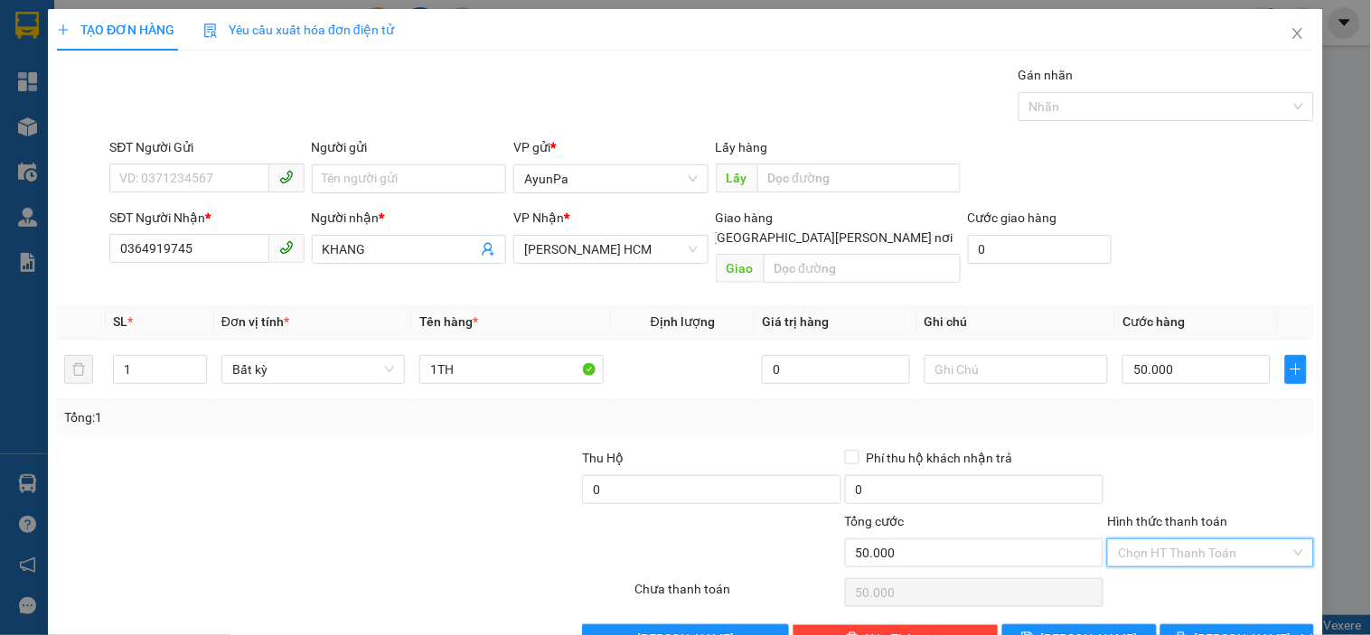
drag, startPoint x: 1185, startPoint y: 530, endPoint x: 1158, endPoint y: 560, distance: 41.0
click at [1185, 540] on input "Hình thức thanh toán" at bounding box center [1204, 553] width 172 height 27
click at [1152, 567] on div "Tại văn phòng" at bounding box center [1199, 569] width 183 height 20
type input "0"
click at [1194, 625] on button "[PERSON_NAME] và In" at bounding box center [1237, 639] width 154 height 29
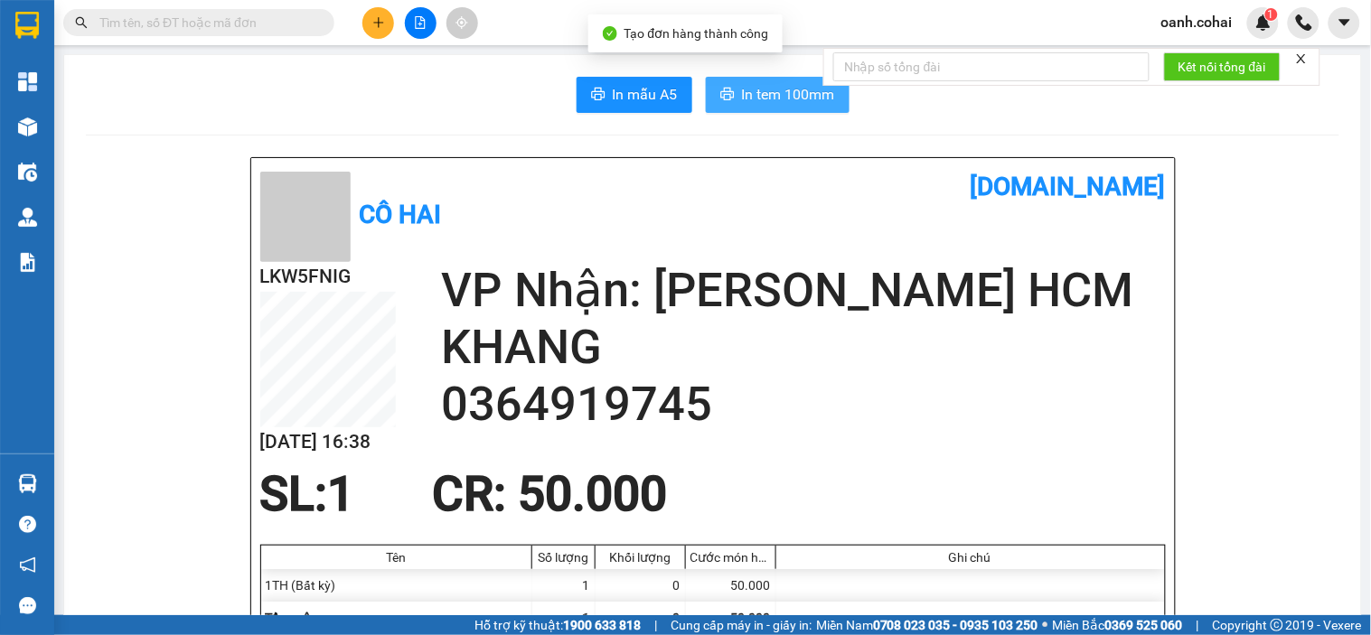
click at [762, 101] on span "In tem 100mm" at bounding box center [788, 94] width 93 height 23
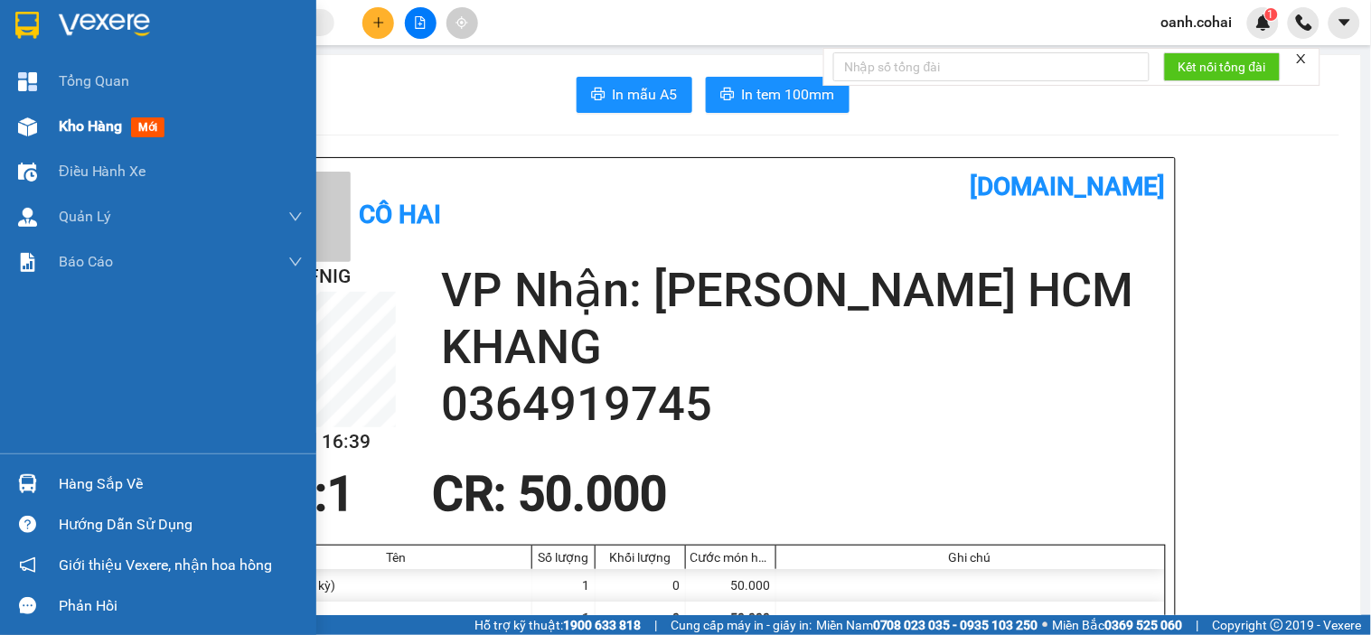
click at [68, 117] on span "Kho hàng" at bounding box center [90, 125] width 63 height 17
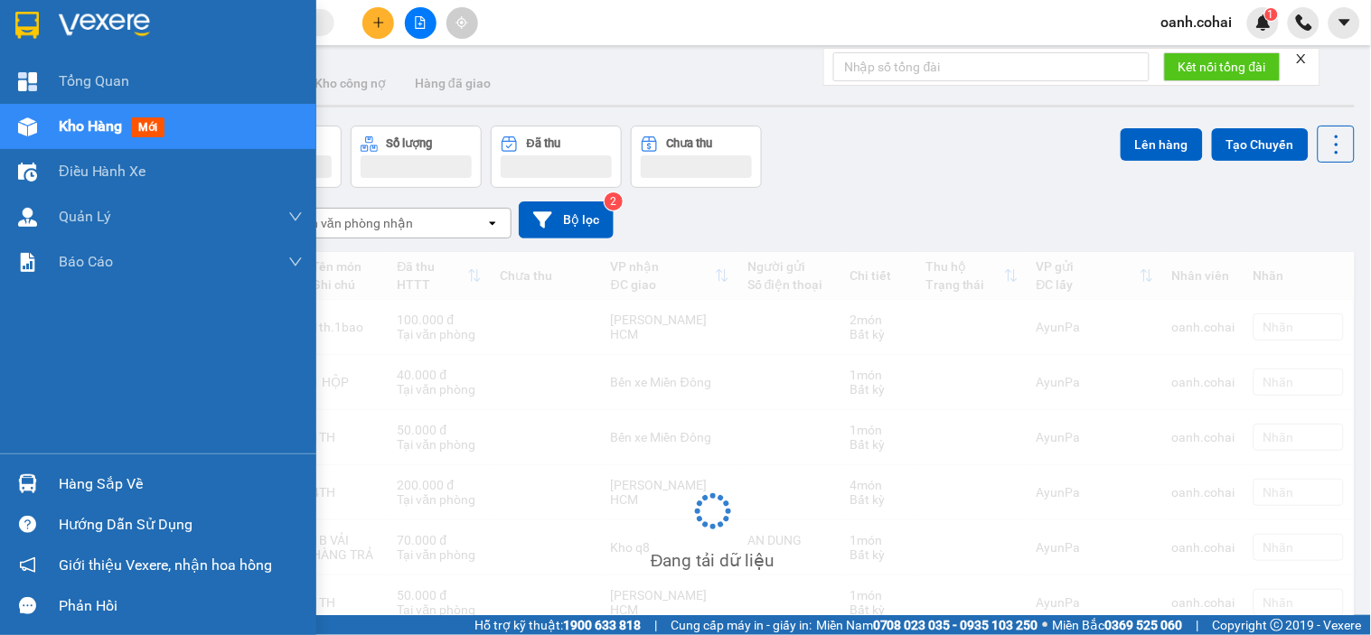
click at [68, 117] on span "Kho hàng" at bounding box center [90, 125] width 63 height 17
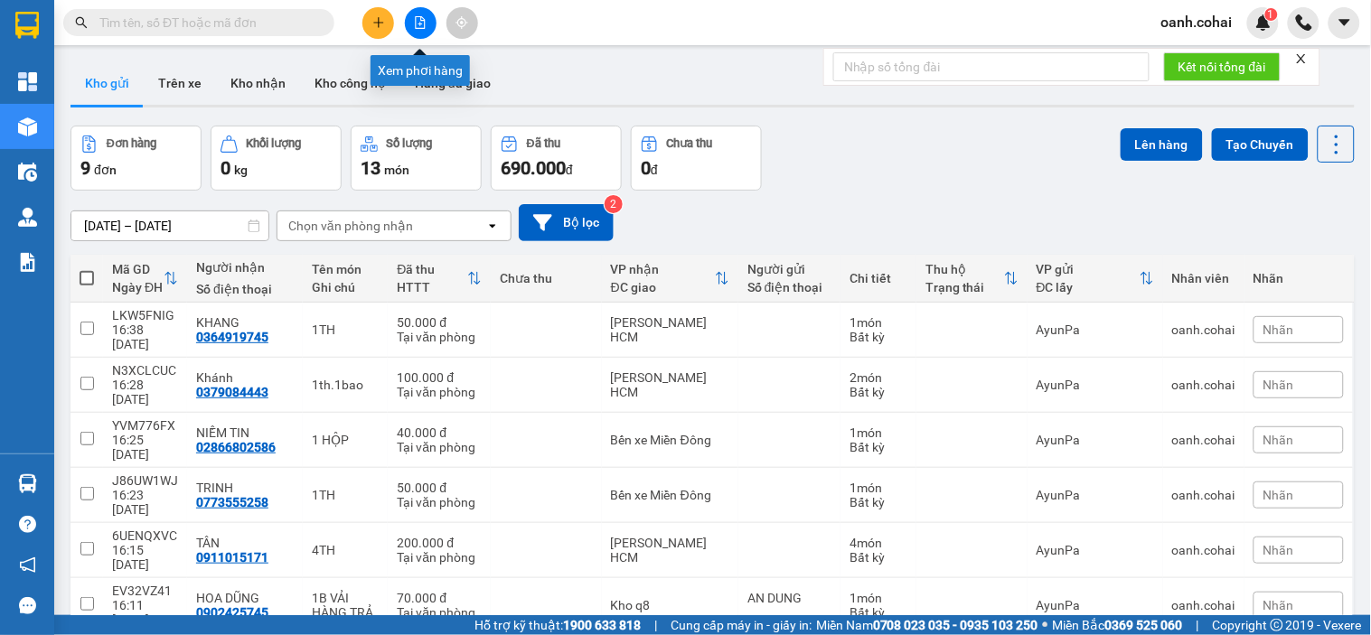
drag, startPoint x: 421, startPoint y: 21, endPoint x: 405, endPoint y: 39, distance: 24.3
click at [422, 21] on icon "file-add" at bounding box center [420, 22] width 13 height 13
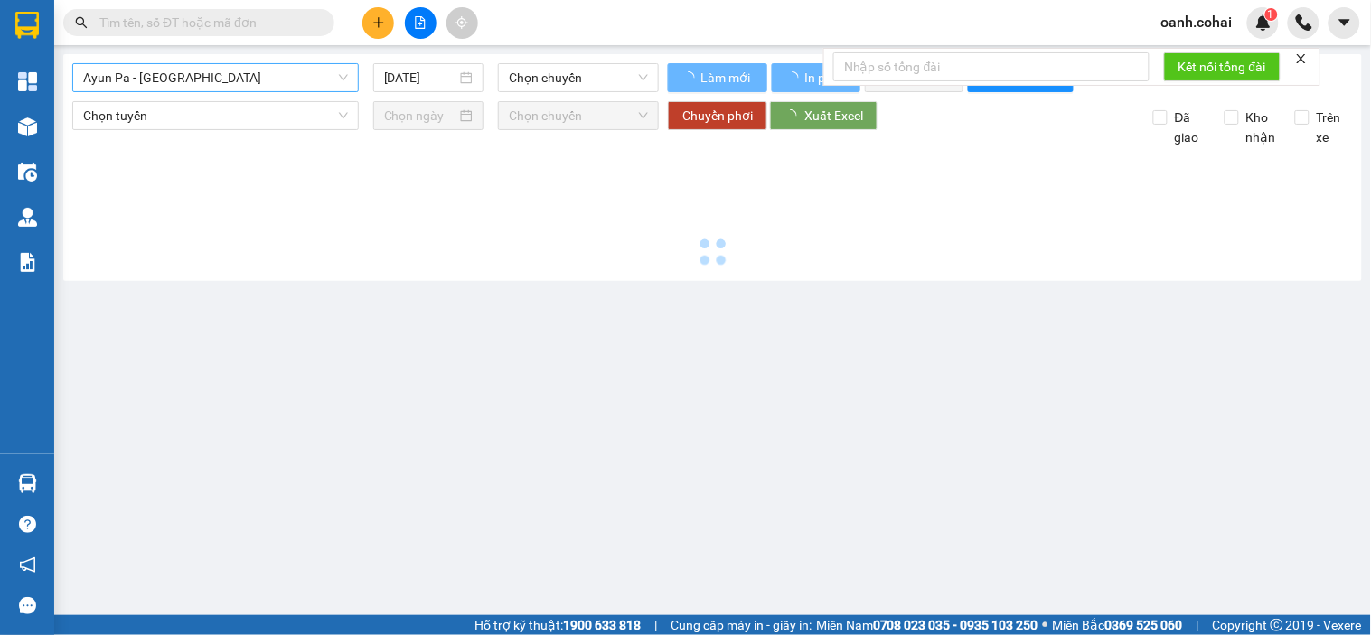
click at [281, 87] on span "Ayun Pa - [GEOGRAPHIC_DATA]" at bounding box center [215, 77] width 265 height 27
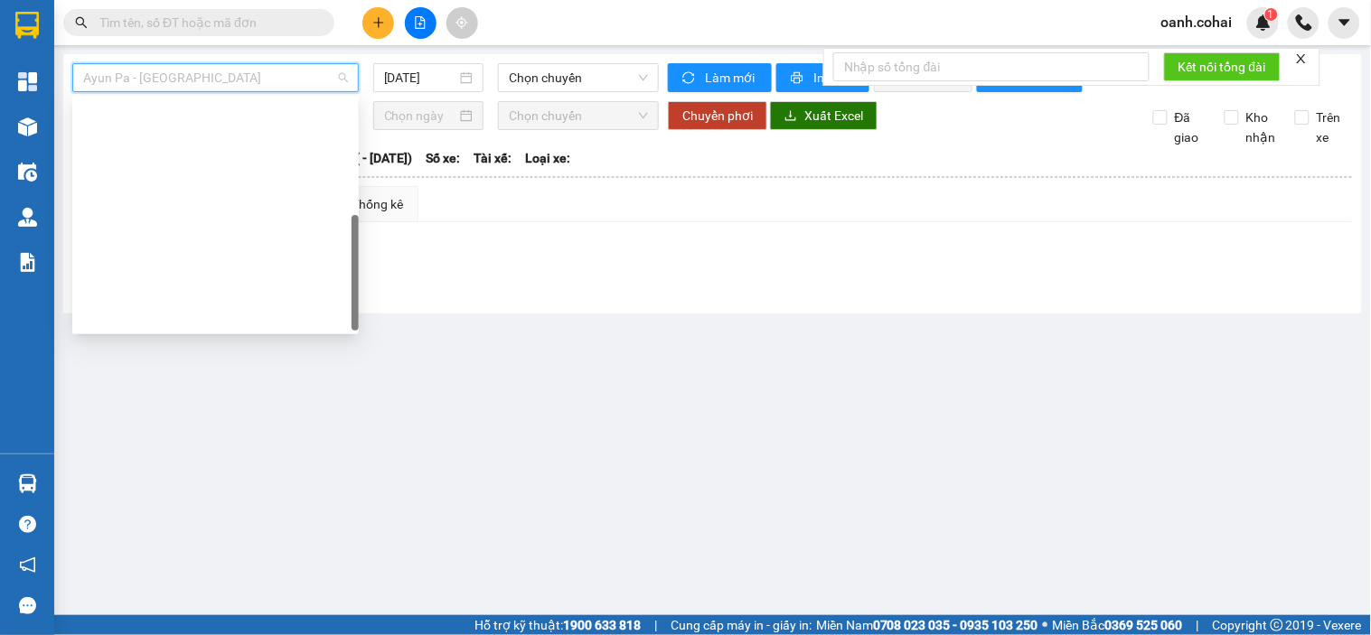
scroll to position [259, 0]
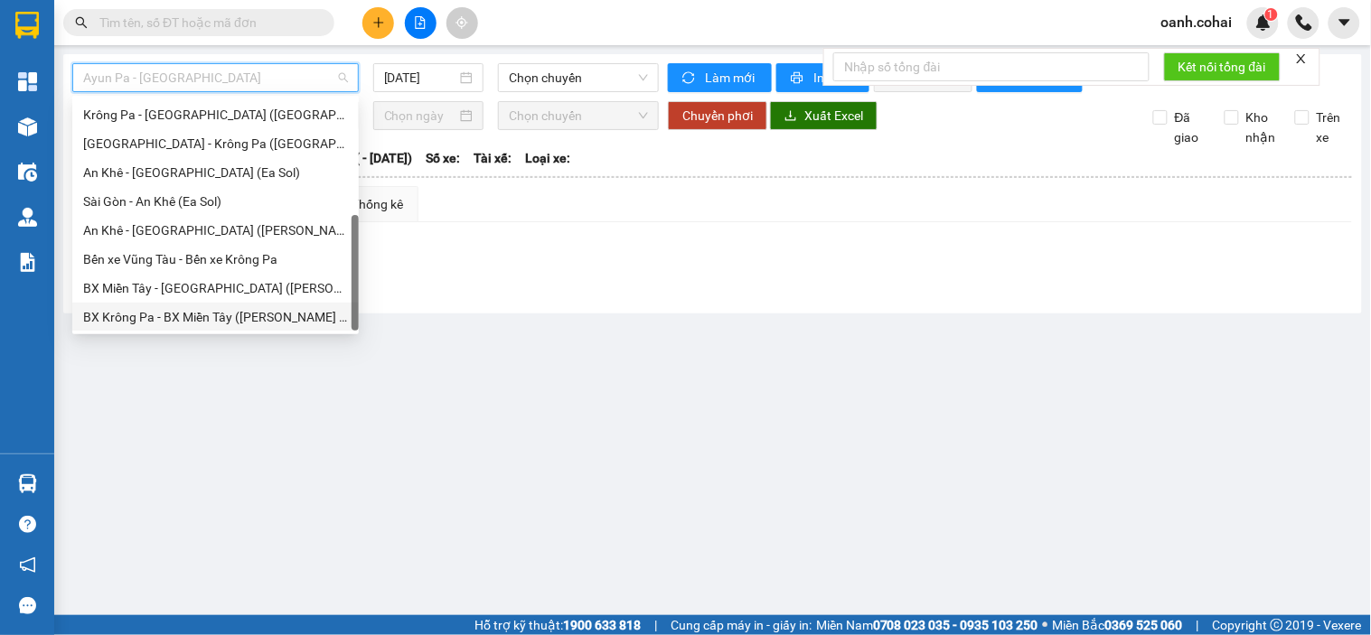
click at [165, 319] on div "BX Krông Pa - BX Miền Tây ([PERSON_NAME] - [PERSON_NAME][GEOGRAPHIC_DATA])" at bounding box center [215, 317] width 265 height 20
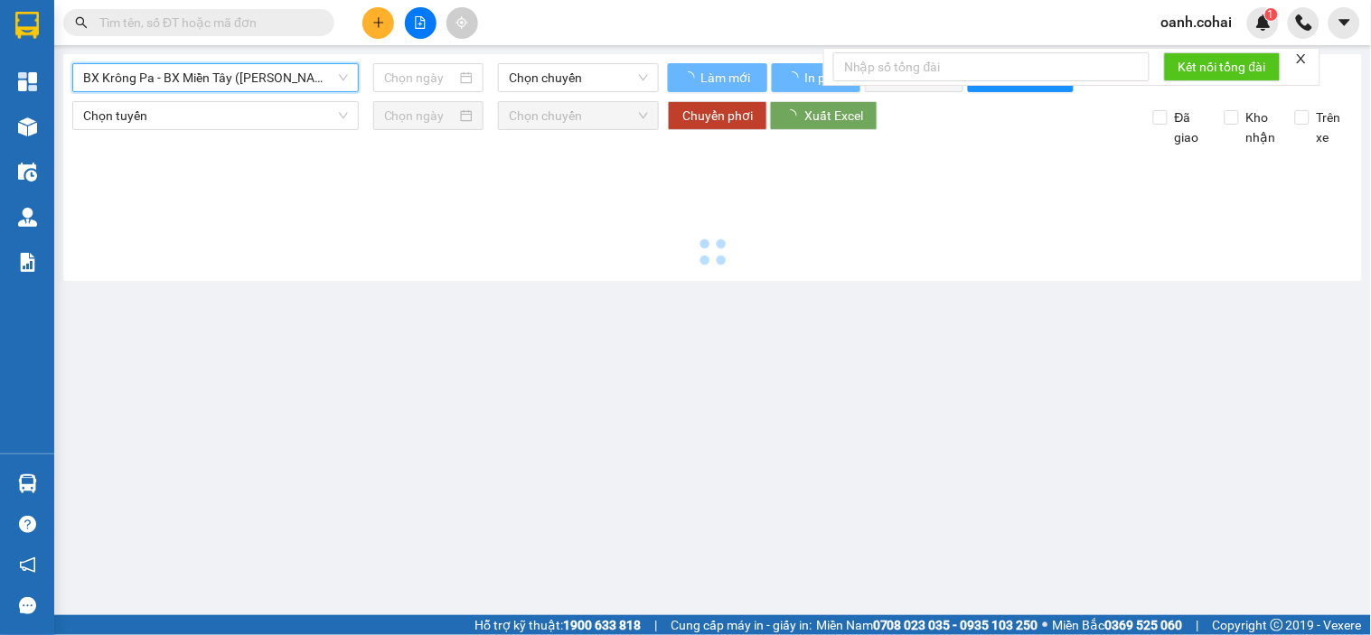
type input "[DATE]"
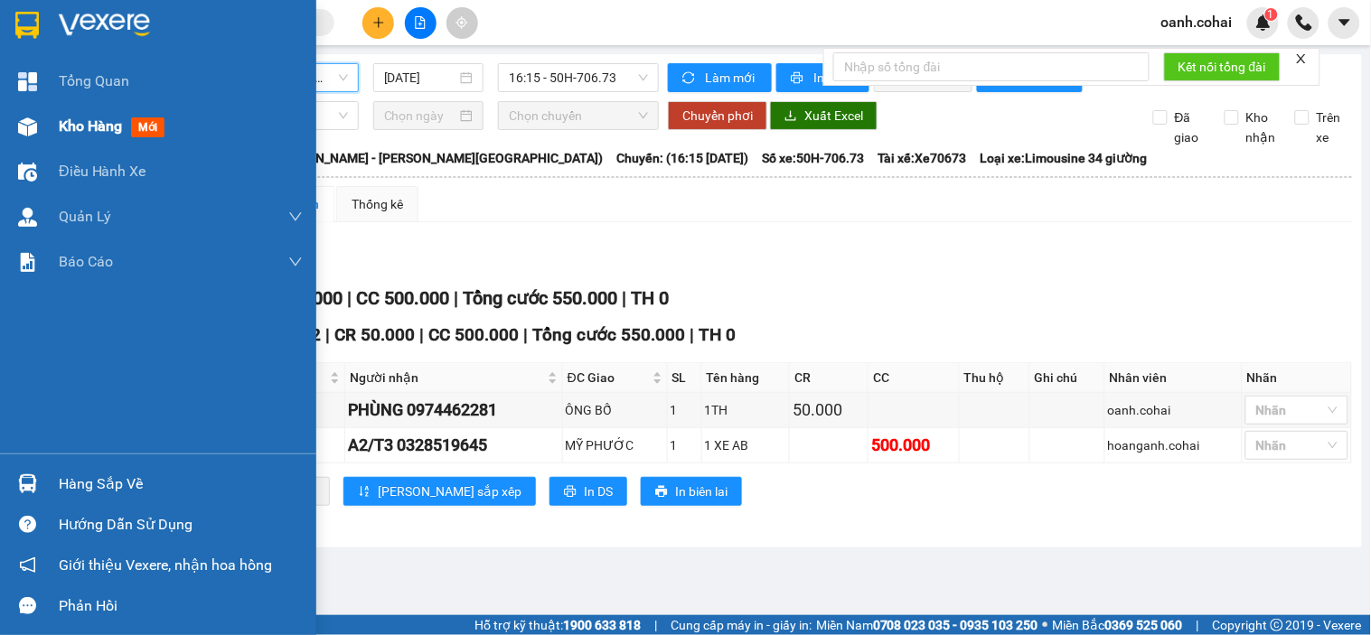
click at [63, 133] on span "Kho hàng" at bounding box center [90, 125] width 63 height 17
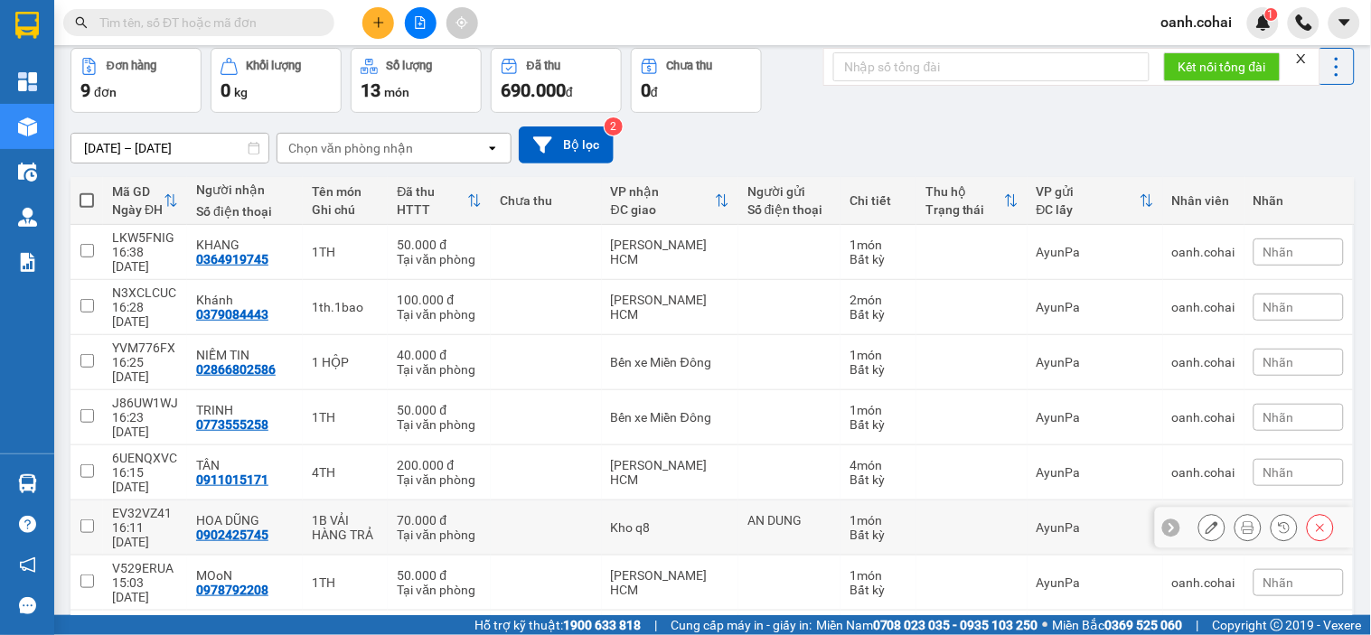
scroll to position [128, 0]
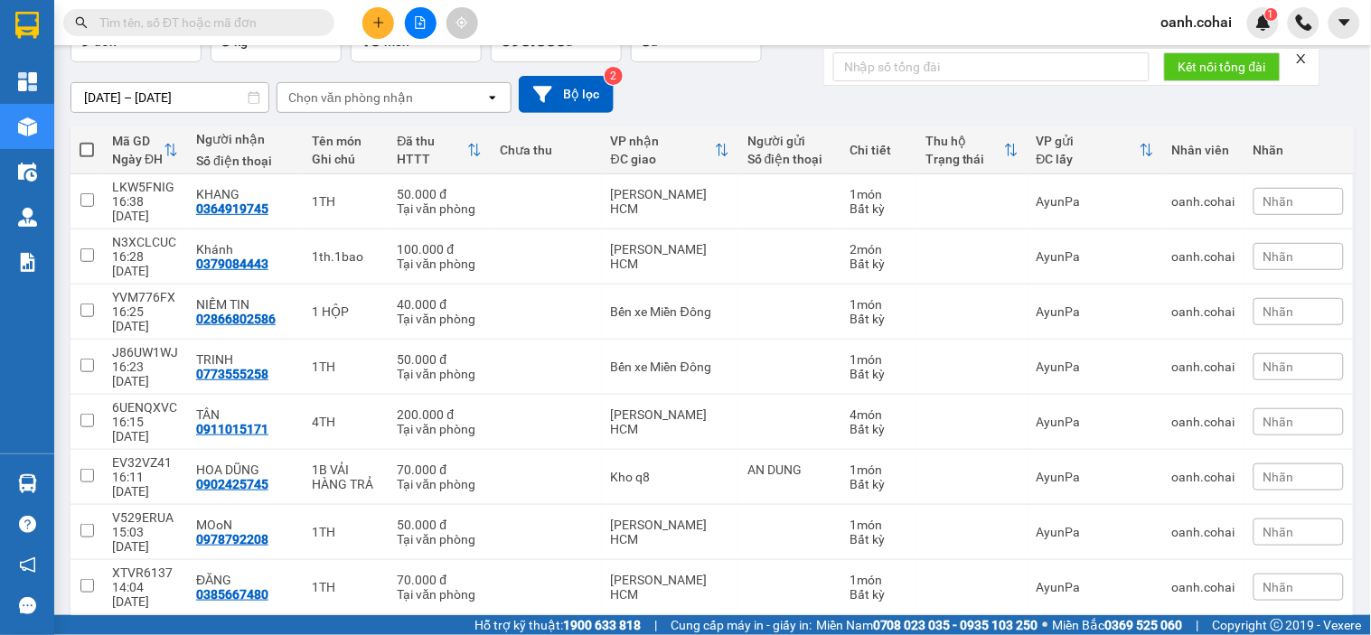
click at [543, 615] on td at bounding box center [546, 642] width 111 height 55
checkbox input "true"
click at [547, 560] on td at bounding box center [546, 587] width 111 height 55
checkbox input "true"
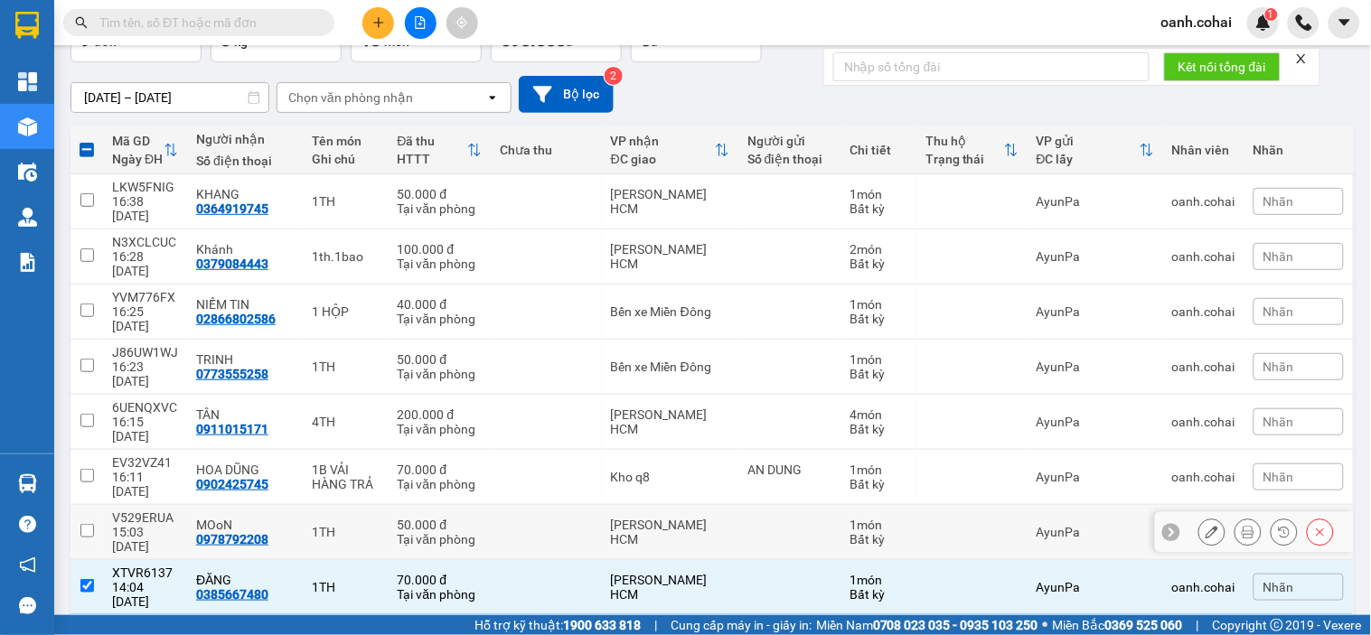
click at [559, 505] on td at bounding box center [546, 532] width 111 height 55
checkbox input "true"
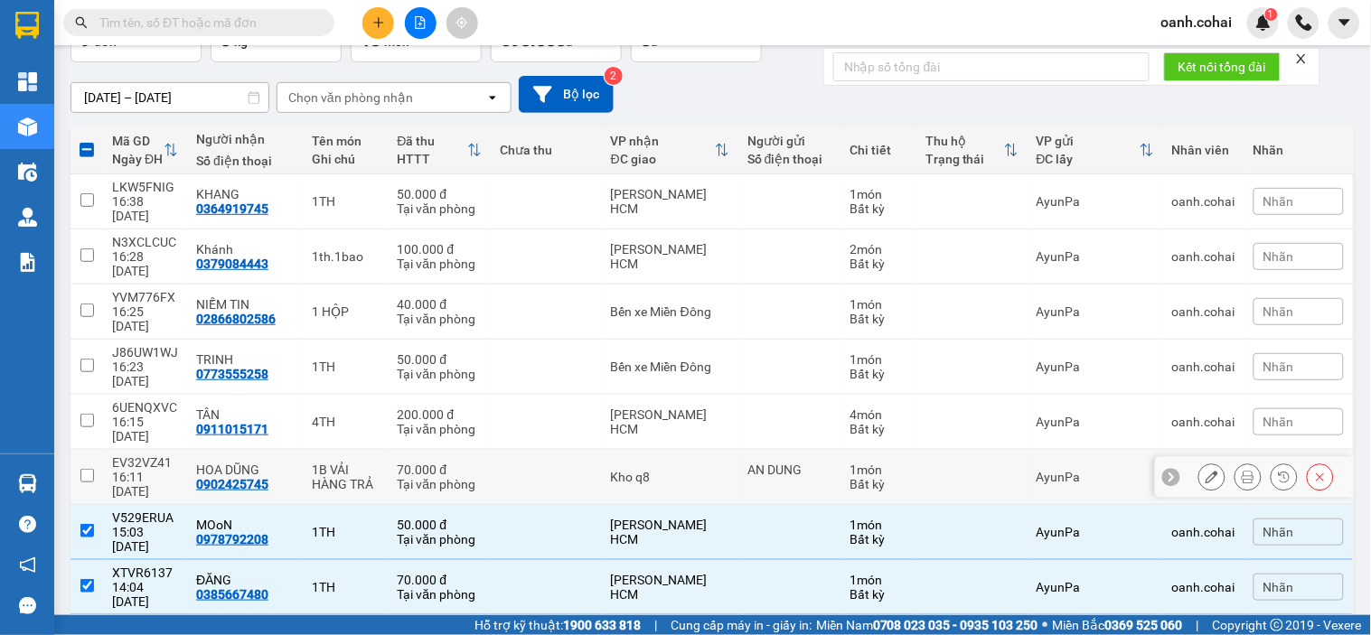
click at [573, 450] on td at bounding box center [546, 477] width 111 height 55
checkbox input "true"
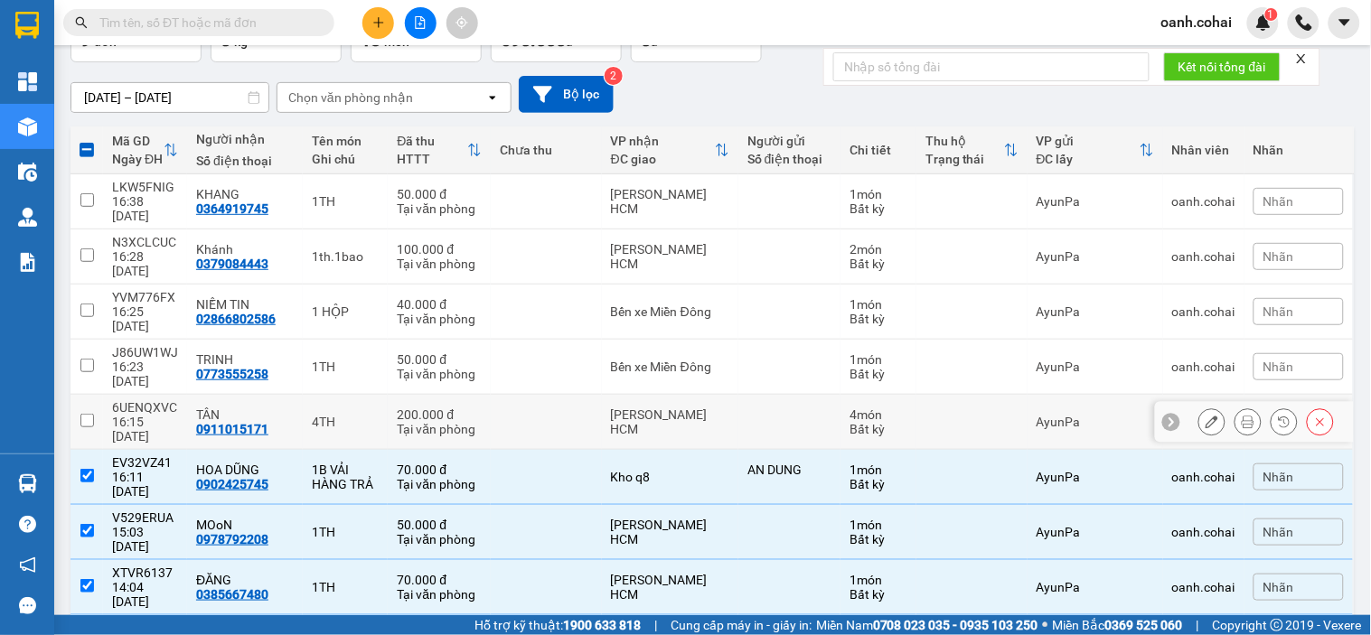
click at [583, 395] on td at bounding box center [546, 422] width 111 height 55
checkbox input "true"
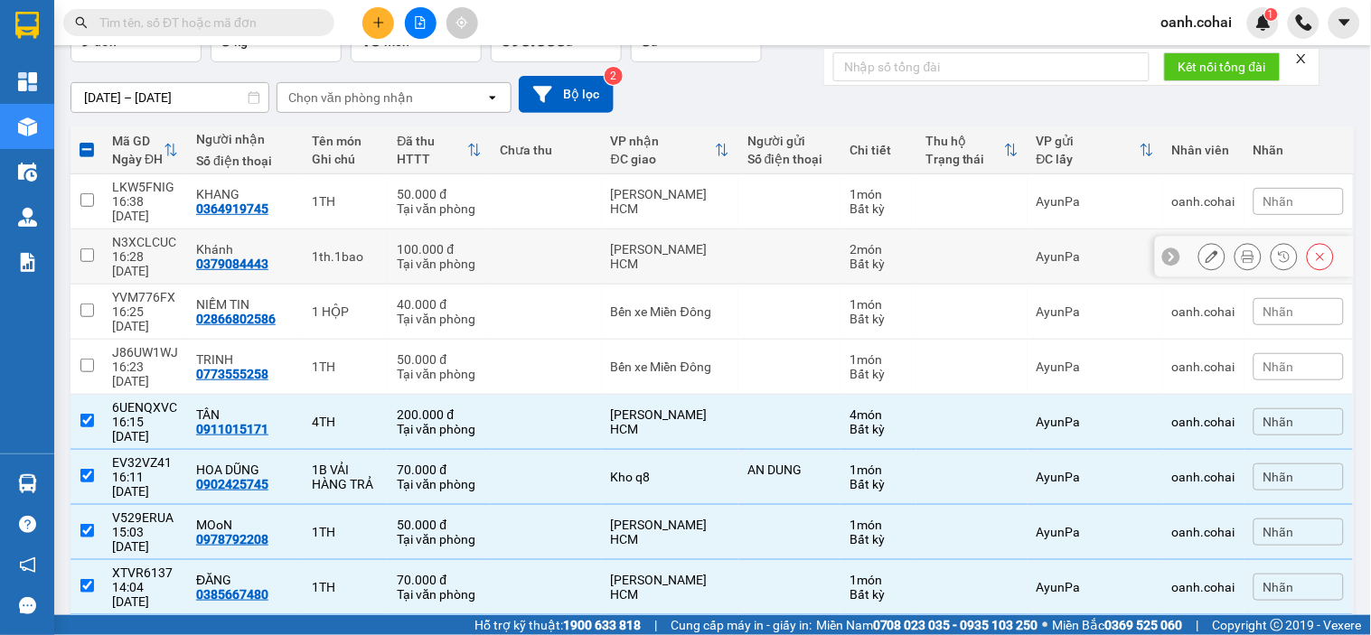
drag, startPoint x: 615, startPoint y: 241, endPoint x: 631, endPoint y: 205, distance: 39.6
click at [615, 242] on div "[PERSON_NAME] HCM" at bounding box center [670, 256] width 118 height 29
checkbox input "true"
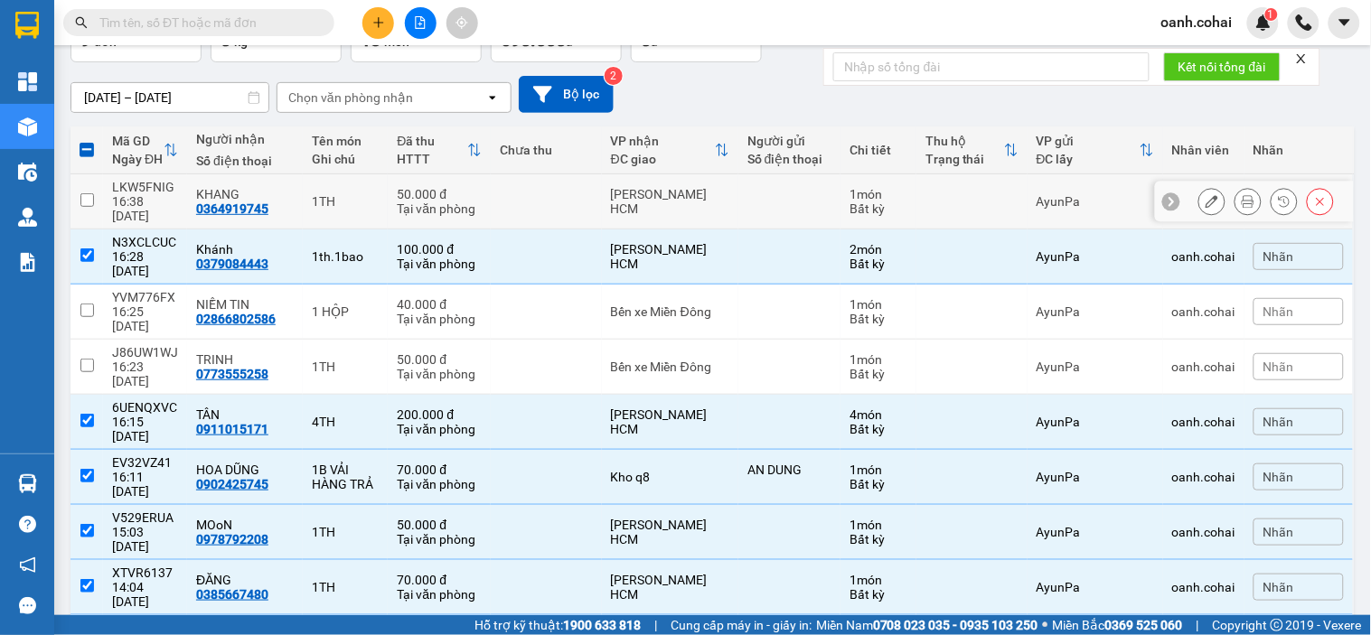
click at [636, 195] on div "[PERSON_NAME] HCM" at bounding box center [670, 201] width 118 height 29
checkbox input "true"
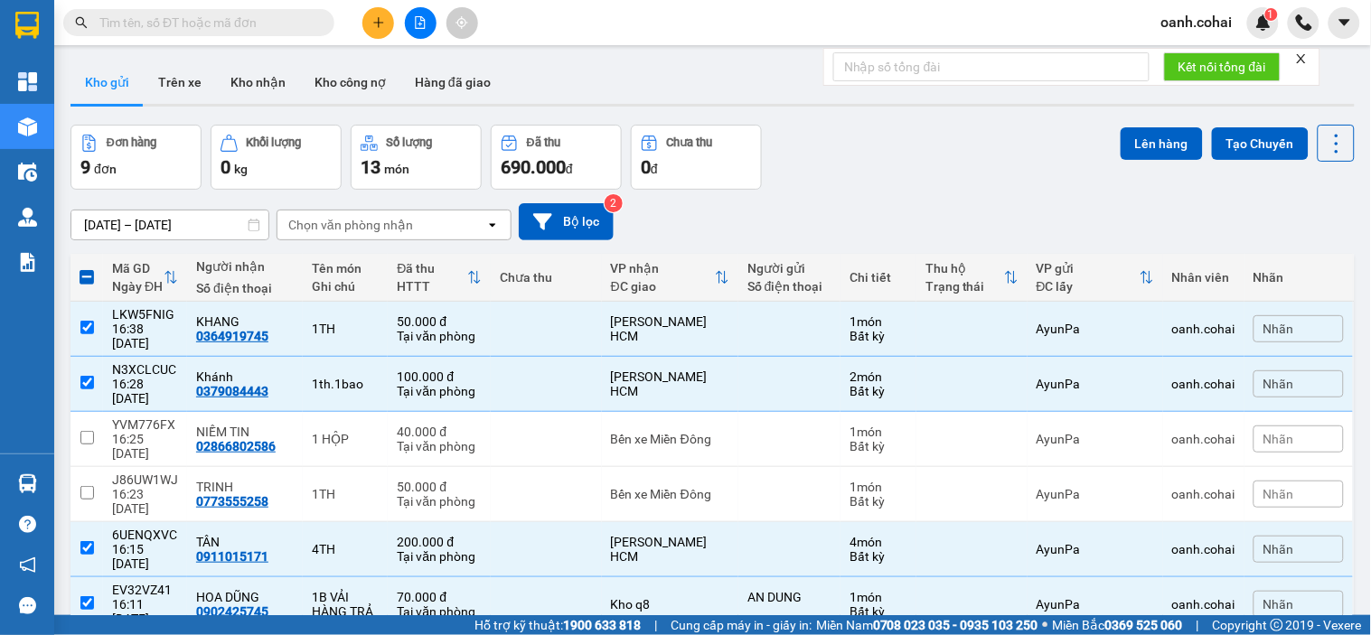
scroll to position [0, 0]
click at [418, 21] on icon "file-add" at bounding box center [420, 22] width 13 height 13
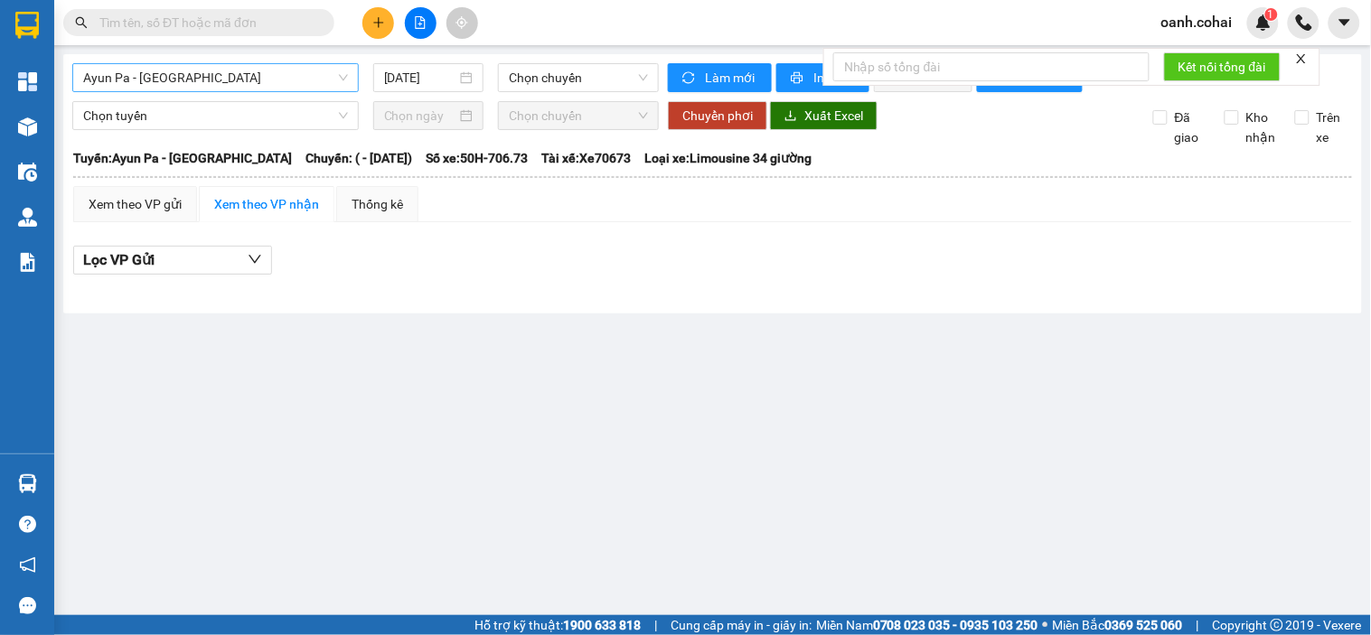
click at [310, 79] on span "Ayun Pa - [GEOGRAPHIC_DATA]" at bounding box center [215, 77] width 265 height 27
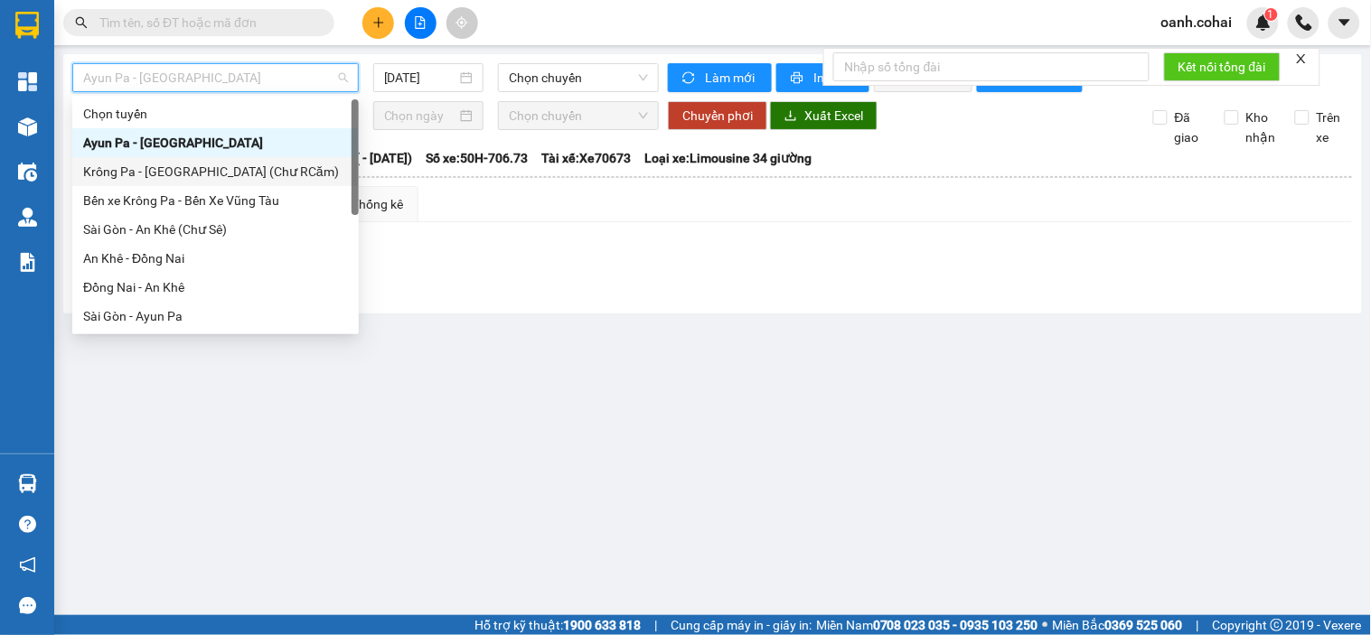
click at [212, 174] on div "Krông Pa - [GEOGRAPHIC_DATA] (Chư RCăm)" at bounding box center [215, 172] width 265 height 20
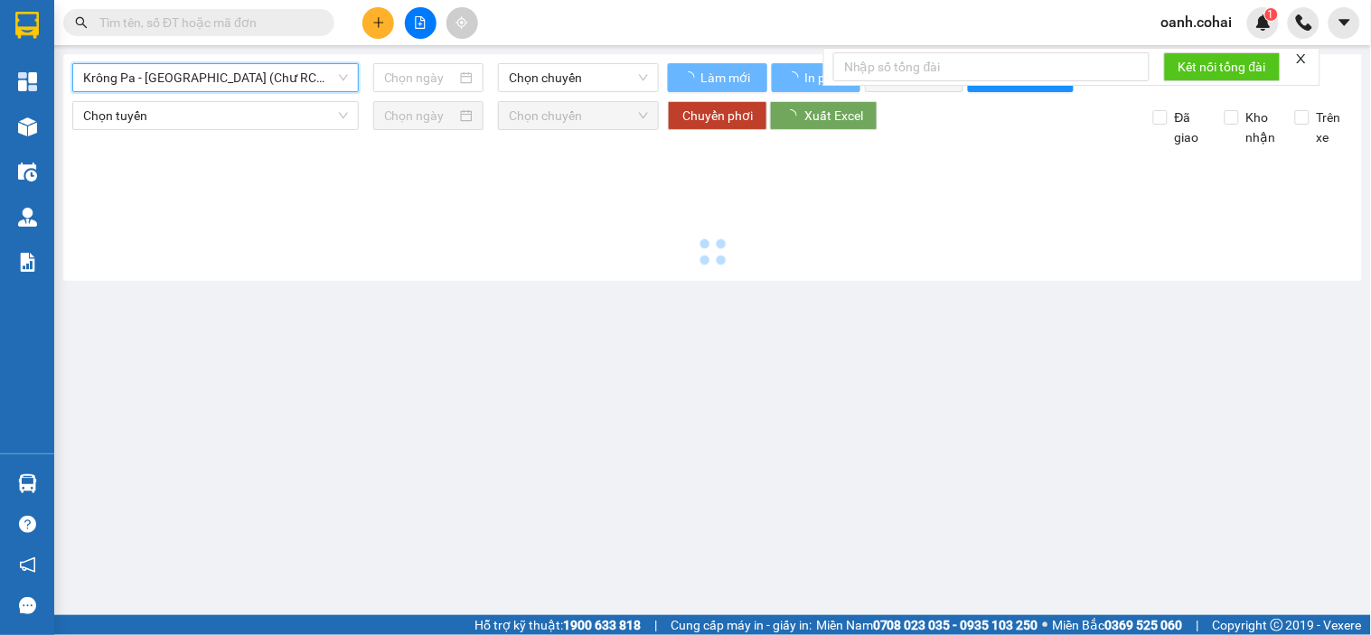
type input "[DATE]"
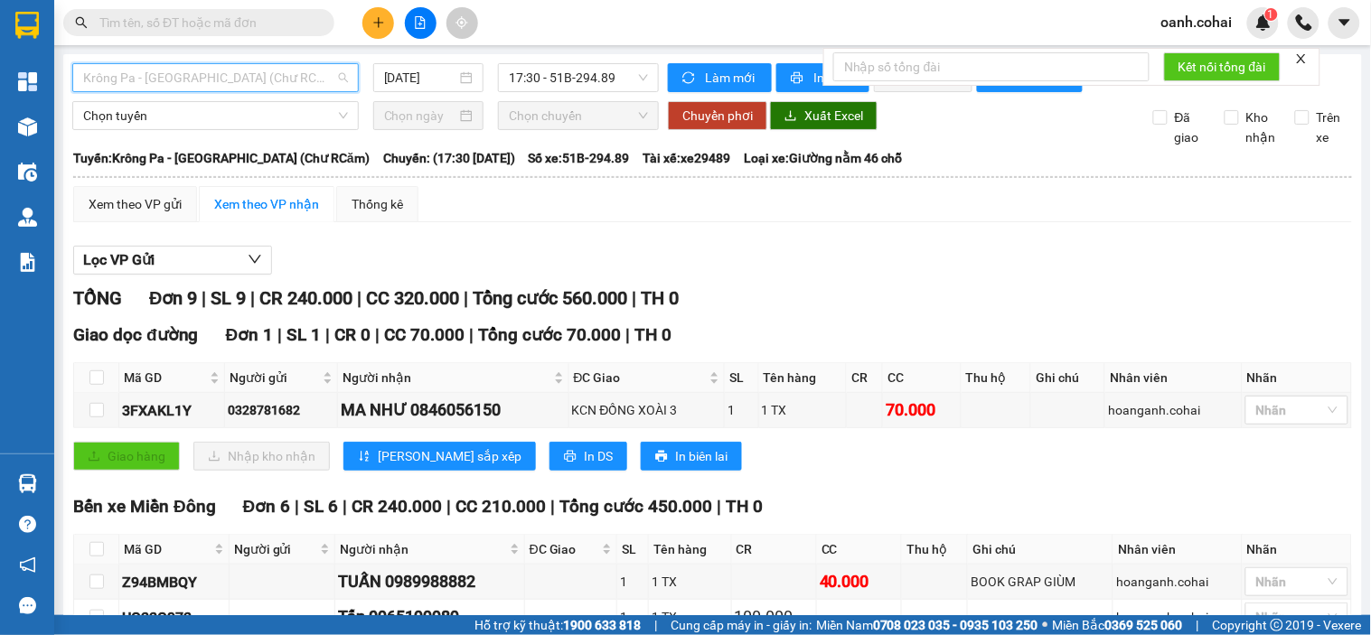
click at [257, 81] on span "Krông Pa - [GEOGRAPHIC_DATA] (Chư RCăm)" at bounding box center [215, 77] width 265 height 27
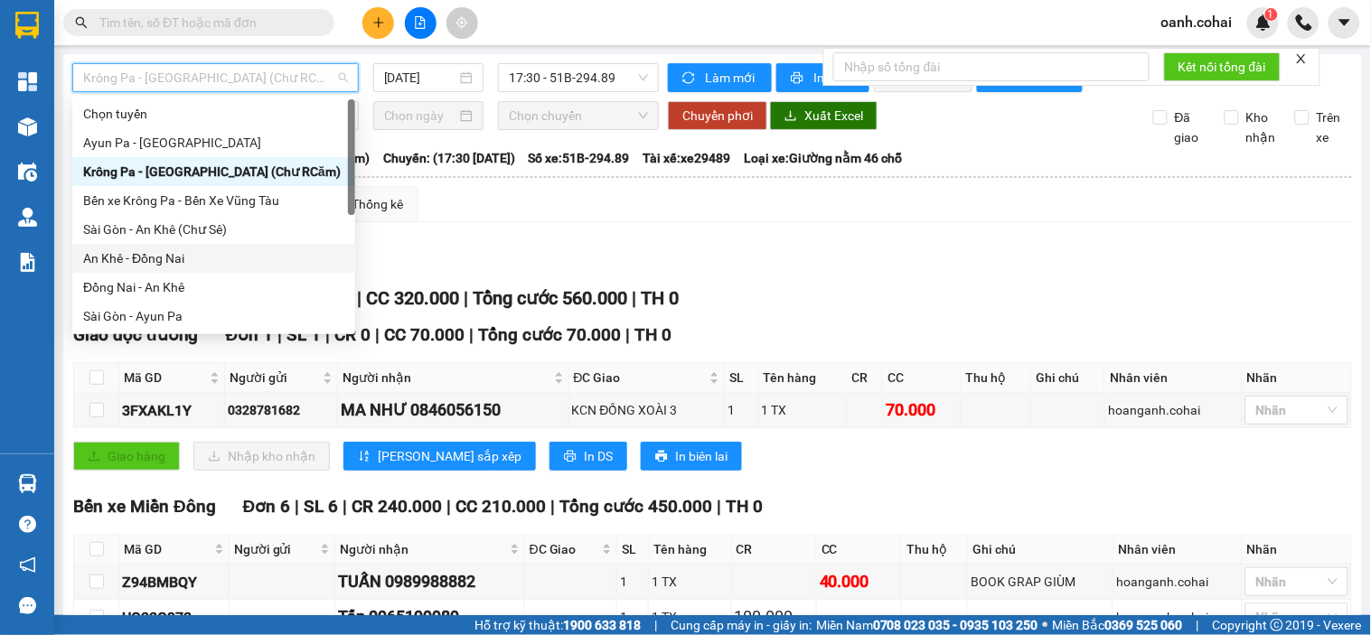
scroll to position [100, 0]
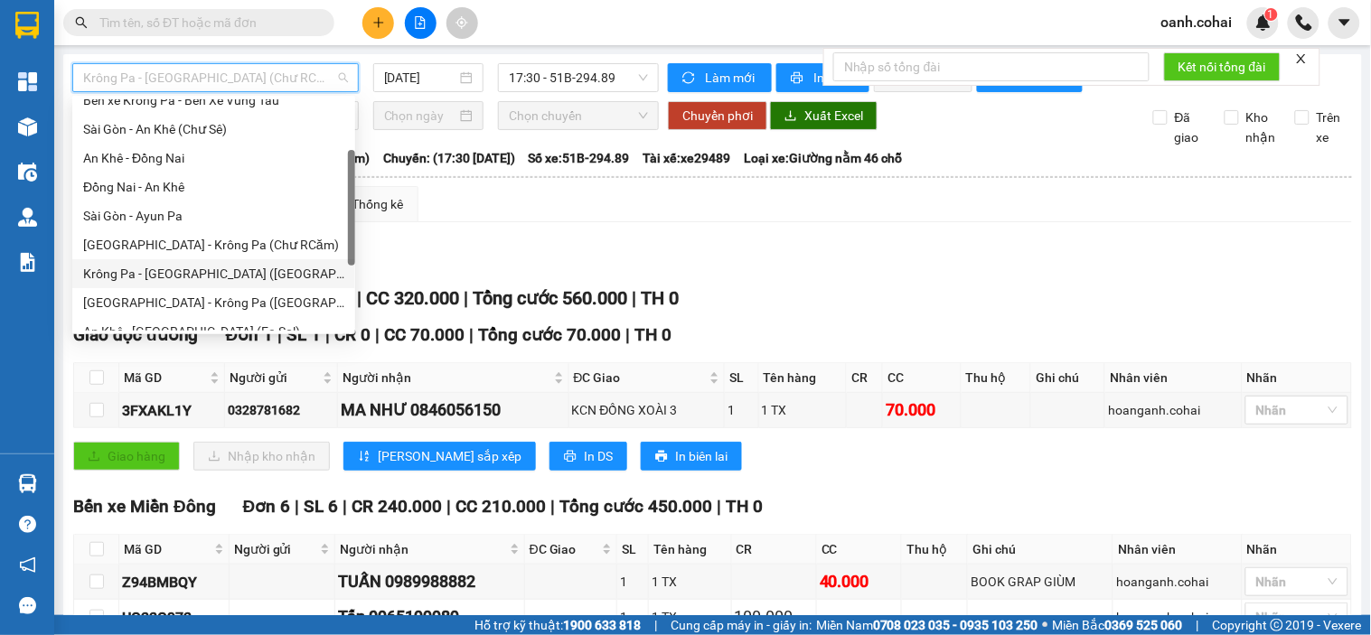
click at [184, 267] on div "Krông Pa - [GEOGRAPHIC_DATA] ([GEOGRAPHIC_DATA])" at bounding box center [213, 274] width 261 height 20
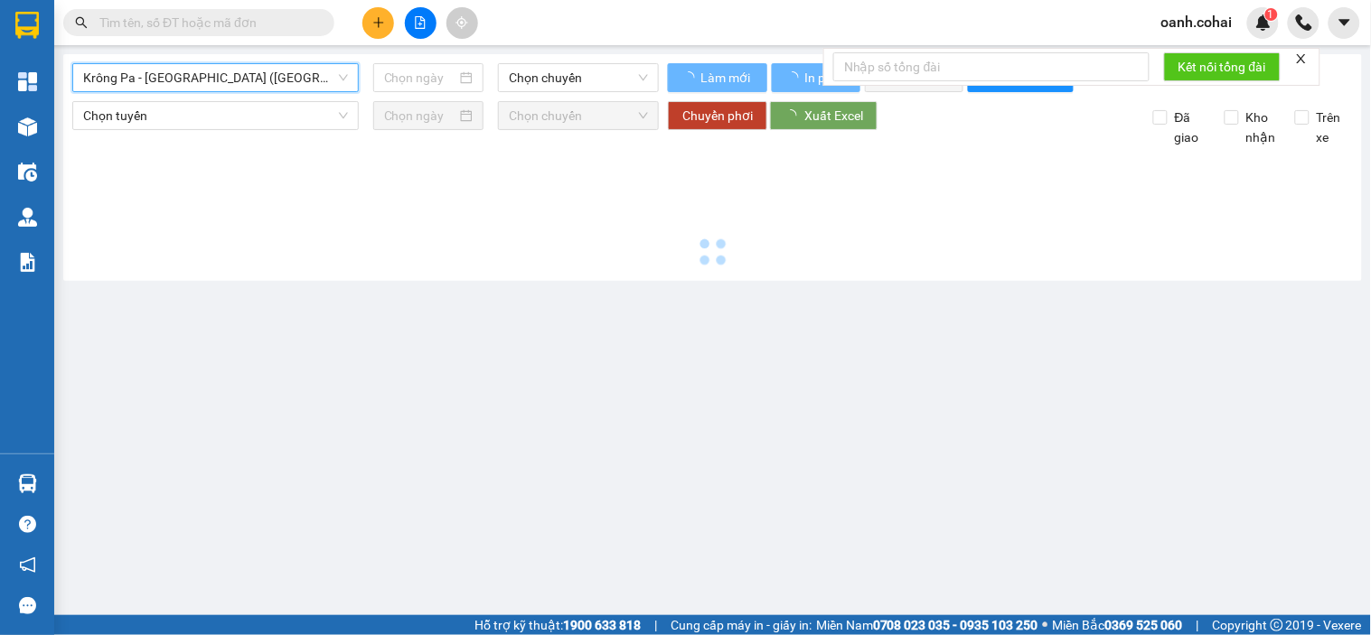
type input "[DATE]"
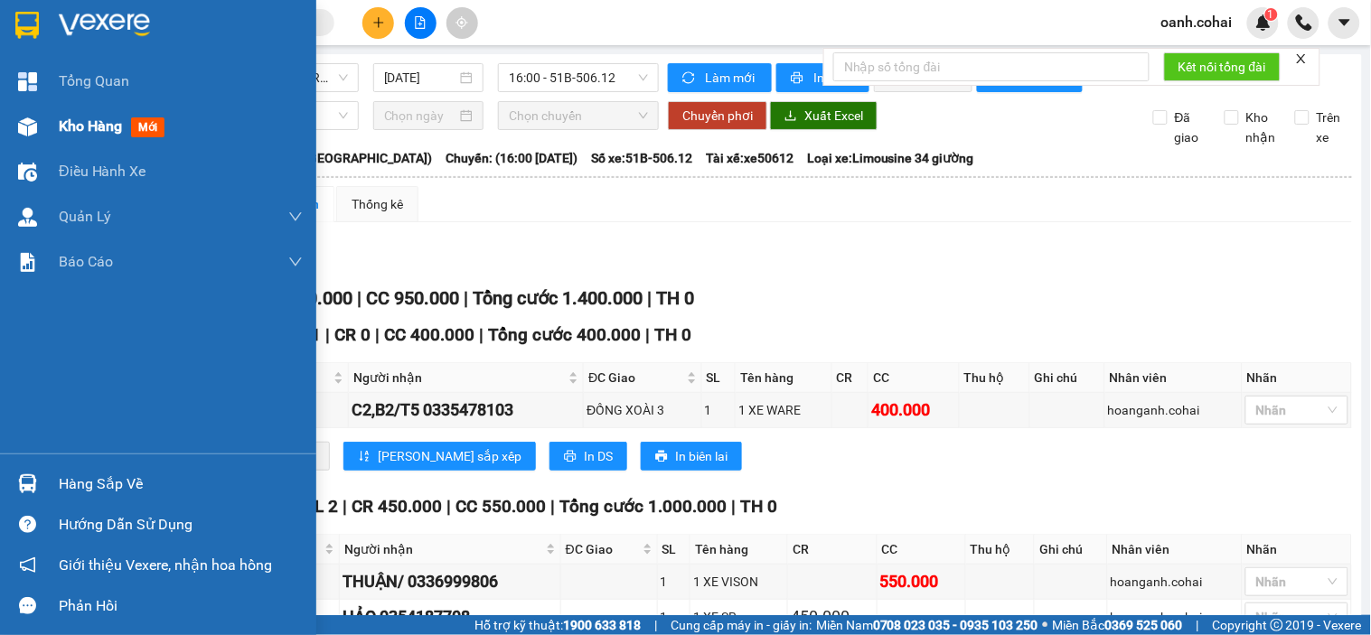
click at [80, 119] on span "Kho hàng" at bounding box center [90, 125] width 63 height 17
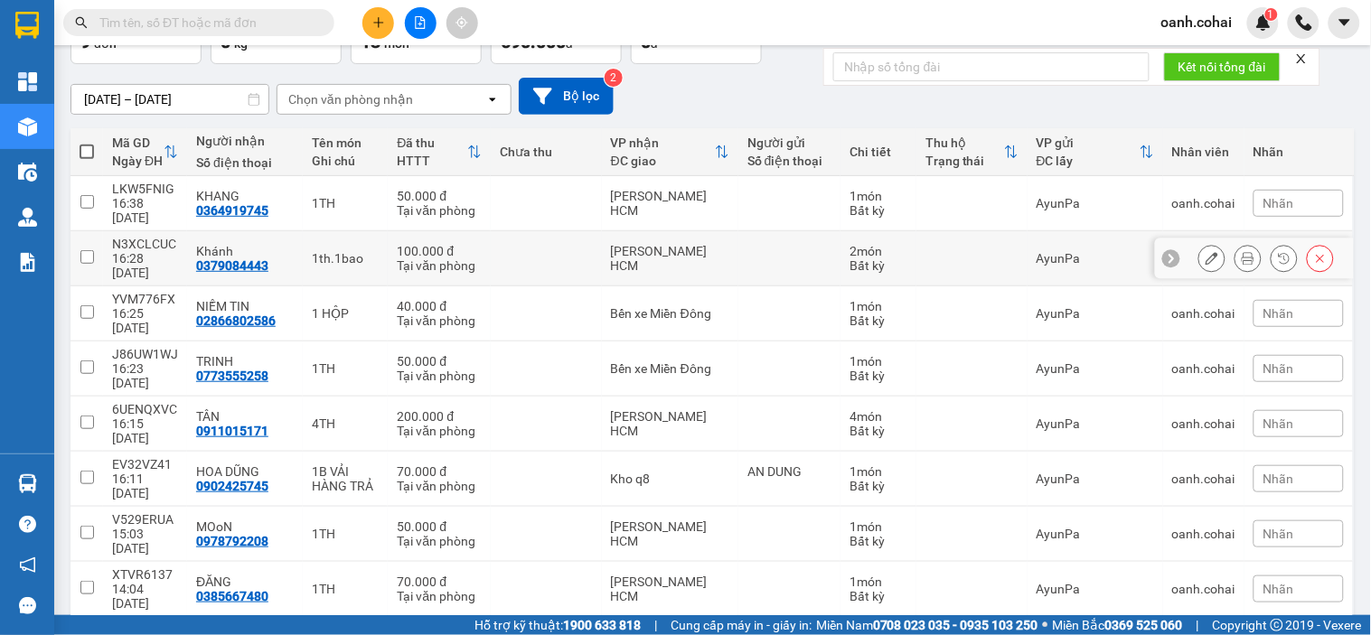
scroll to position [128, 0]
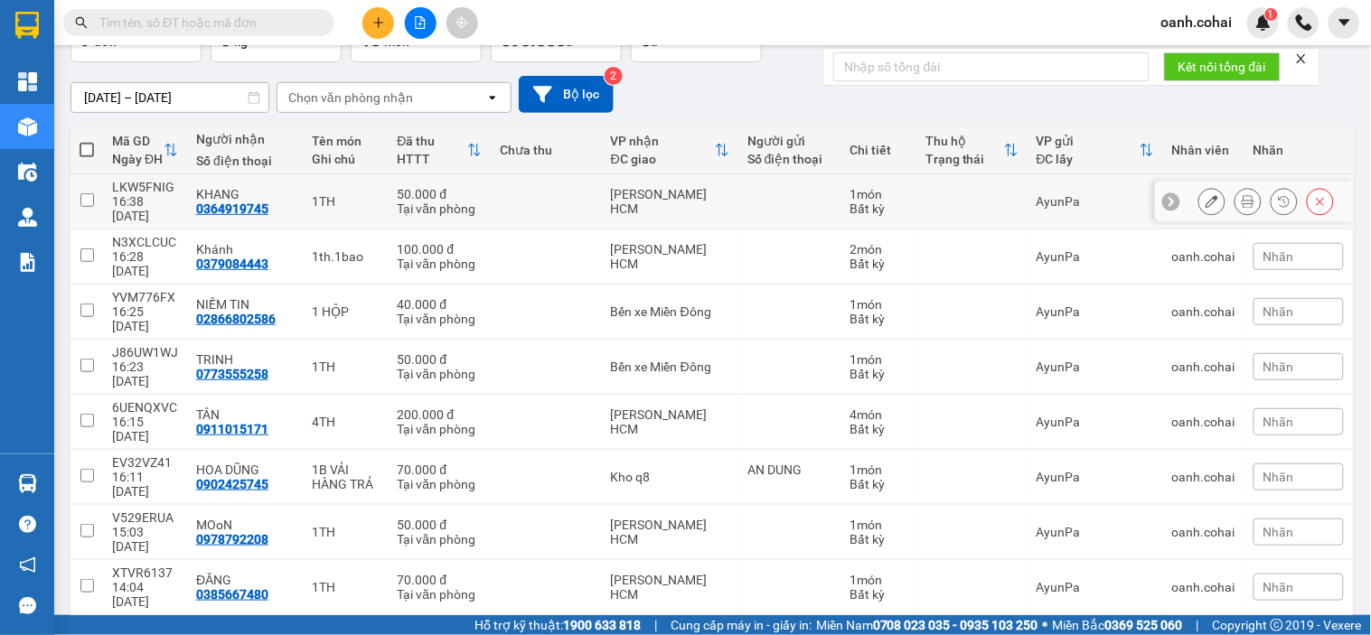
click at [577, 187] on td at bounding box center [546, 201] width 111 height 55
checkbox input "true"
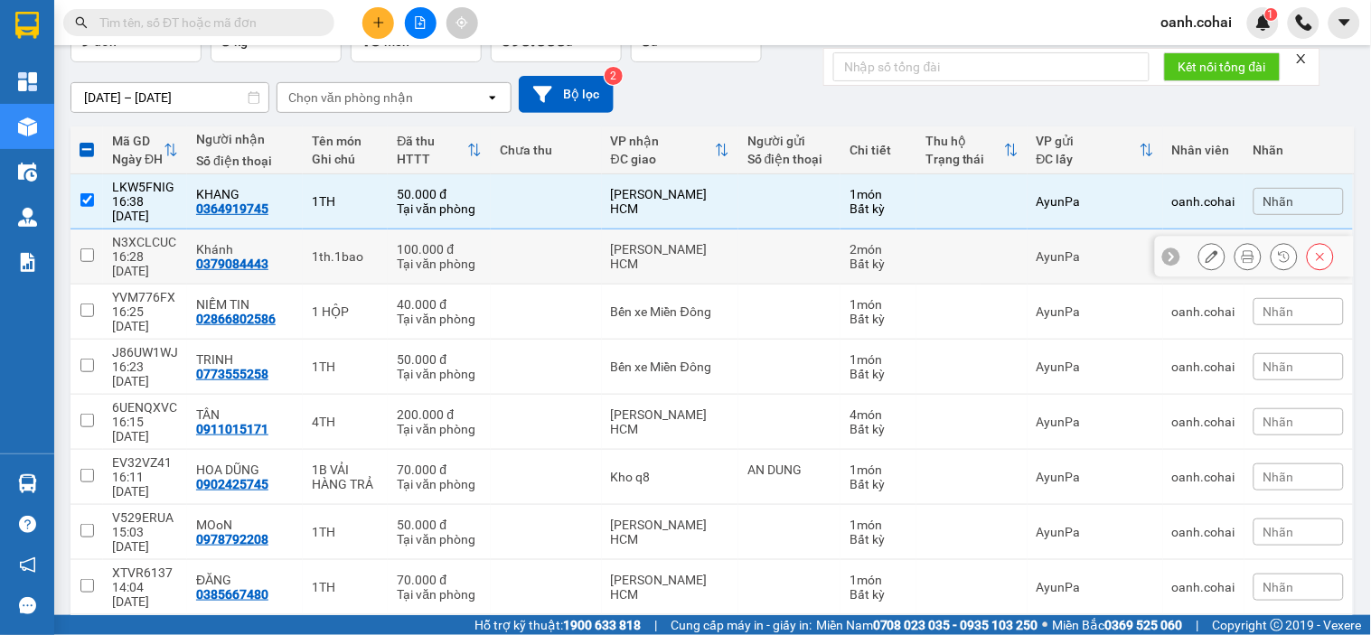
click at [569, 232] on td at bounding box center [546, 257] width 111 height 55
checkbox input "true"
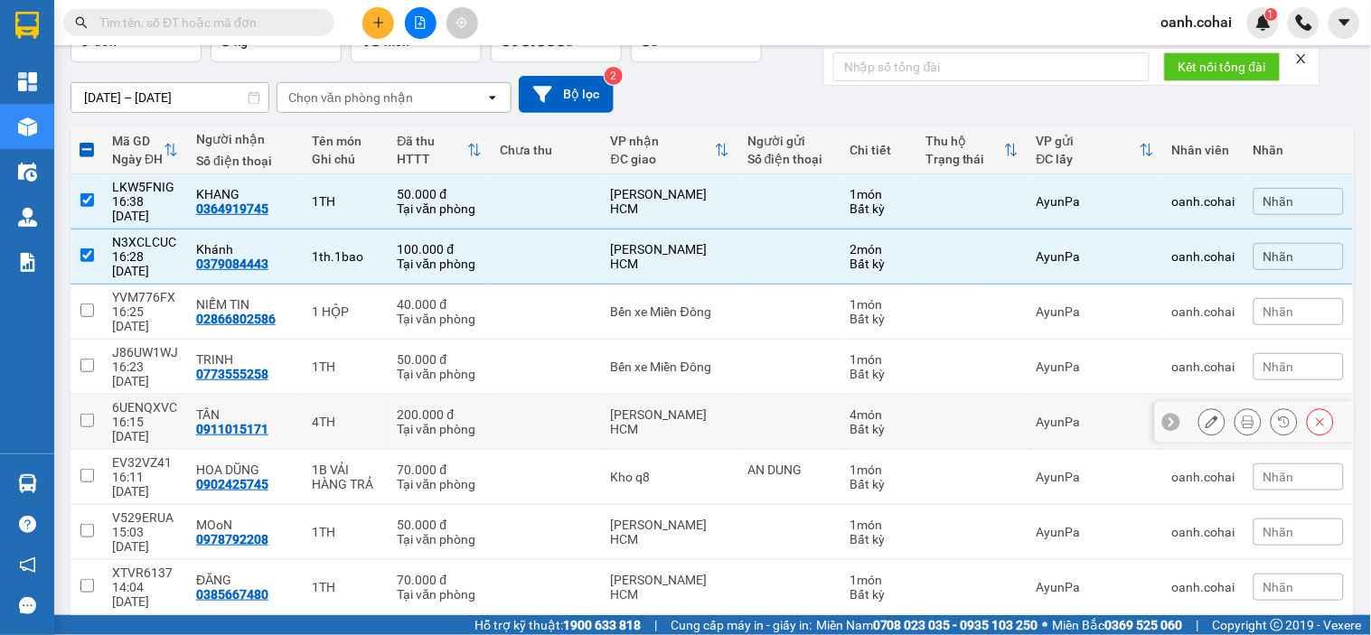
click at [572, 395] on td at bounding box center [546, 422] width 111 height 55
checkbox input "true"
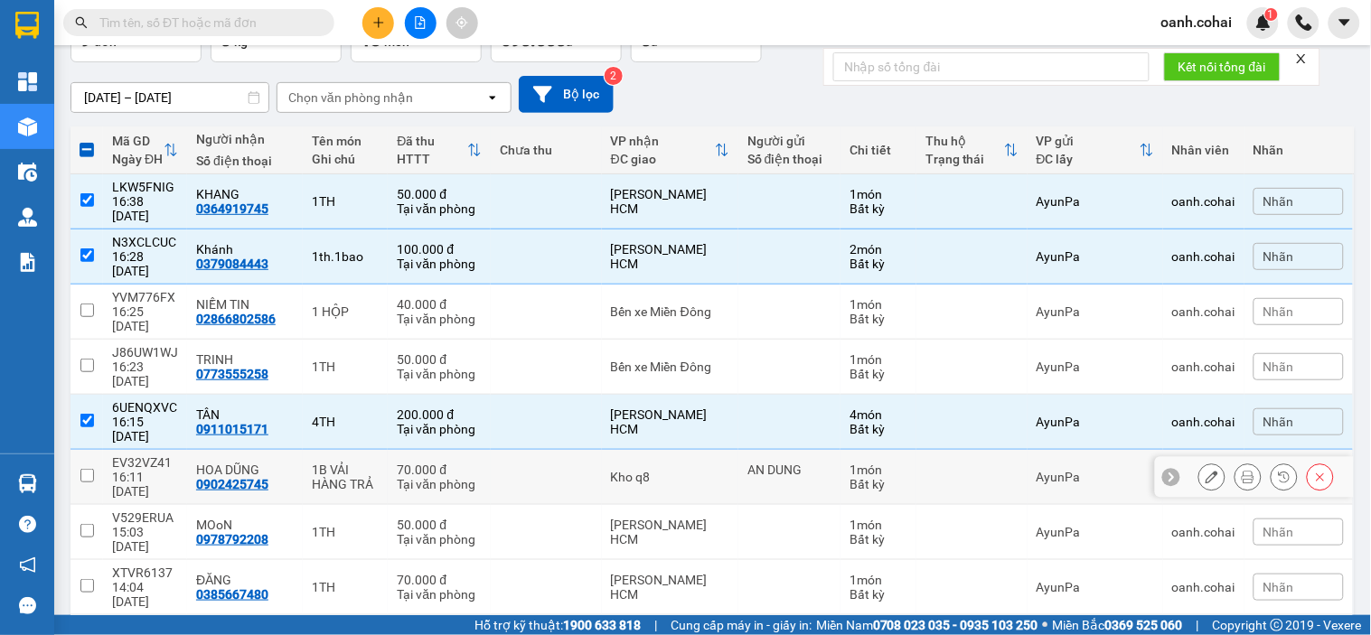
click at [567, 450] on td at bounding box center [546, 477] width 111 height 55
checkbox input "true"
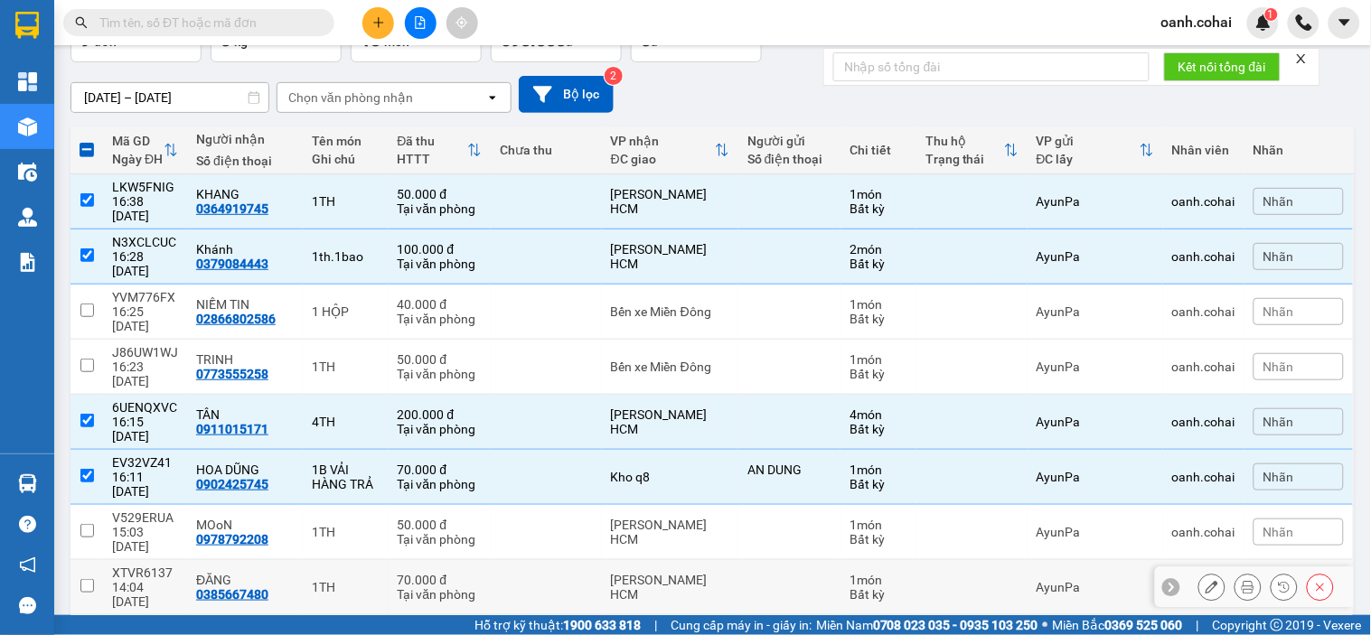
click at [602, 560] on td "[PERSON_NAME] HCM" at bounding box center [670, 587] width 136 height 55
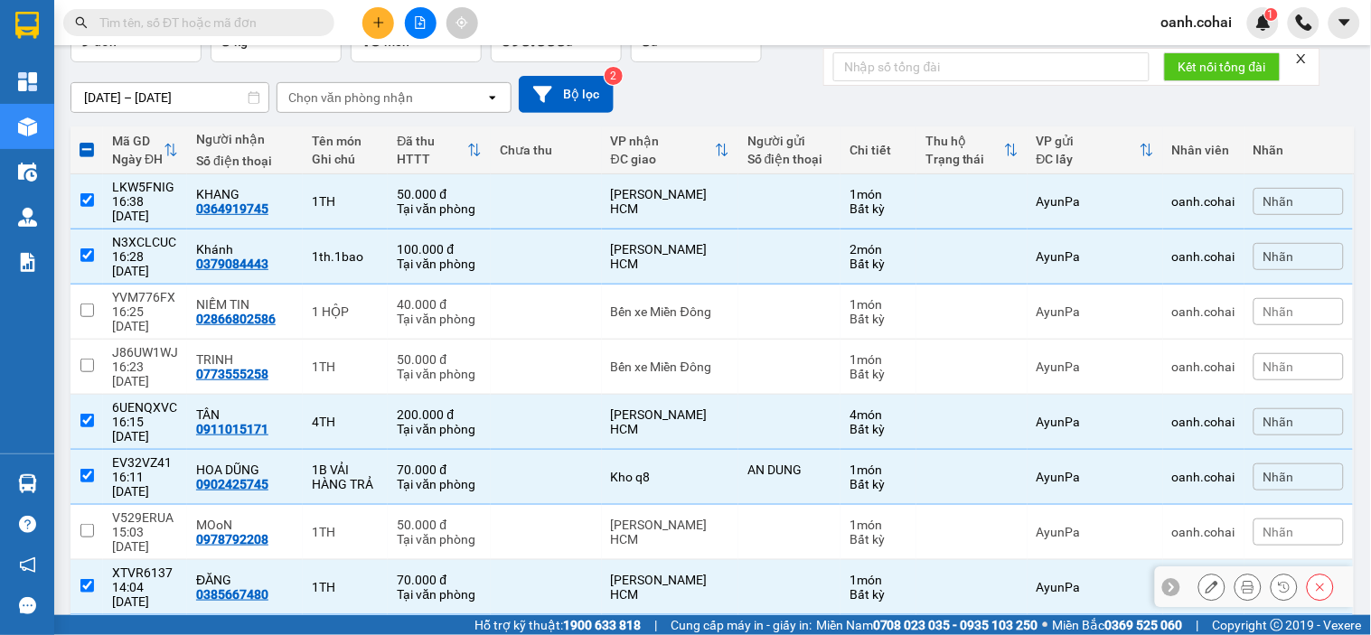
click at [582, 560] on td at bounding box center [546, 587] width 111 height 55
checkbox input "false"
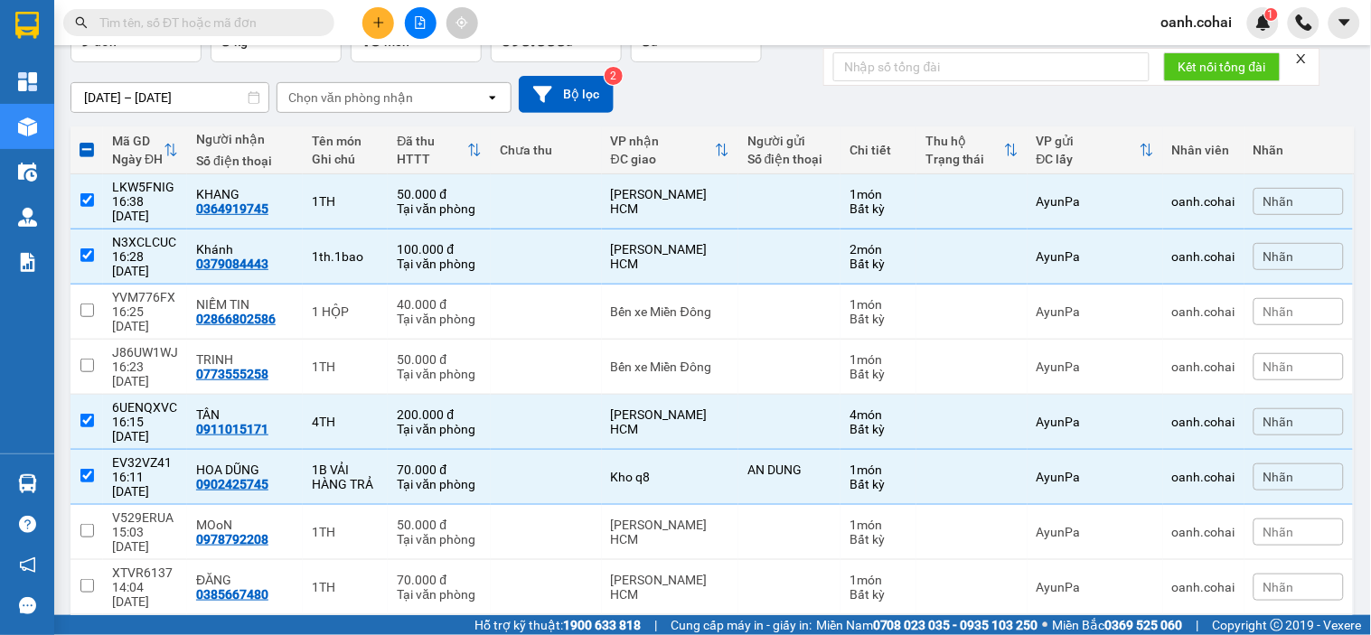
click at [576, 615] on td at bounding box center [546, 642] width 111 height 55
checkbox input "true"
drag, startPoint x: 573, startPoint y: 492, endPoint x: 572, endPoint y: 455, distance: 37.1
click at [573, 560] on td at bounding box center [546, 587] width 111 height 55
checkbox input "true"
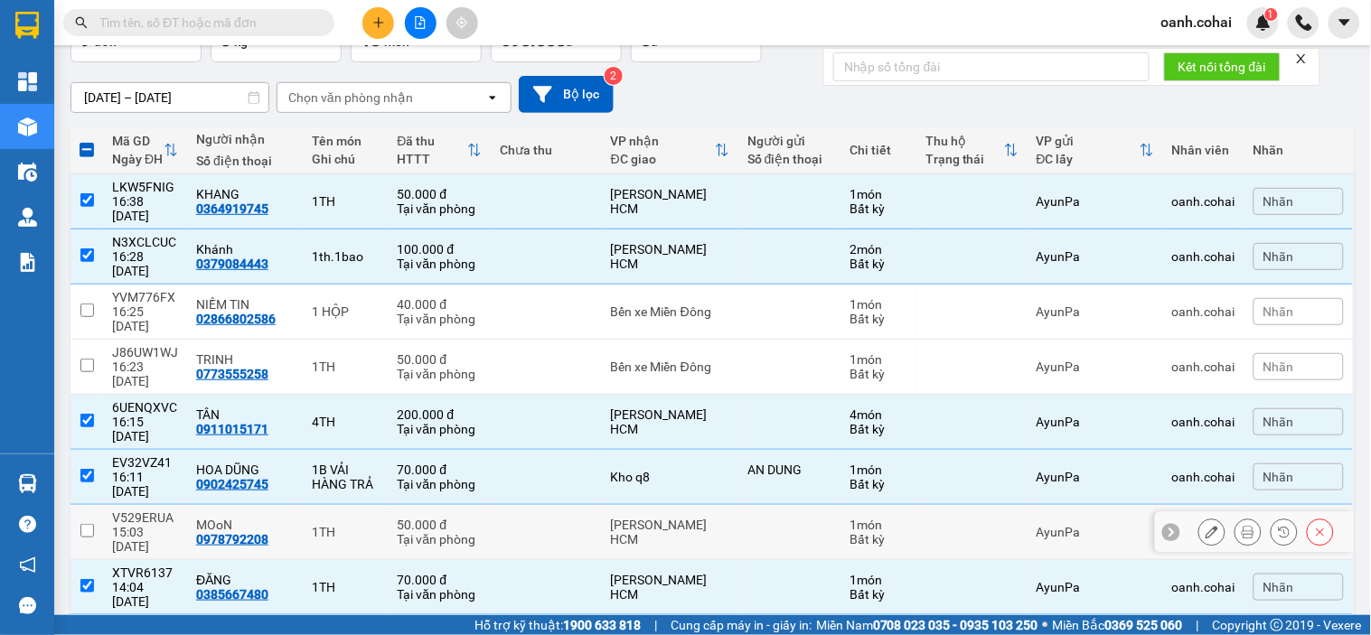
click at [571, 505] on td at bounding box center [546, 532] width 111 height 55
checkbox input "true"
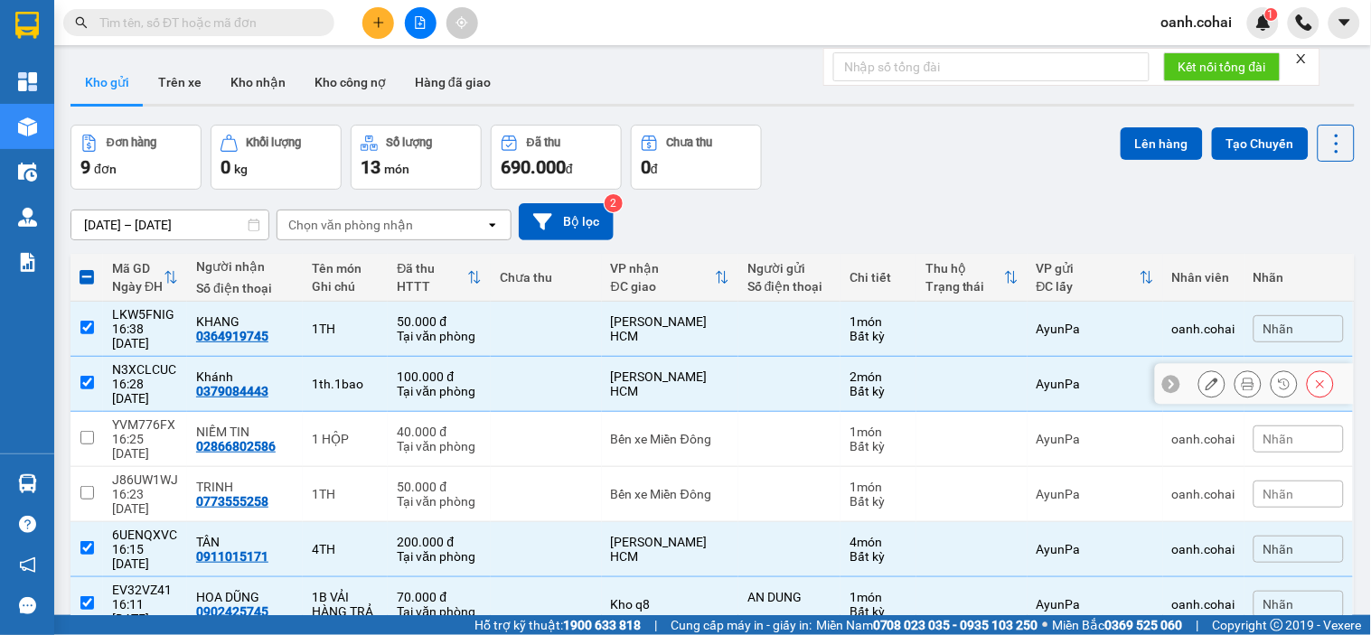
scroll to position [0, 0]
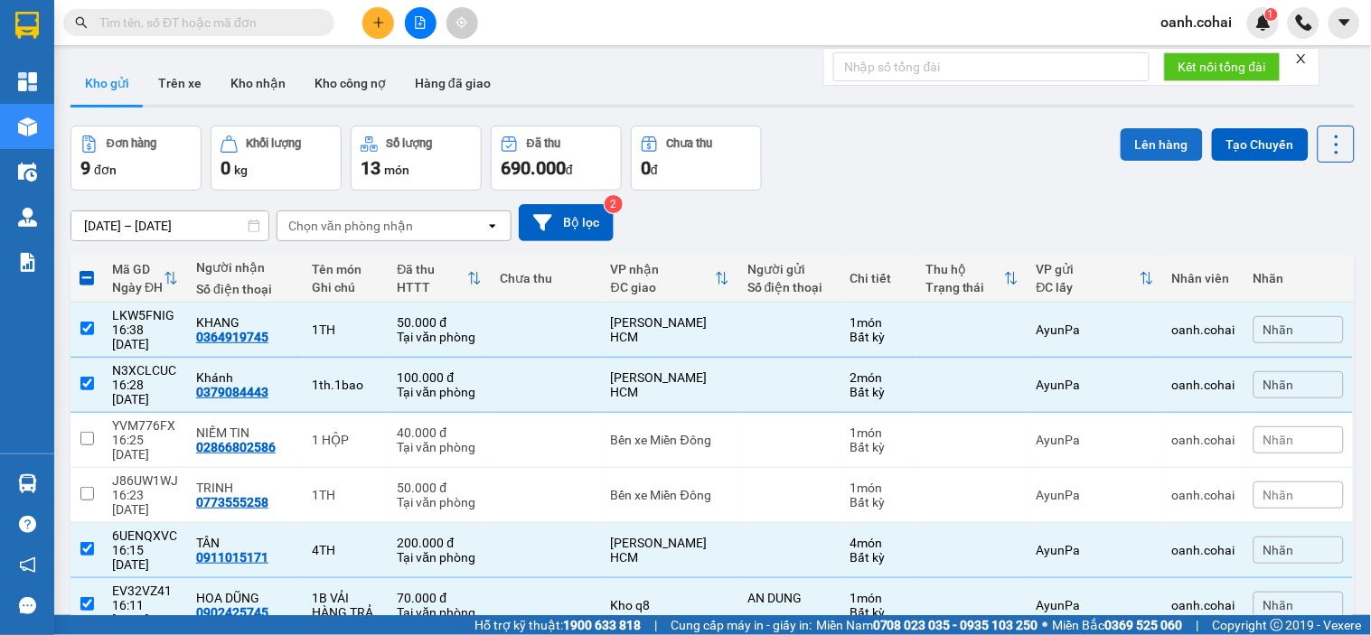
click at [1132, 145] on button "Lên hàng" at bounding box center [1162, 144] width 82 height 33
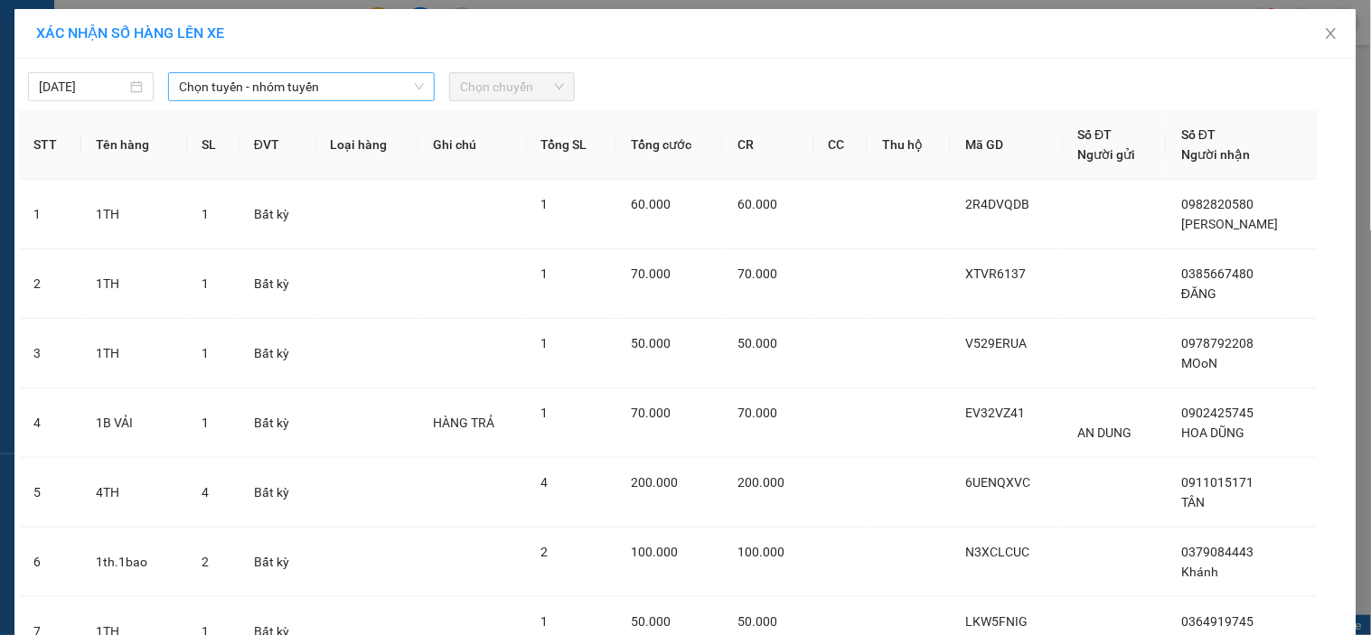
click at [368, 81] on span "Chọn tuyến - nhóm tuyến" at bounding box center [301, 86] width 245 height 27
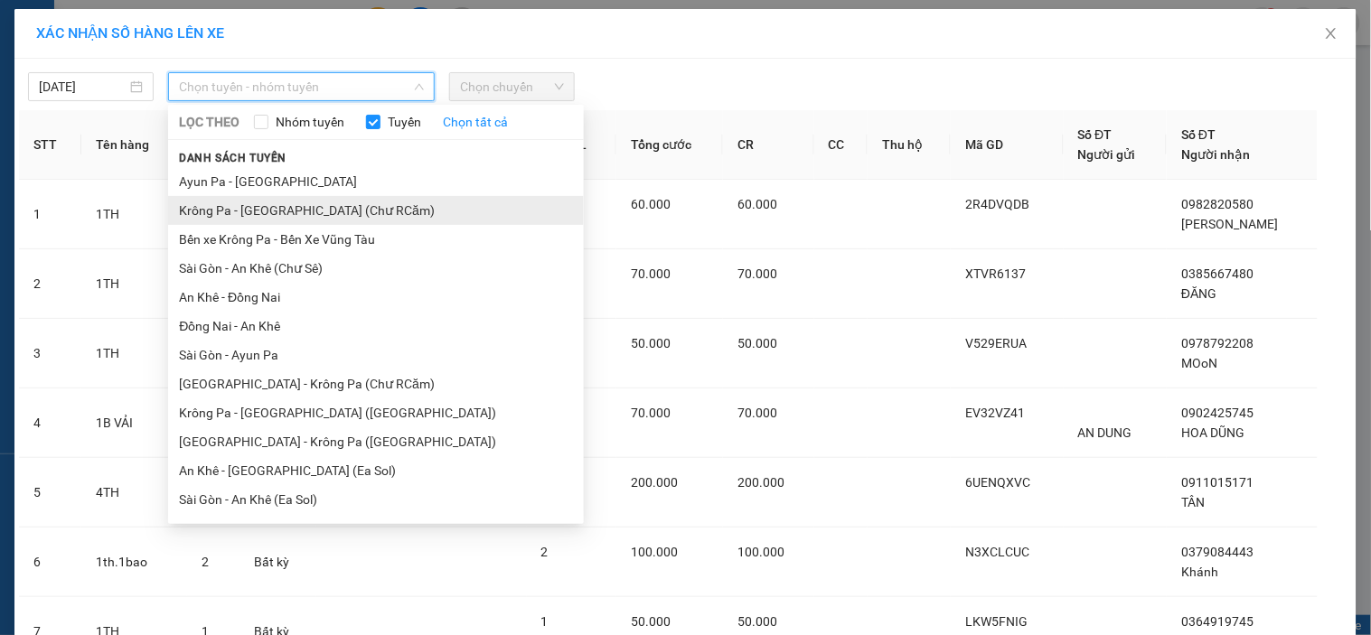
click at [311, 217] on li "Krông Pa - [GEOGRAPHIC_DATA] (Chư RCăm)" at bounding box center [376, 210] width 416 height 29
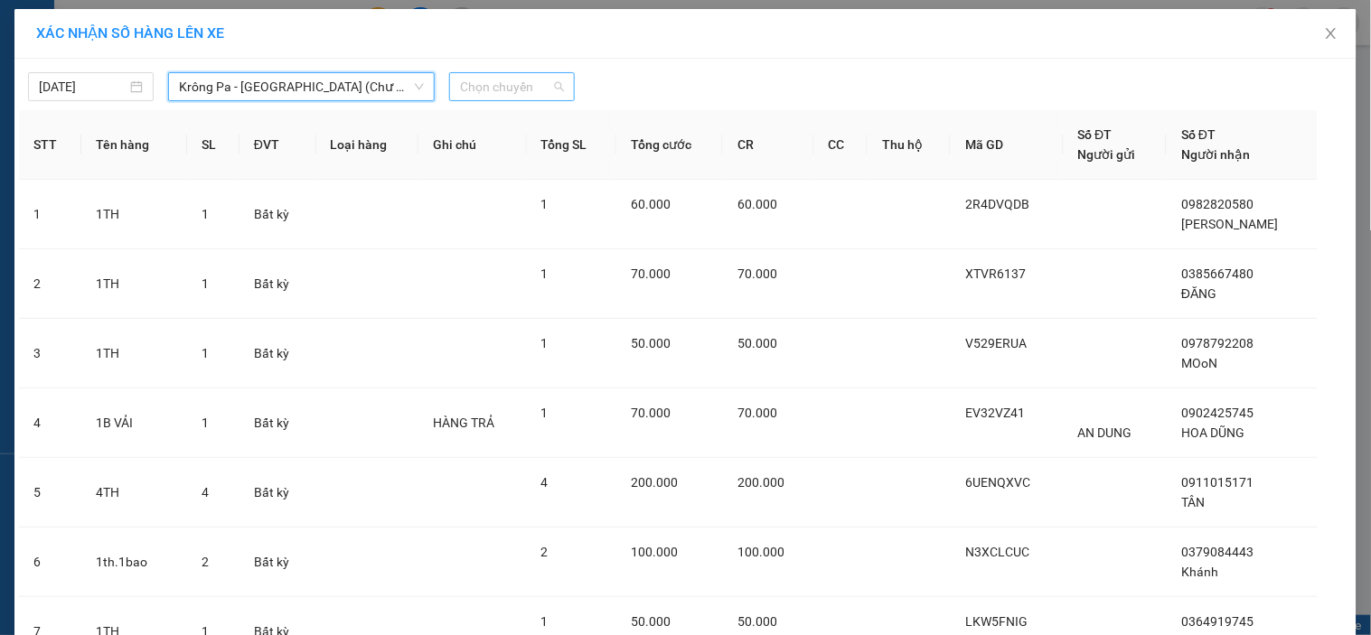
click at [485, 98] on span "Chọn chuyến" at bounding box center [512, 86] width 104 height 27
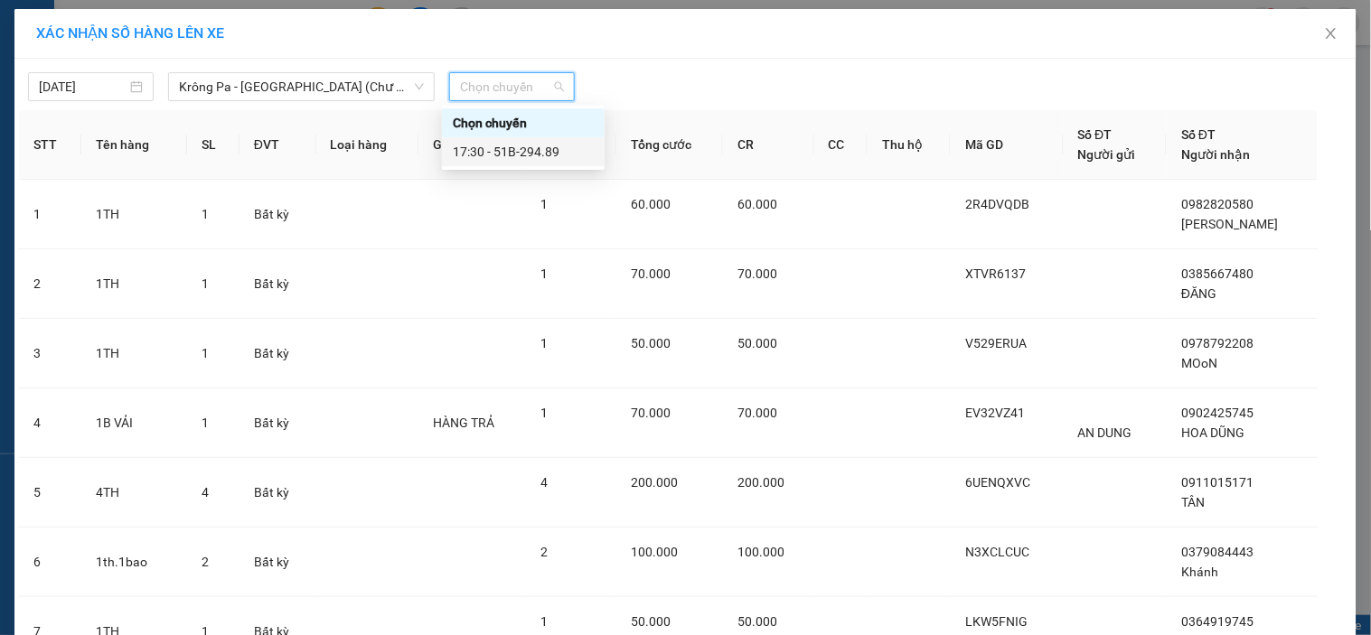
click at [512, 148] on div "17:30 - 51B-294.89" at bounding box center [523, 152] width 141 height 20
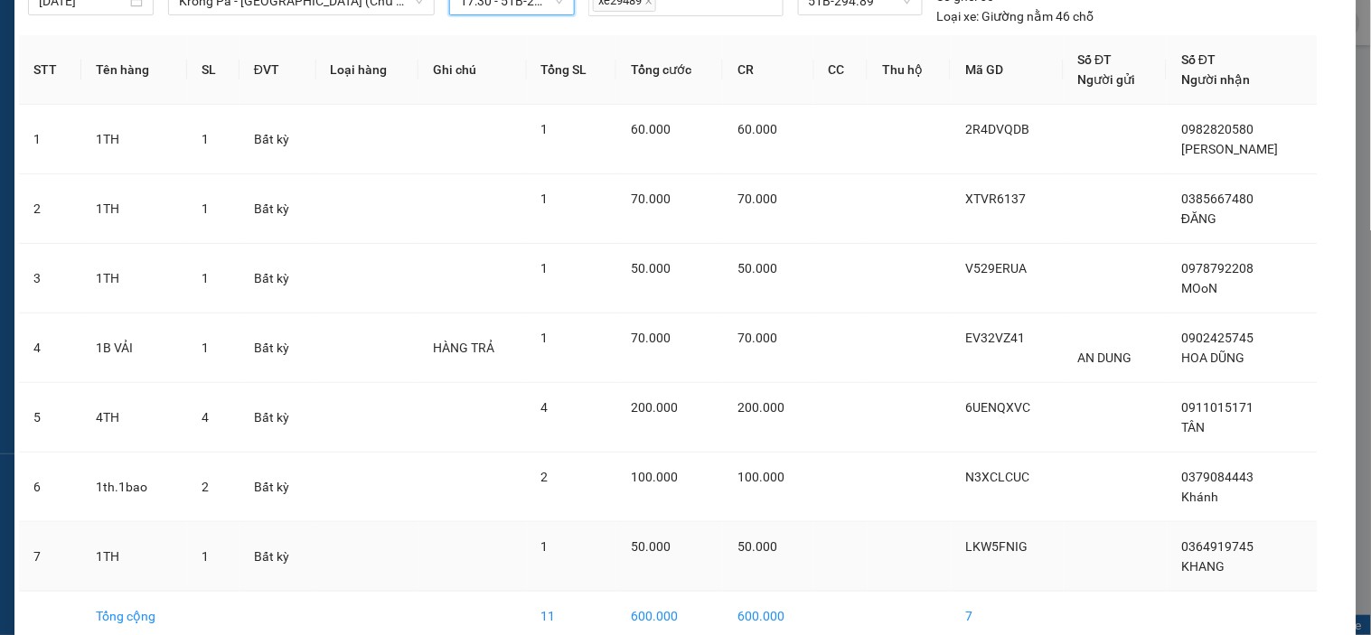
scroll to position [174, 0]
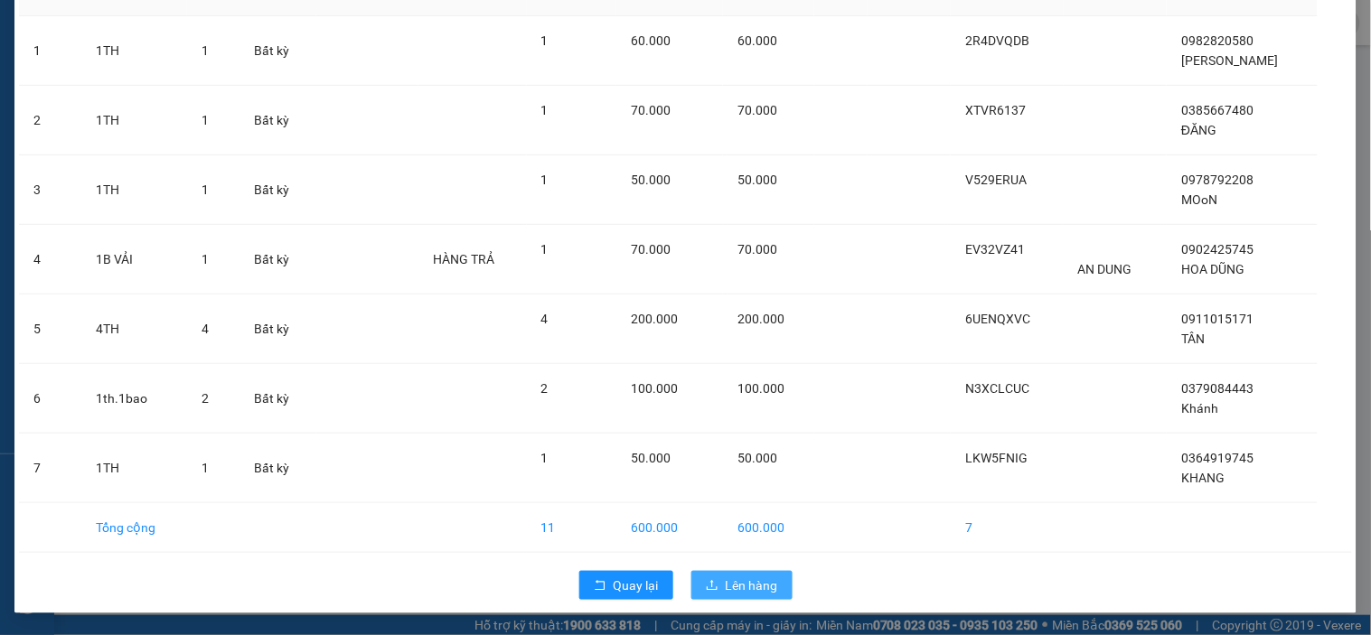
drag, startPoint x: 736, startPoint y: 582, endPoint x: 726, endPoint y: 581, distance: 10.0
click at [732, 583] on span "Lên hàng" at bounding box center [752, 586] width 52 height 20
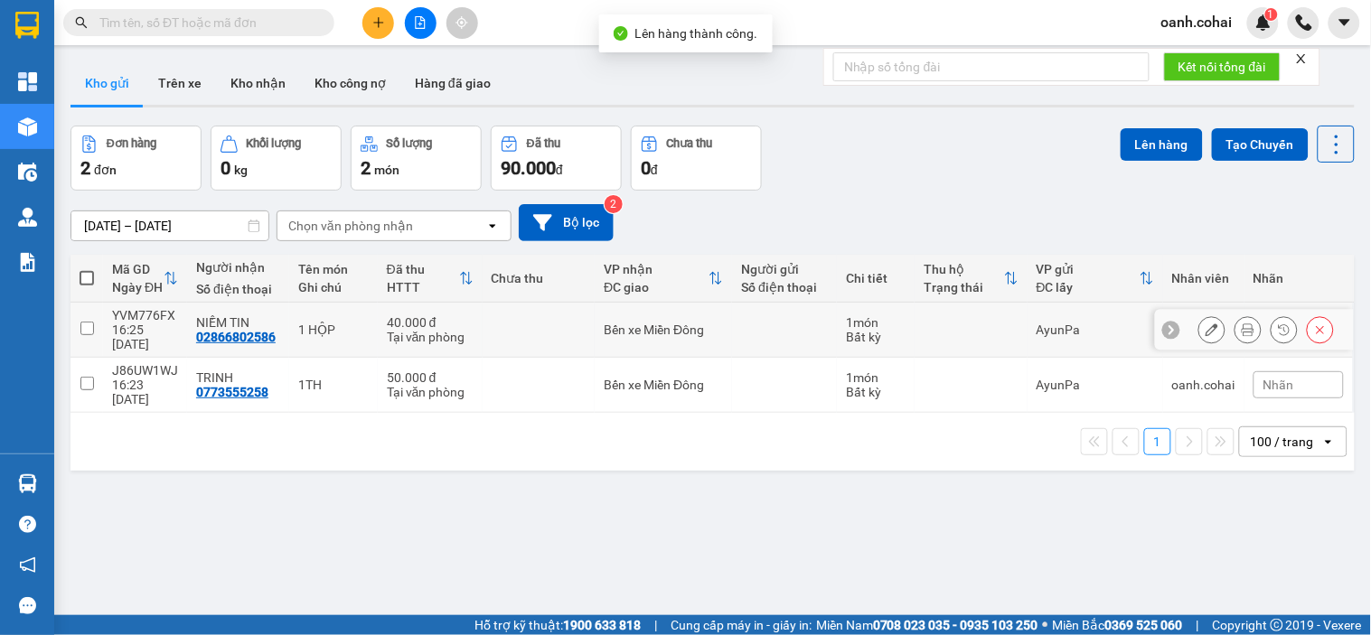
click at [672, 323] on div "Bến xe Miền Đông" at bounding box center [663, 330] width 119 height 14
checkbox input "true"
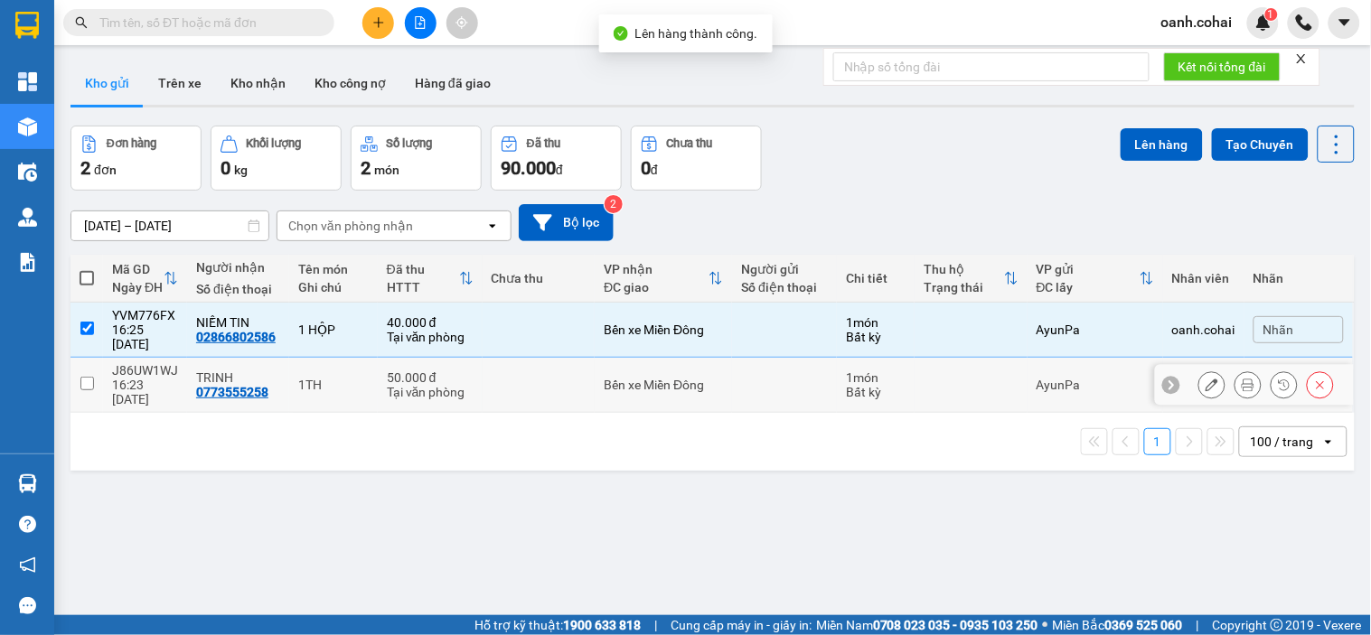
click at [649, 378] on div "Bến xe Miền Đông" at bounding box center [663, 385] width 119 height 14
checkbox input "true"
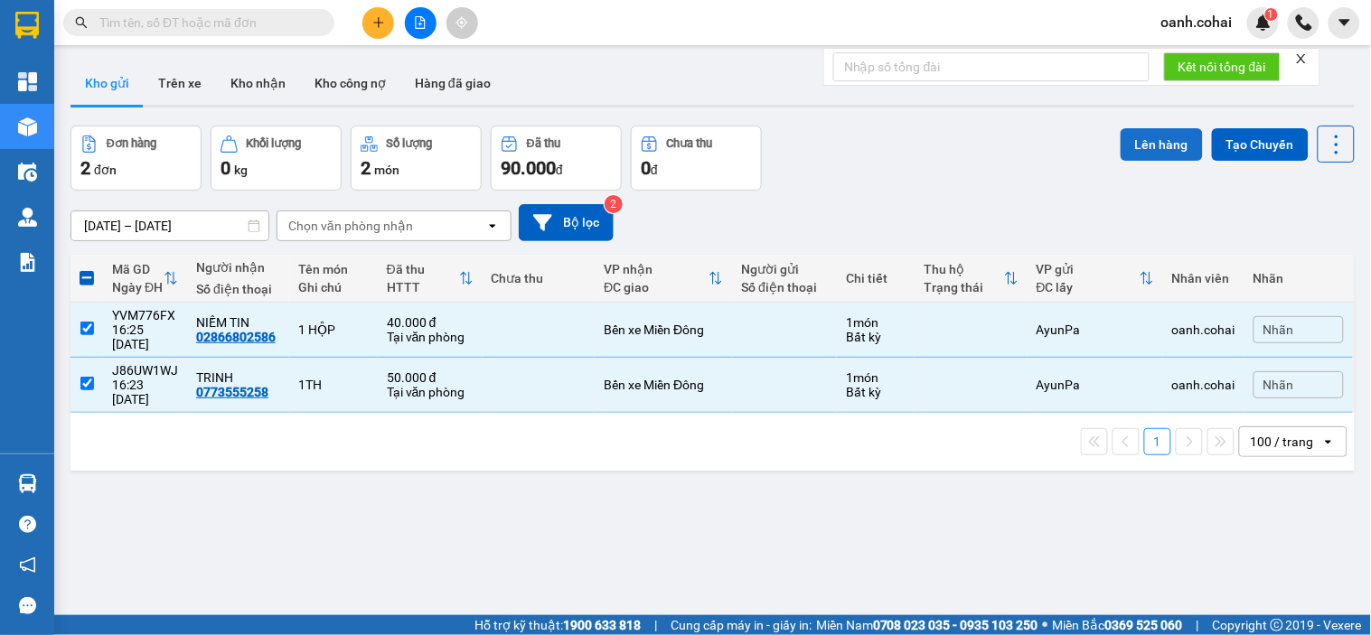
click at [1142, 150] on button "Lên hàng" at bounding box center [1162, 144] width 82 height 33
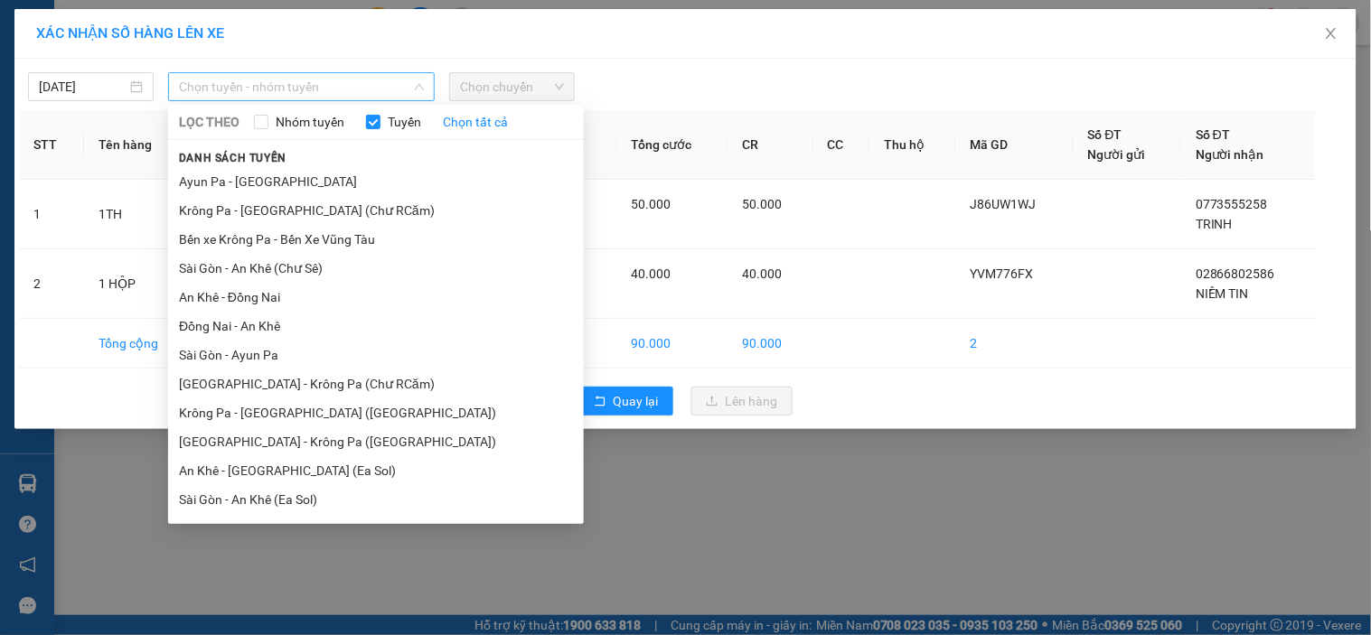
click at [378, 83] on span "Chọn tuyến - nhóm tuyến" at bounding box center [301, 86] width 245 height 27
click at [263, 419] on li "Krông Pa - [GEOGRAPHIC_DATA] ([GEOGRAPHIC_DATA])" at bounding box center [376, 413] width 416 height 29
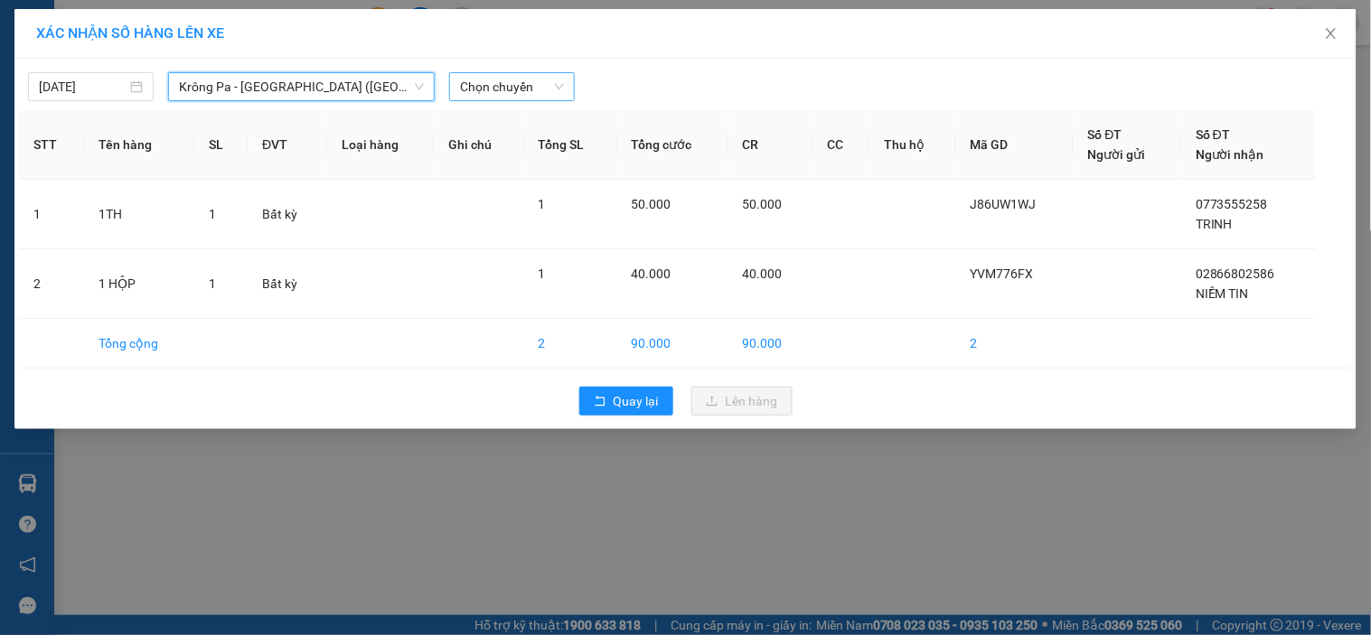
click at [542, 75] on span "Chọn chuyến" at bounding box center [512, 86] width 104 height 27
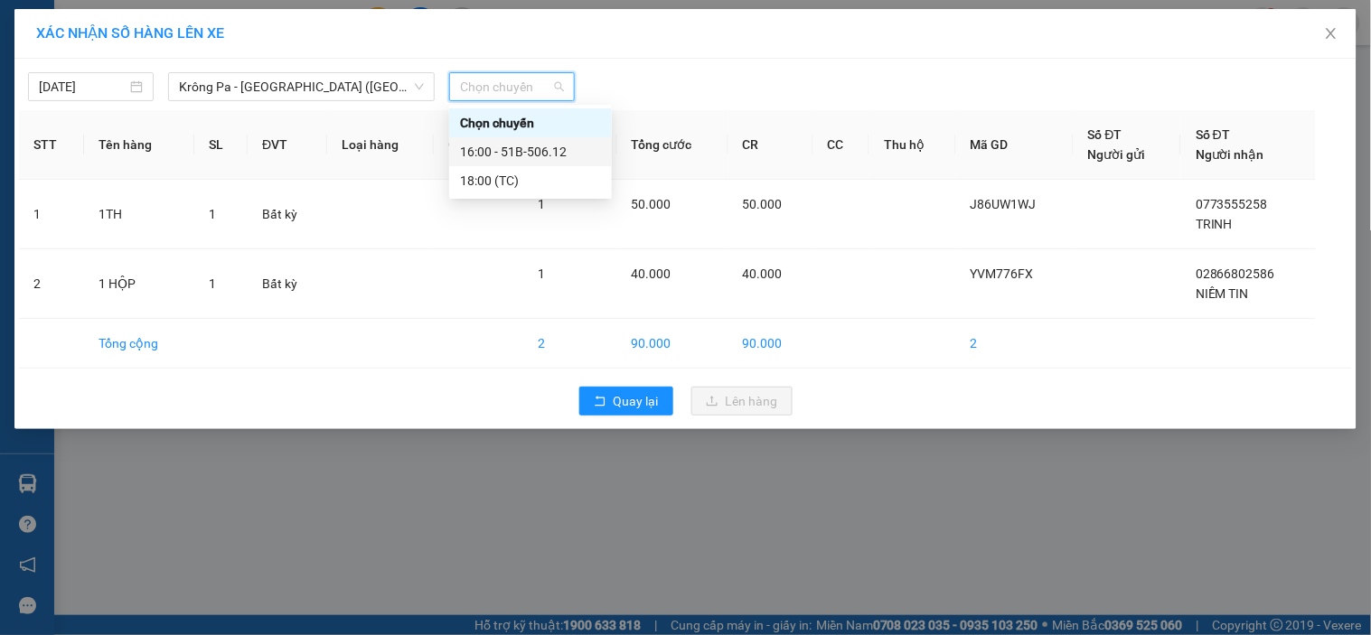
click at [517, 149] on div "16:00 - 51B-506.12" at bounding box center [530, 152] width 141 height 20
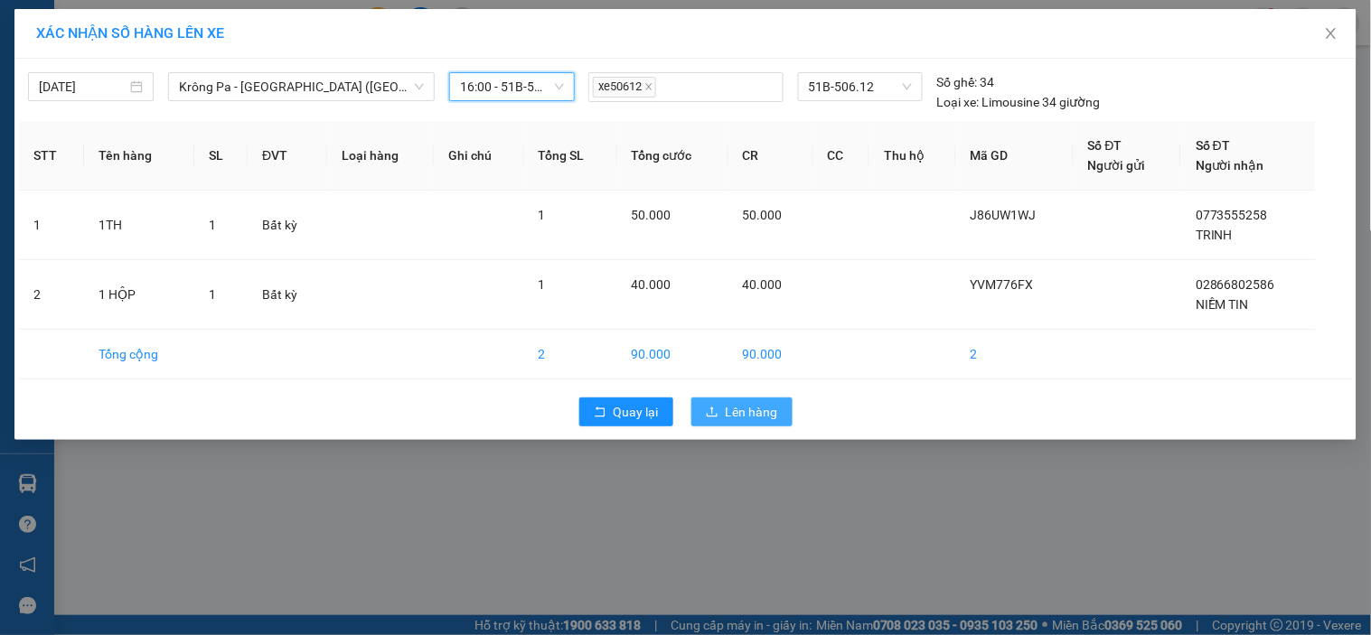
click at [764, 409] on span "Lên hàng" at bounding box center [752, 412] width 52 height 20
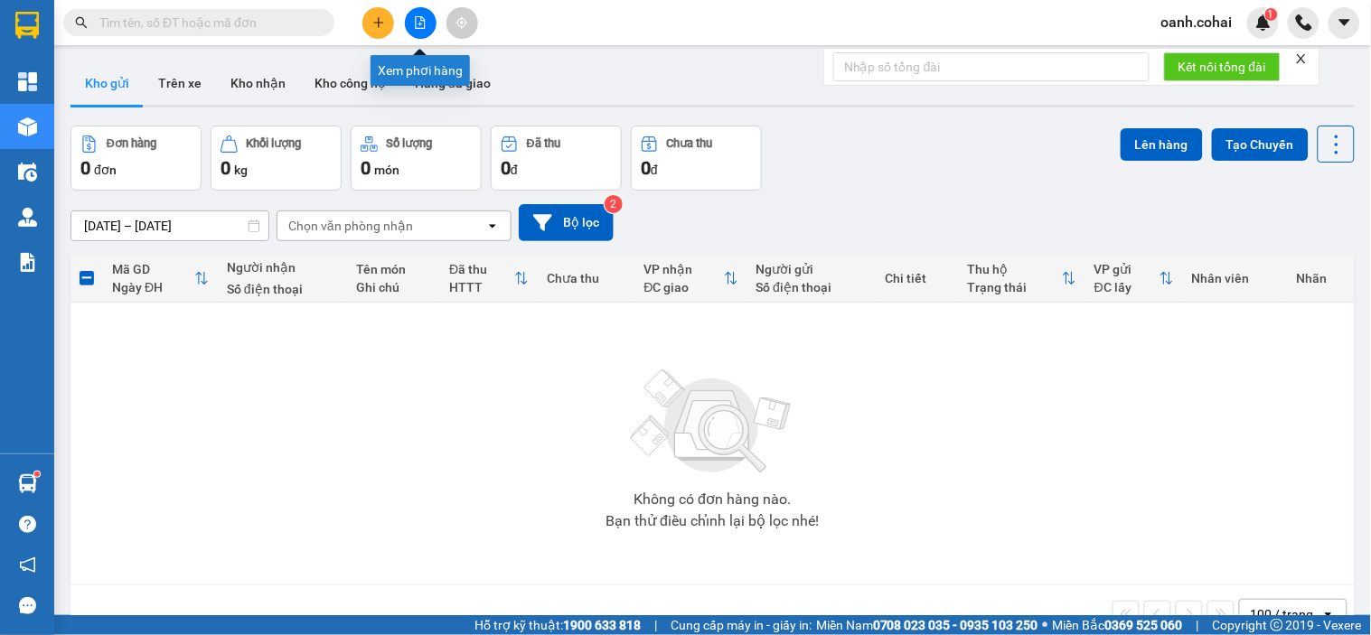
click at [418, 24] on icon "file-add" at bounding box center [420, 22] width 13 height 13
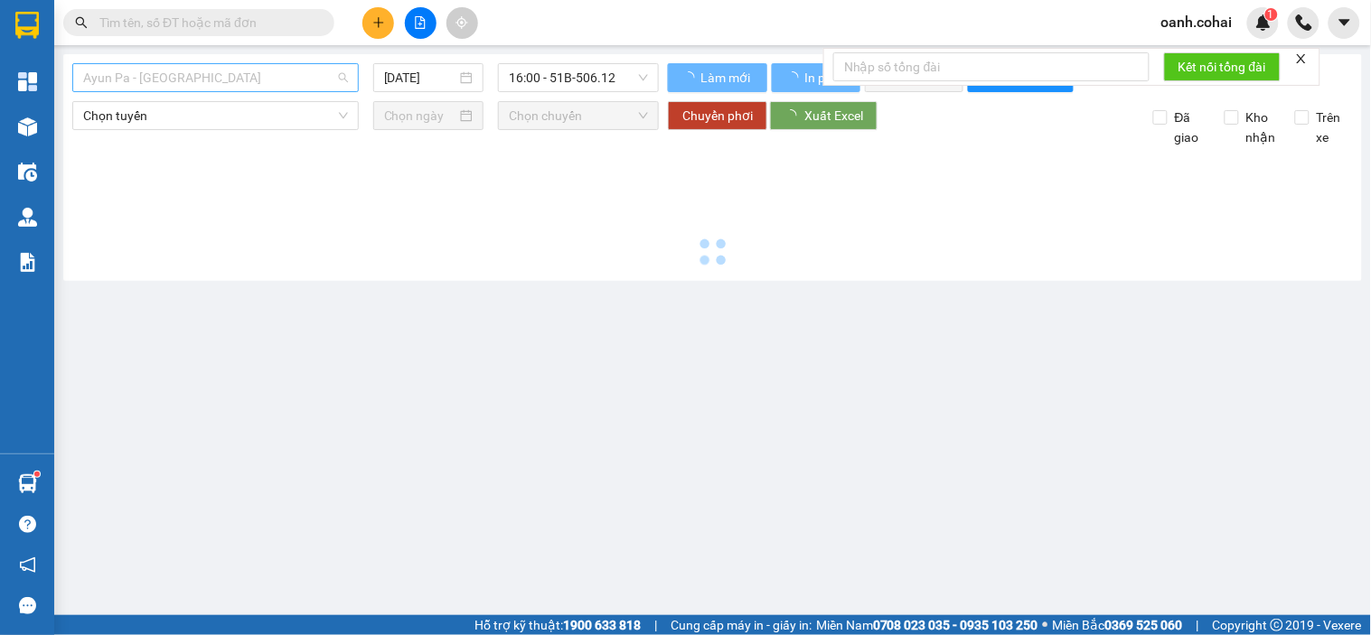
click at [286, 83] on span "Ayun Pa - [GEOGRAPHIC_DATA]" at bounding box center [215, 77] width 265 height 27
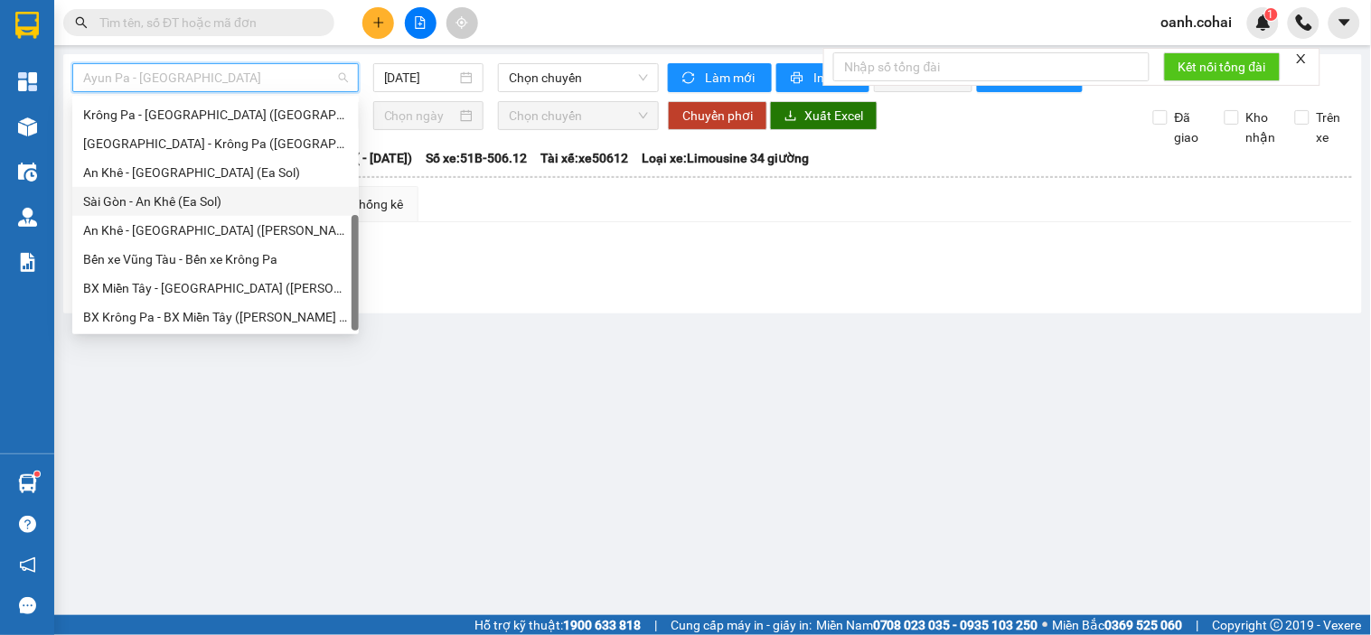
scroll to position [59, 0]
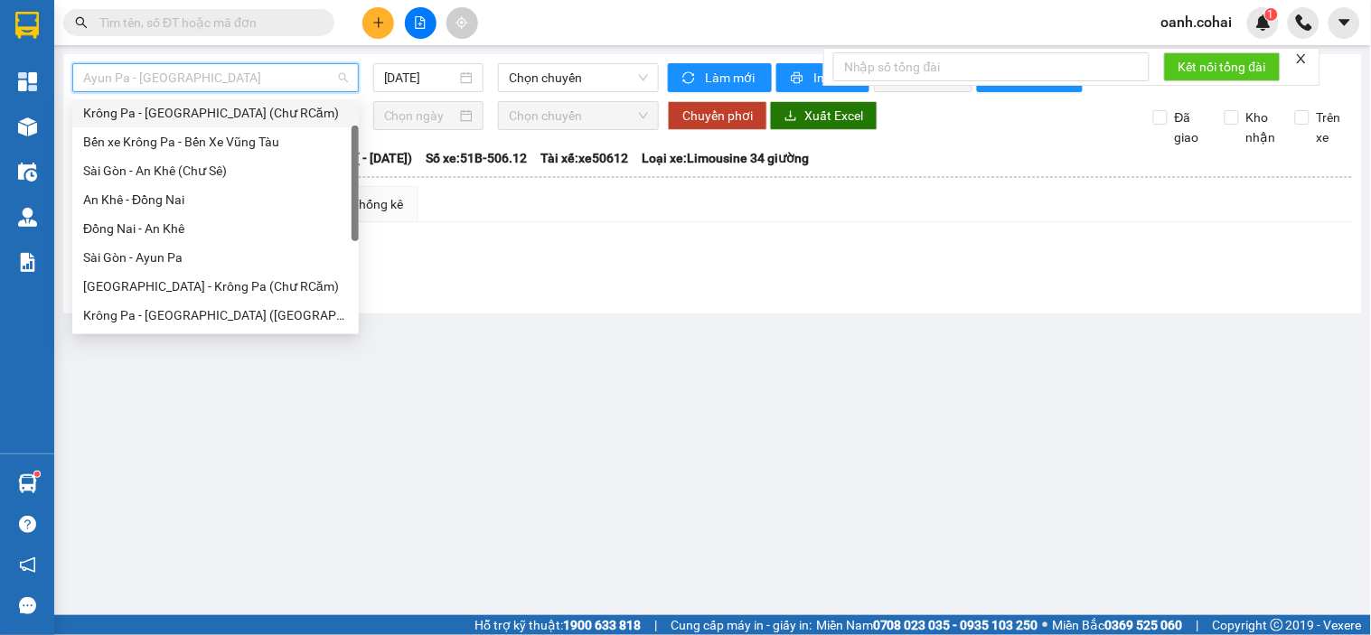
click at [232, 115] on div "Krông Pa - [GEOGRAPHIC_DATA] (Chư RCăm)" at bounding box center [215, 113] width 265 height 20
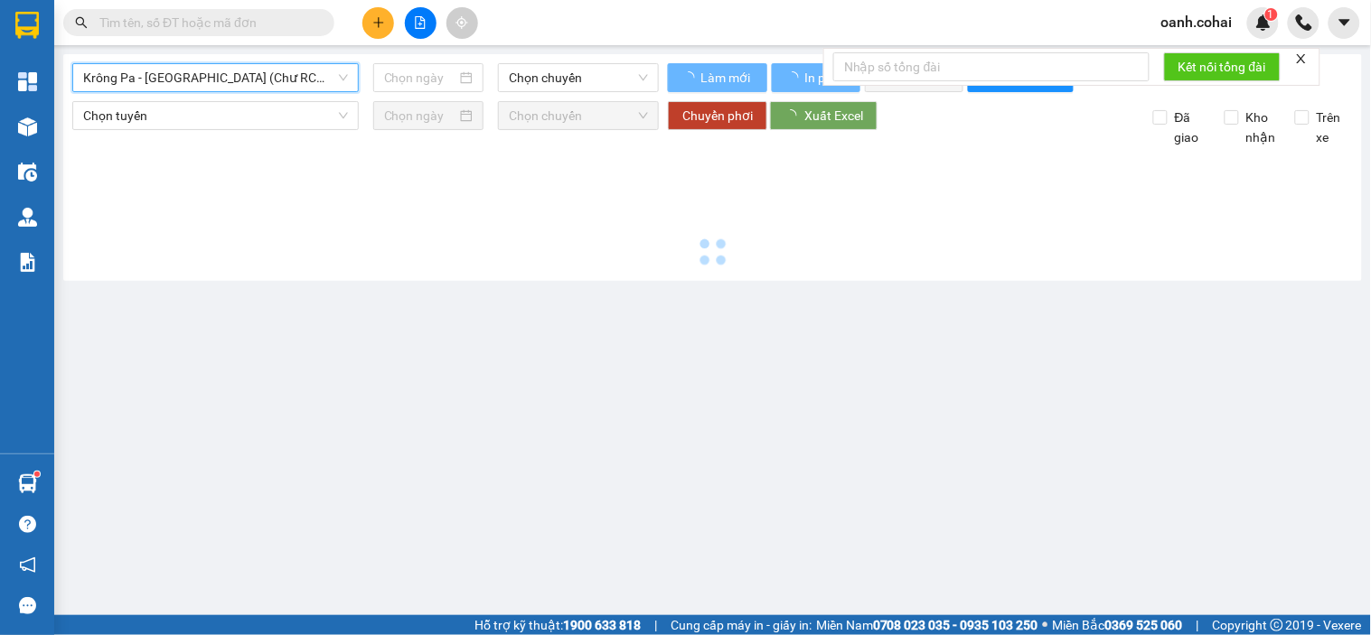
type input "[DATE]"
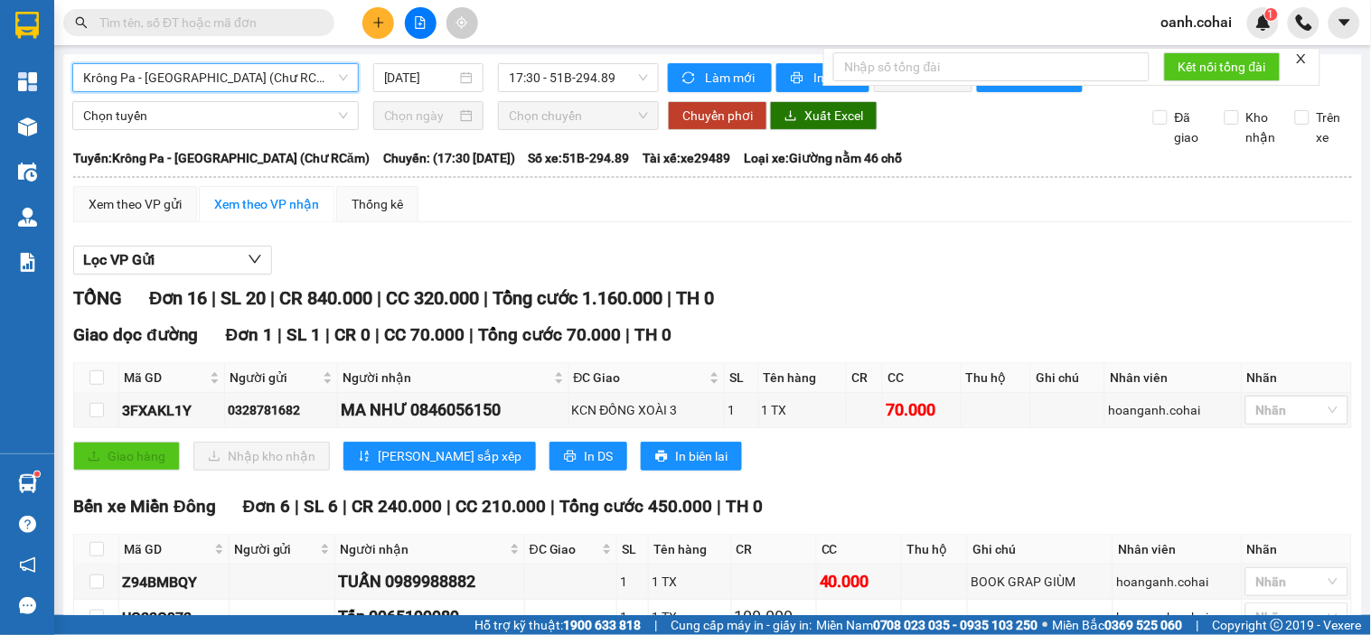
click at [260, 85] on span "Krông Pa - [GEOGRAPHIC_DATA] (Chư RCăm)" at bounding box center [215, 77] width 265 height 27
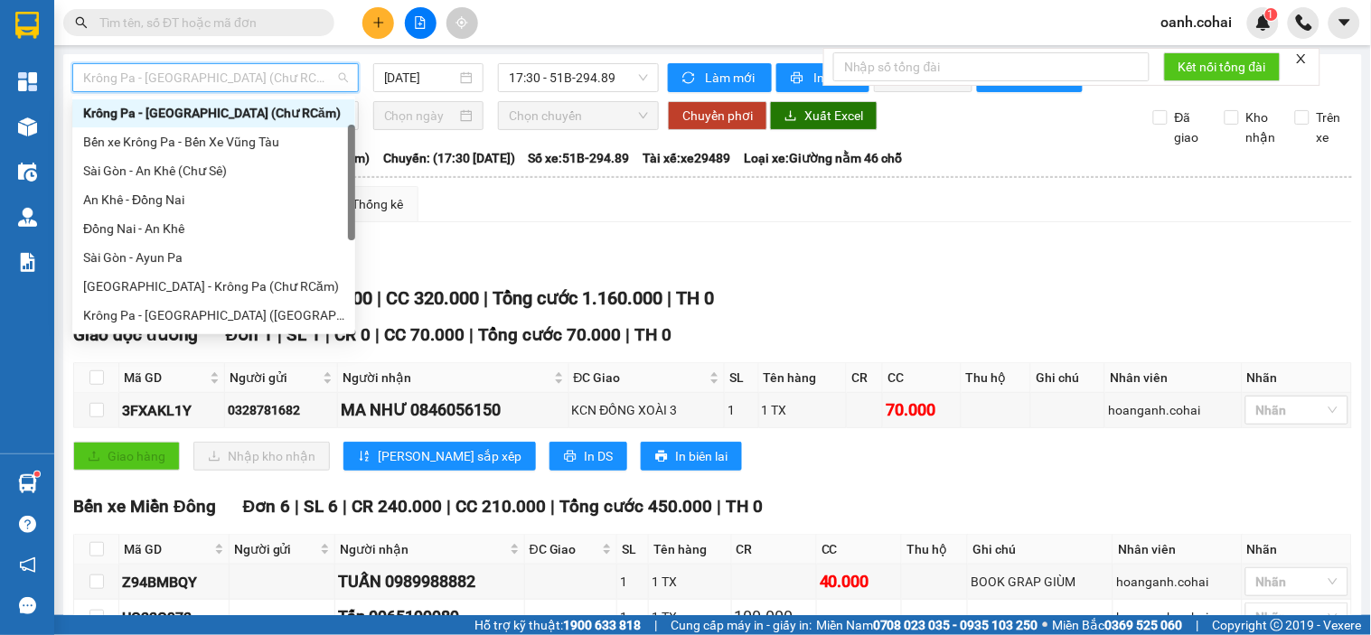
scroll to position [58, 0]
click at [168, 312] on div "Krông Pa - [GEOGRAPHIC_DATA] ([GEOGRAPHIC_DATA])" at bounding box center [213, 316] width 261 height 20
type input "[DATE]"
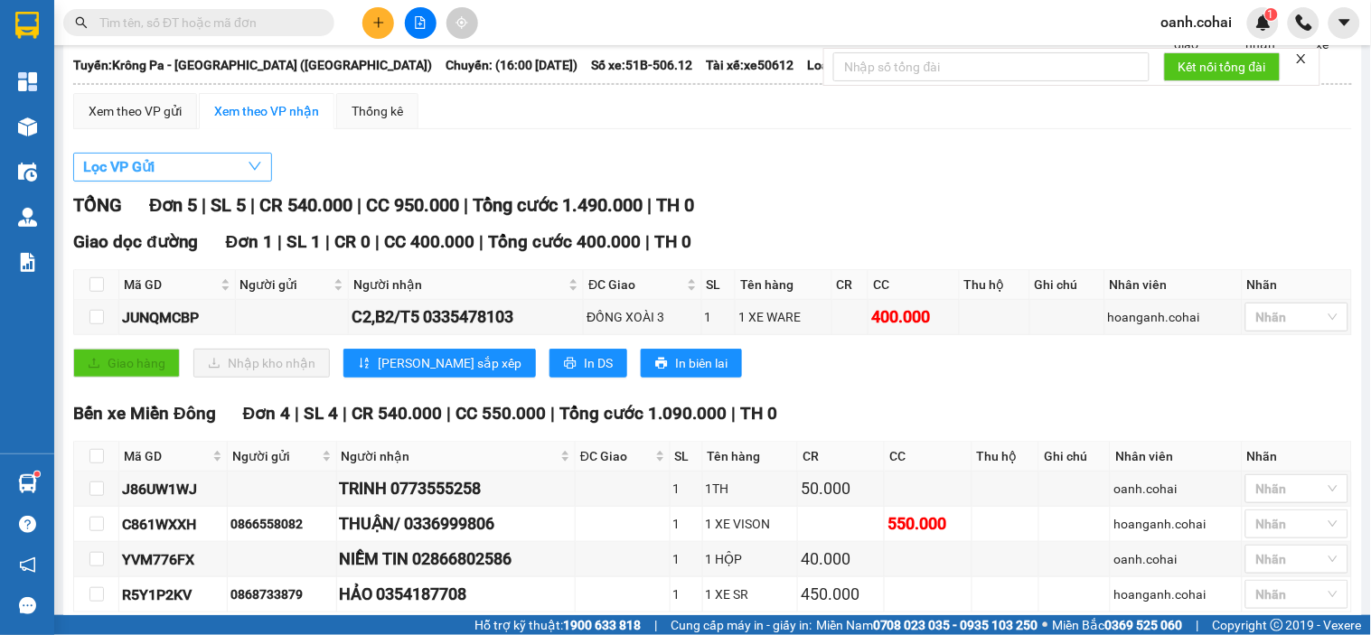
scroll to position [100, 0]
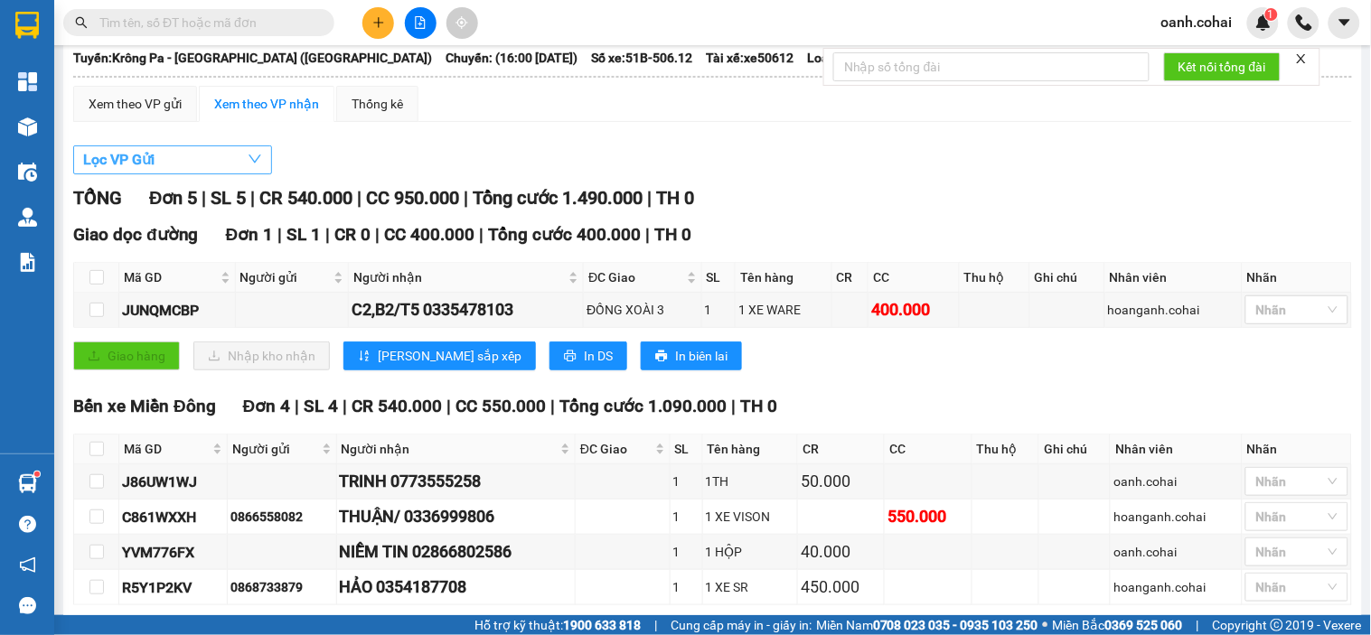
click at [165, 173] on button "Lọc VP Gửi" at bounding box center [172, 160] width 199 height 29
click at [173, 114] on div "Xem theo VP gửi" at bounding box center [135, 104] width 93 height 20
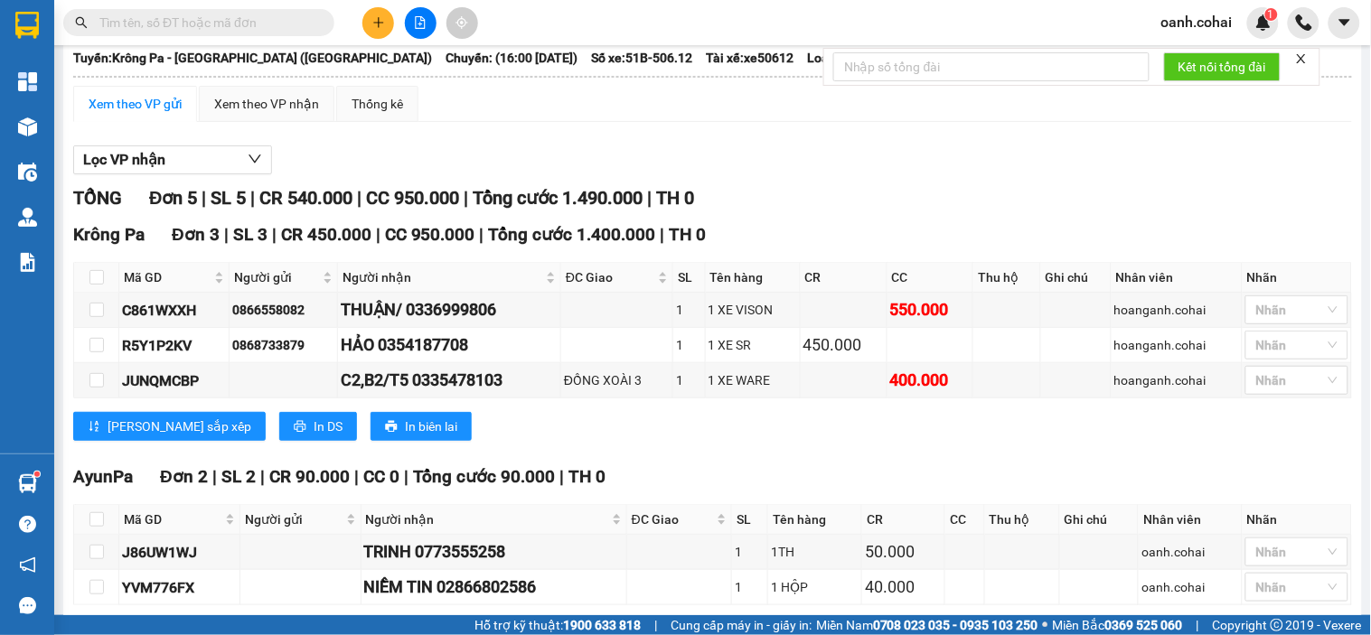
scroll to position [201, 0]
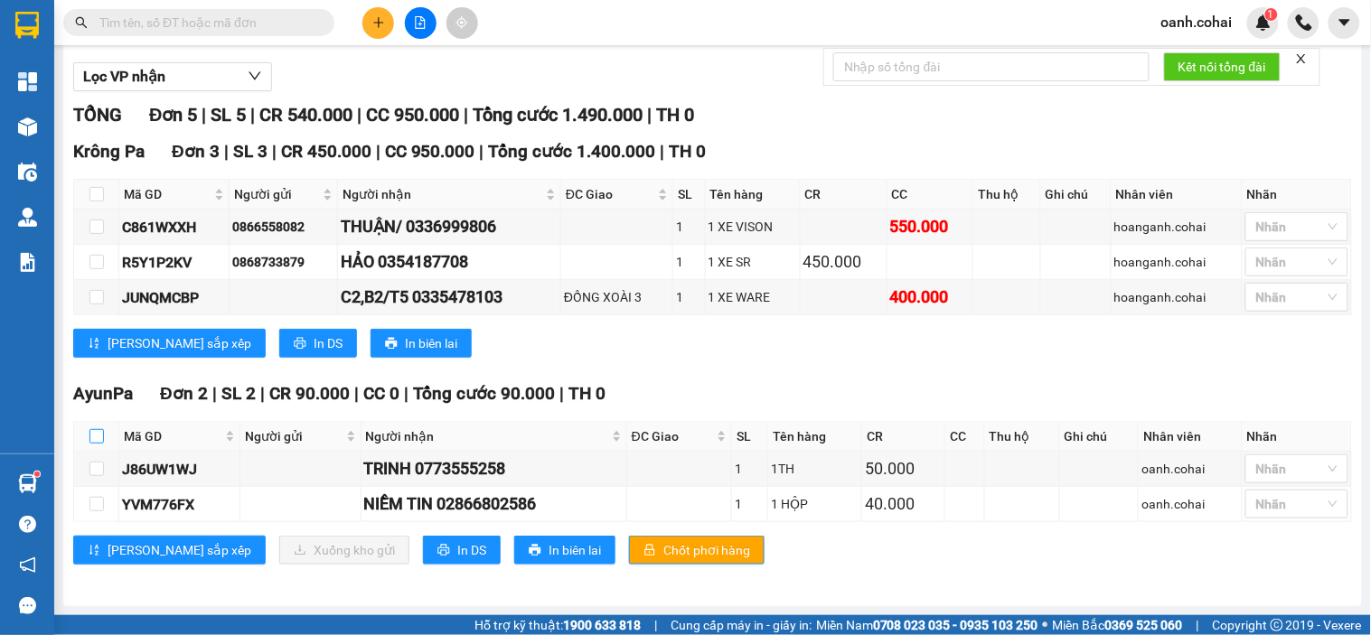
click at [92, 431] on input "checkbox" at bounding box center [96, 436] width 14 height 14
checkbox input "true"
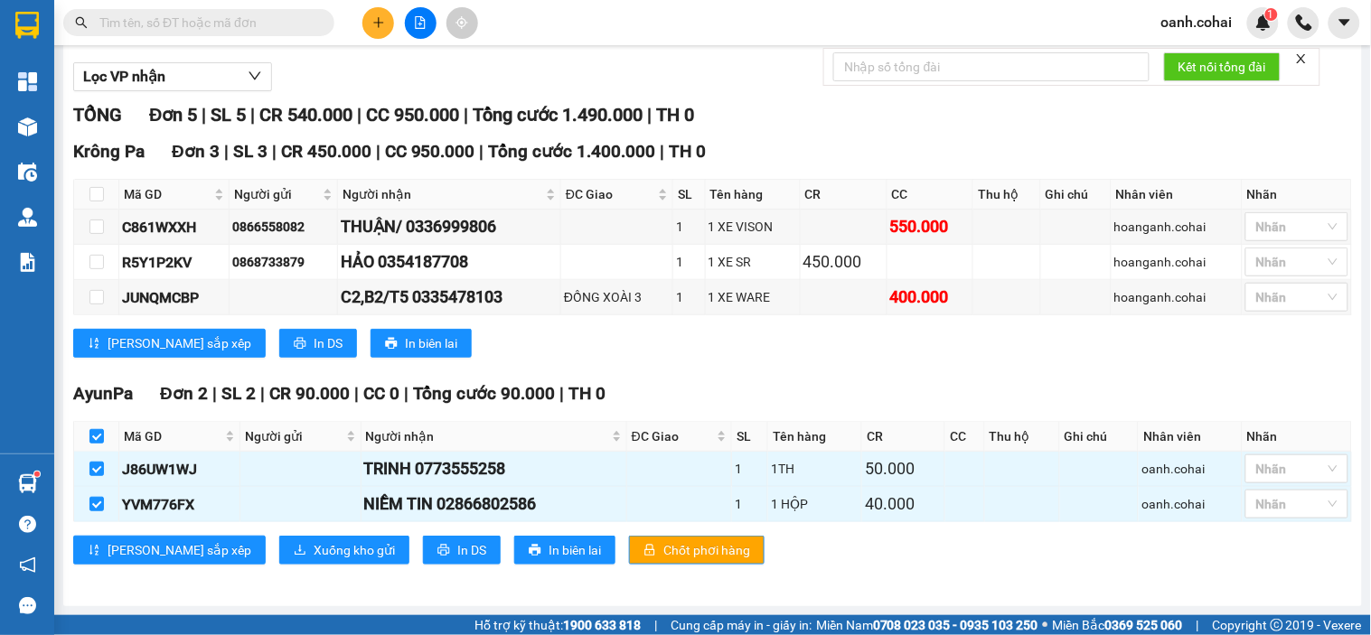
scroll to position [0, 0]
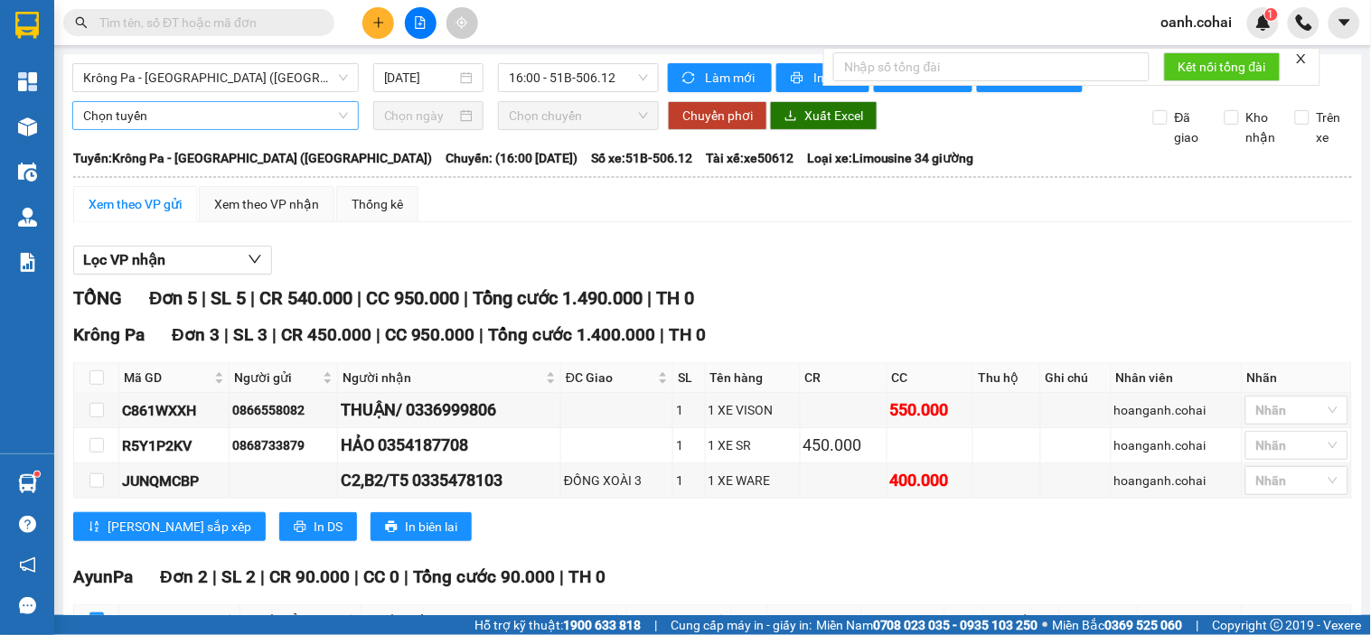
click at [285, 129] on span "Chọn tuyến" at bounding box center [215, 115] width 265 height 27
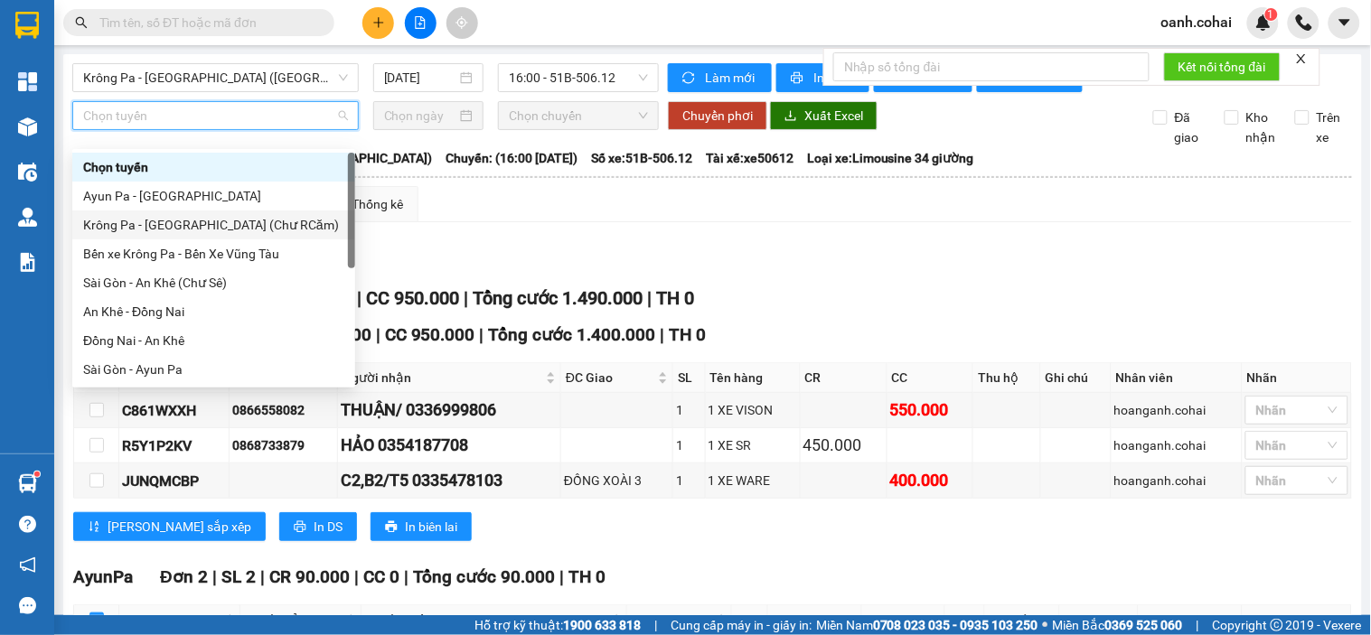
click at [197, 227] on div "Krông Pa - [GEOGRAPHIC_DATA] (Chư RCăm)" at bounding box center [213, 225] width 261 height 20
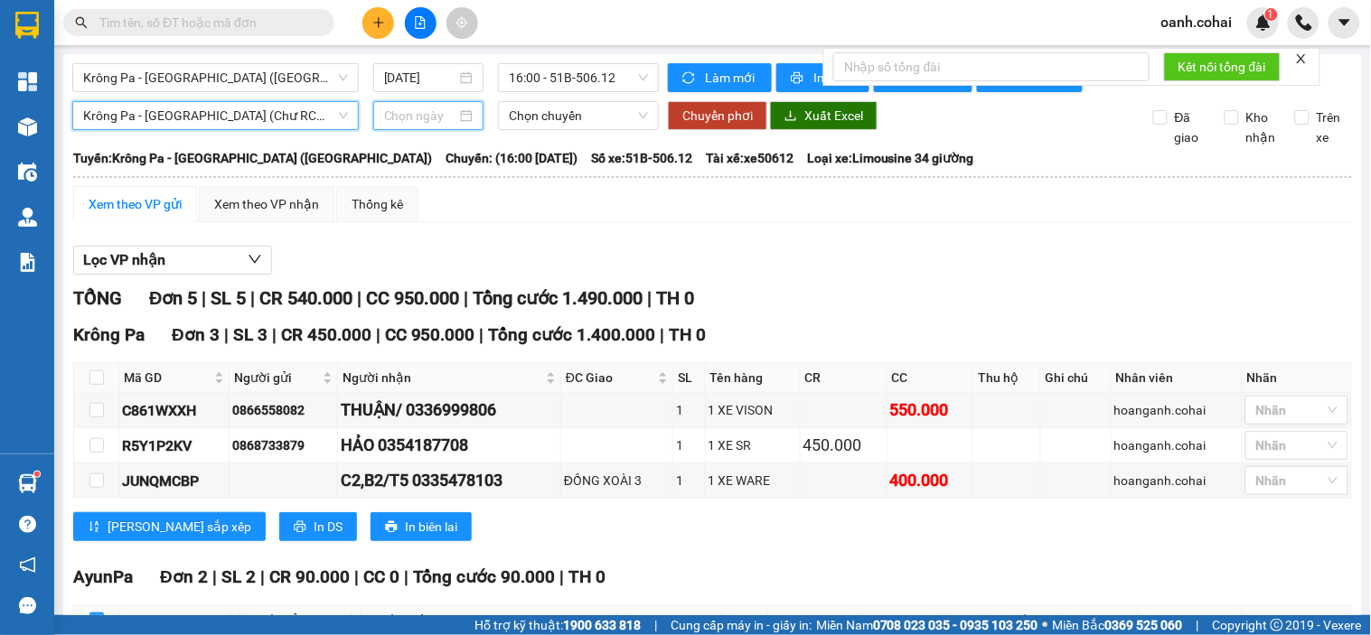
drag, startPoint x: 423, startPoint y: 132, endPoint x: 419, endPoint y: 146, distance: 14.9
click at [422, 126] on input at bounding box center [420, 116] width 73 height 20
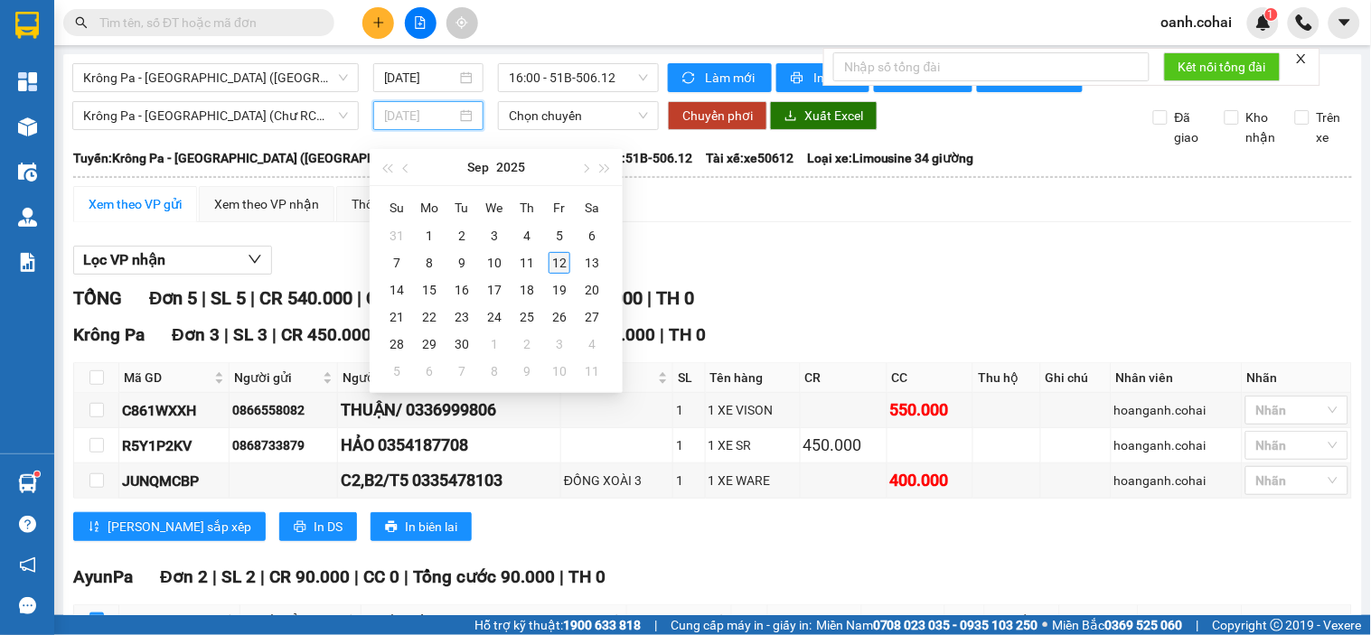
type input "[DATE]"
drag, startPoint x: 557, startPoint y: 264, endPoint x: 563, endPoint y: 240, distance: 25.2
click at [559, 265] on div "12" at bounding box center [560, 263] width 22 height 22
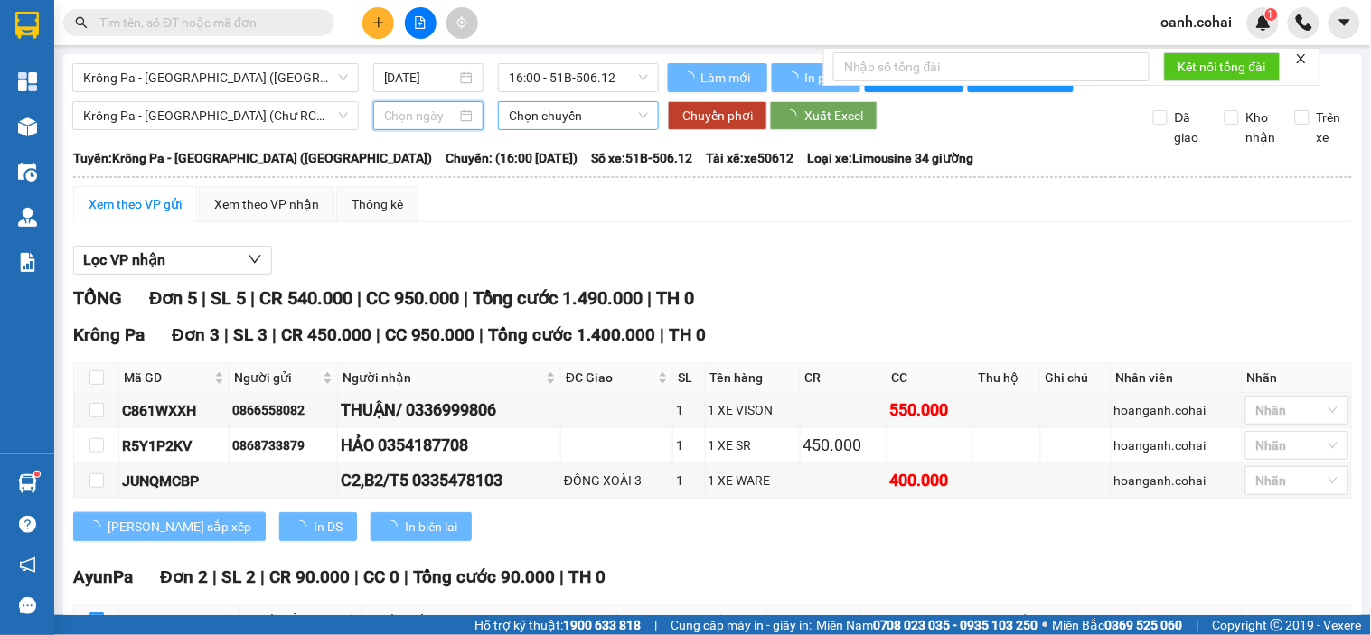
type input "[DATE]"
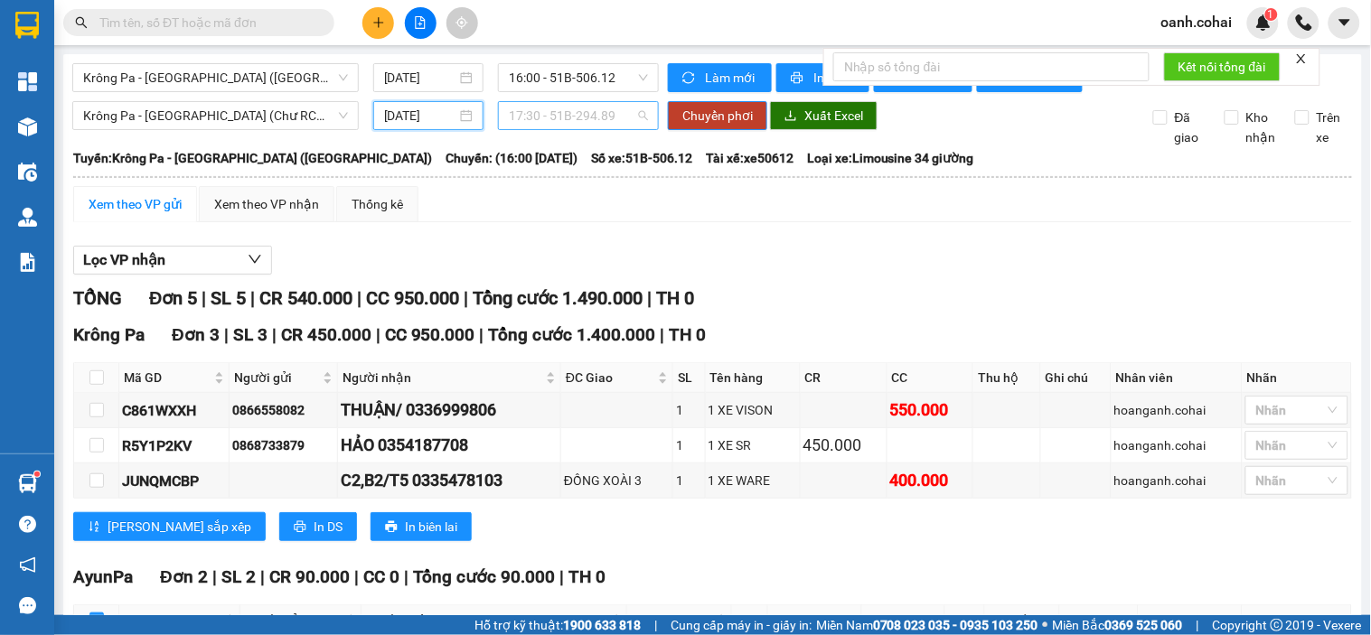
click at [600, 129] on span "17:30 - 51B-294.89" at bounding box center [578, 115] width 139 height 27
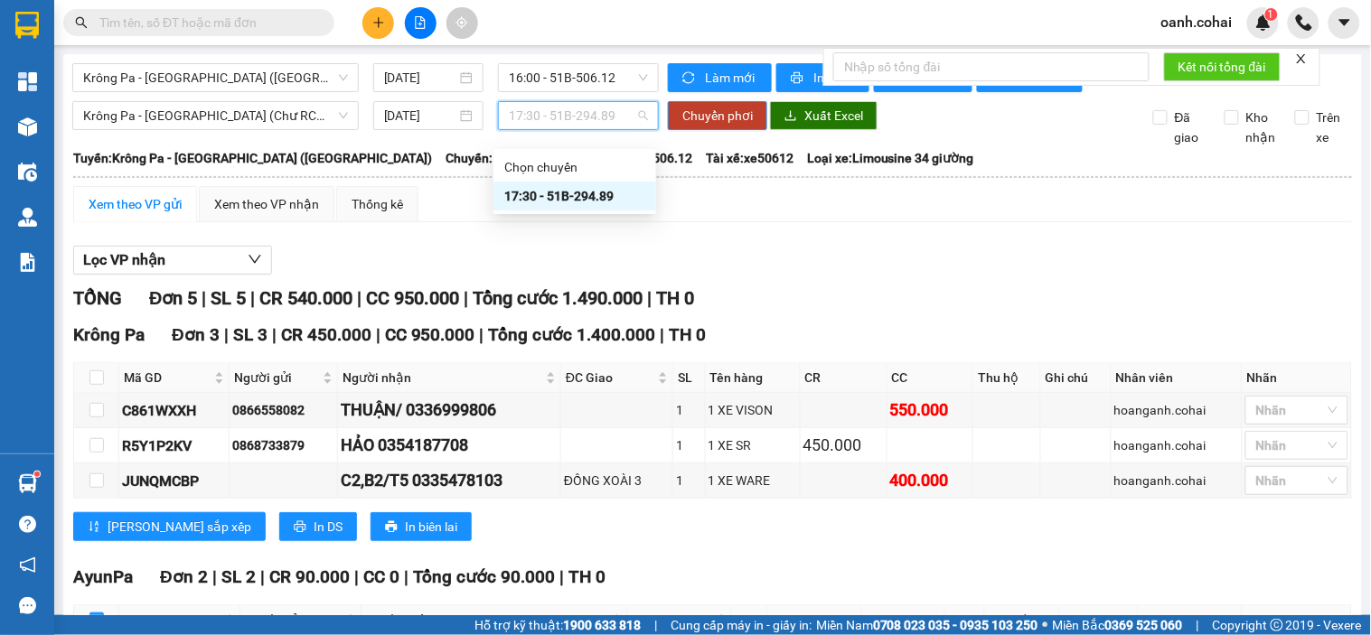
click at [575, 200] on div "17:30 - 51B-294.89" at bounding box center [574, 196] width 141 height 20
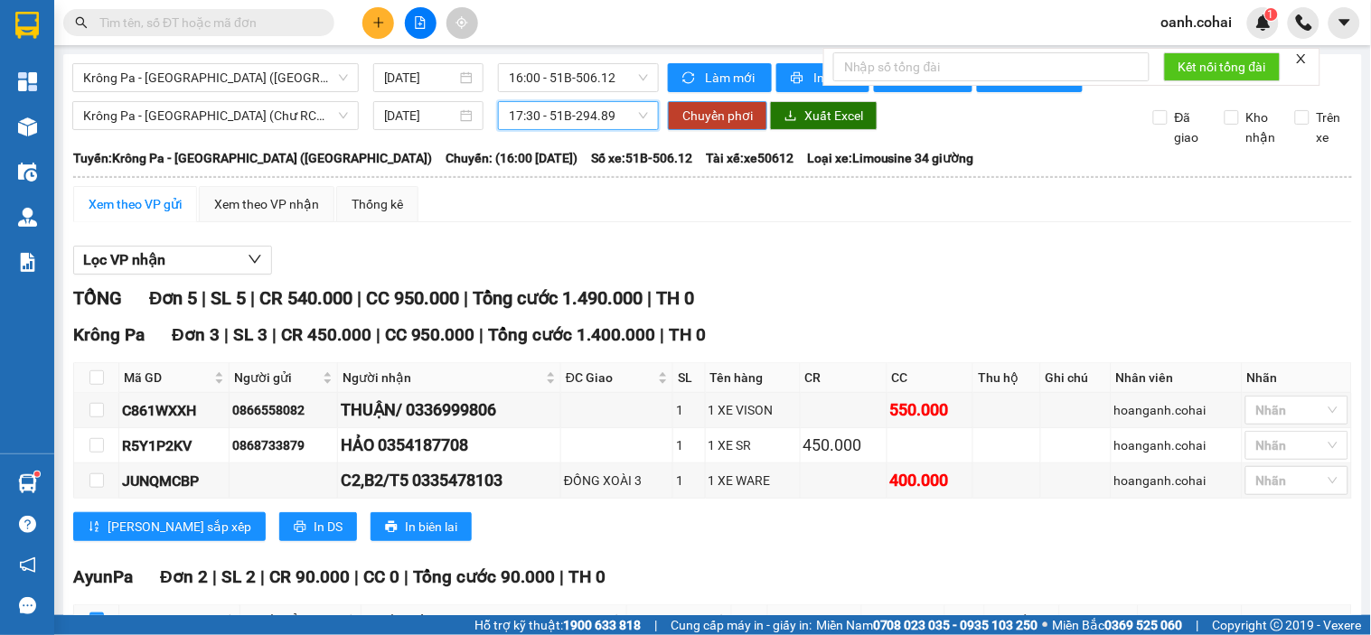
click at [710, 126] on span "Chuyển phơi" at bounding box center [717, 116] width 70 height 20
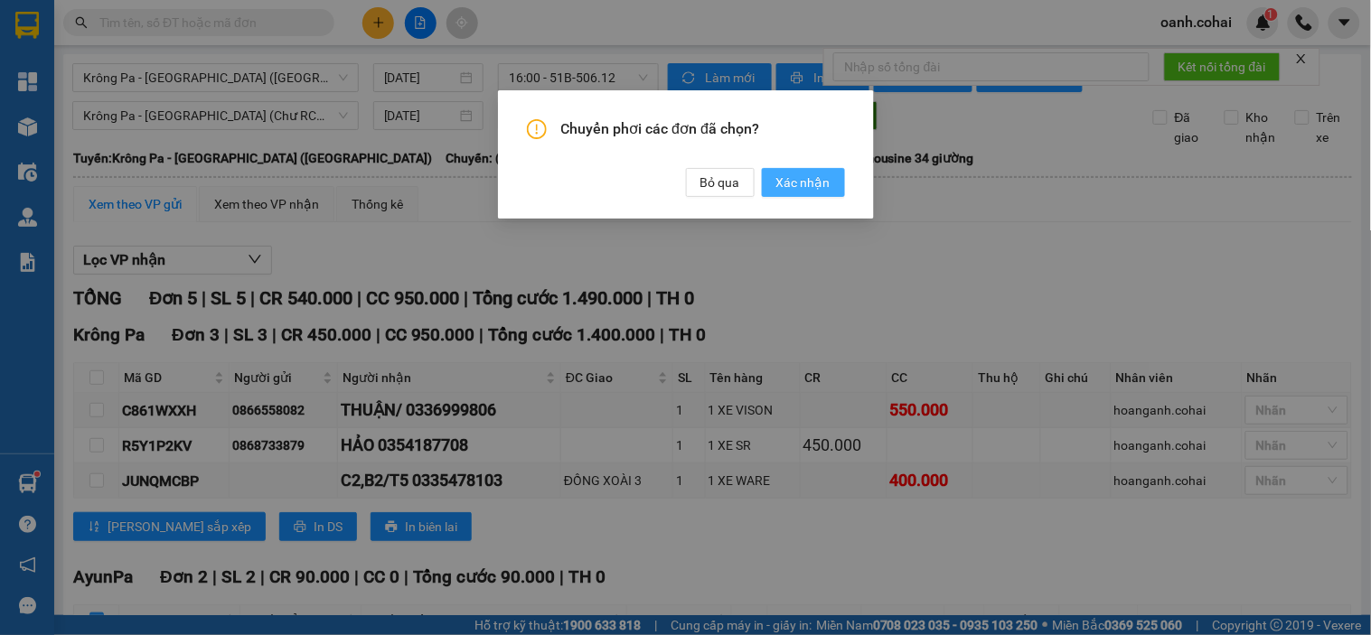
click at [796, 173] on span "Xác nhận" at bounding box center [803, 183] width 54 height 20
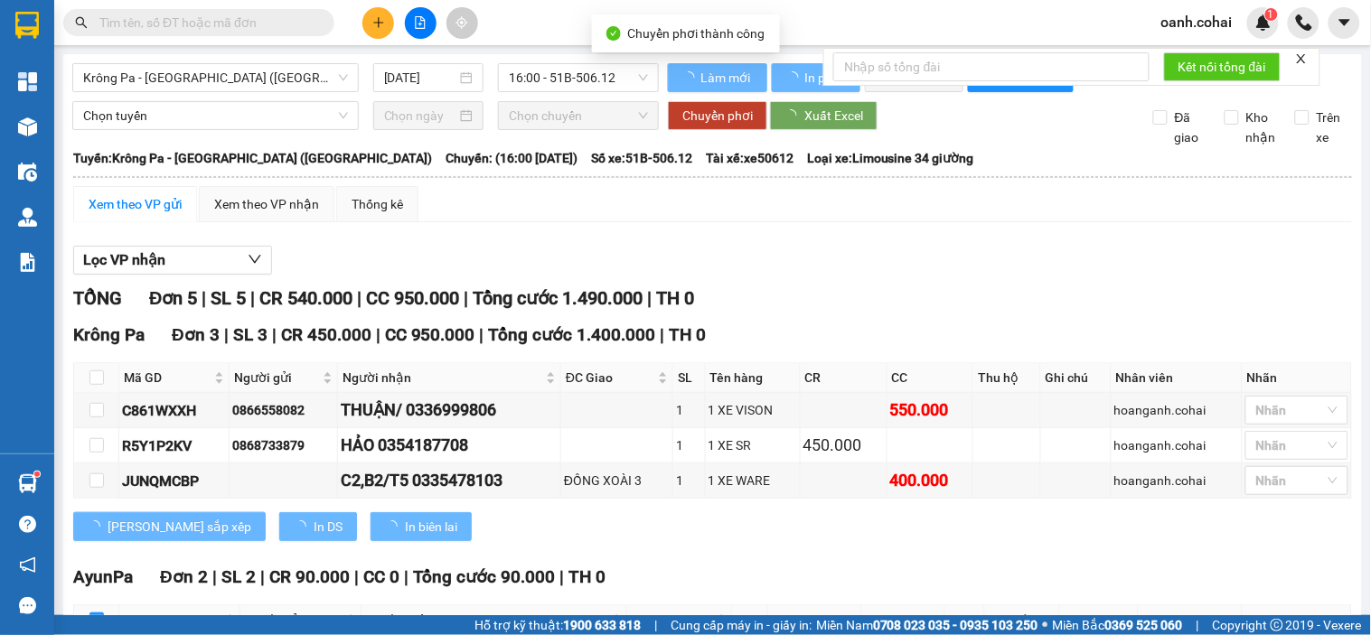
checkbox input "false"
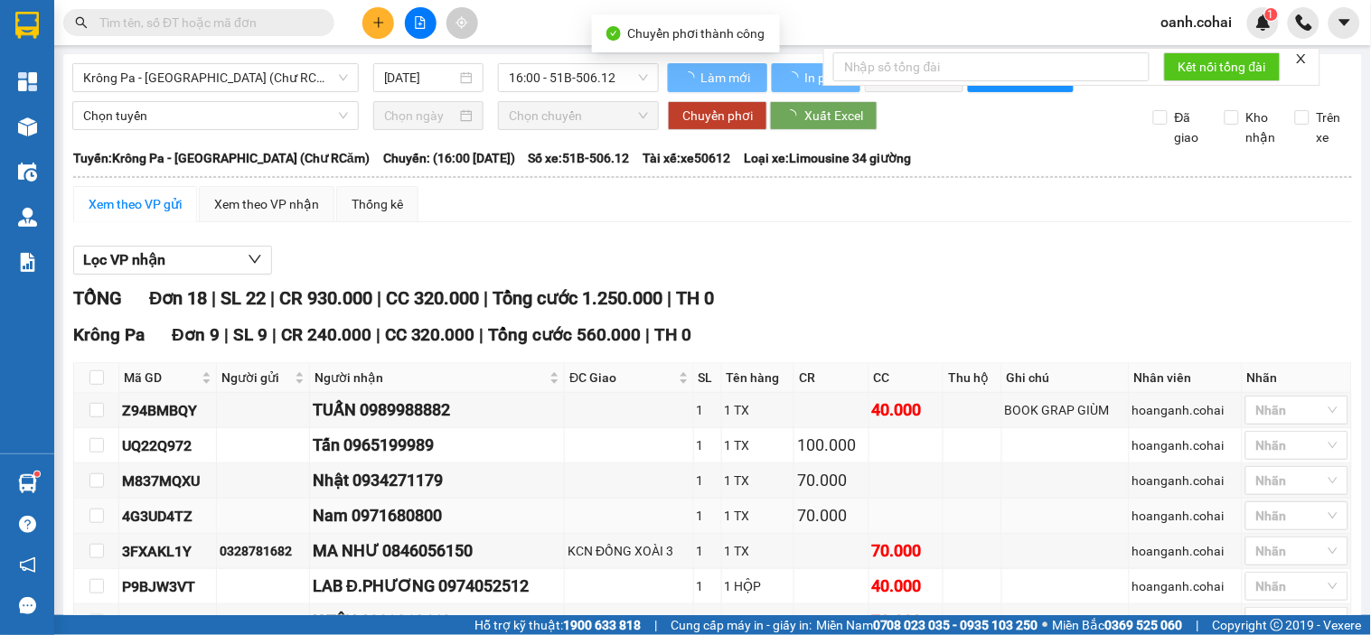
checkbox input "false"
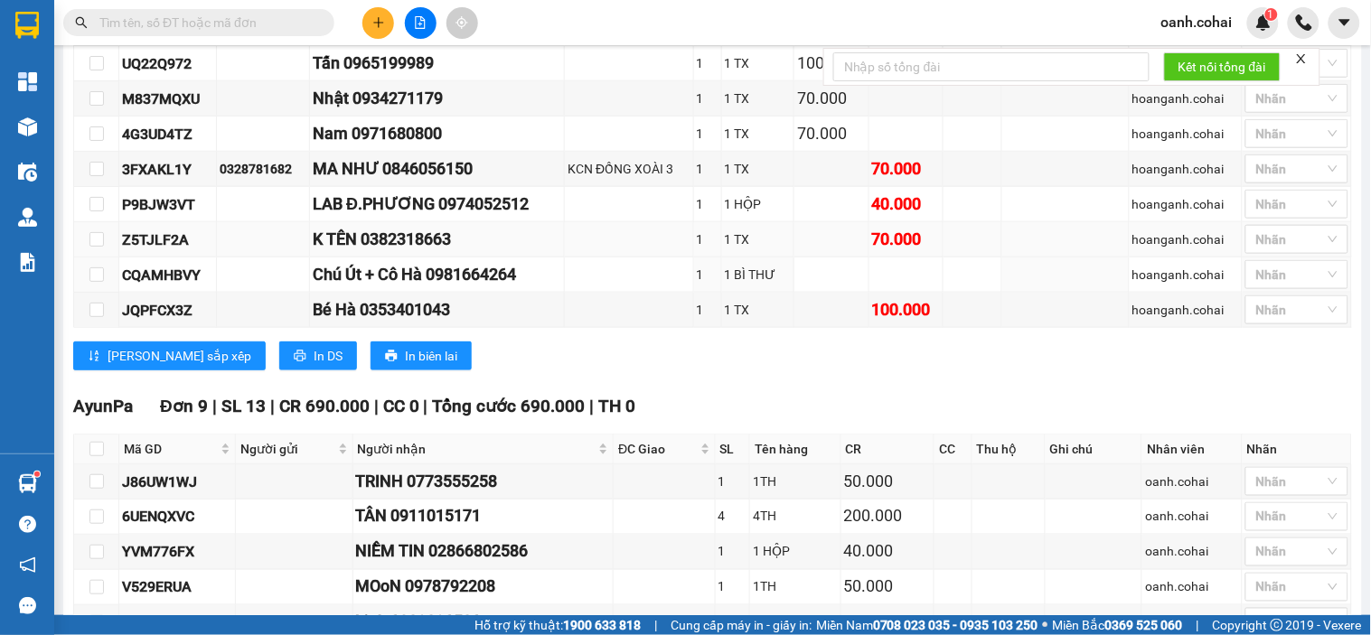
scroll to position [360, 0]
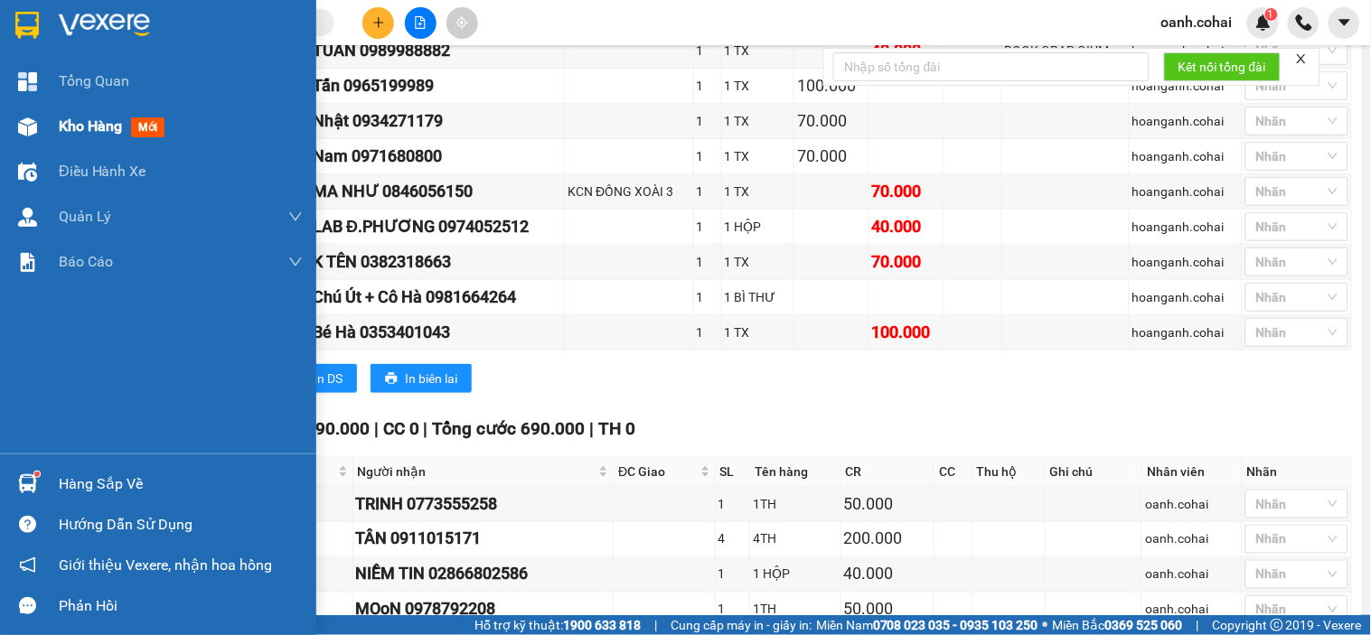
click at [65, 127] on span "Kho hàng" at bounding box center [90, 125] width 63 height 17
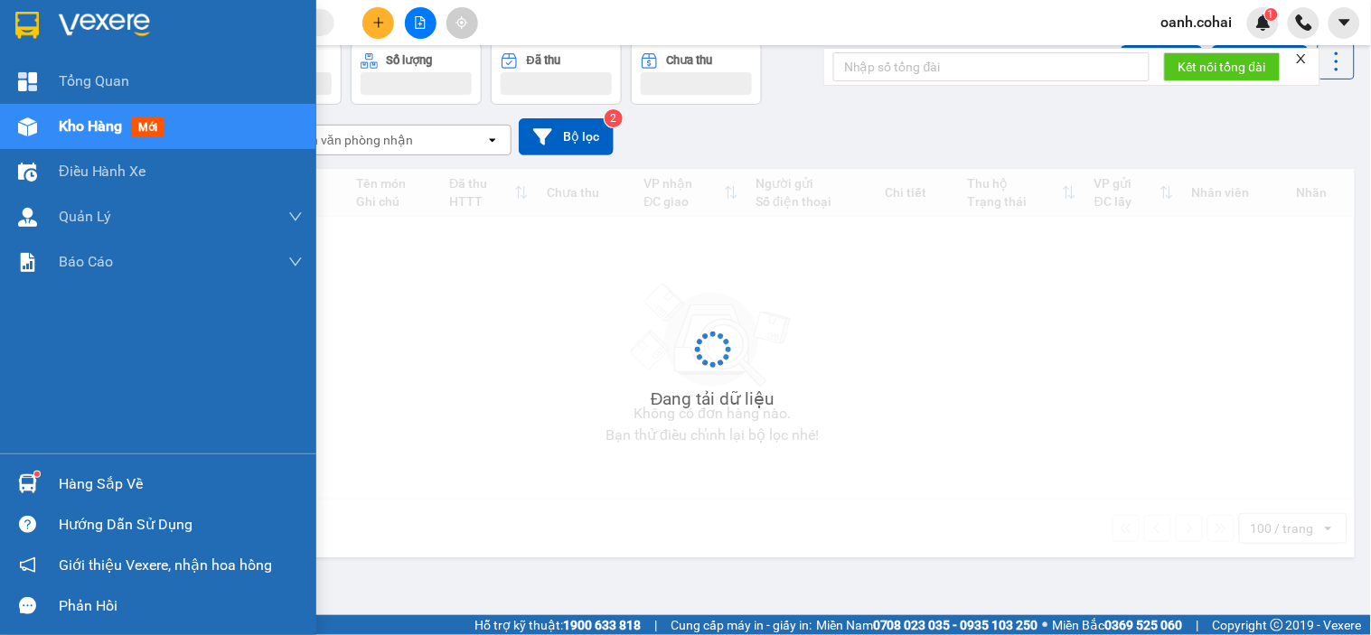
scroll to position [83, 0]
click at [65, 127] on span "Kho hàng" at bounding box center [90, 125] width 63 height 17
